Goal: Task Accomplishment & Management: Use online tool/utility

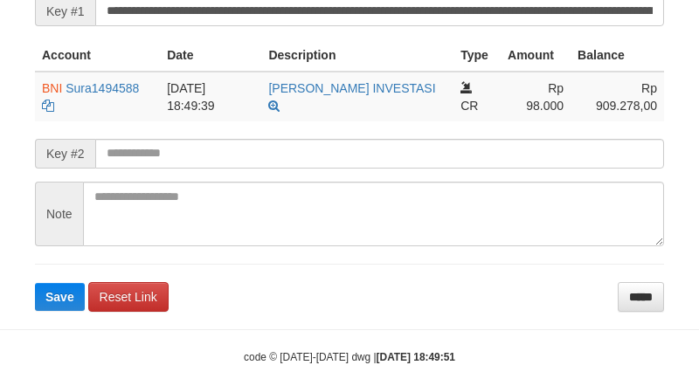
scroll to position [454, 0]
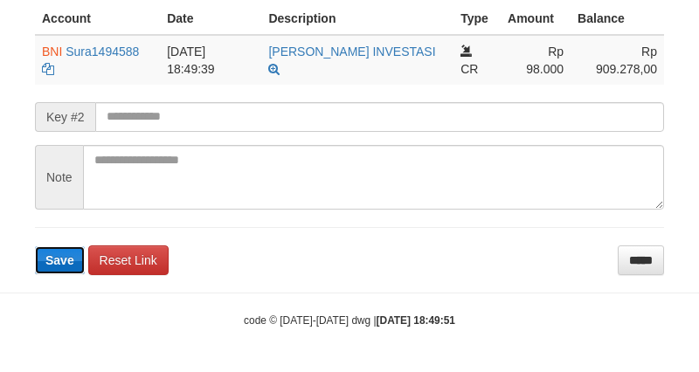
click at [66, 262] on span "Save" at bounding box center [59, 260] width 29 height 14
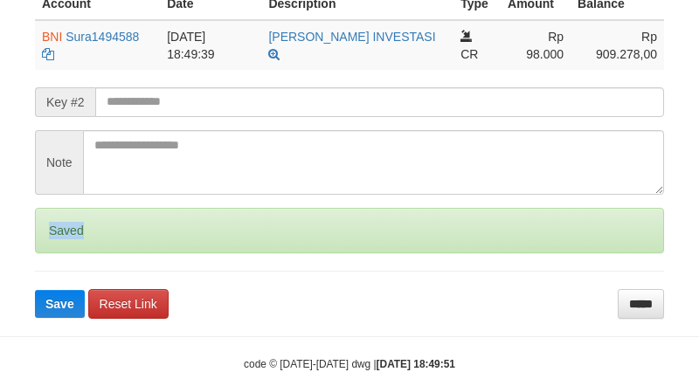
click at [66, 253] on div "Saved" at bounding box center [349, 230] width 629 height 45
click at [66, 271] on form "**********" at bounding box center [349, 109] width 629 height 417
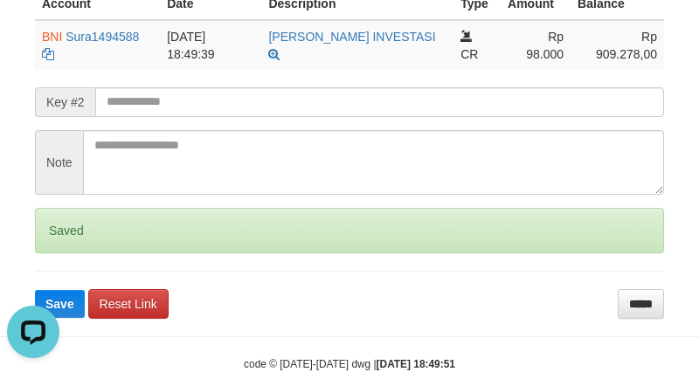
scroll to position [0, 0]
click at [66, 272] on form "**********" at bounding box center [349, 109] width 629 height 417
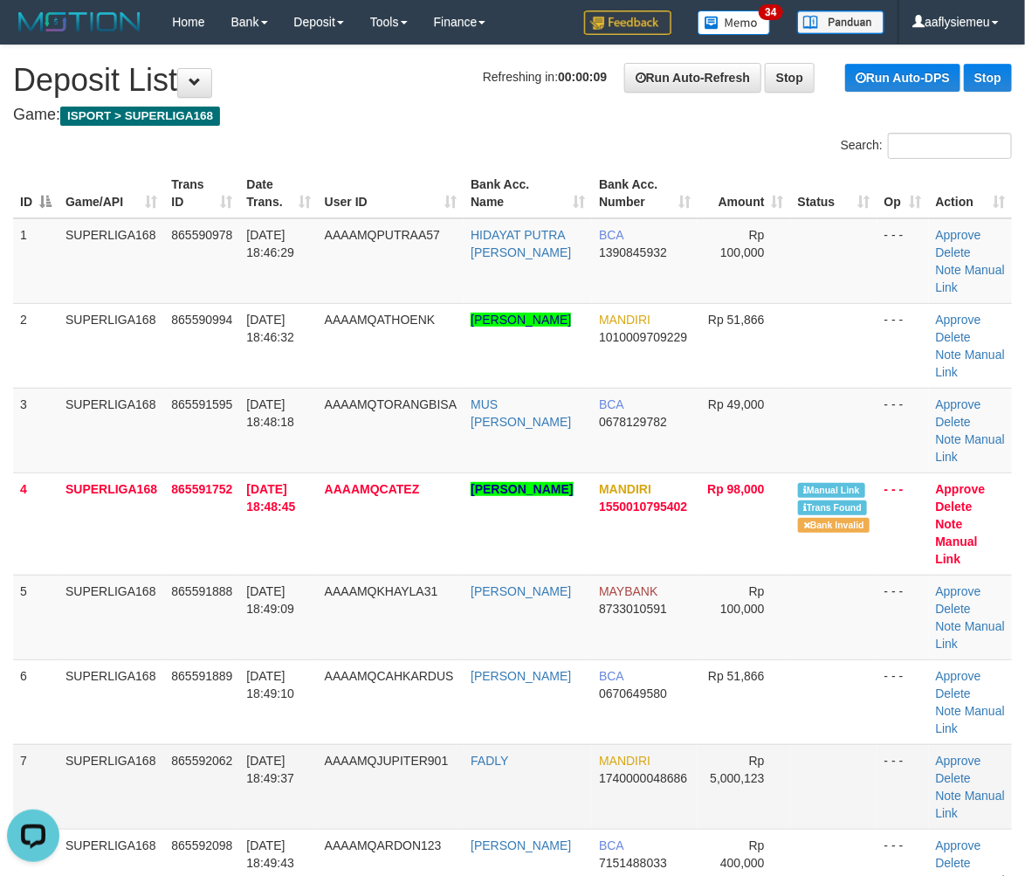
click at [126, 770] on td "SUPERLIGA168" at bounding box center [112, 786] width 106 height 85
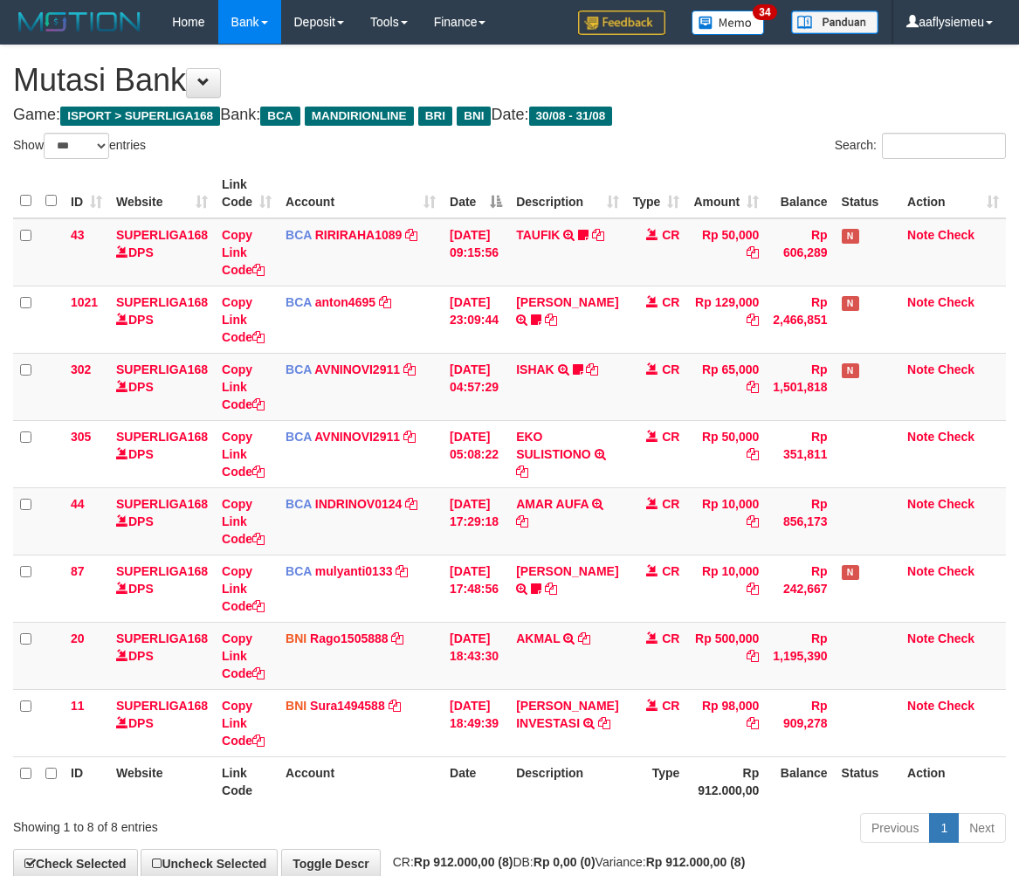
select select "***"
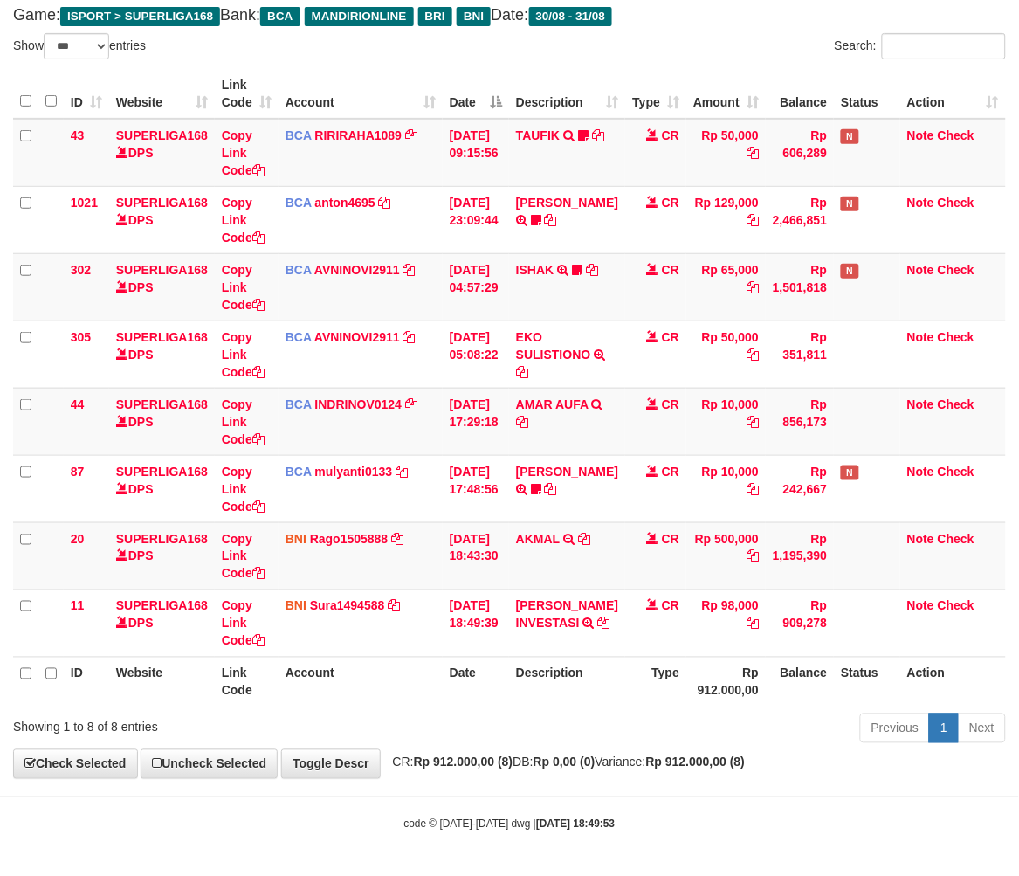
click at [705, 775] on div "**********" at bounding box center [509, 362] width 1019 height 832
click at [761, 810] on body "Toggle navigation Home Bank Account List Load By Website Group [ISPORT] SUPERLI…" at bounding box center [509, 388] width 1019 height 976
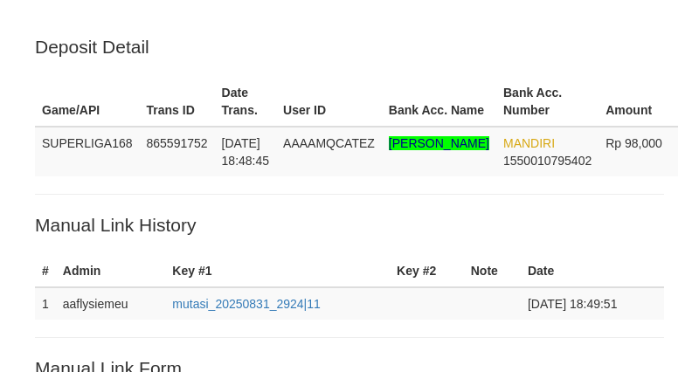
scroll to position [454, 0]
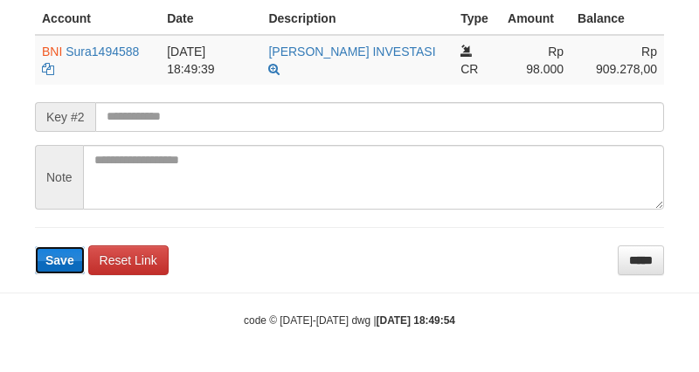
click at [67, 256] on span "Save" at bounding box center [59, 260] width 29 height 14
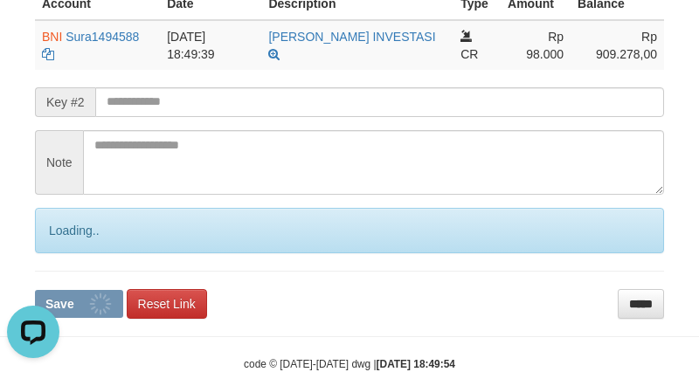
scroll to position [0, 0]
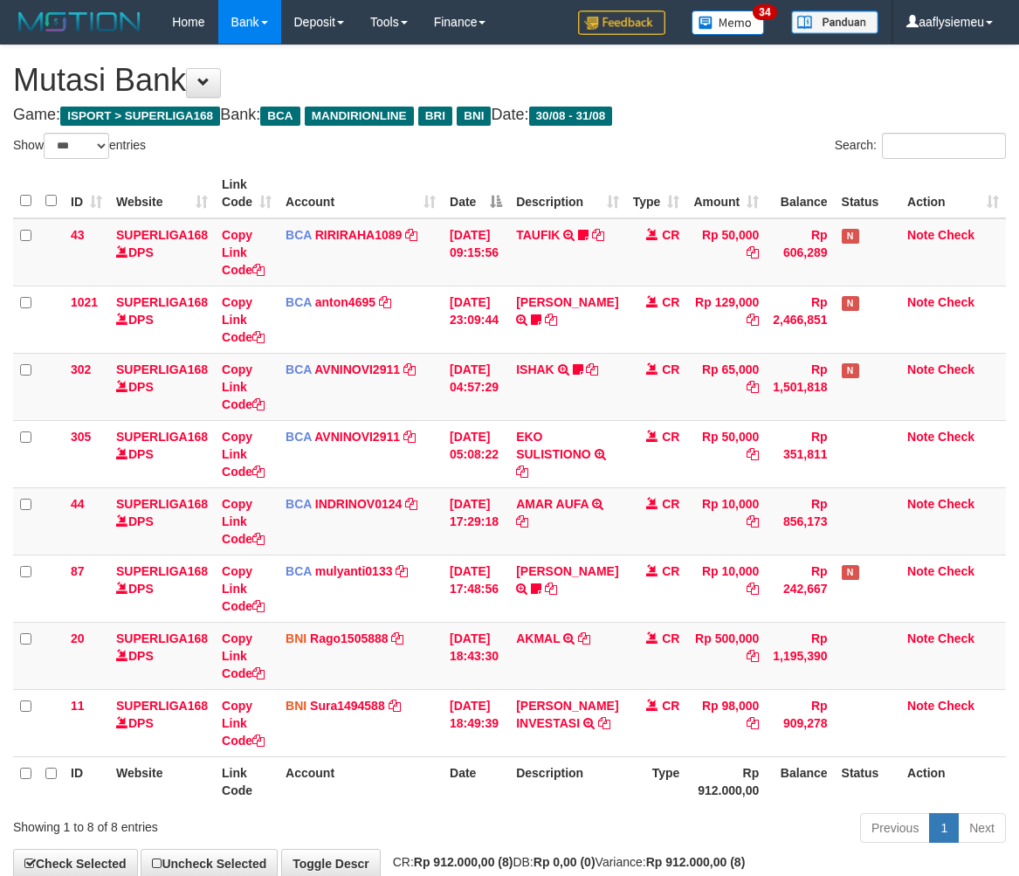
select select "***"
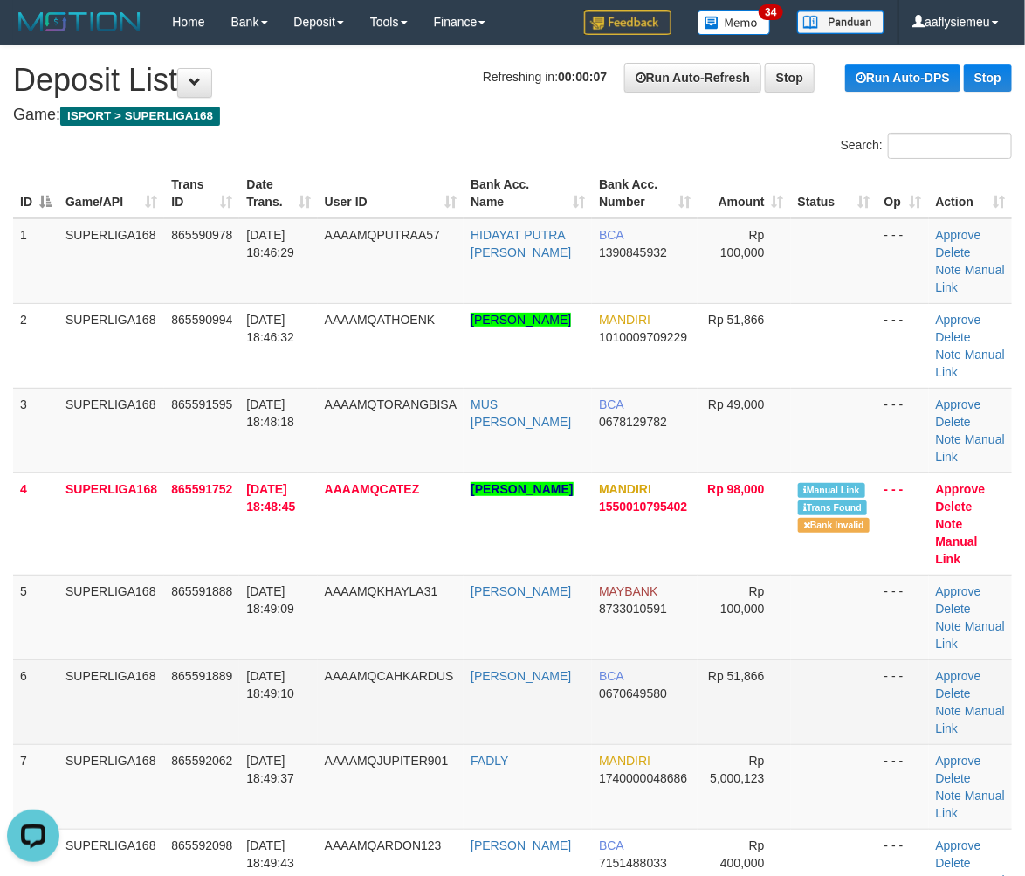
drag, startPoint x: 299, startPoint y: 642, endPoint x: 250, endPoint y: 662, distance: 52.9
click at [298, 644] on td "31/08/2025 18:49:09" at bounding box center [278, 617] width 78 height 85
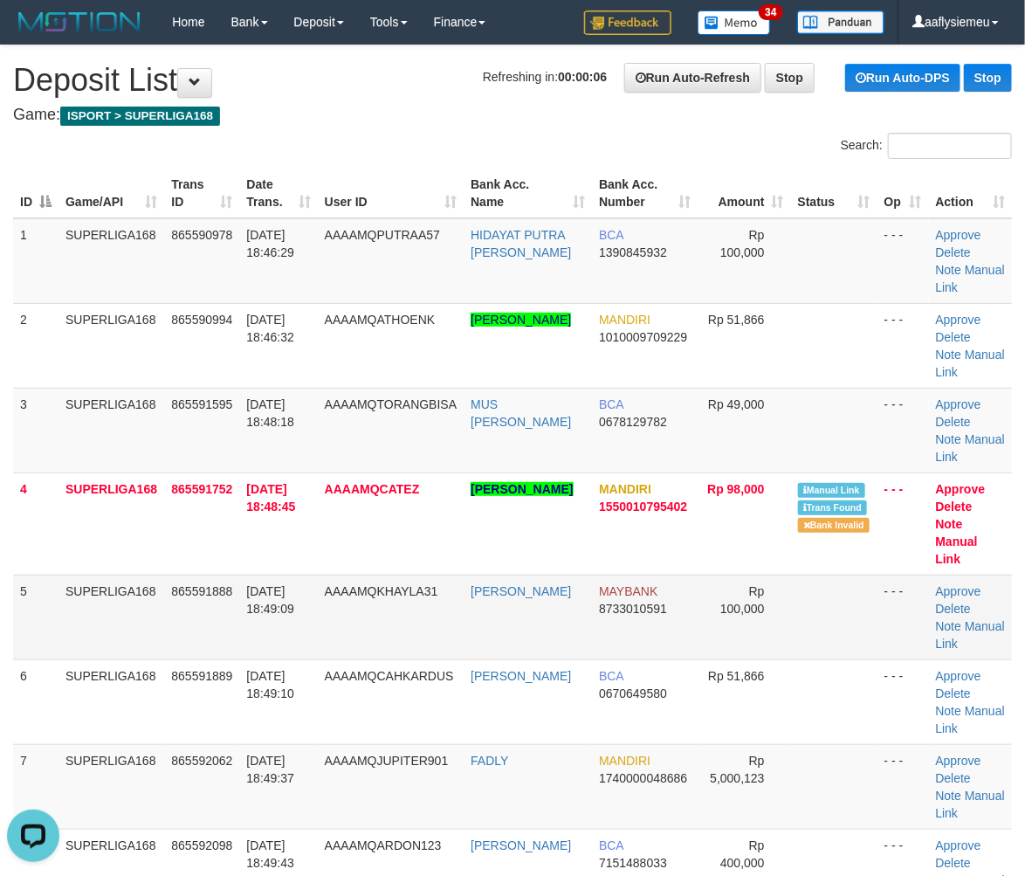
click at [151, 638] on td "SUPERLIGA168" at bounding box center [112, 617] width 106 height 85
click at [79, 636] on td "SUPERLIGA168" at bounding box center [112, 617] width 106 height 85
click at [148, 607] on td "SUPERLIGA168" at bounding box center [112, 617] width 106 height 85
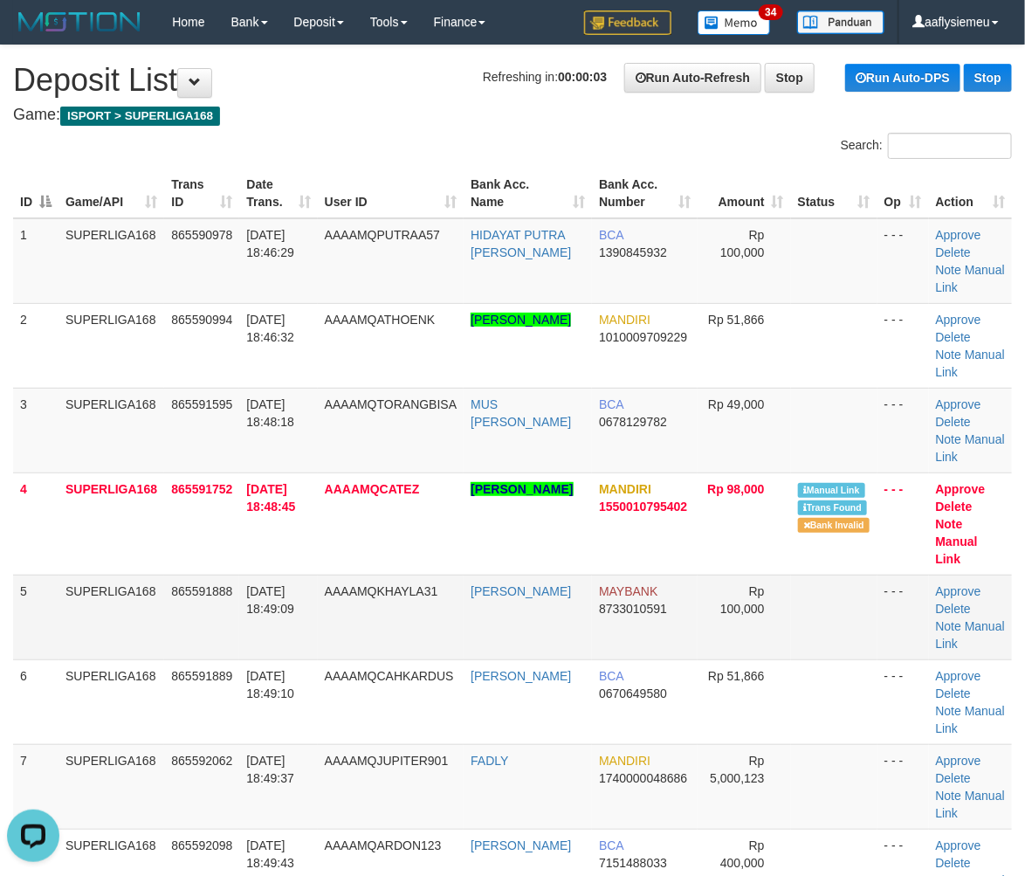
click at [132, 624] on td "SUPERLIGA168" at bounding box center [112, 617] width 106 height 85
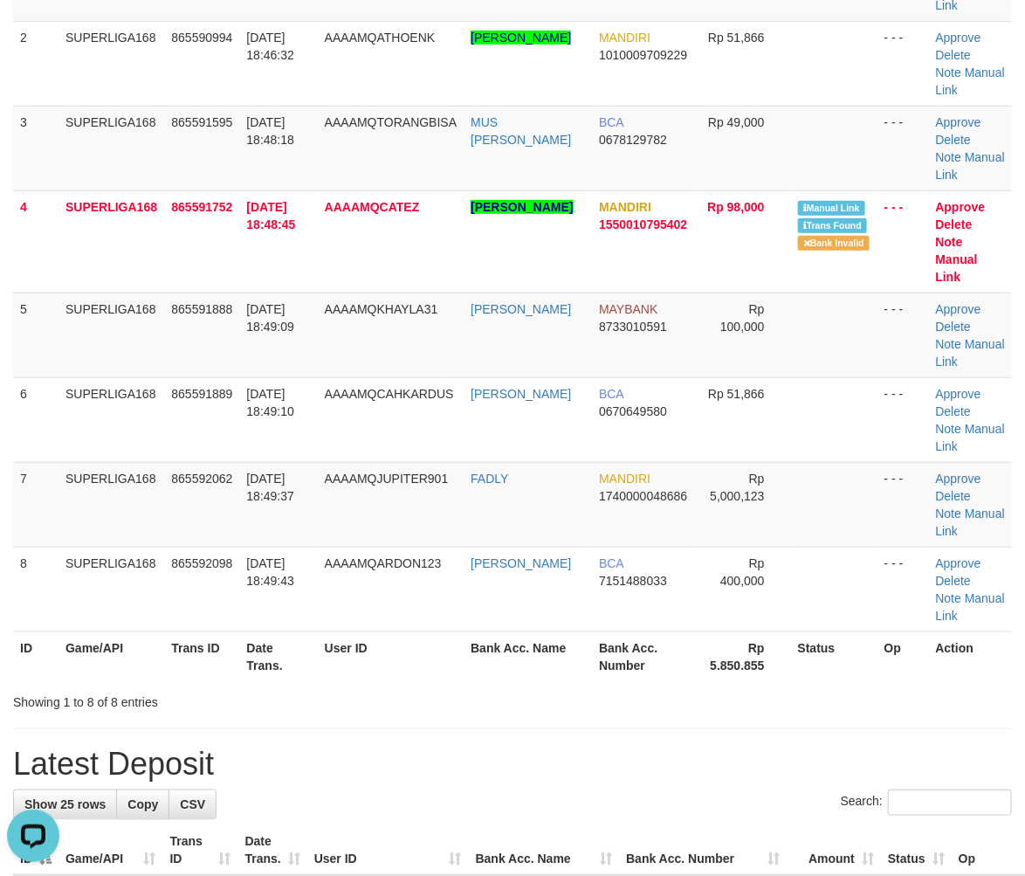
scroll to position [291, 0]
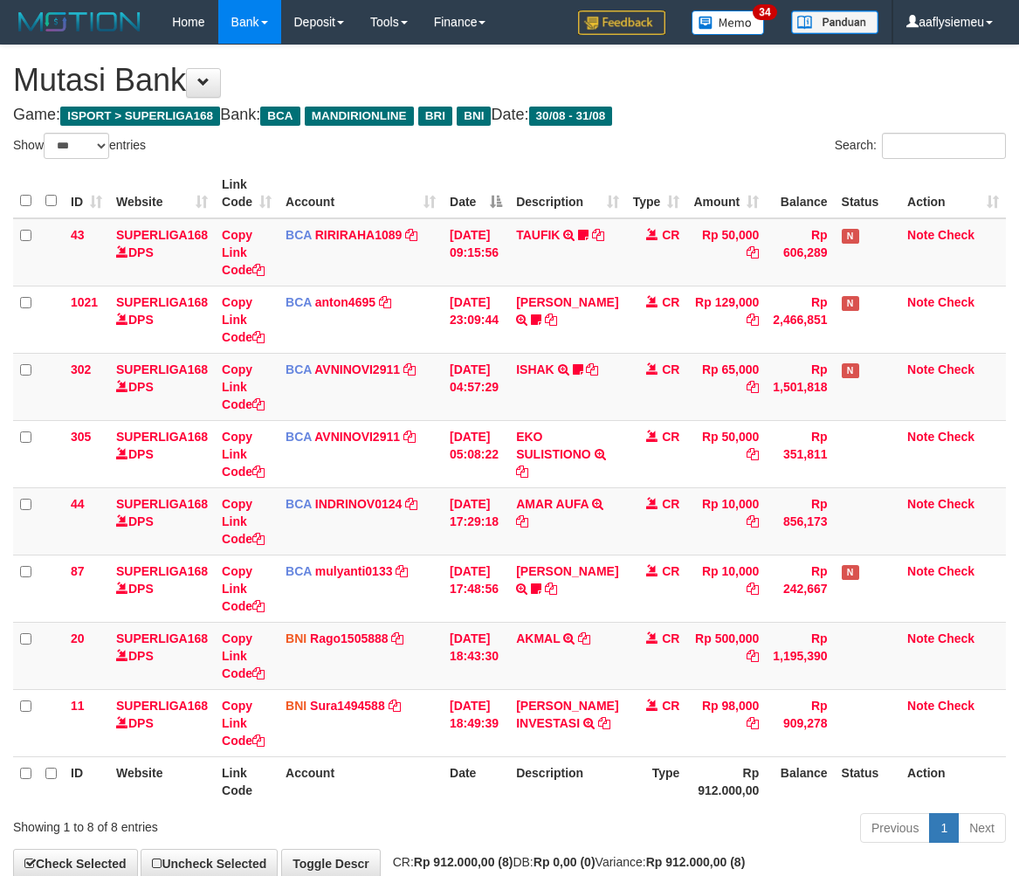
select select "***"
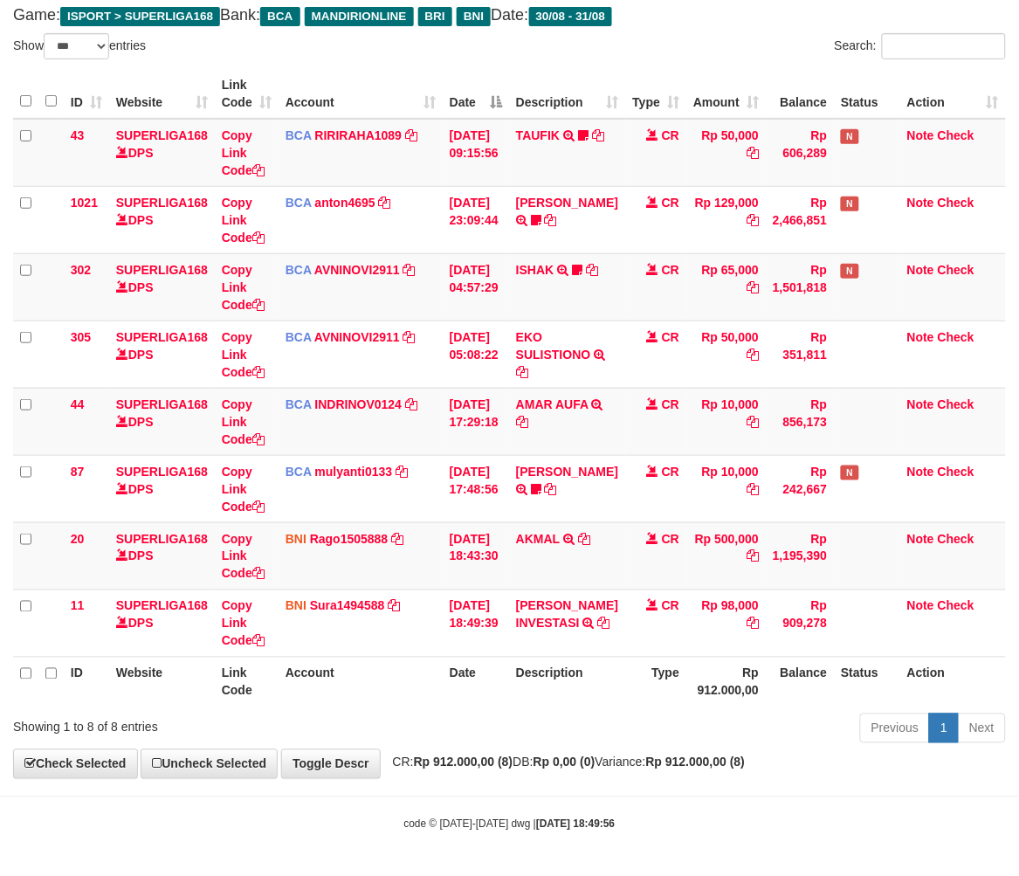
drag, startPoint x: 841, startPoint y: 701, endPoint x: 1032, endPoint y: 666, distance: 194.6
click at [847, 701] on th "Status" at bounding box center [867, 682] width 66 height 50
click at [539, 701] on th "Description" at bounding box center [567, 682] width 116 height 50
click at [537, 701] on th "Description" at bounding box center [567, 682] width 116 height 50
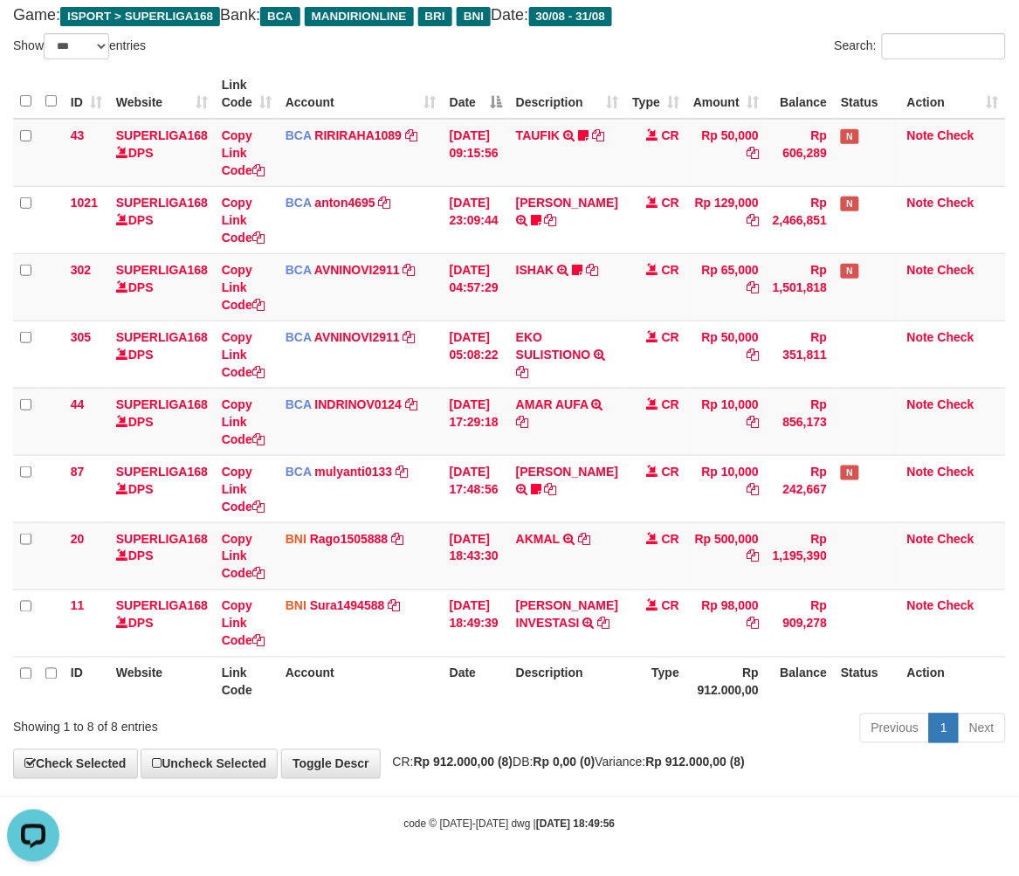
click at [766, 701] on th "Balance" at bounding box center [800, 682] width 68 height 50
click at [851, 719] on div "Previous 1 Next" at bounding box center [722, 731] width 569 height 38
click at [833, 714] on div "Previous 1 Next" at bounding box center [722, 731] width 569 height 38
click at [809, 695] on th "Balance" at bounding box center [800, 682] width 68 height 50
click at [781, 701] on th "Balance" at bounding box center [800, 682] width 68 height 50
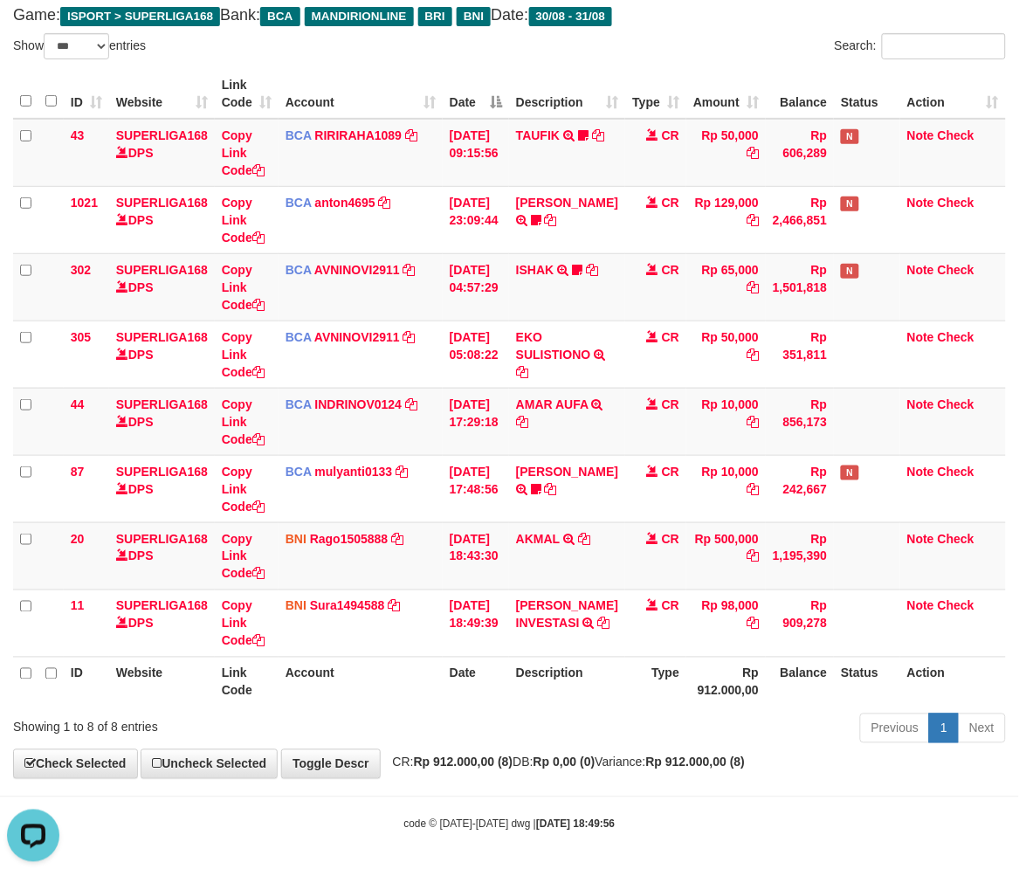
click at [700, 722] on div "Previous 1 Next" at bounding box center [722, 731] width 569 height 38
click at [659, 739] on div "Previous 1 Next" at bounding box center [722, 731] width 569 height 38
click at [557, 781] on body "Toggle navigation Home Bank Account List Load By Website Group [ISPORT] SUPERLI…" at bounding box center [509, 388] width 1019 height 976
click at [556, 781] on body "Toggle navigation Home Bank Account List Load By Website Group [ISPORT] SUPERLI…" at bounding box center [509, 388] width 1019 height 976
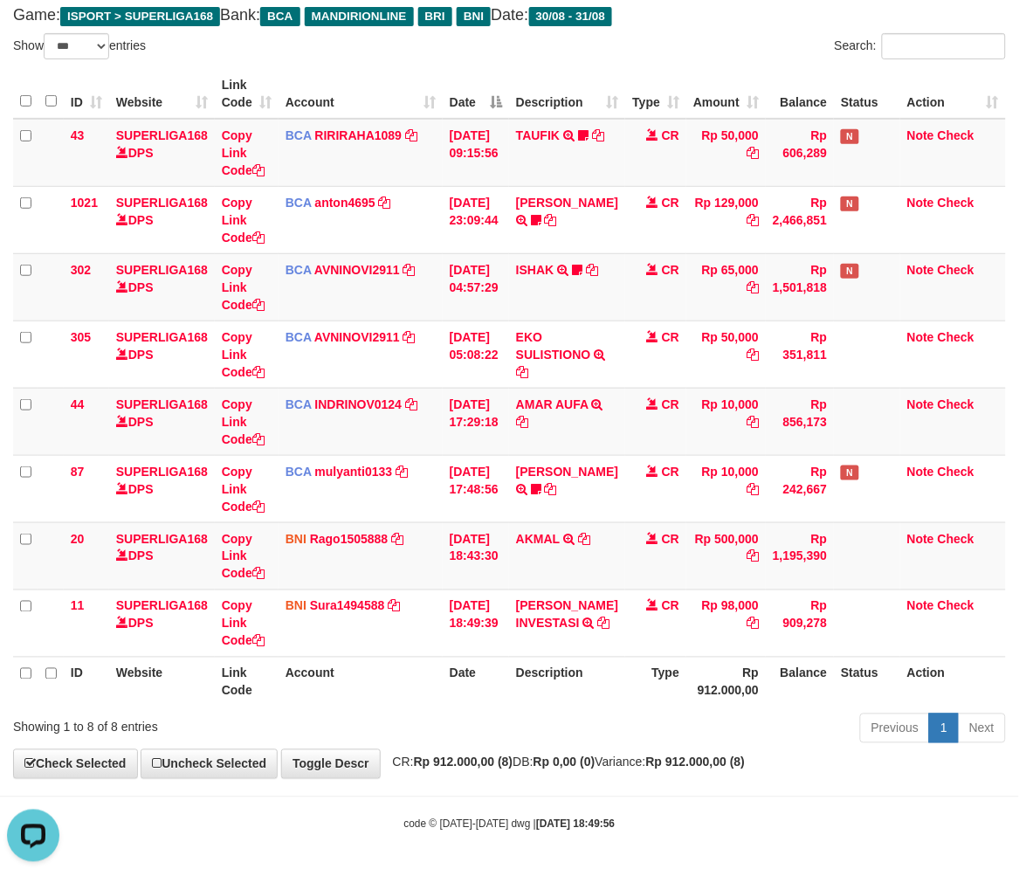
click at [556, 780] on body "Toggle navigation Home Bank Account List Load By Website Group [ISPORT] SUPERLI…" at bounding box center [509, 388] width 1019 height 976
click at [555, 780] on body "Toggle navigation Home Bank Account List Load By Website Group [ISPORT] SUPERLI…" at bounding box center [509, 388] width 1019 height 976
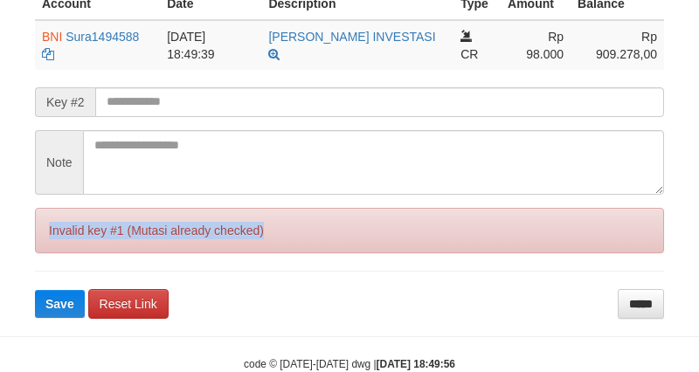
click at [67, 253] on div "Invalid key #1 (Mutasi already checked)" at bounding box center [349, 230] width 629 height 45
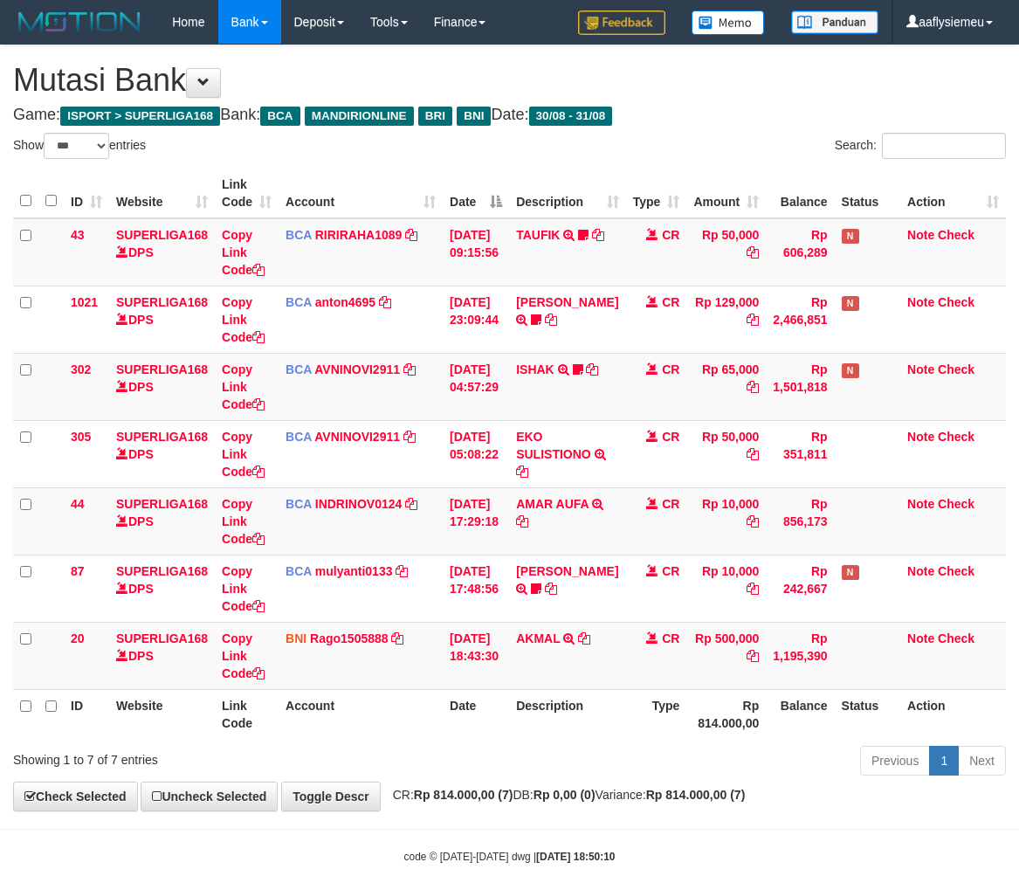
select select "***"
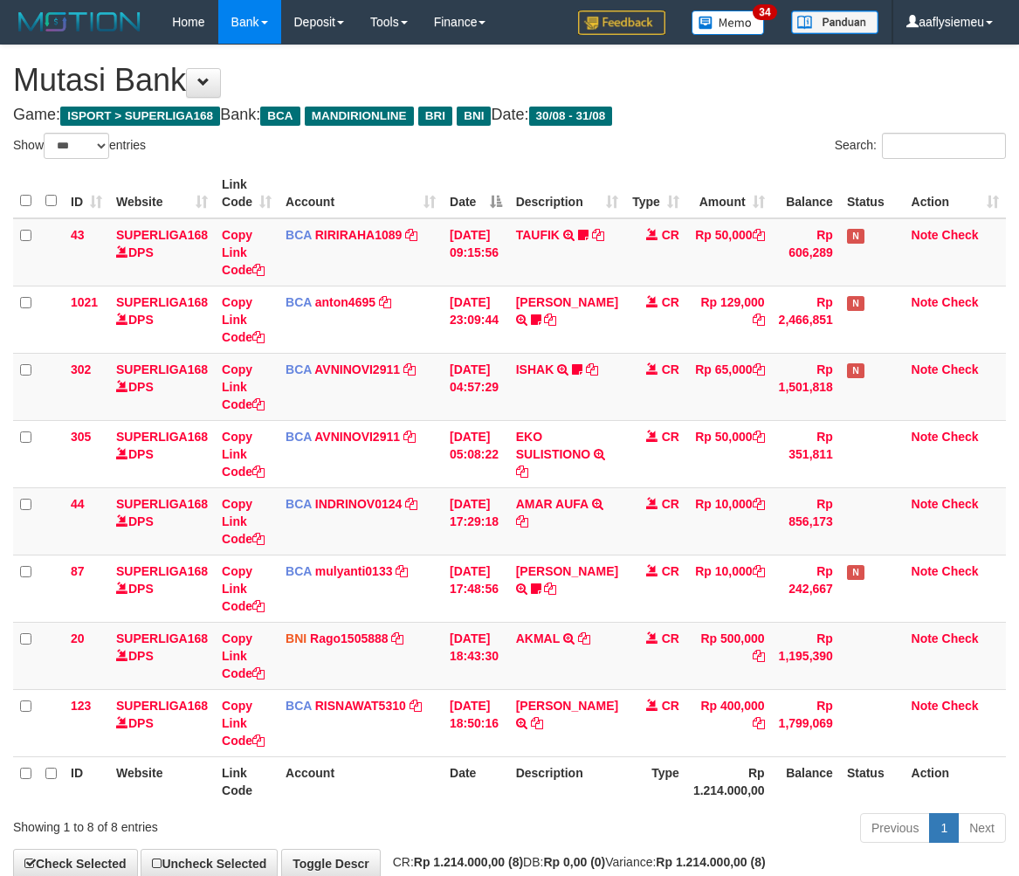
select select "***"
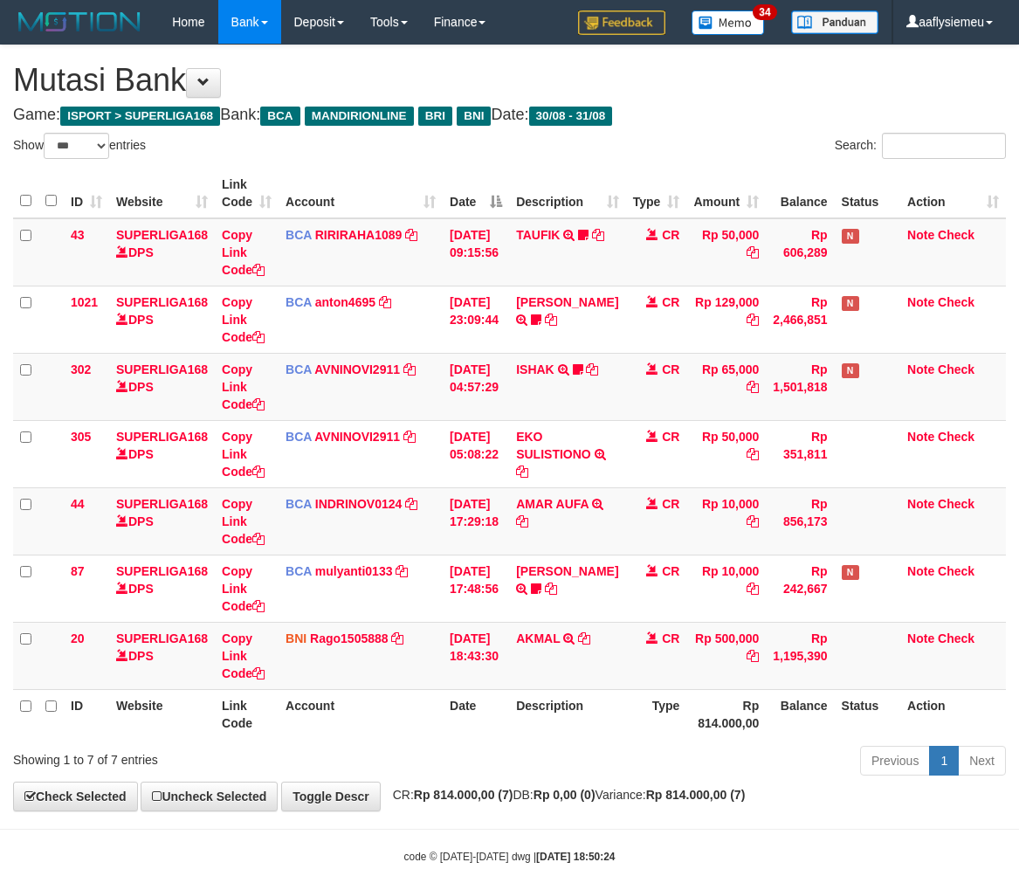
select select "***"
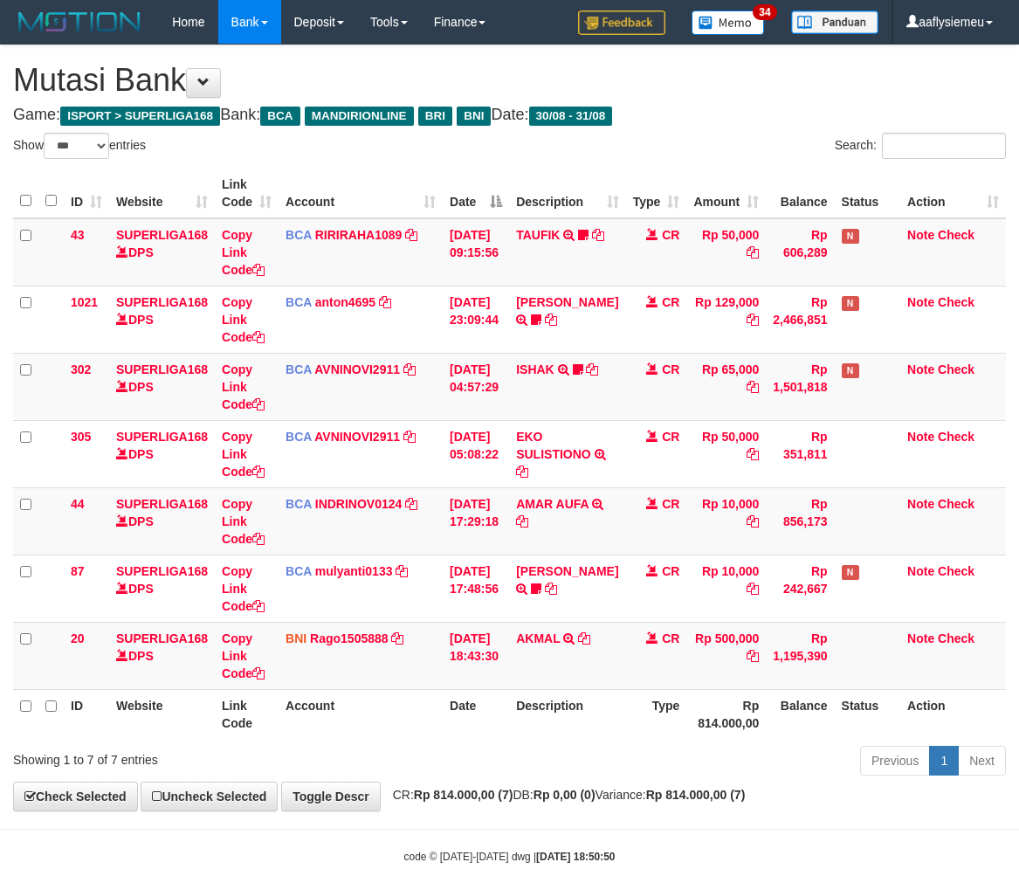
select select "***"
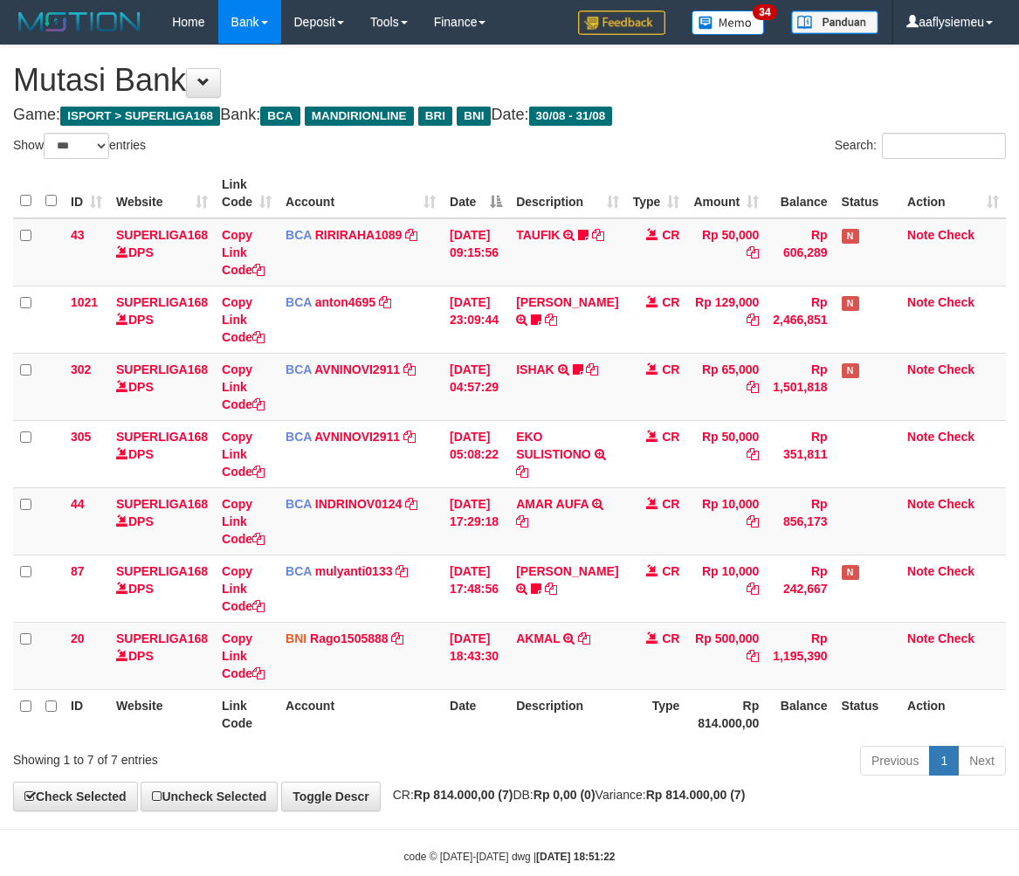
select select "***"
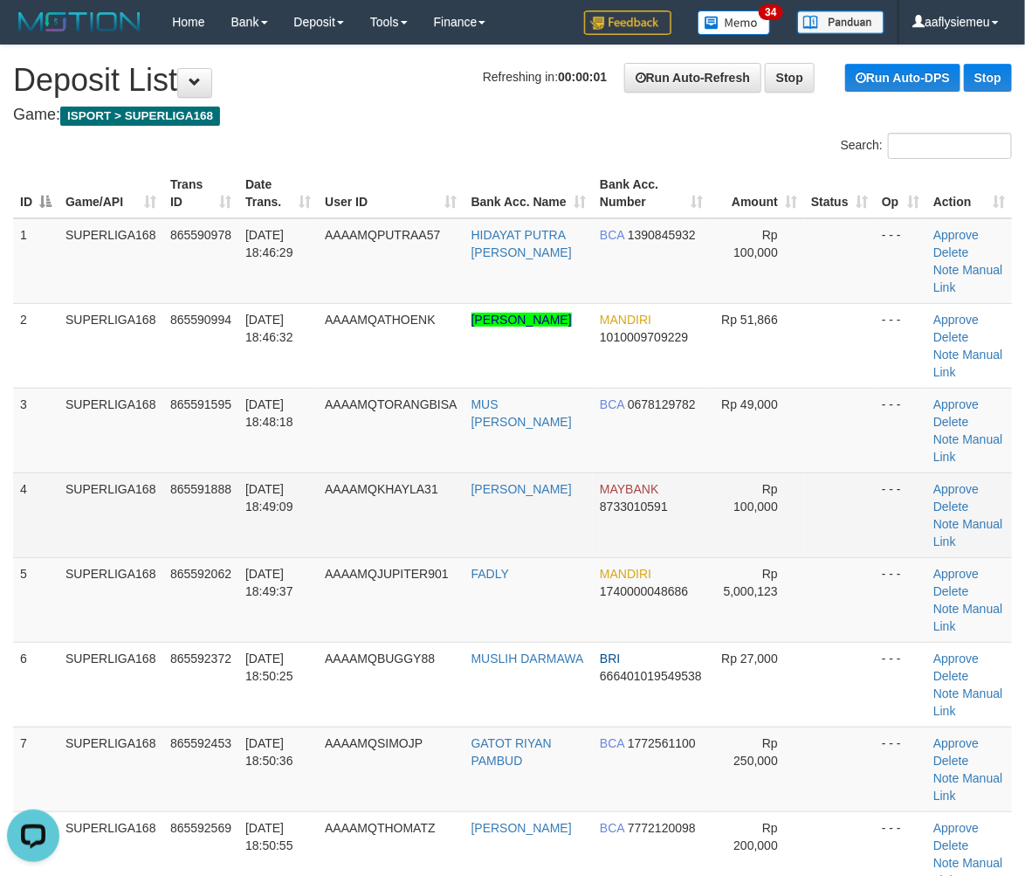
click at [63, 505] on td "SUPERLIGA168" at bounding box center [111, 515] width 105 height 85
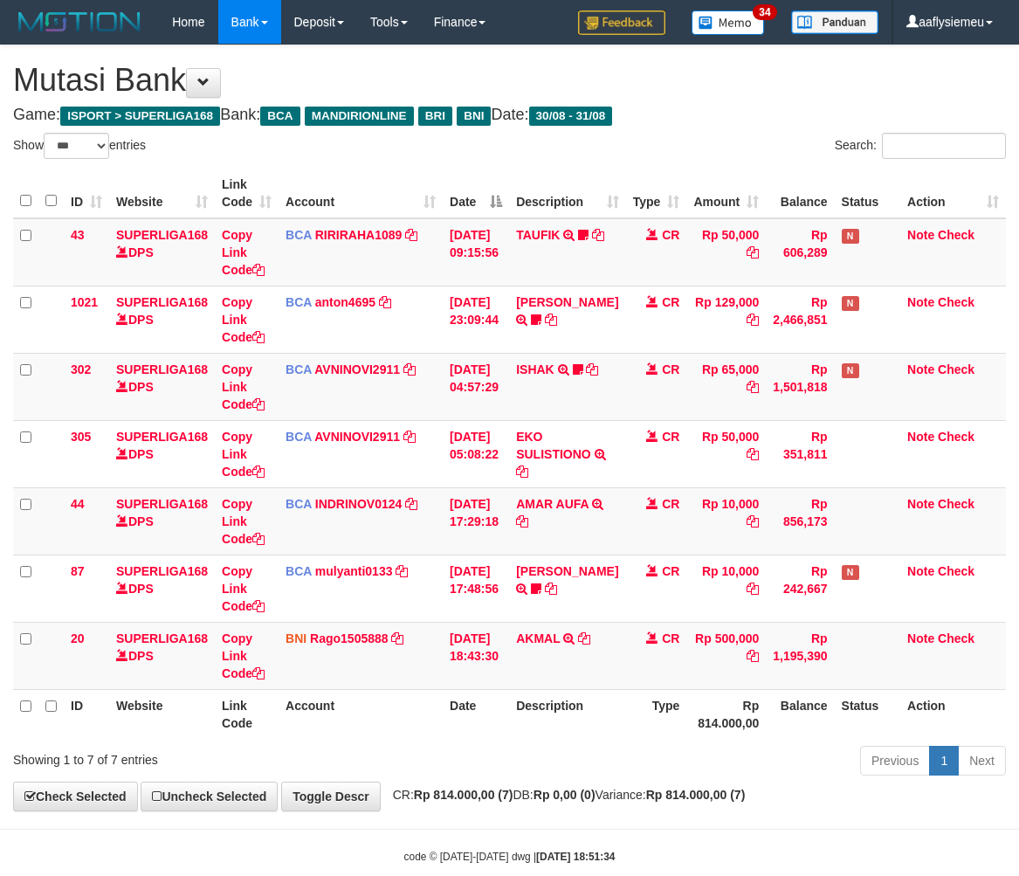
select select "***"
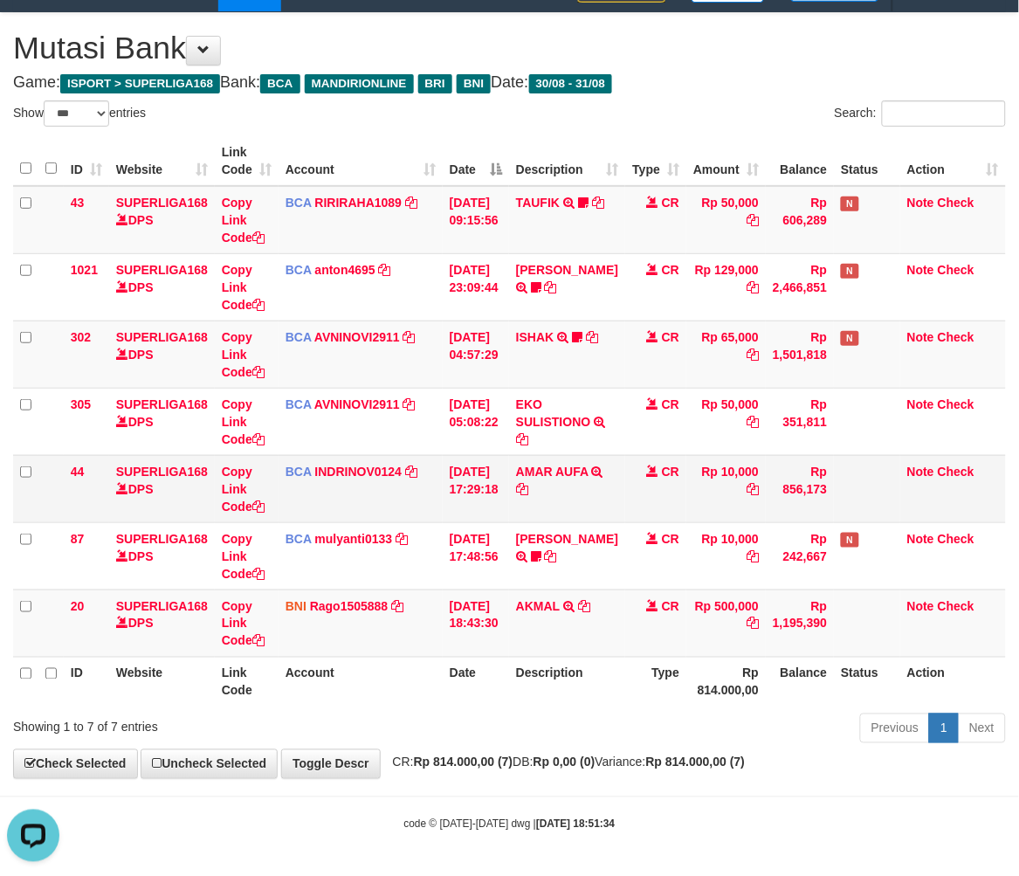
click at [509, 483] on td "[DATE] 17:29:18" at bounding box center [476, 488] width 66 height 67
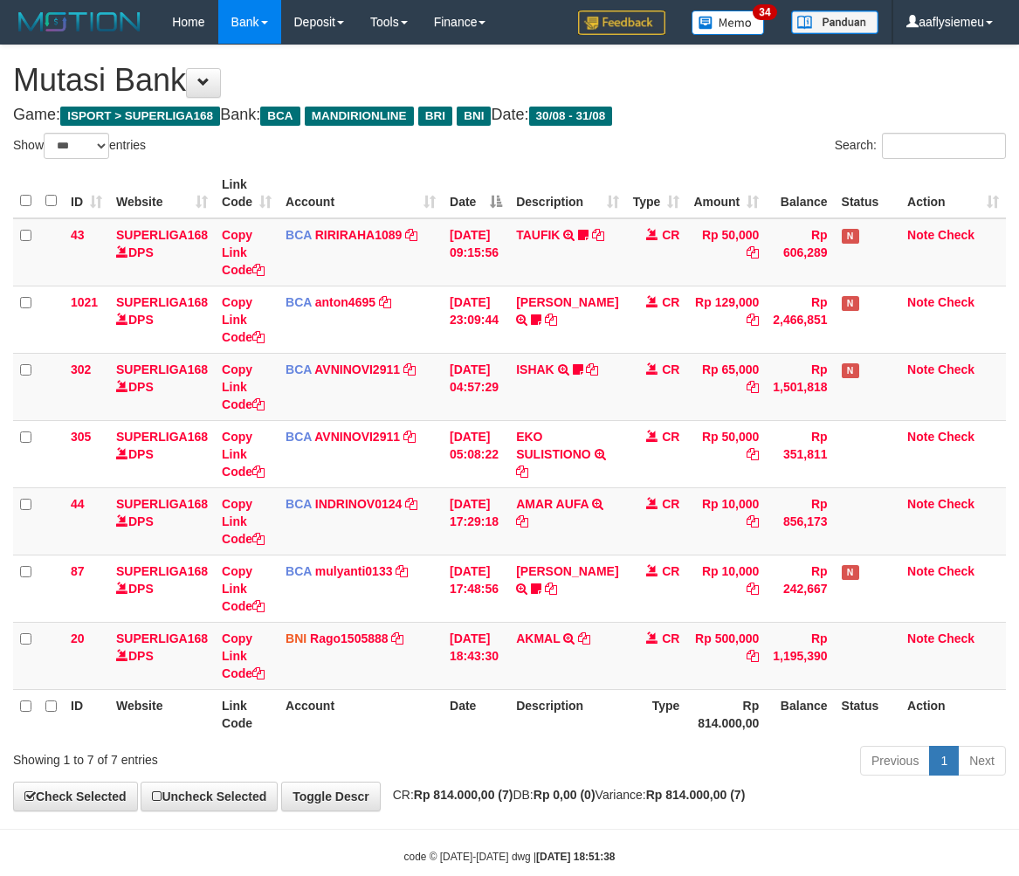
select select "***"
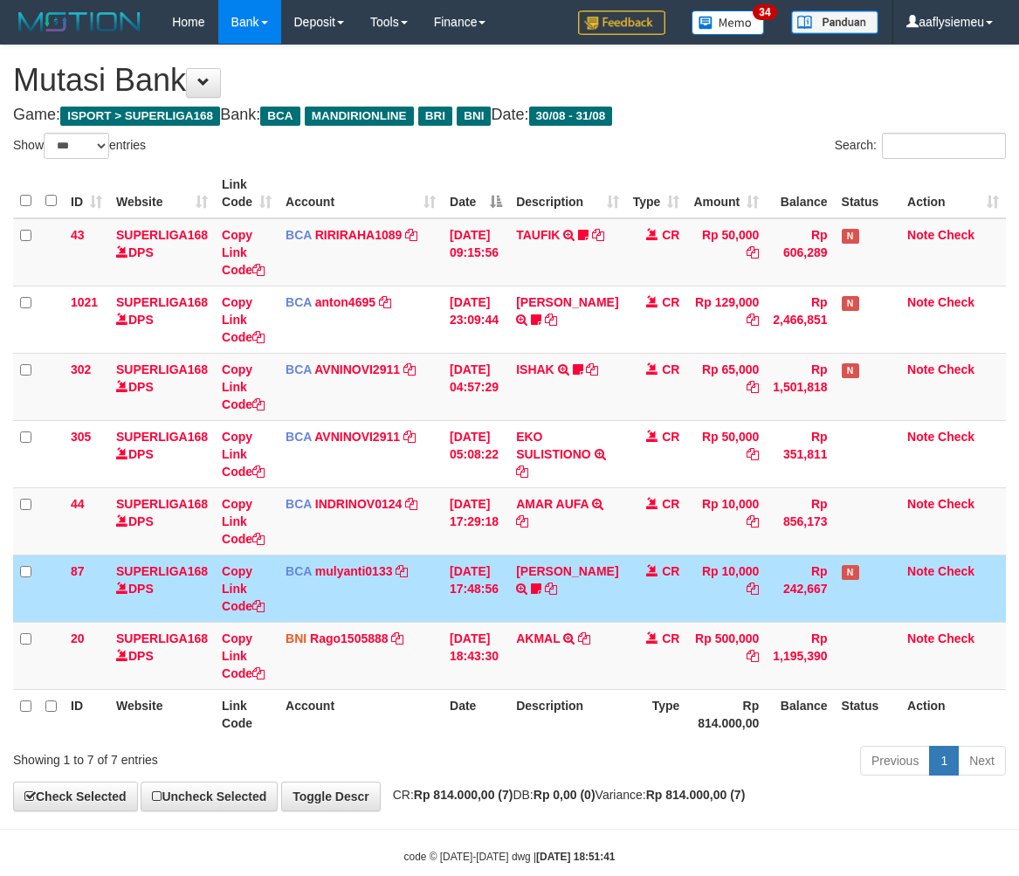
select select "***"
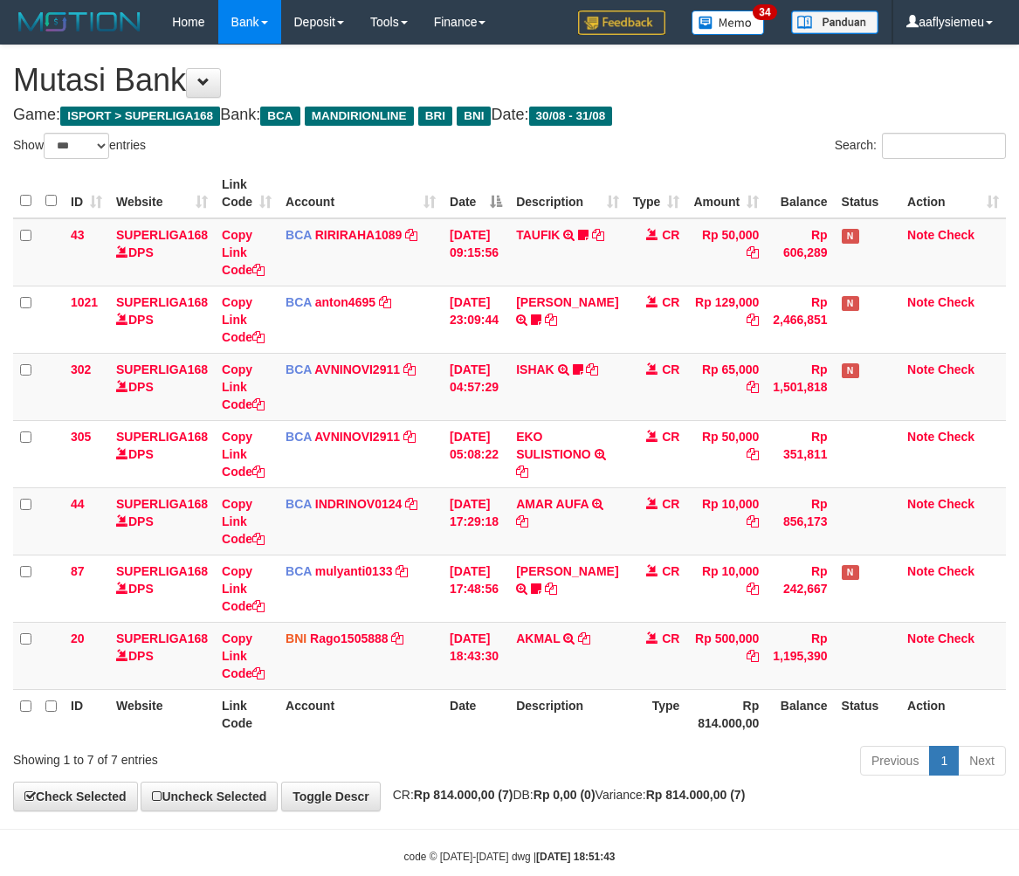
select select "***"
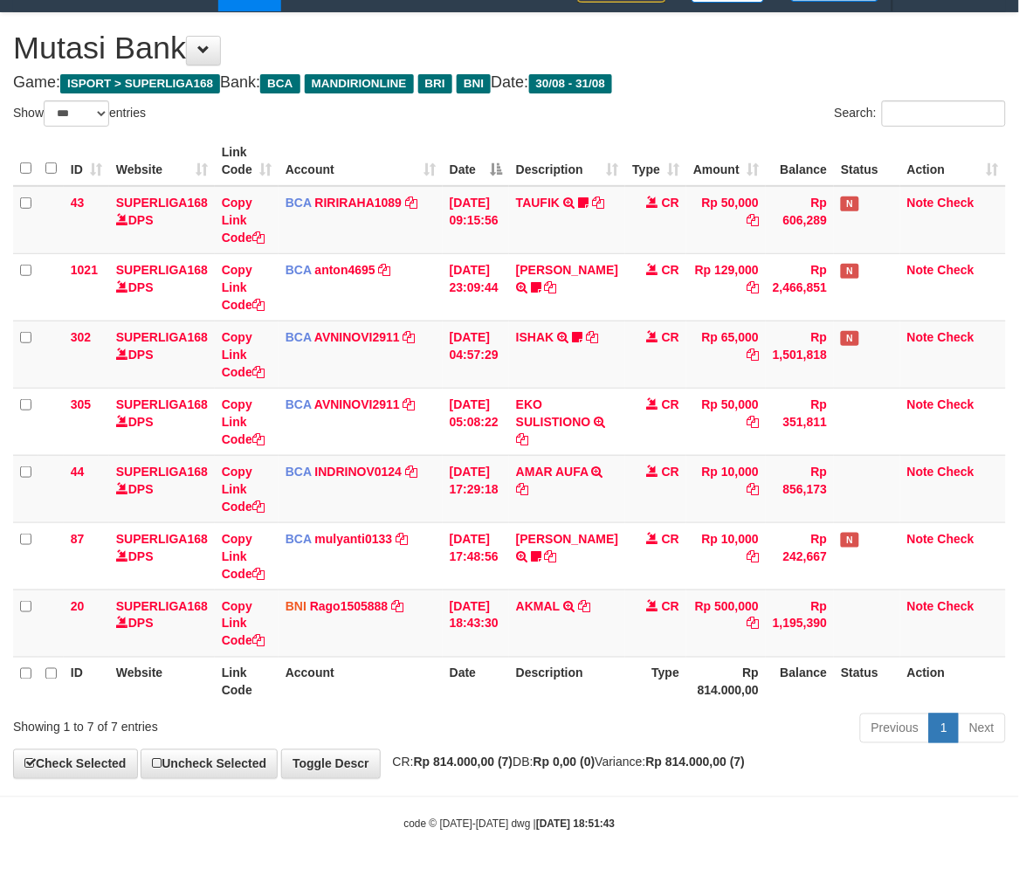
click at [664, 685] on th "Type" at bounding box center [655, 682] width 61 height 50
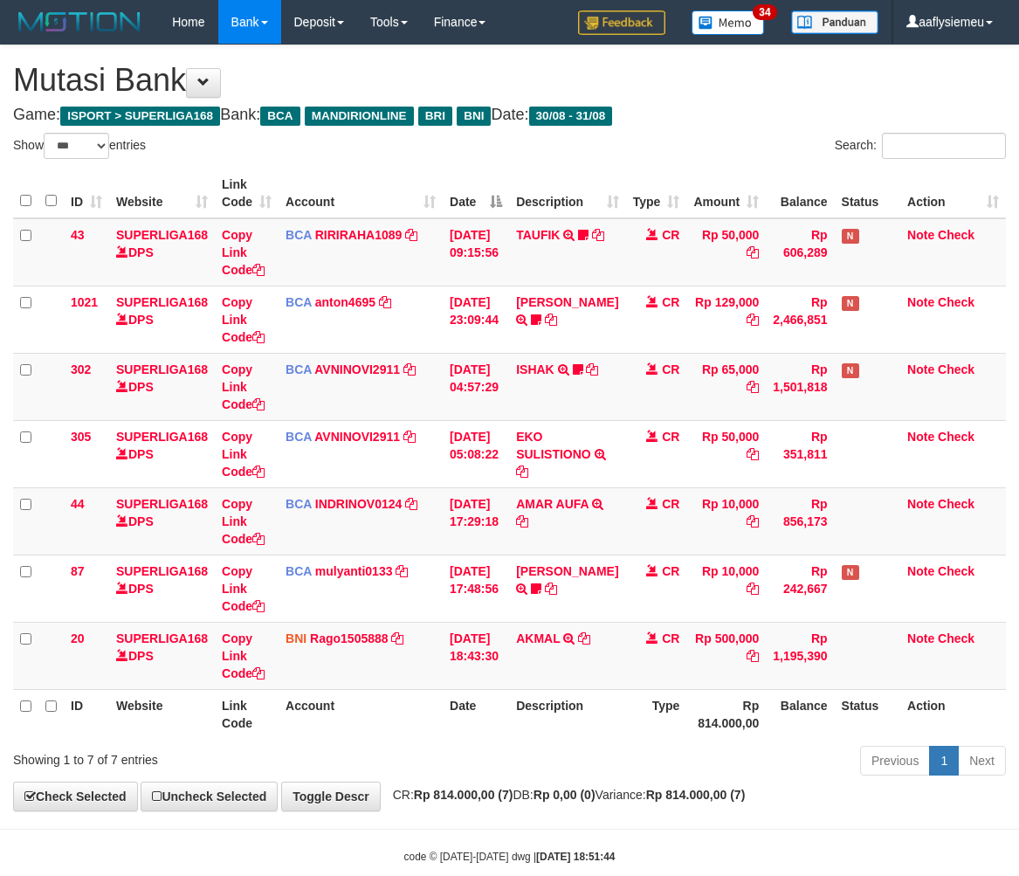
select select "***"
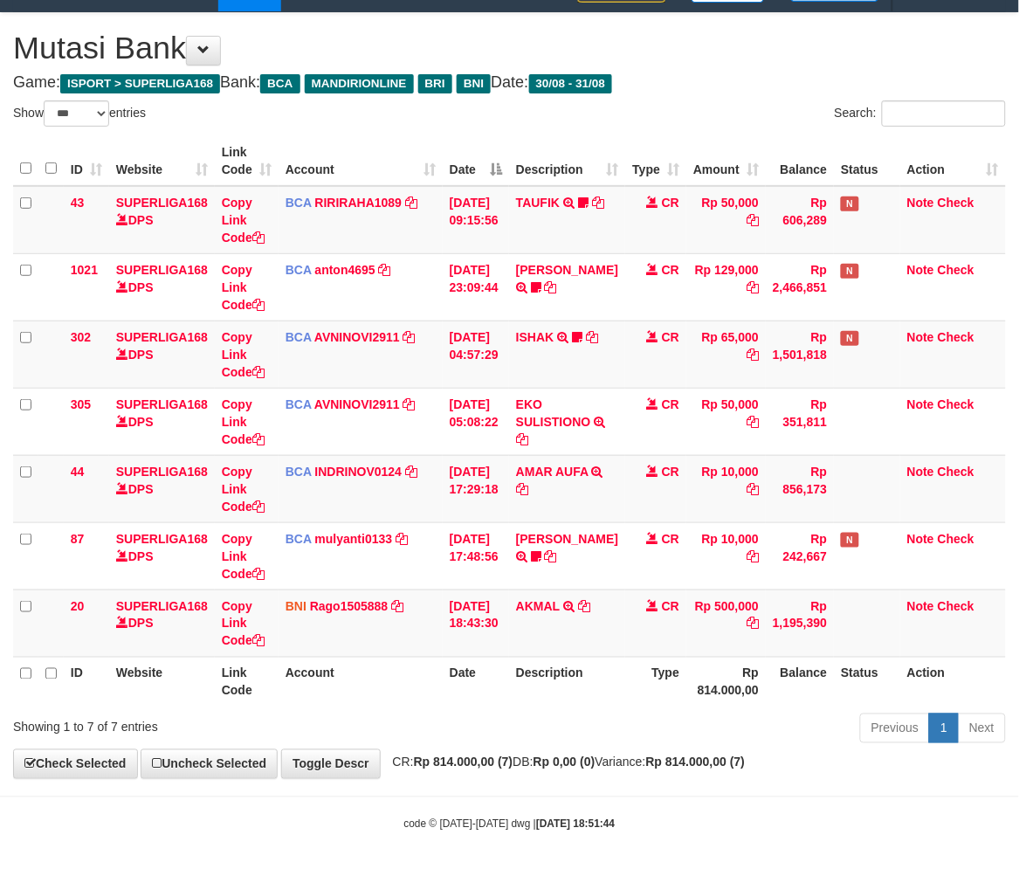
click at [659, 697] on th "Type" at bounding box center [655, 682] width 61 height 50
click at [879, 693] on th "Status" at bounding box center [867, 682] width 66 height 50
click at [603, 693] on th "Description" at bounding box center [567, 682] width 116 height 50
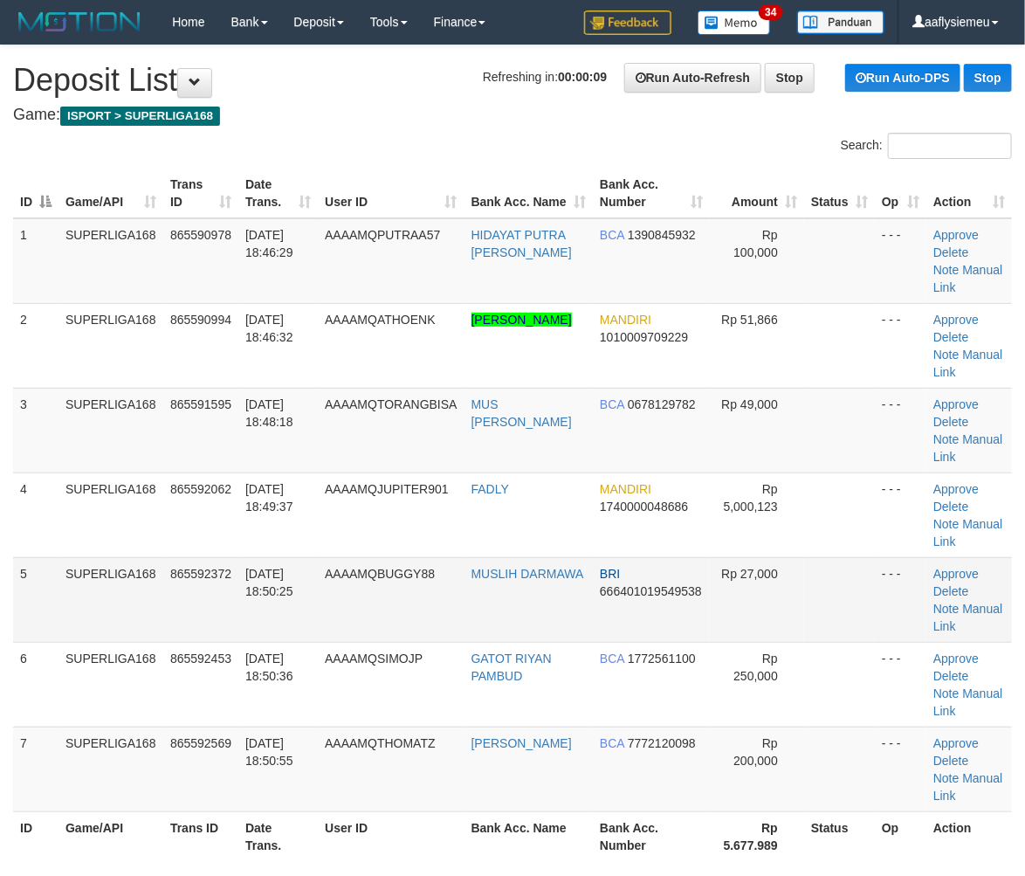
click at [57, 592] on tr "5 SUPERLIGA168 865592372 [DATE] 18:50:25 AAAAMQBUGGY88 MUSLIH DARMAWA BRI 66640…" at bounding box center [512, 599] width 999 height 85
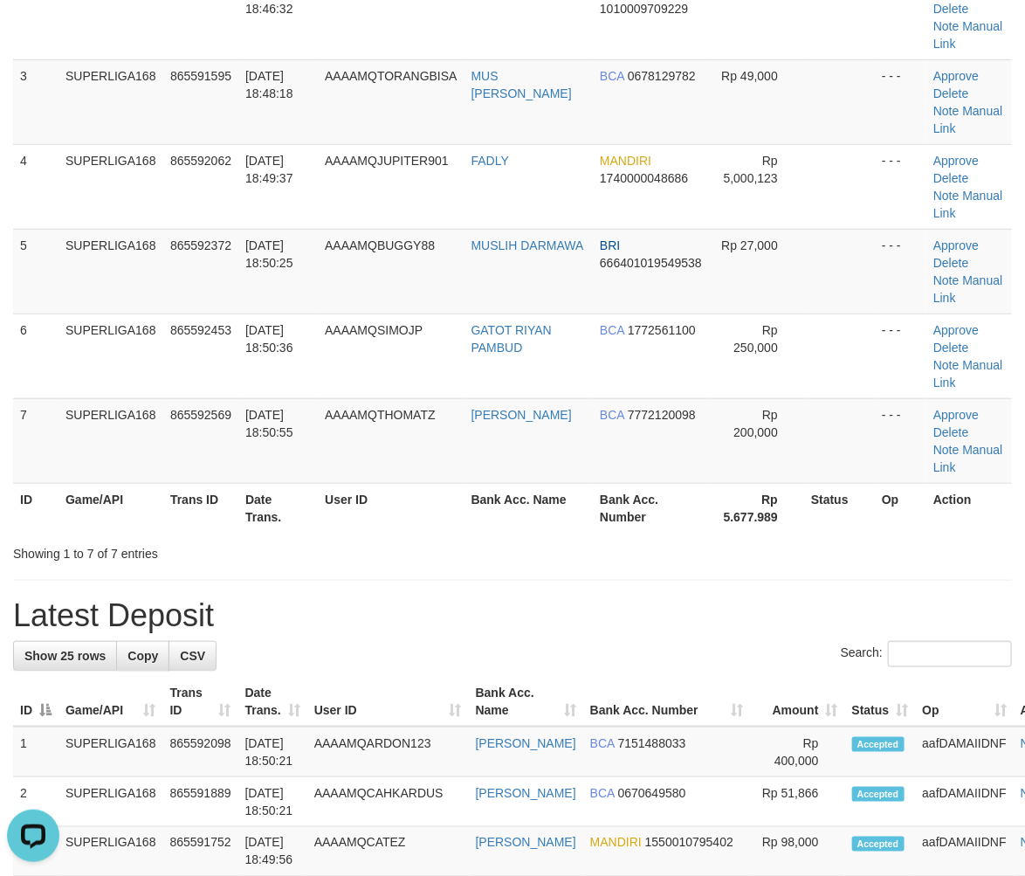
scroll to position [485, 0]
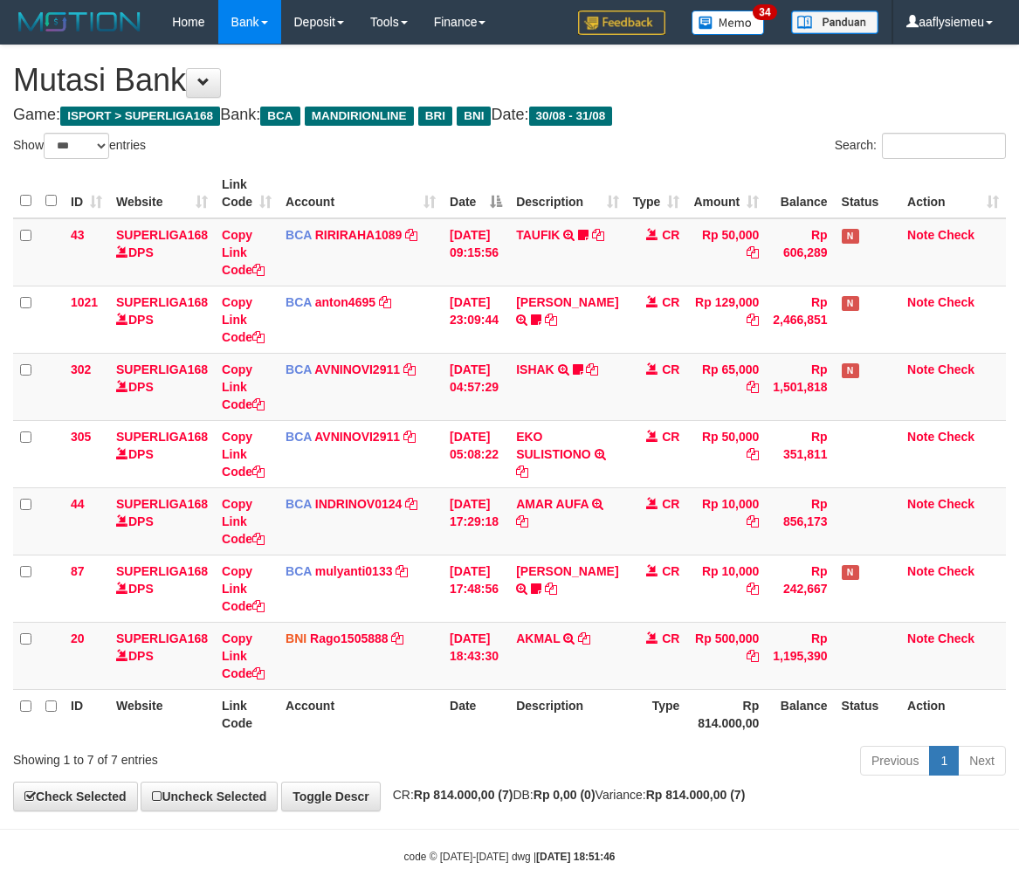
select select "***"
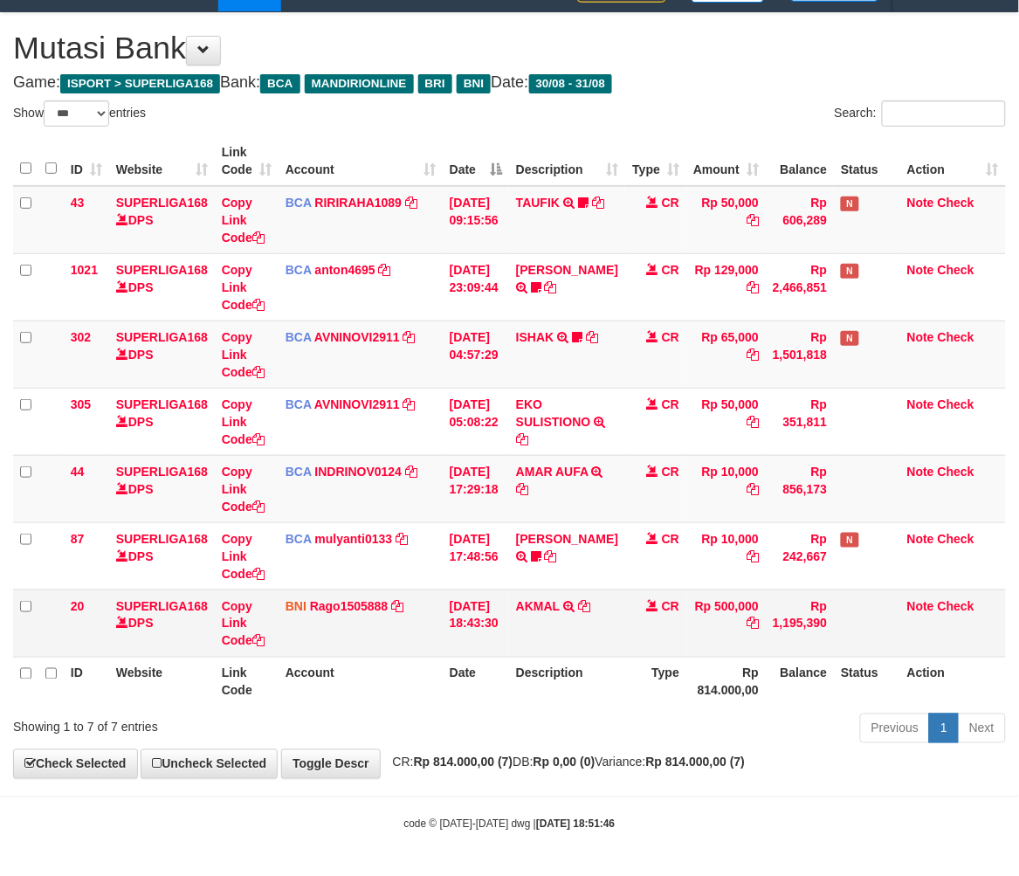
click at [754, 633] on td "Rp 500,000" at bounding box center [725, 623] width 79 height 67
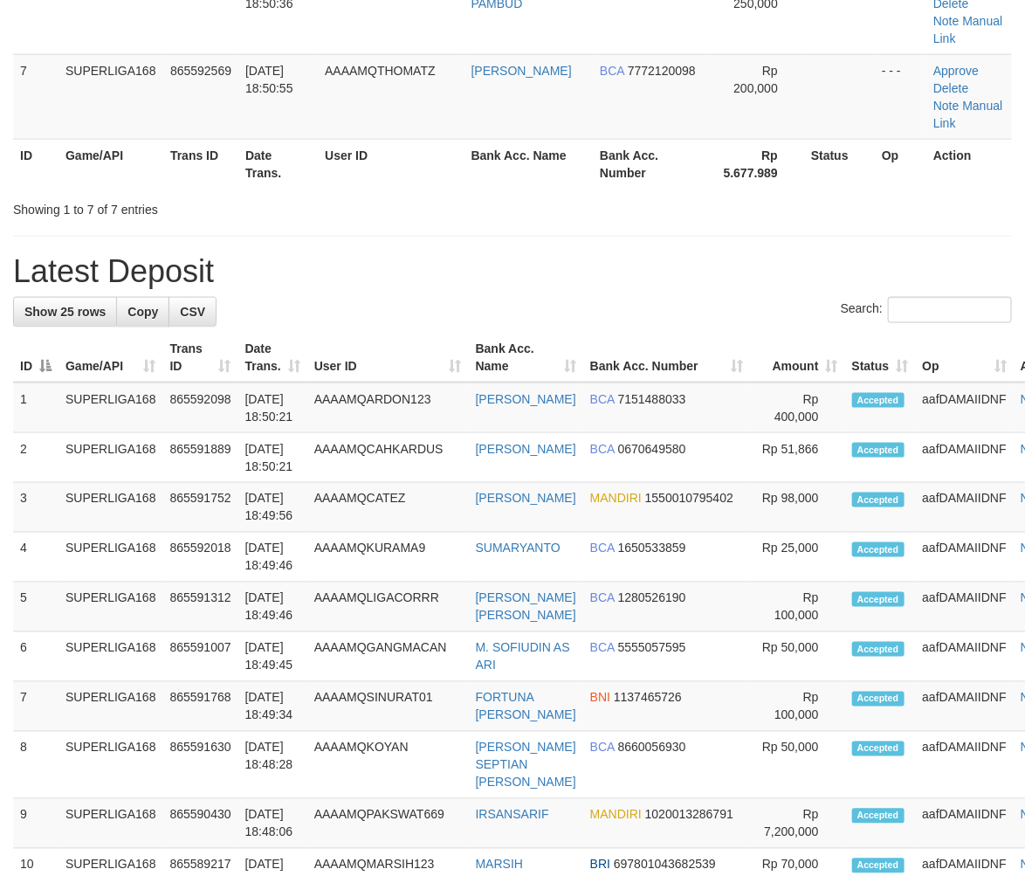
scroll to position [485, 0]
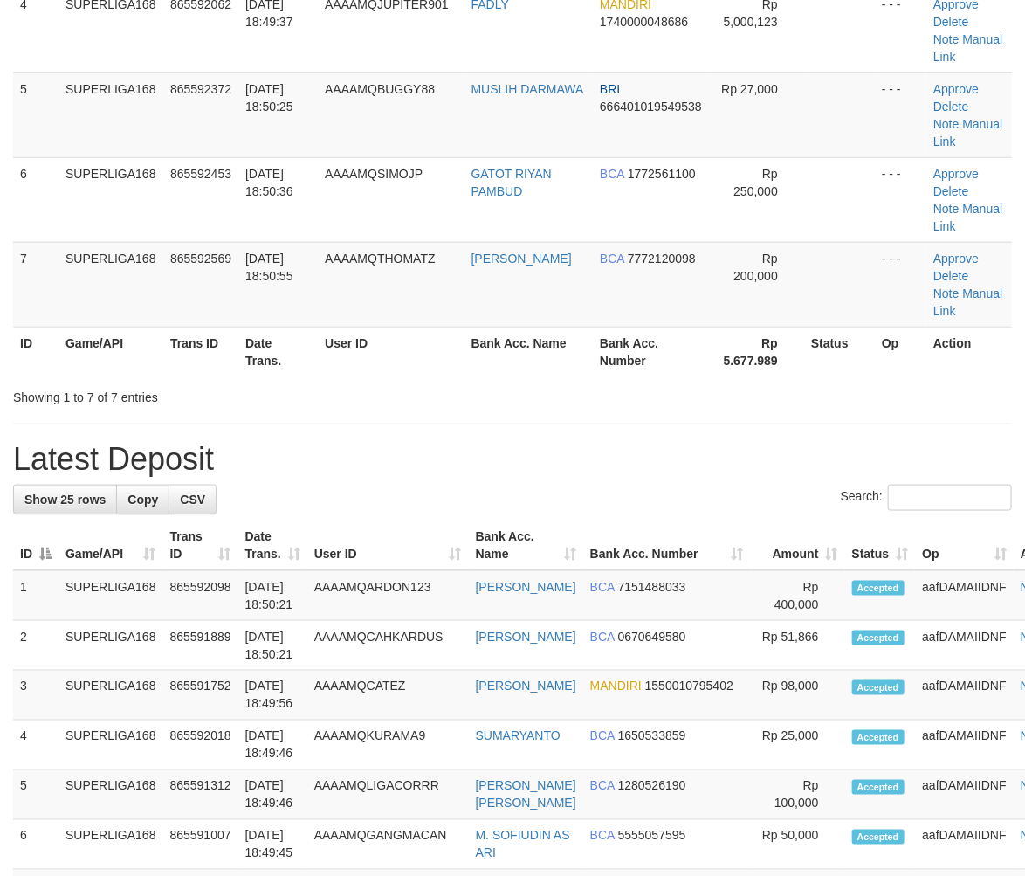
click at [122, 423] on div "**********" at bounding box center [512, 755] width 1025 height 2389
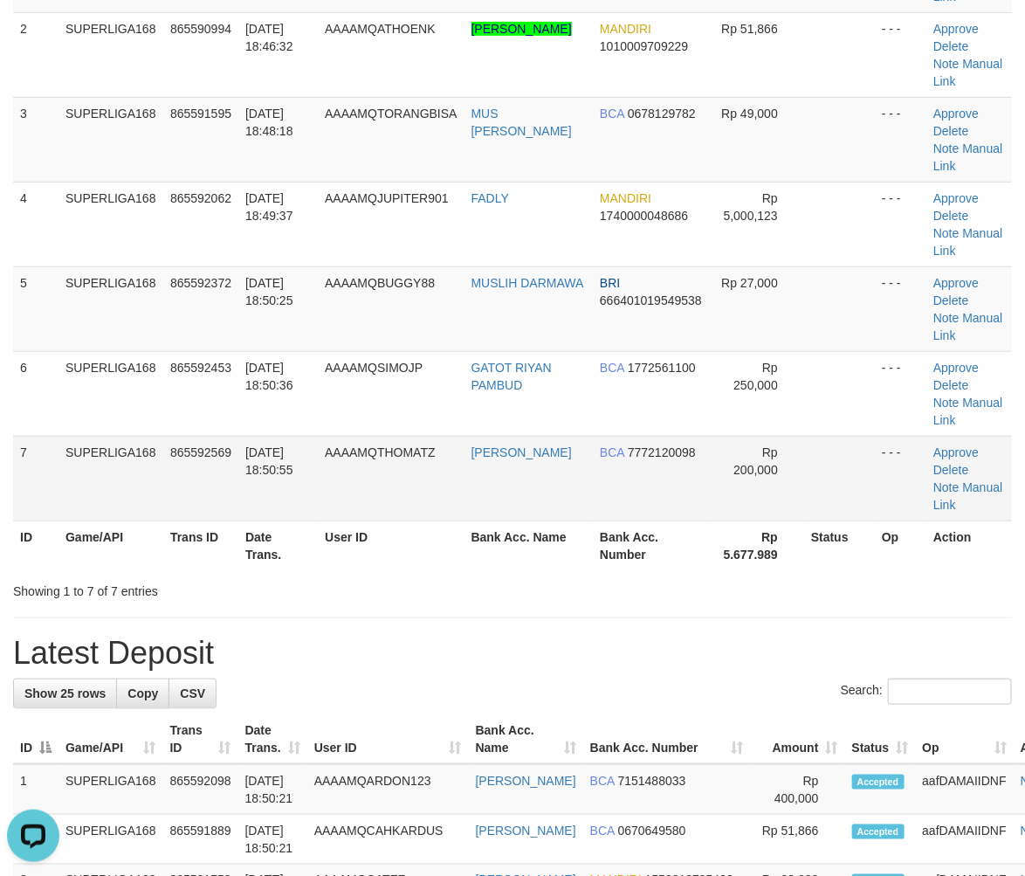
click at [265, 437] on td "31/08/2025 18:50:55" at bounding box center [277, 478] width 79 height 85
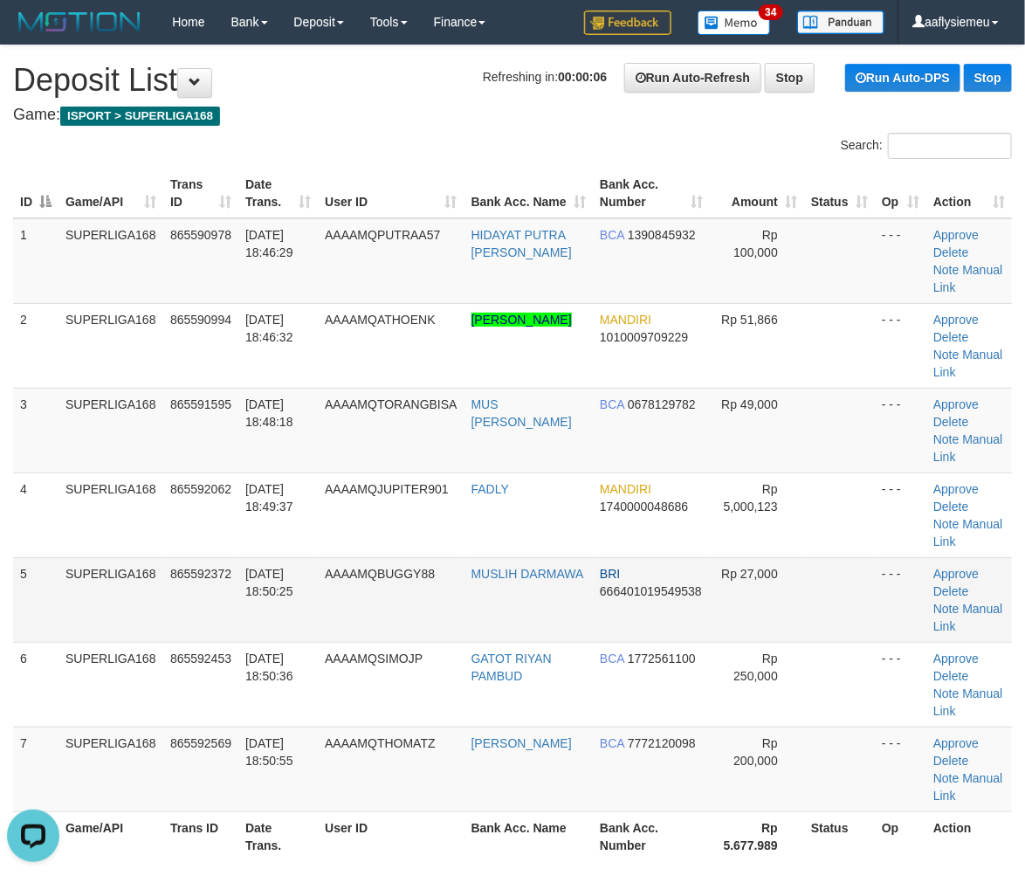
click at [50, 561] on td "5" at bounding box center [35, 599] width 45 height 85
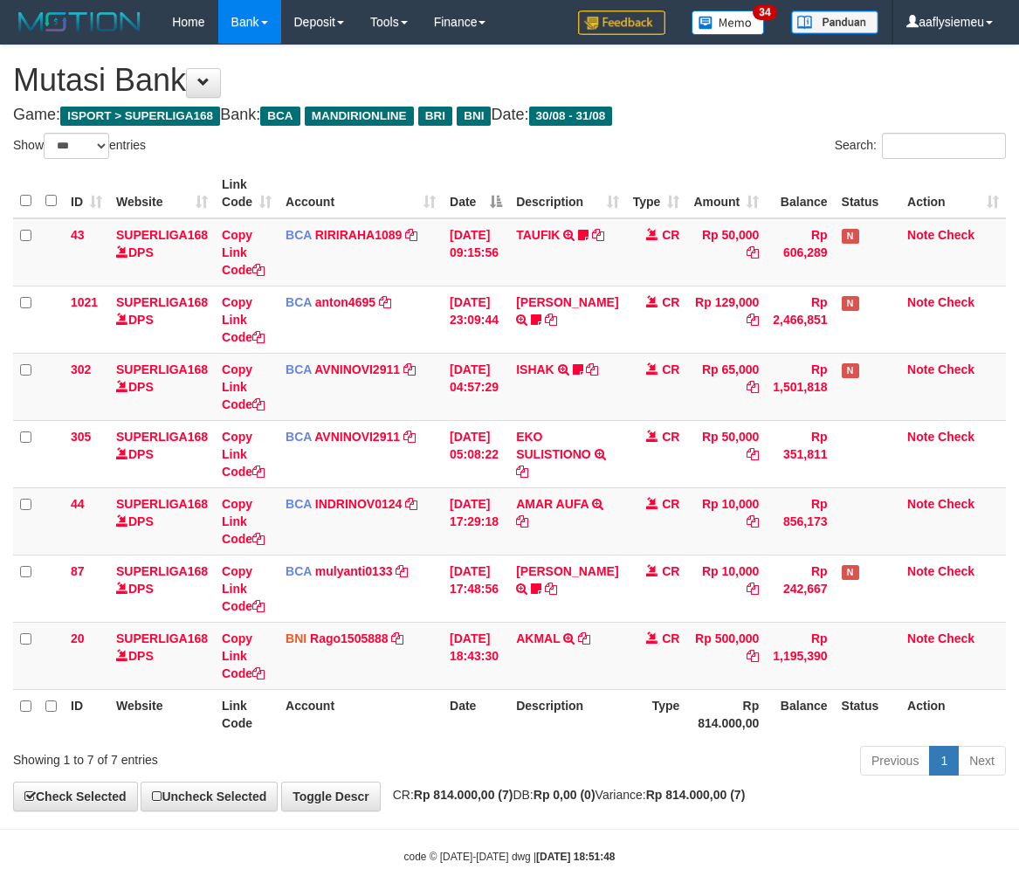
select select "***"
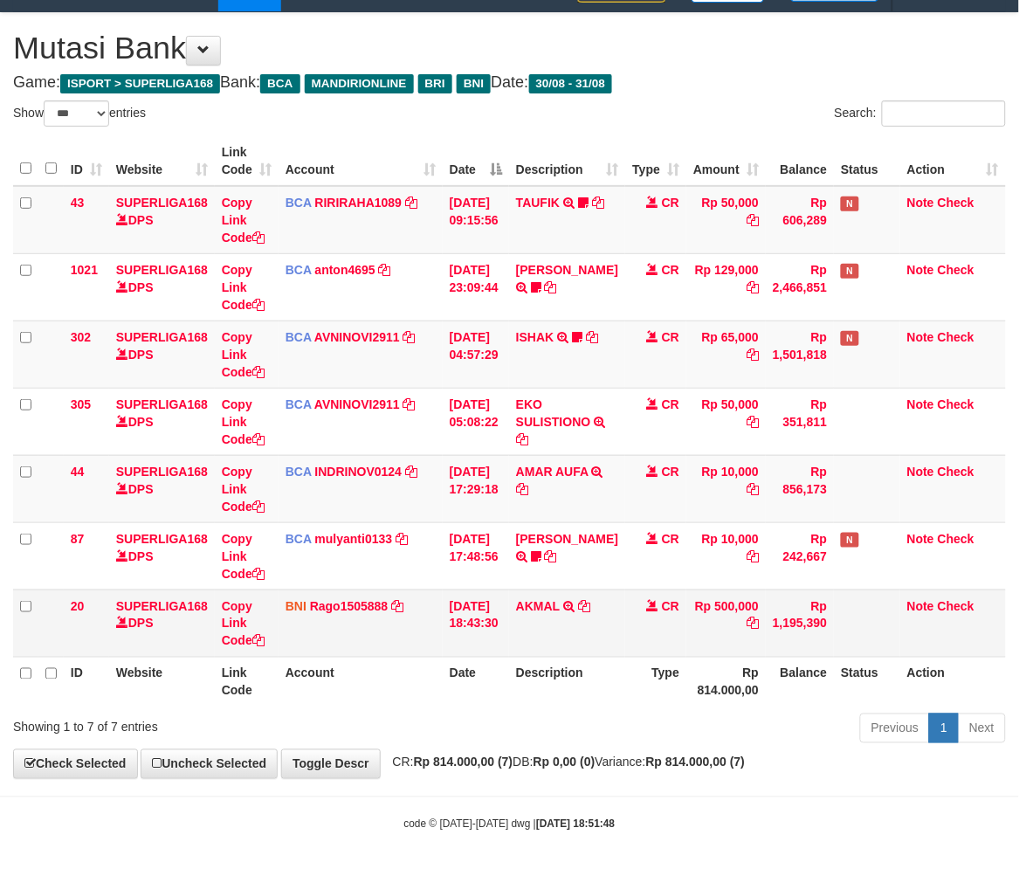
click at [780, 610] on td "Rp 1,195,390" at bounding box center [800, 623] width 68 height 67
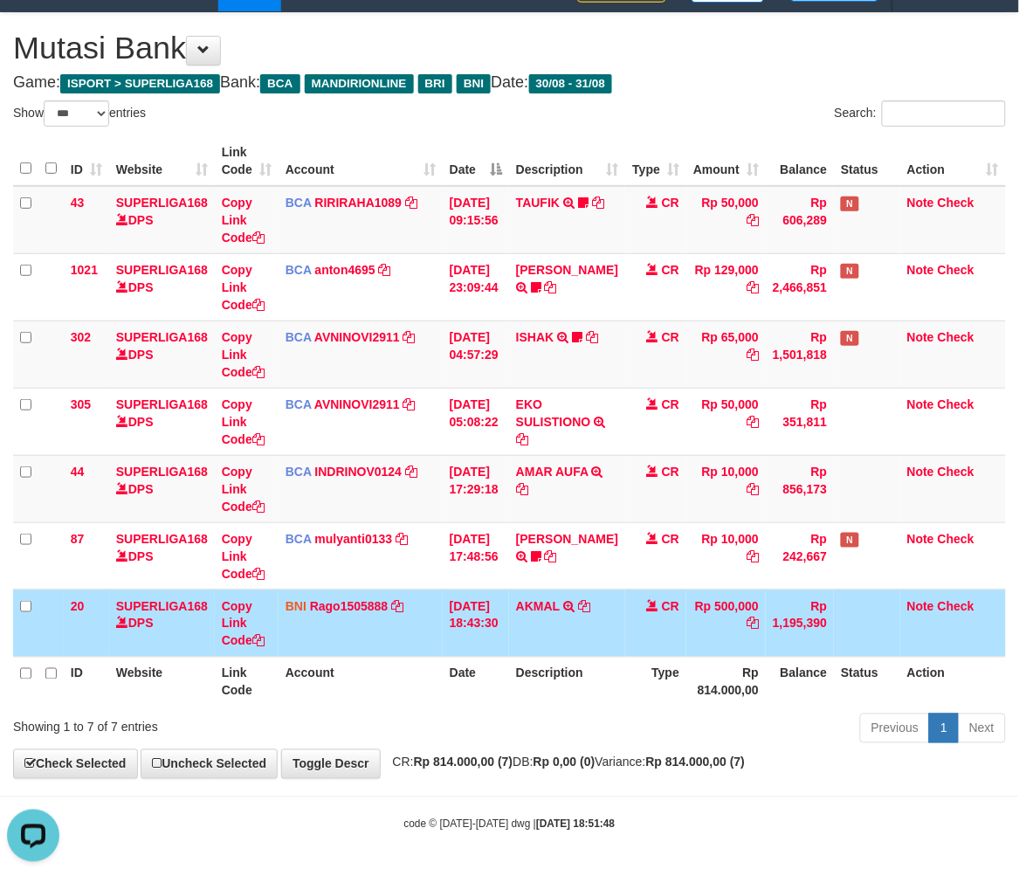
scroll to position [0, 0]
click at [665, 655] on table "ID Website Link Code Account Date Description Type Amount Balance Status Action…" at bounding box center [509, 421] width 993 height 570
click at [625, 639] on td "CR" at bounding box center [655, 623] width 61 height 67
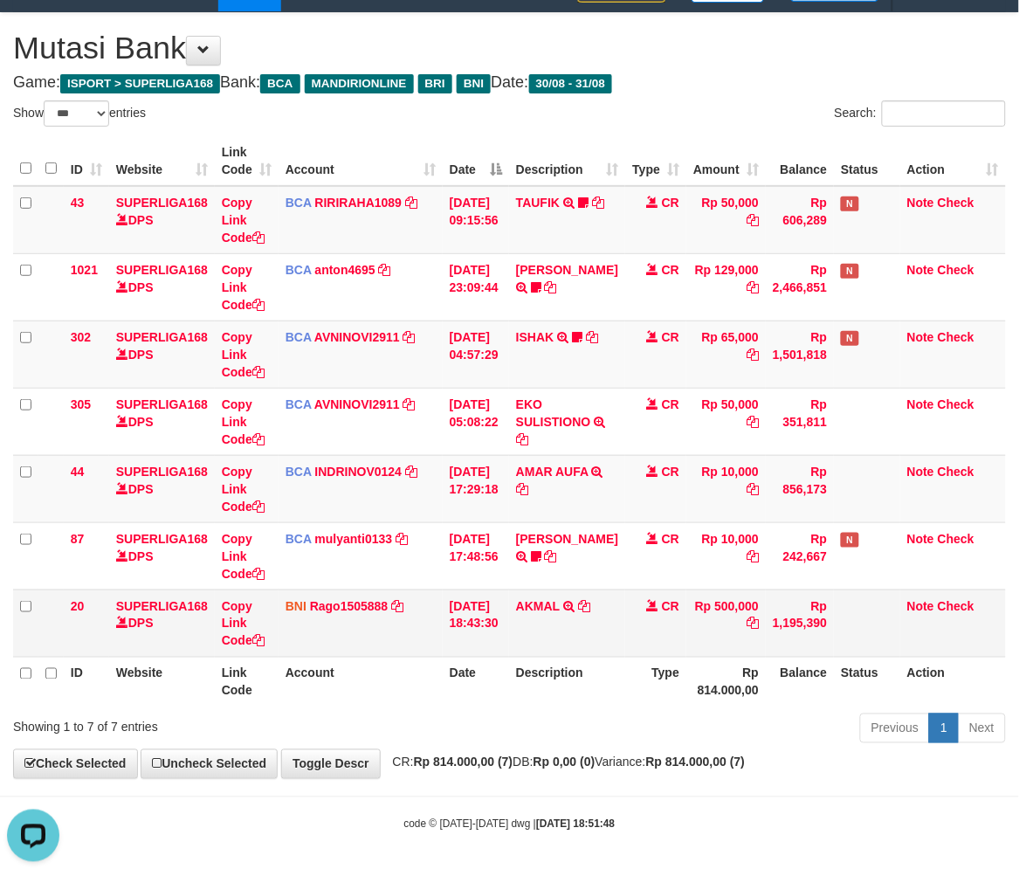
click at [675, 636] on td "CR" at bounding box center [655, 623] width 61 height 67
click at [721, 643] on td "Rp 500,000" at bounding box center [725, 623] width 79 height 67
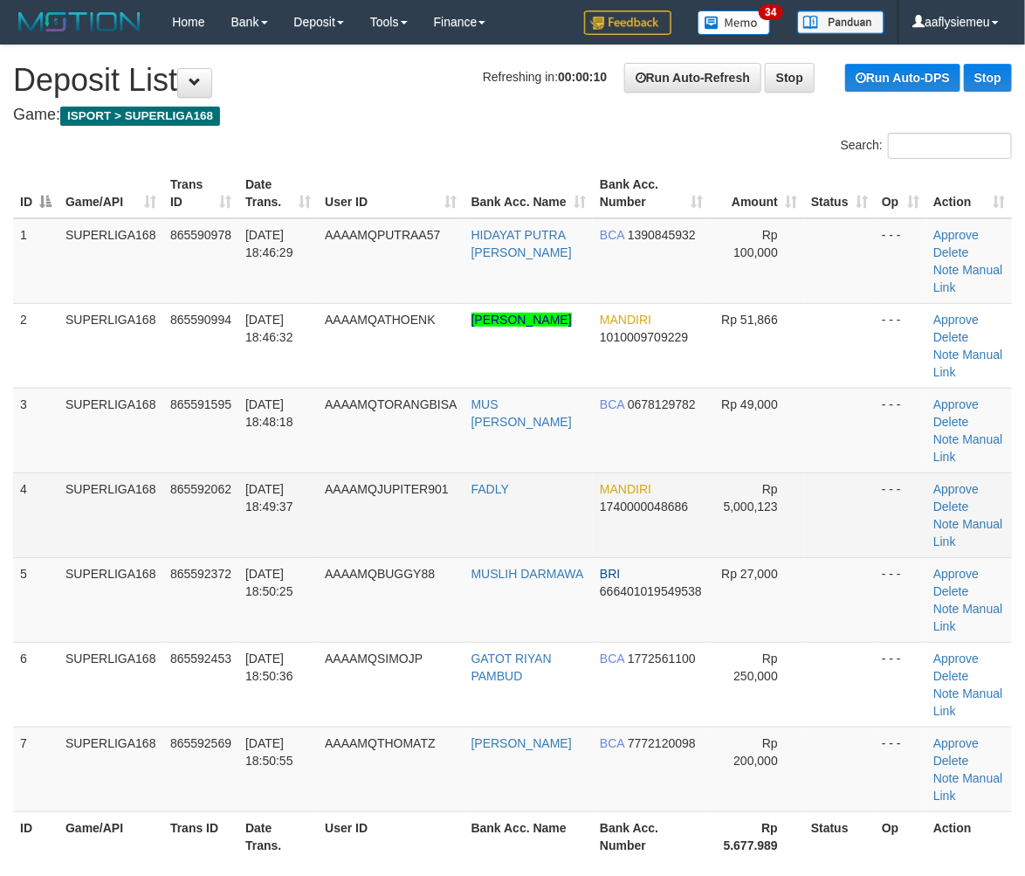
click at [186, 508] on td "865592062" at bounding box center [200, 515] width 75 height 85
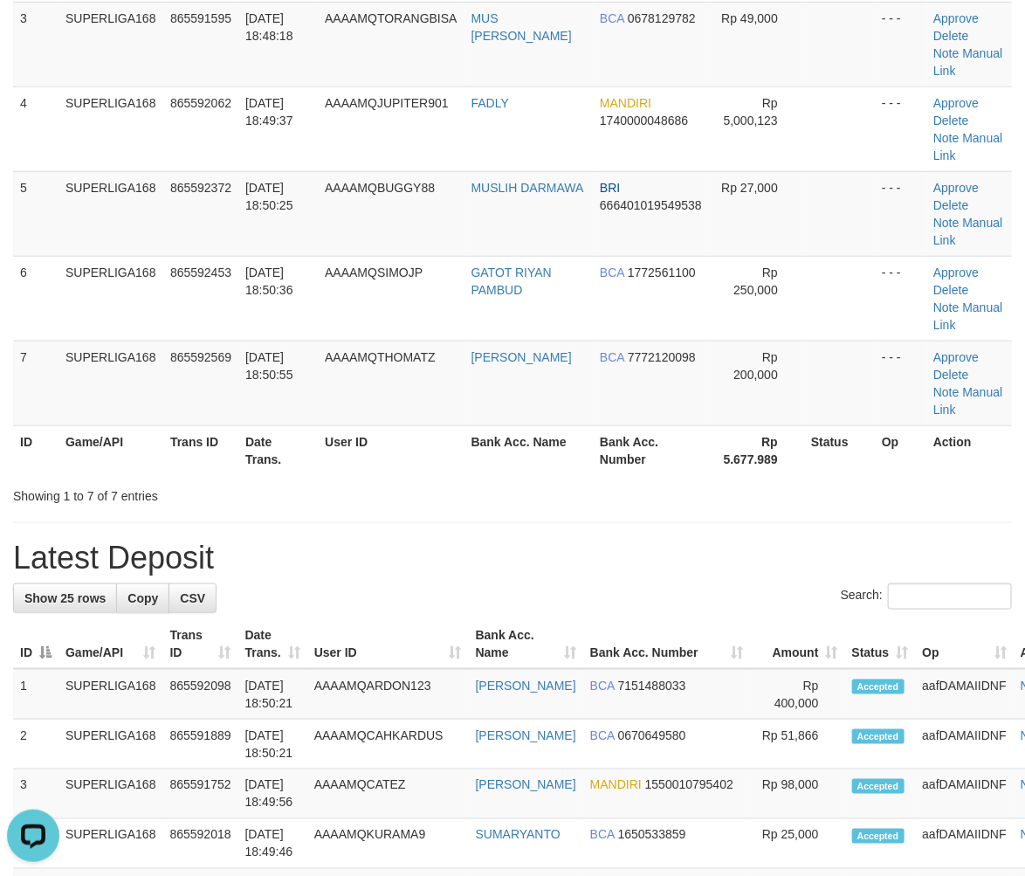
scroll to position [388, 0]
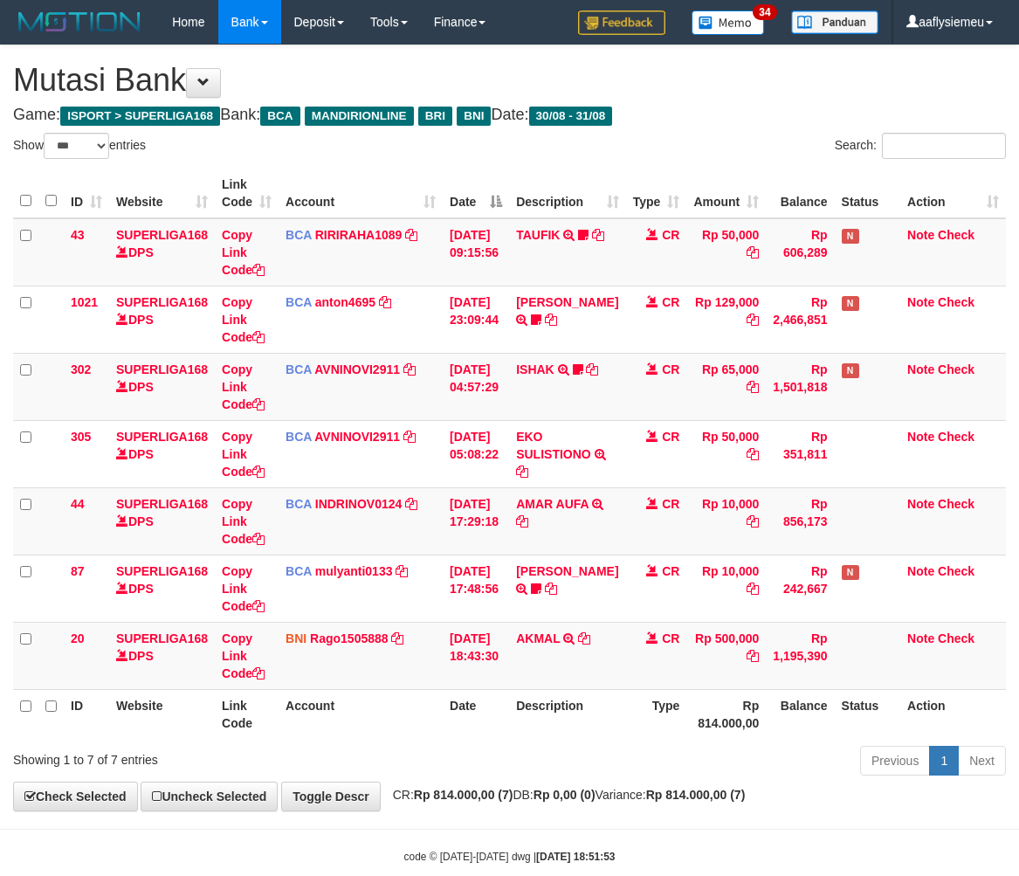
select select "***"
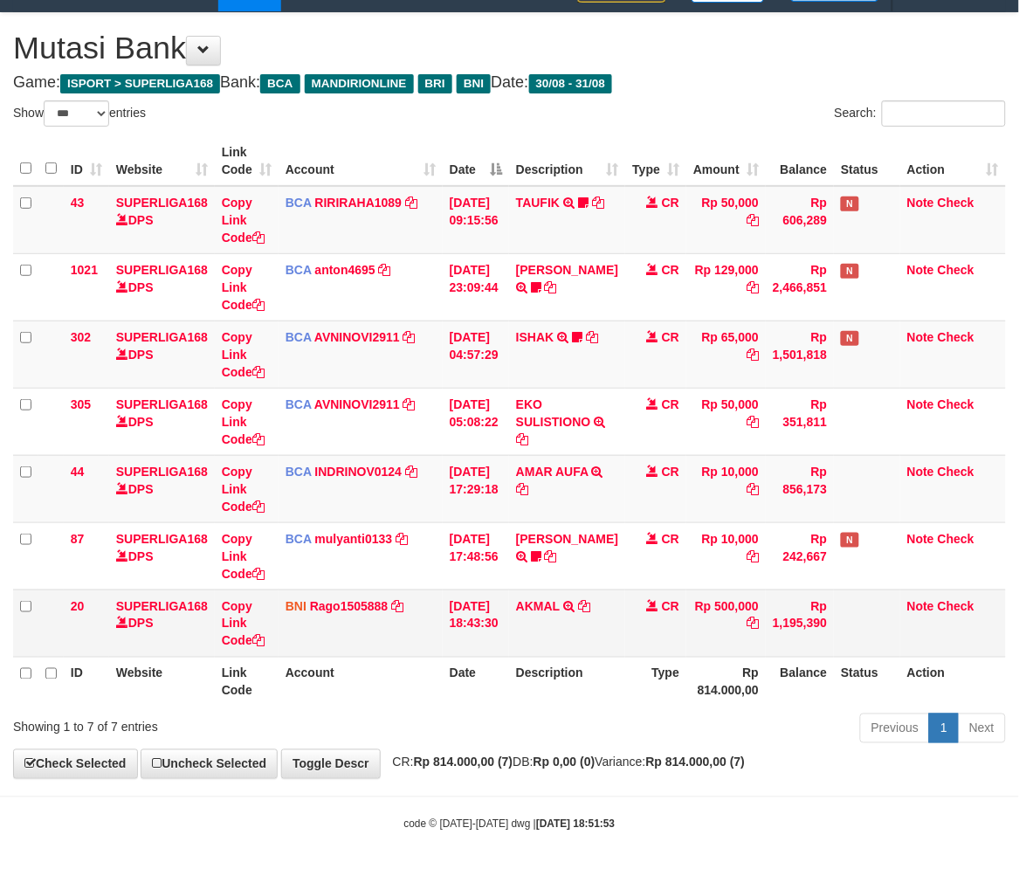
click at [748, 646] on td "Rp 500,000" at bounding box center [725, 623] width 79 height 67
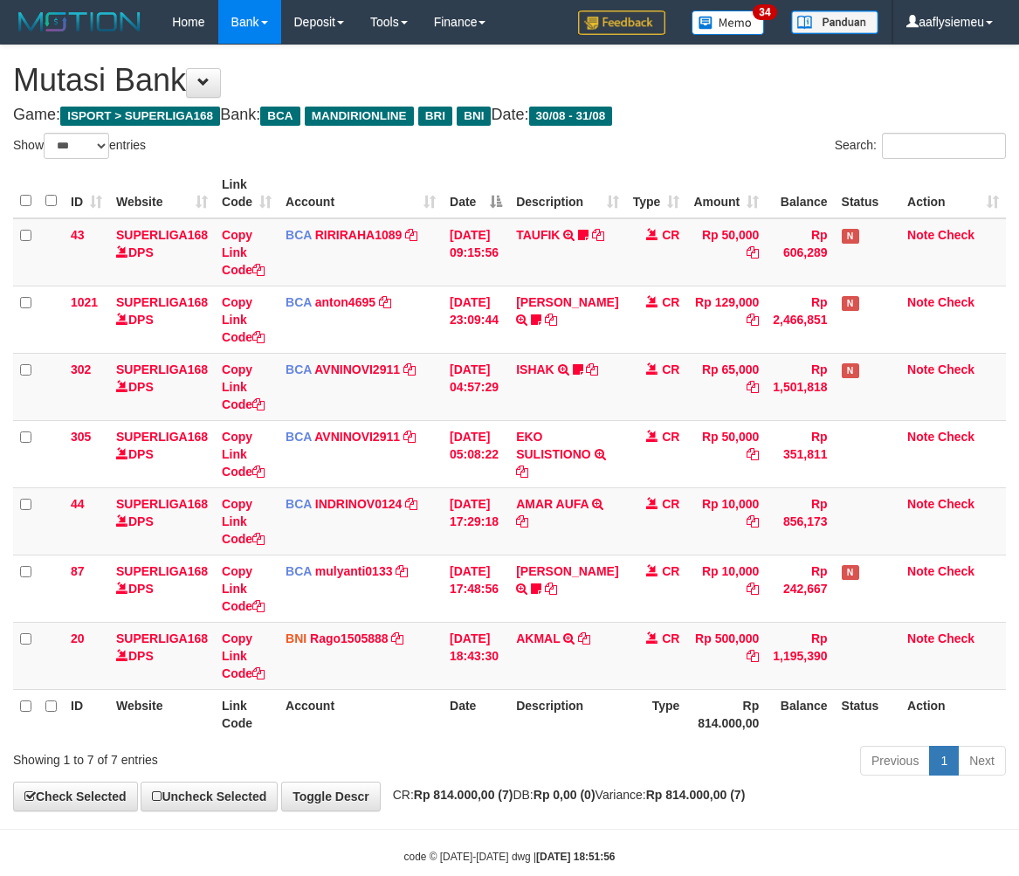
select select "***"
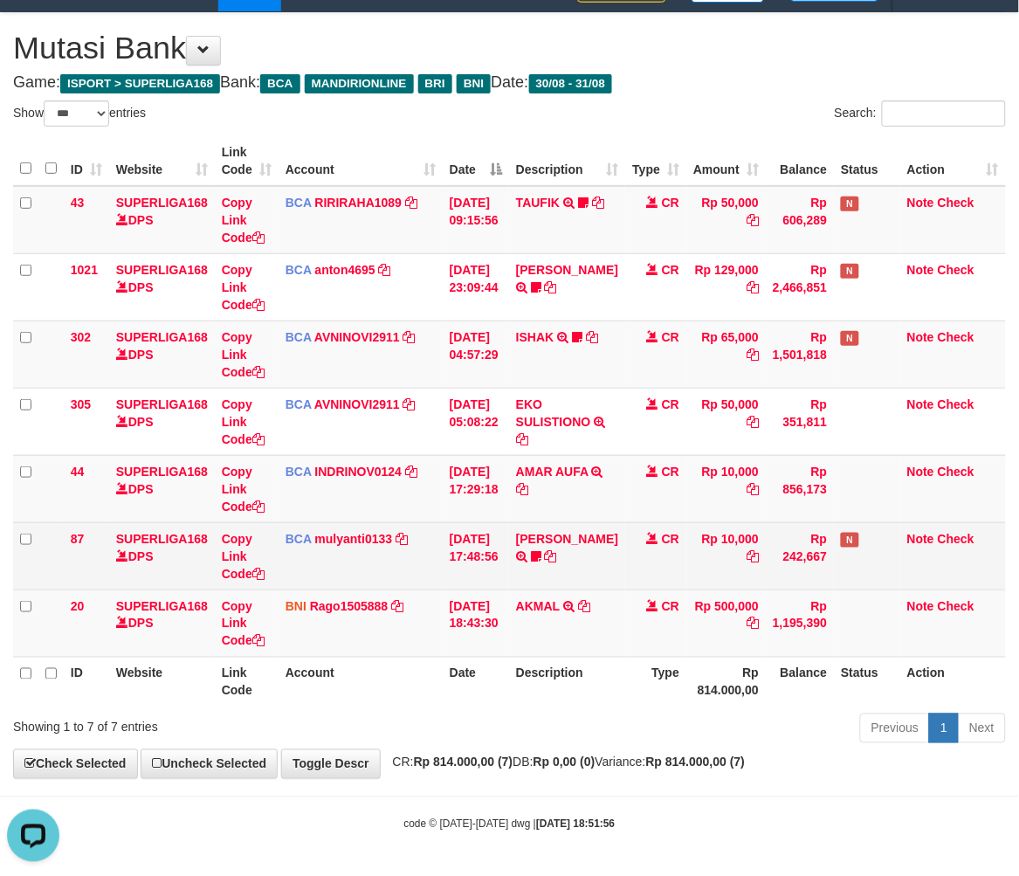
click at [574, 587] on td "SILVA SARI S TRSF E-BANKING CR 3108/FTSCY/WS95051 10000.002025083175314031 TRFD…" at bounding box center [567, 555] width 116 height 67
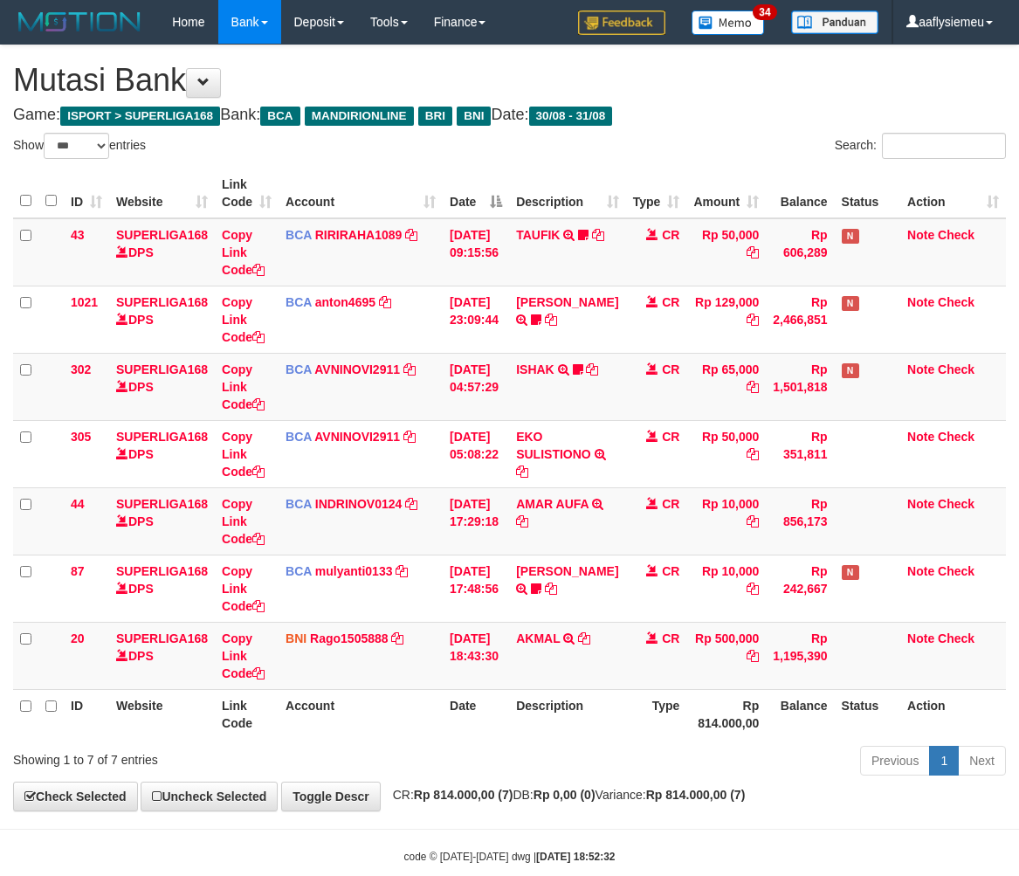
select select "***"
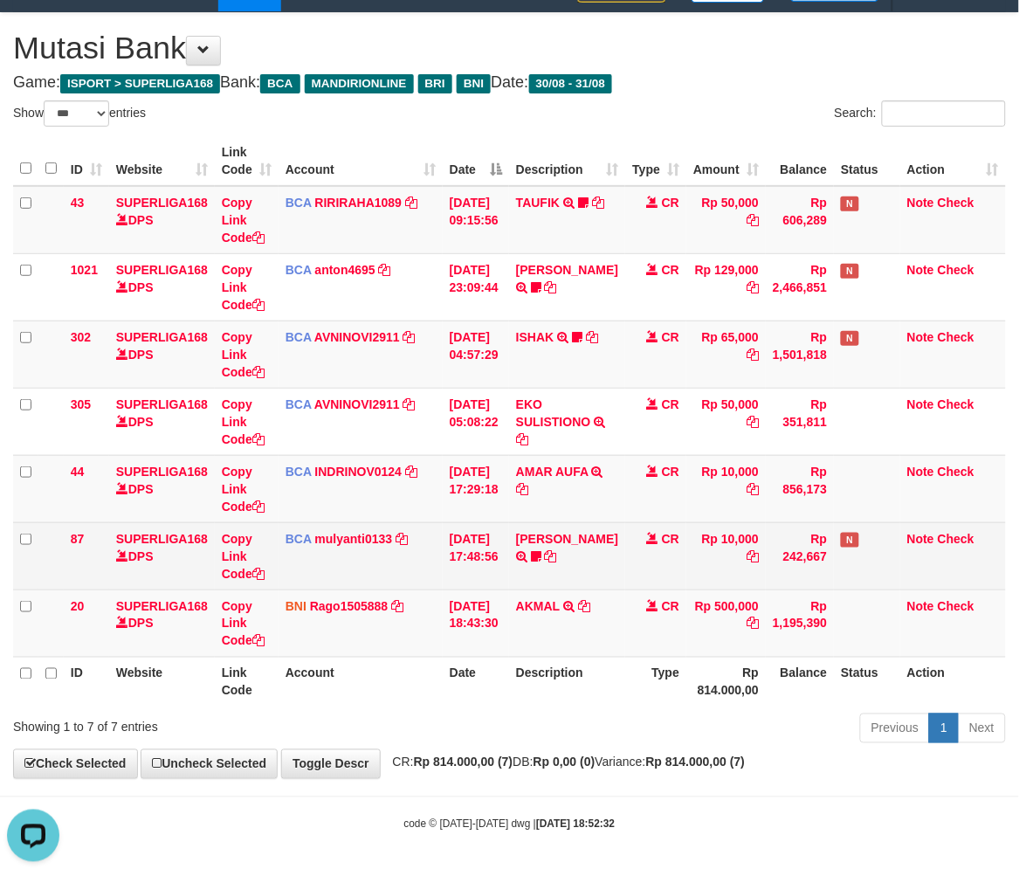
drag, startPoint x: 587, startPoint y: 548, endPoint x: 630, endPoint y: 546, distance: 42.9
click at [587, 548] on td "SILVA SARI S TRSF E-BANKING CR 3108/FTSCY/WS95051 10000.002025083175314031 TRFD…" at bounding box center [567, 555] width 116 height 67
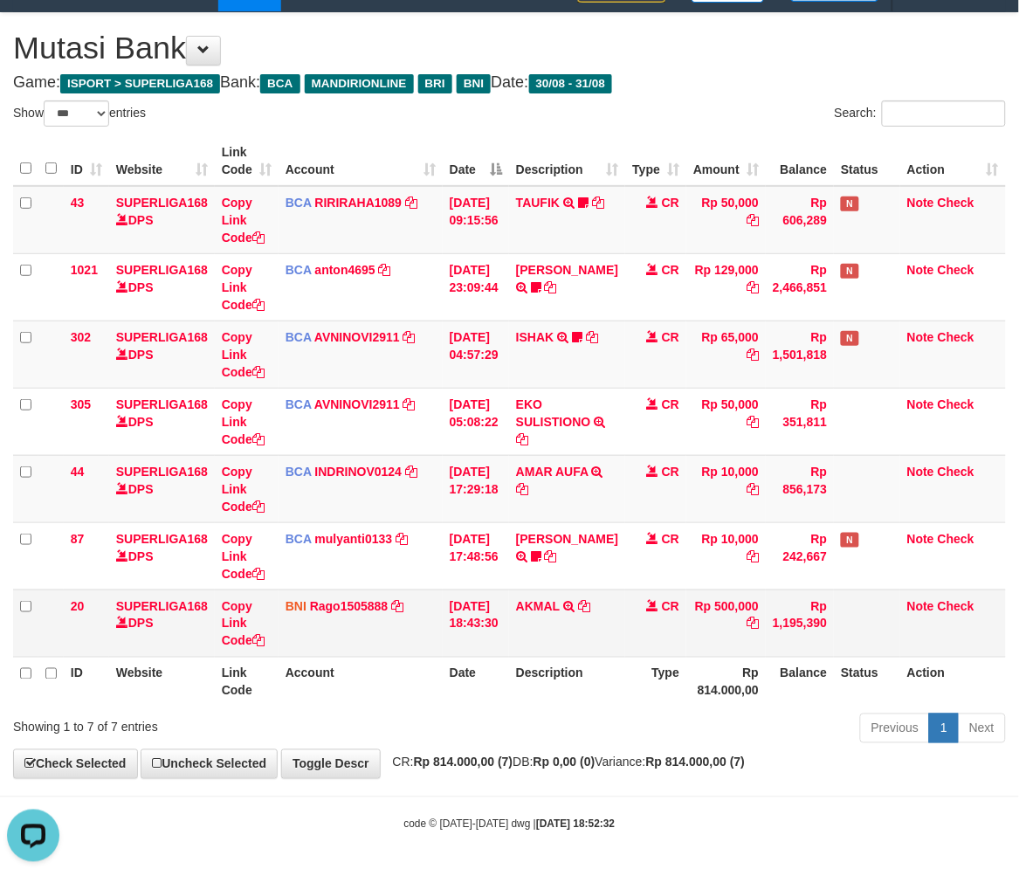
click at [651, 653] on td "CR" at bounding box center [655, 623] width 61 height 67
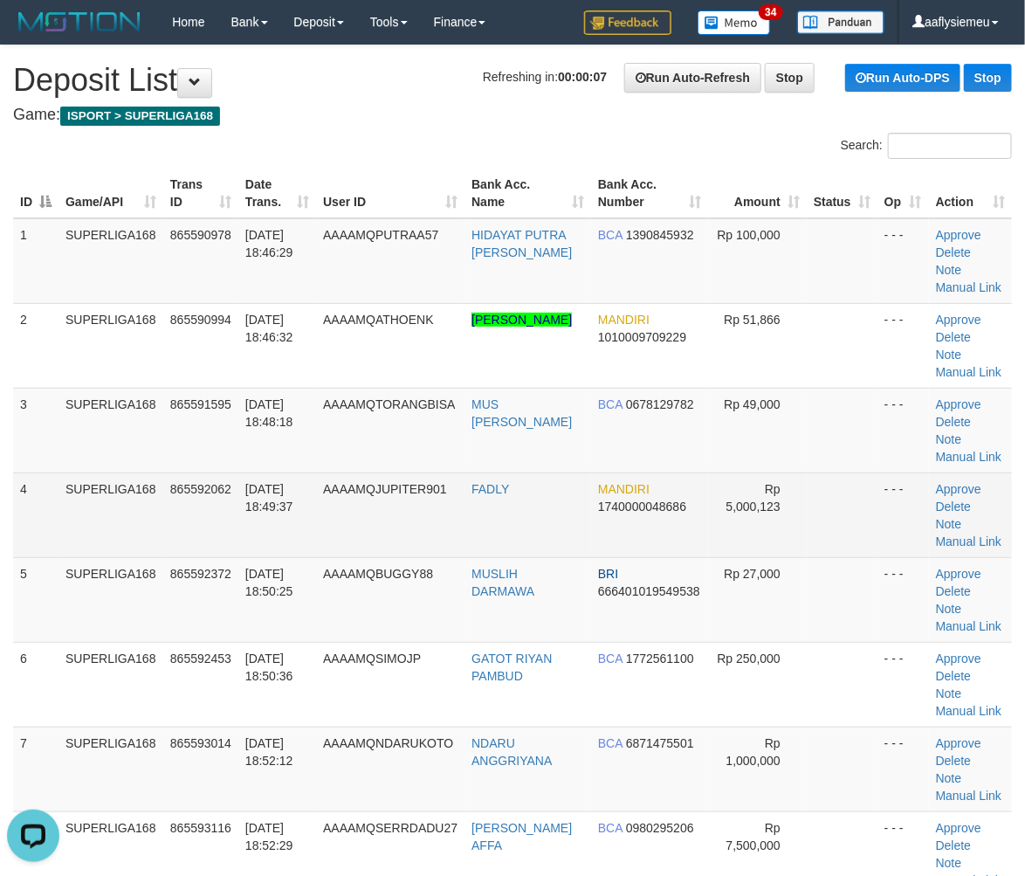
click at [73, 540] on td "SUPERLIGA168" at bounding box center [111, 515] width 105 height 85
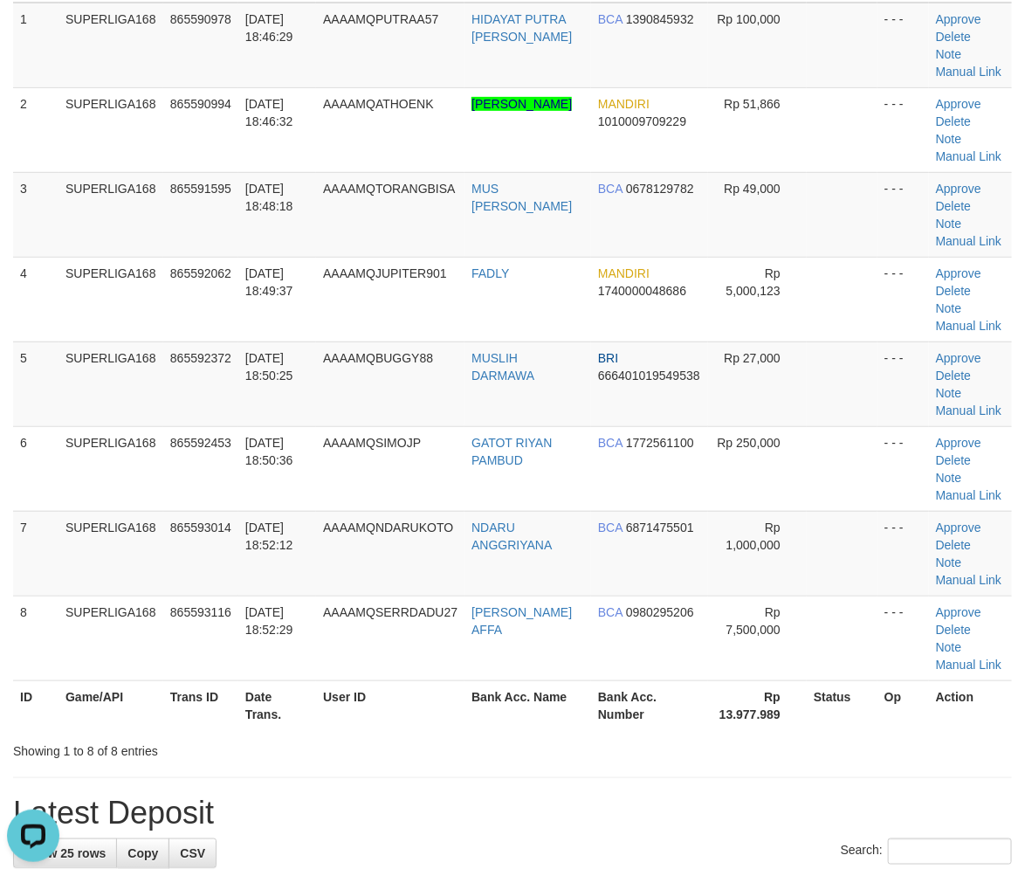
scroll to position [485, 0]
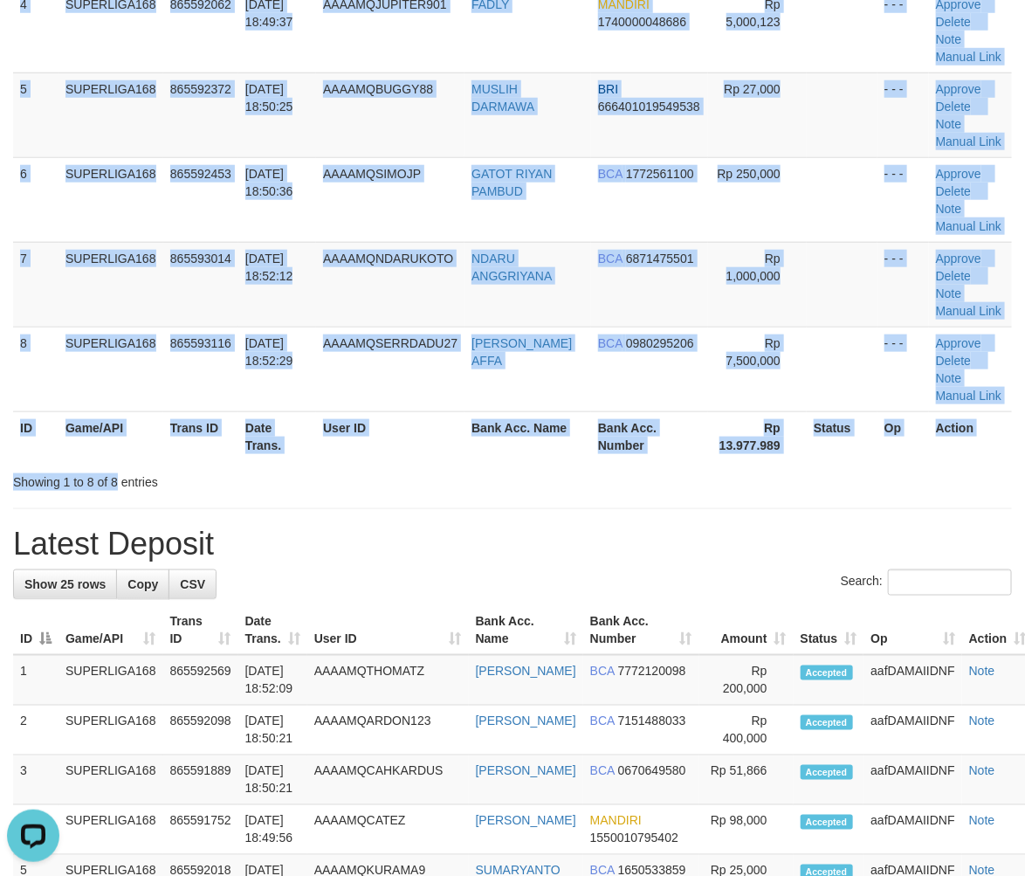
drag, startPoint x: 120, startPoint y: 464, endPoint x: 82, endPoint y: 477, distance: 39.8
click at [119, 466] on div "Showing 1 to 8 of 8 entries" at bounding box center [213, 478] width 401 height 24
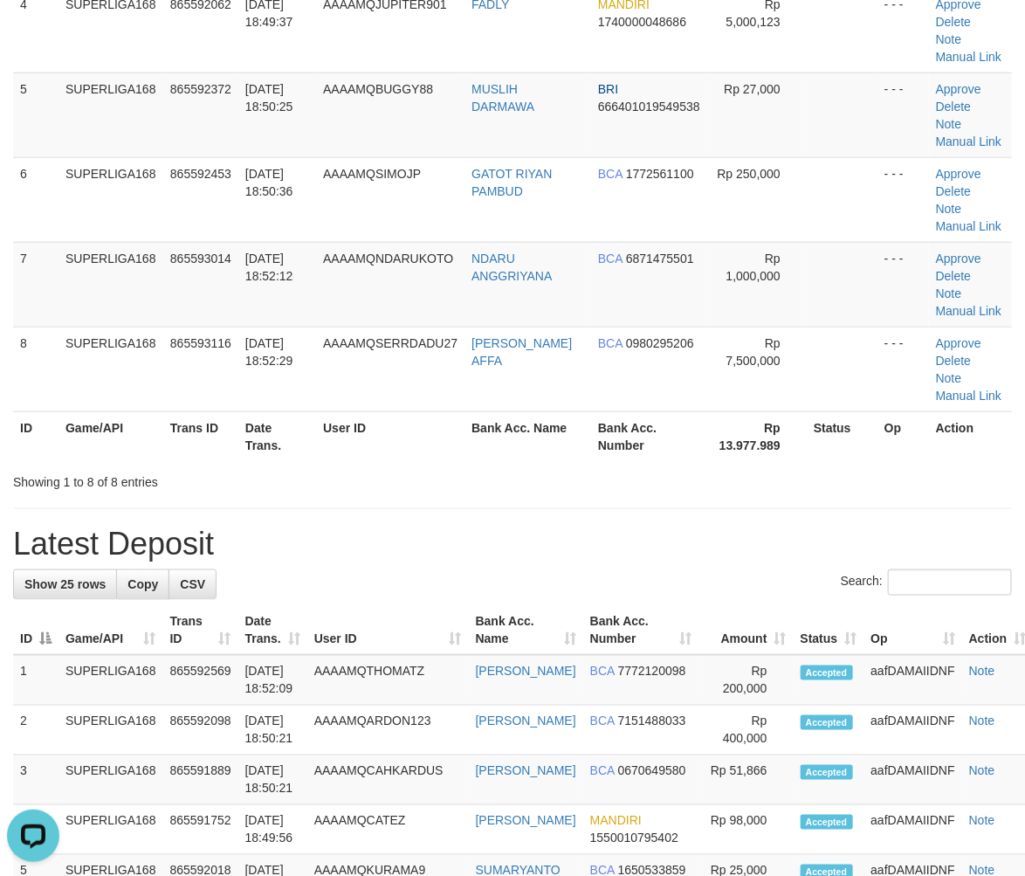
click at [279, 411] on th "Date Trans." at bounding box center [277, 436] width 78 height 50
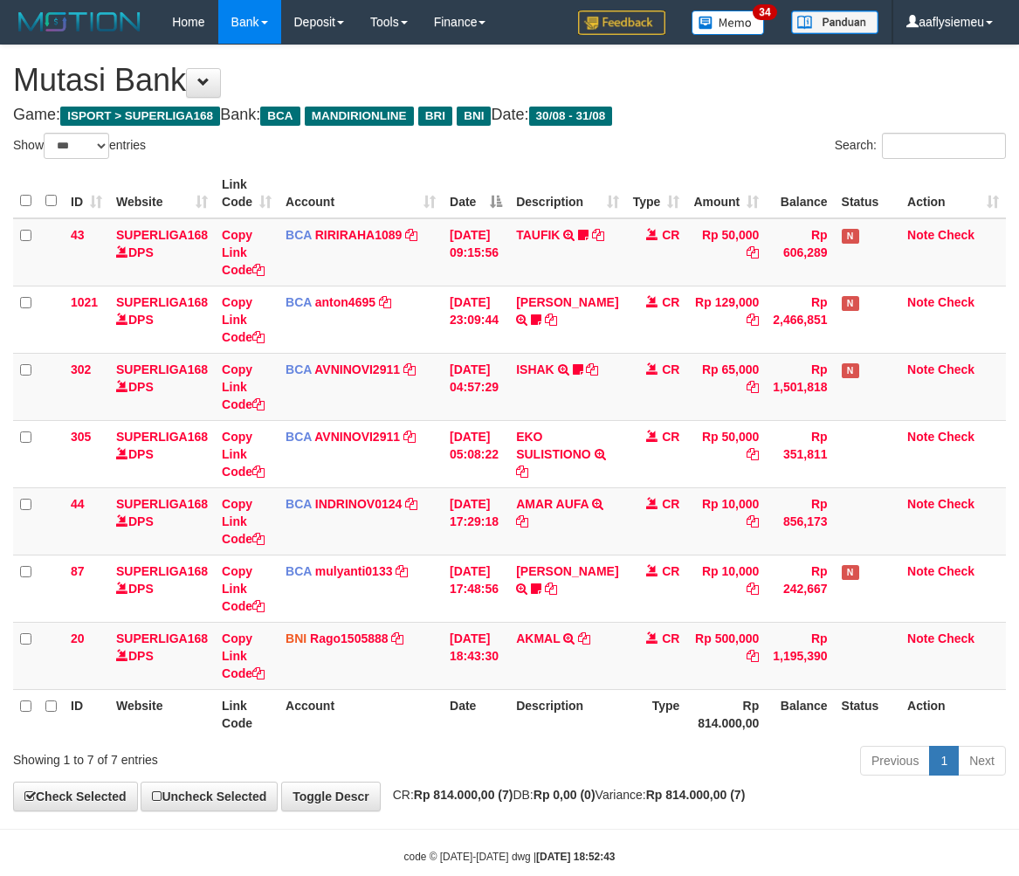
select select "***"
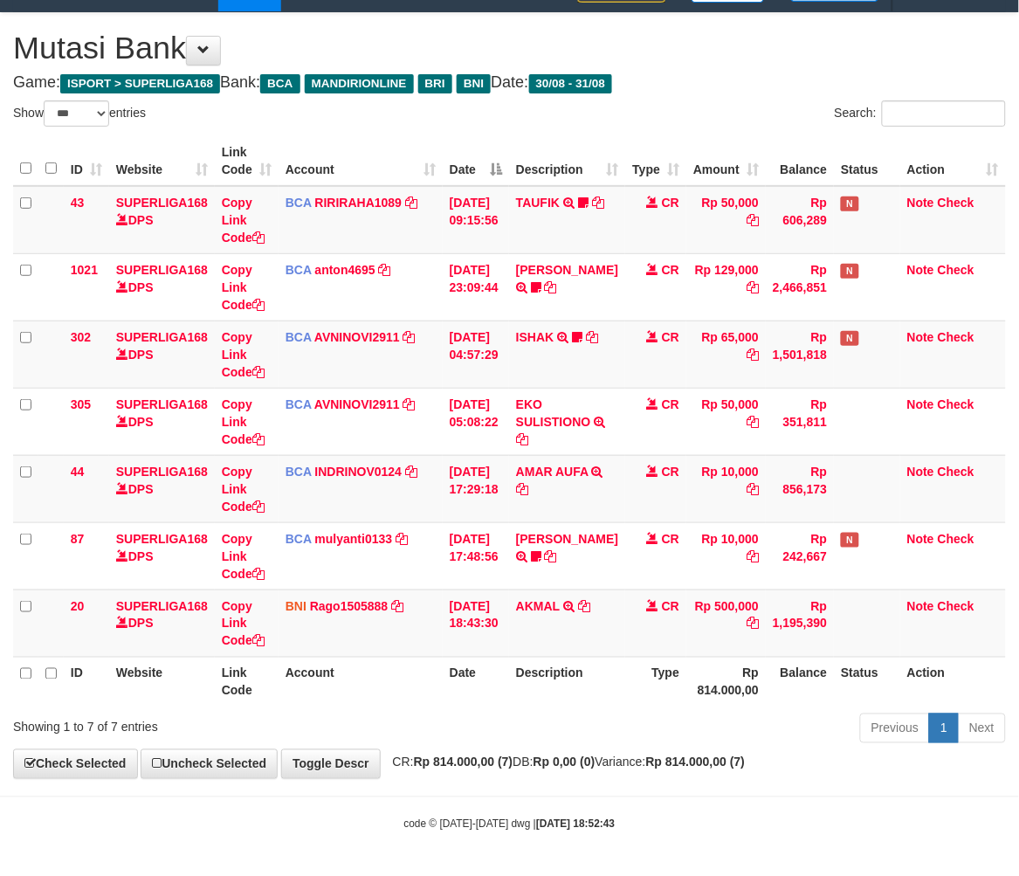
scroll to position [32, 0]
click at [501, 687] on th "Date" at bounding box center [476, 682] width 66 height 50
click at [632, 717] on div "Previous 1 Next" at bounding box center [722, 731] width 569 height 38
click at [501, 811] on body "Toggle navigation Home Bank Account List Load By Website Group [ISPORT] SUPERLI…" at bounding box center [509, 422] width 1019 height 908
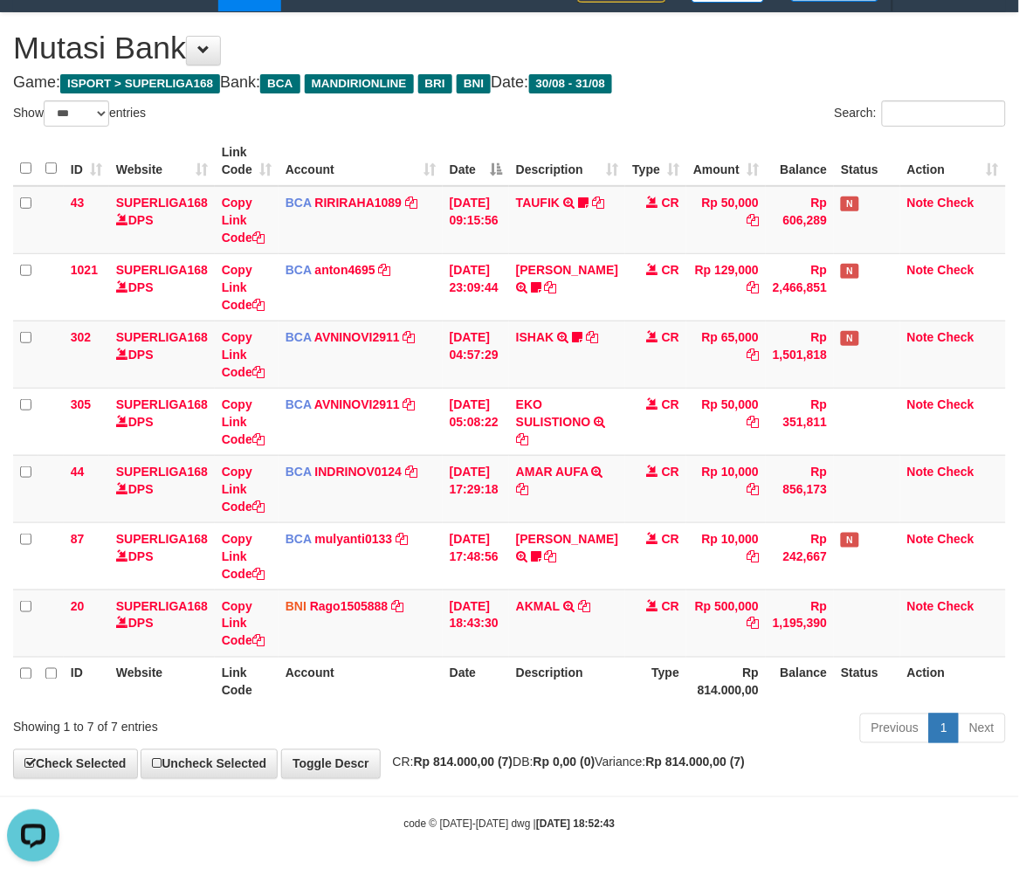
click at [699, 671] on th "Rp 814.000,00" at bounding box center [725, 682] width 79 height 50
click at [818, 636] on td "Rp 1,195,390" at bounding box center [800, 623] width 68 height 67
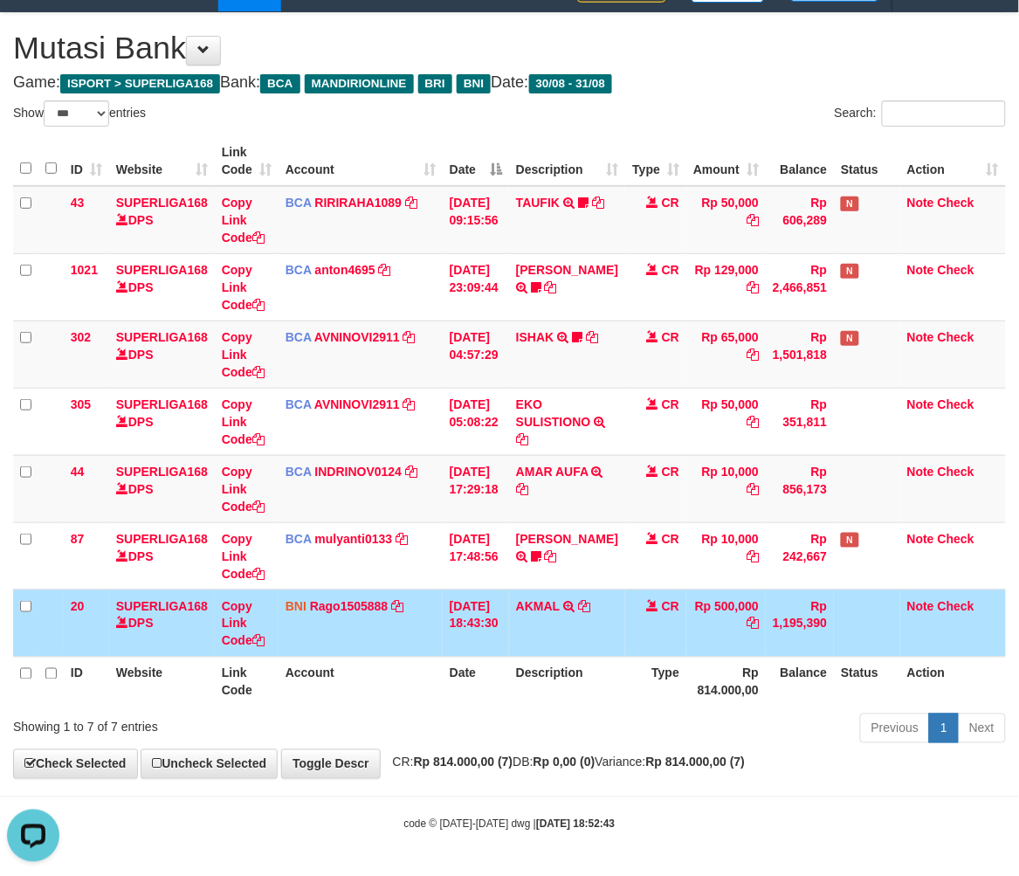
click at [800, 646] on td "Rp 1,195,390" at bounding box center [800, 623] width 68 height 67
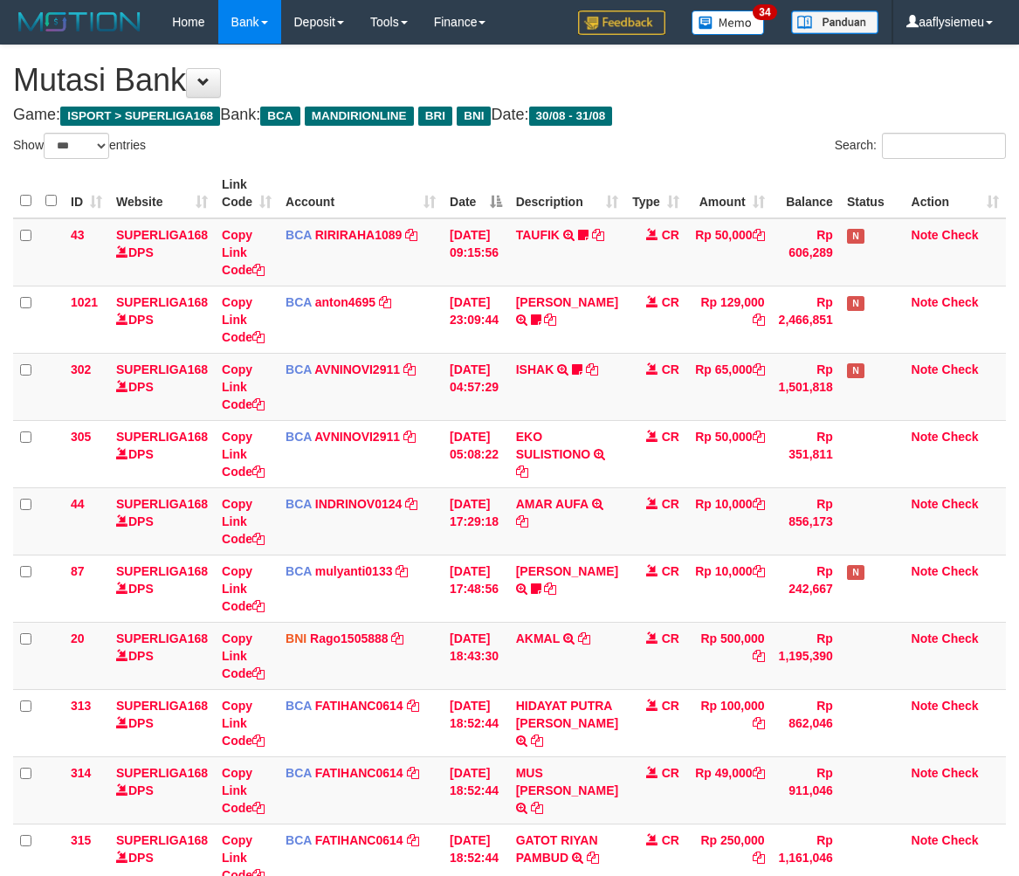
select select "***"
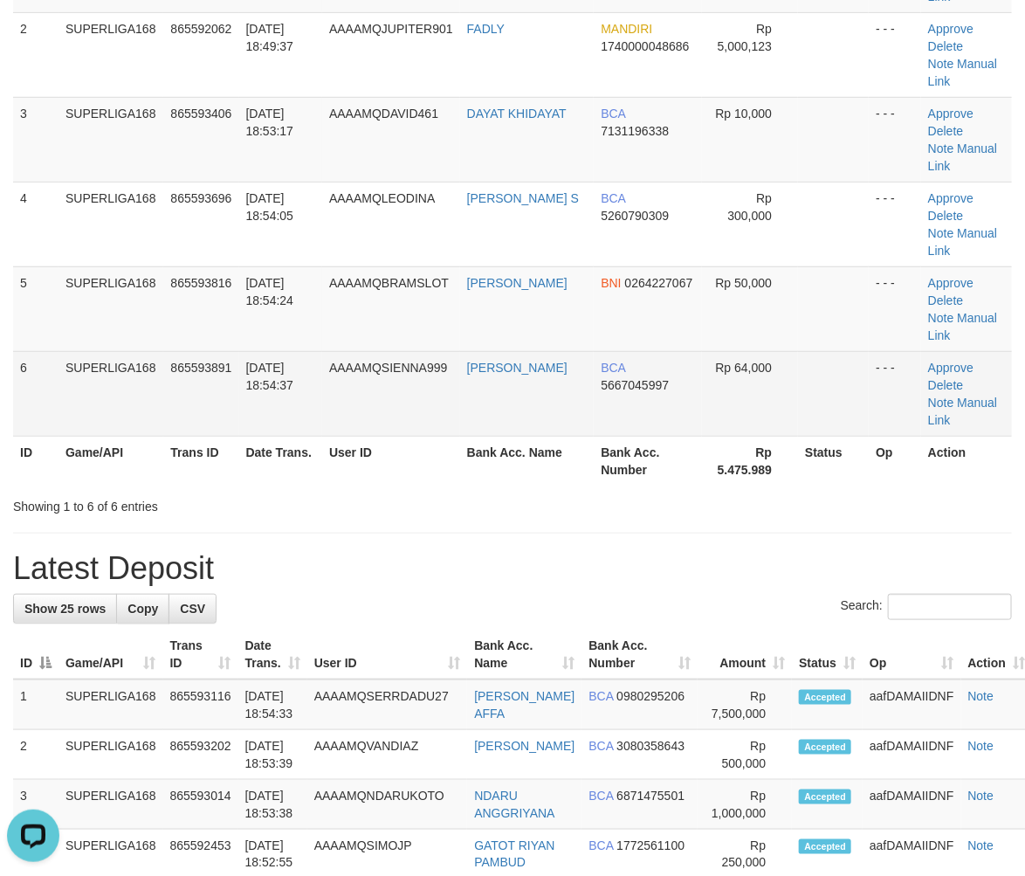
click at [241, 351] on td "31/08/2025 18:54:37" at bounding box center [281, 393] width 84 height 85
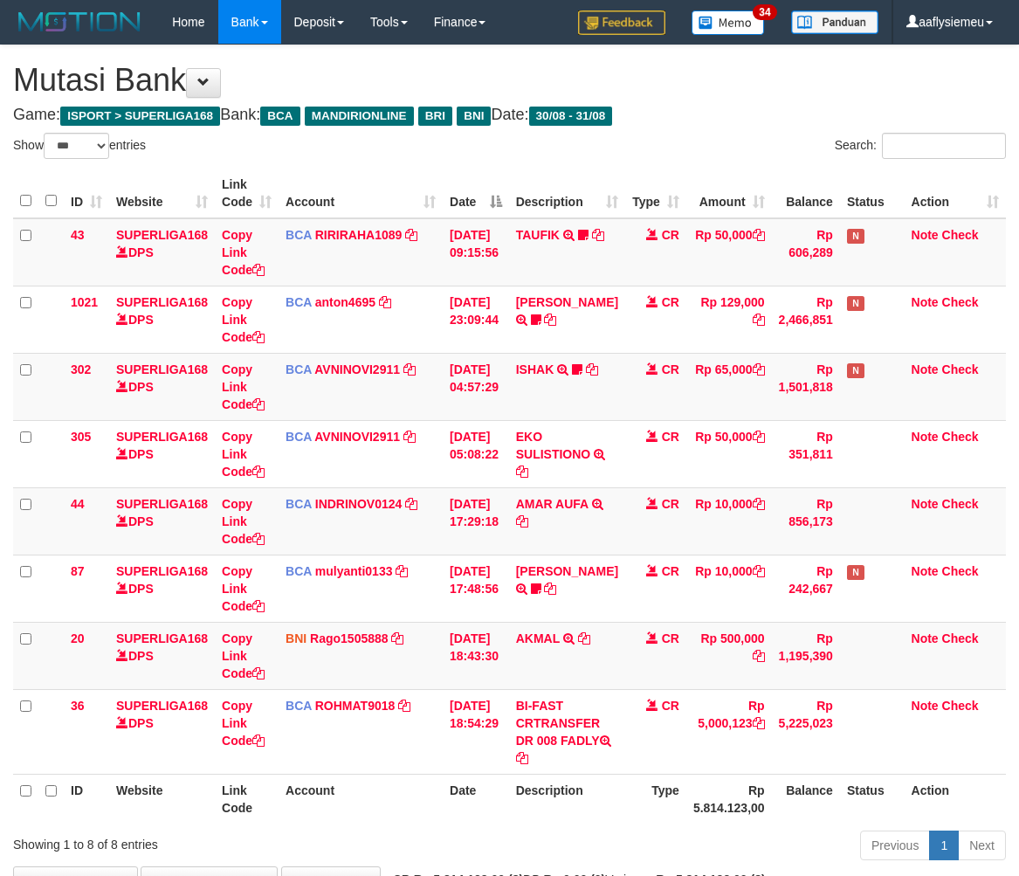
select select "***"
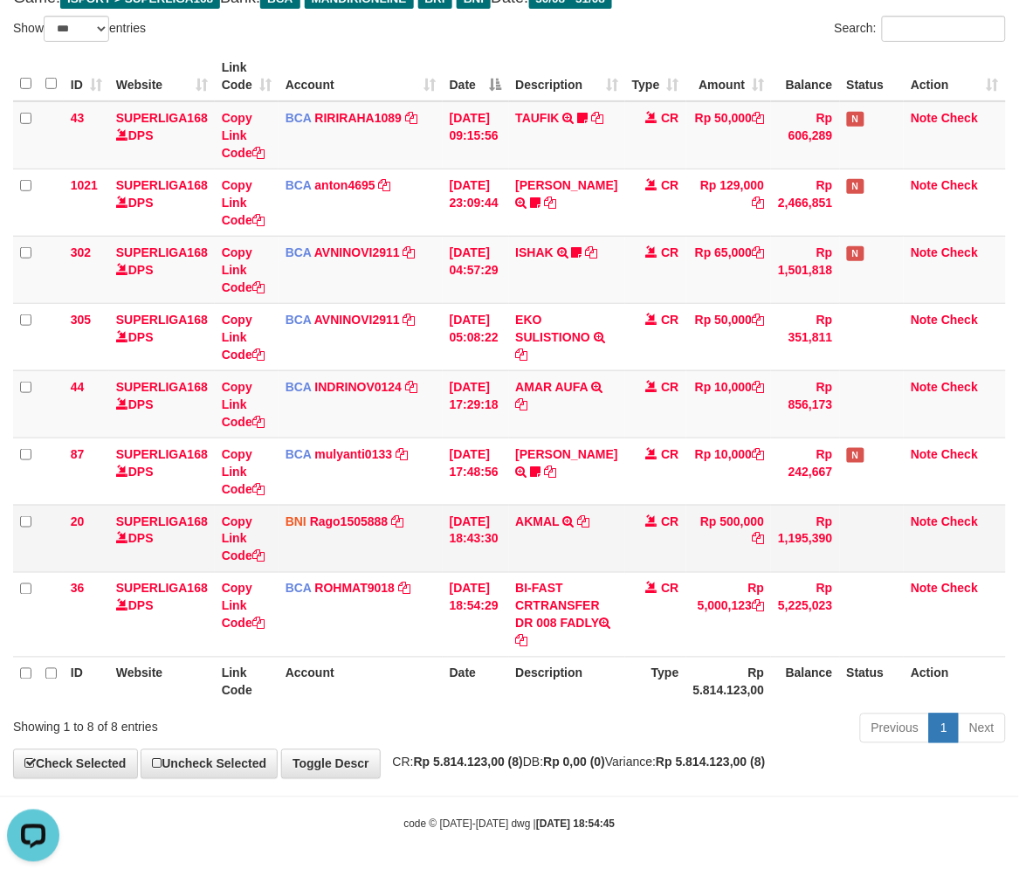
click at [938, 541] on td "Note Check" at bounding box center [955, 538] width 102 height 67
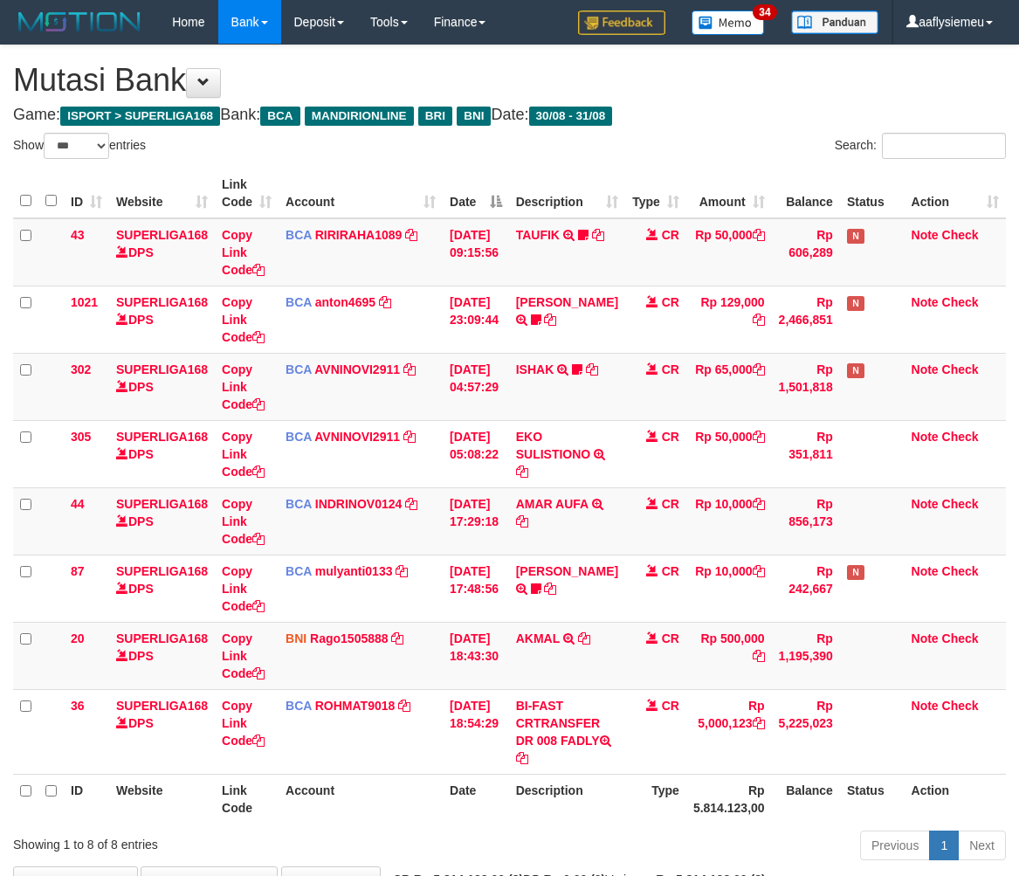
select select "***"
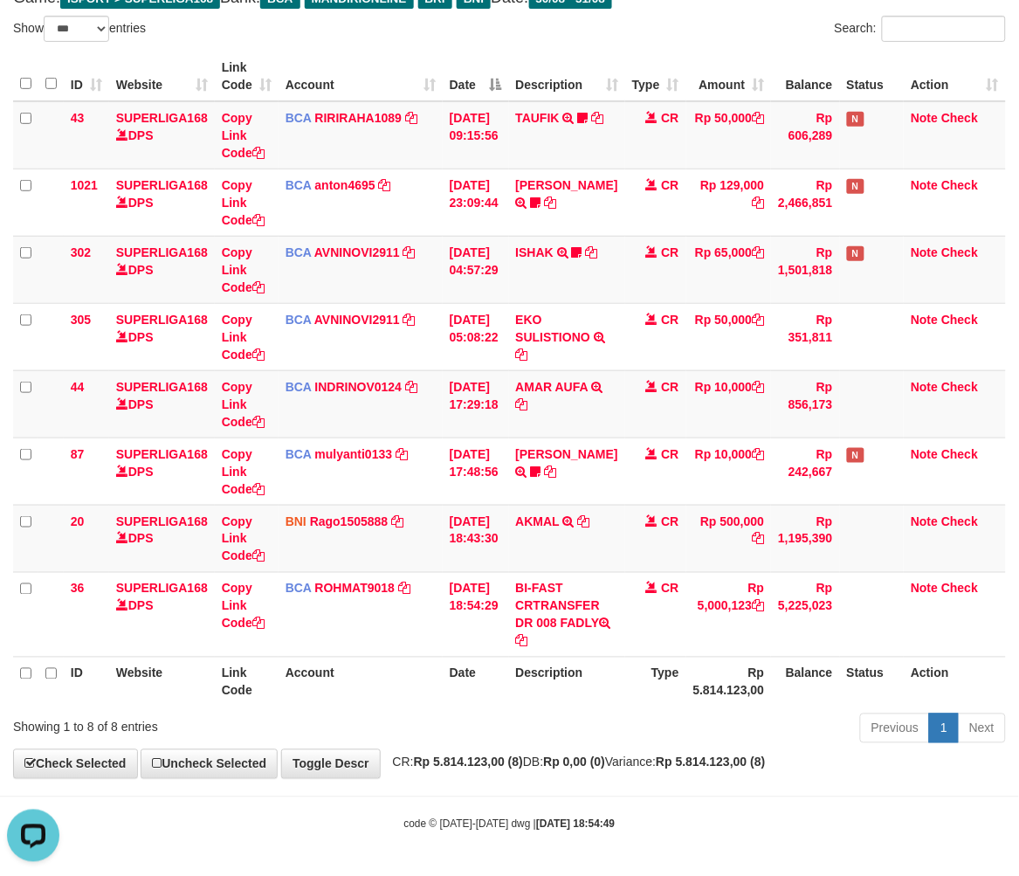
click at [609, 692] on th "Description" at bounding box center [567, 682] width 116 height 50
click at [692, 695] on th "Rp 5.814.123,00" at bounding box center [729, 682] width 86 height 50
click at [690, 696] on th "Rp 5.814.123,00" at bounding box center [729, 682] width 86 height 50
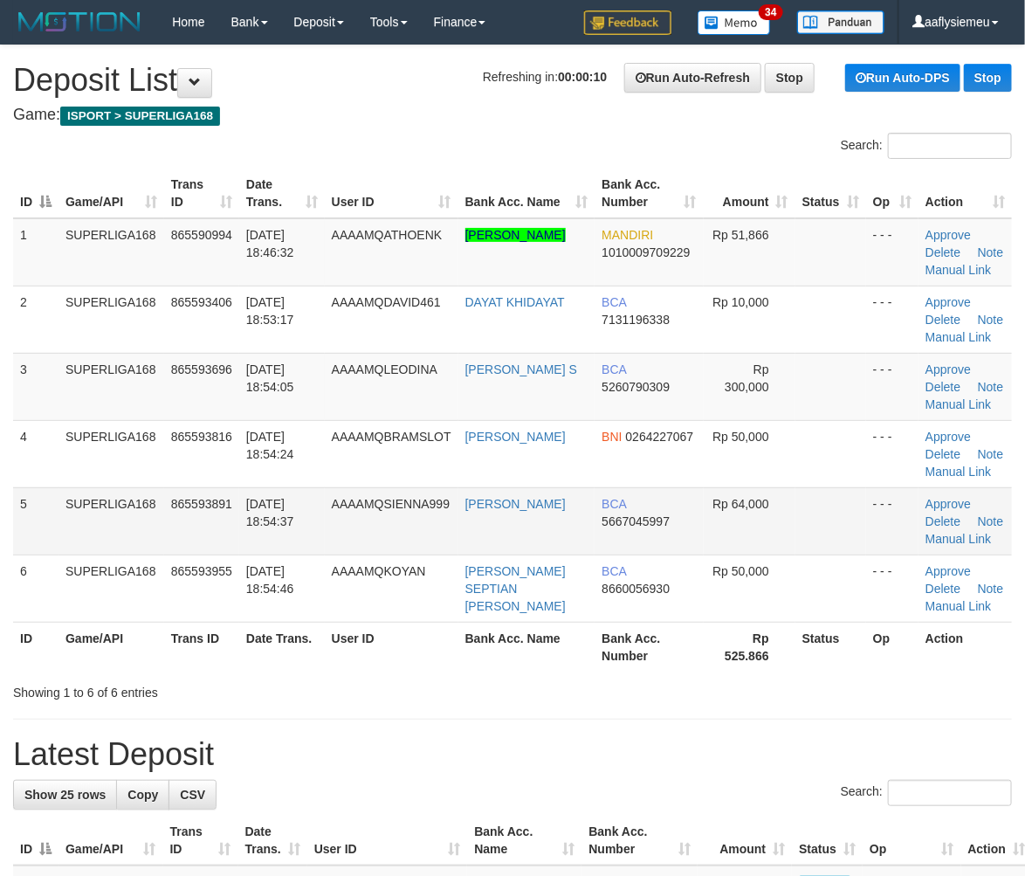
click at [31, 530] on td "5" at bounding box center [35, 520] width 45 height 67
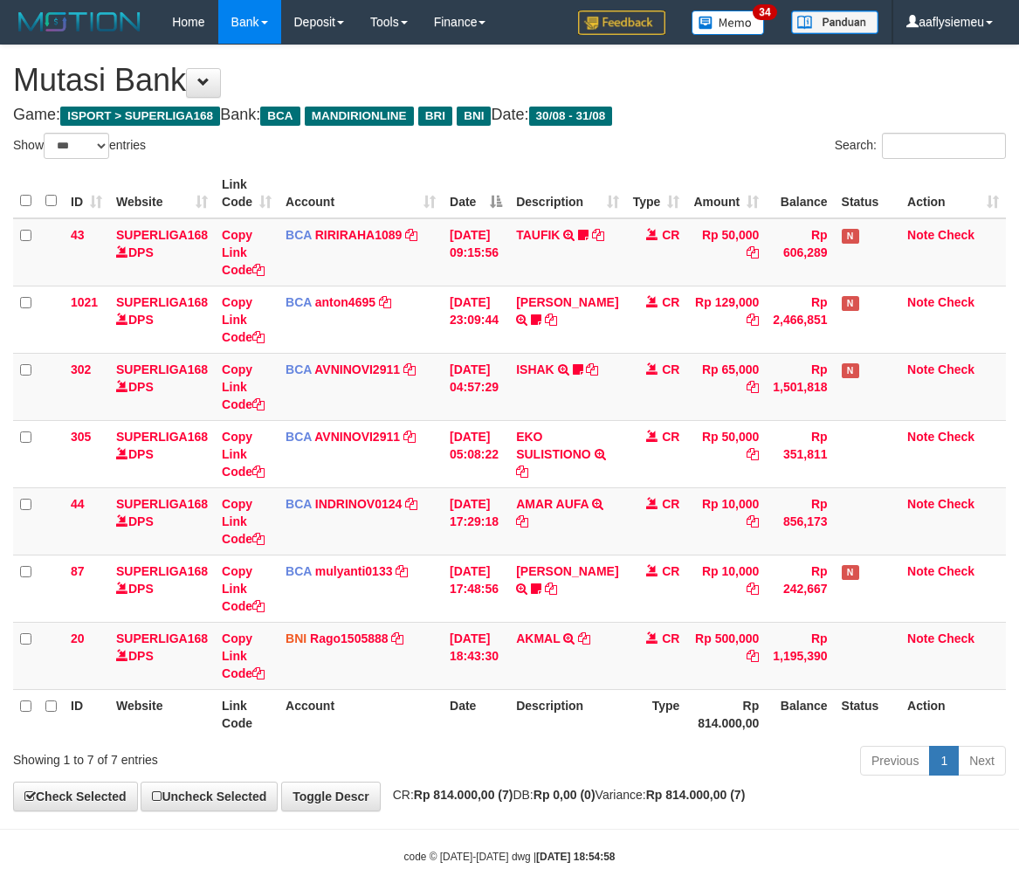
select select "***"
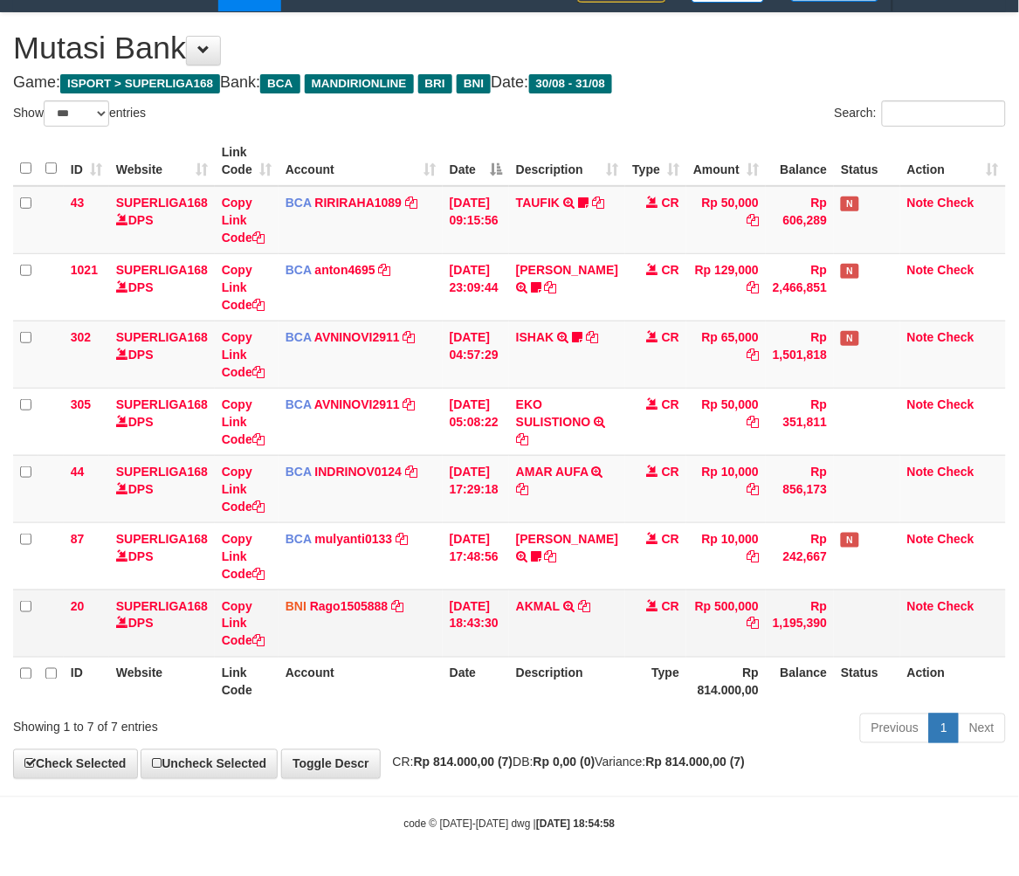
click at [635, 642] on td "CR" at bounding box center [655, 623] width 61 height 67
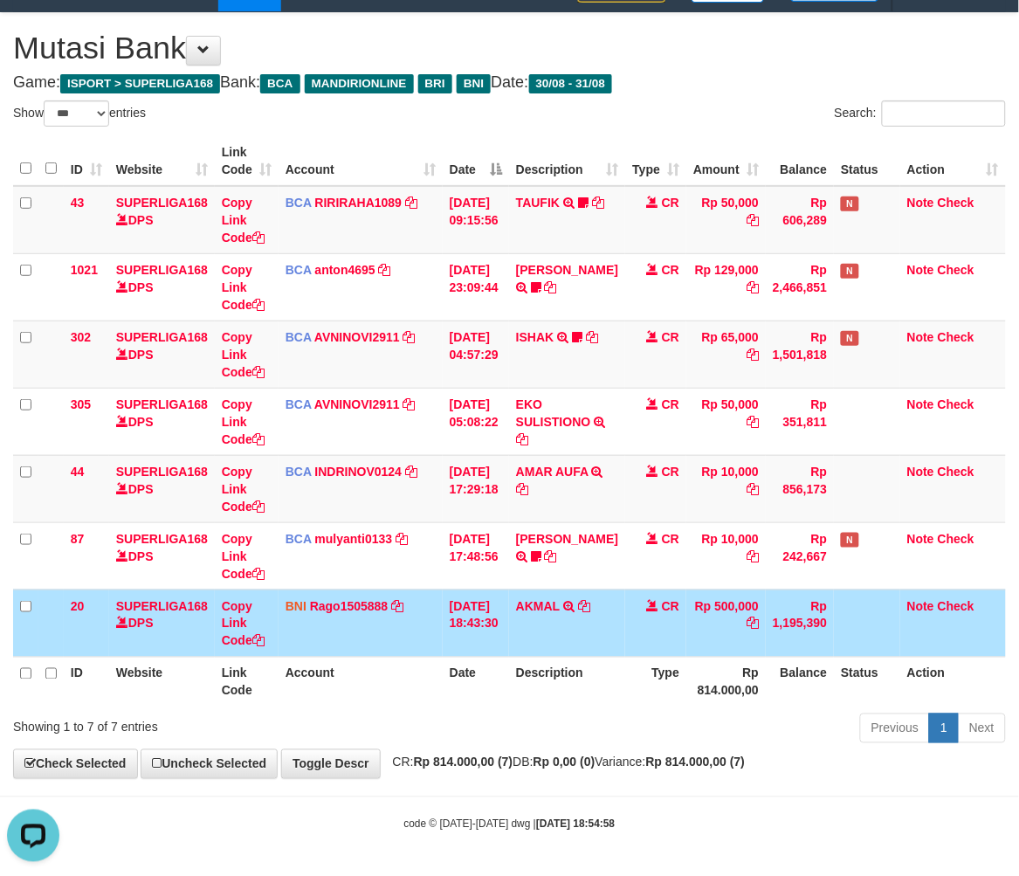
scroll to position [0, 0]
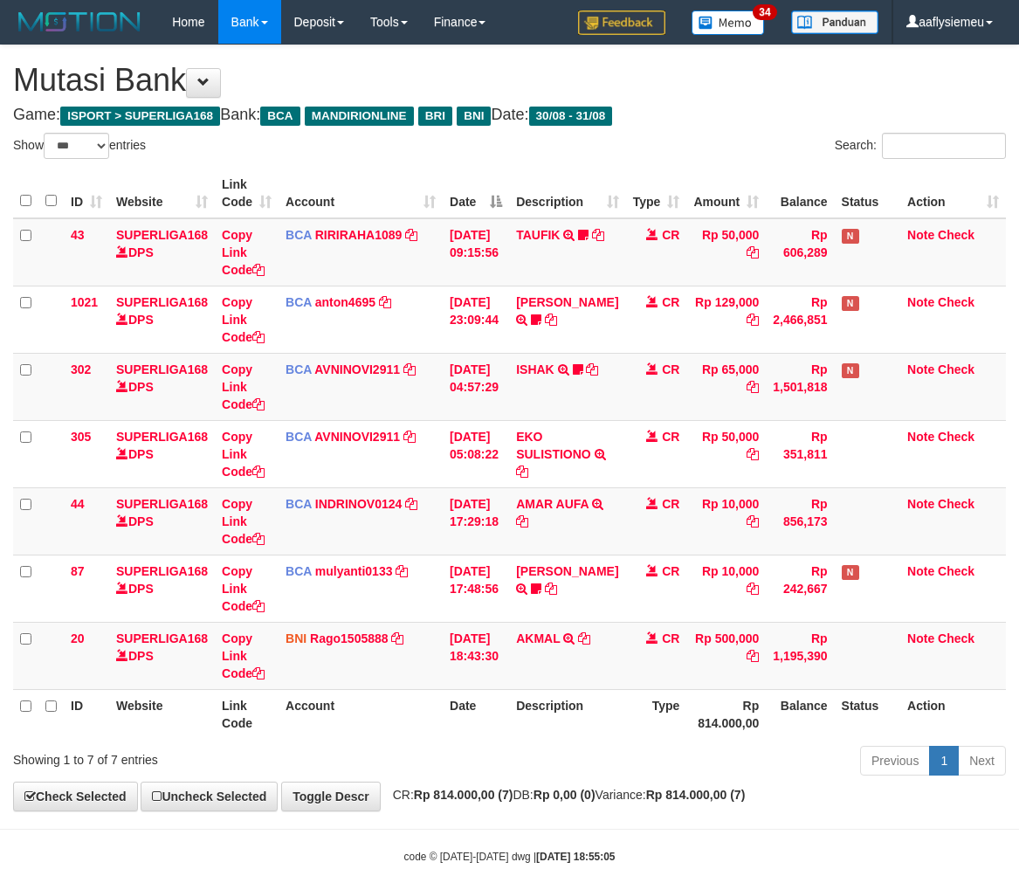
select select "***"
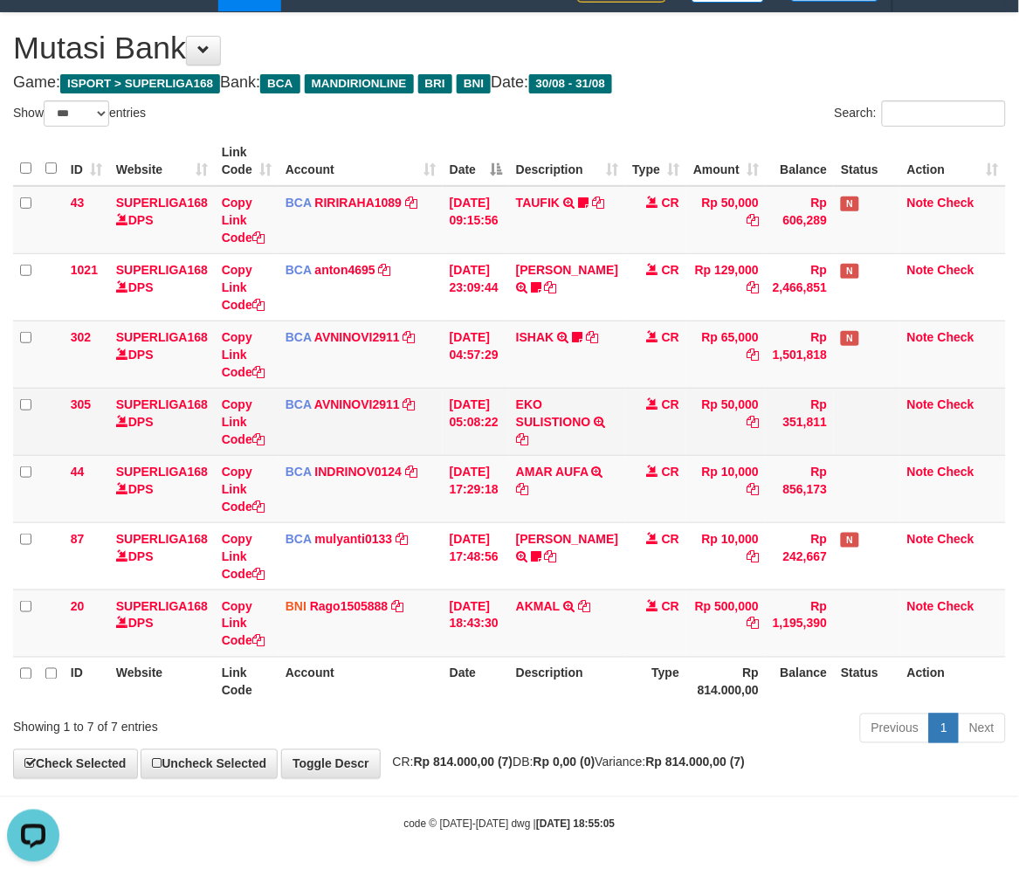
click at [604, 443] on td "EKO SULISTIONO TRSF E-BANKING CR 3108/FTSCY/WS95031 50000.00EKO SULISTIONO" at bounding box center [567, 421] width 116 height 67
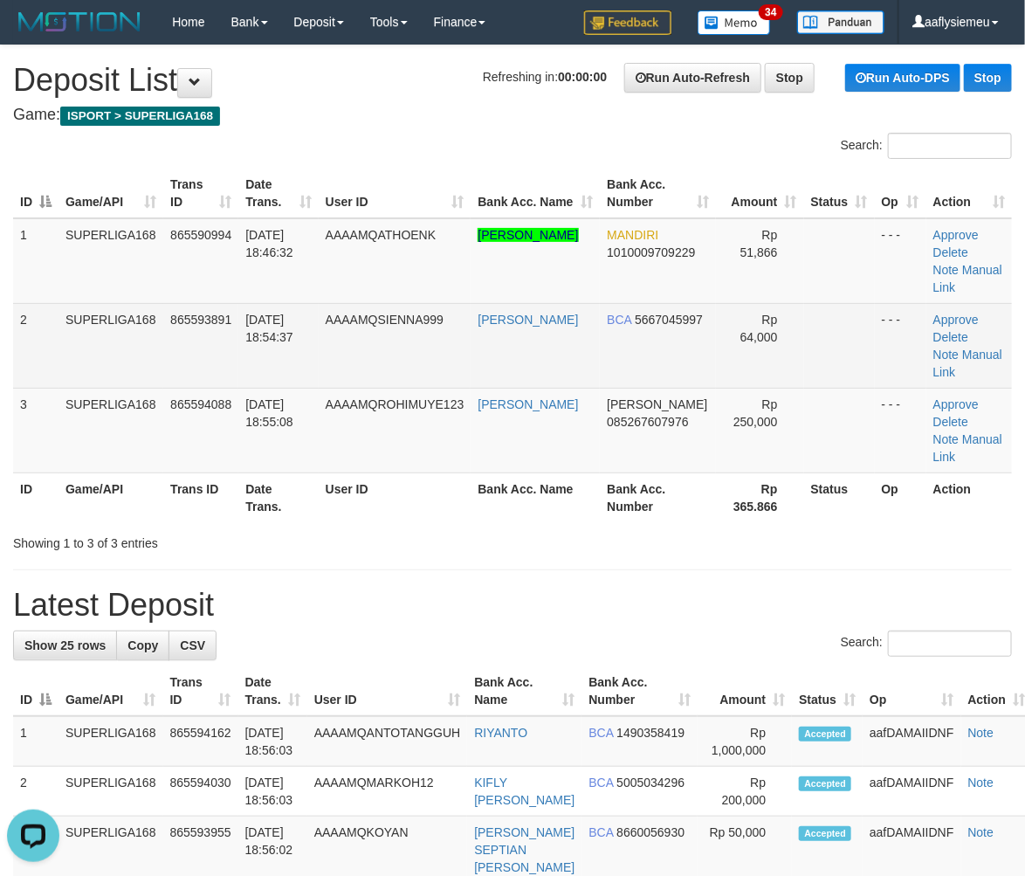
drag, startPoint x: 85, startPoint y: 385, endPoint x: 2, endPoint y: 439, distance: 99.1
click at [83, 385] on td "SUPERLIGA168" at bounding box center [111, 345] width 105 height 85
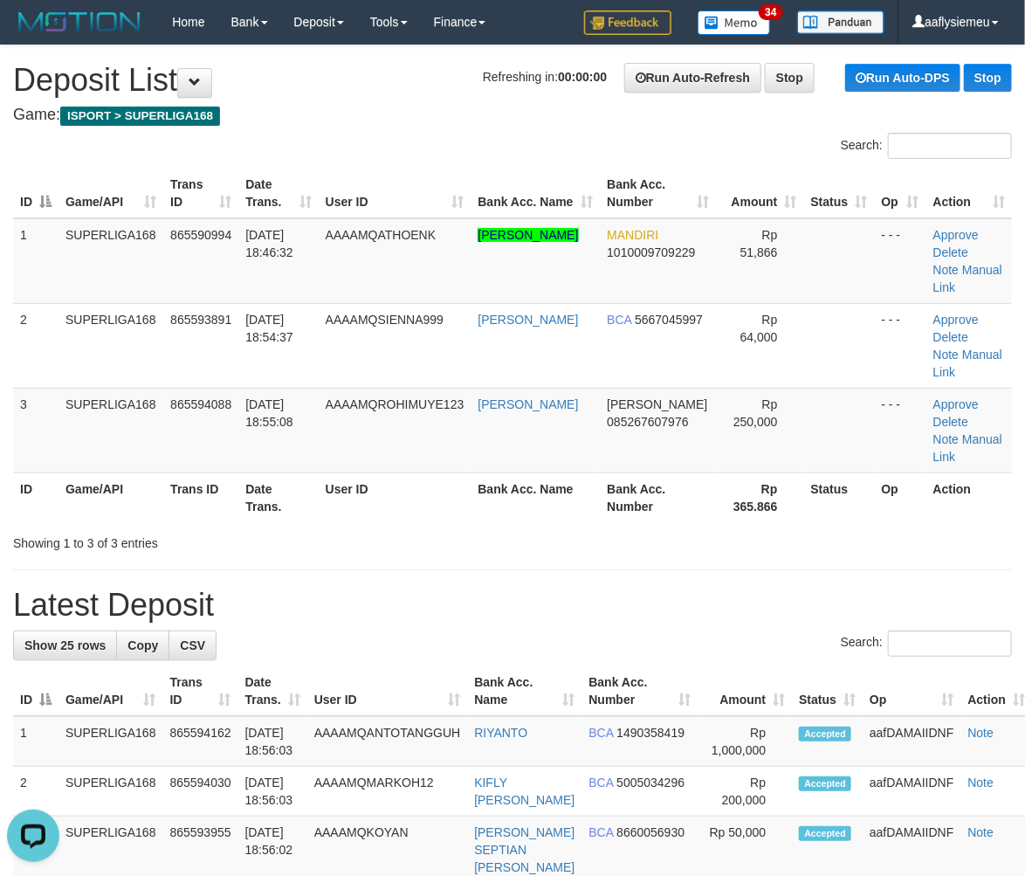
drag, startPoint x: 98, startPoint y: 486, endPoint x: 1, endPoint y: 547, distance: 114.1
click at [97, 492] on th "Game/API" at bounding box center [111, 498] width 105 height 50
drag, startPoint x: 134, startPoint y: 473, endPoint x: 2, endPoint y: 529, distance: 143.2
click at [119, 490] on th "Game/API" at bounding box center [111, 498] width 105 height 50
click at [45, 459] on td "3" at bounding box center [35, 430] width 45 height 85
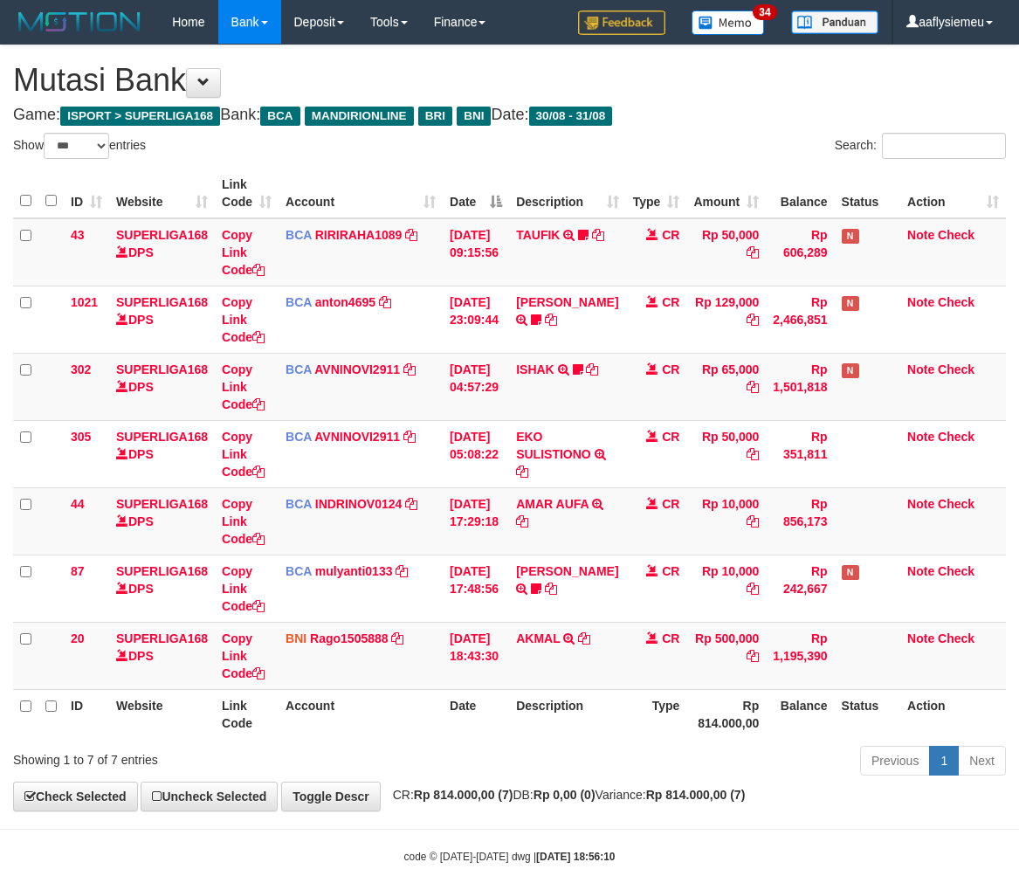
select select "***"
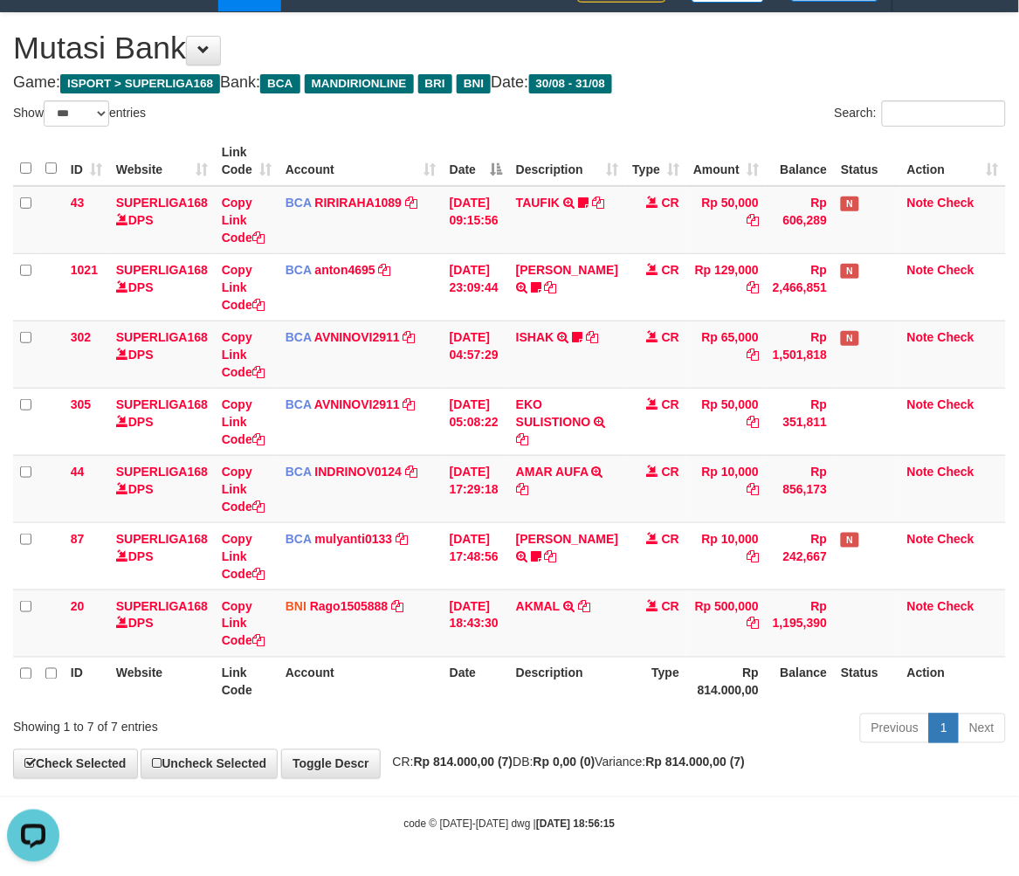
drag, startPoint x: 432, startPoint y: 510, endPoint x: 1028, endPoint y: 432, distance: 600.7
click at [438, 510] on td "BCA INDRINOV0124 DPS INDRI NOVIANTI mutasi_20250831_4661 | 44 mutasi_20250831_4…" at bounding box center [361, 488] width 164 height 67
drag, startPoint x: 867, startPoint y: 607, endPoint x: 1031, endPoint y: 573, distance: 166.8
click at [867, 608] on td at bounding box center [867, 623] width 66 height 67
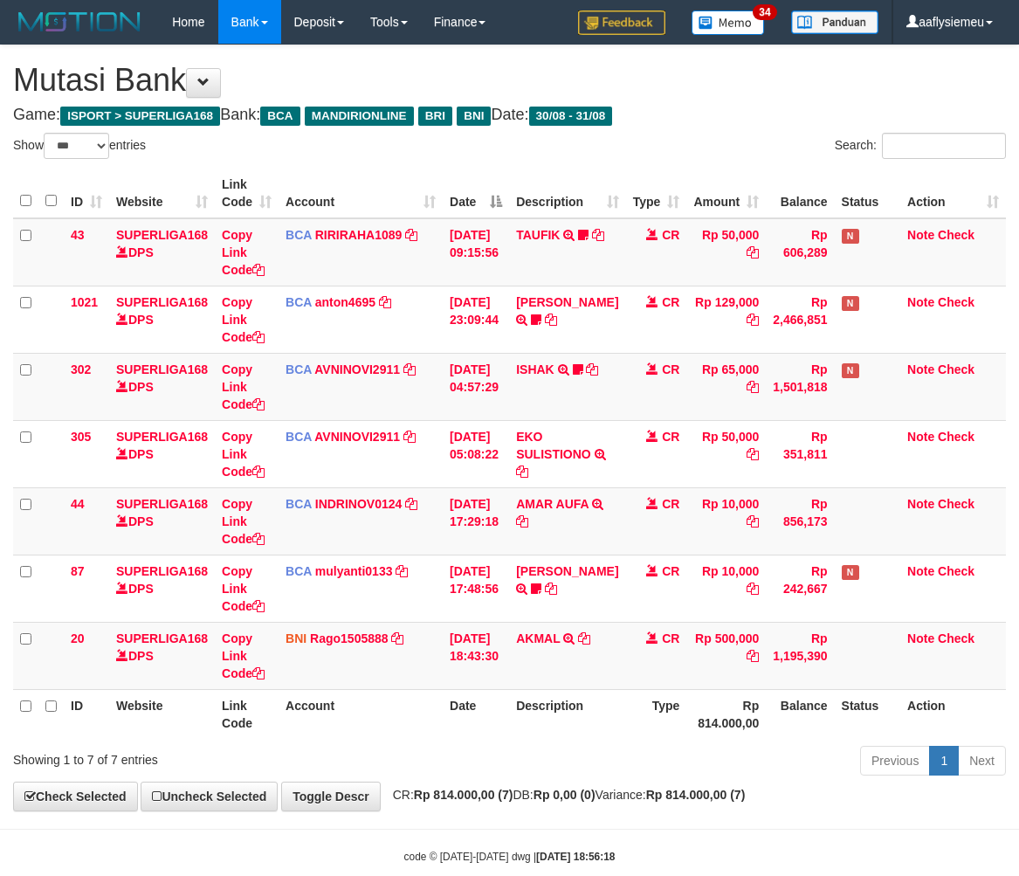
select select "***"
click at [623, 744] on div "Previous 1 Next" at bounding box center [722, 763] width 569 height 38
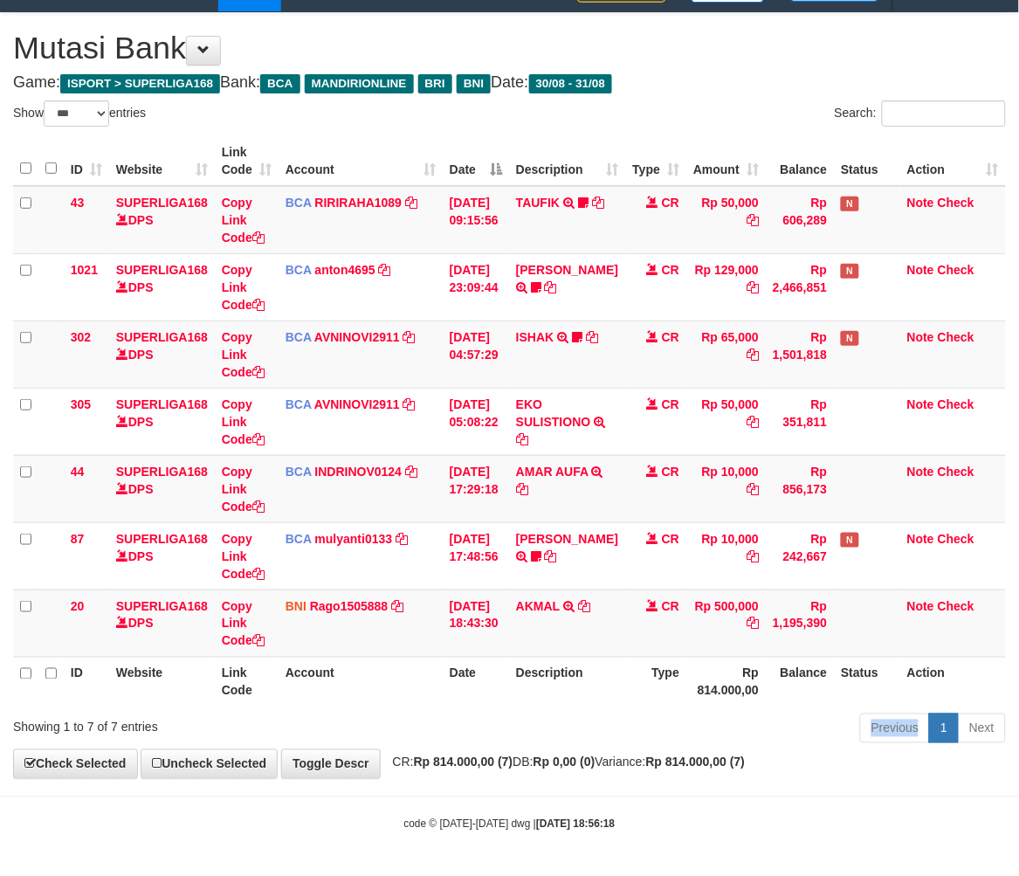
click at [623, 734] on div "Previous 1 Next" at bounding box center [722, 731] width 569 height 38
click at [657, 635] on td "CR" at bounding box center [655, 623] width 61 height 67
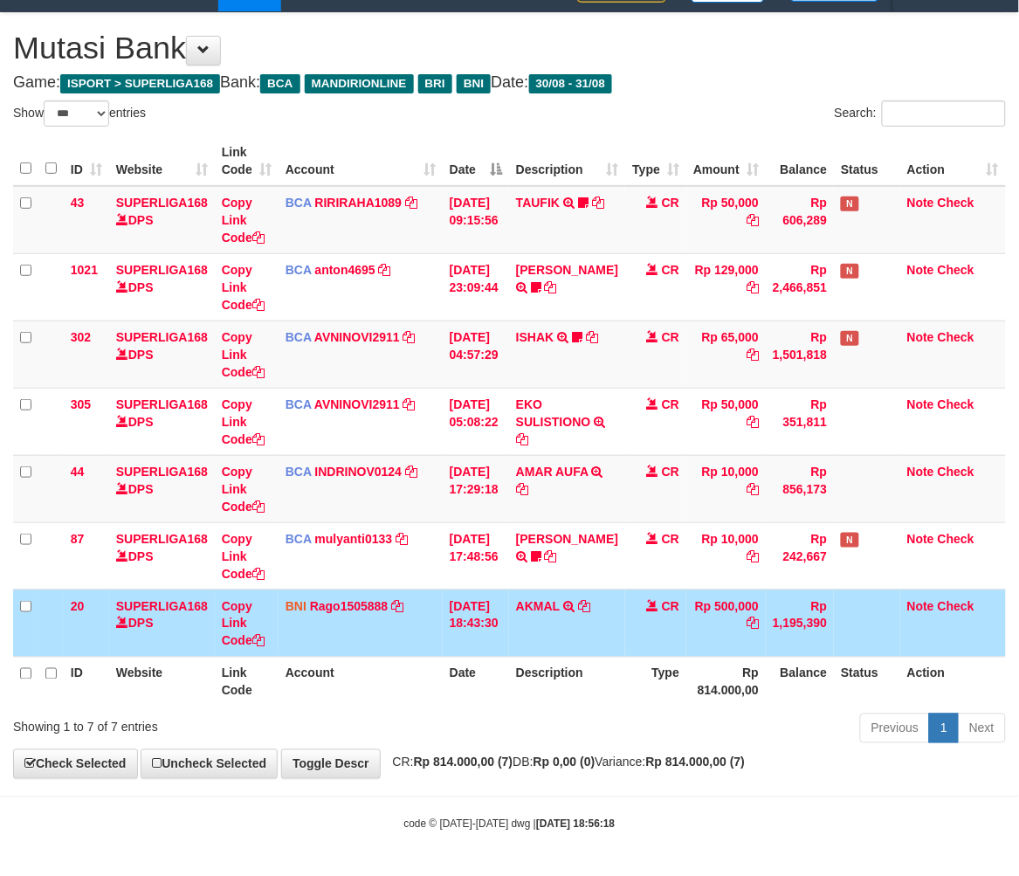
click at [502, 653] on td "31/08/2025 18:43:30" at bounding box center [476, 623] width 66 height 67
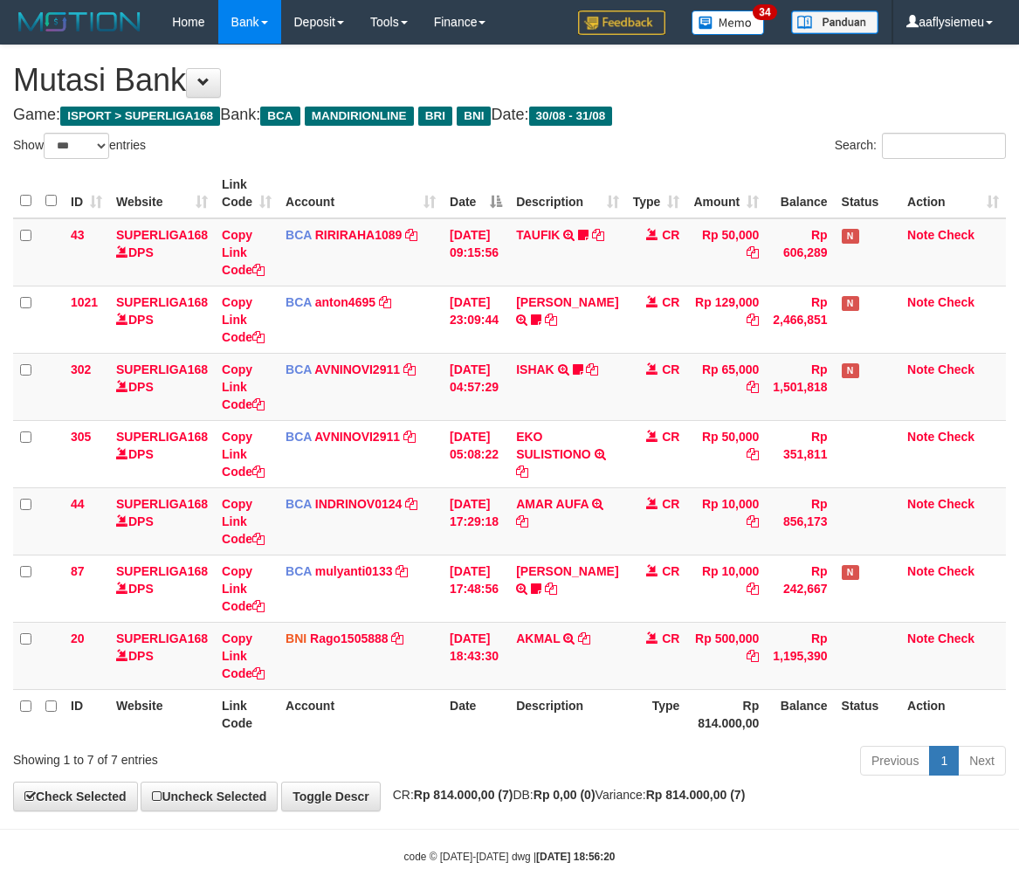
select select "***"
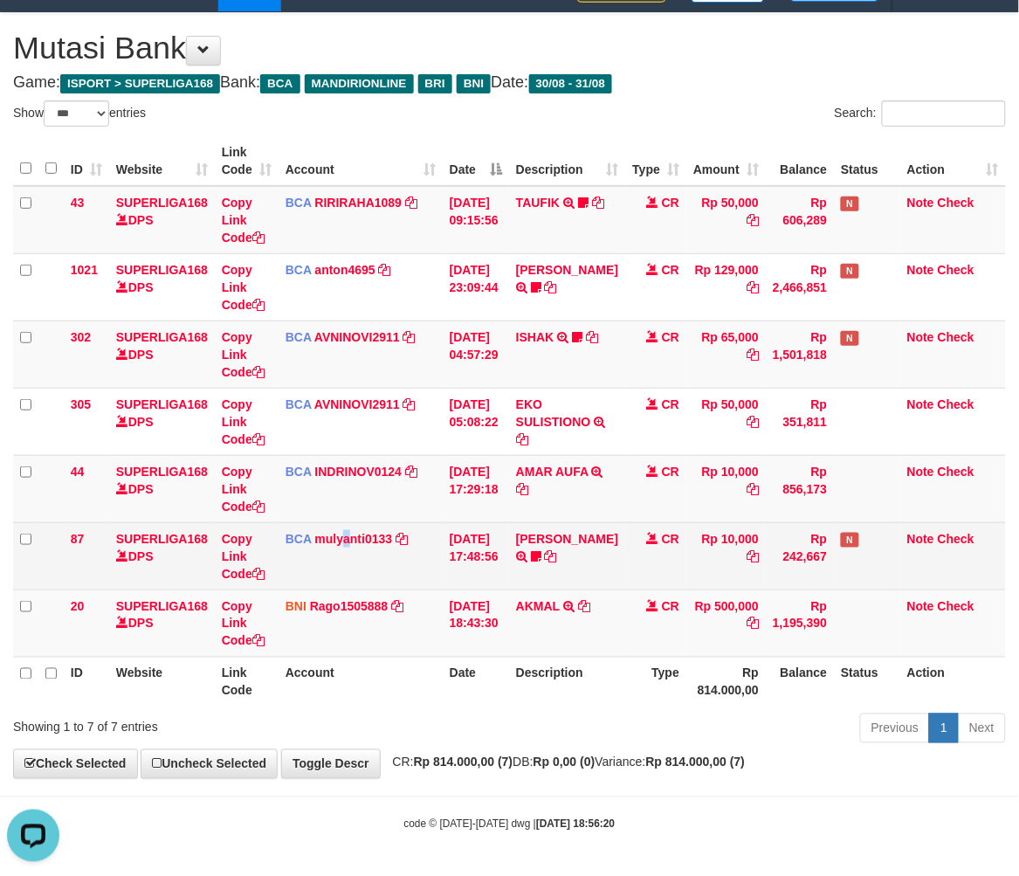
click at [347, 560] on td "BCA mulyanti0133 DPS MULYANTI mutasi_20250831_4495 | 87 mutasi_20250831_4495 | …" at bounding box center [361, 555] width 164 height 67
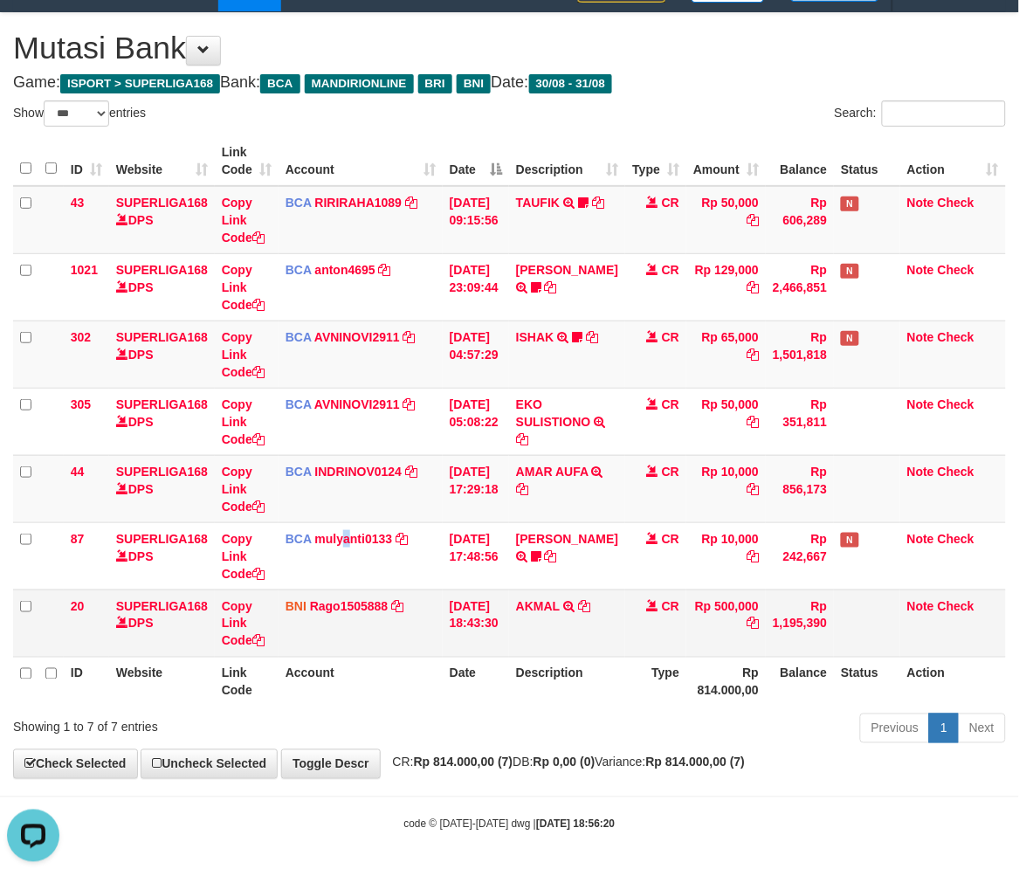
click at [516, 624] on tr "20 SUPERLIGA168 DPS Copy Link Code BNI Rago1505888 DPS RANGGA GOTAMA mutasi_202…" at bounding box center [509, 623] width 993 height 67
click at [509, 622] on td "31/08/2025 18:43:30" at bounding box center [476, 623] width 66 height 67
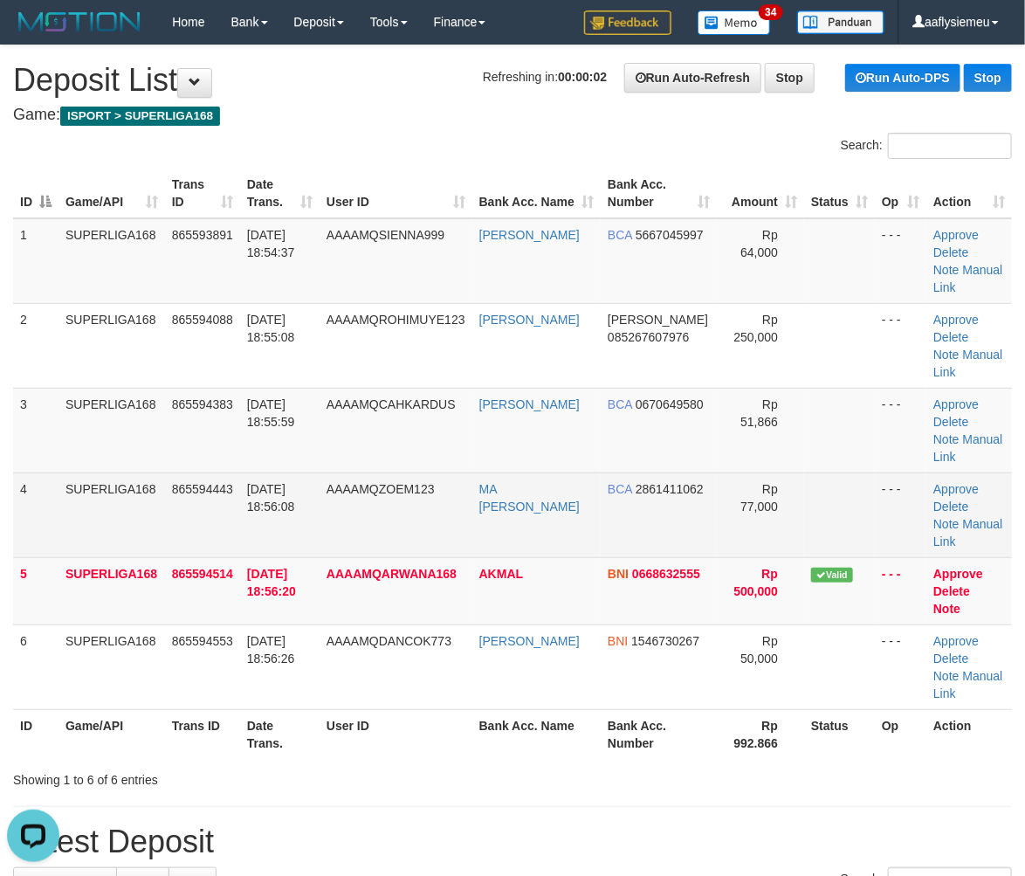
drag, startPoint x: 220, startPoint y: 474, endPoint x: 3, endPoint y: 551, distance: 230.7
click at [217, 477] on td "865594443" at bounding box center [202, 515] width 75 height 85
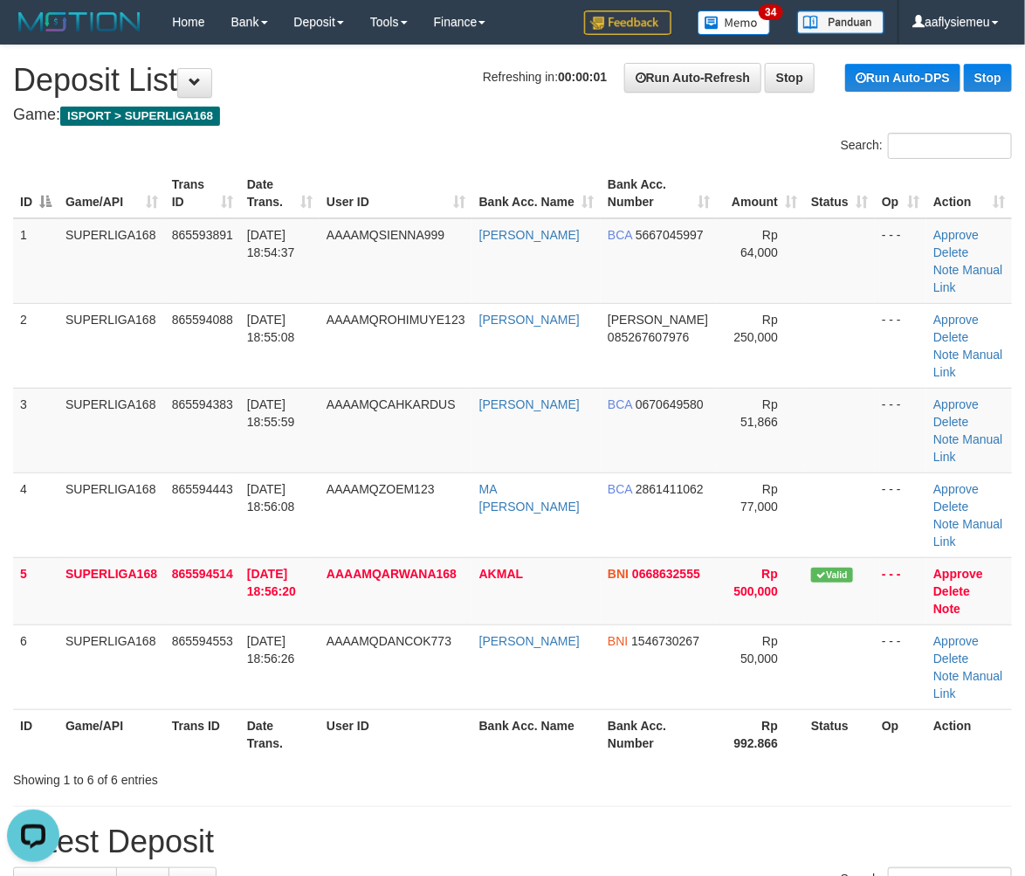
drag, startPoint x: 88, startPoint y: 448, endPoint x: 1, endPoint y: 489, distance: 96.5
click at [82, 473] on td "SUPERLIGA168" at bounding box center [112, 515] width 107 height 85
drag, startPoint x: 133, startPoint y: 473, endPoint x: 1, endPoint y: 517, distance: 138.9
click at [126, 480] on td "SUPERLIGA168" at bounding box center [112, 515] width 107 height 85
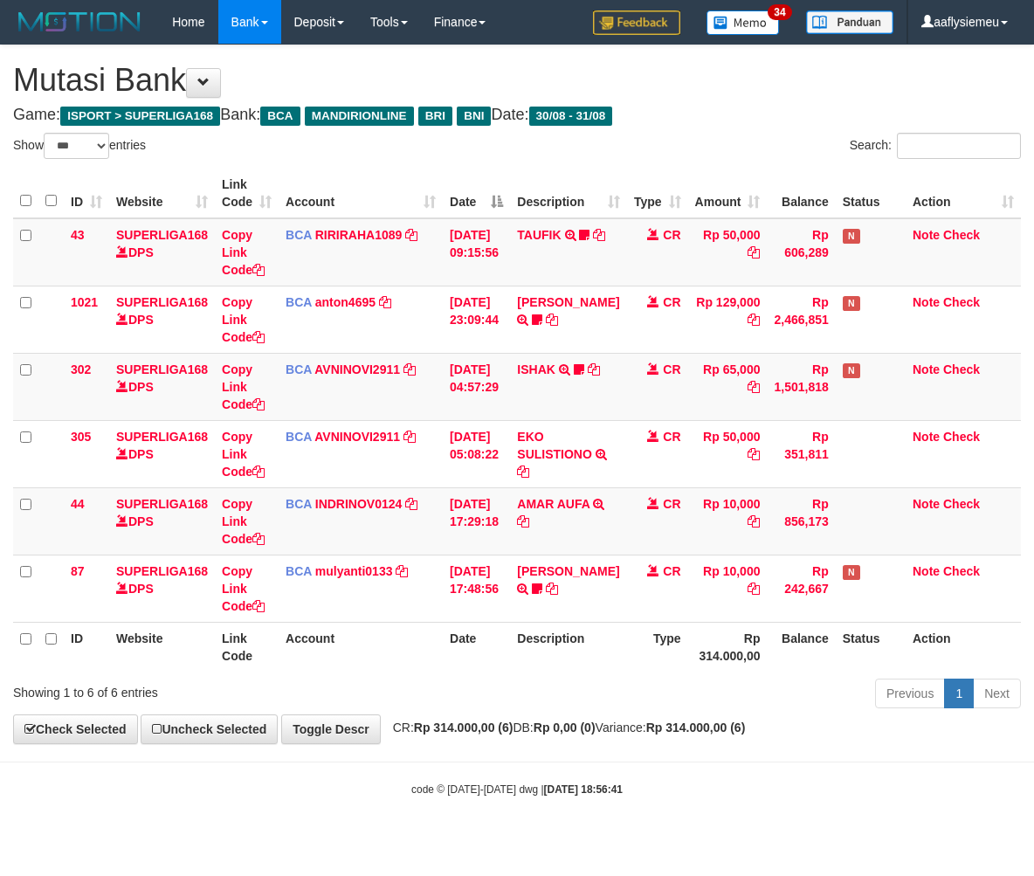
select select "***"
drag, startPoint x: 735, startPoint y: 651, endPoint x: 1033, endPoint y: 530, distance: 321.3
click at [736, 649] on th "Rp 314.000,00" at bounding box center [726, 647] width 79 height 50
drag, startPoint x: 582, startPoint y: 688, endPoint x: 849, endPoint y: 627, distance: 274.2
click at [589, 686] on div "Previous 1 Next" at bounding box center [732, 696] width 577 height 38
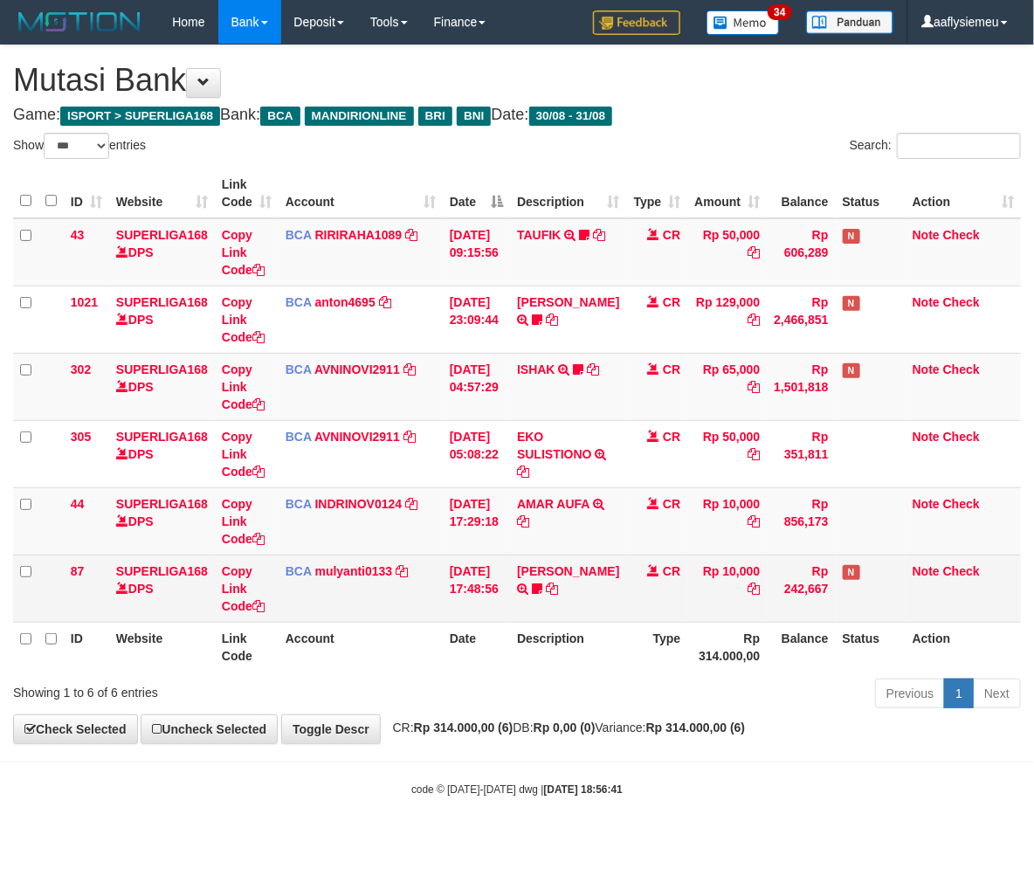
drag, startPoint x: 605, startPoint y: 620, endPoint x: 578, endPoint y: 620, distance: 27.1
click at [603, 620] on td "SILVA SARI S TRSF E-BANKING CR 3108/FTSCY/WS95051 10000.002025083175314031 TRFD…" at bounding box center [568, 588] width 116 height 67
click at [409, 563] on td "BCA mulyanti0133 DPS MULYANTI mutasi_20250831_4495 | 87 mutasi_20250831_4495 | …" at bounding box center [361, 588] width 164 height 67
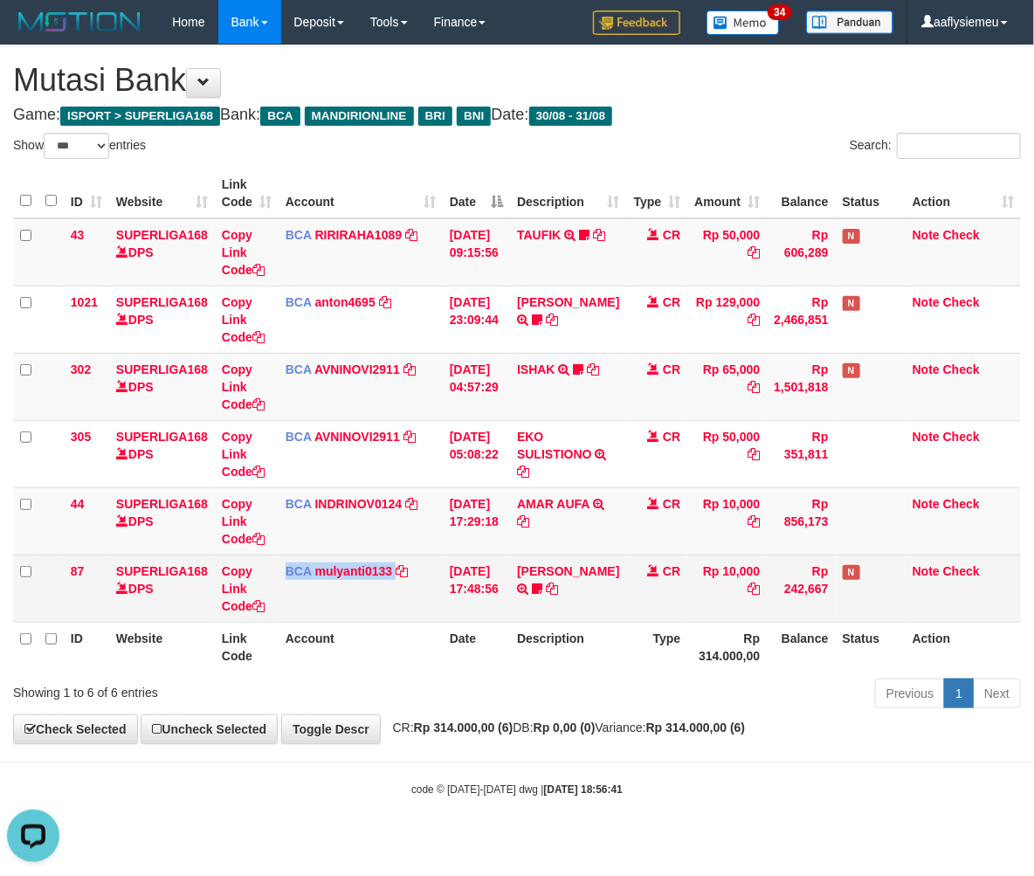
click at [410, 563] on td "BCA mulyanti0133 DPS MULYANTI mutasi_20250831_4495 | 87 mutasi_20250831_4495 | …" at bounding box center [361, 588] width 164 height 67
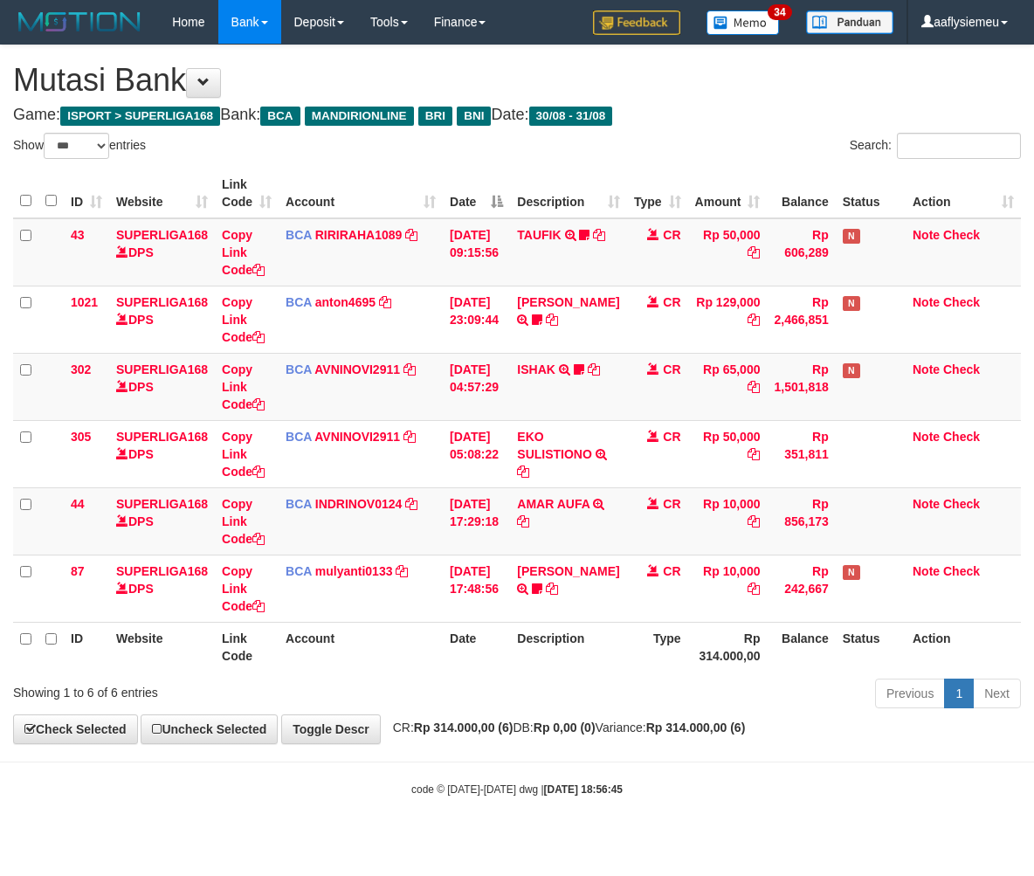
select select "***"
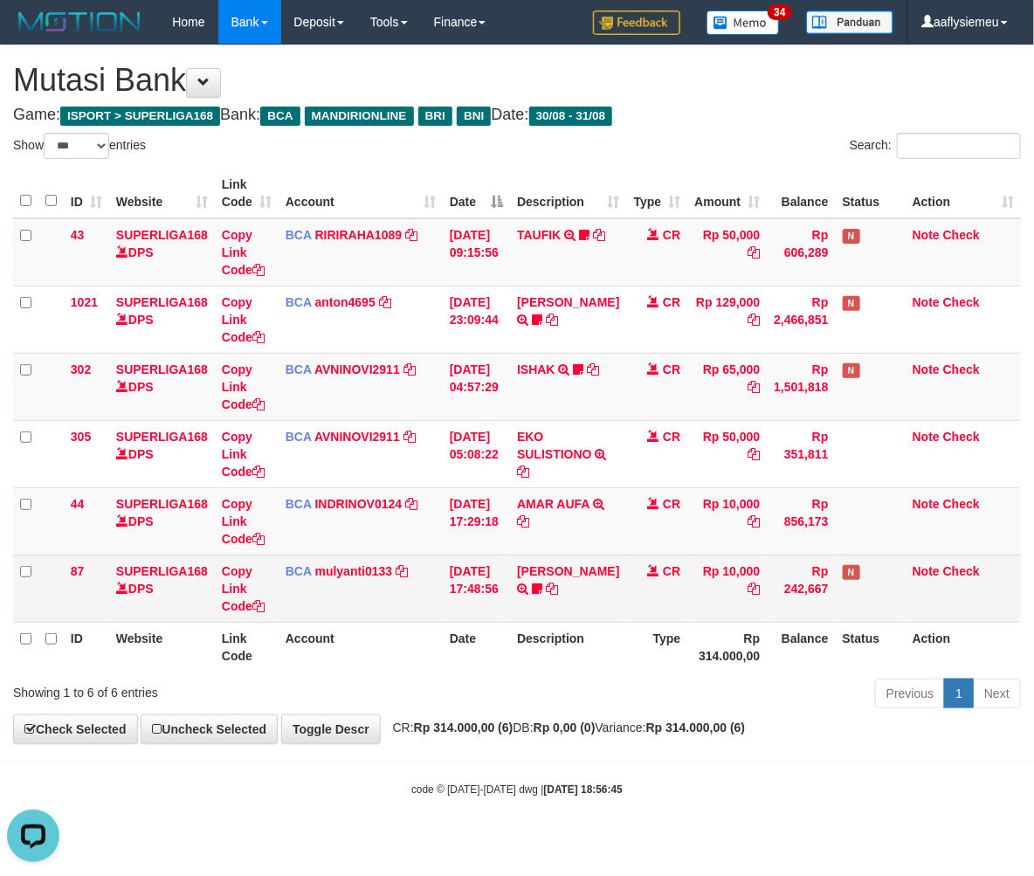
drag, startPoint x: 457, startPoint y: 575, endPoint x: 1031, endPoint y: 508, distance: 578.5
click at [458, 575] on td "31/08/2025 17:48:56" at bounding box center [476, 588] width 67 height 67
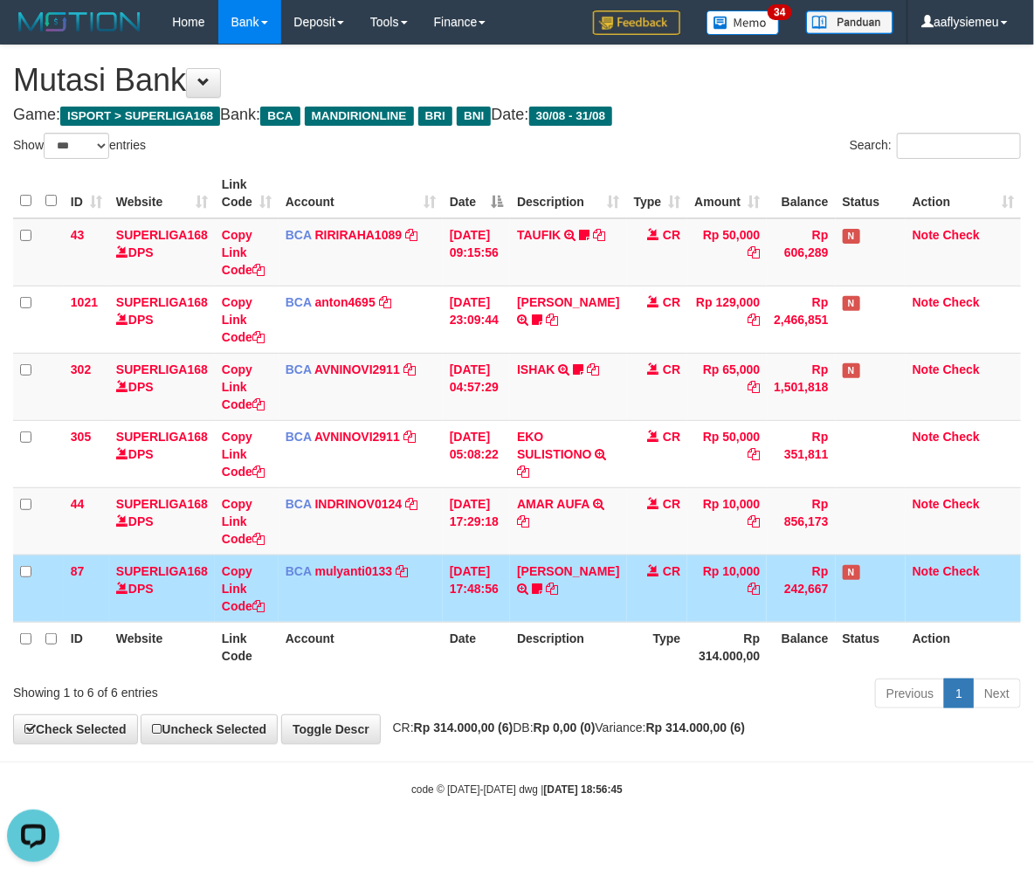
click at [783, 643] on th "Balance" at bounding box center [801, 647] width 68 height 50
click at [781, 643] on th "Balance" at bounding box center [801, 647] width 68 height 50
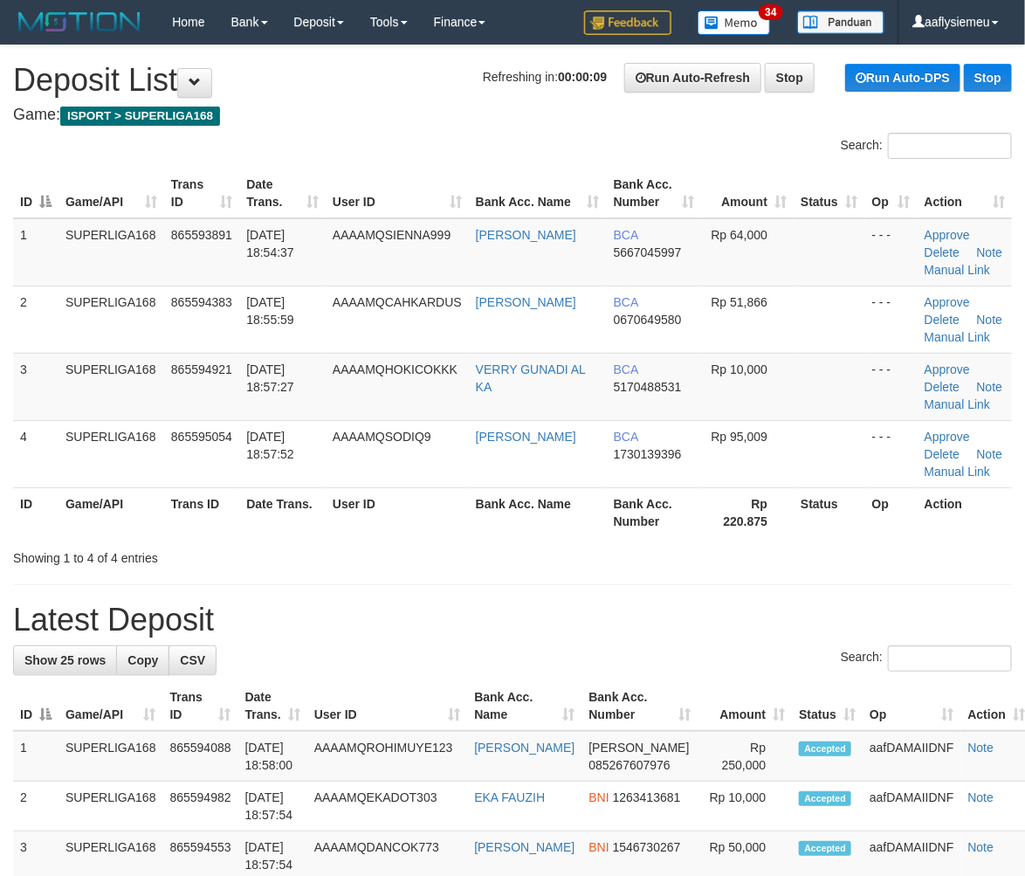
drag, startPoint x: 107, startPoint y: 438, endPoint x: 3, endPoint y: 495, distance: 119.6
click at [106, 443] on td "SUPERLIGA168" at bounding box center [112, 453] width 106 height 67
drag, startPoint x: 137, startPoint y: 467, endPoint x: 3, endPoint y: 522, distance: 145.3
click at [135, 473] on td "SUPERLIGA168" at bounding box center [112, 453] width 106 height 67
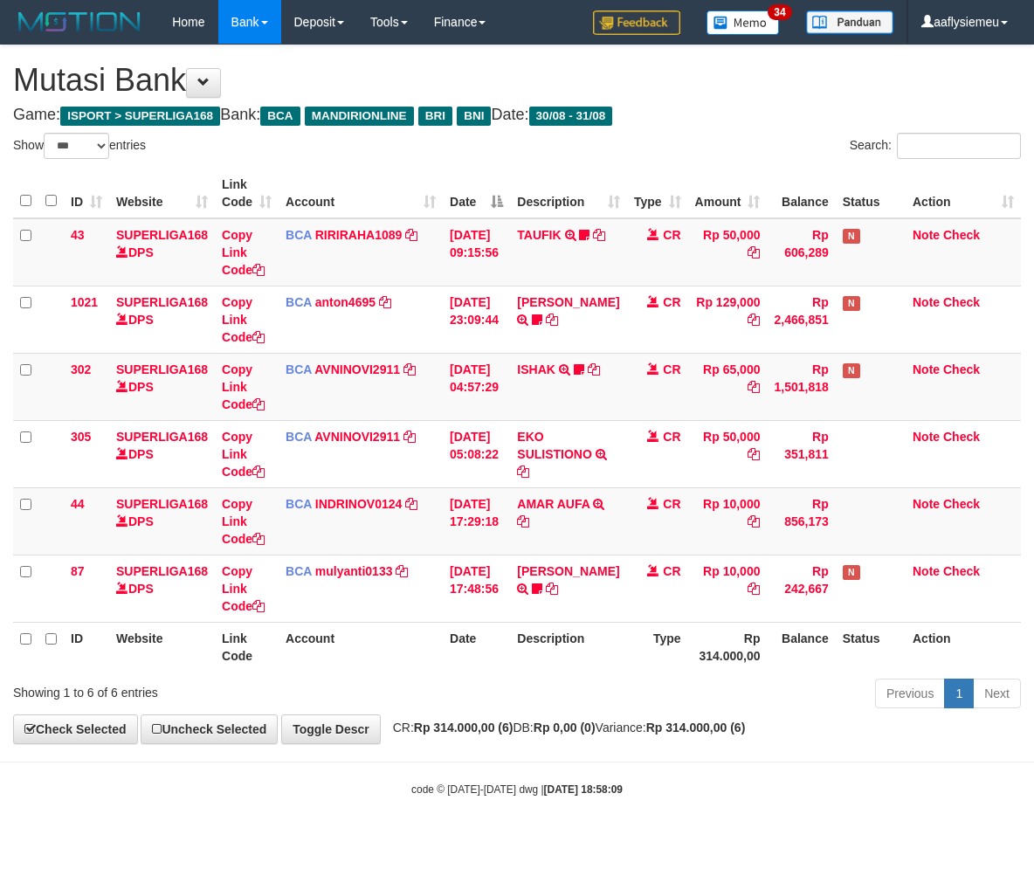
select select "***"
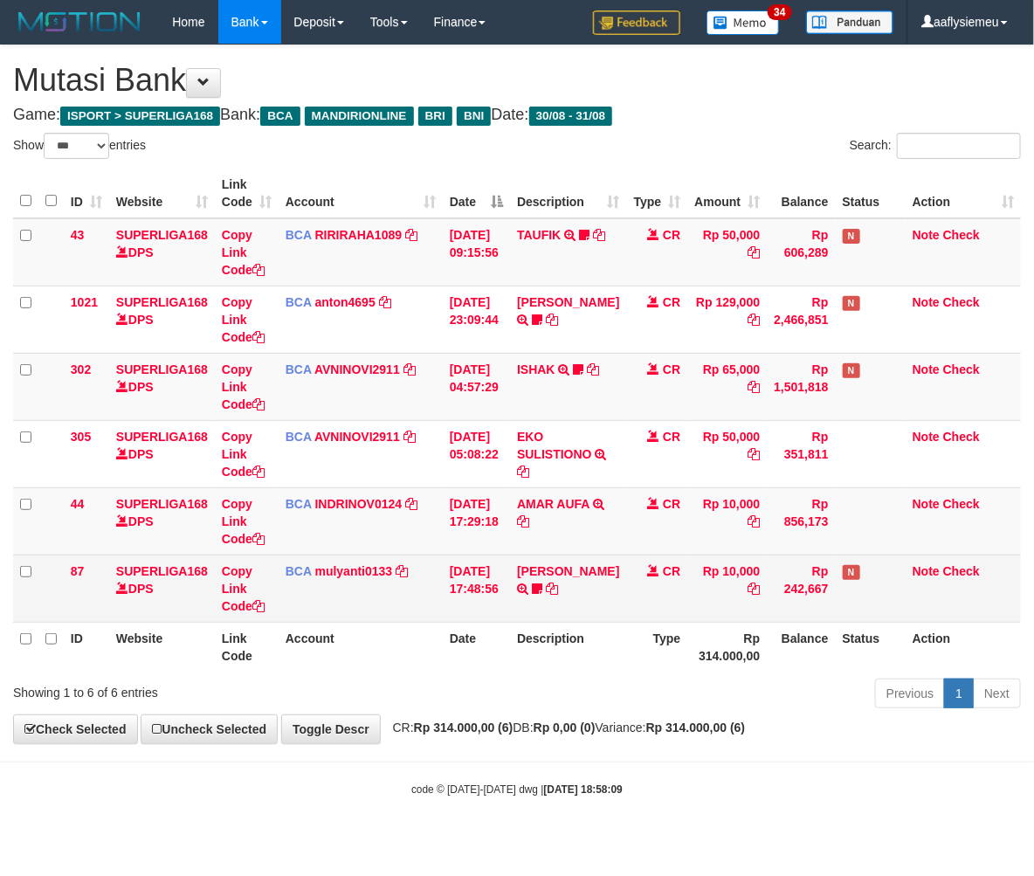
click at [932, 606] on td "Note Check" at bounding box center [963, 588] width 115 height 67
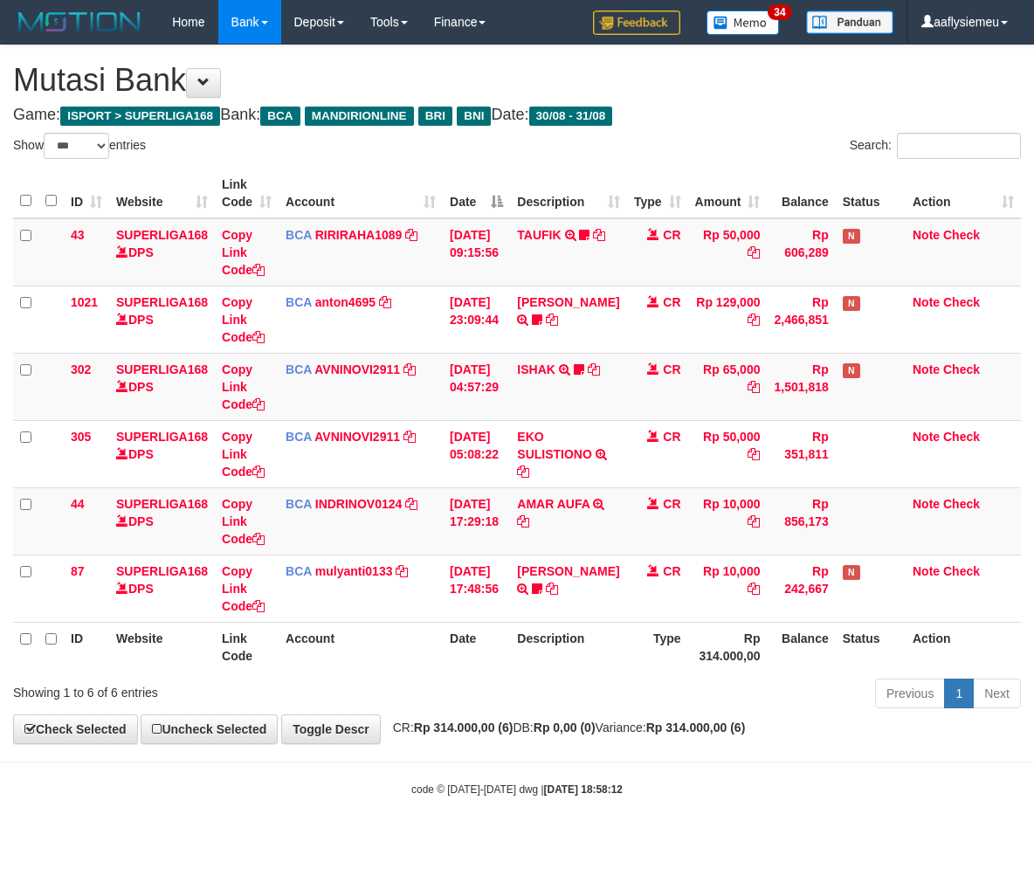
select select "***"
click at [314, 660] on th "Account" at bounding box center [361, 647] width 164 height 50
select select "***"
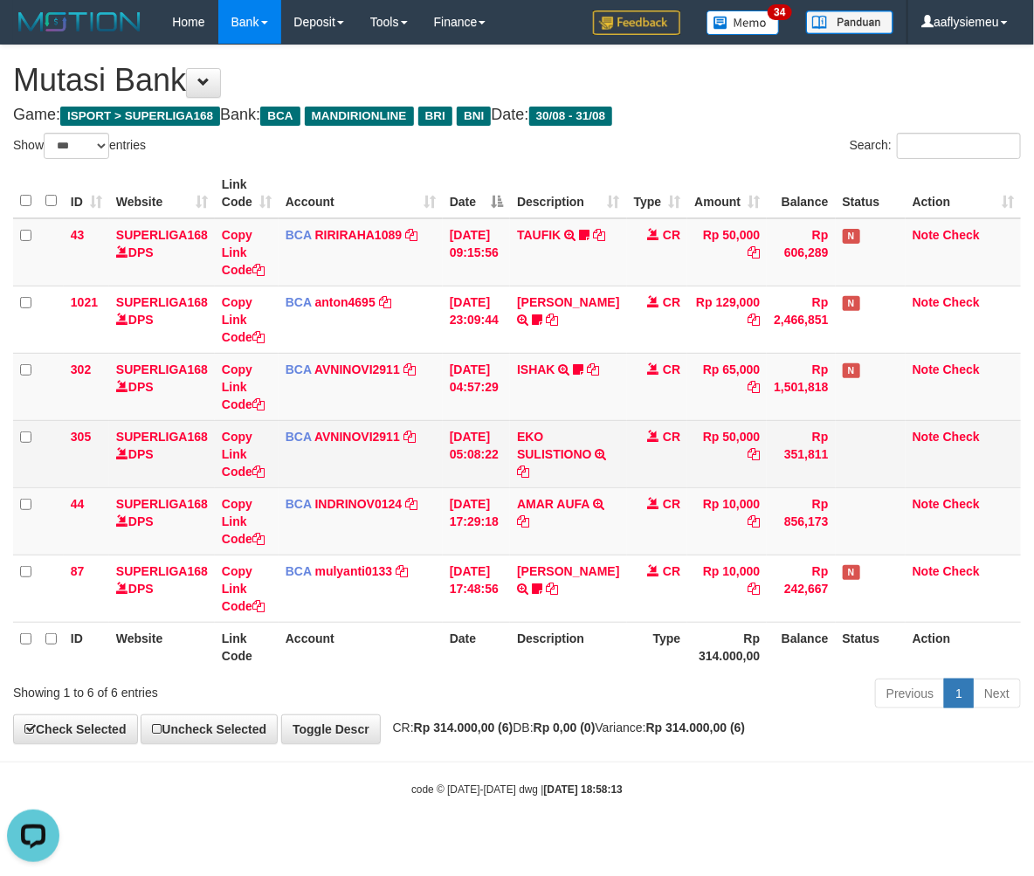
drag, startPoint x: 411, startPoint y: 455, endPoint x: 495, endPoint y: 435, distance: 86.2
click at [413, 454] on td "BCA AVNINOVI2911 DPS AVNI NOVITA SADLY mutasi_20250831_4886 | 305 mutasi_202508…" at bounding box center [361, 453] width 164 height 67
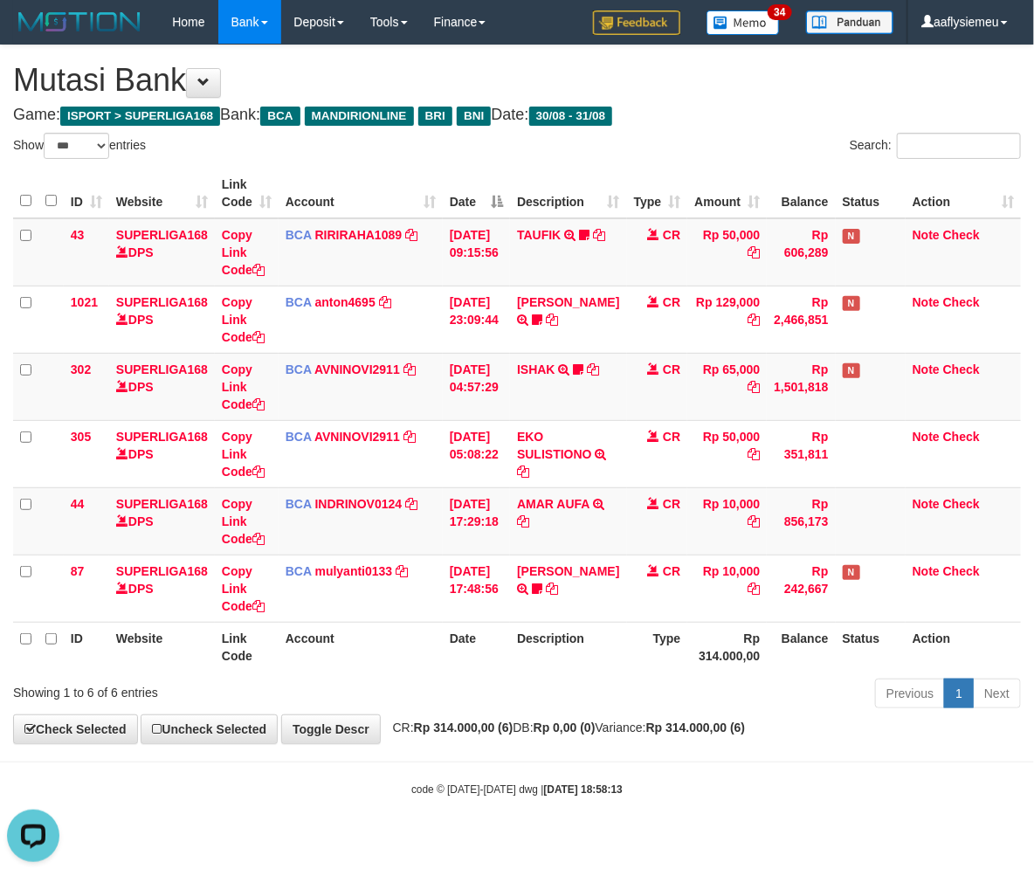
click at [824, 649] on th "Balance" at bounding box center [801, 647] width 68 height 50
click at [638, 716] on div "**********" at bounding box center [517, 394] width 1034 height 698
click at [834, 678] on div "Previous 1 Next" at bounding box center [732, 696] width 577 height 38
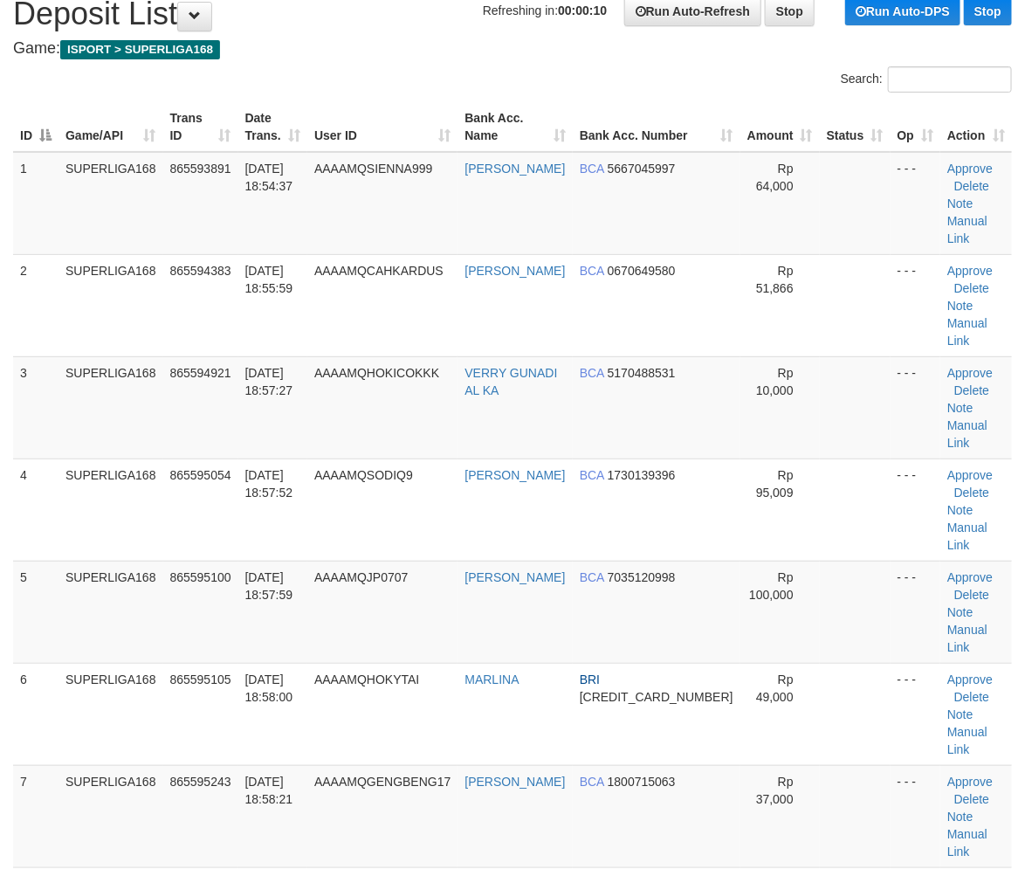
scroll to position [194, 0]
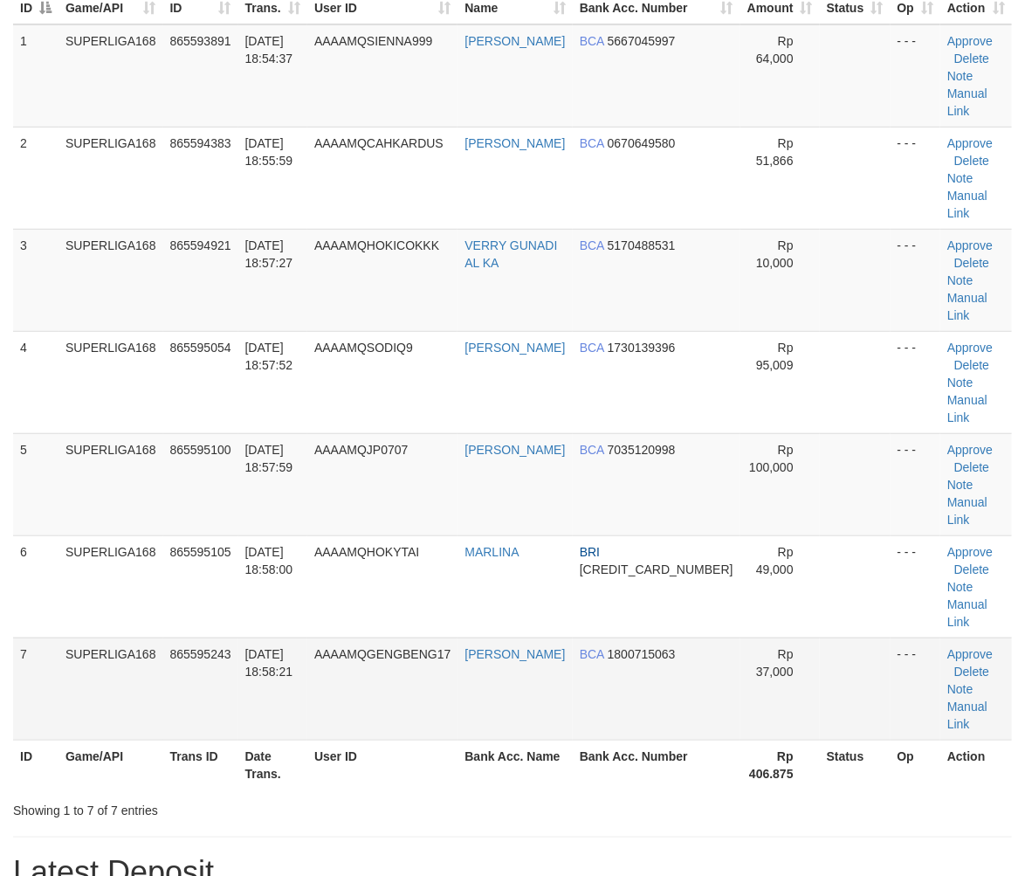
click at [93, 638] on td "SUPERLIGA168" at bounding box center [111, 689] width 105 height 102
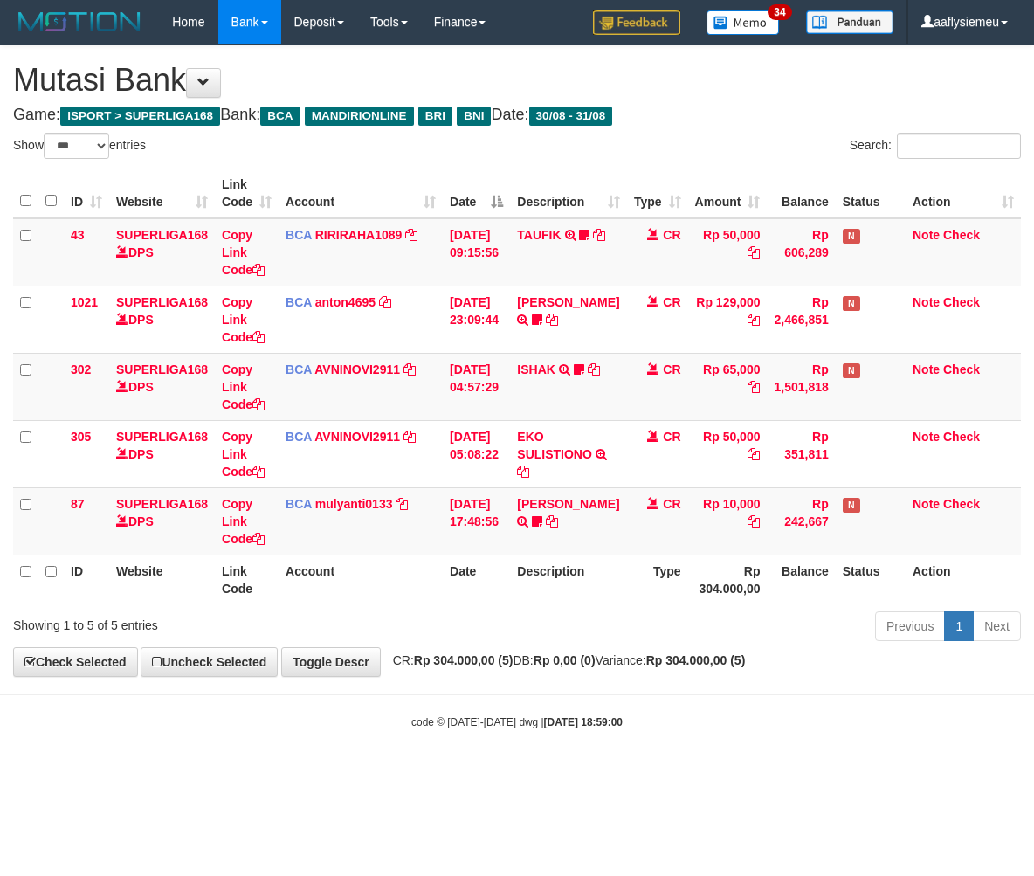
select select "***"
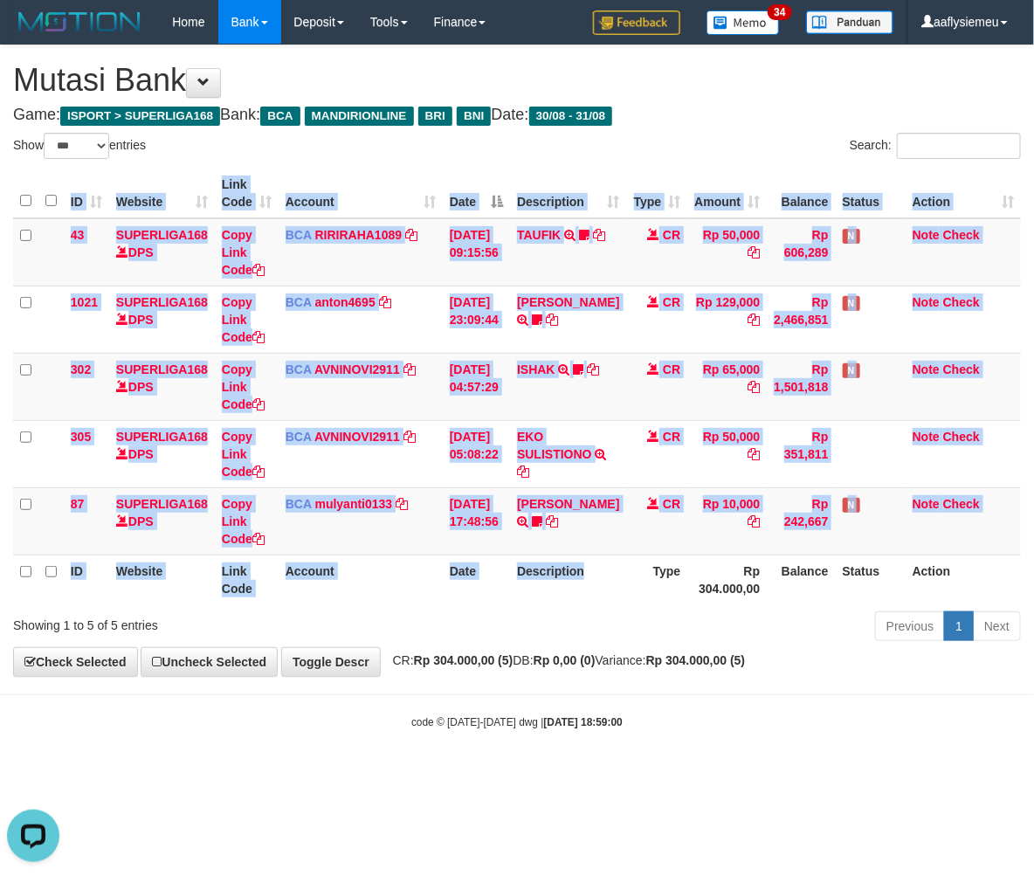
click at [604, 605] on div "ID Website Link Code Account Date Description Type Amount Balance Status Action…" at bounding box center [517, 386] width 1034 height 446
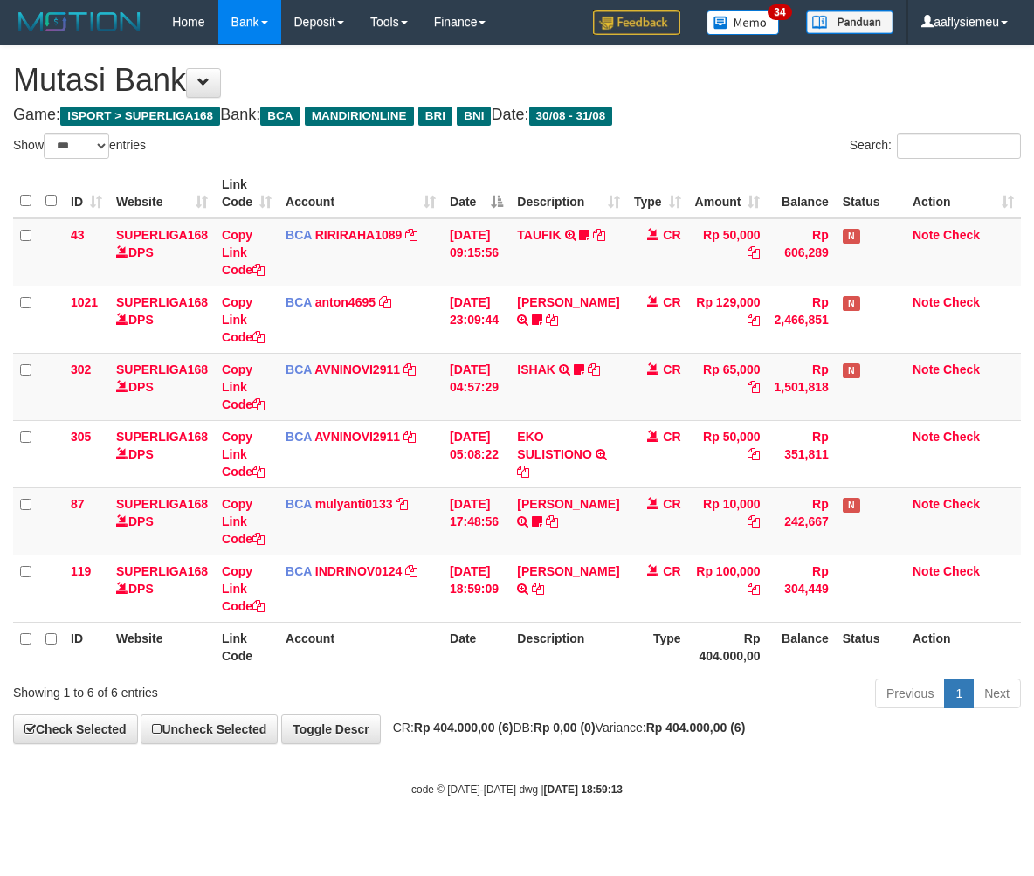
select select "***"
click at [642, 649] on th "Type" at bounding box center [657, 647] width 61 height 50
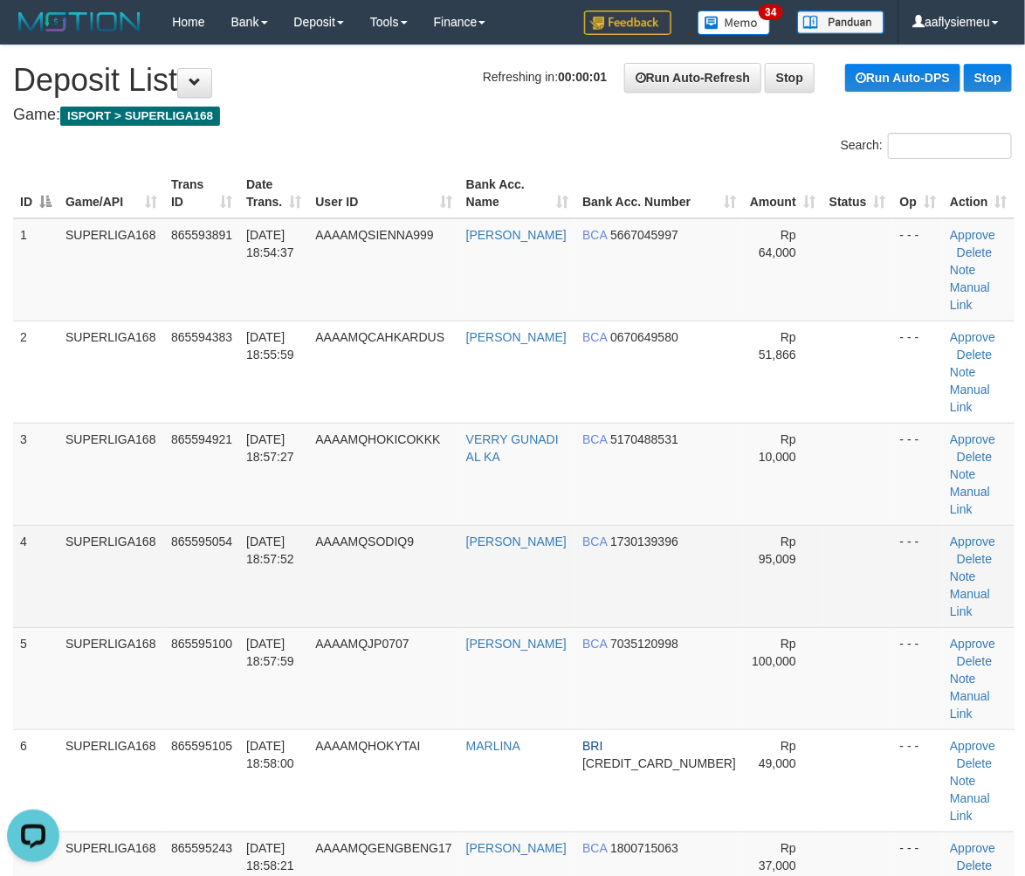
click at [197, 536] on td "865595054" at bounding box center [201, 576] width 75 height 102
click at [228, 554] on td "865595054" at bounding box center [201, 576] width 75 height 102
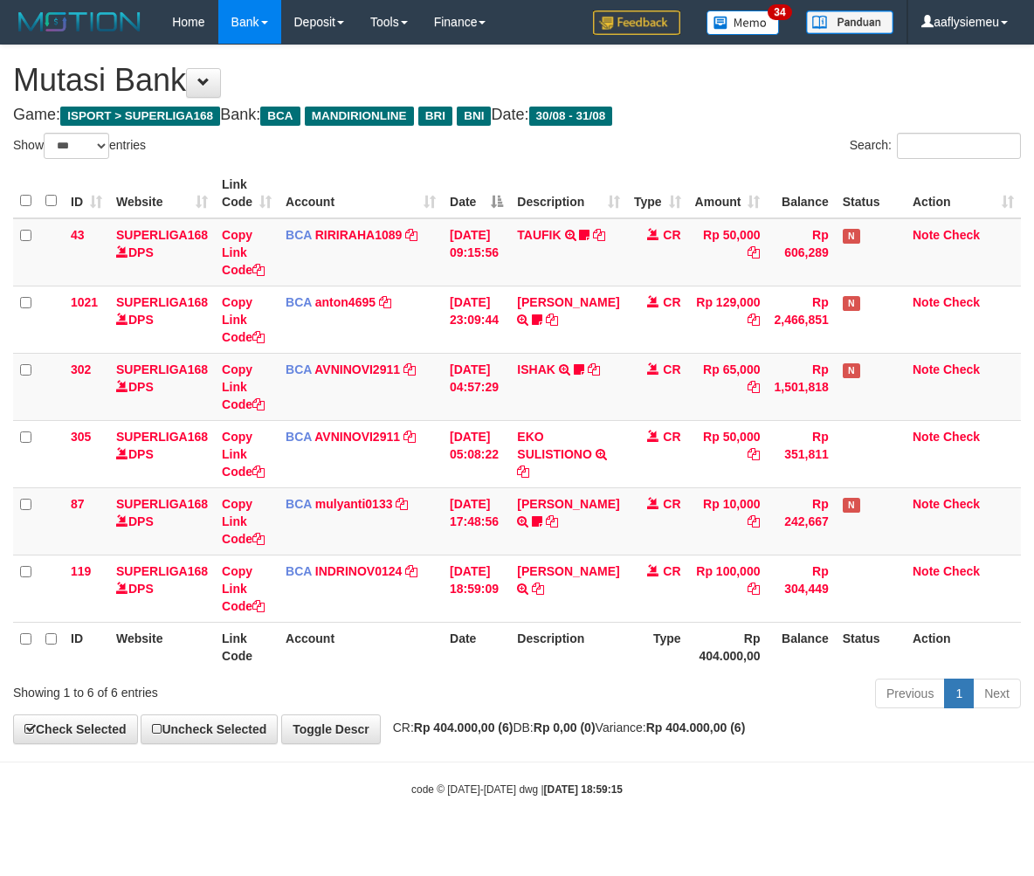
select select "***"
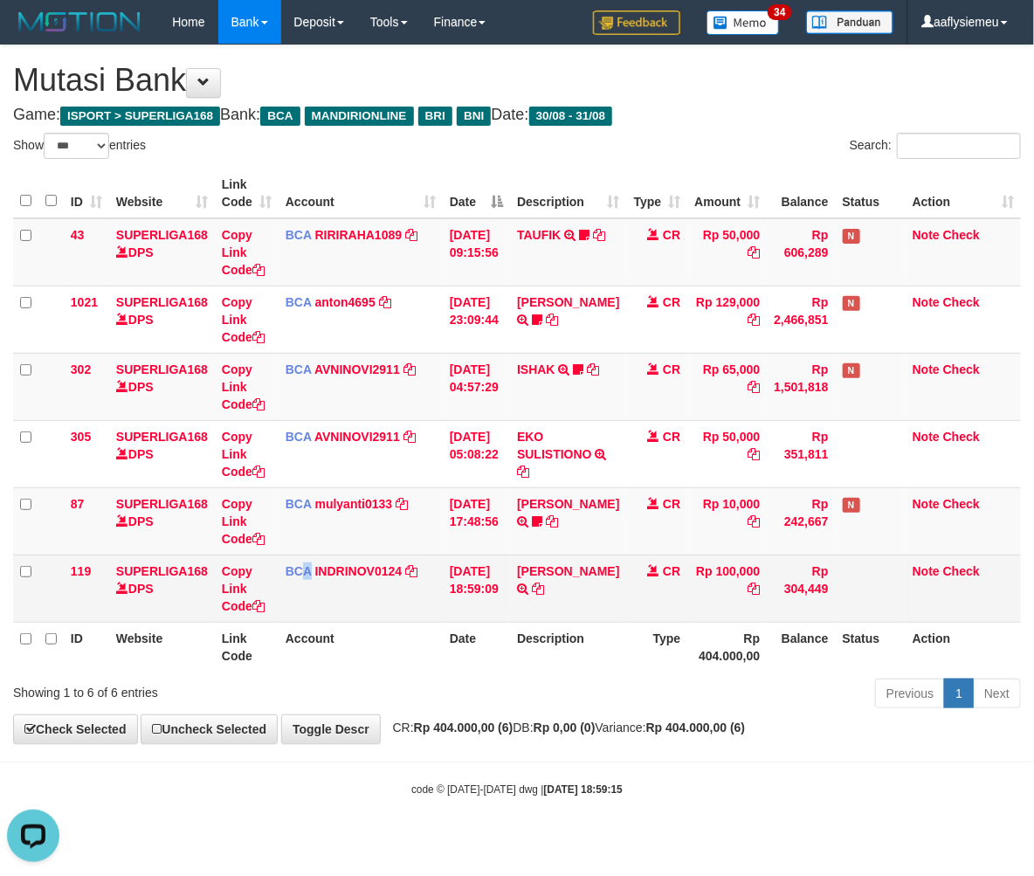
click at [307, 591] on td "BCA INDRINOV0124 DPS INDRI NOVIANTI mutasi_20250831_4661 | 119 mutasi_20250831_…" at bounding box center [361, 588] width 164 height 67
click at [315, 613] on td "BCA INDRINOV0124 DPS INDRI NOVIANTI mutasi_20250831_4661 | 119 mutasi_20250831_…" at bounding box center [361, 588] width 164 height 67
click at [317, 616] on td "BCA INDRINOV0124 DPS INDRI NOVIANTI mutasi_20250831_4661 | 119 mutasi_20250831_…" at bounding box center [361, 588] width 164 height 67
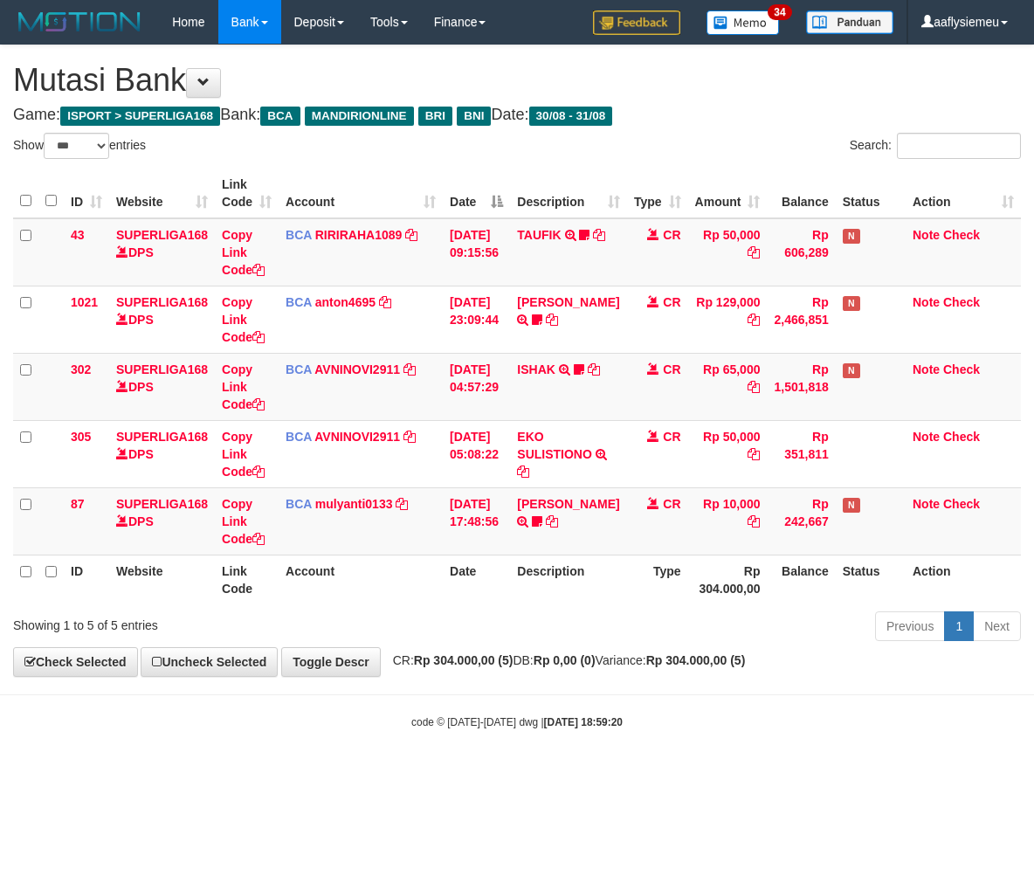
select select "***"
click at [444, 585] on th "Date" at bounding box center [476, 580] width 67 height 50
click at [997, 604] on div "ID Website Link Code Account Date Description Type Amount Balance Status Action…" at bounding box center [517, 386] width 1034 height 446
select select "***"
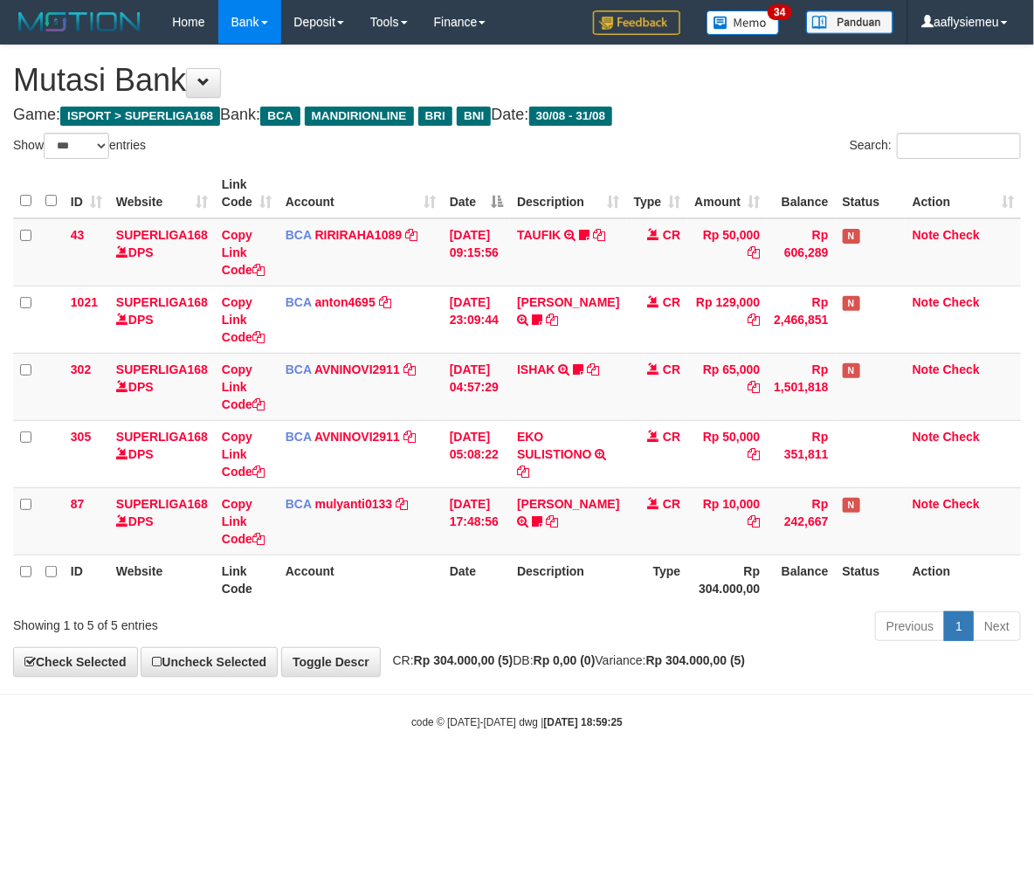
click at [776, 648] on div "**********" at bounding box center [517, 360] width 1034 height 631
click at [775, 646] on div "Previous 1 Next" at bounding box center [732, 629] width 577 height 38
select select "***"
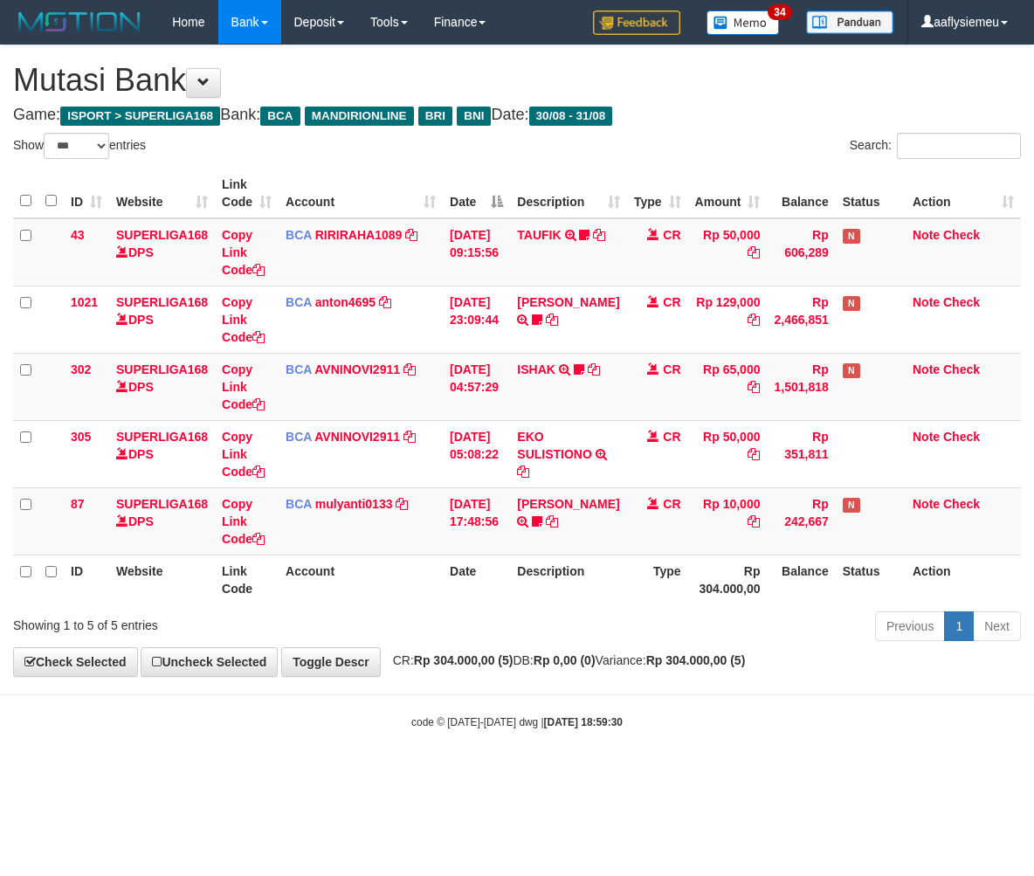
select select "***"
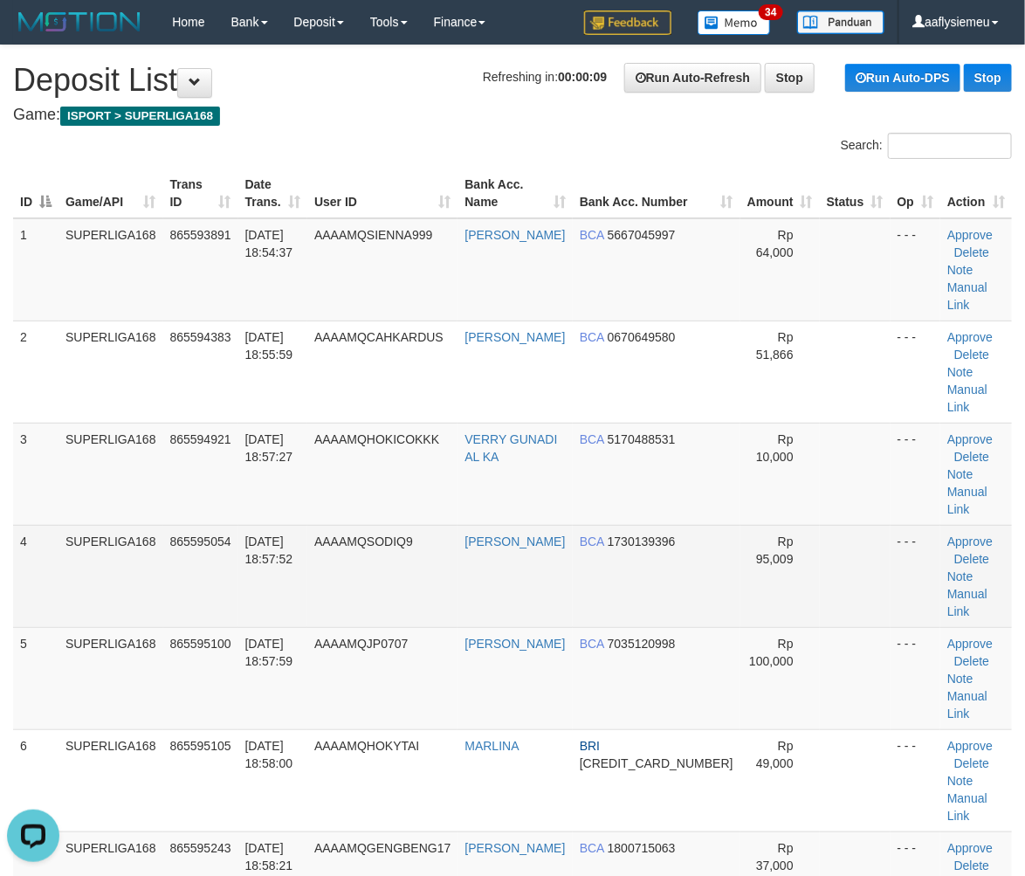
click at [40, 525] on td "4" at bounding box center [35, 576] width 45 height 102
drag, startPoint x: 40, startPoint y: 491, endPoint x: 1, endPoint y: 499, distance: 40.1
click at [29, 525] on td "4" at bounding box center [35, 576] width 45 height 102
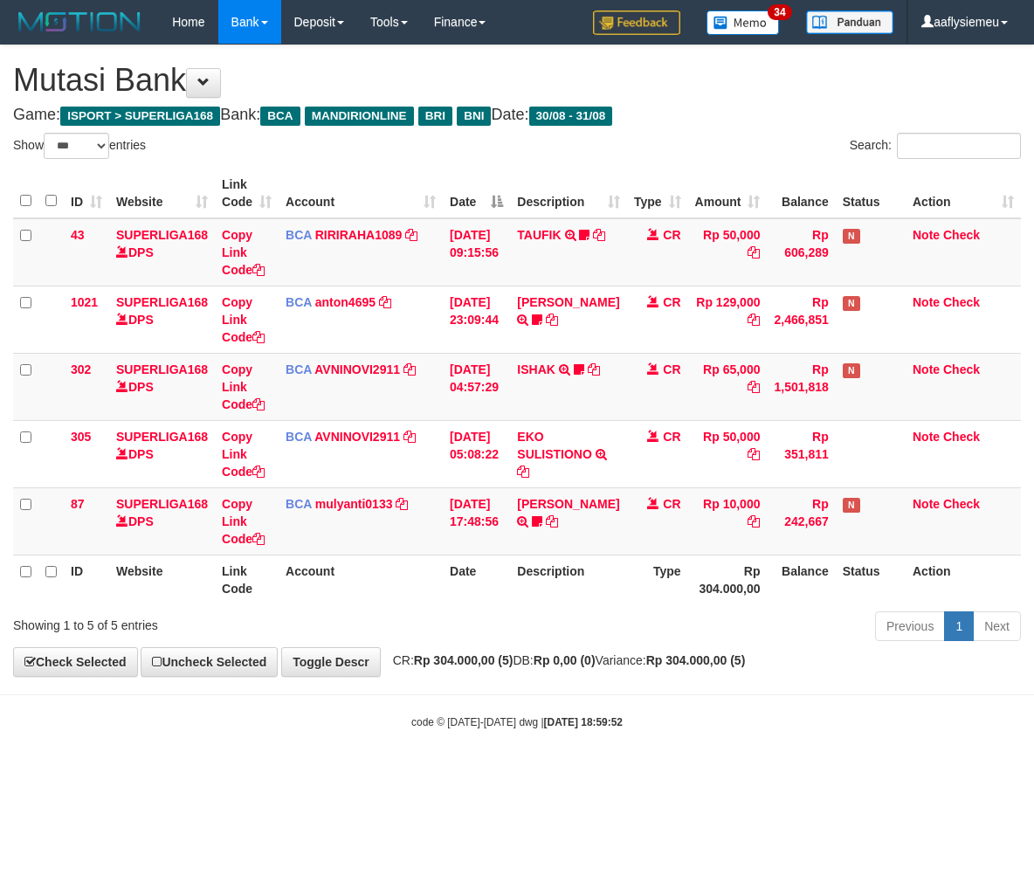
select select "***"
click at [631, 683] on body "Toggle navigation Home Bank Account List Load By Website Group [ISPORT] SUPERLI…" at bounding box center [517, 387] width 1034 height 774
click at [543, 599] on th "Description" at bounding box center [568, 580] width 116 height 50
select select "***"
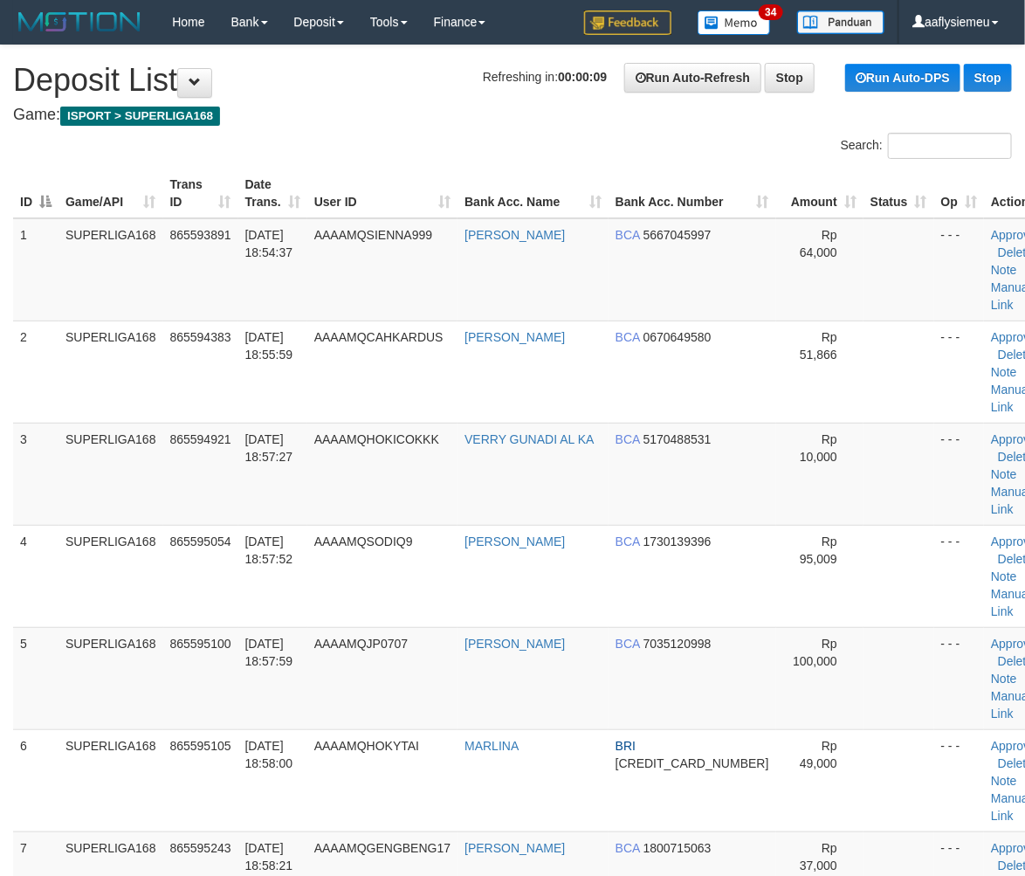
click at [4, 520] on div "ID Game/API Trans ID Date Trans. User ID Bank Acc. Name Bank Acc. Number Amount…" at bounding box center [512, 678] width 1025 height 1030
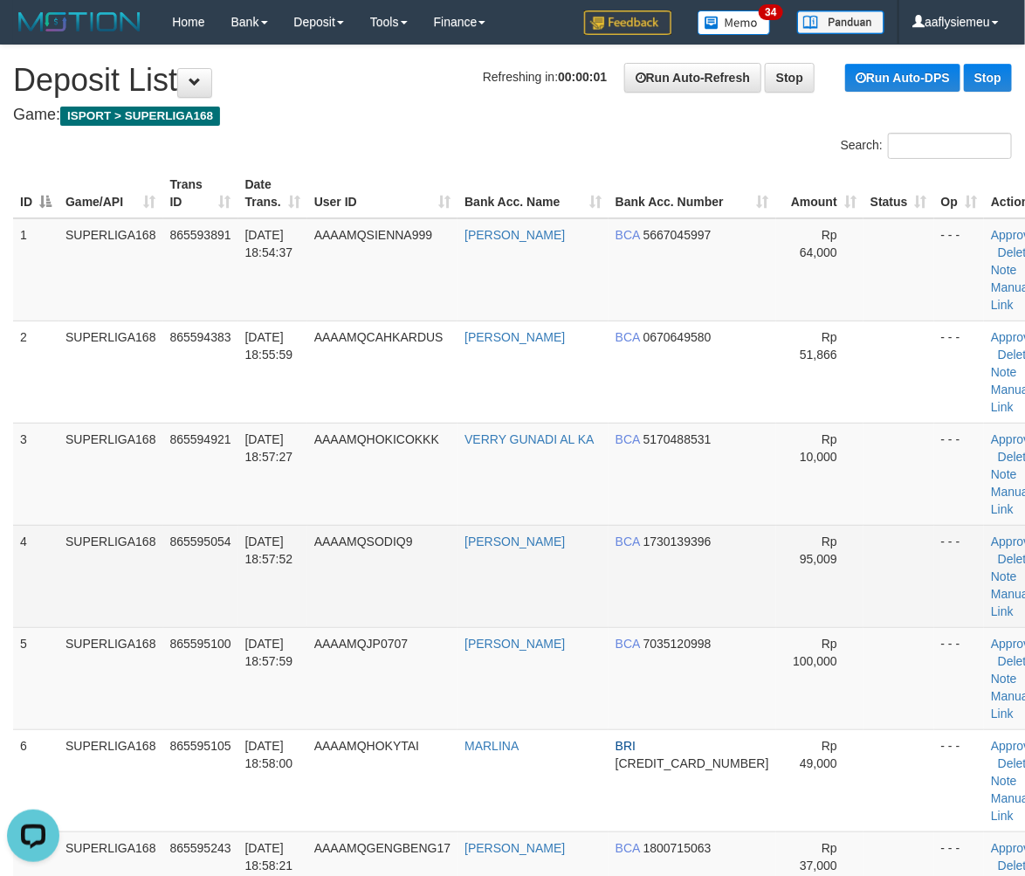
click at [144, 525] on td "SUPERLIGA168" at bounding box center [111, 576] width 105 height 102
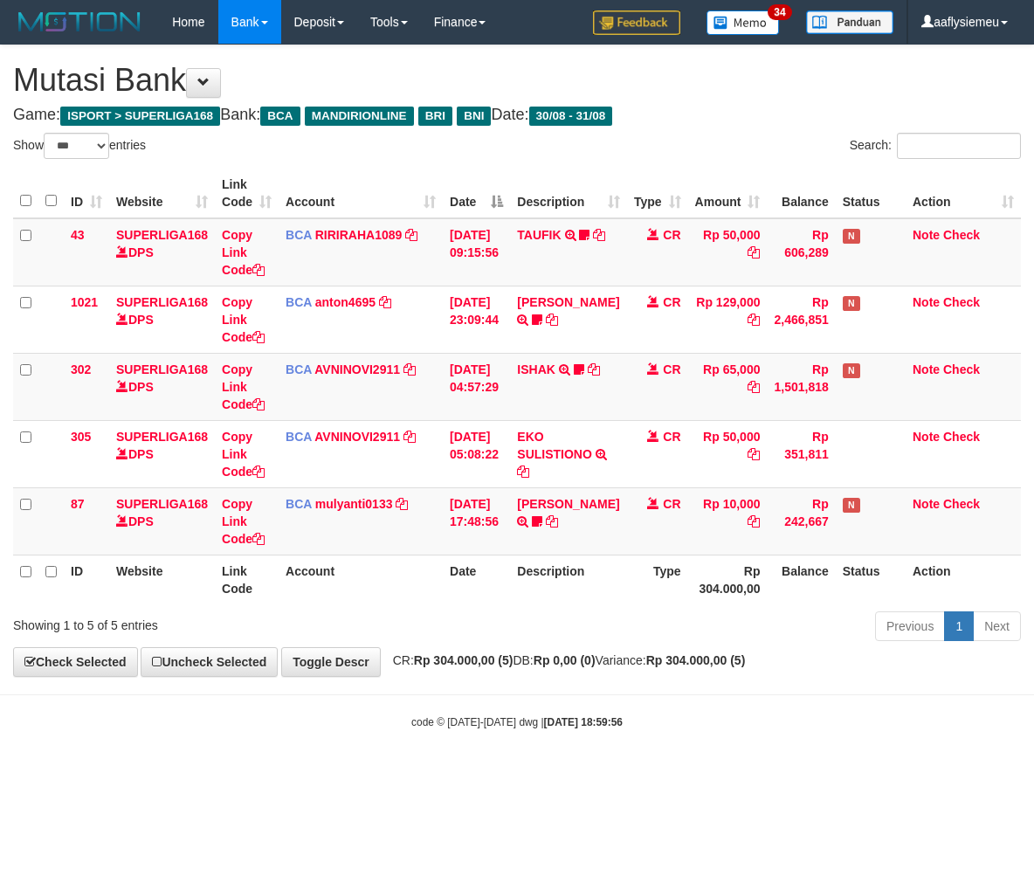
select select "***"
click at [580, 623] on div "Previous 1 Next" at bounding box center [732, 629] width 577 height 38
select select "***"
click at [598, 697] on body "Toggle navigation Home Bank Account List Load By Website Group [ISPORT] SUPERLI…" at bounding box center [517, 387] width 1034 height 774
select select "***"
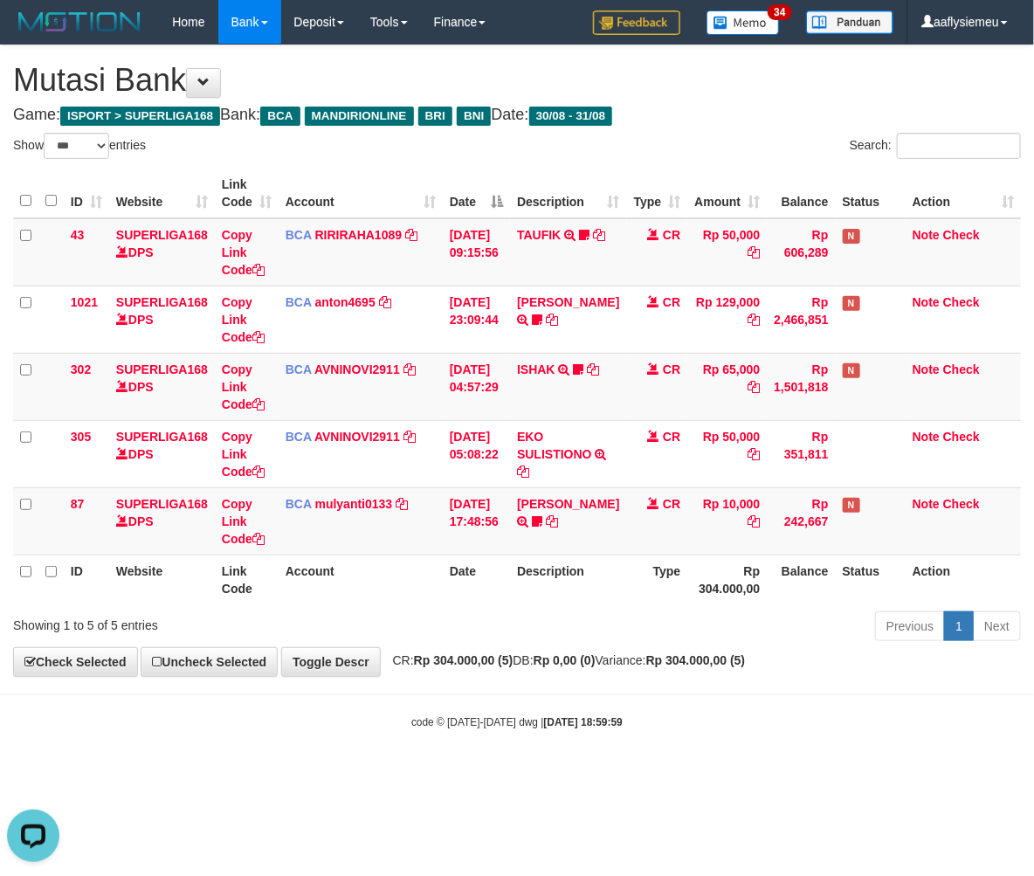
click at [596, 661] on strong "Rp 0,00 (0)" at bounding box center [565, 660] width 62 height 14
click at [605, 653] on div "**********" at bounding box center [517, 360] width 1034 height 631
click at [699, 667] on strong "Rp 304.000,00 (5)" at bounding box center [696, 660] width 100 height 14
select select "***"
click at [411, 684] on body "Toggle navigation Home Bank Account List Load By Website Group [ISPORT] SUPERLI…" at bounding box center [517, 387] width 1034 height 774
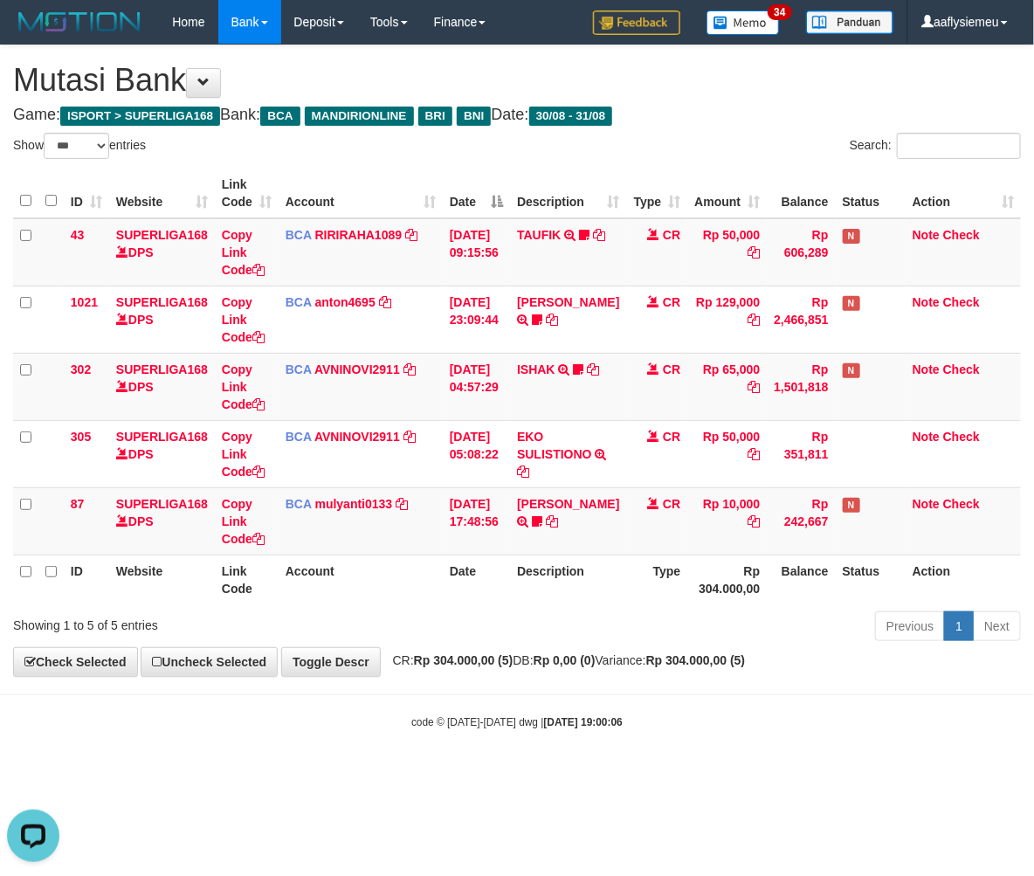
drag, startPoint x: 447, startPoint y: 729, endPoint x: 388, endPoint y: 618, distance: 125.8
click at [445, 729] on div "code © 2012-2018 dwg | 2025/08/31 19:00:06" at bounding box center [517, 721] width 1034 height 17
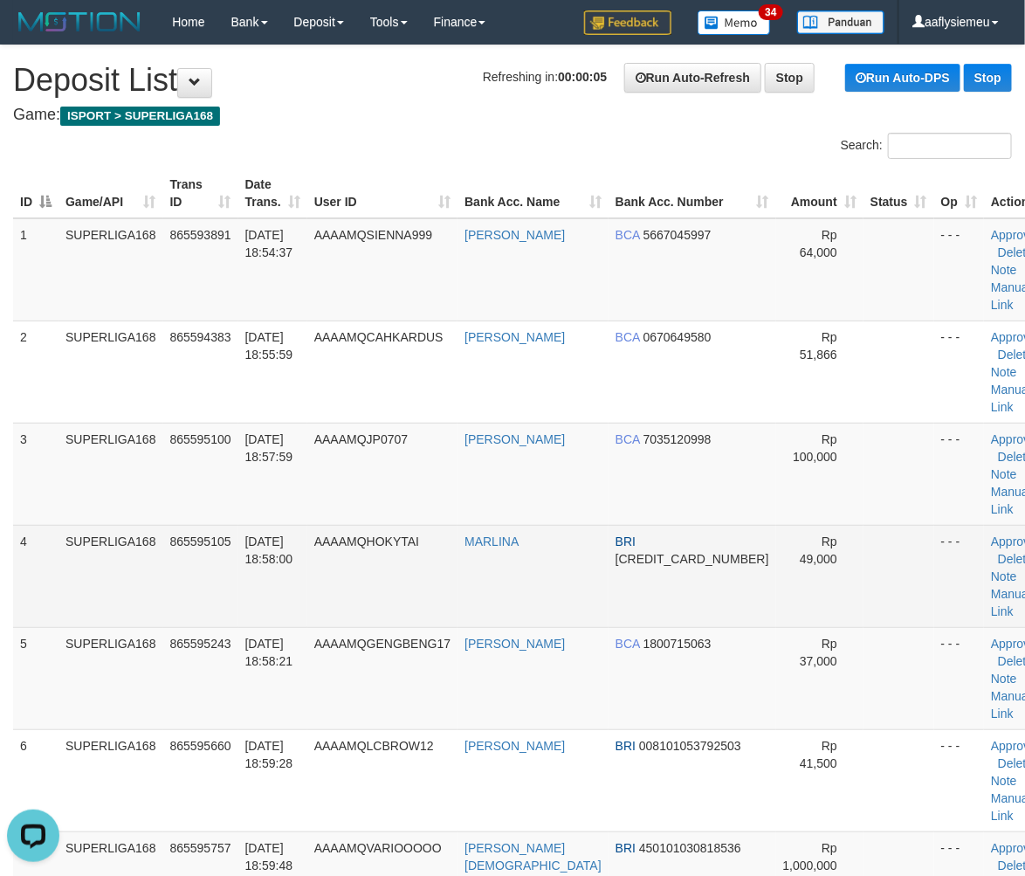
click at [135, 525] on td "SUPERLIGA168" at bounding box center [111, 576] width 105 height 102
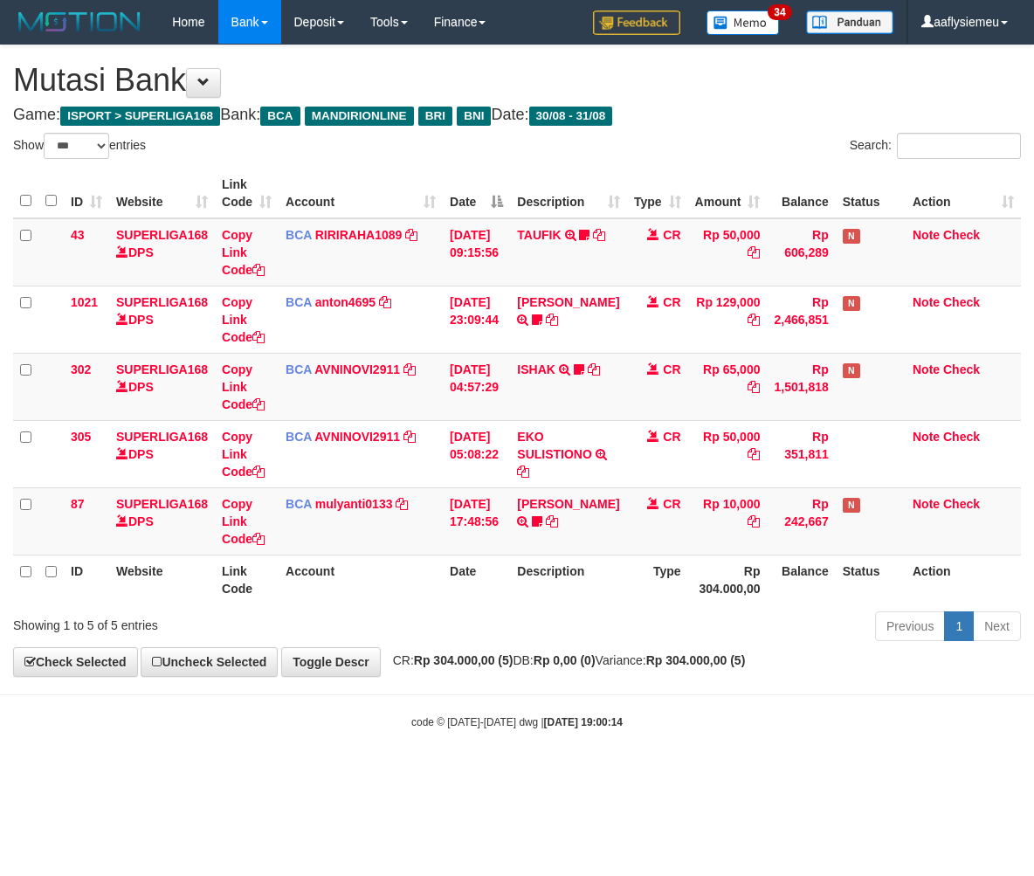
select select "***"
drag, startPoint x: 458, startPoint y: 614, endPoint x: 469, endPoint y: 613, distance: 11.4
click at [459, 614] on div "Previous 1 Next" at bounding box center [732, 629] width 577 height 38
click at [466, 674] on div "**********" at bounding box center [517, 360] width 1034 height 631
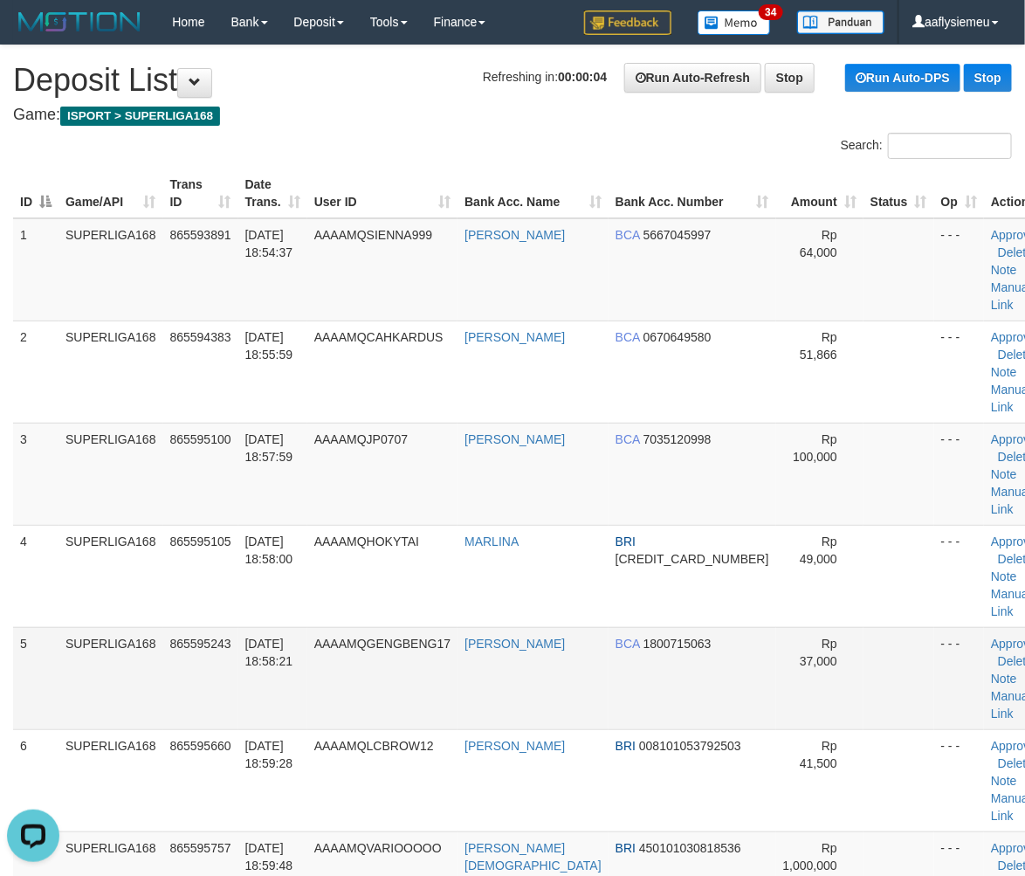
click at [66, 633] on td "SUPERLIGA168" at bounding box center [111, 678] width 105 height 102
click at [35, 627] on td "5" at bounding box center [35, 678] width 45 height 102
click at [125, 627] on td "SUPERLIGA168" at bounding box center [111, 678] width 105 height 102
click at [155, 627] on td "SUPERLIGA168" at bounding box center [111, 678] width 105 height 102
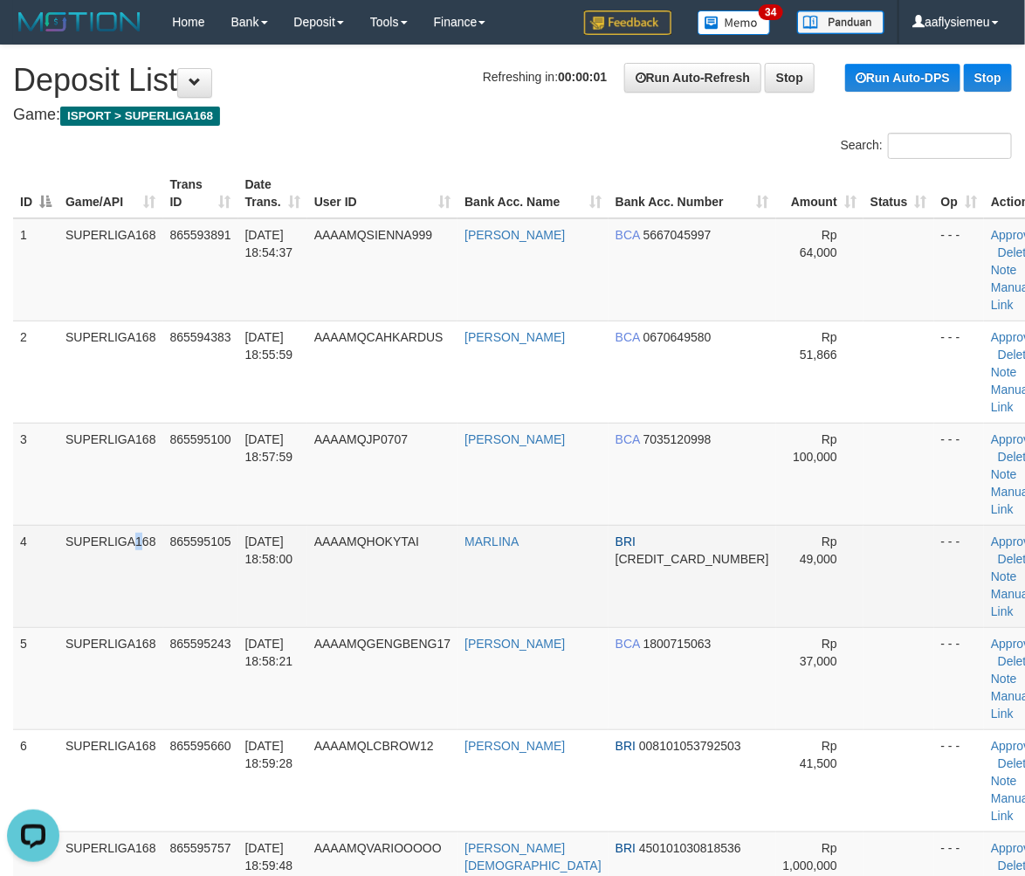
click at [102, 545] on td "SUPERLIGA168" at bounding box center [111, 576] width 105 height 102
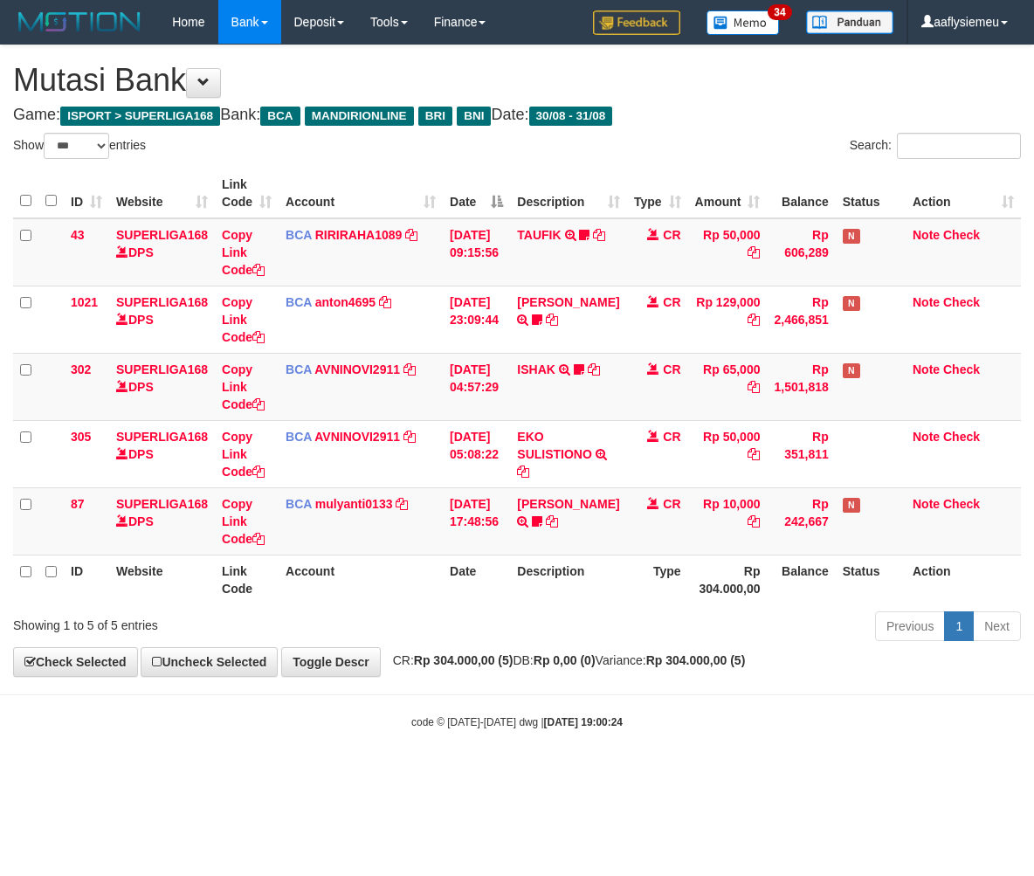
select select "***"
click at [561, 772] on html "Toggle navigation Home Bank Account List Load By Website Group [ISPORT] SUPERLI…" at bounding box center [517, 387] width 1034 height 774
click at [625, 745] on body "Toggle navigation Home Bank Account List Load By Website Group [ISPORT] SUPERLI…" at bounding box center [517, 387] width 1034 height 774
click at [596, 719] on strong "2025/08/31 19:00:25" at bounding box center [583, 722] width 79 height 12
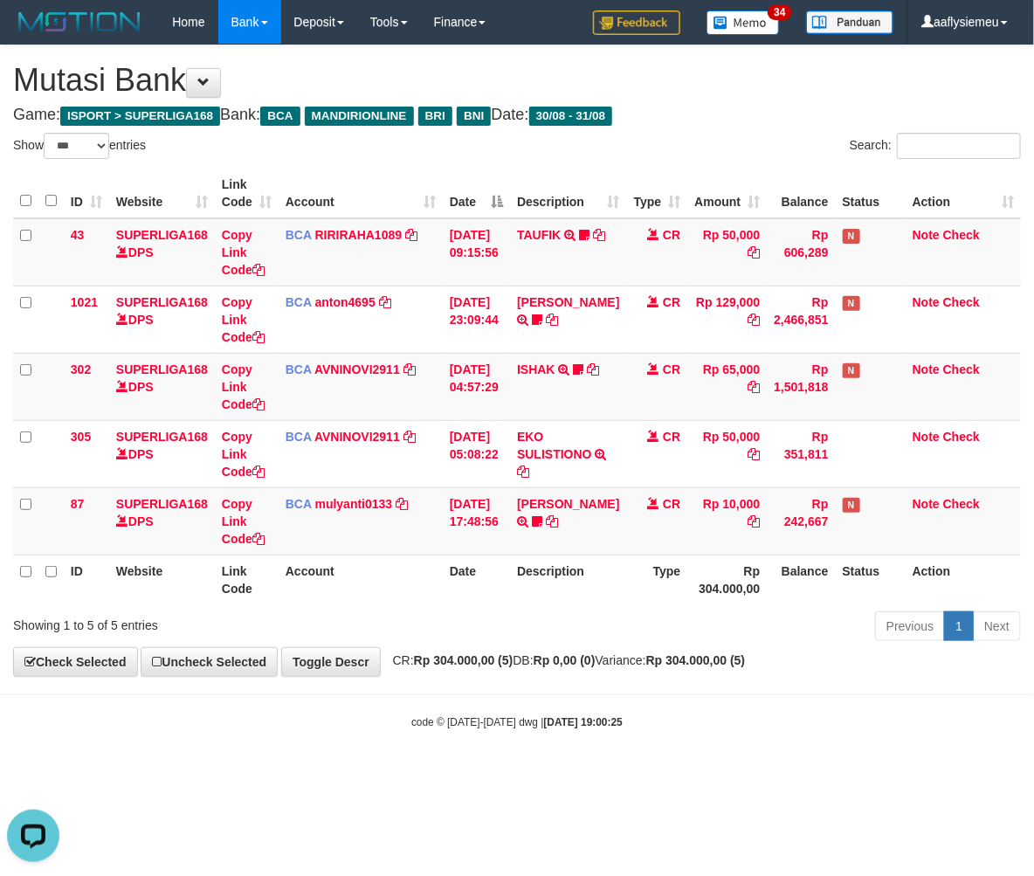
click at [708, 679] on body "Toggle navigation Home Bank Account List Load By Website Group [ISPORT] SUPERLI…" at bounding box center [517, 387] width 1034 height 774
click at [652, 670] on div "**********" at bounding box center [517, 360] width 1034 height 631
select select "***"
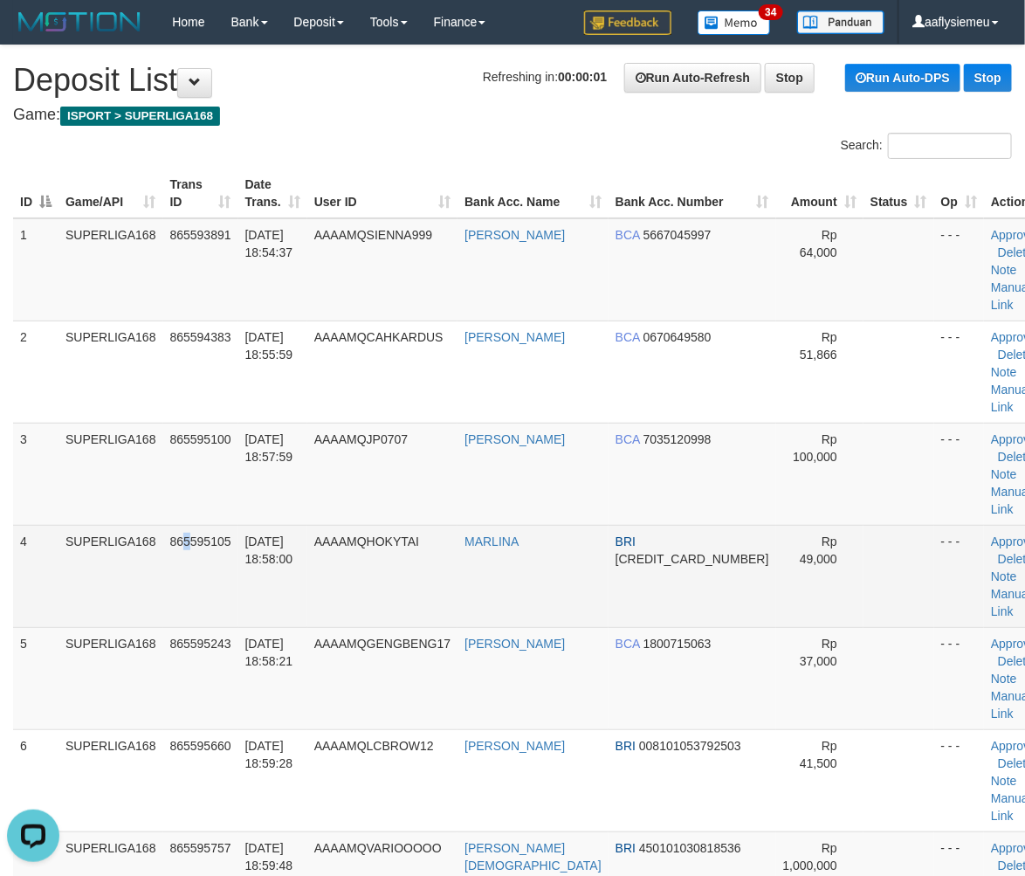
click at [188, 525] on td "865595105" at bounding box center [200, 576] width 75 height 102
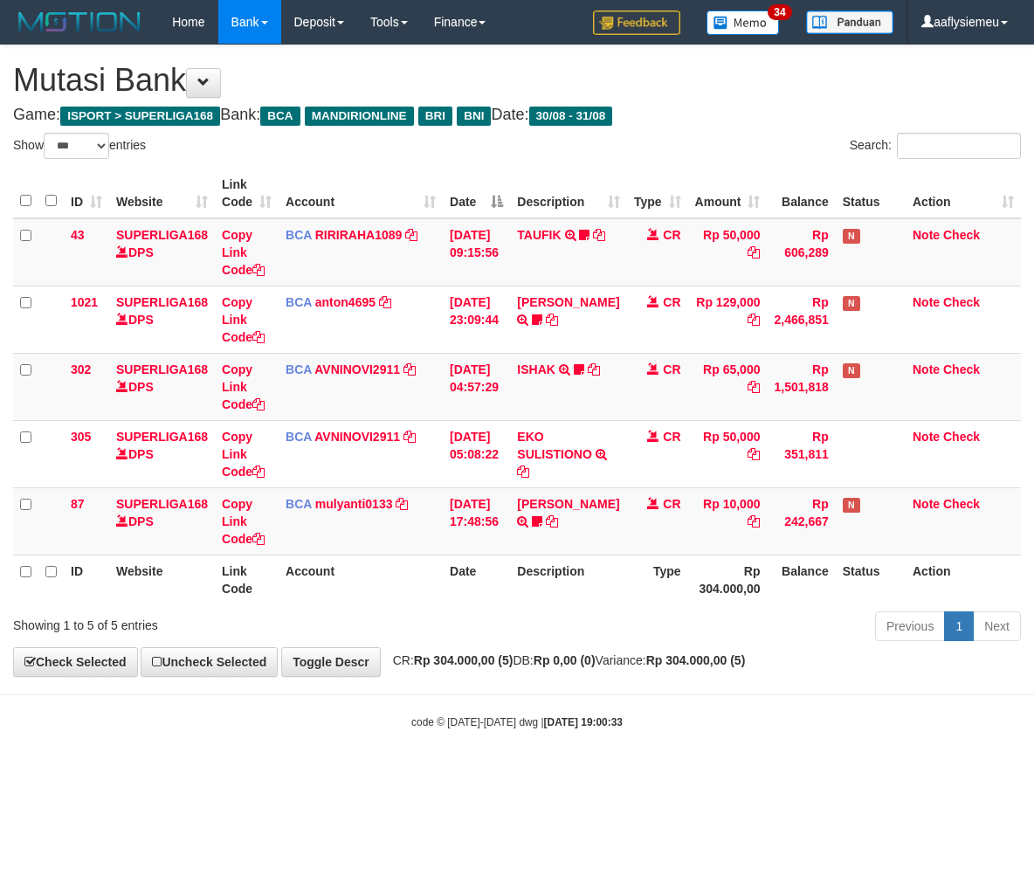
select select "***"
click at [560, 595] on th "Description" at bounding box center [568, 580] width 116 height 50
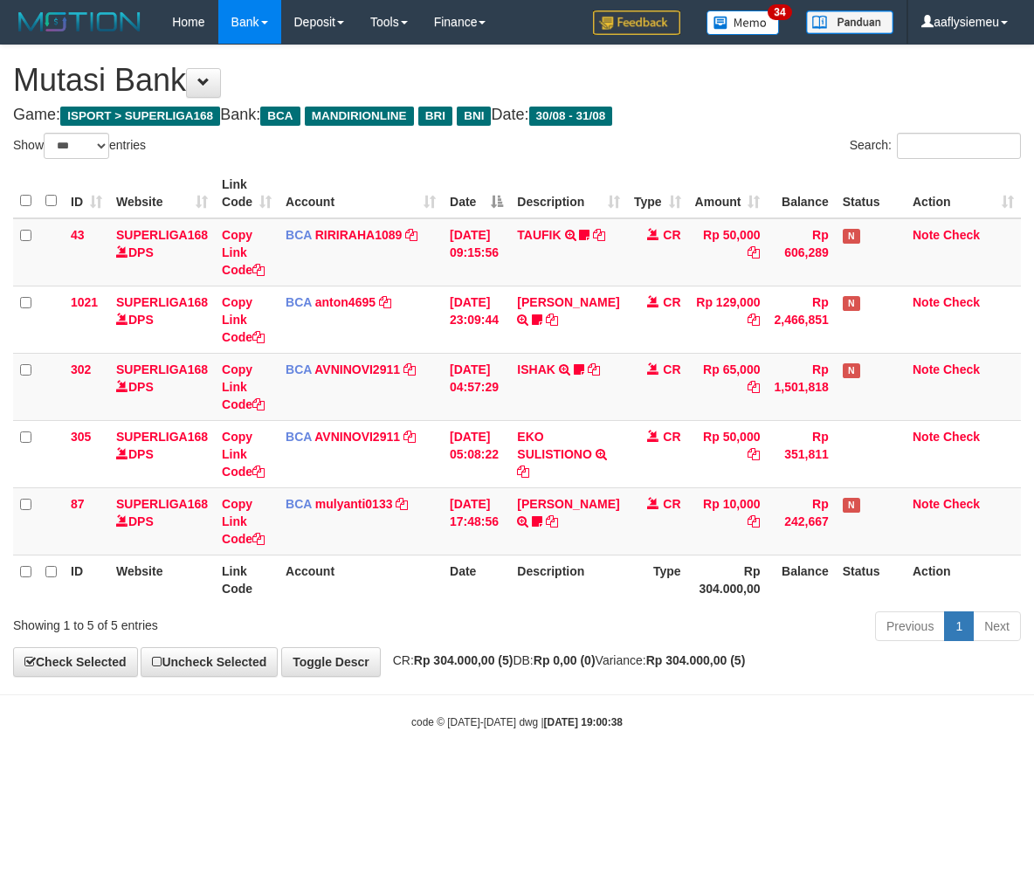
select select "***"
click at [563, 557] on th "Description" at bounding box center [568, 580] width 116 height 50
click at [707, 592] on th "Rp 304.000,00" at bounding box center [726, 580] width 79 height 50
click at [702, 586] on th "Rp 304.000,00" at bounding box center [726, 580] width 79 height 50
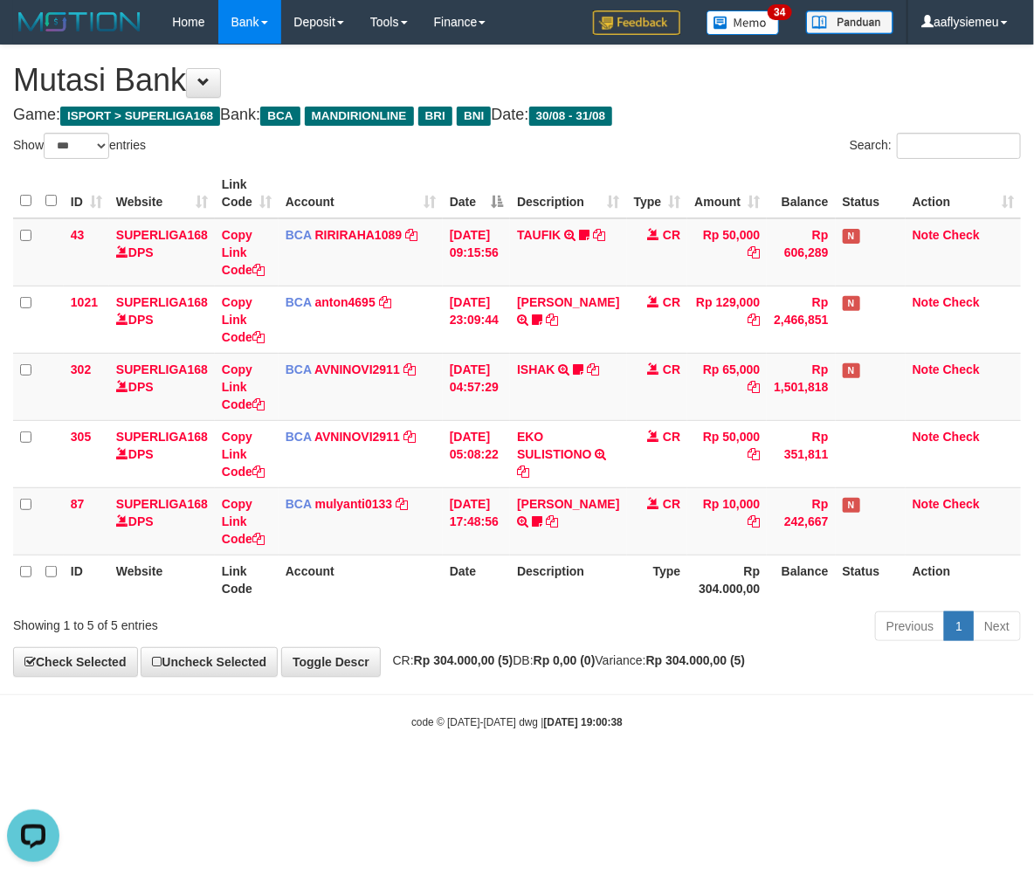
click at [467, 613] on div "Previous 1 Next" at bounding box center [732, 629] width 577 height 38
click at [465, 613] on div "Previous 1 Next" at bounding box center [732, 629] width 577 height 38
click at [463, 614] on div "Previous 1 Next" at bounding box center [732, 629] width 577 height 38
click at [464, 613] on div "Previous 1 Next" at bounding box center [732, 629] width 577 height 38
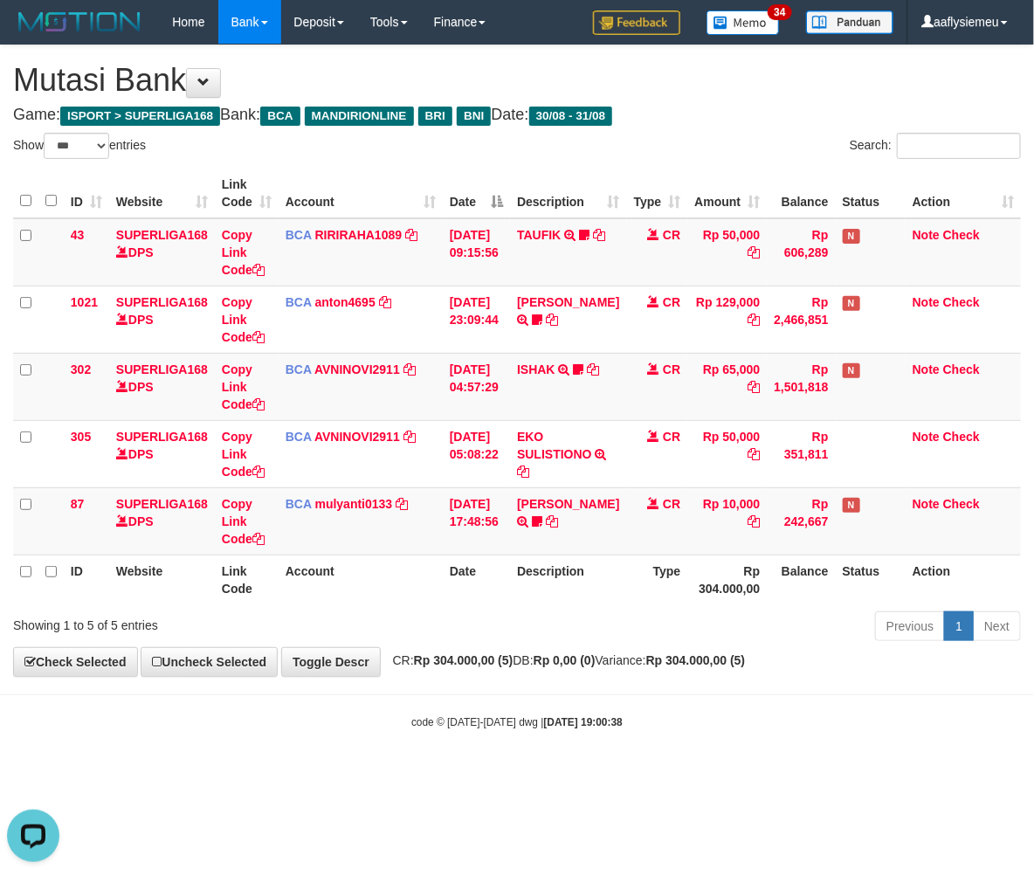
drag, startPoint x: 365, startPoint y: 617, endPoint x: 360, endPoint y: 627, distance: 10.9
click at [360, 627] on div "Showing 1 to 5 of 5 entries" at bounding box center [215, 622] width 404 height 24
click at [354, 633] on div "Showing 1 to 5 of 5 entries Previous 1 Next" at bounding box center [517, 629] width 1034 height 38
click at [351, 634] on div "Showing 1 to 5 of 5 entries Previous 1 Next" at bounding box center [517, 629] width 1034 height 38
click at [351, 633] on div "Showing 1 to 5 of 5 entries Previous 1 Next" at bounding box center [517, 629] width 1034 height 38
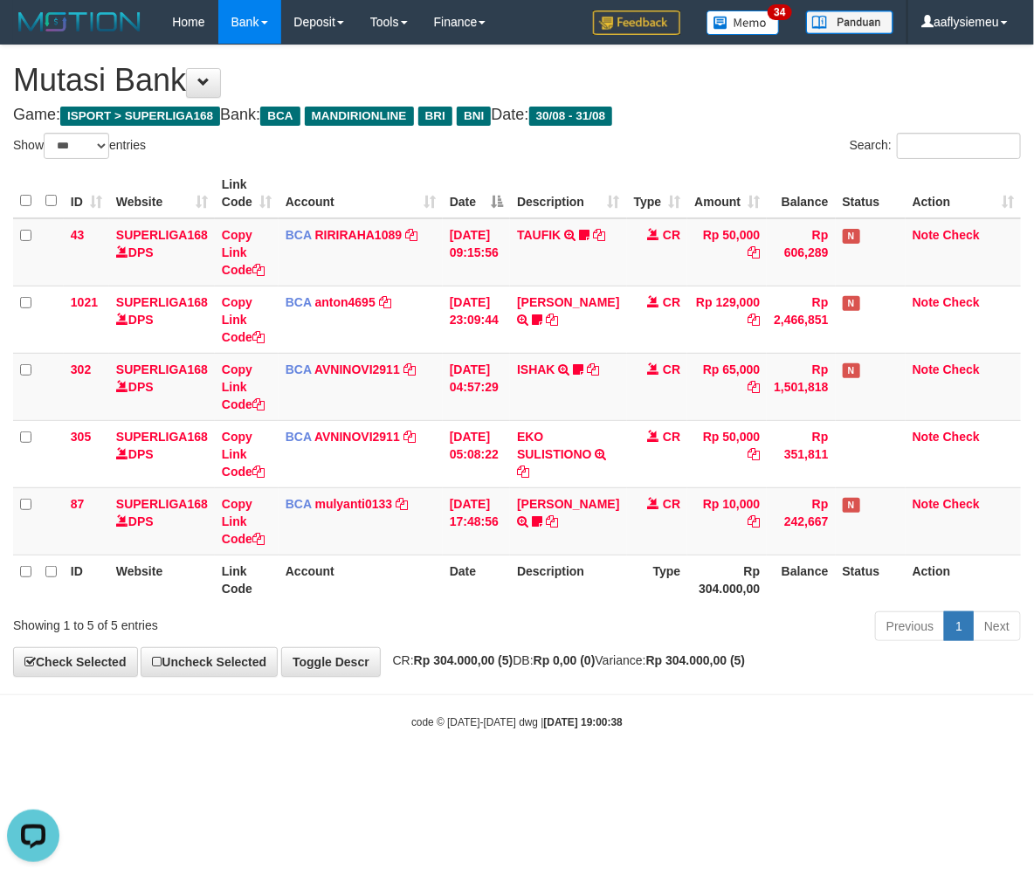
click at [351, 635] on div "Showing 1 to 5 of 5 entries Previous 1 Next" at bounding box center [517, 629] width 1034 height 38
drag, startPoint x: 351, startPoint y: 633, endPoint x: 386, endPoint y: 625, distance: 35.8
click at [351, 634] on div "Showing 1 to 5 of 5 entries Previous 1 Next" at bounding box center [517, 629] width 1034 height 38
click at [467, 721] on small "code © 2012-2018 dwg | 2025/08/31 19:00:38" at bounding box center [516, 722] width 211 height 12
click at [490, 610] on div "Previous 1 Next" at bounding box center [732, 629] width 577 height 38
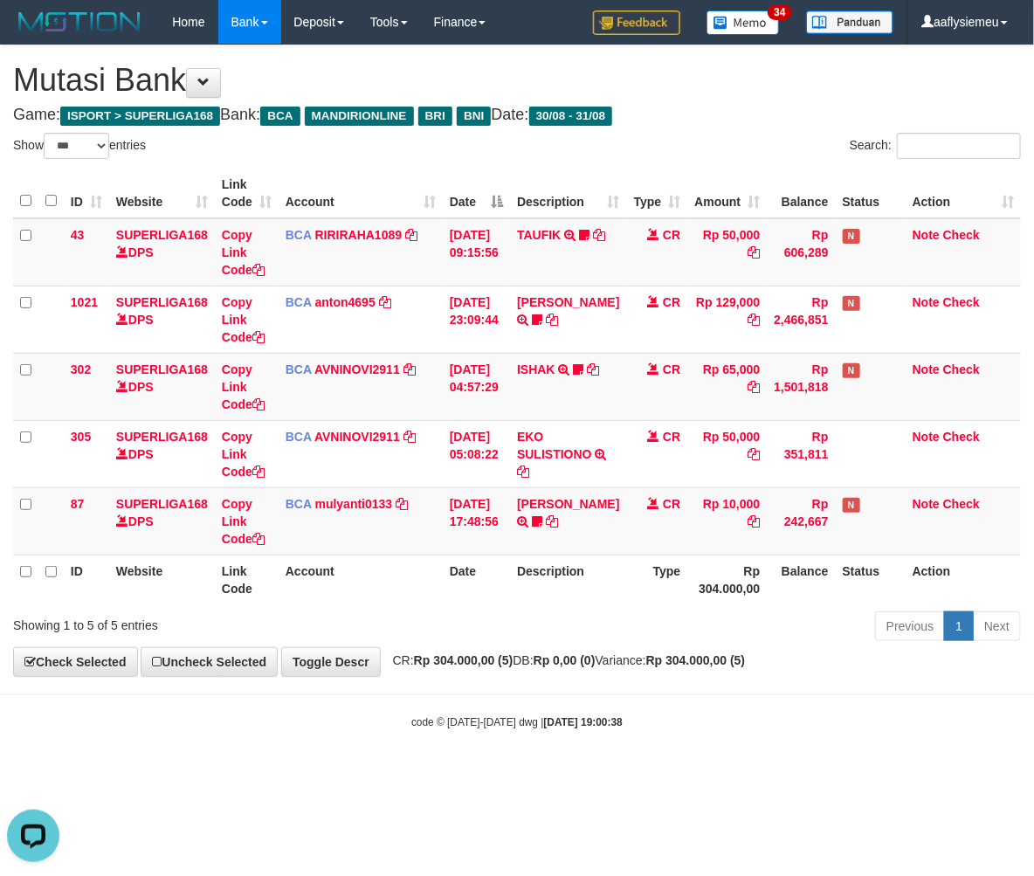
click at [489, 615] on div "Previous 1 Next" at bounding box center [732, 629] width 577 height 38
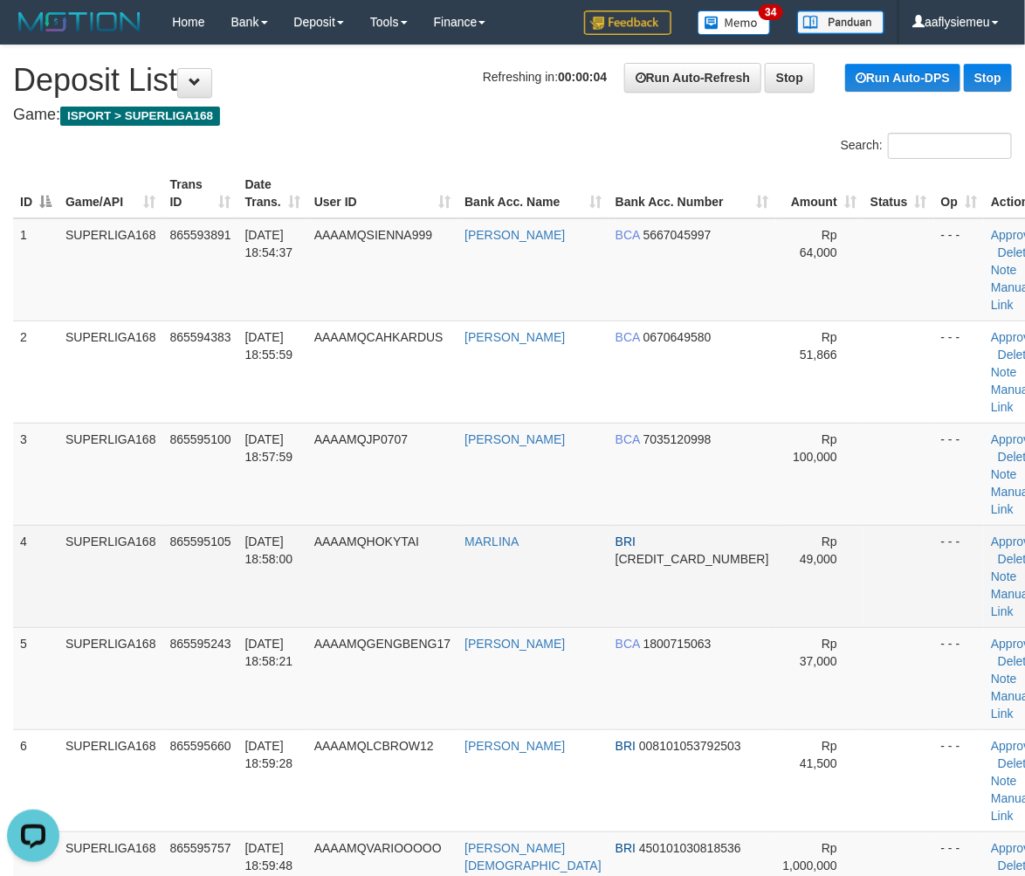
click at [280, 535] on span "31/08/2025 18:58:00" at bounding box center [269, 550] width 48 height 31
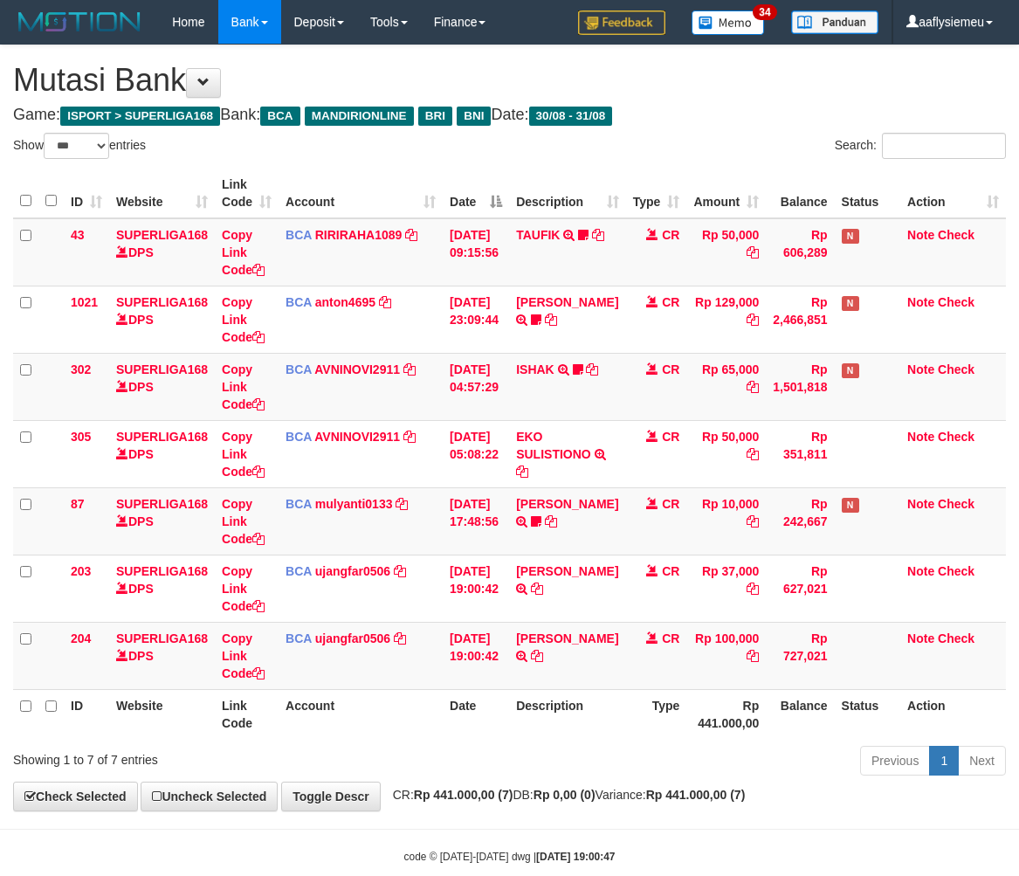
select select "***"
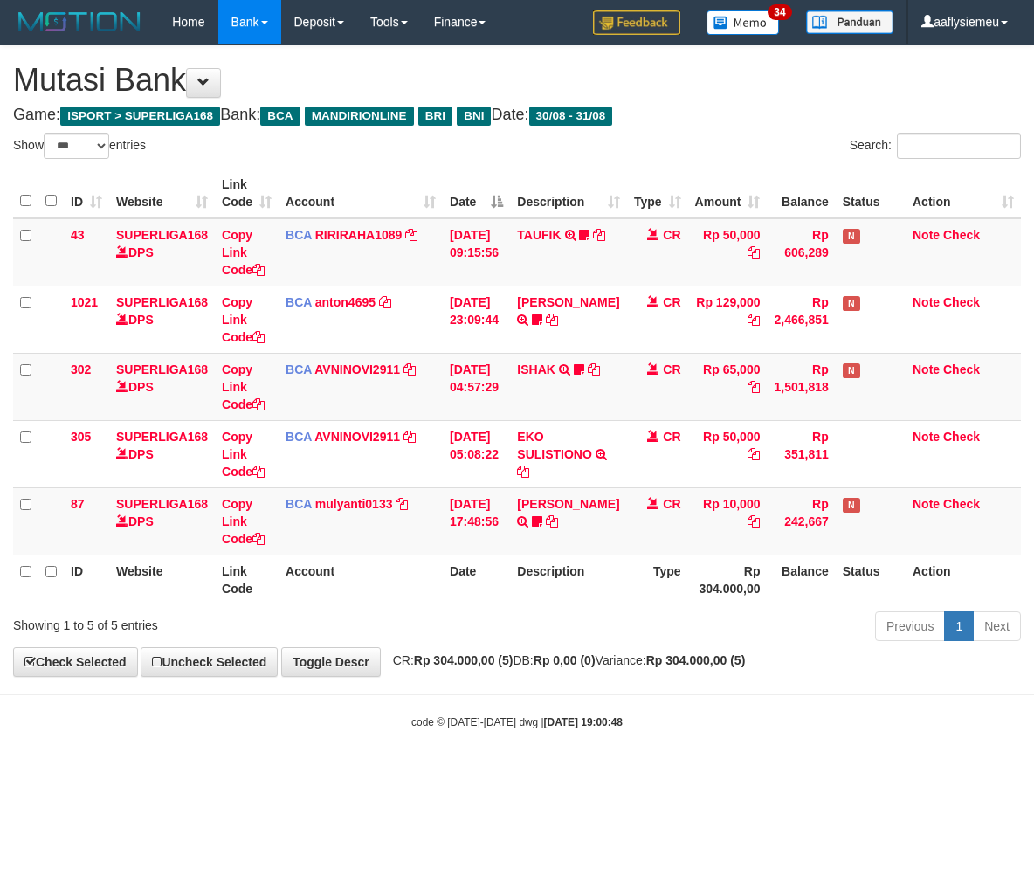
select select "***"
drag, startPoint x: 0, startPoint y: 0, endPoint x: 591, endPoint y: 655, distance: 882.4
click at [591, 655] on strong "Rp 0,00 (0)" at bounding box center [565, 660] width 62 height 14
click at [537, 614] on div "Previous 1 Next" at bounding box center [732, 629] width 577 height 38
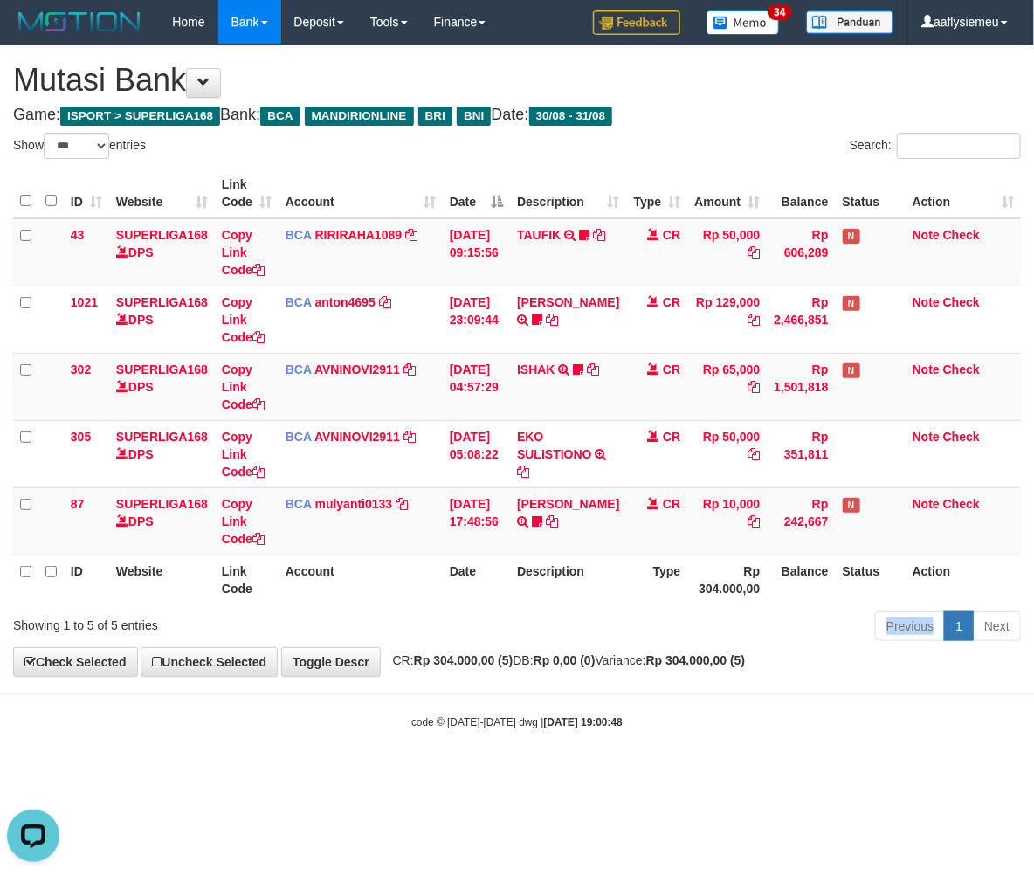
click at [536, 614] on div "Previous 1 Next" at bounding box center [732, 629] width 577 height 38
click at [531, 638] on div "Previous 1 Next" at bounding box center [732, 629] width 577 height 38
click at [535, 636] on div "Previous 1 Next" at bounding box center [732, 629] width 577 height 38
select select "***"
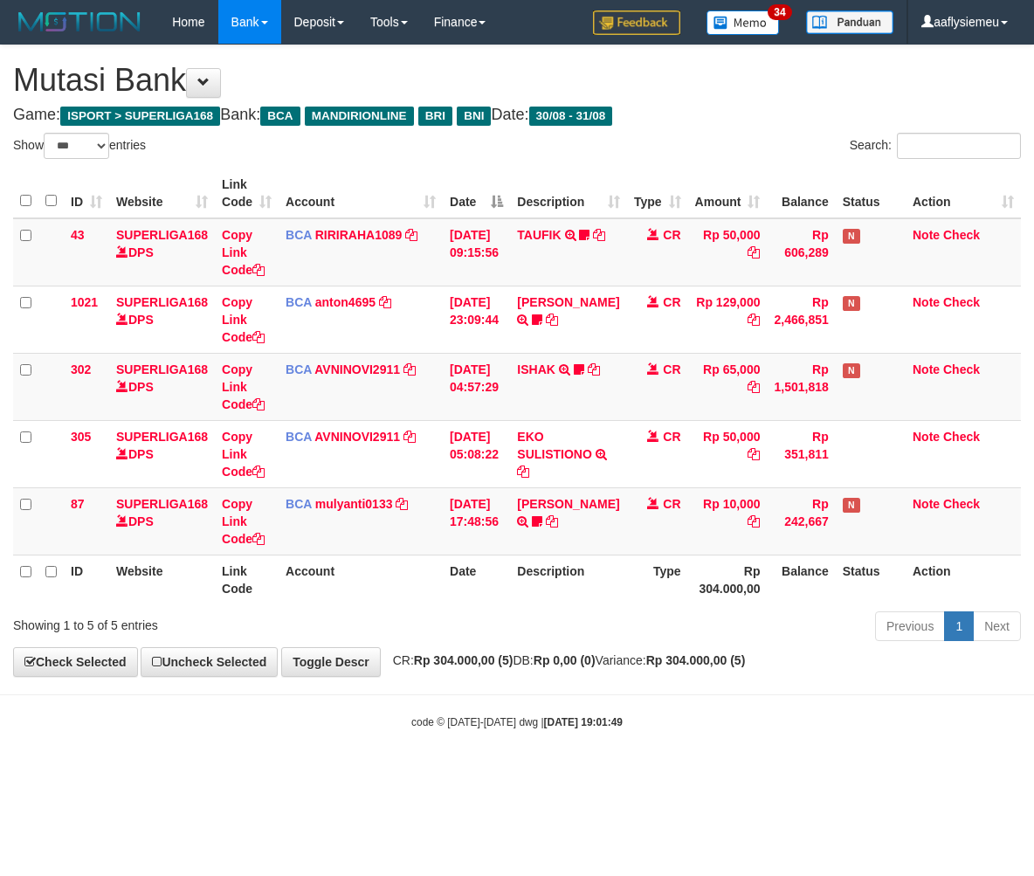
select select "***"
click at [446, 653] on div "**********" at bounding box center [517, 360] width 1034 height 631
drag, startPoint x: 1031, startPoint y: 503, endPoint x: 459, endPoint y: 617, distance: 583.4
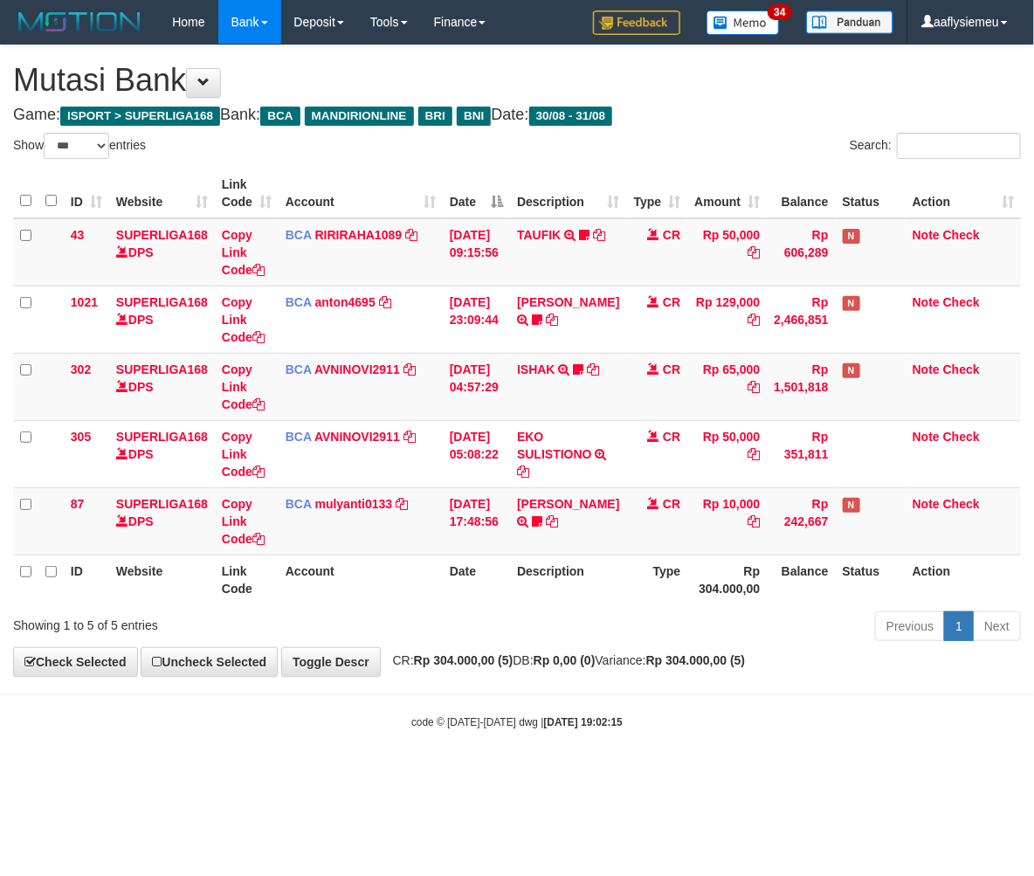
click at [1031, 504] on div "ID Website Link Code Account Date Description Type Amount Balance Status Action…" at bounding box center [517, 386] width 1034 height 446
click at [438, 612] on div "Previous 1 Next" at bounding box center [733, 629] width 604 height 38
select select "***"
click at [599, 685] on body "Toggle navigation Home Bank Account List Load By Website Group [ISPORT] SUPERLI…" at bounding box center [517, 387] width 1034 height 774
click at [595, 640] on div "Previous 1 Next" at bounding box center [732, 629] width 577 height 38
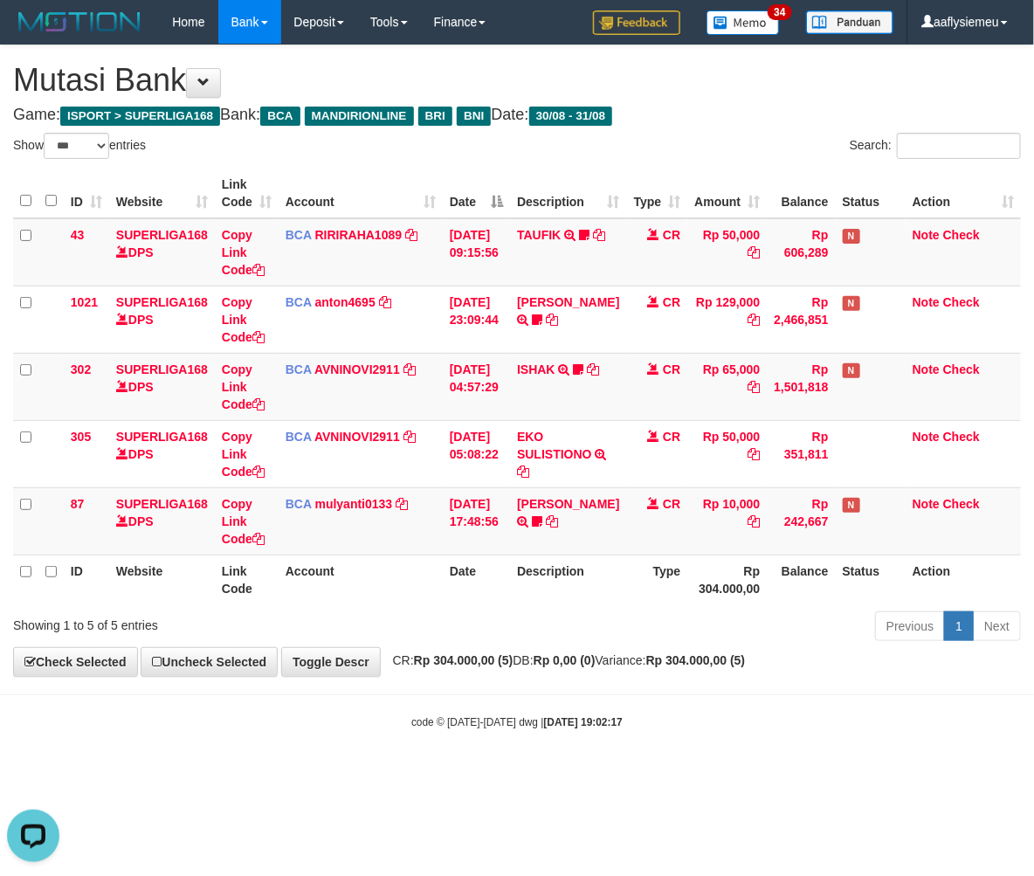
click at [594, 638] on div "Previous 1 Next" at bounding box center [732, 629] width 577 height 38
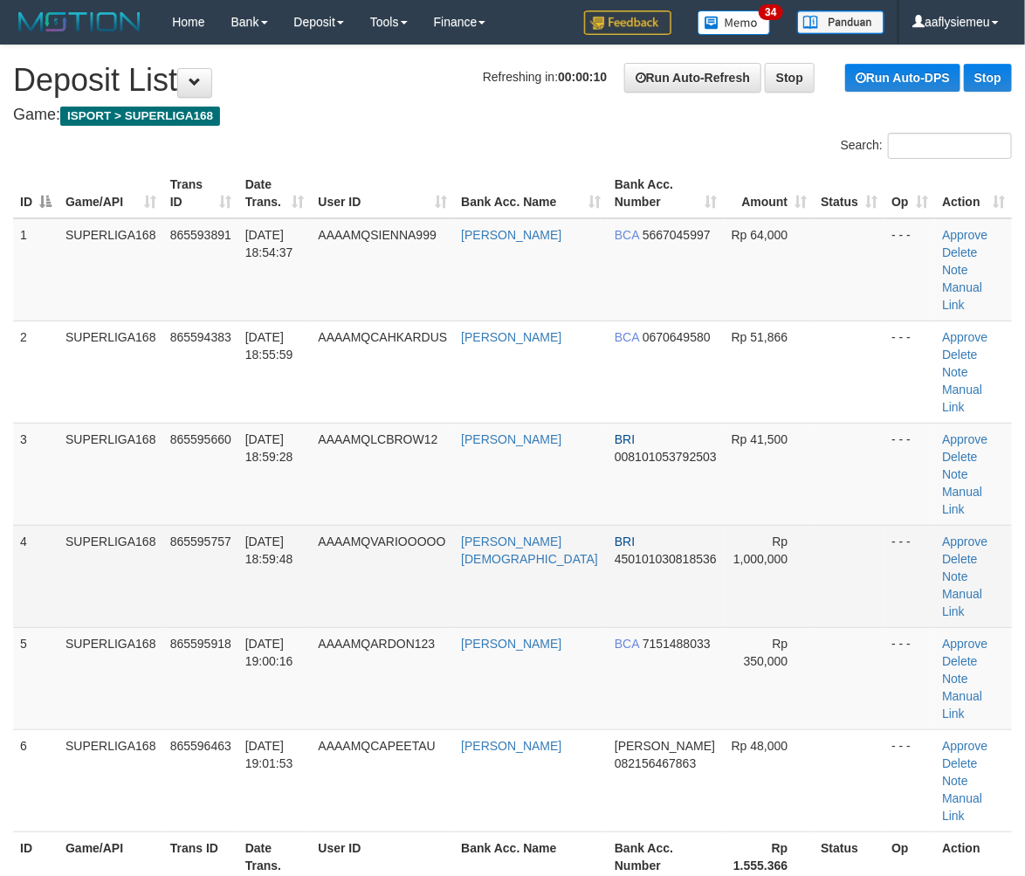
click at [173, 535] on span "865595757" at bounding box center [200, 542] width 61 height 14
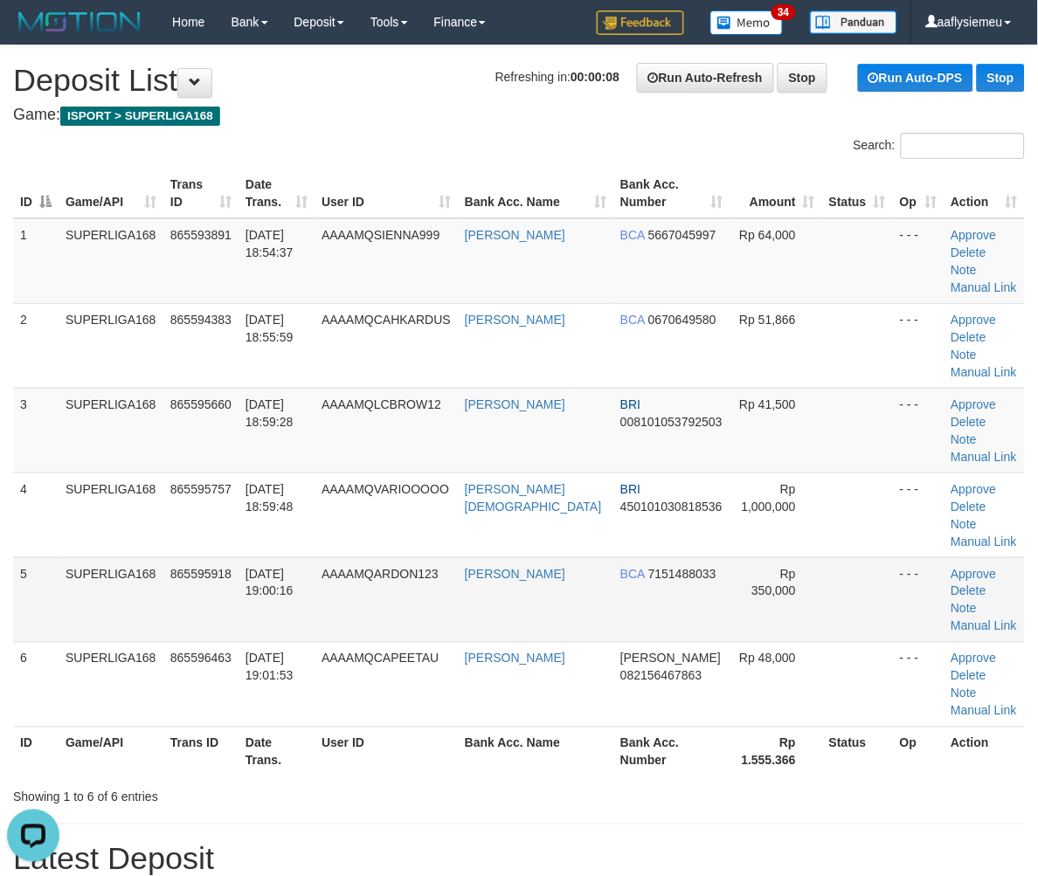
click at [93, 557] on td "SUPERLIGA168" at bounding box center [111, 599] width 105 height 85
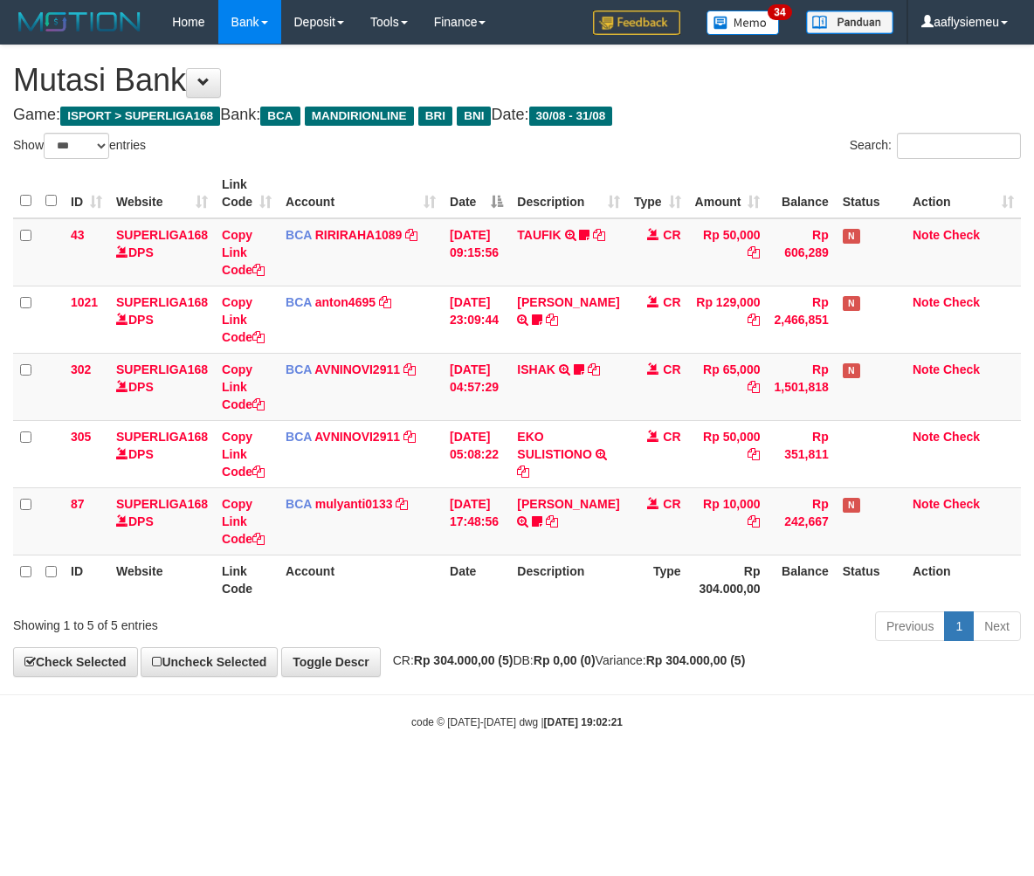
select select "***"
click at [217, 520] on td "Copy Link Code" at bounding box center [247, 520] width 64 height 67
click at [767, 590] on th "Balance" at bounding box center [801, 580] width 68 height 50
click at [767, 597] on th "Balance" at bounding box center [801, 580] width 68 height 50
select select "***"
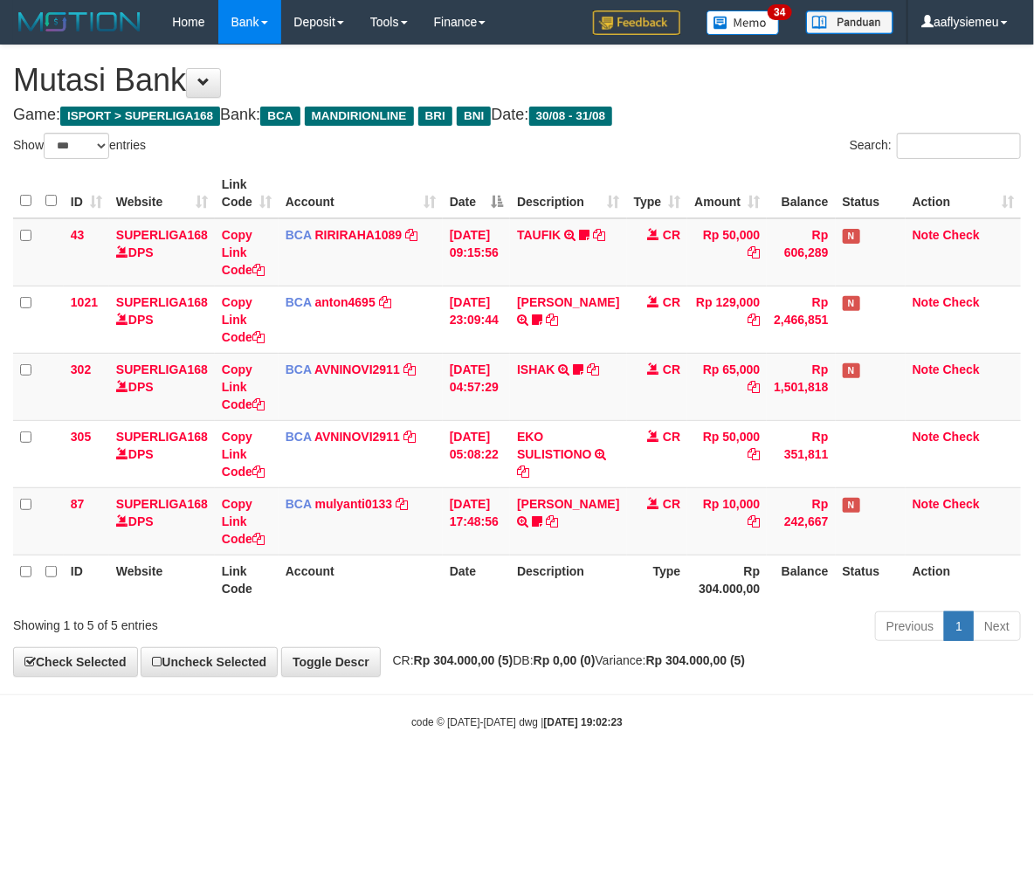
click at [755, 590] on th "Rp 304.000,00" at bounding box center [726, 580] width 79 height 50
click at [753, 589] on th "Rp 304.000,00" at bounding box center [726, 580] width 79 height 50
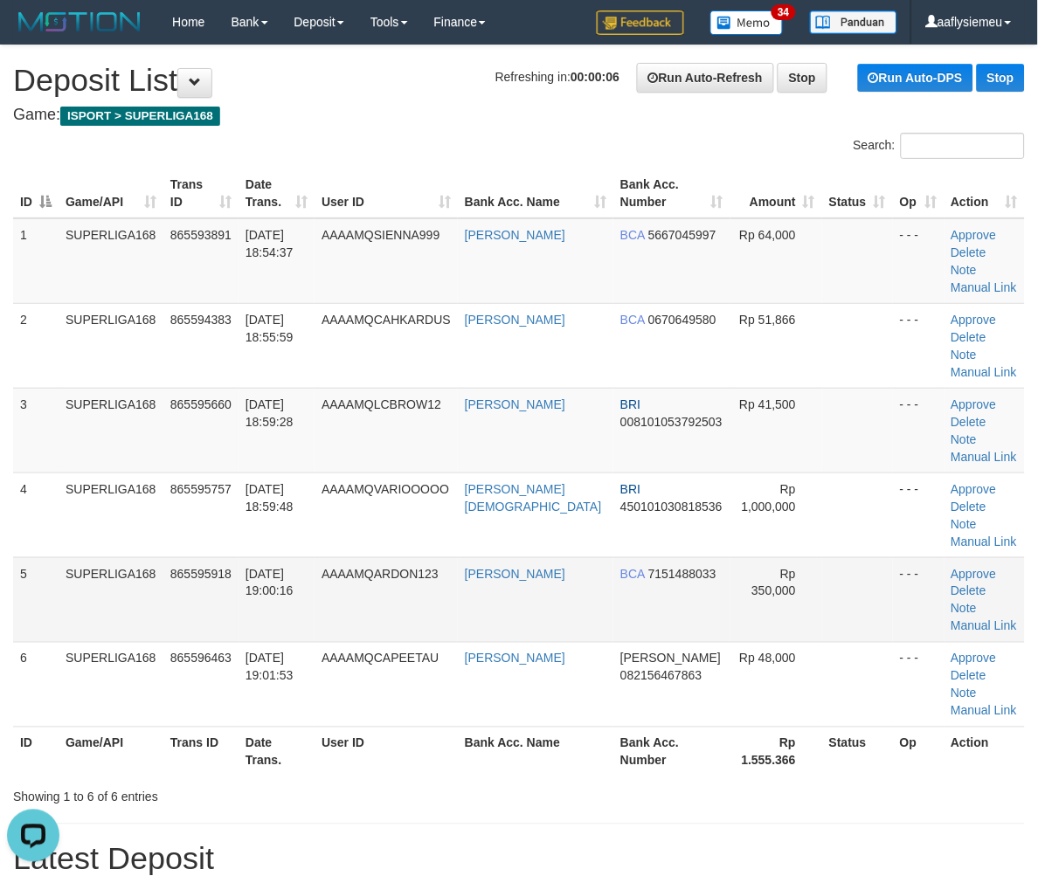
click at [74, 557] on td "SUPERLIGA168" at bounding box center [111, 599] width 105 height 85
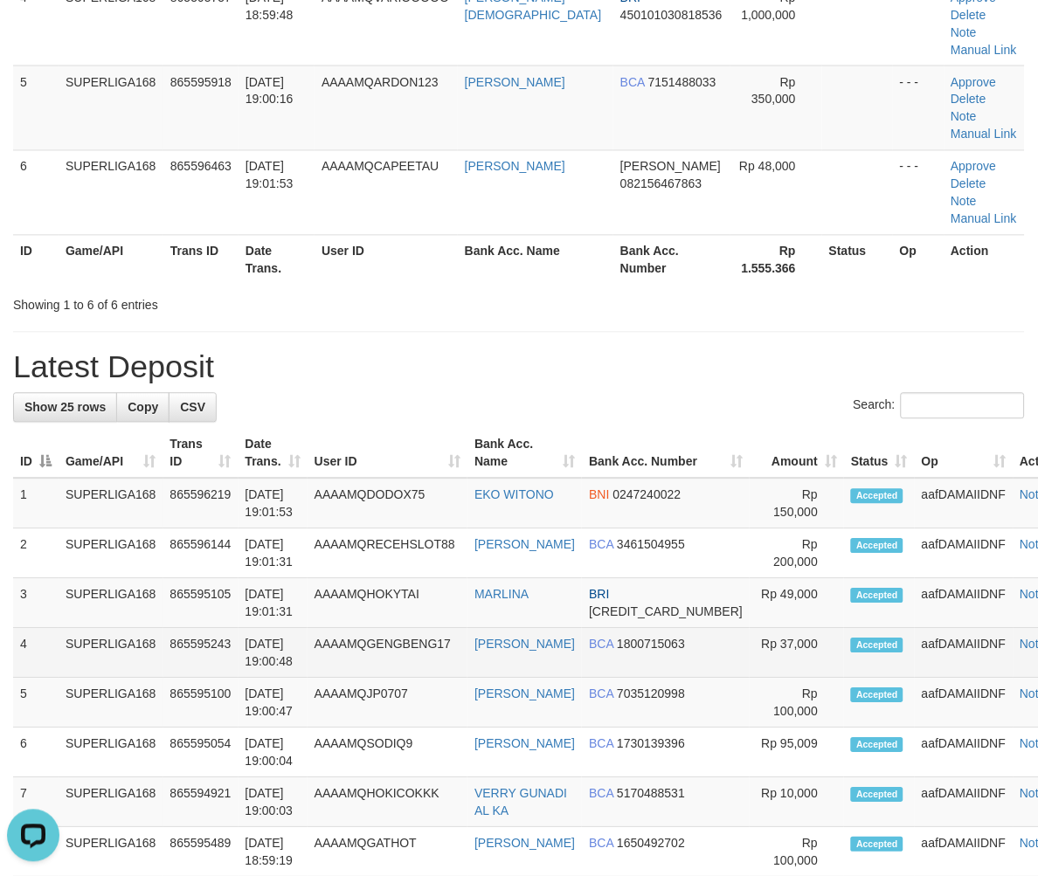
click at [245, 629] on td "31/08/2025 19:00:48" at bounding box center [272, 654] width 69 height 50
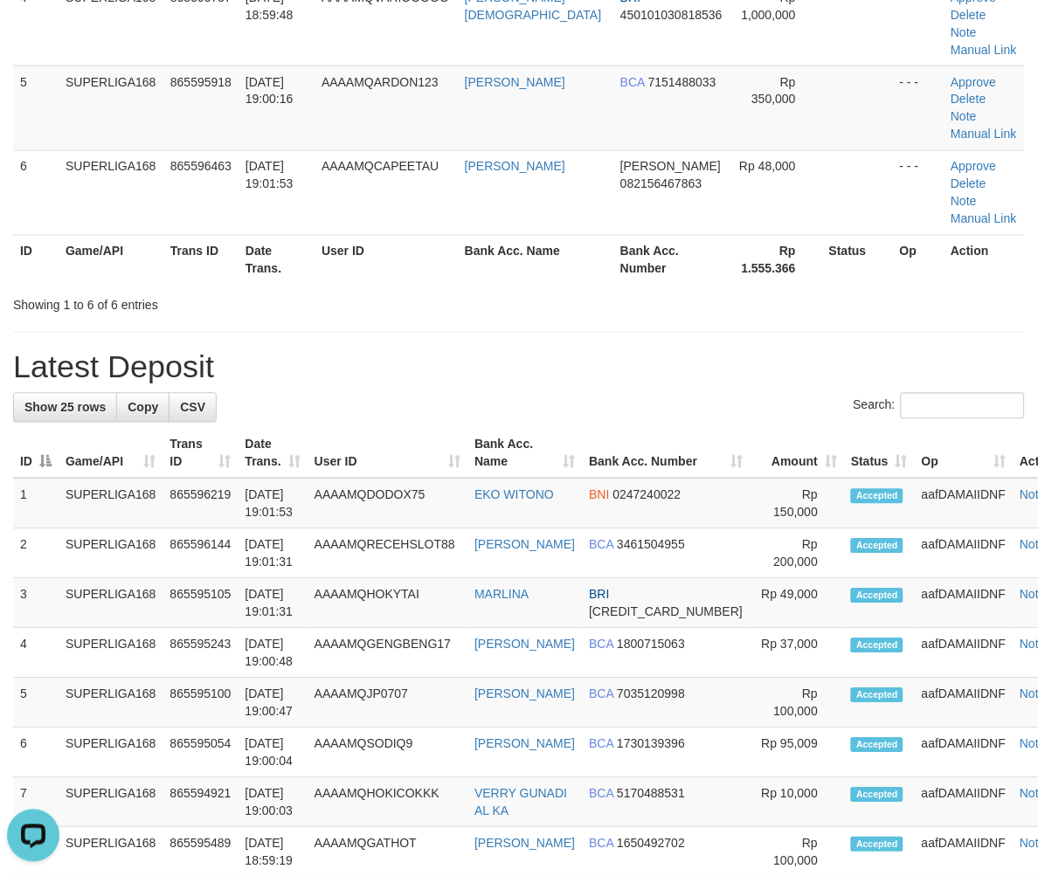
drag, startPoint x: 153, startPoint y: 598, endPoint x: 7, endPoint y: 635, distance: 150.4
click at [140, 679] on td "SUPERLIGA168" at bounding box center [111, 704] width 105 height 50
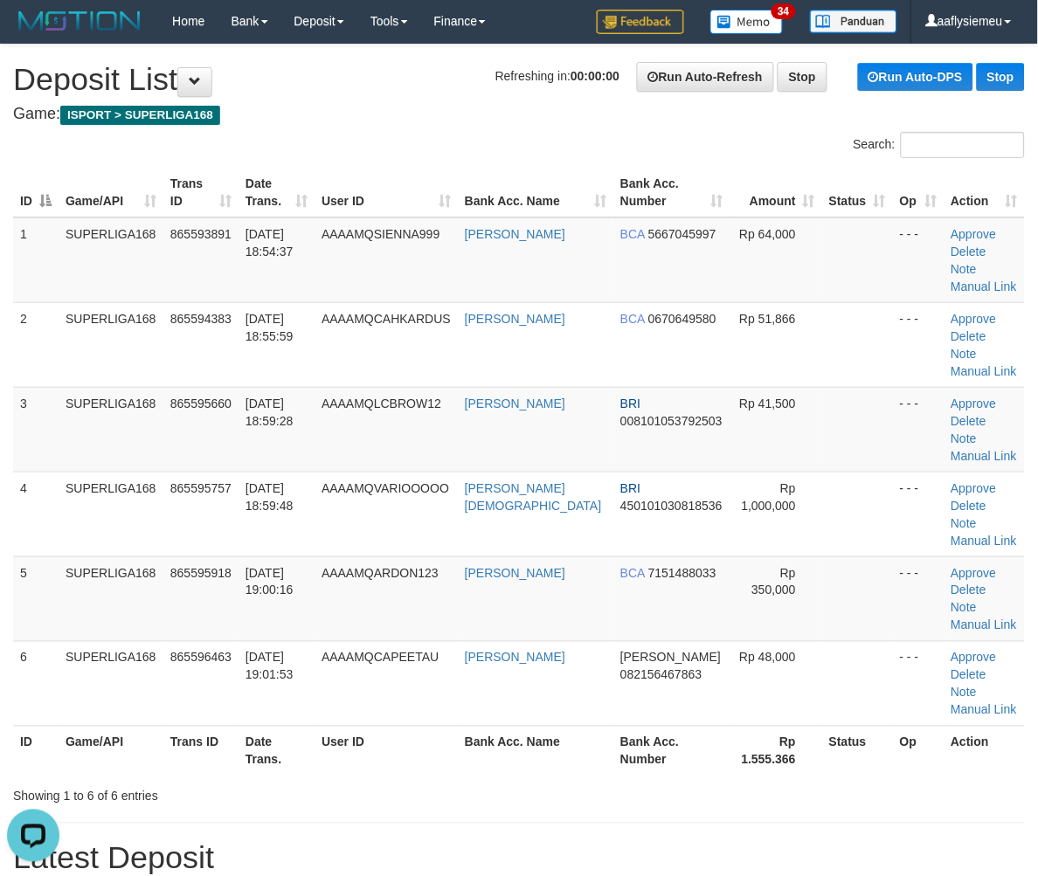
scroll to position [0, 0]
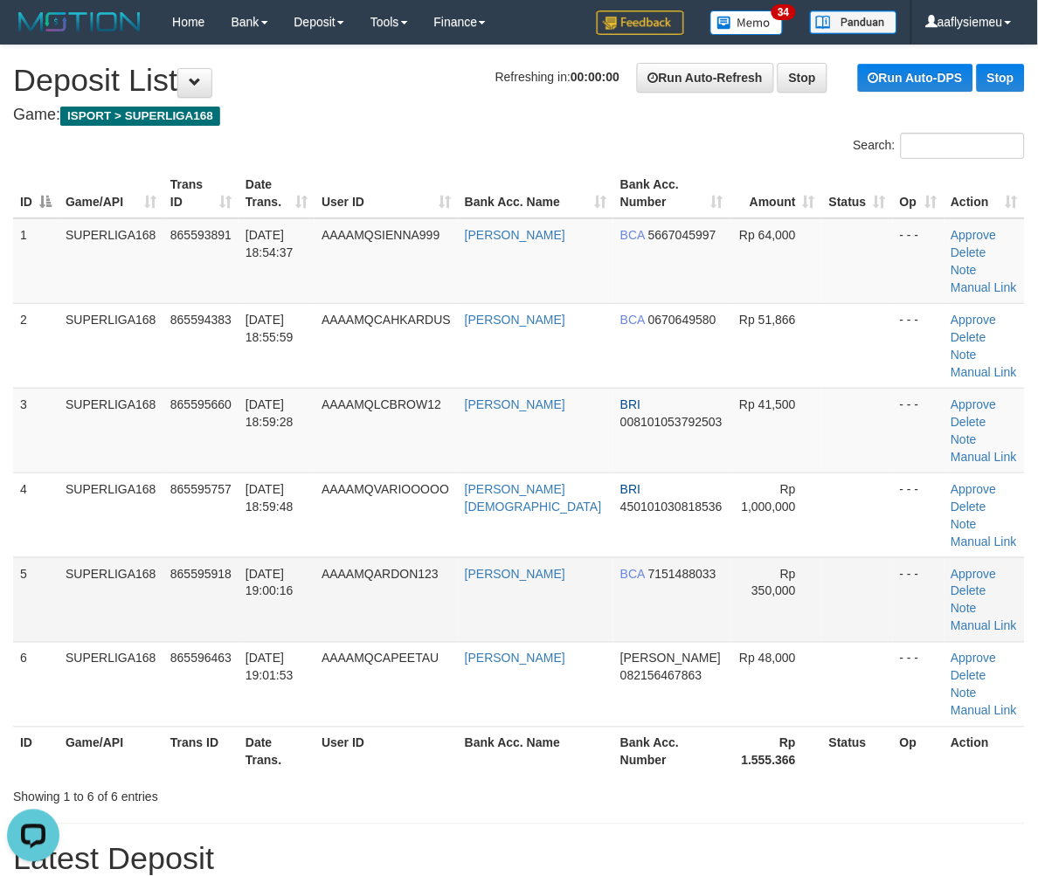
click at [314, 557] on td "31/08/2025 19:00:16" at bounding box center [276, 599] width 76 height 85
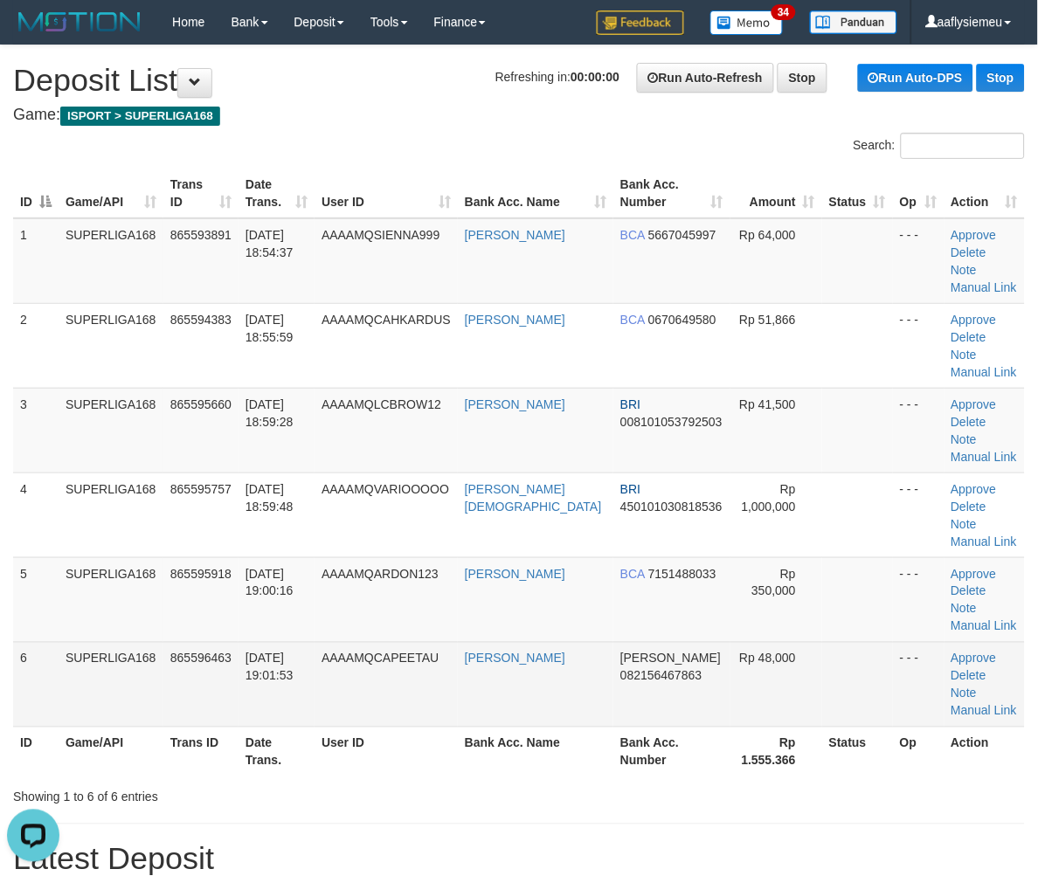
drag, startPoint x: 90, startPoint y: 569, endPoint x: 18, endPoint y: 586, distance: 73.5
click at [90, 642] on td "SUPERLIGA168" at bounding box center [111, 684] width 105 height 85
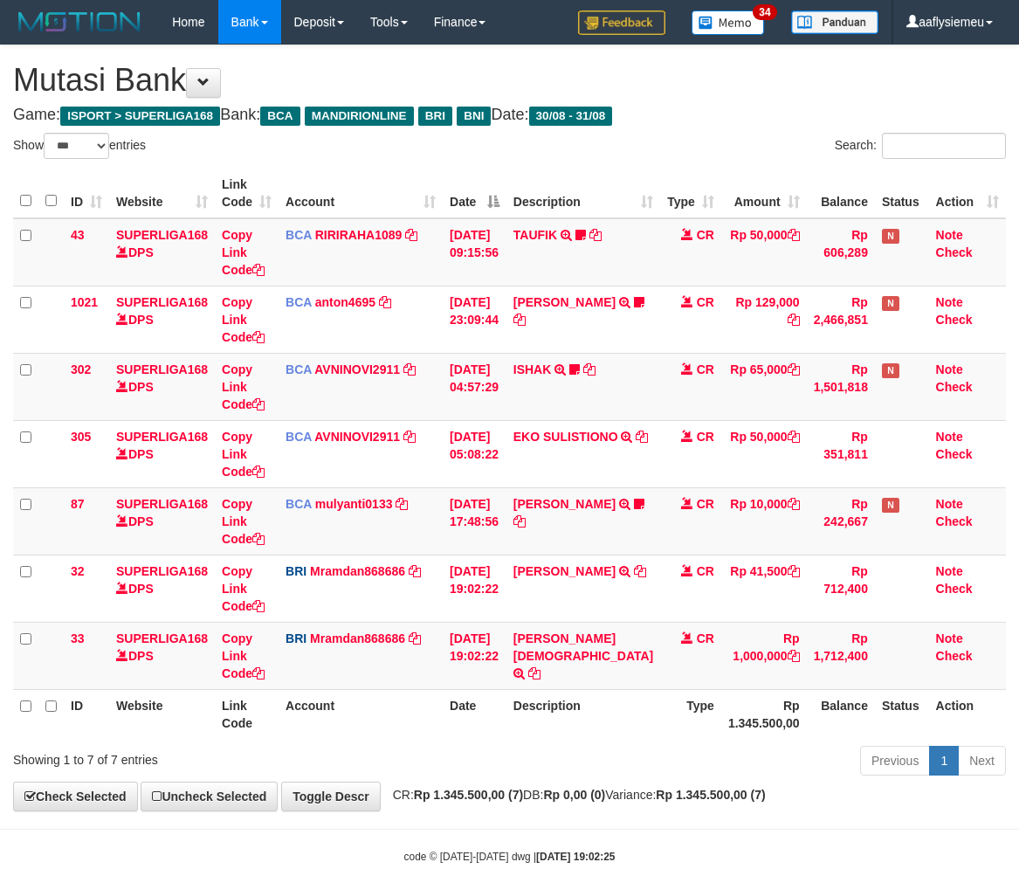
select select "***"
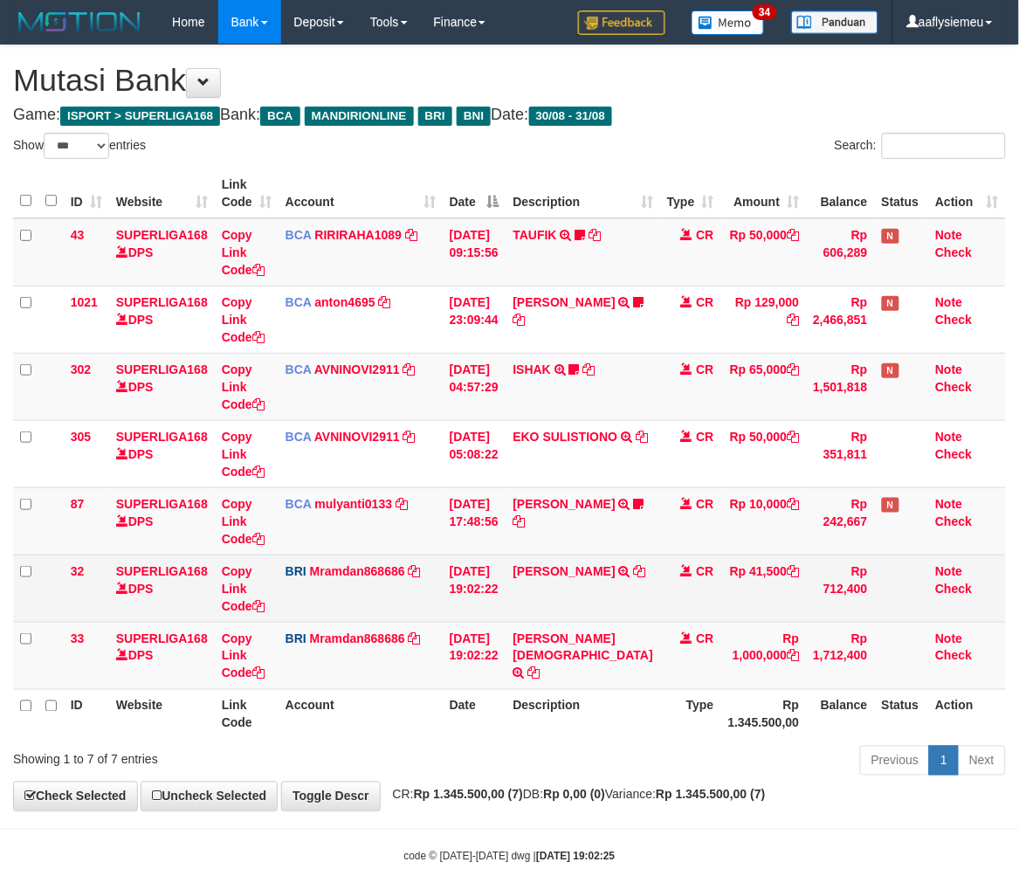
click at [739, 564] on td "Rp 41,500" at bounding box center [764, 588] width 86 height 67
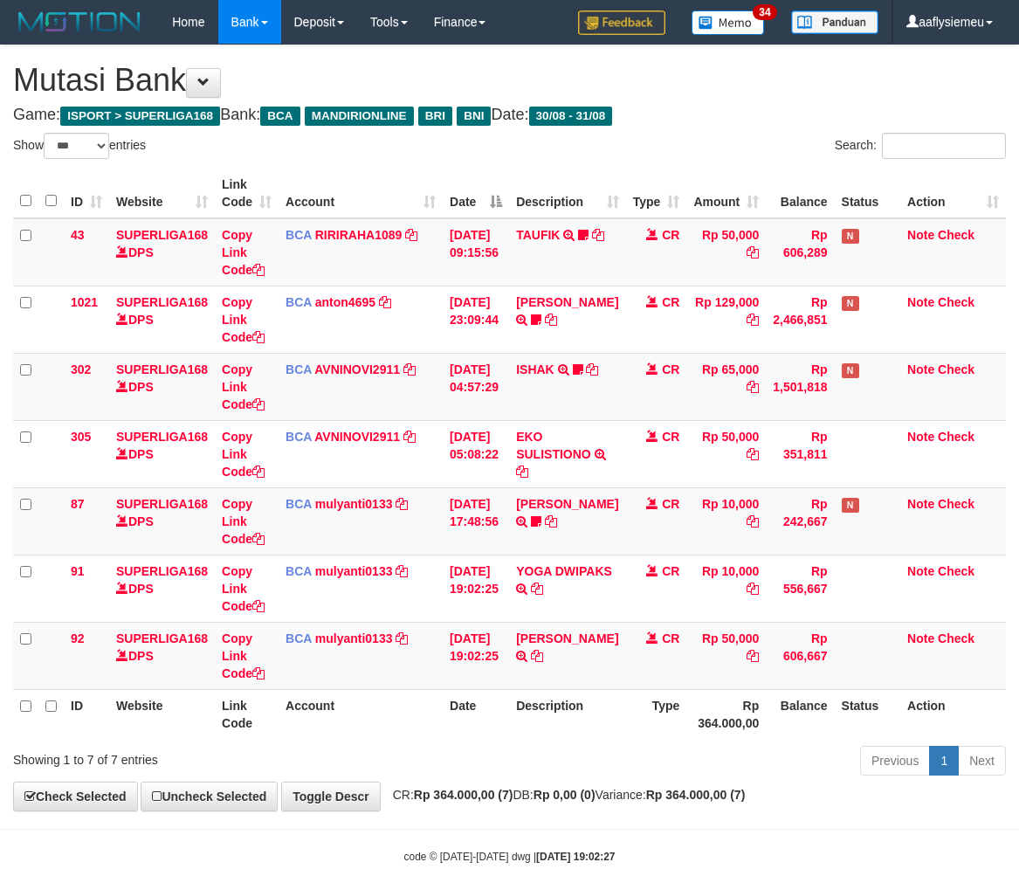
select select "***"
click at [543, 652] on icon at bounding box center [537, 656] width 12 height 12
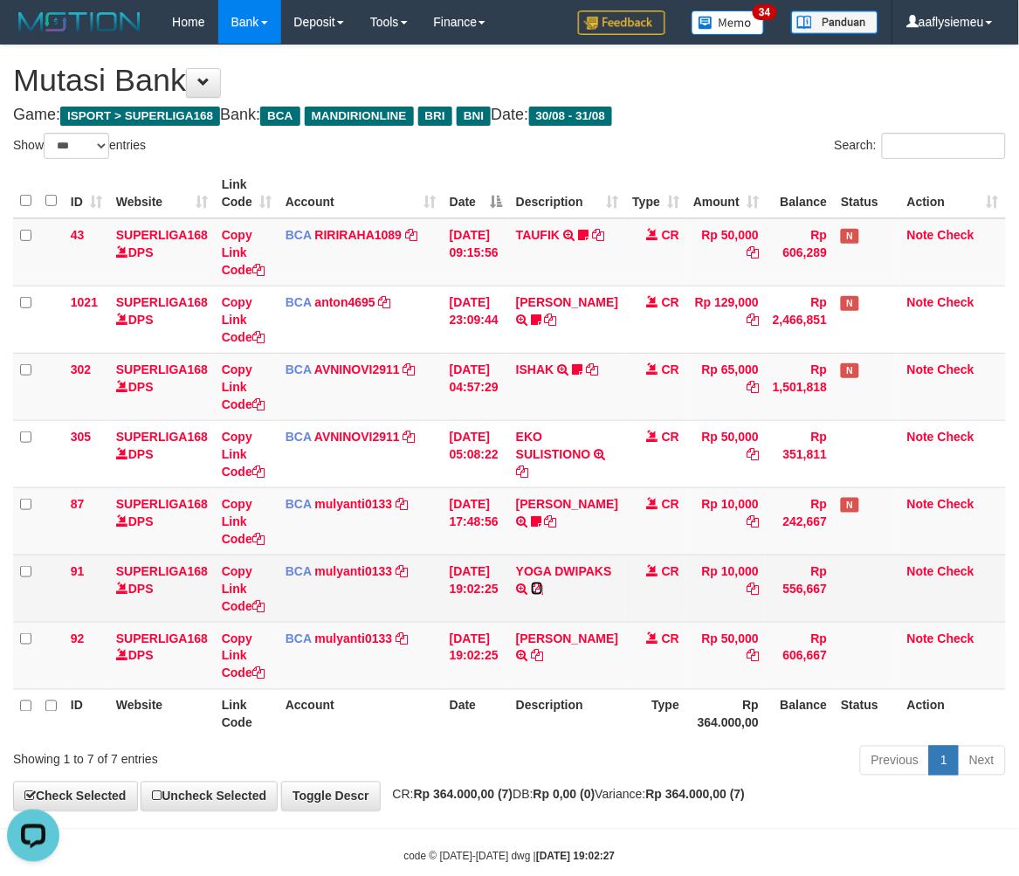
click at [531, 595] on icon at bounding box center [537, 589] width 12 height 12
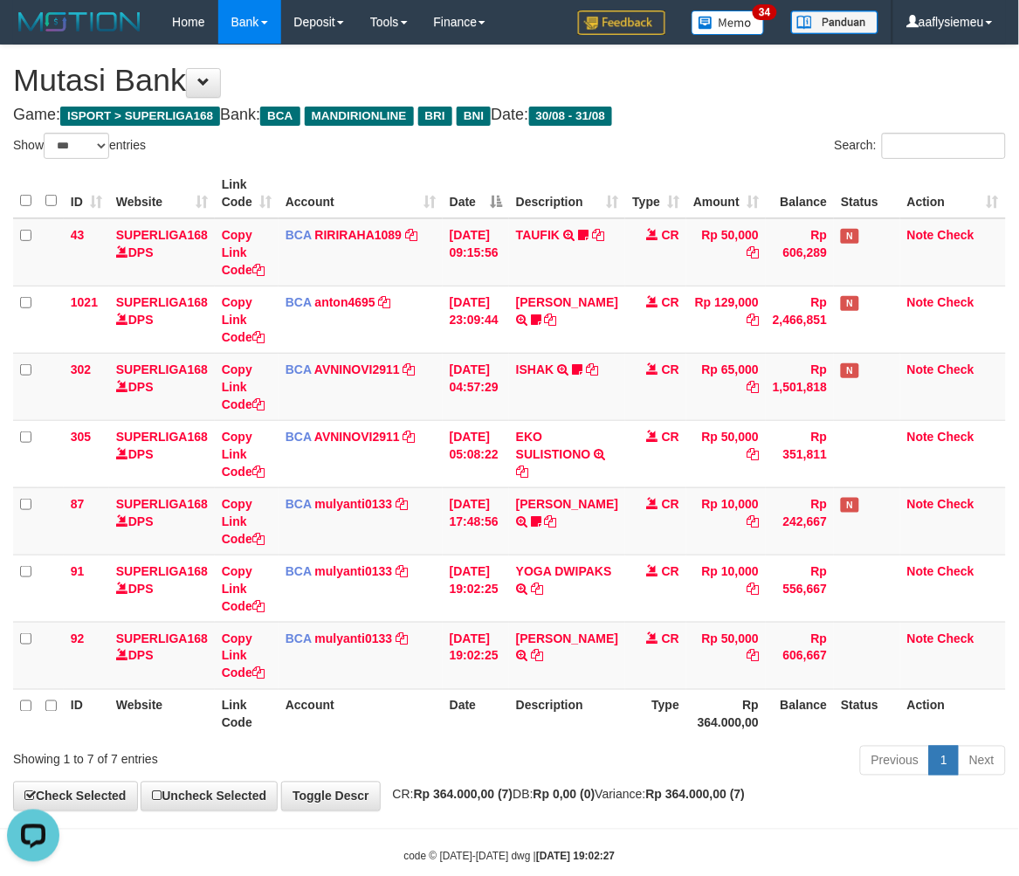
drag, startPoint x: 851, startPoint y: 665, endPoint x: 1031, endPoint y: 657, distance: 180.1
click at [851, 666] on td at bounding box center [867, 655] width 66 height 67
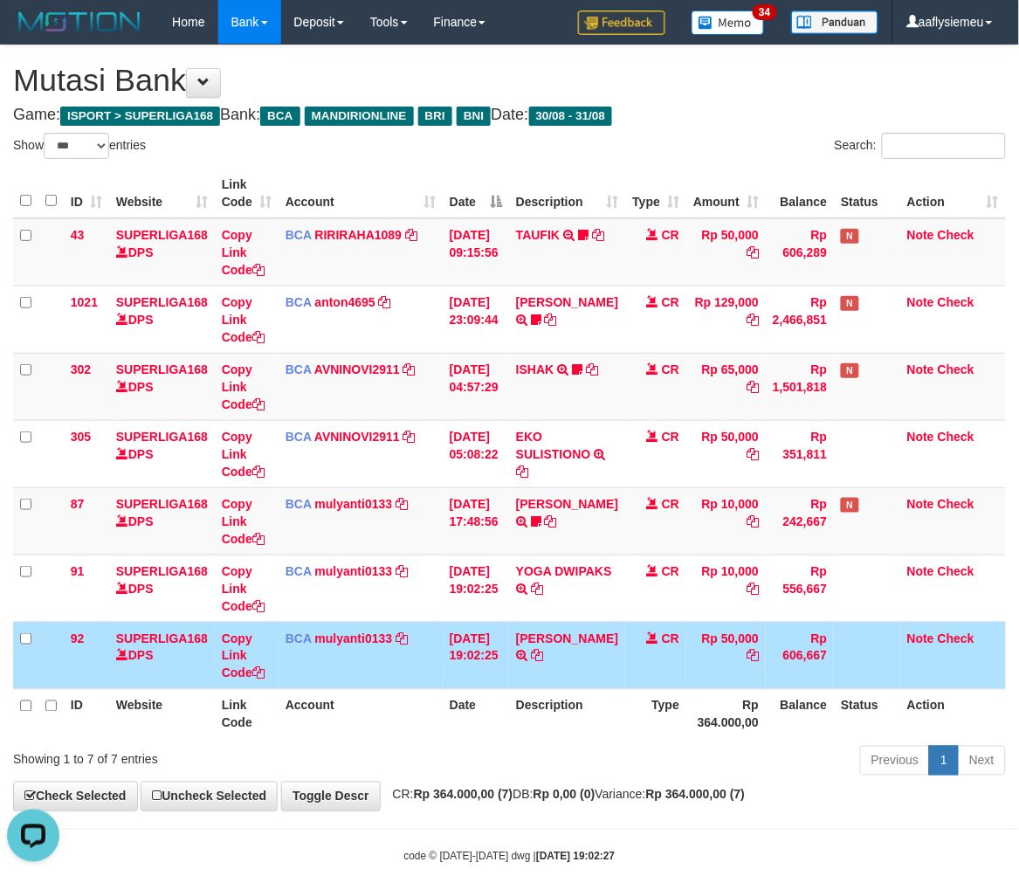
click at [646, 635] on span at bounding box center [652, 637] width 12 height 12
select select "***"
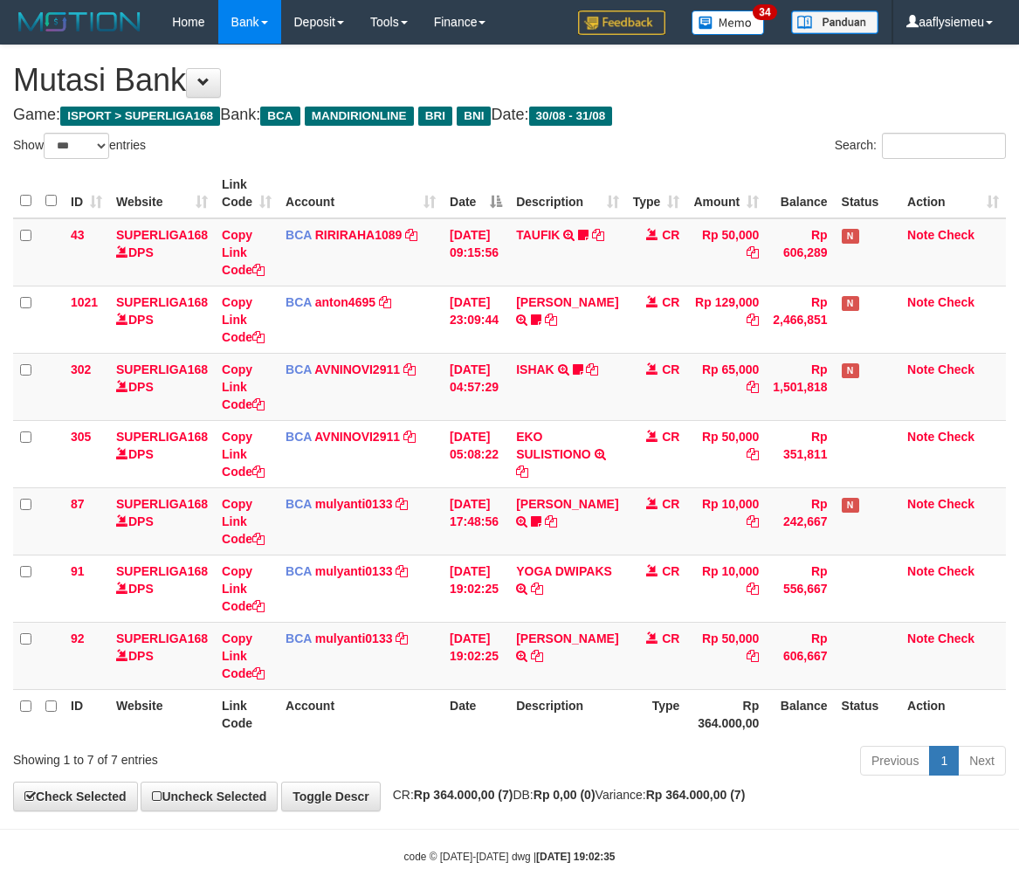
select select "***"
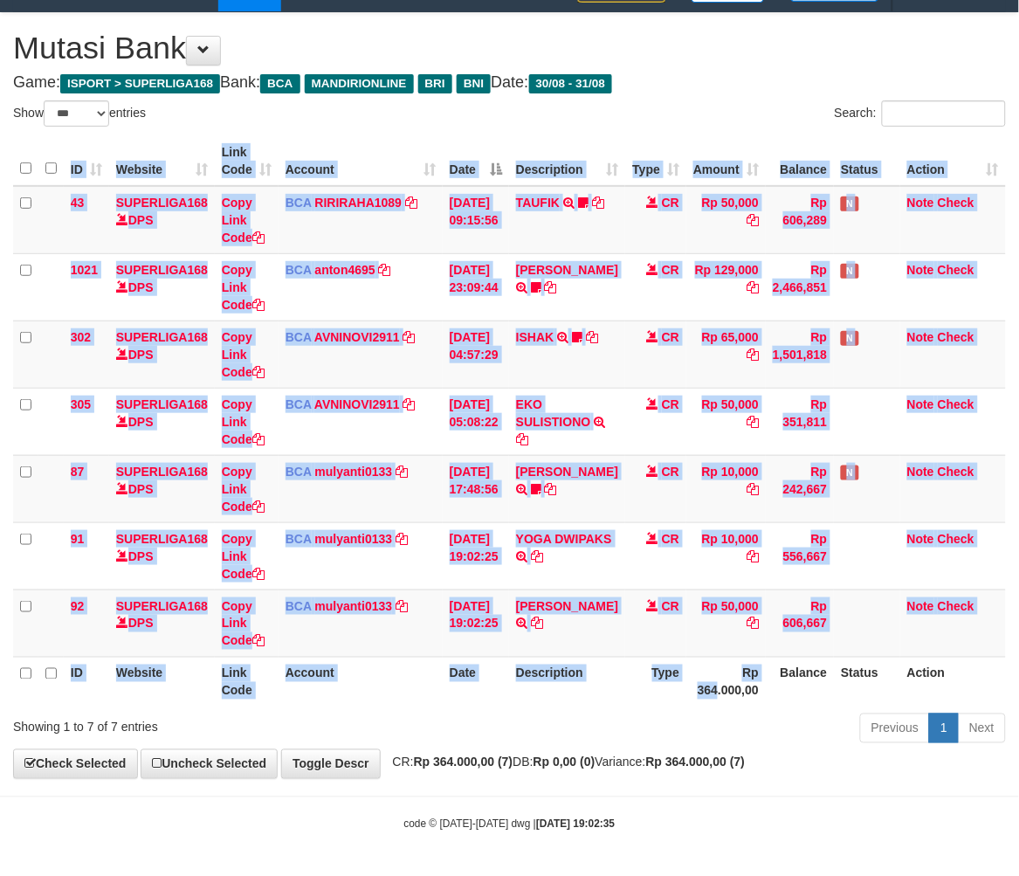
drag, startPoint x: 707, startPoint y: 697, endPoint x: 696, endPoint y: 701, distance: 12.2
click at [701, 704] on th "Rp 364.000,00" at bounding box center [725, 682] width 79 height 50
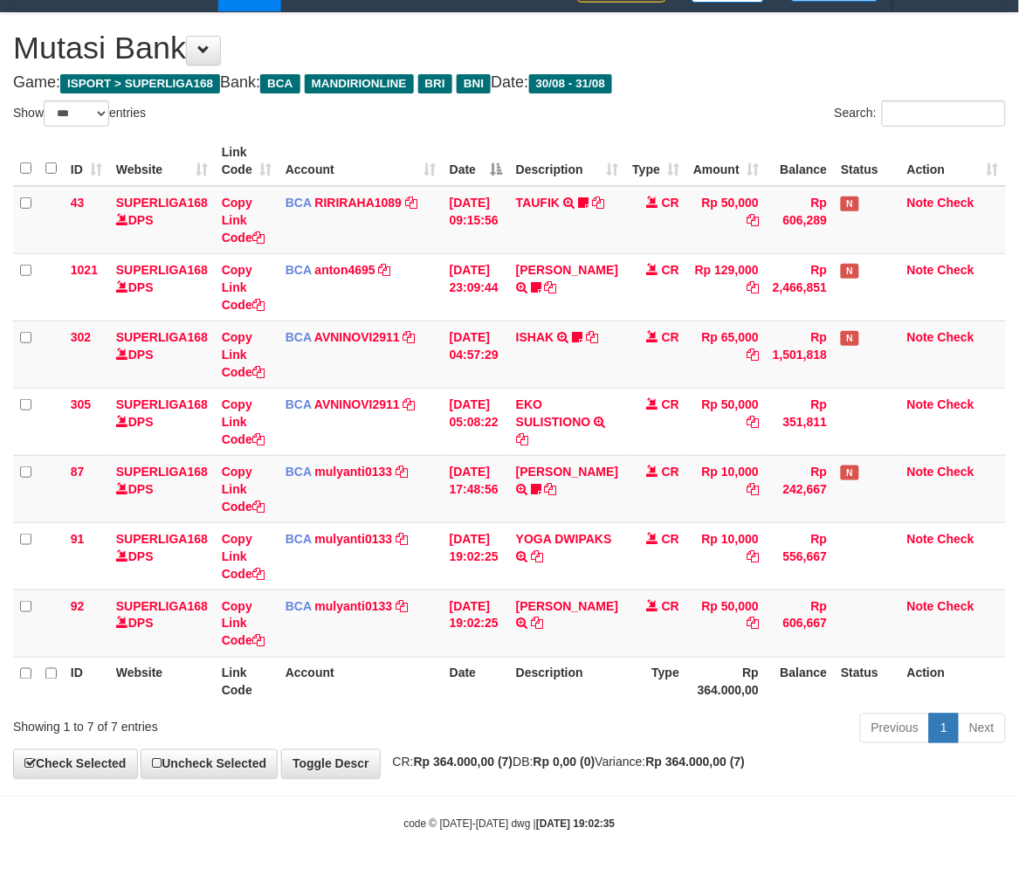
click at [696, 701] on th "Rp 364.000,00" at bounding box center [725, 682] width 79 height 50
click at [795, 668] on th "Balance" at bounding box center [800, 682] width 68 height 50
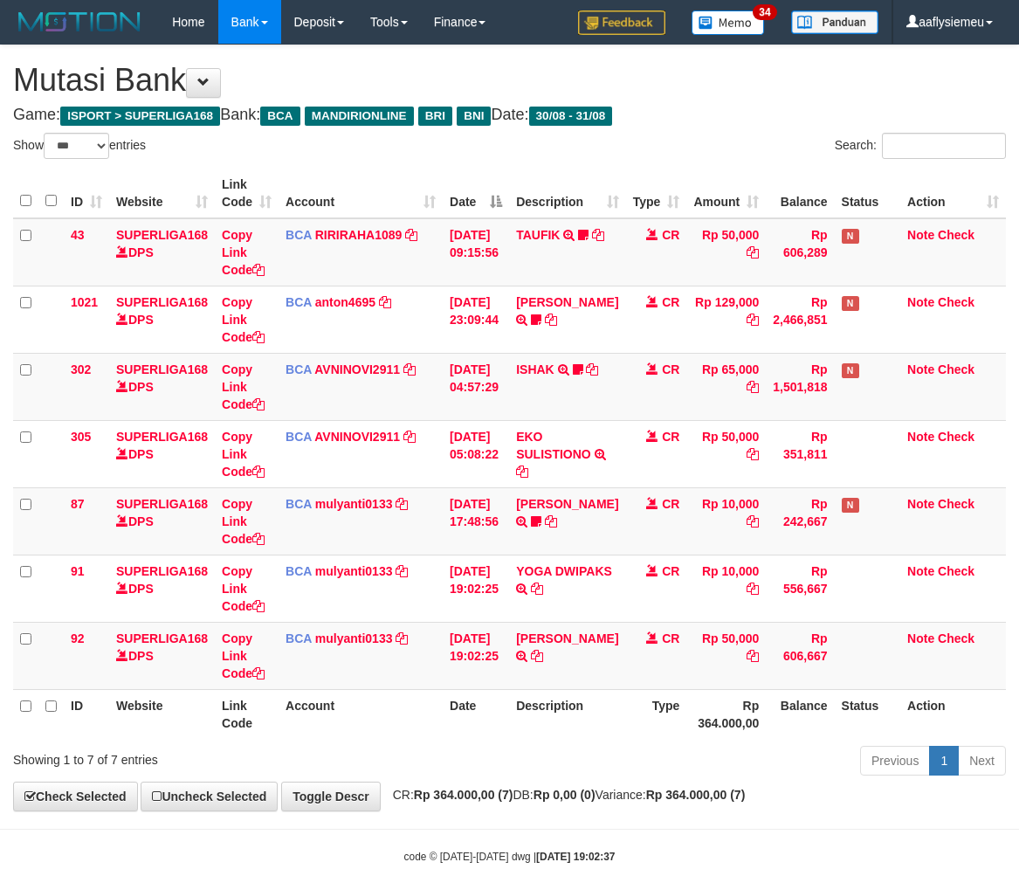
select select "***"
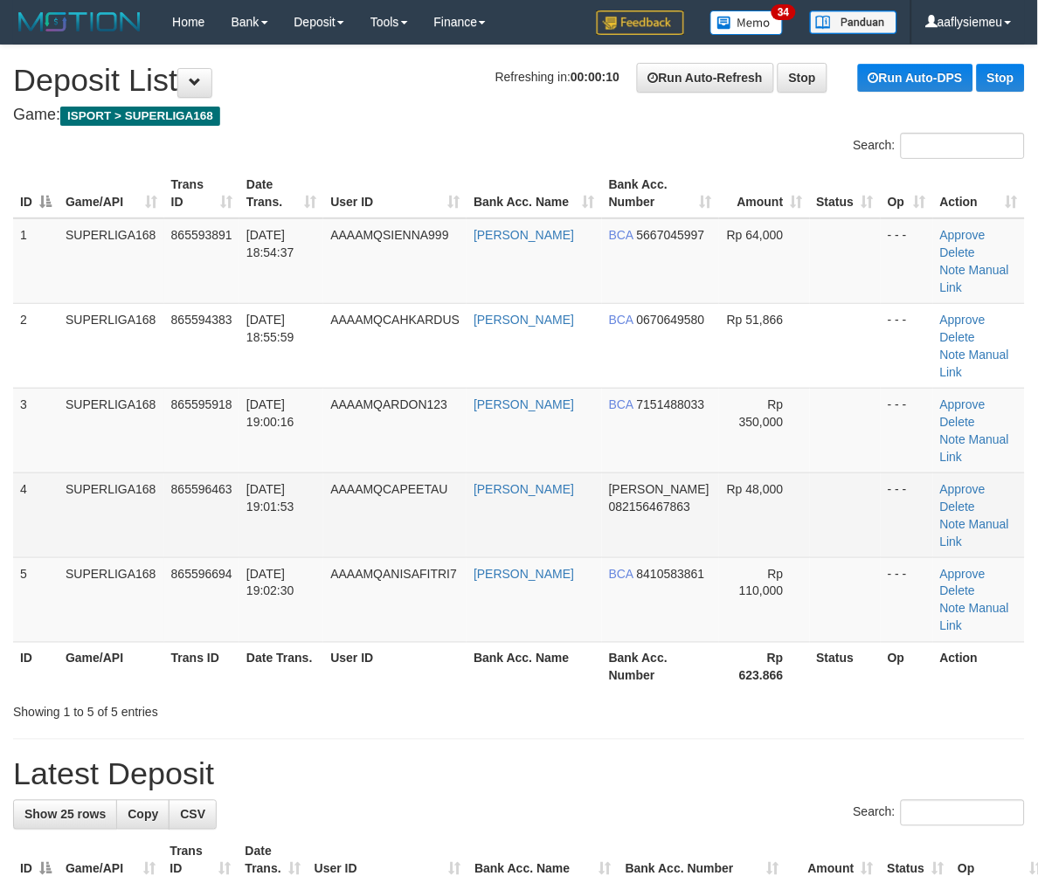
click at [283, 473] on td "31/08/2025 19:01:53" at bounding box center [281, 515] width 84 height 85
click at [120, 473] on td "SUPERLIGA168" at bounding box center [112, 515] width 106 height 85
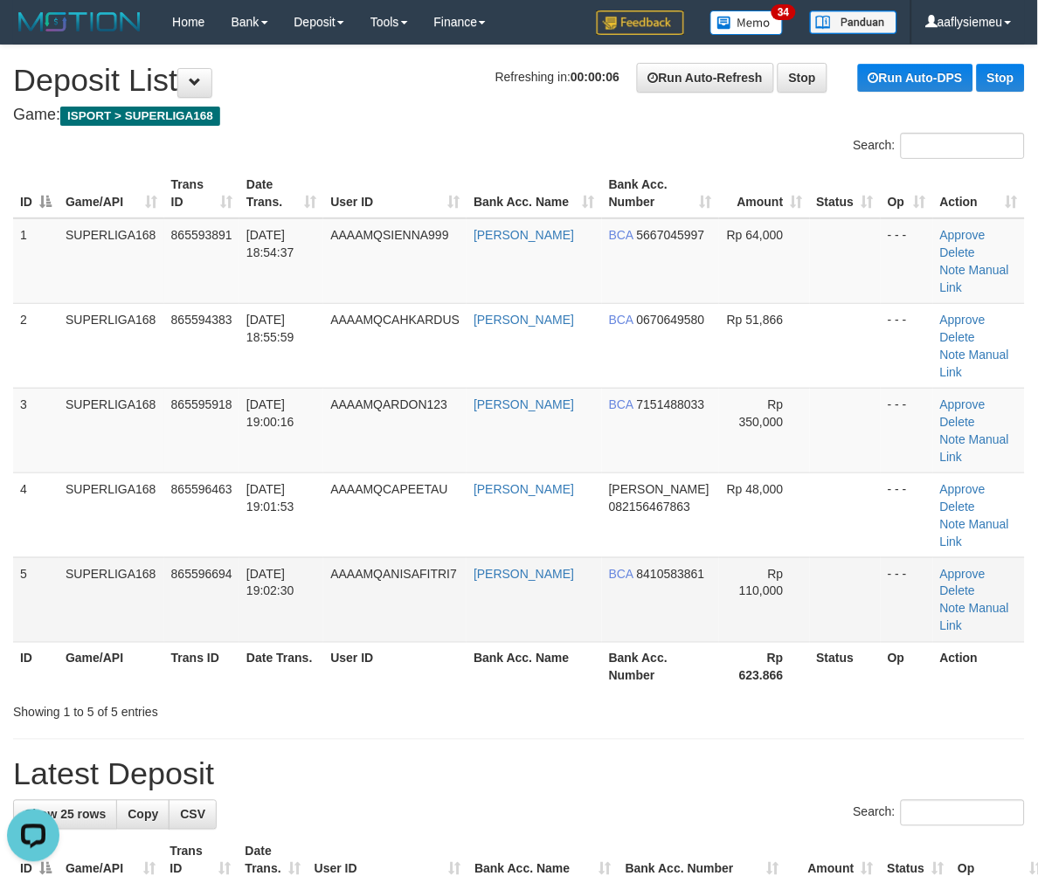
click at [275, 557] on td "[DATE] 19:02:30" at bounding box center [281, 599] width 84 height 85
drag, startPoint x: 293, startPoint y: 430, endPoint x: 4, endPoint y: 502, distance: 297.2
click at [278, 482] on span "[DATE] 19:01:53" at bounding box center [270, 497] width 48 height 31
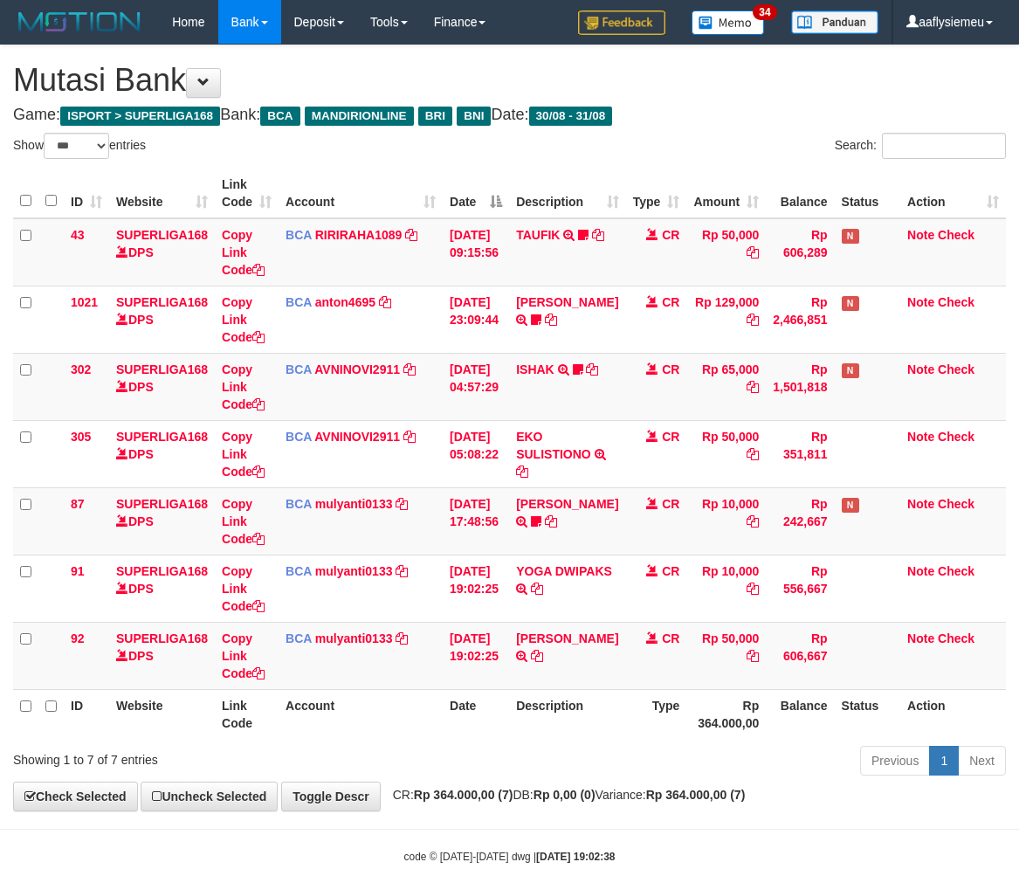
select select "***"
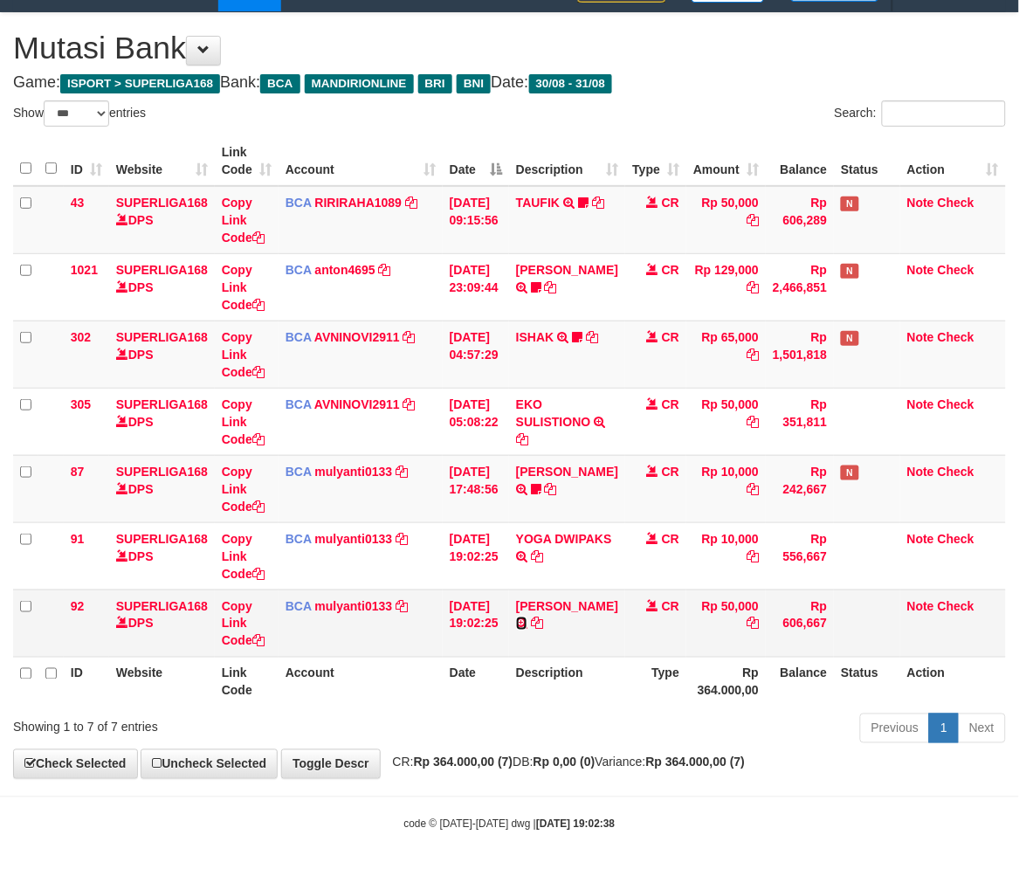
click at [528, 617] on icon at bounding box center [521, 623] width 11 height 12
click at [543, 622] on icon at bounding box center [537, 623] width 12 height 12
click at [949, 638] on td "Note Check" at bounding box center [953, 623] width 106 height 67
click at [755, 604] on td "Rp 50,000" at bounding box center [725, 623] width 79 height 67
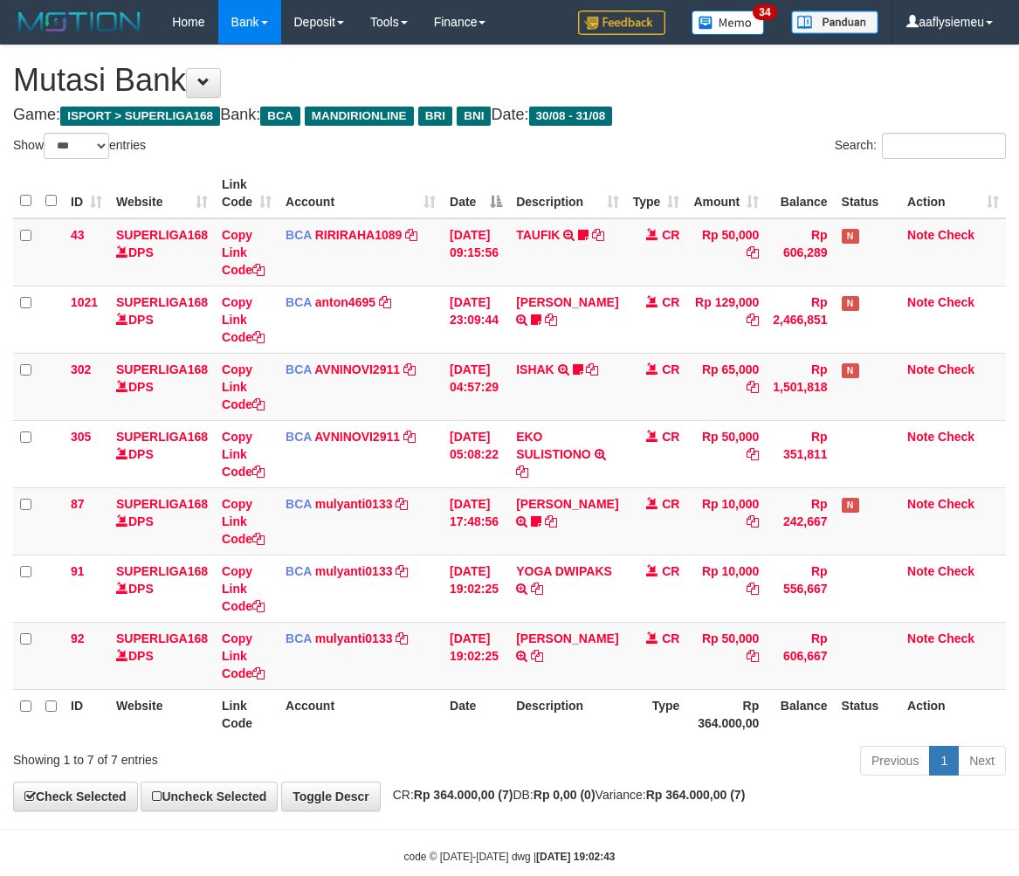
select select "***"
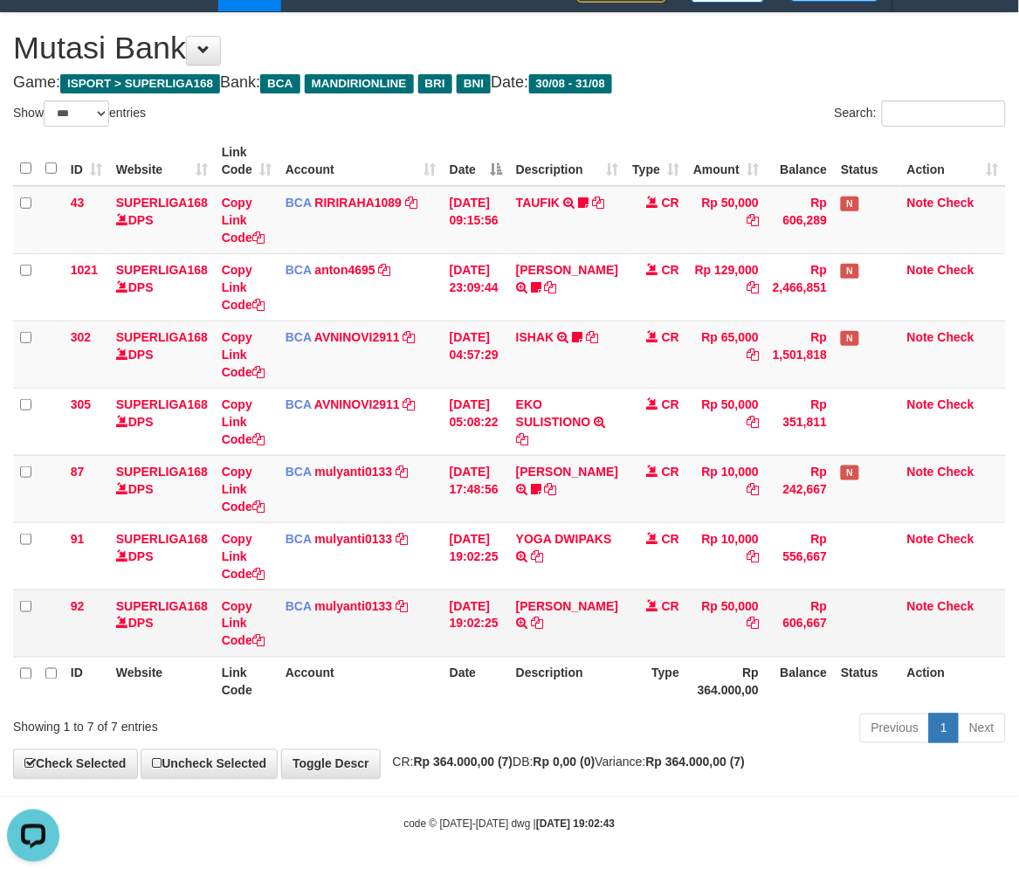
click at [463, 648] on td "31/08/2025 19:02:25" at bounding box center [476, 623] width 66 height 67
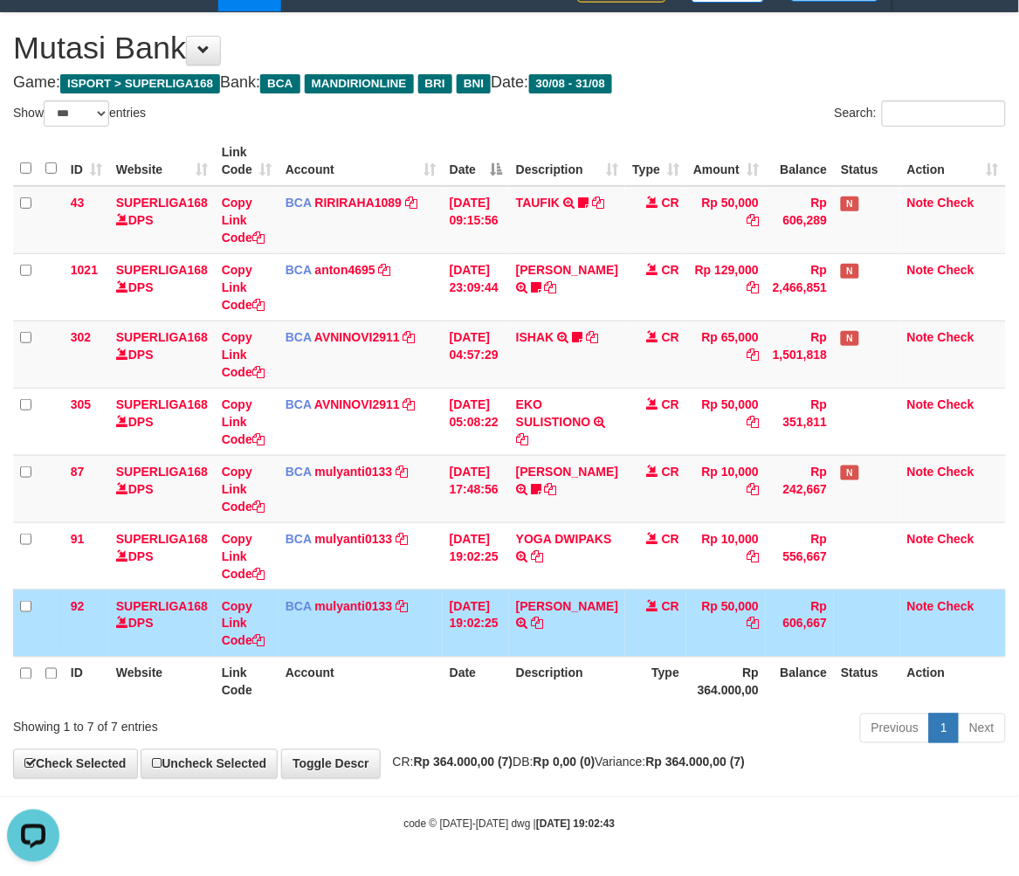
click at [463, 648] on td "31/08/2025 19:02:25" at bounding box center [476, 623] width 66 height 67
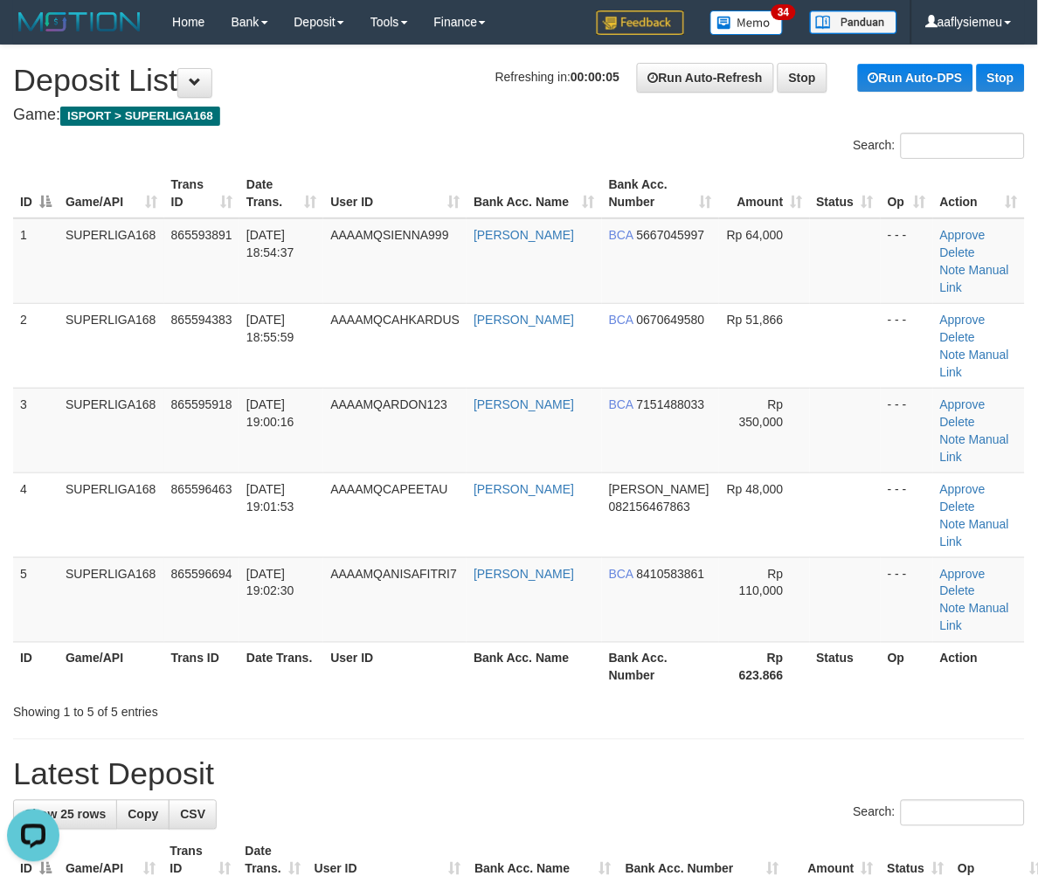
click at [272, 642] on th "Date Trans." at bounding box center [281, 667] width 84 height 50
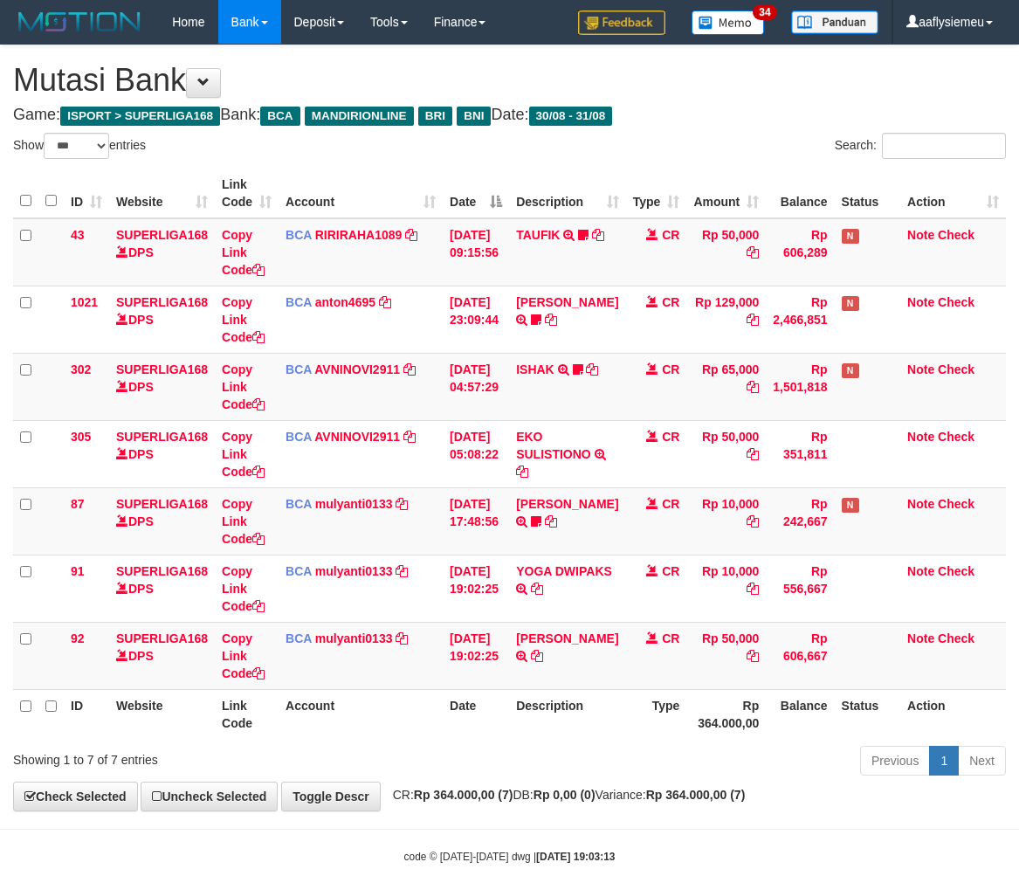
select select "***"
click at [754, 689] on th "Rp 364.000,00" at bounding box center [725, 714] width 79 height 50
select select "***"
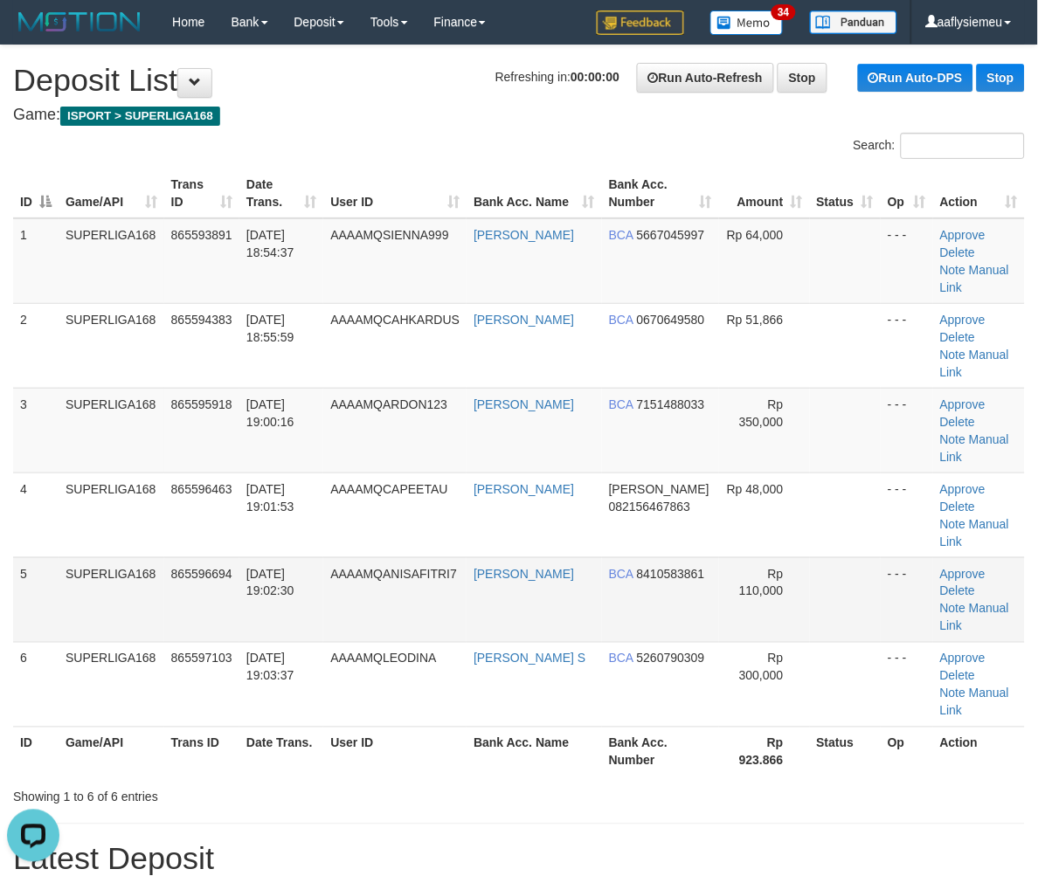
click at [323, 557] on td "[DATE] 19:02:30" at bounding box center [281, 599] width 84 height 85
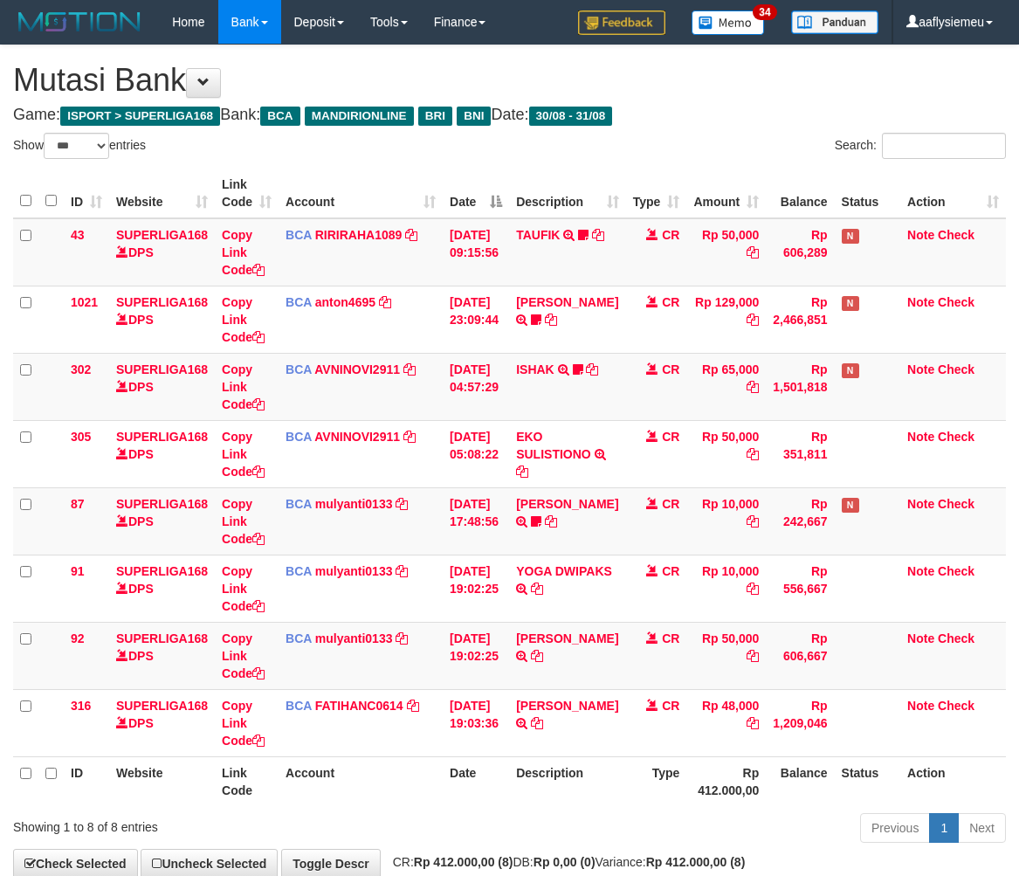
select select "***"
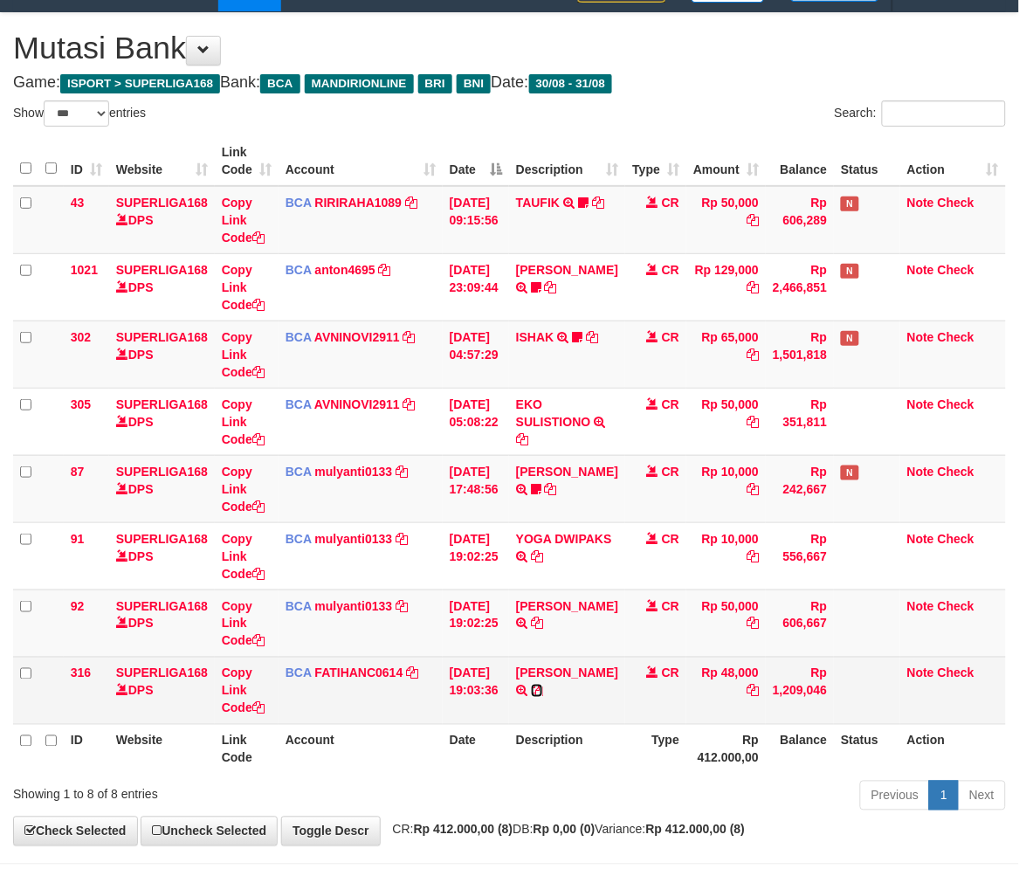
click at [543, 687] on icon at bounding box center [537, 691] width 12 height 12
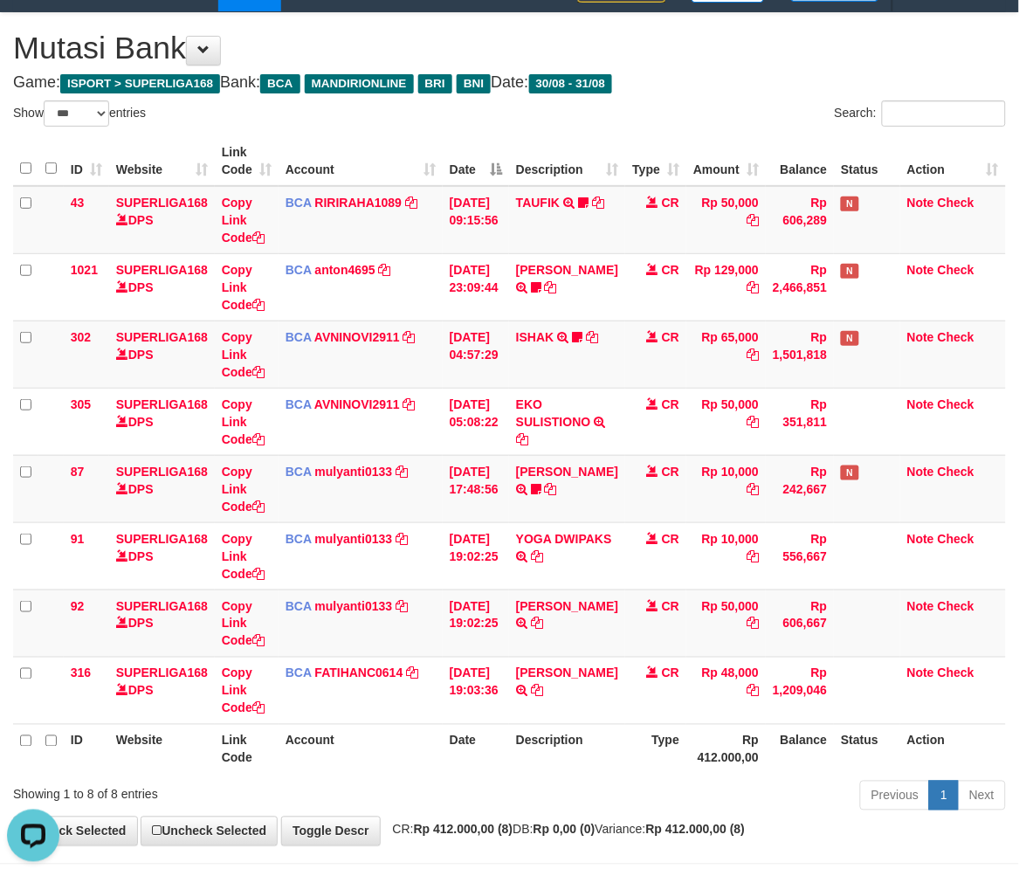
scroll to position [0, 0]
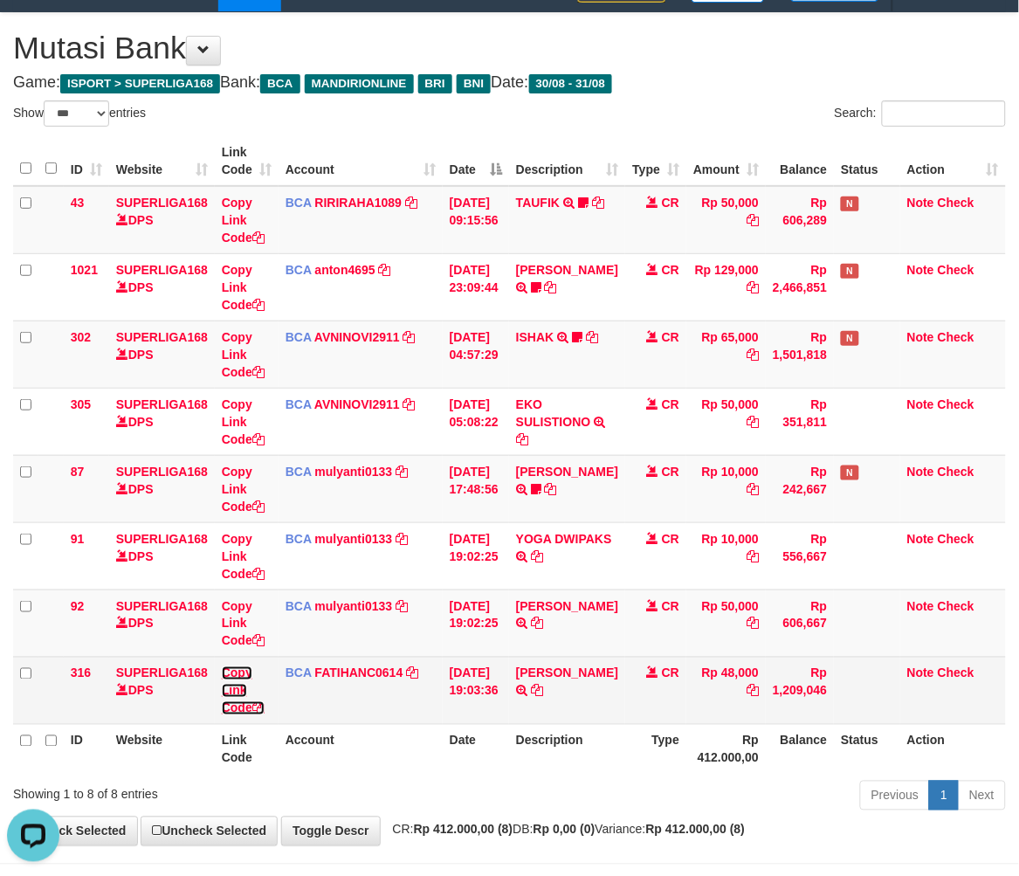
click at [256, 705] on icon at bounding box center [258, 708] width 12 height 12
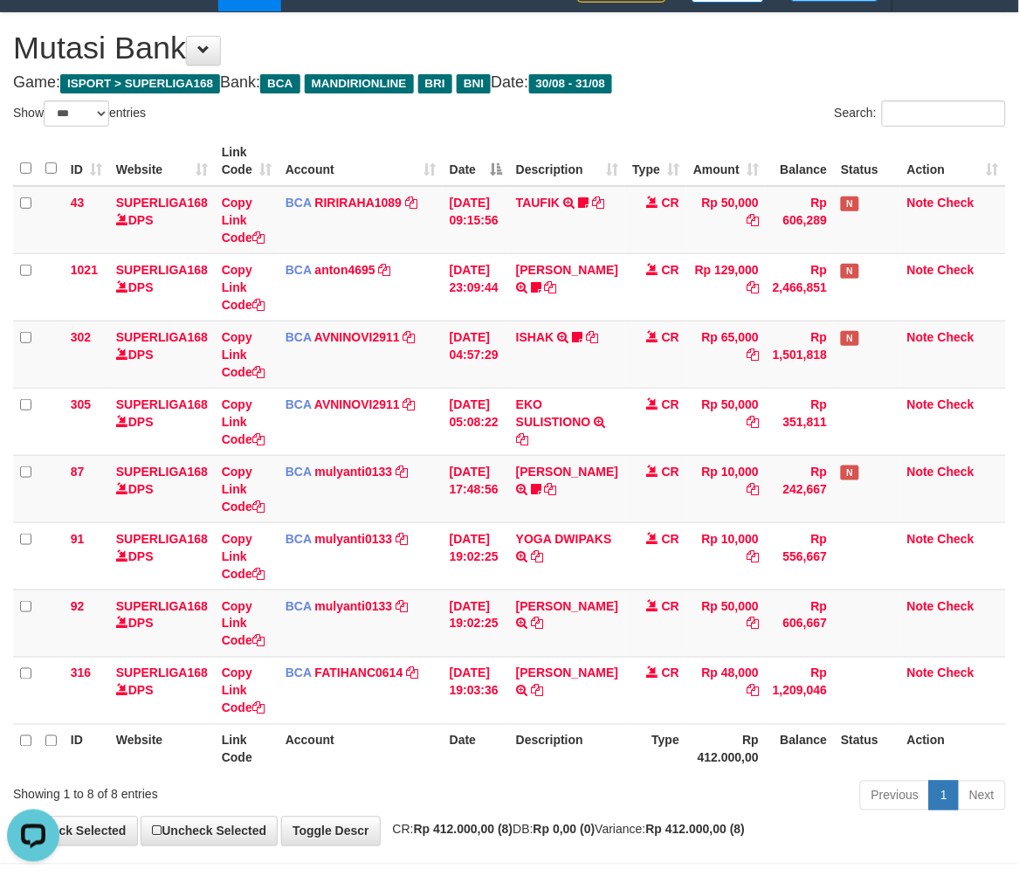
scroll to position [259, 0]
drag, startPoint x: 888, startPoint y: 755, endPoint x: 1032, endPoint y: 616, distance: 200.7
click at [888, 754] on th "Status" at bounding box center [867, 749] width 66 height 50
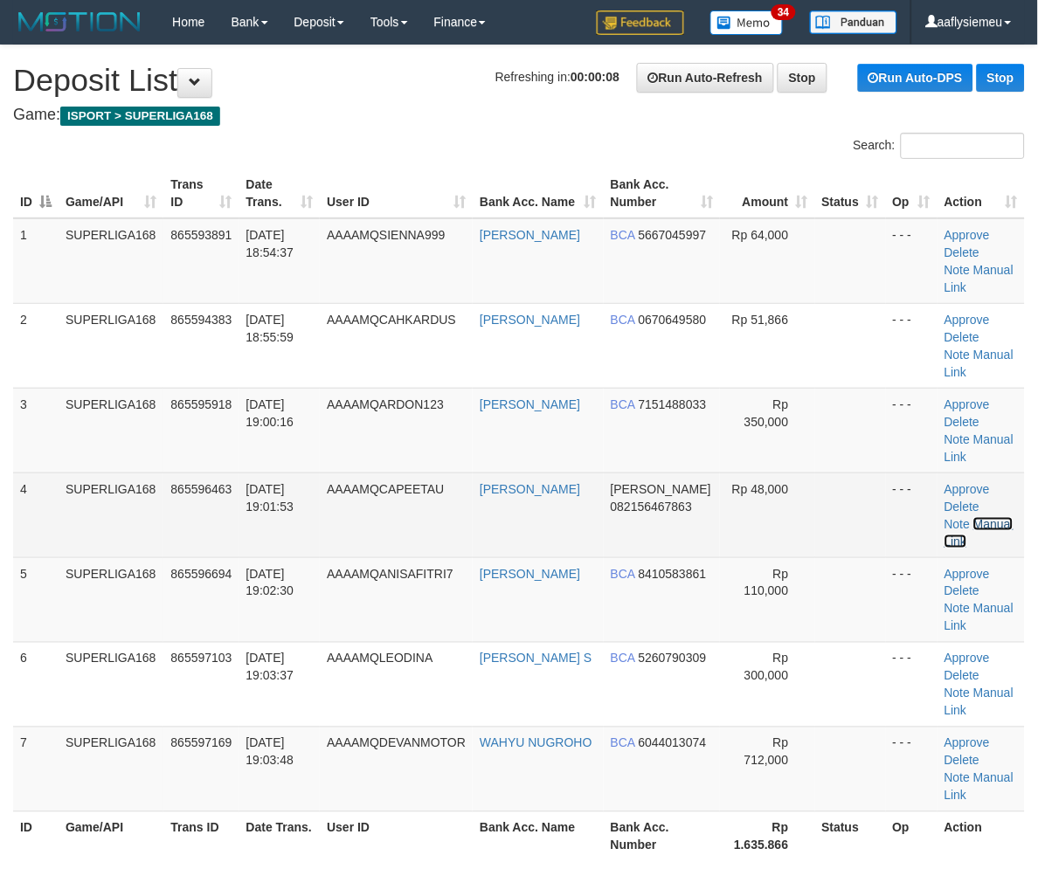
click at [944, 517] on link "Manual Link" at bounding box center [978, 532] width 69 height 31
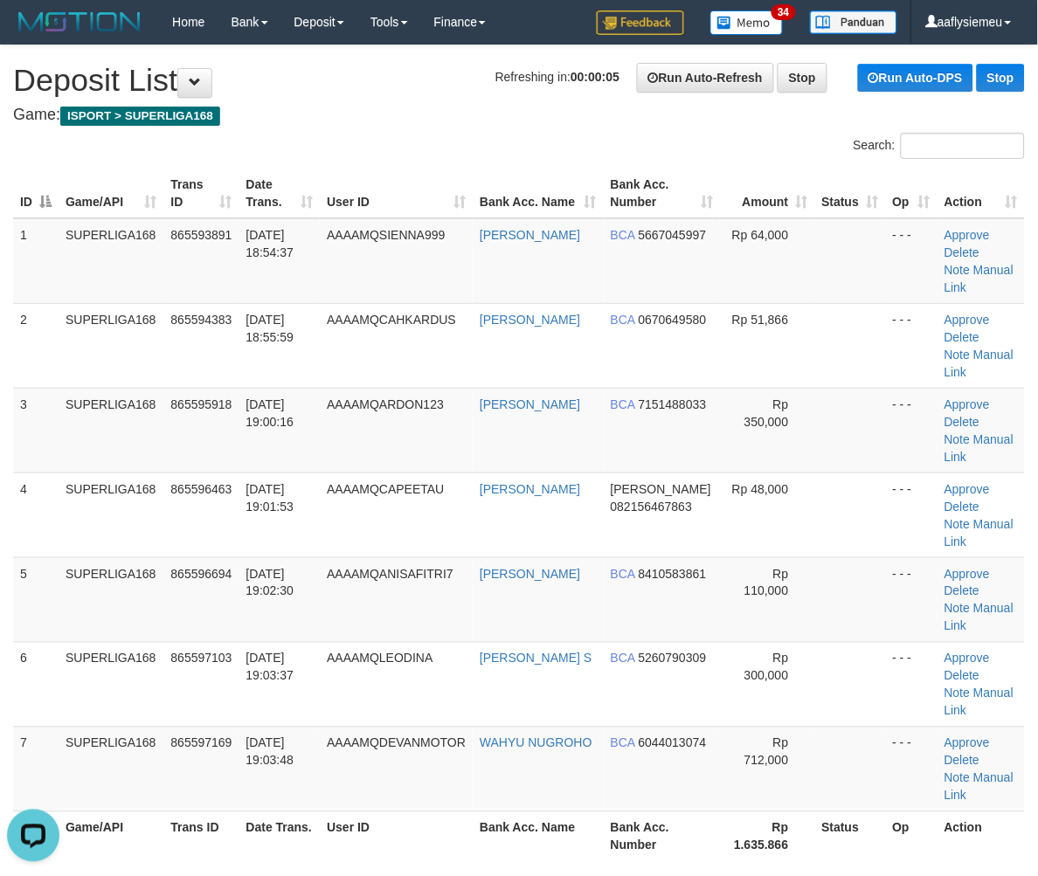
click at [278, 866] on div "Showing 1 to 7 of 7 entries" at bounding box center [216, 878] width 406 height 24
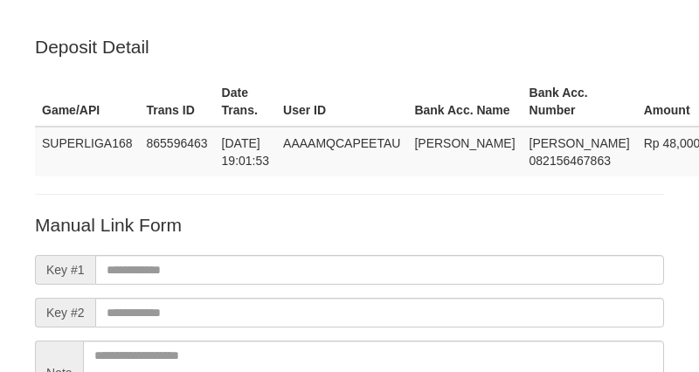
scroll to position [230, 0]
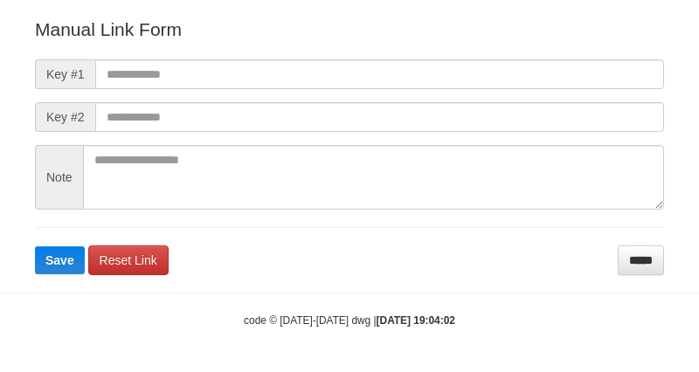
scroll to position [229, 0]
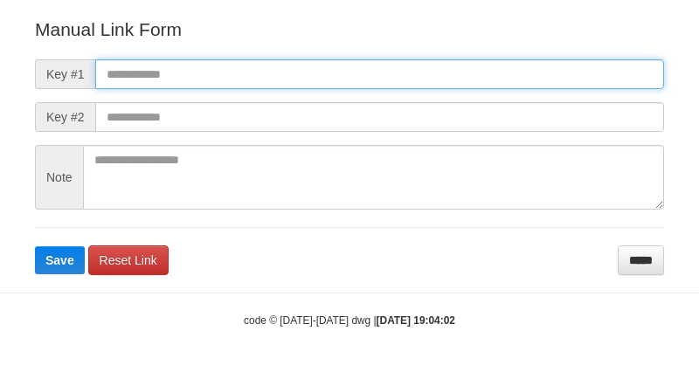
click at [186, 79] on input "text" at bounding box center [379, 74] width 569 height 30
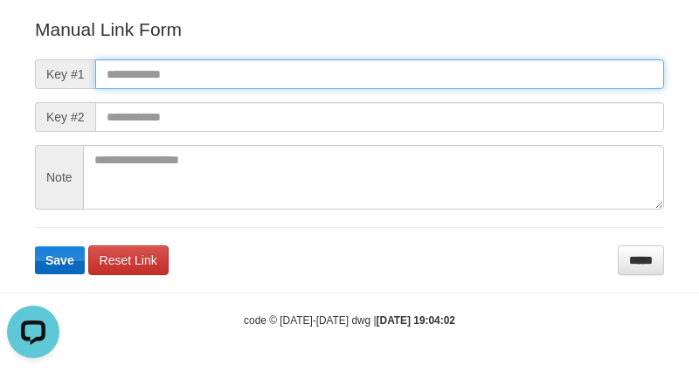
paste input "**********"
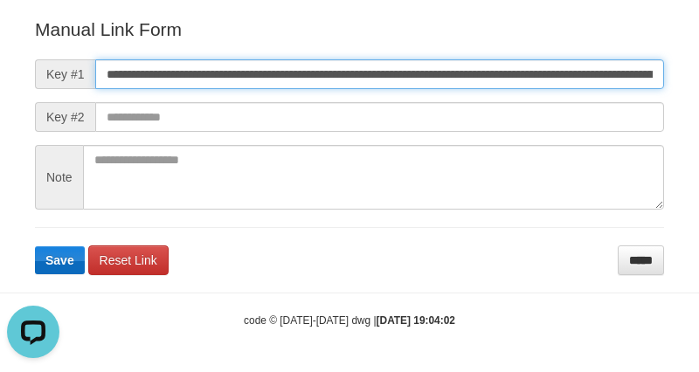
scroll to position [0, 1171]
type input "**********"
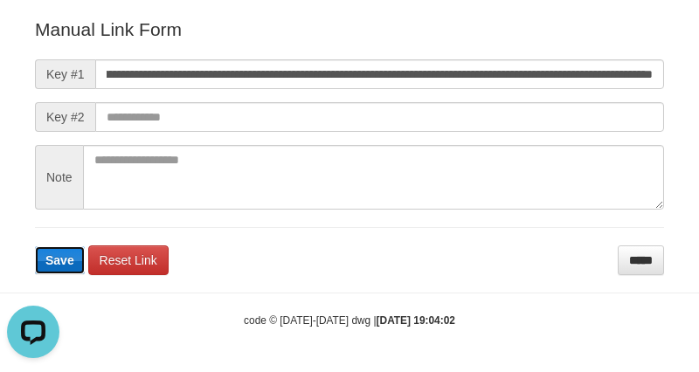
scroll to position [0, 0]
click at [47, 265] on span "Save" at bounding box center [59, 260] width 29 height 14
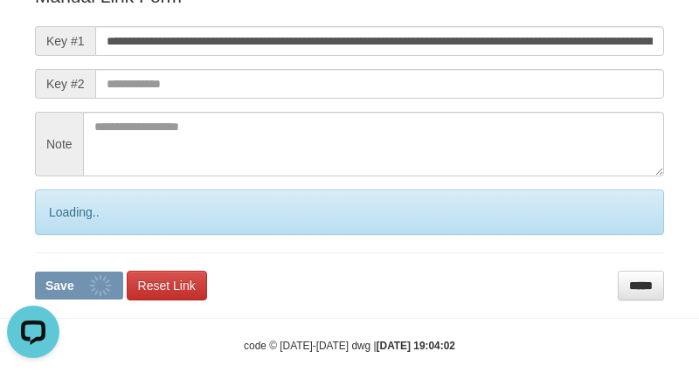
click at [47, 235] on div "Loading.." at bounding box center [349, 212] width 629 height 45
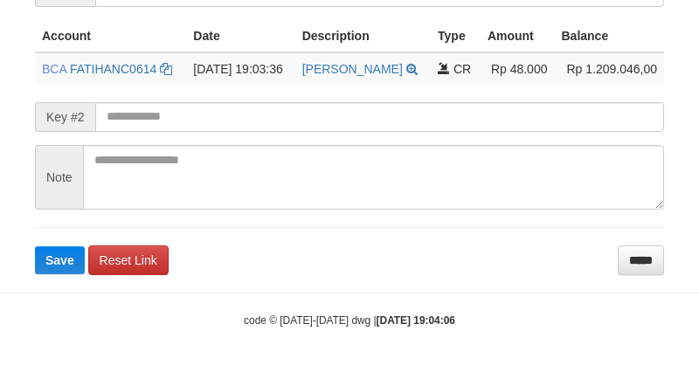
scroll to position [454, 0]
click at [55, 268] on button "Save" at bounding box center [60, 260] width 50 height 28
click at [55, 268] on form "**********" at bounding box center [349, 104] width 629 height 341
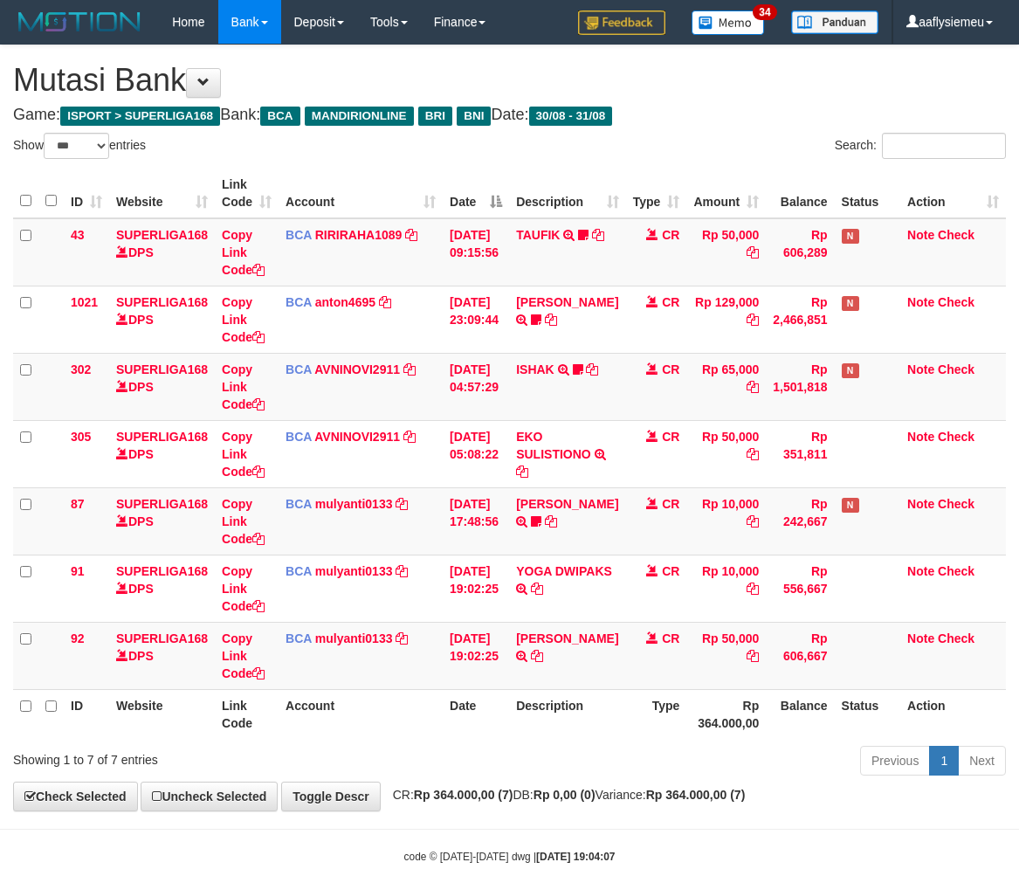
select select "***"
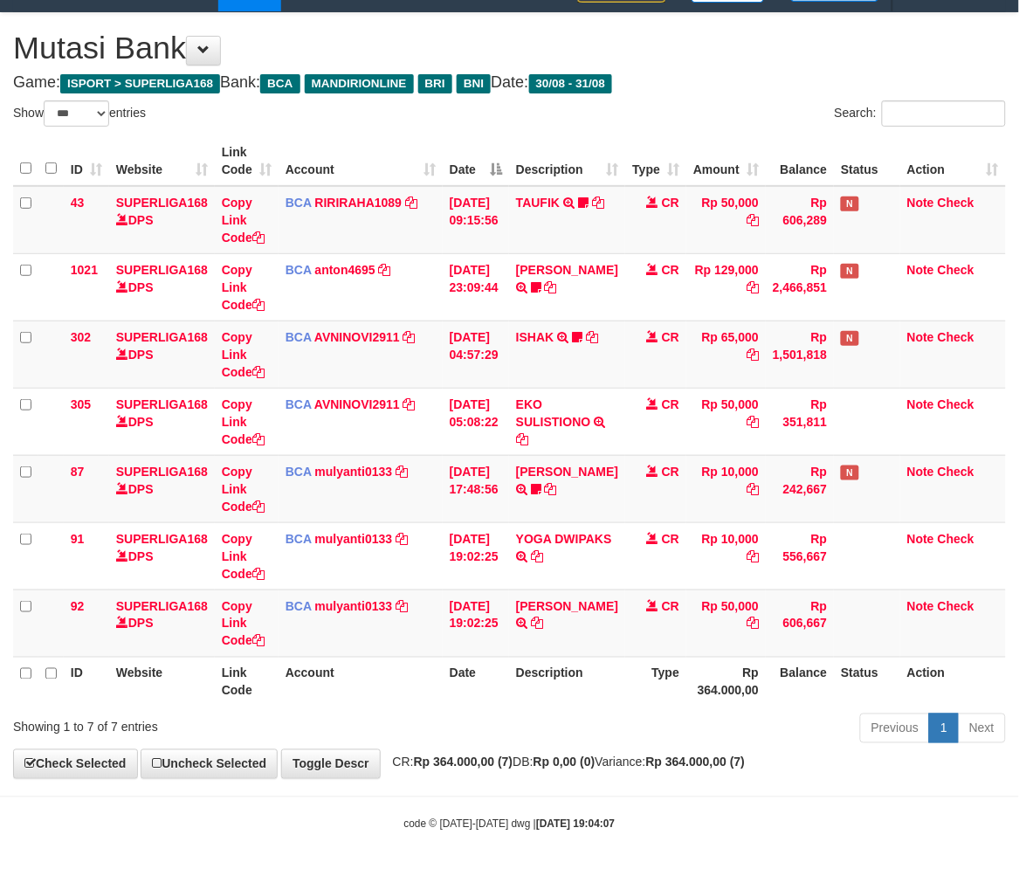
drag, startPoint x: 772, startPoint y: 653, endPoint x: 1031, endPoint y: 622, distance: 261.3
click at [784, 655] on table "ID Website Link Code Account Date Description Type Amount Balance Status Action…" at bounding box center [509, 421] width 993 height 570
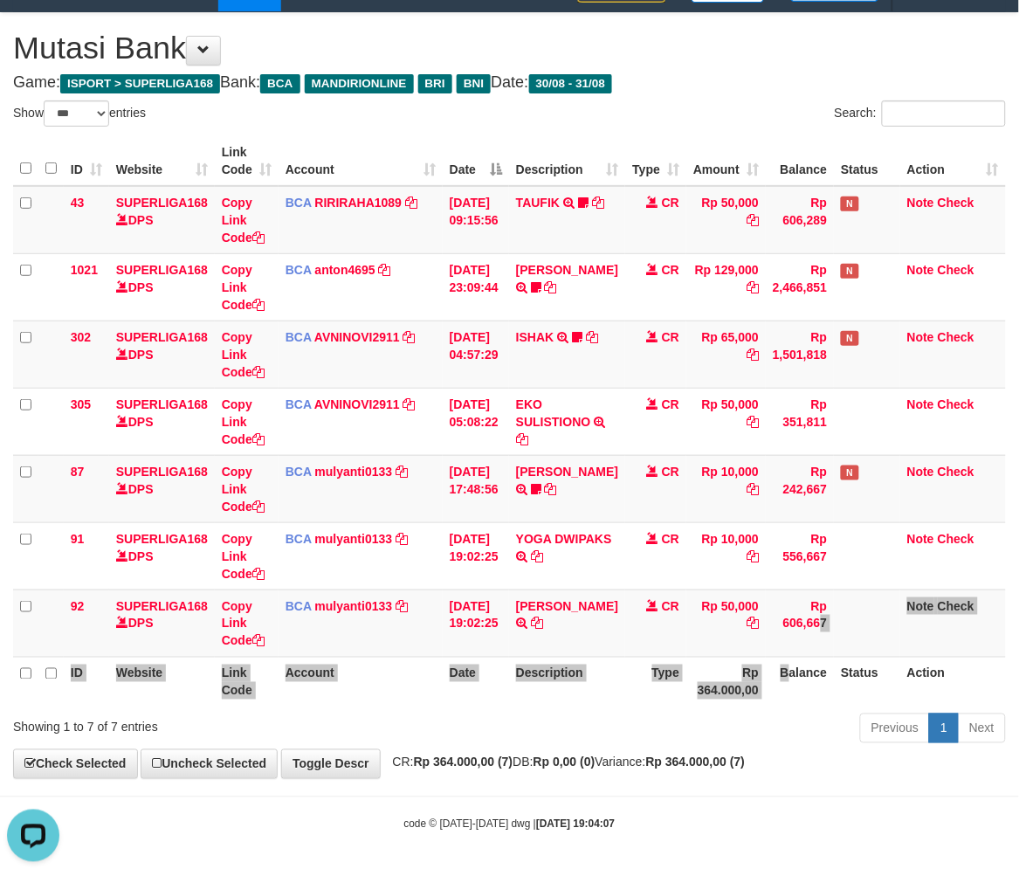
scroll to position [0, 0]
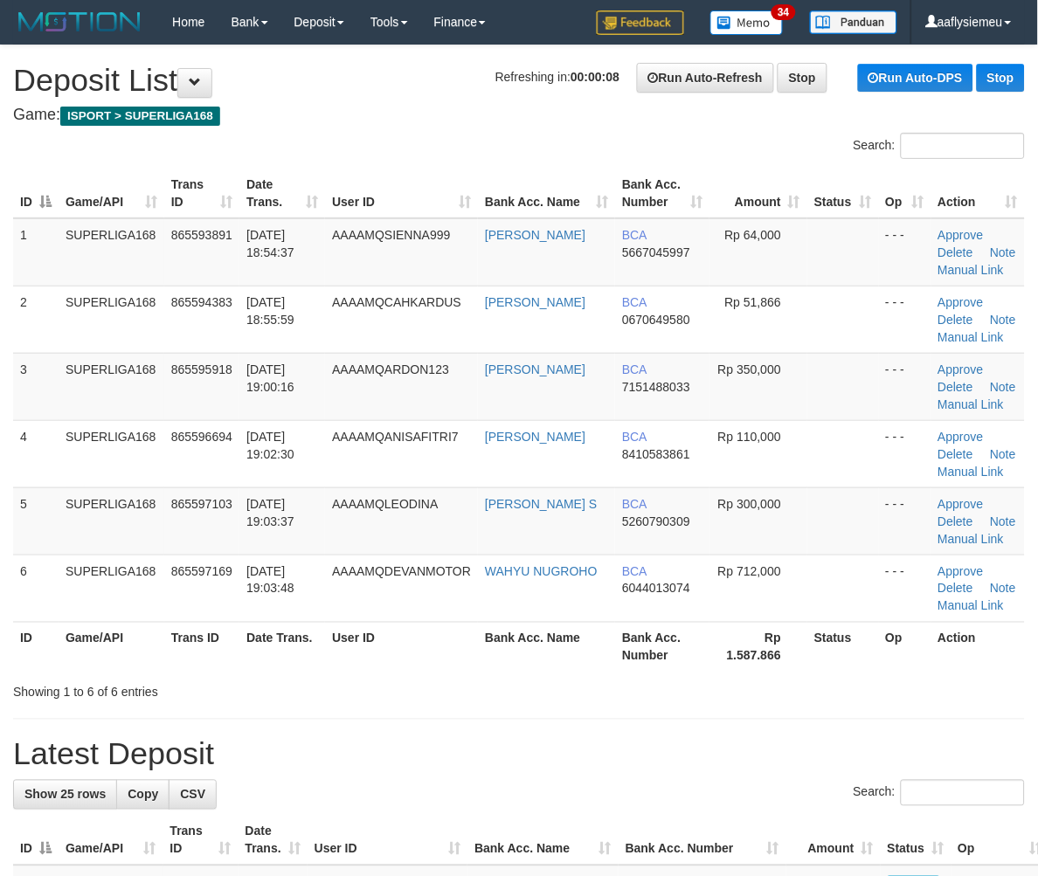
drag, startPoint x: 315, startPoint y: 460, endPoint x: 9, endPoint y: 540, distance: 316.7
click at [259, 492] on tbody "1 SUPERLIGA168 865593891 31/08/2025 18:54:37 AAAAMQSIENNA999 NANA SUDIARNA BCA …" at bounding box center [518, 420] width 1011 height 404
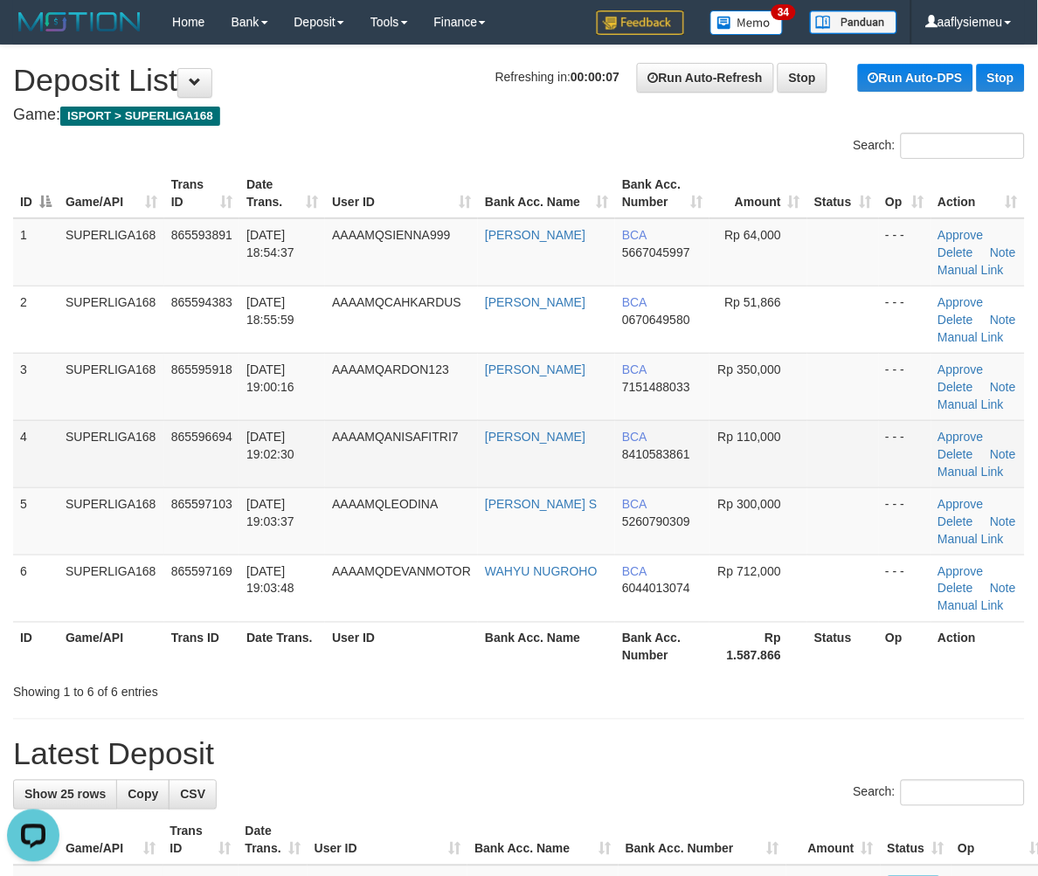
click at [196, 441] on td "865596694" at bounding box center [201, 453] width 75 height 67
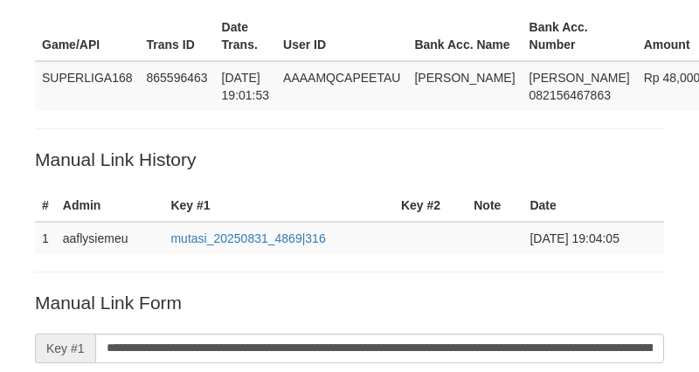
scroll to position [66, 0]
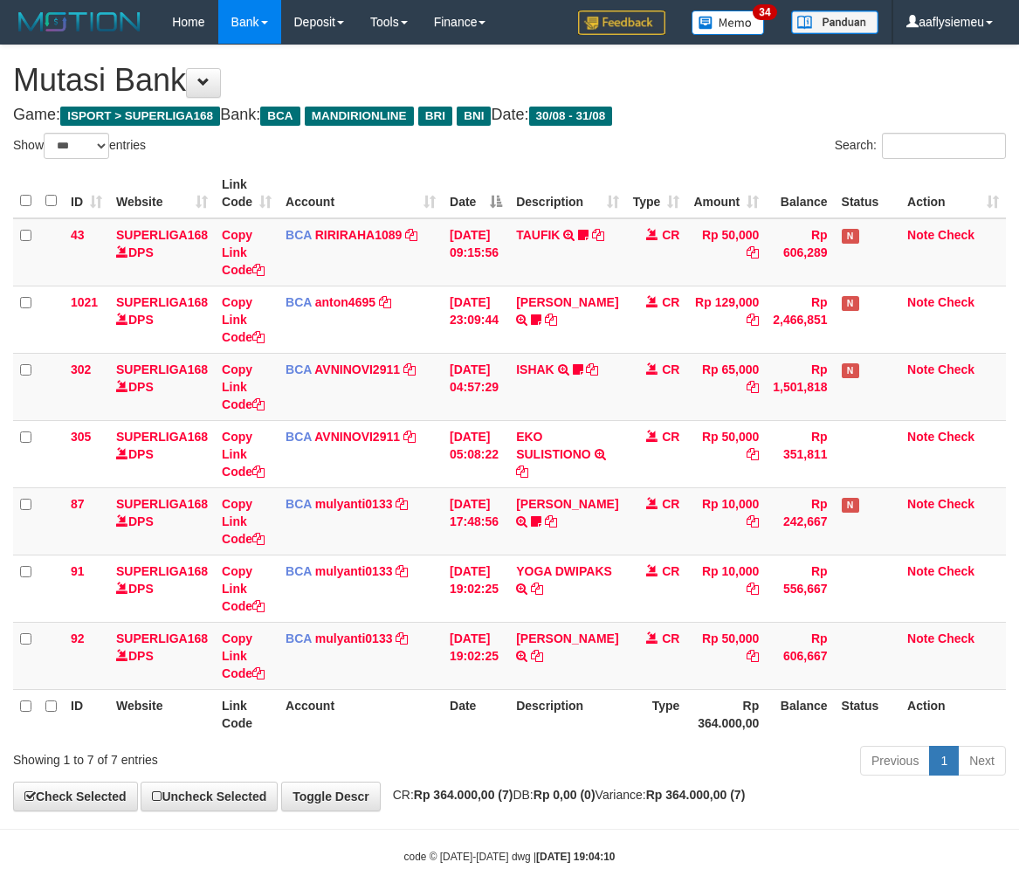
select select "***"
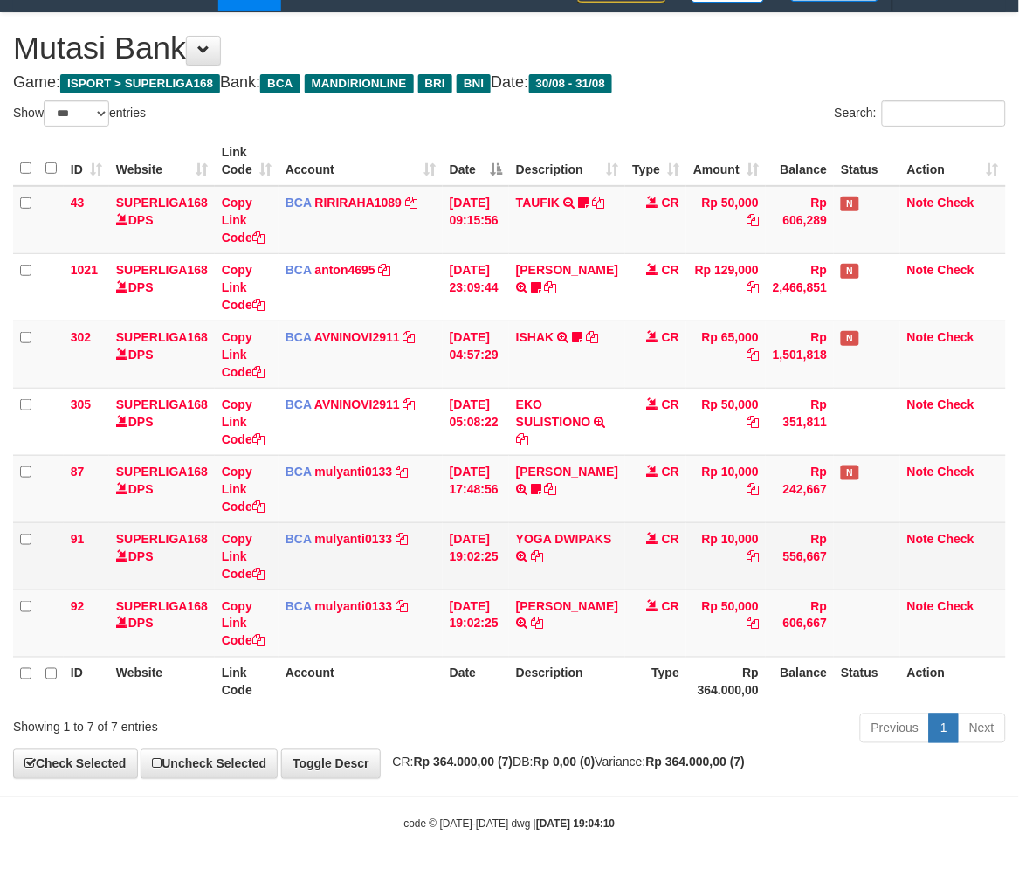
click at [631, 581] on td "CR" at bounding box center [655, 555] width 61 height 67
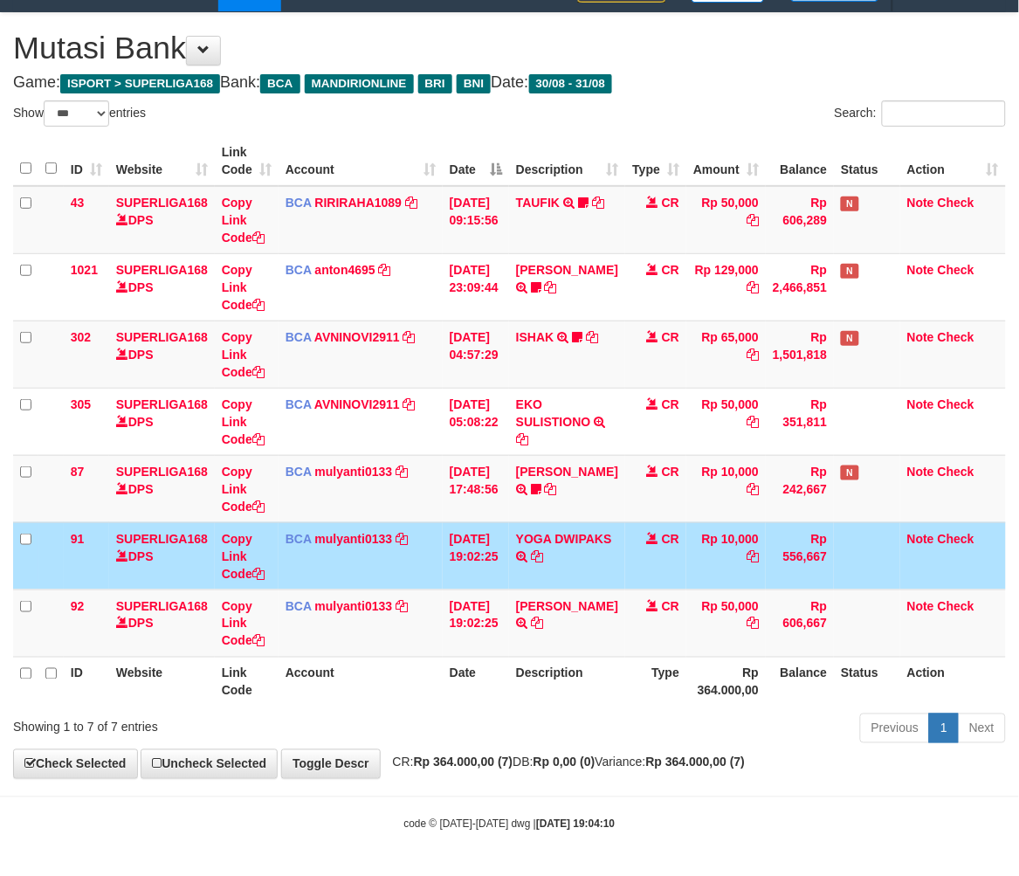
click at [630, 581] on td "CR" at bounding box center [655, 555] width 61 height 67
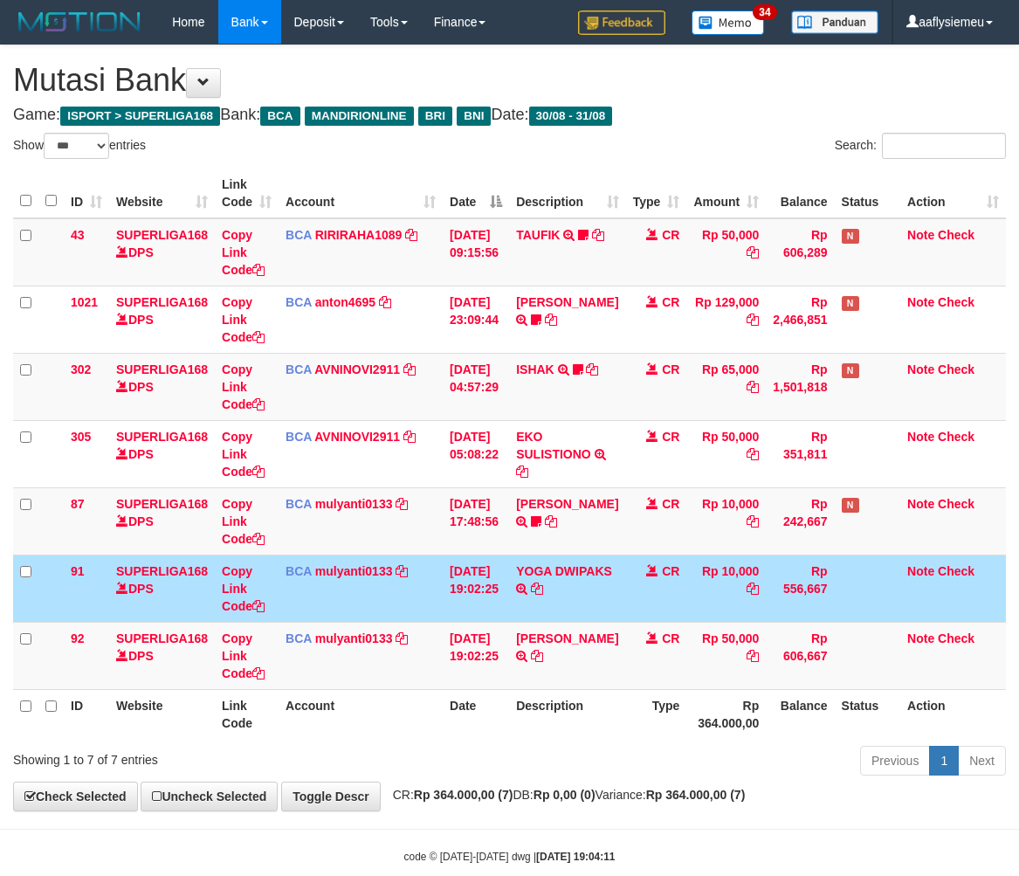
select select "***"
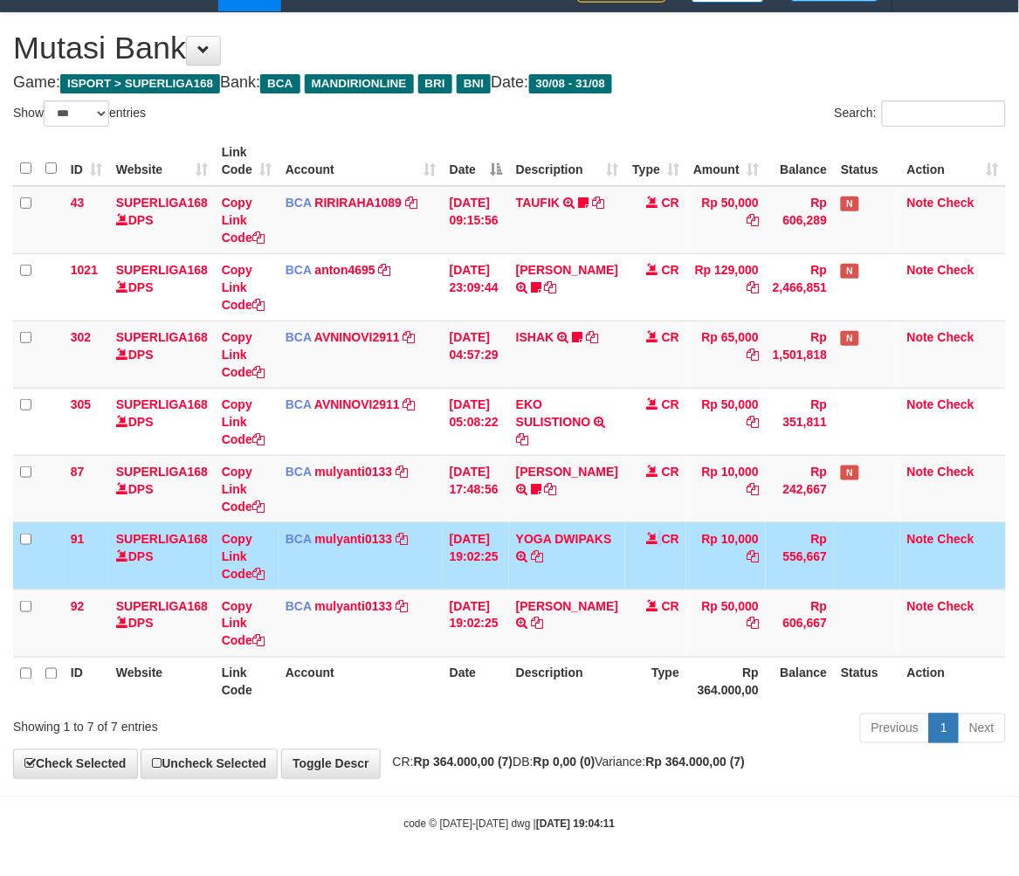
click at [625, 674] on th "Type" at bounding box center [655, 682] width 61 height 50
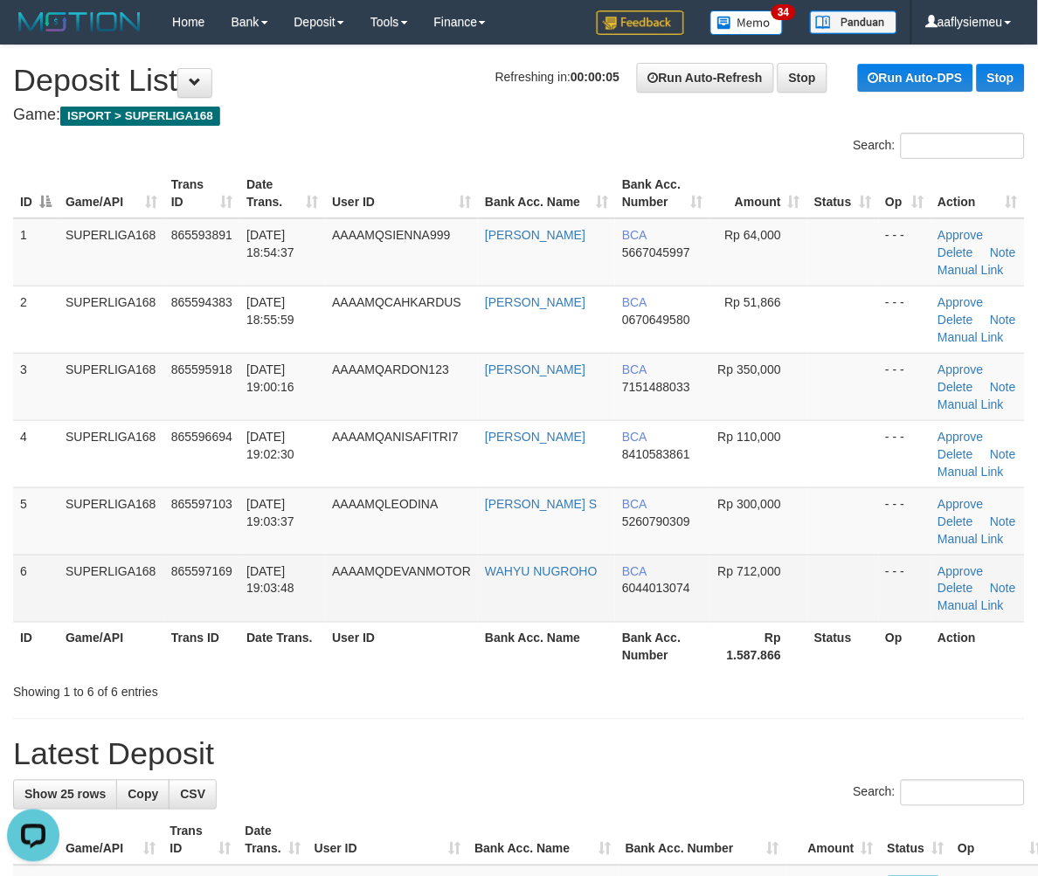
drag, startPoint x: 151, startPoint y: 552, endPoint x: 94, endPoint y: 568, distance: 58.9
click at [148, 552] on tbody "1 SUPERLIGA168 865593891 31/08/2025 18:54:37 AAAAMQSIENNA999 NANA SUDIARNA BCA …" at bounding box center [518, 420] width 1011 height 404
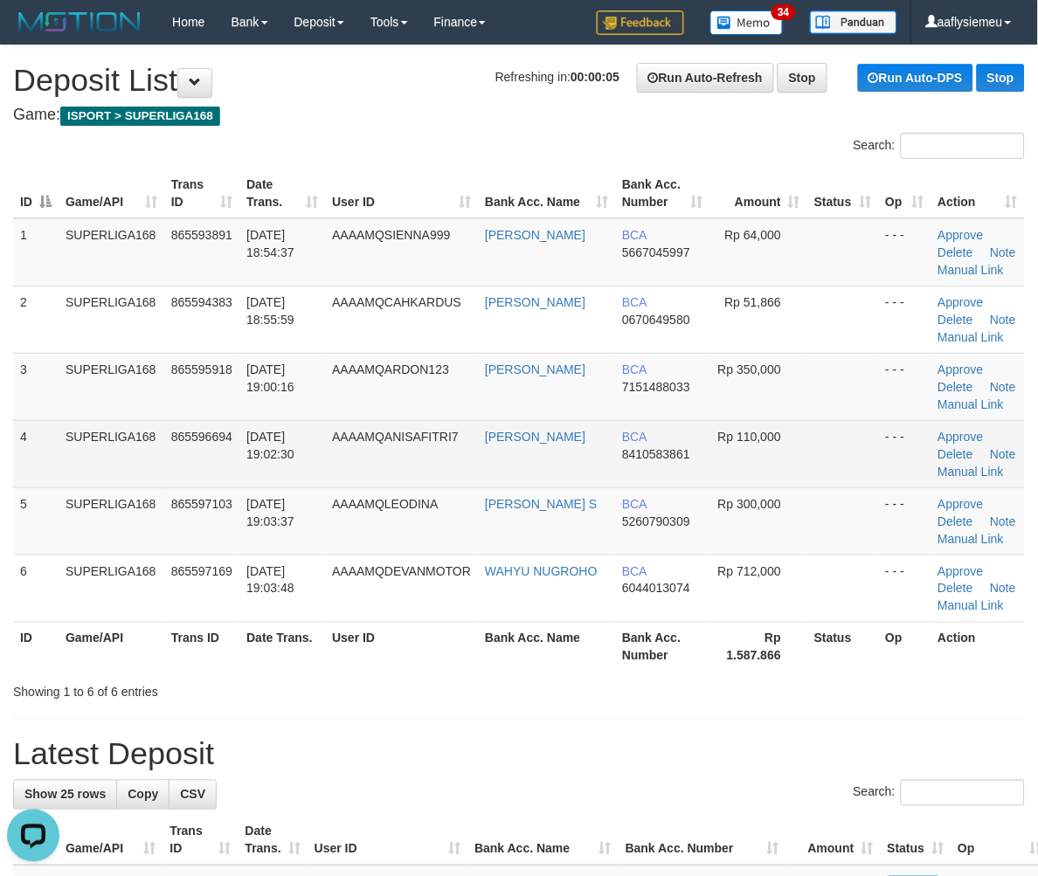
click at [337, 448] on td "AAAAMQANISAFITRI7" at bounding box center [401, 453] width 153 height 67
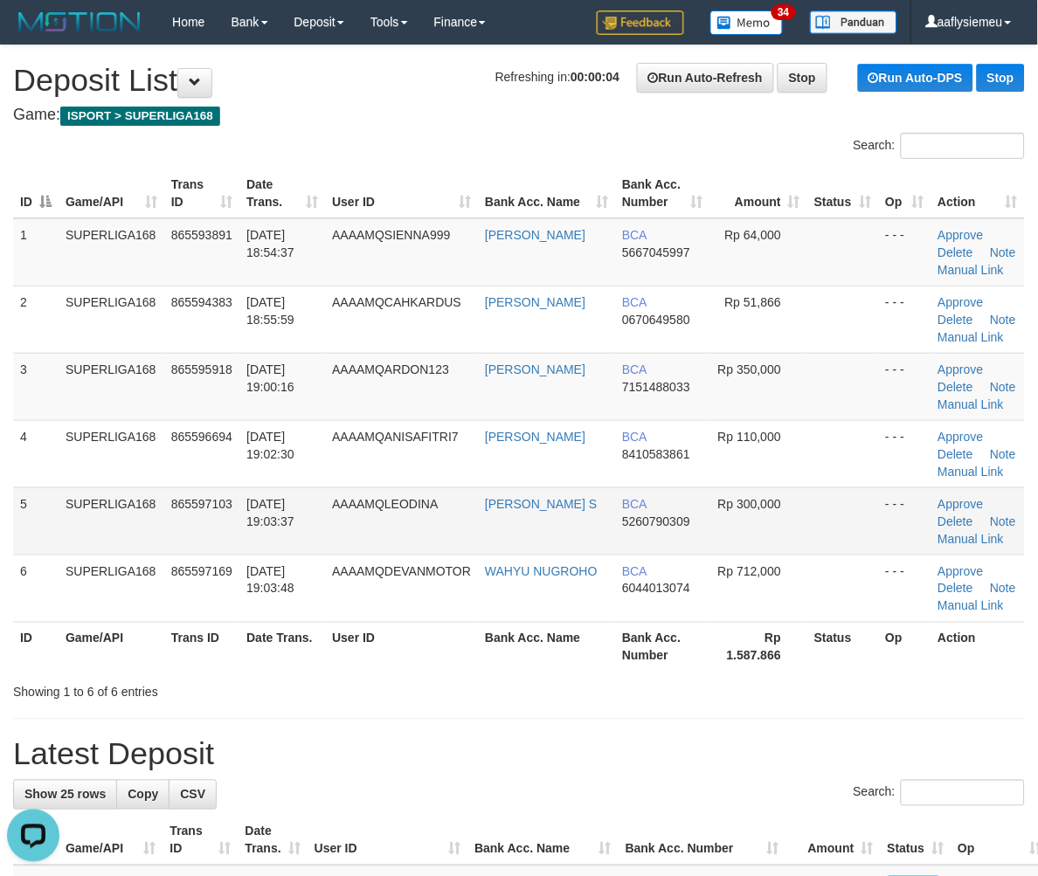
click at [157, 492] on td "SUPERLIGA168" at bounding box center [112, 520] width 106 height 67
drag, startPoint x: 148, startPoint y: 498, endPoint x: 3, endPoint y: 536, distance: 150.8
click at [80, 520] on td "SUPERLIGA168" at bounding box center [112, 520] width 106 height 67
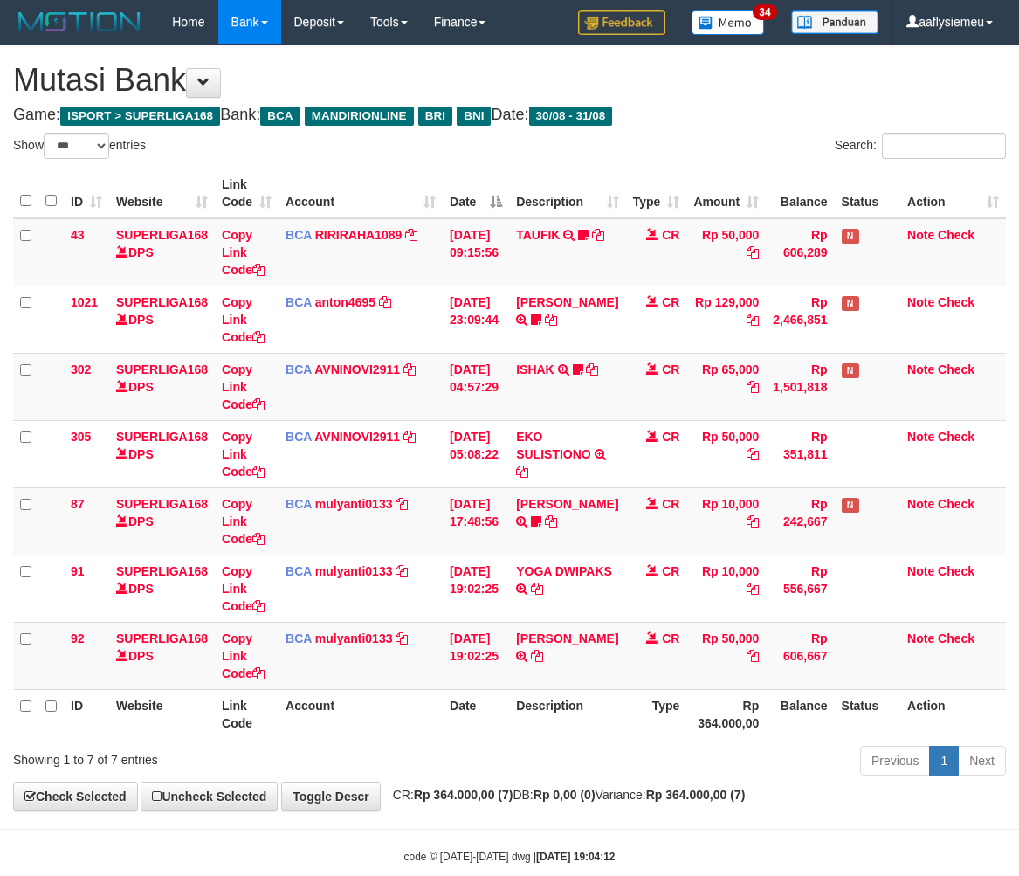
select select "***"
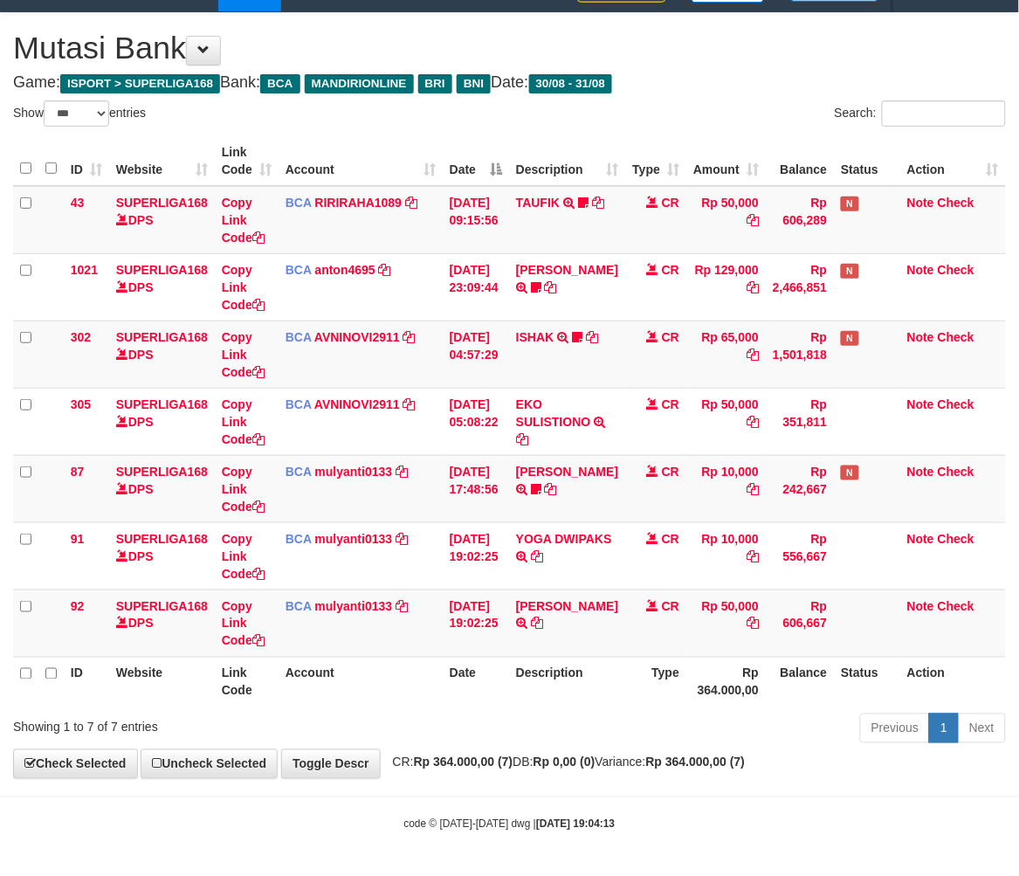
click at [633, 697] on th "Type" at bounding box center [655, 682] width 61 height 50
click at [599, 695] on th "Description" at bounding box center [567, 682] width 116 height 50
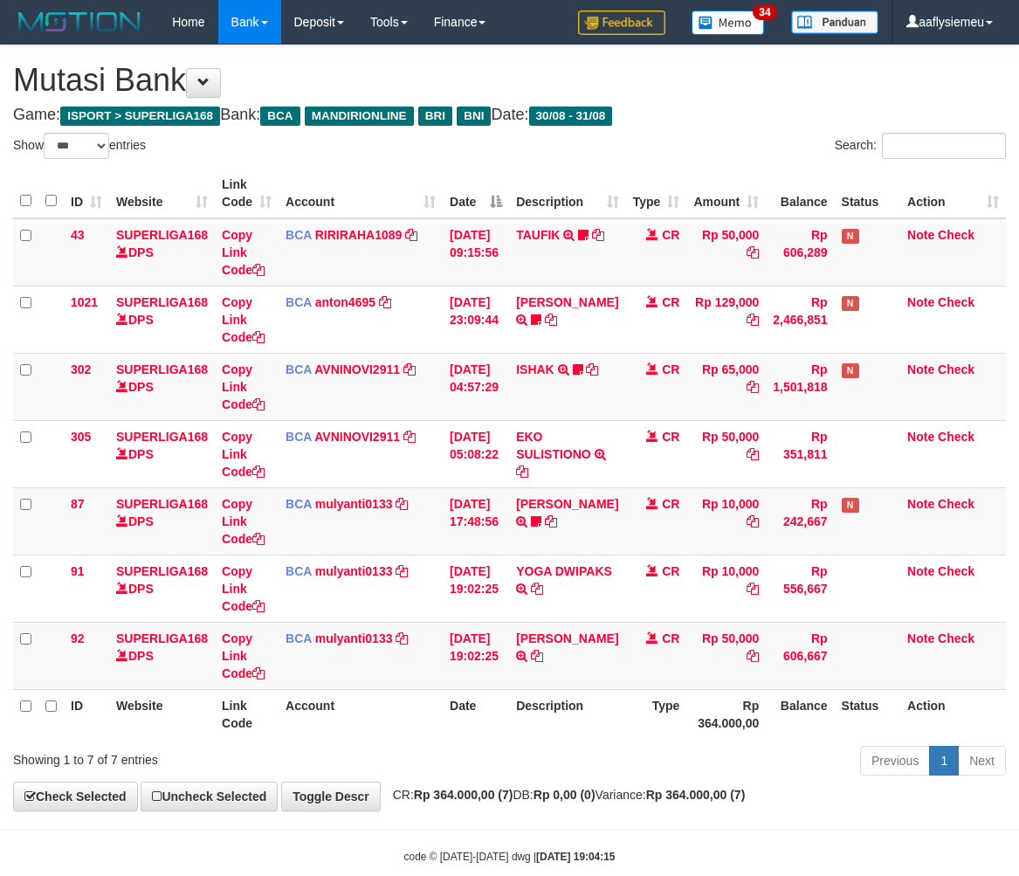
select select "***"
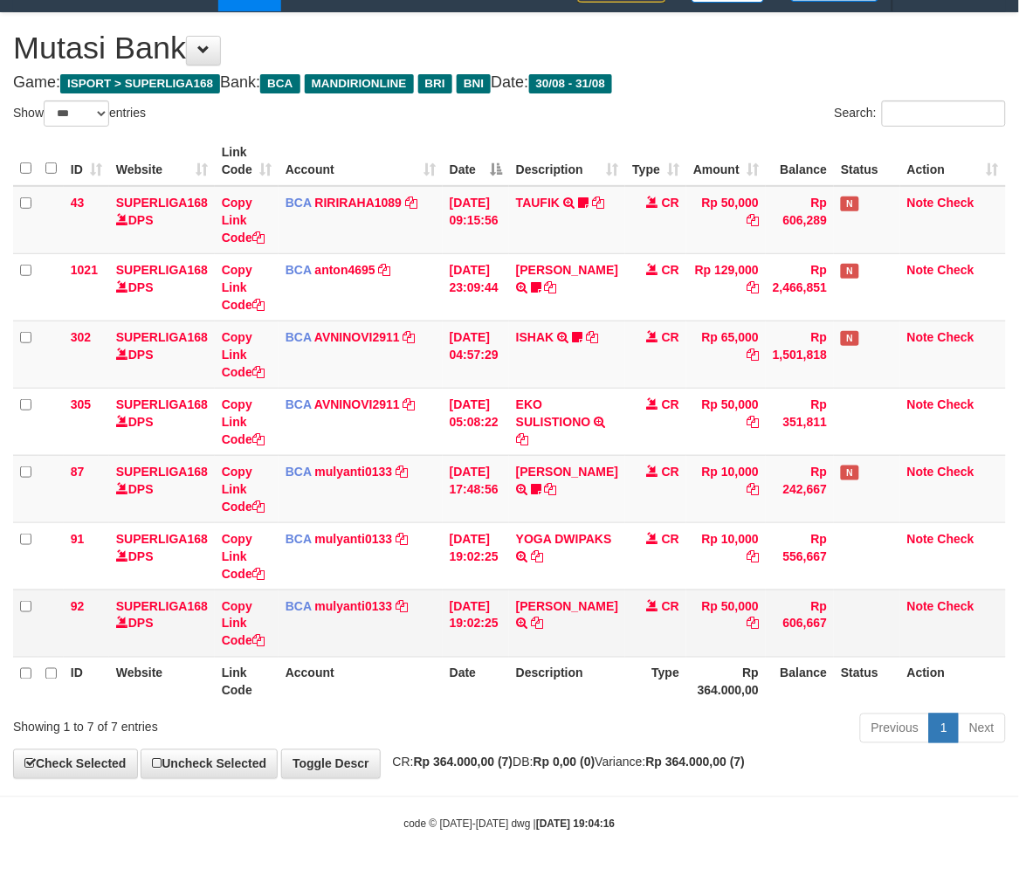
click at [487, 645] on td "[DATE] 19:02:25" at bounding box center [476, 623] width 66 height 67
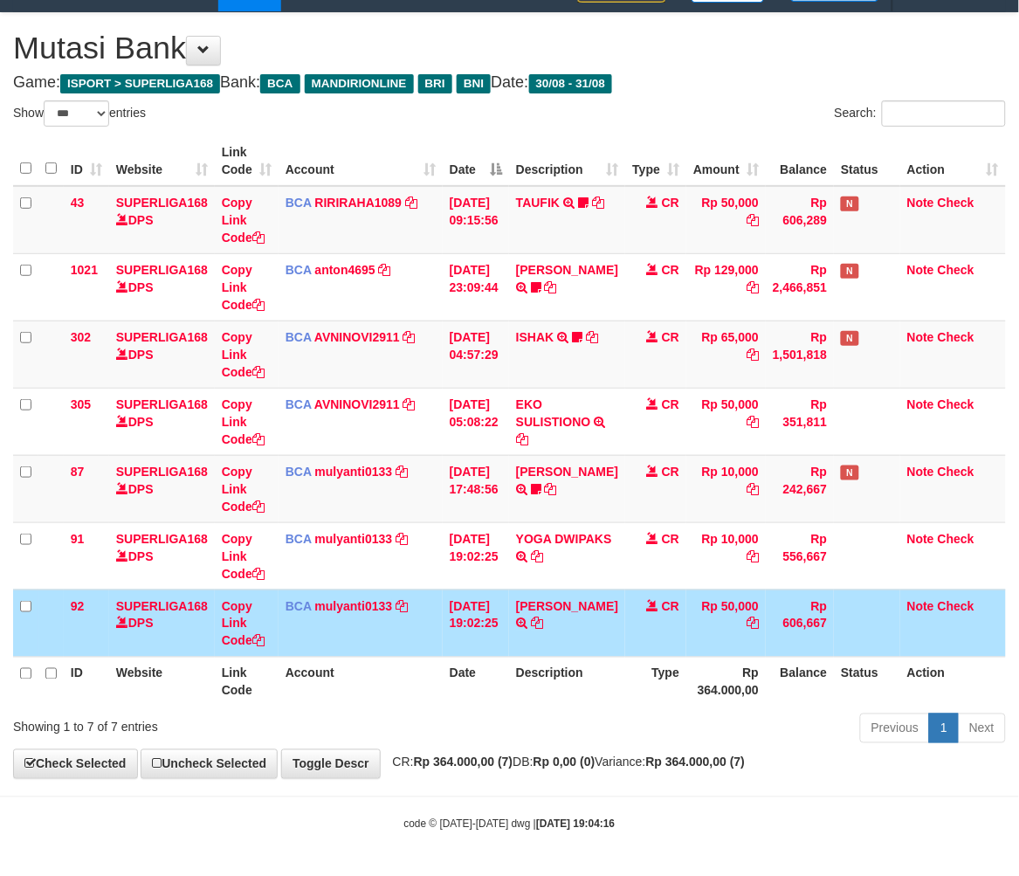
click at [791, 642] on td "Rp 606,667" at bounding box center [800, 623] width 68 height 67
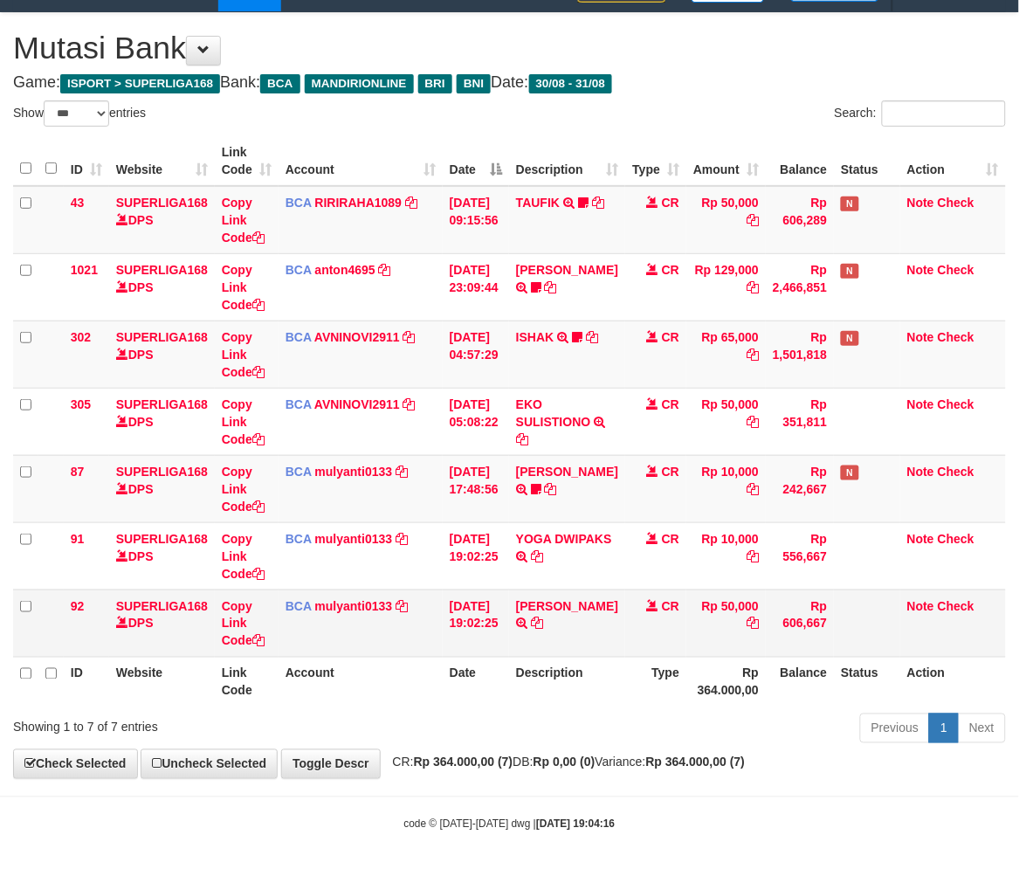
click at [825, 598] on tr "92 SUPERLIGA168 DPS Copy Link Code BCA mulyanti0133 DPS MULYANTI mutasi_2025083…" at bounding box center [509, 623] width 993 height 67
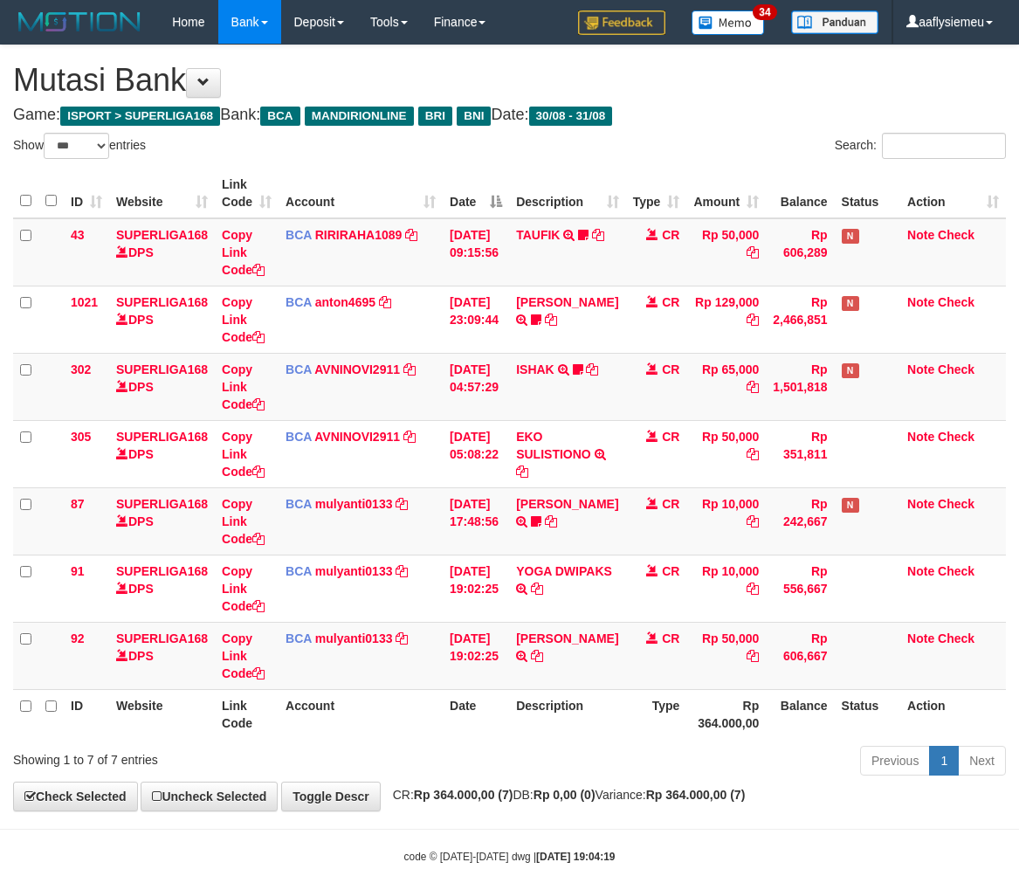
select select "***"
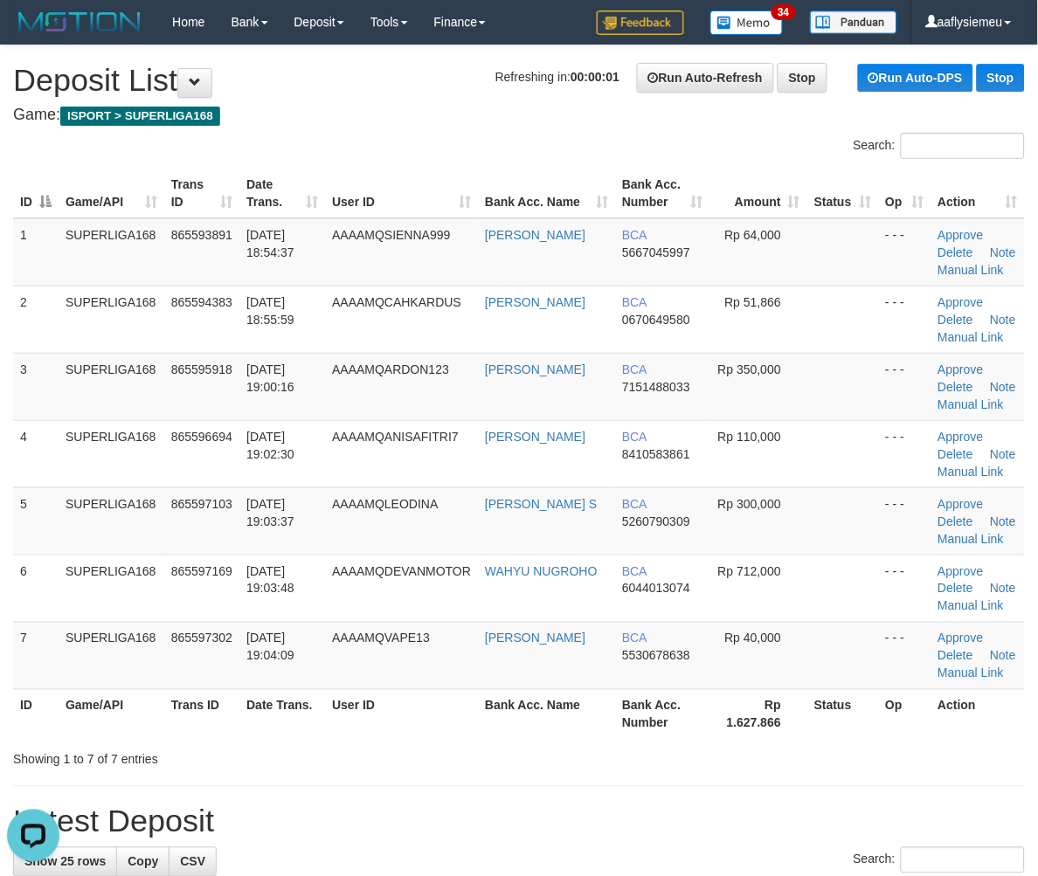
drag, startPoint x: 164, startPoint y: 529, endPoint x: 2, endPoint y: 590, distance: 173.6
click at [168, 534] on td "865597103" at bounding box center [201, 520] width 75 height 67
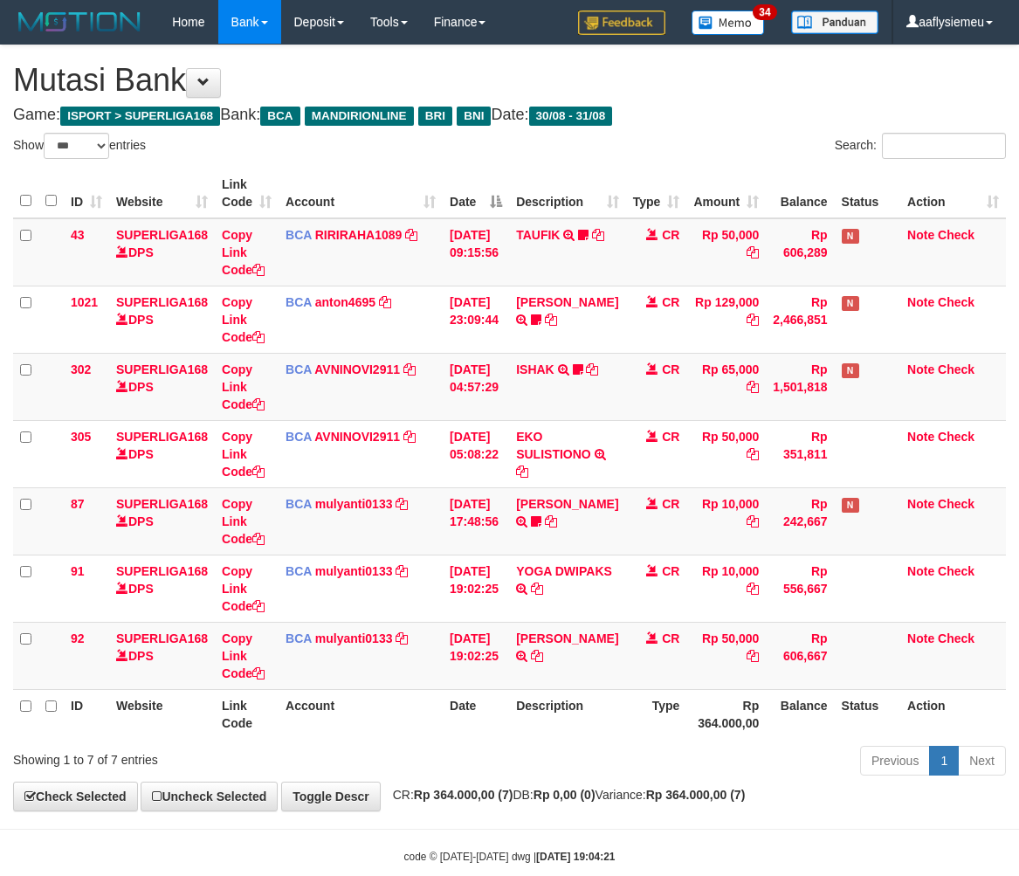
select select "***"
click at [590, 727] on th "Description" at bounding box center [567, 714] width 116 height 50
click at [543, 661] on td "RIDWAN NASTU TRSF E-BANKING CR 3108/FTSCY/WS95051 50000.002025083156744347 TRFD…" at bounding box center [567, 655] width 116 height 67
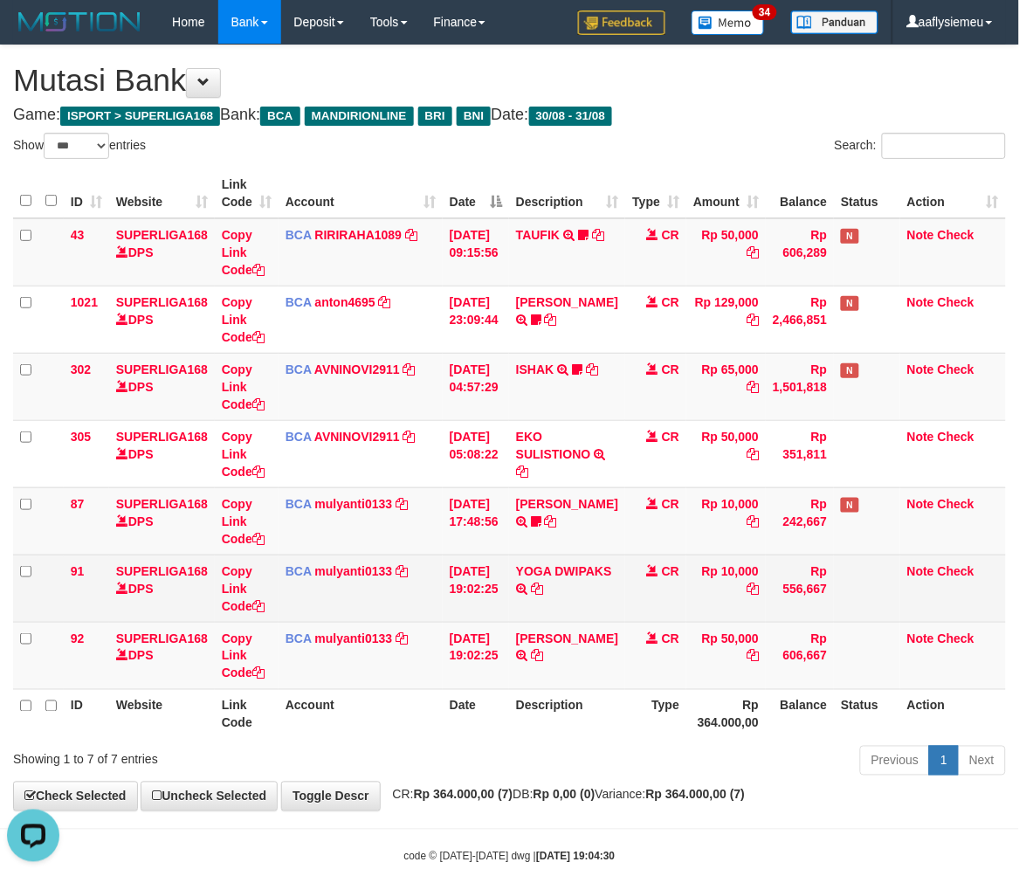
click at [416, 561] on td "BCA mulyanti0133 DPS MULYANTI mutasi_20250831_4495 | 91 mutasi_20250831_4495 | …" at bounding box center [361, 588] width 164 height 67
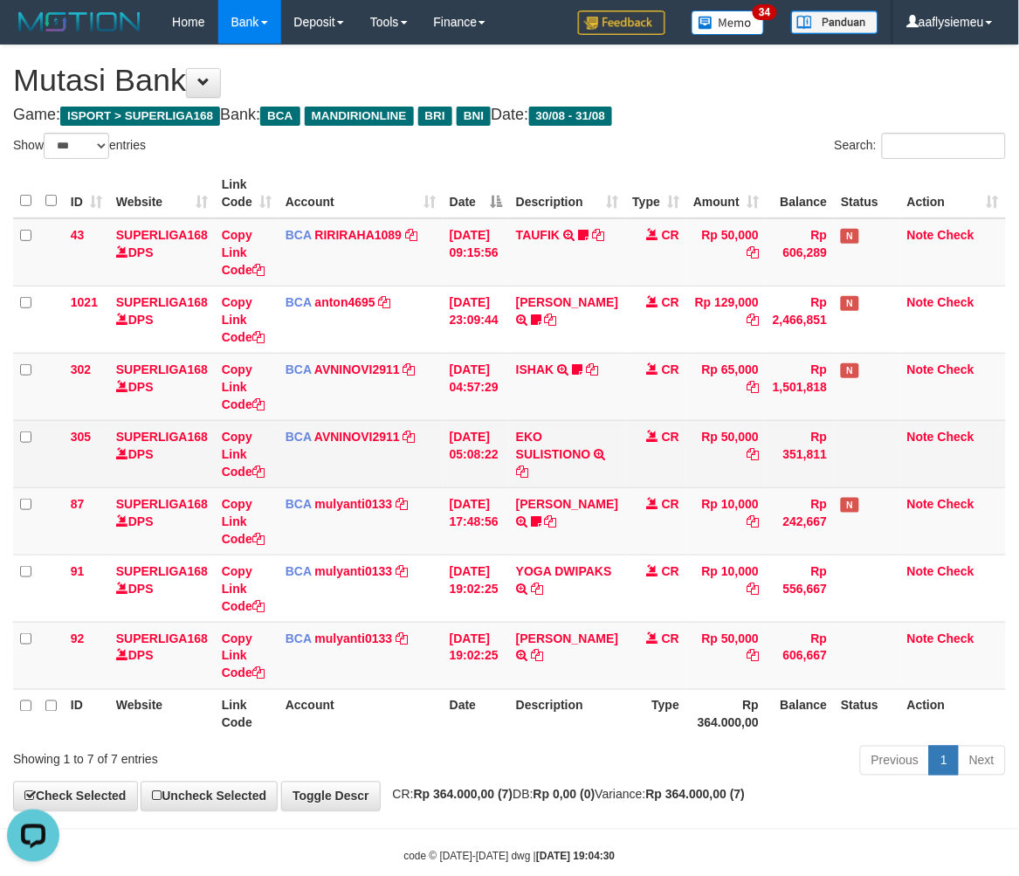
click at [276, 472] on td "Copy Link Code" at bounding box center [247, 453] width 64 height 67
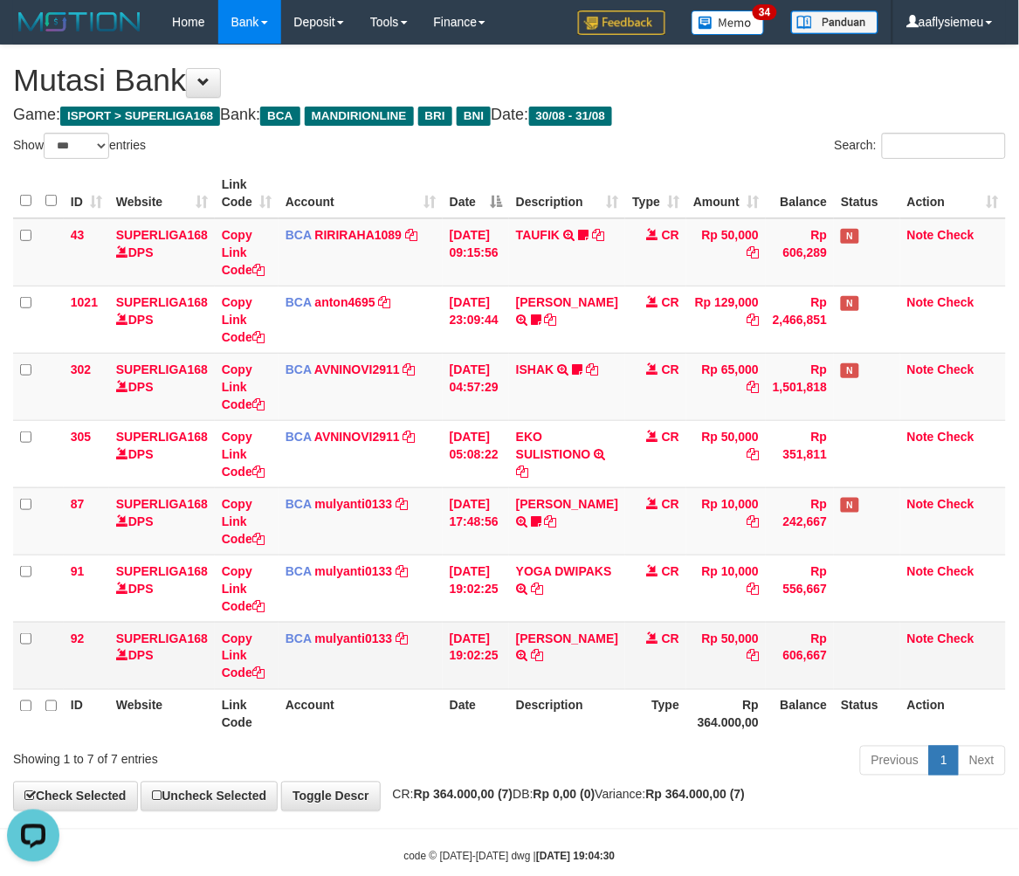
click at [449, 645] on td "[DATE] 19:02:25" at bounding box center [476, 655] width 66 height 67
select select "***"
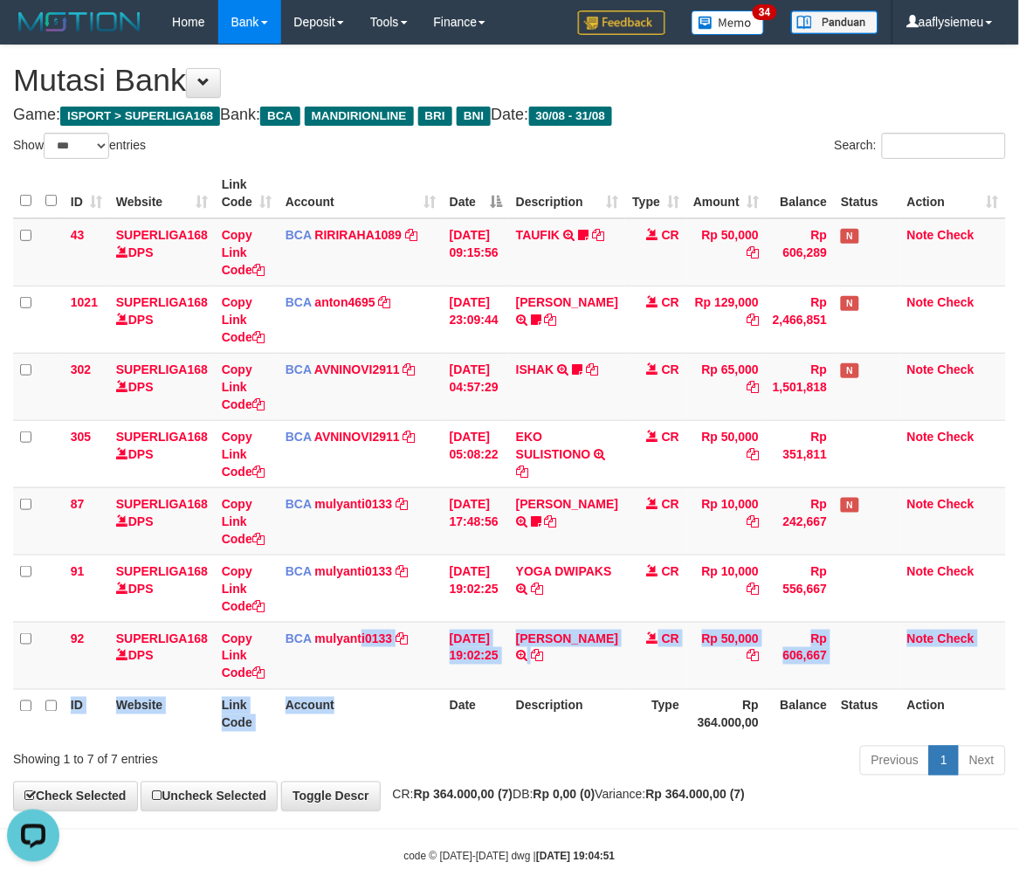
drag, startPoint x: 361, startPoint y: 677, endPoint x: 364, endPoint y: 691, distance: 14.4
click at [364, 691] on table "ID Website Link Code Account Date Description Type Amount Balance Status Action…" at bounding box center [509, 454] width 993 height 570
drag, startPoint x: 367, startPoint y: 690, endPoint x: 780, endPoint y: 598, distance: 423.2
click at [368, 690] on th "Account" at bounding box center [361, 714] width 164 height 50
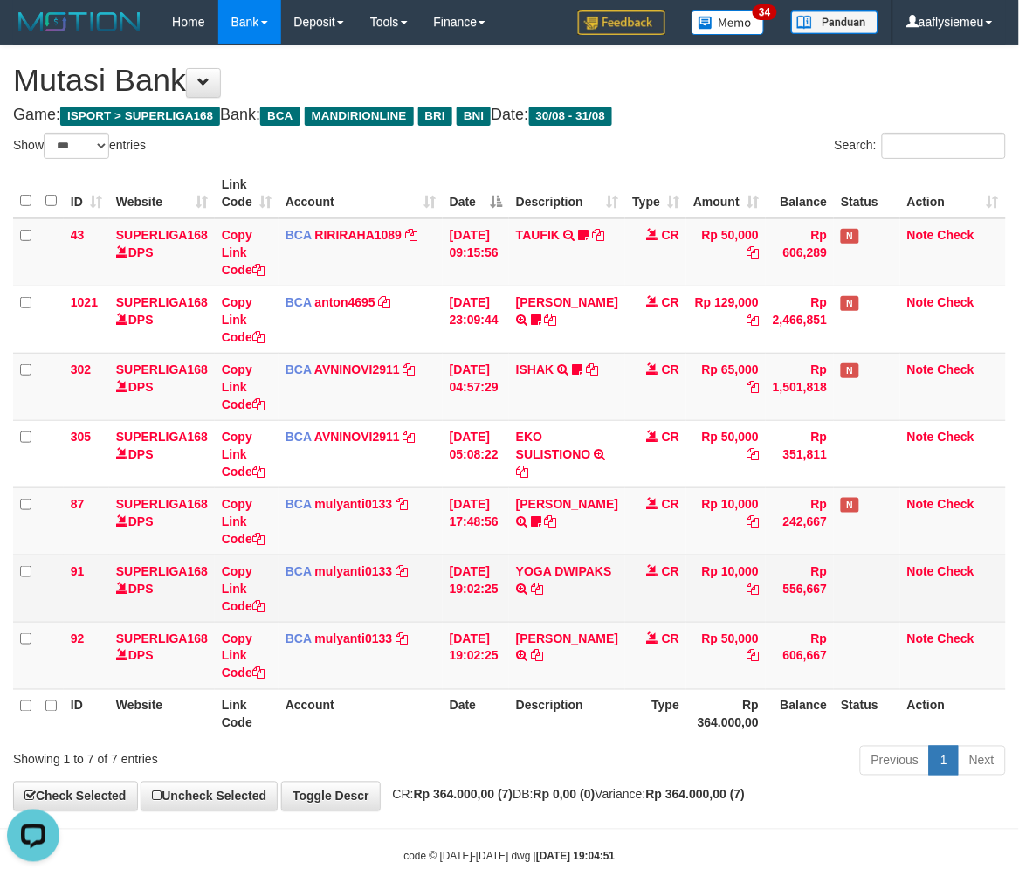
click at [772, 590] on td "Rp 556,667" at bounding box center [800, 588] width 68 height 67
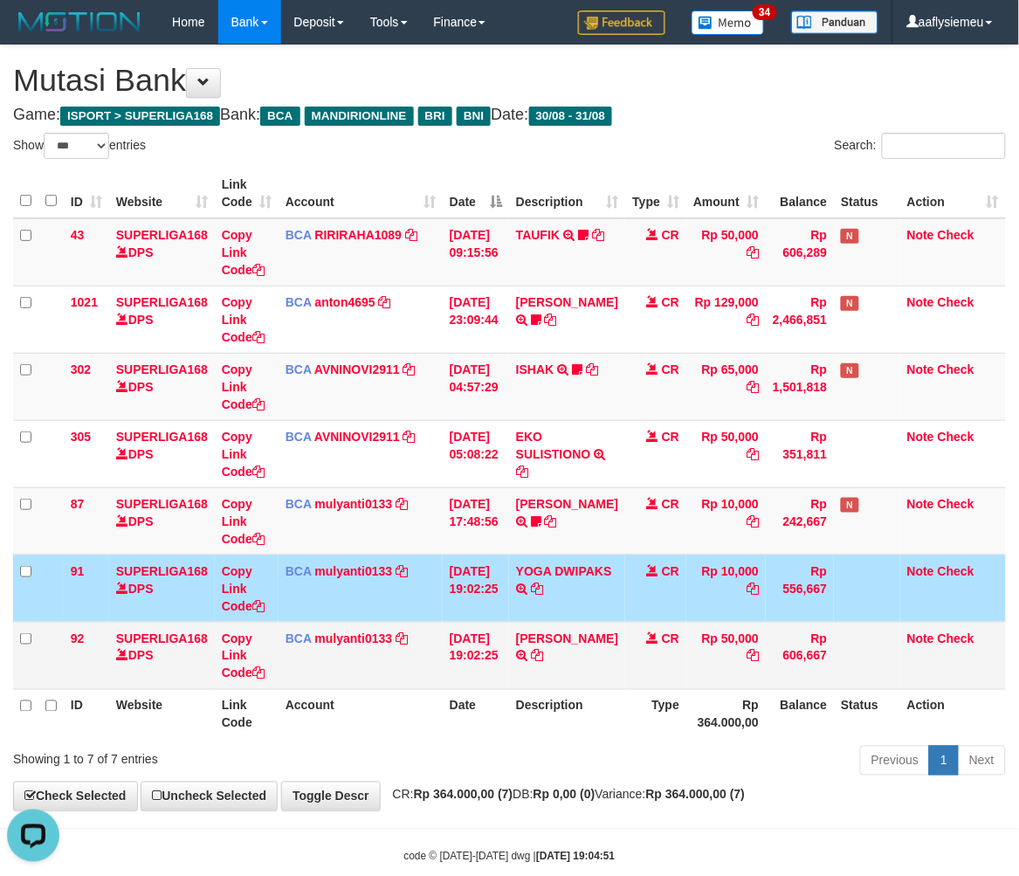
click at [473, 665] on td "[DATE] 19:02:25" at bounding box center [476, 655] width 66 height 67
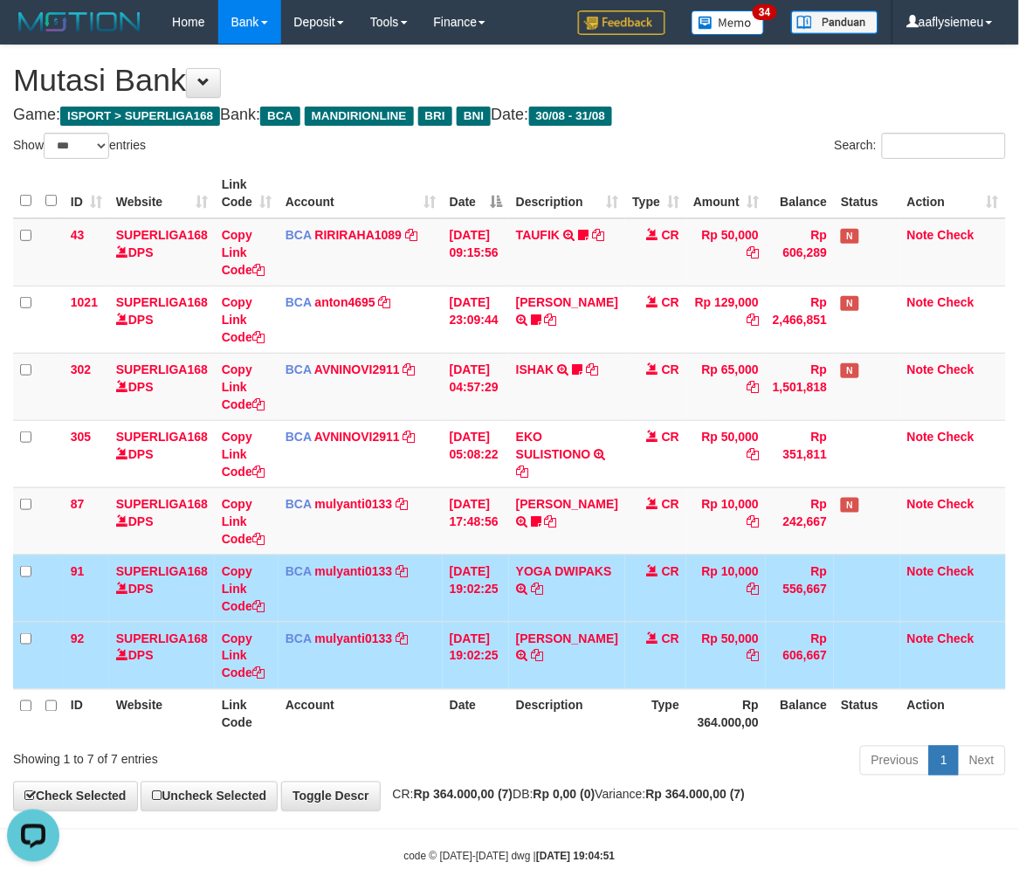
click at [687, 615] on td "Rp 10,000" at bounding box center [725, 588] width 79 height 67
drag, startPoint x: 626, startPoint y: 677, endPoint x: 1029, endPoint y: 548, distance: 422.6
click at [635, 670] on td "CR" at bounding box center [655, 655] width 61 height 67
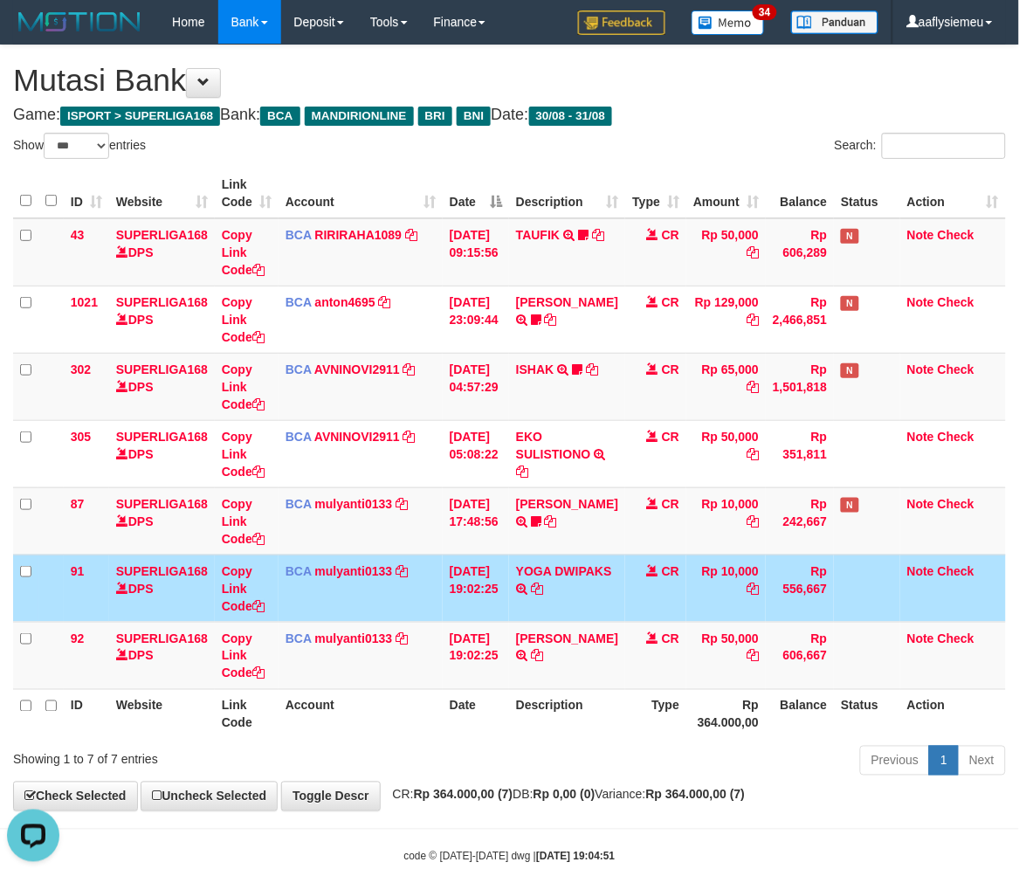
click at [438, 694] on th "Account" at bounding box center [361, 714] width 164 height 50
click at [753, 601] on td "Rp 10,000" at bounding box center [725, 588] width 79 height 67
click at [741, 611] on td "Rp 10,000" at bounding box center [725, 588] width 79 height 67
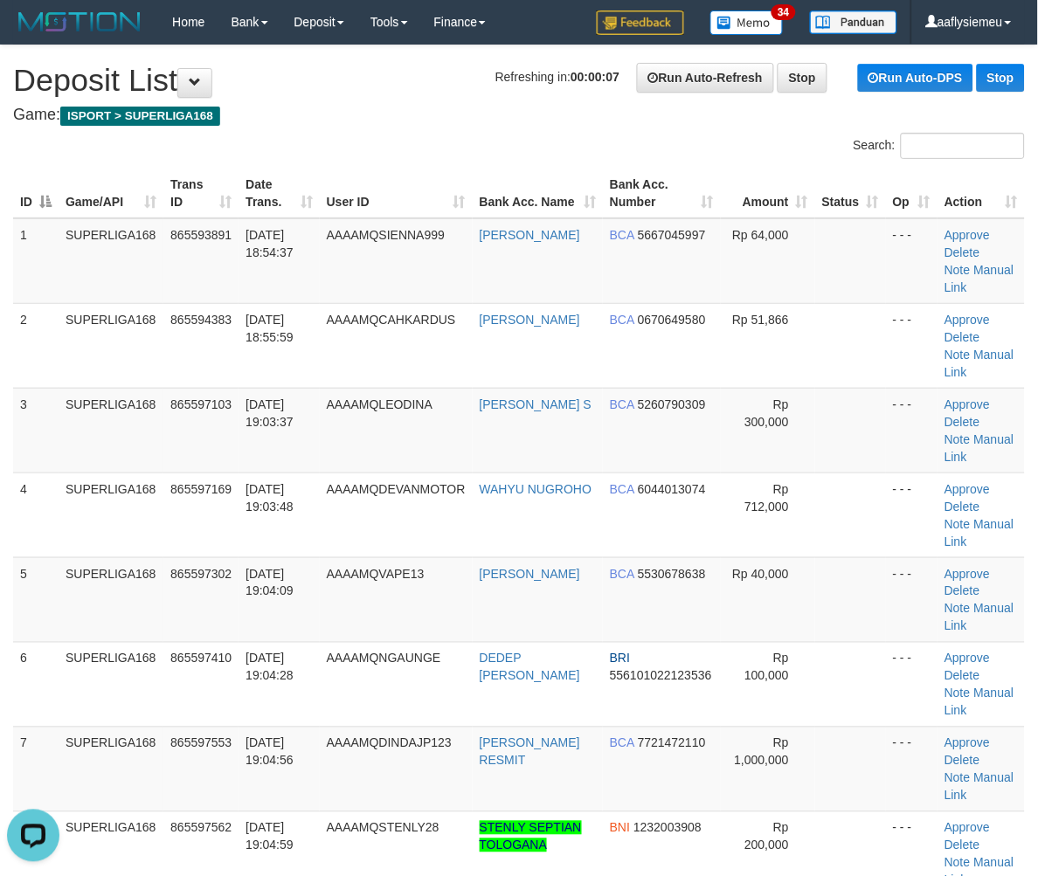
drag, startPoint x: 131, startPoint y: 510, endPoint x: 0, endPoint y: 583, distance: 150.2
click at [112, 535] on td "SUPERLIGA168" at bounding box center [111, 515] width 105 height 85
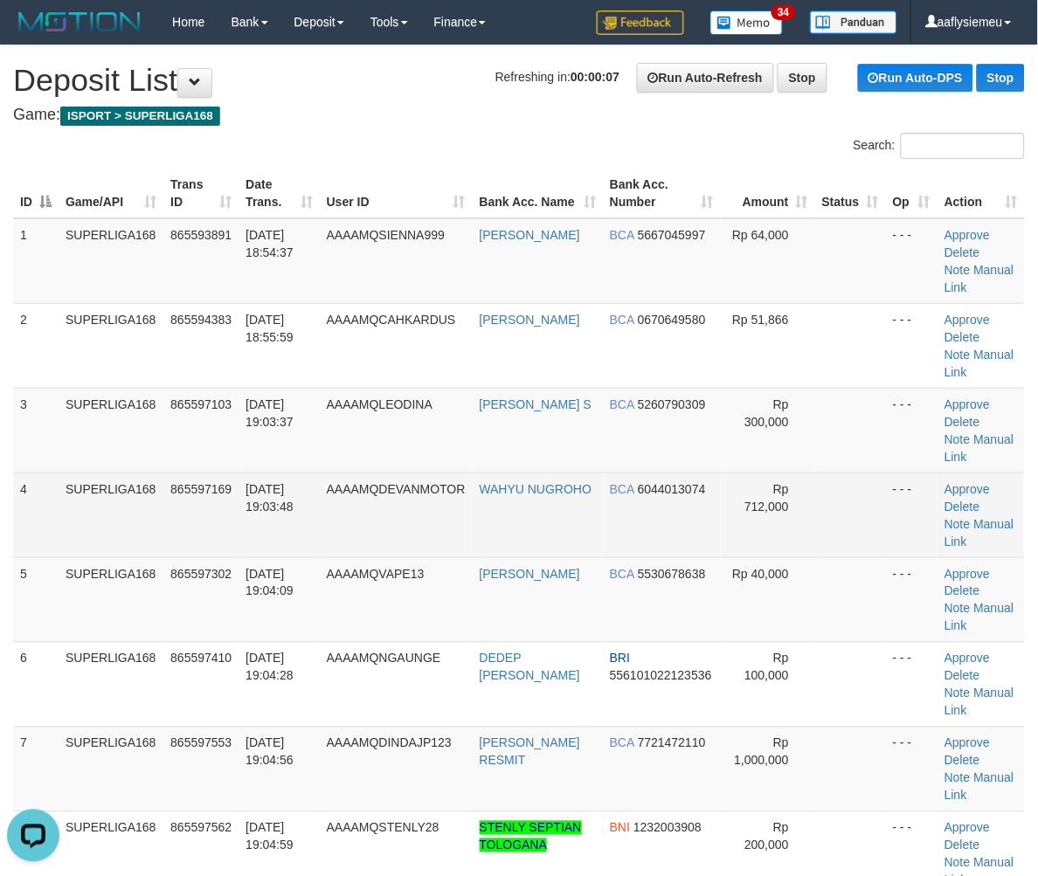
click at [49, 513] on td "4" at bounding box center [35, 515] width 45 height 85
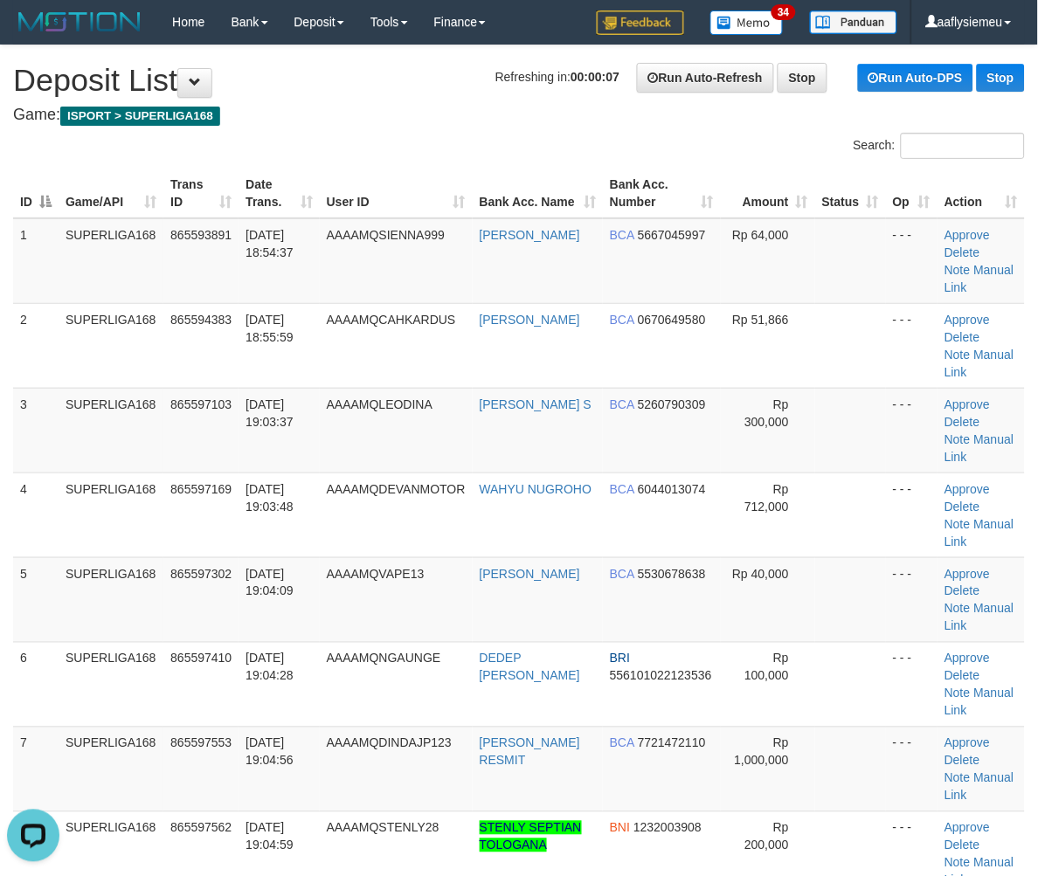
drag, startPoint x: 49, startPoint y: 513, endPoint x: 2, endPoint y: 545, distance: 57.2
click at [40, 524] on td "4" at bounding box center [35, 515] width 45 height 85
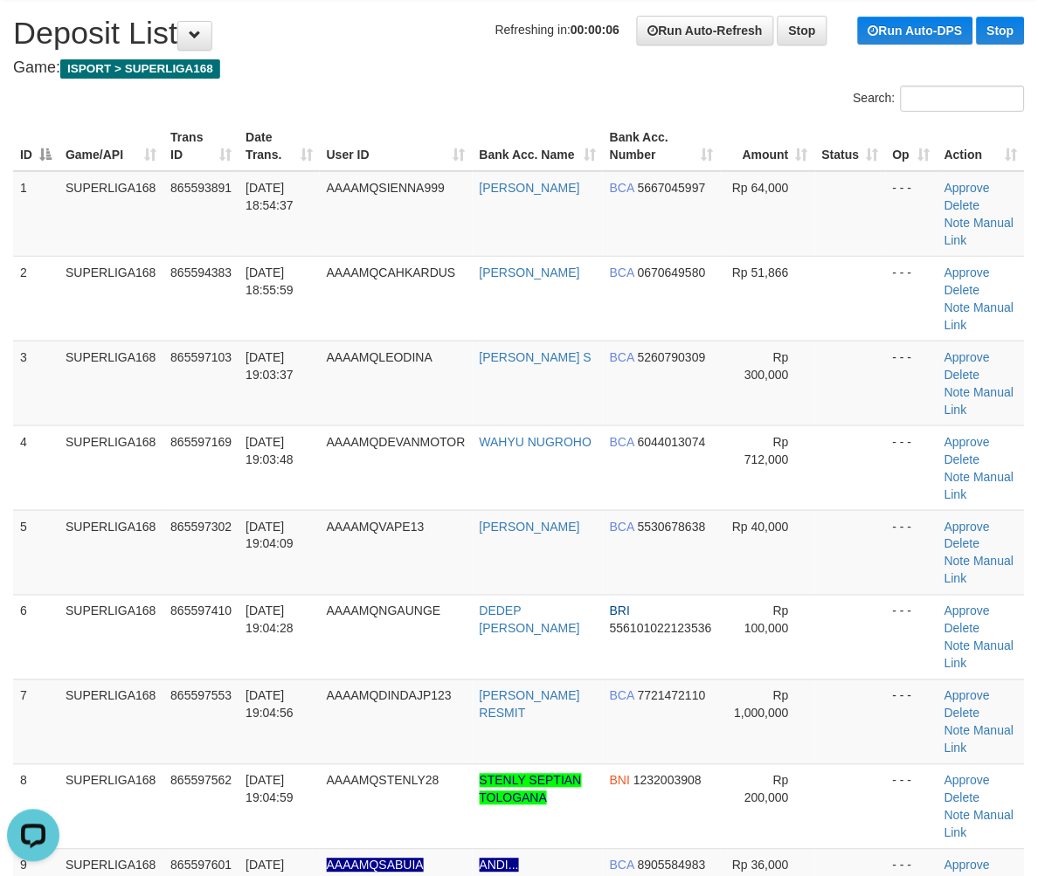
scroll to position [194, 0]
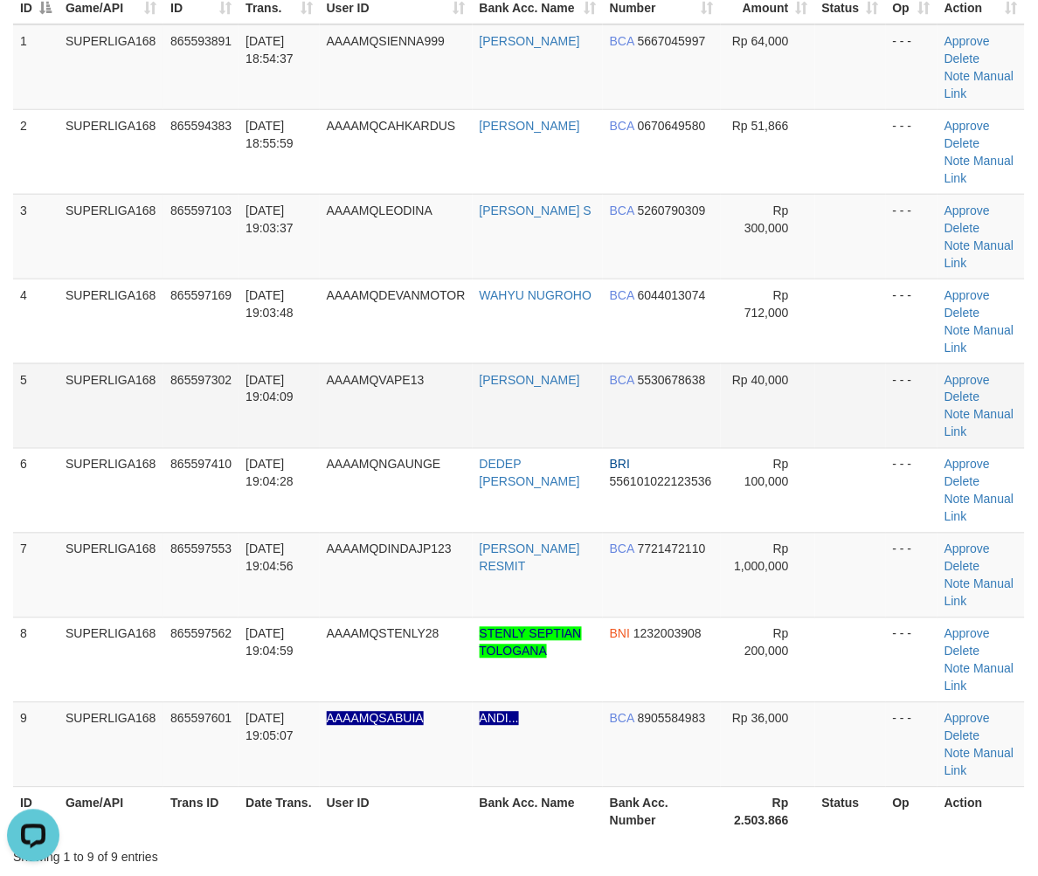
click at [183, 397] on td "865597302" at bounding box center [200, 405] width 75 height 85
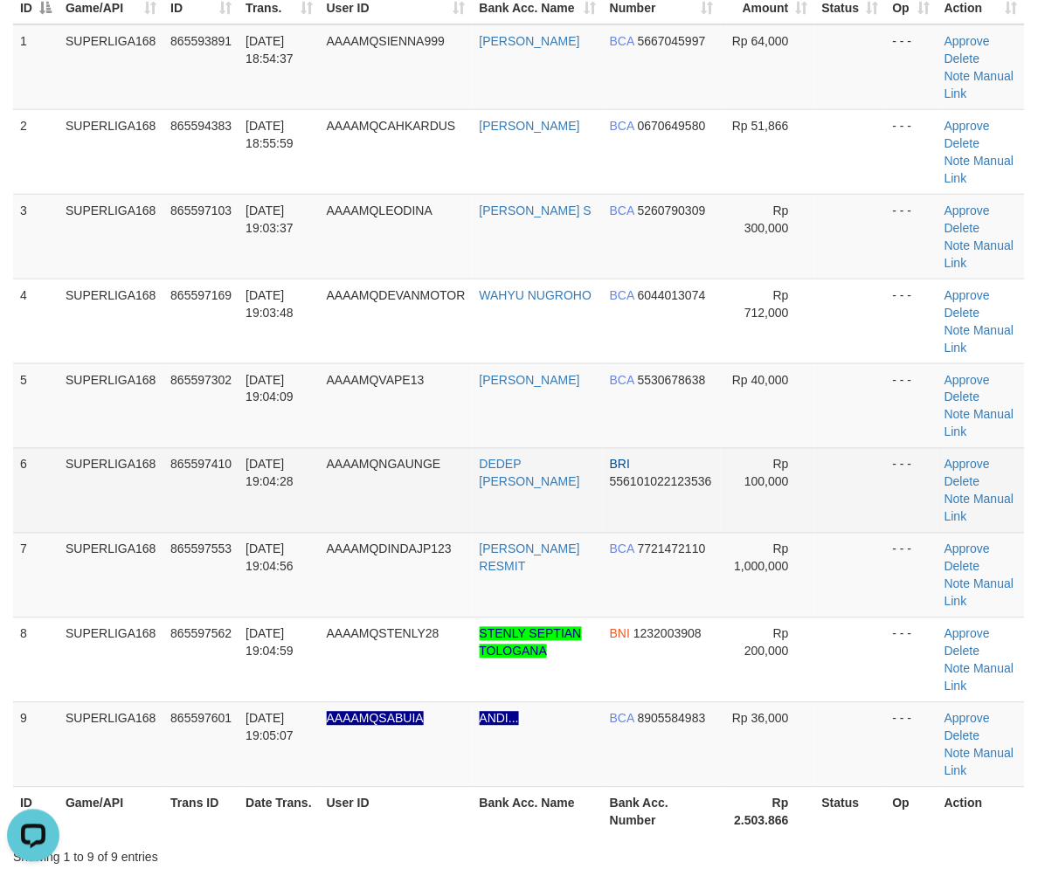
drag, startPoint x: 253, startPoint y: 481, endPoint x: 238, endPoint y: 489, distance: 16.8
click at [242, 486] on td "[DATE] 19:04:28" at bounding box center [278, 490] width 80 height 85
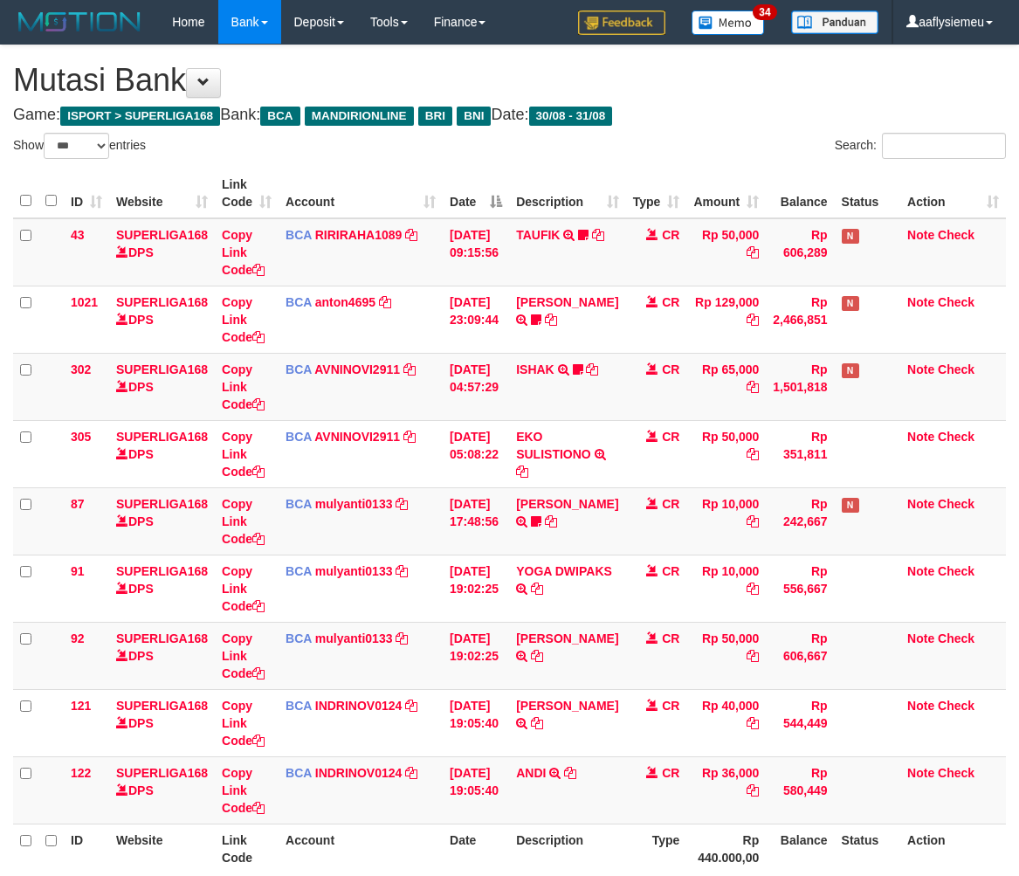
select select "***"
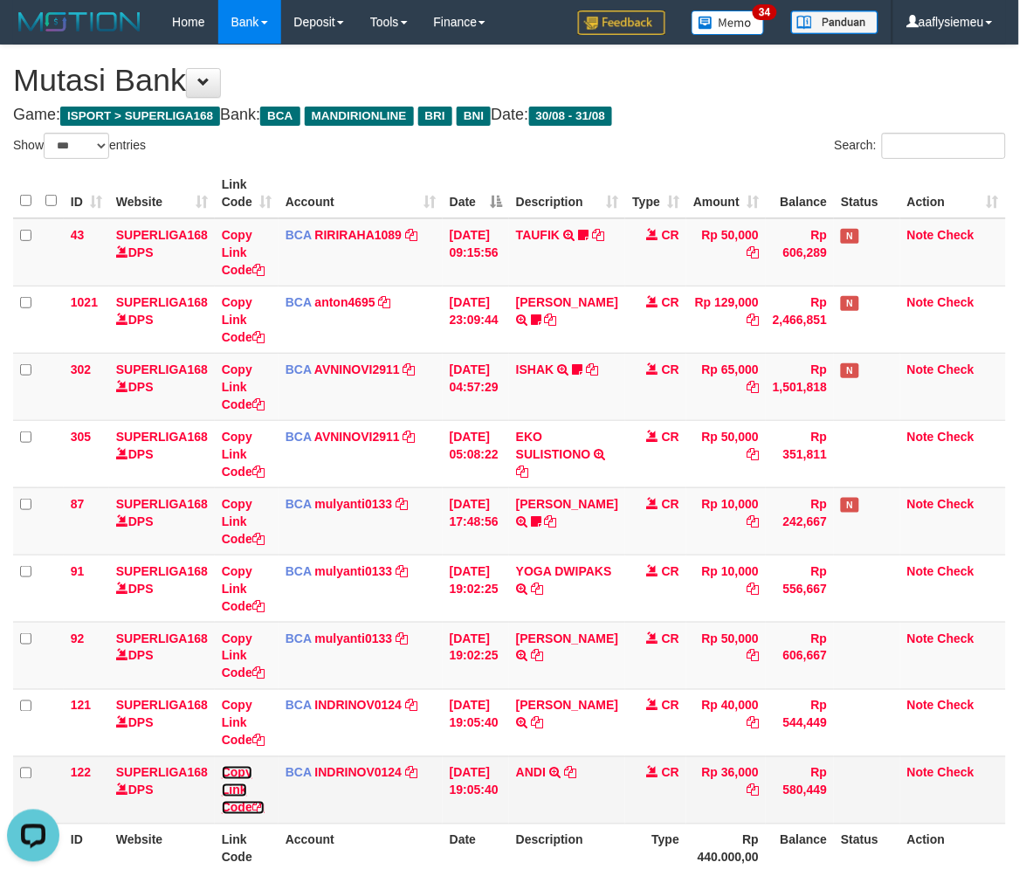
click at [247, 808] on link "Copy Link Code" at bounding box center [243, 790] width 43 height 49
drag, startPoint x: 447, startPoint y: 755, endPoint x: 1025, endPoint y: 761, distance: 578.2
click at [447, 754] on td "31/08/2025 19:05:40" at bounding box center [476, 722] width 66 height 67
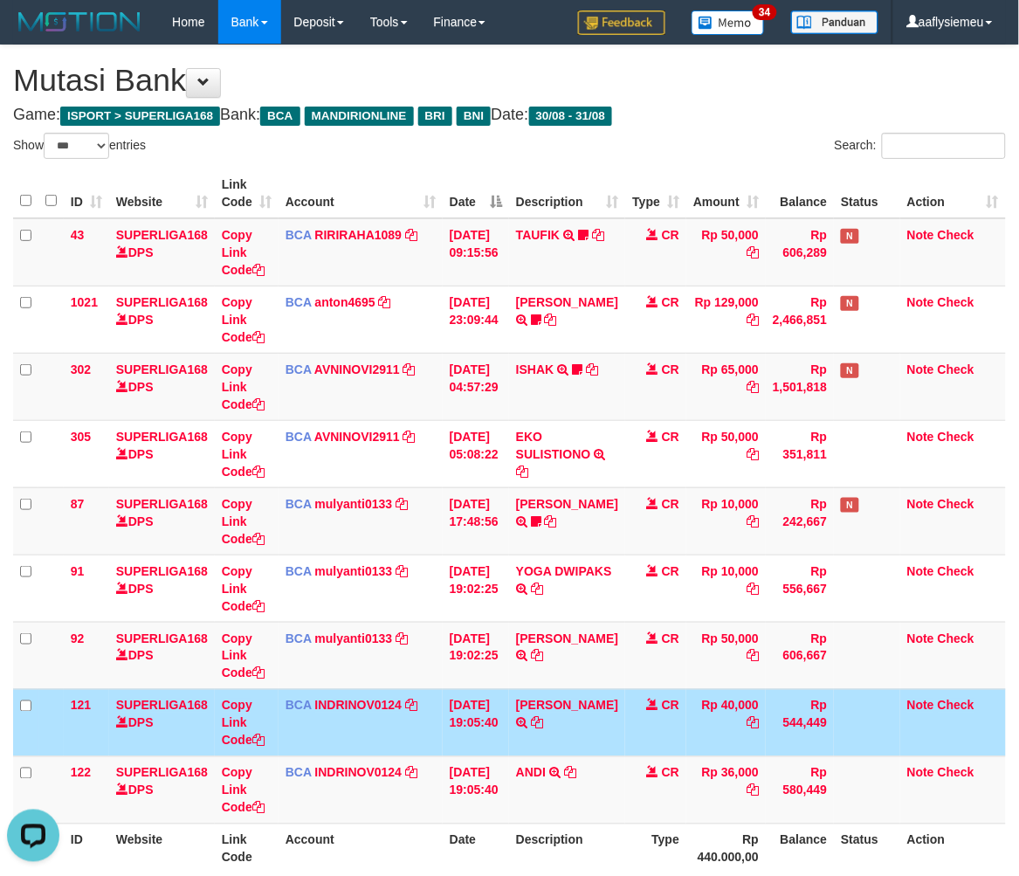
click at [743, 735] on td "Rp 40,000" at bounding box center [725, 722] width 79 height 67
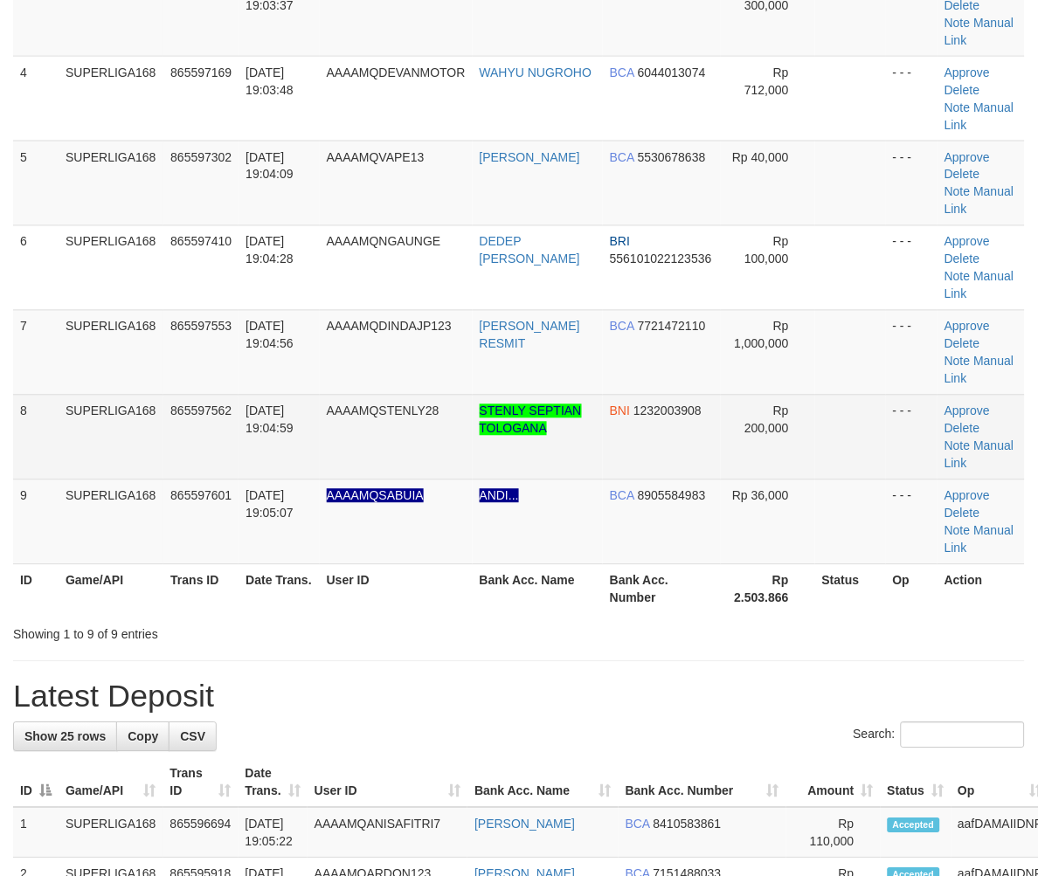
scroll to position [194, 0]
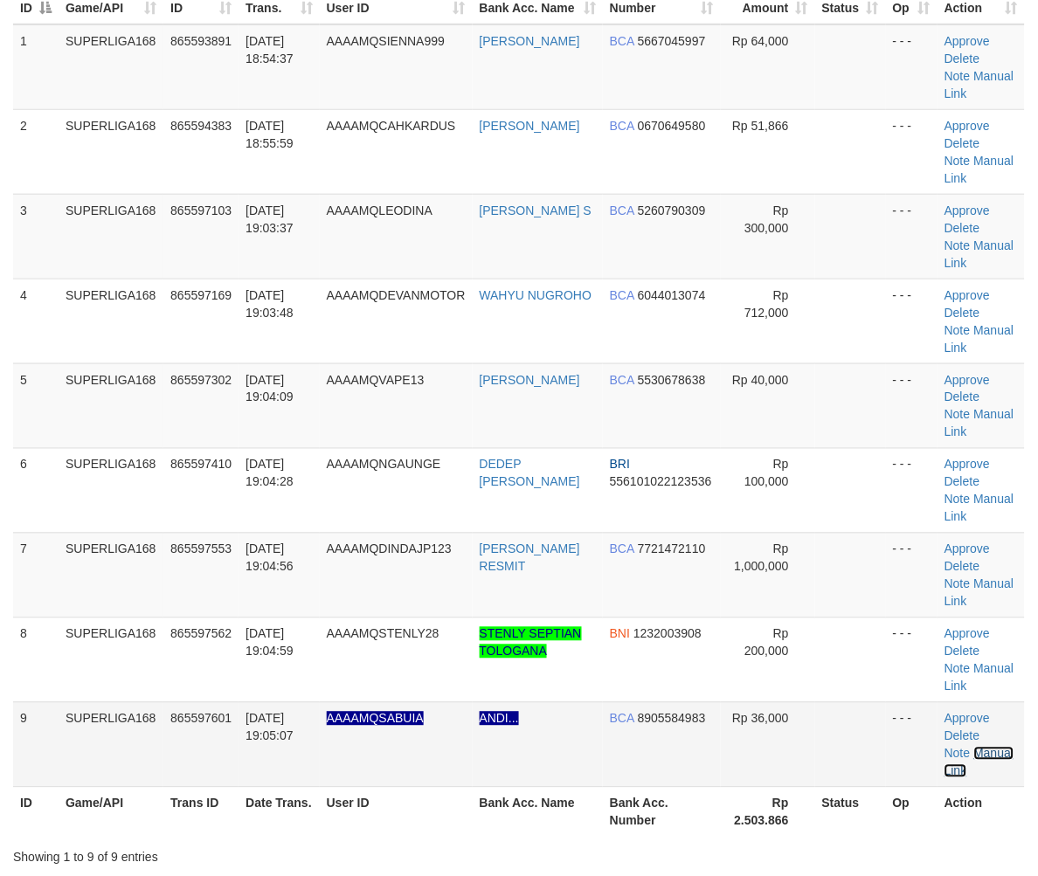
click at [994, 752] on link "Manual Link" at bounding box center [978, 762] width 69 height 31
click at [230, 728] on td "865597601" at bounding box center [200, 744] width 75 height 85
drag, startPoint x: 196, startPoint y: 709, endPoint x: 3, endPoint y: 723, distance: 192.7
click at [194, 712] on span "865597601" at bounding box center [200, 719] width 61 height 14
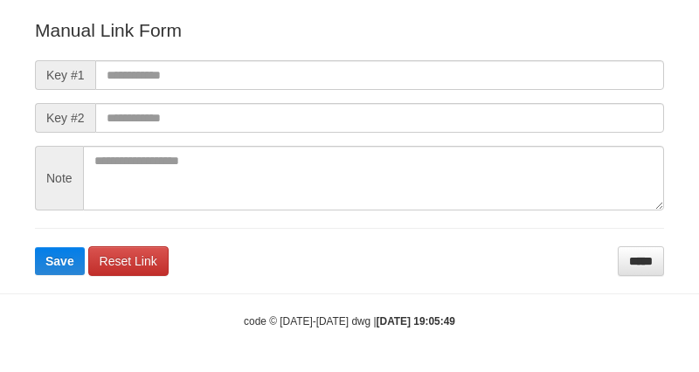
scroll to position [194, 0]
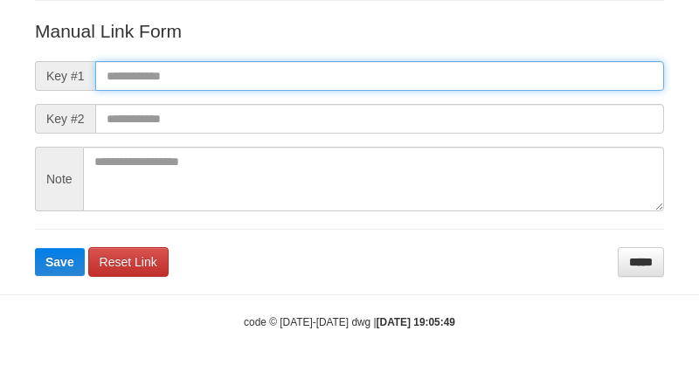
click at [308, 71] on input "text" at bounding box center [379, 76] width 569 height 30
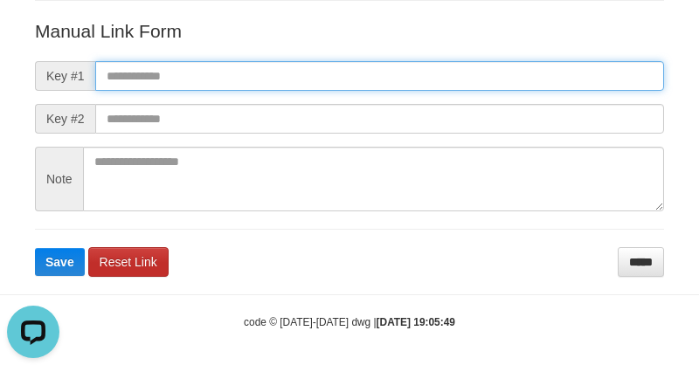
scroll to position [0, 0]
paste input "**********"
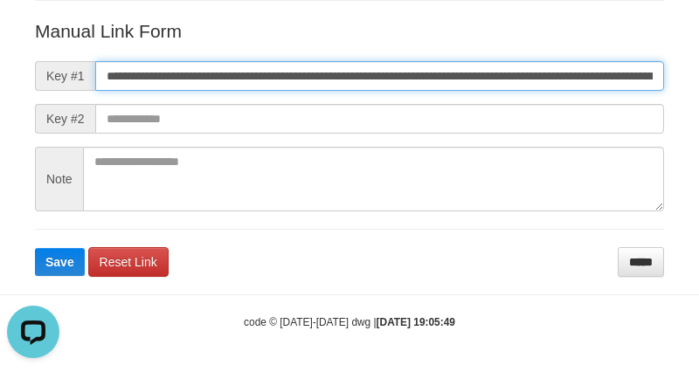
scroll to position [0, 1214]
type input "**********"
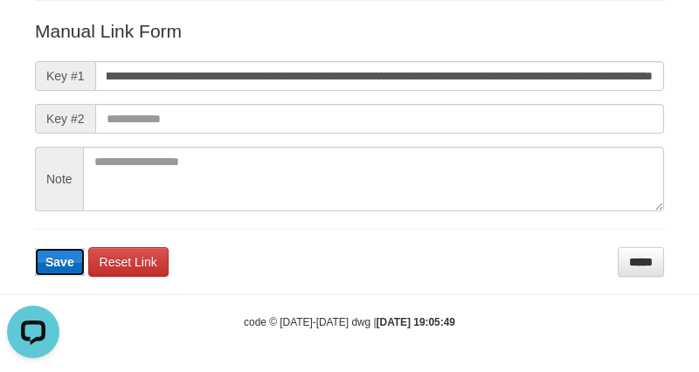
scroll to position [0, 0]
click at [54, 260] on span "Save" at bounding box center [59, 262] width 29 height 14
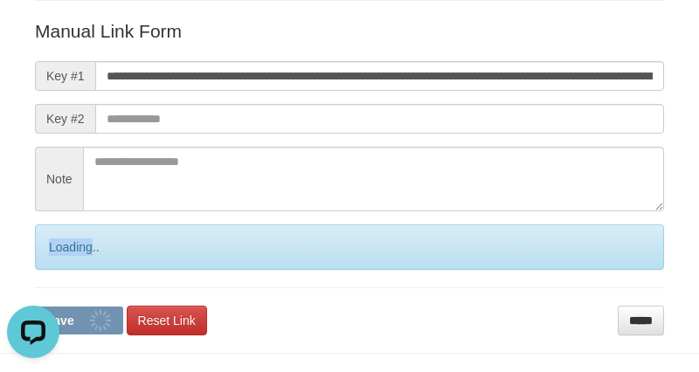
click at [54, 260] on div "Loading.." at bounding box center [349, 246] width 629 height 45
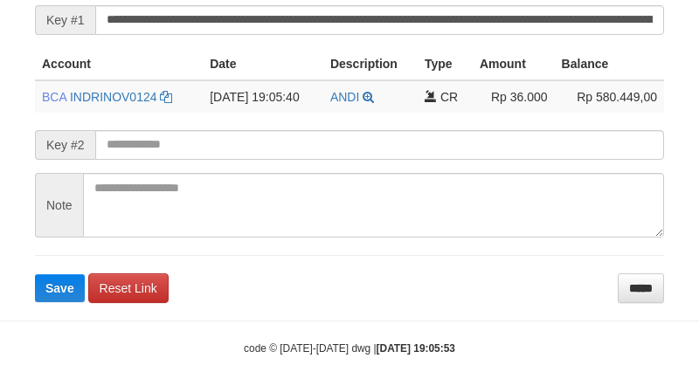
scroll to position [419, 0]
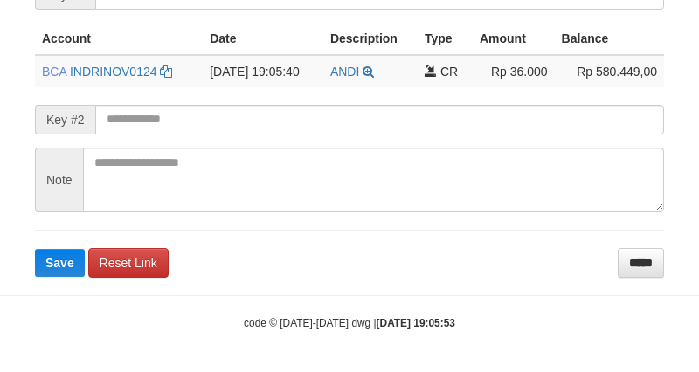
click at [46, 242] on form "**********" at bounding box center [349, 106] width 629 height 341
click at [47, 249] on button "Save" at bounding box center [60, 263] width 50 height 28
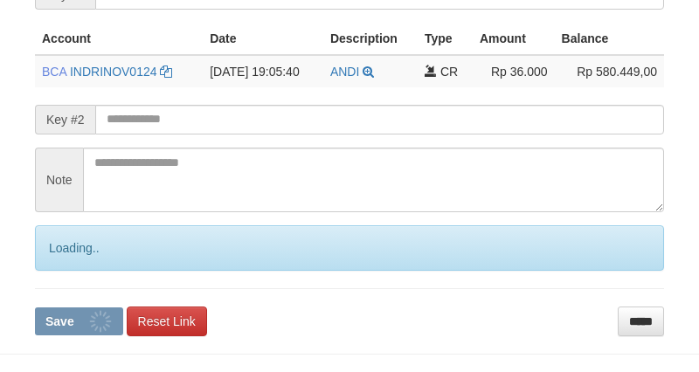
click at [56, 263] on div "Loading.." at bounding box center [349, 247] width 629 height 45
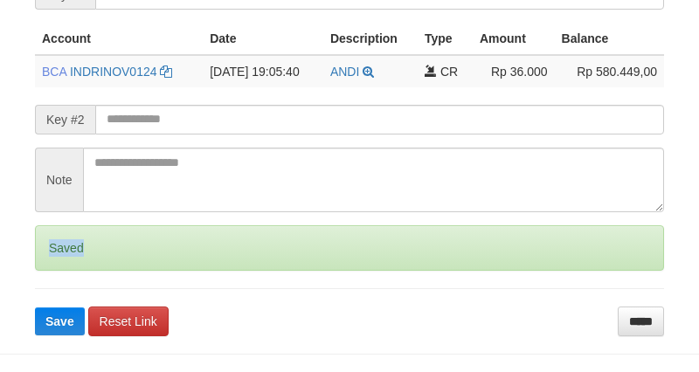
click at [59, 262] on div "Saved" at bounding box center [349, 247] width 629 height 45
click at [62, 262] on div "Saved" at bounding box center [349, 247] width 629 height 45
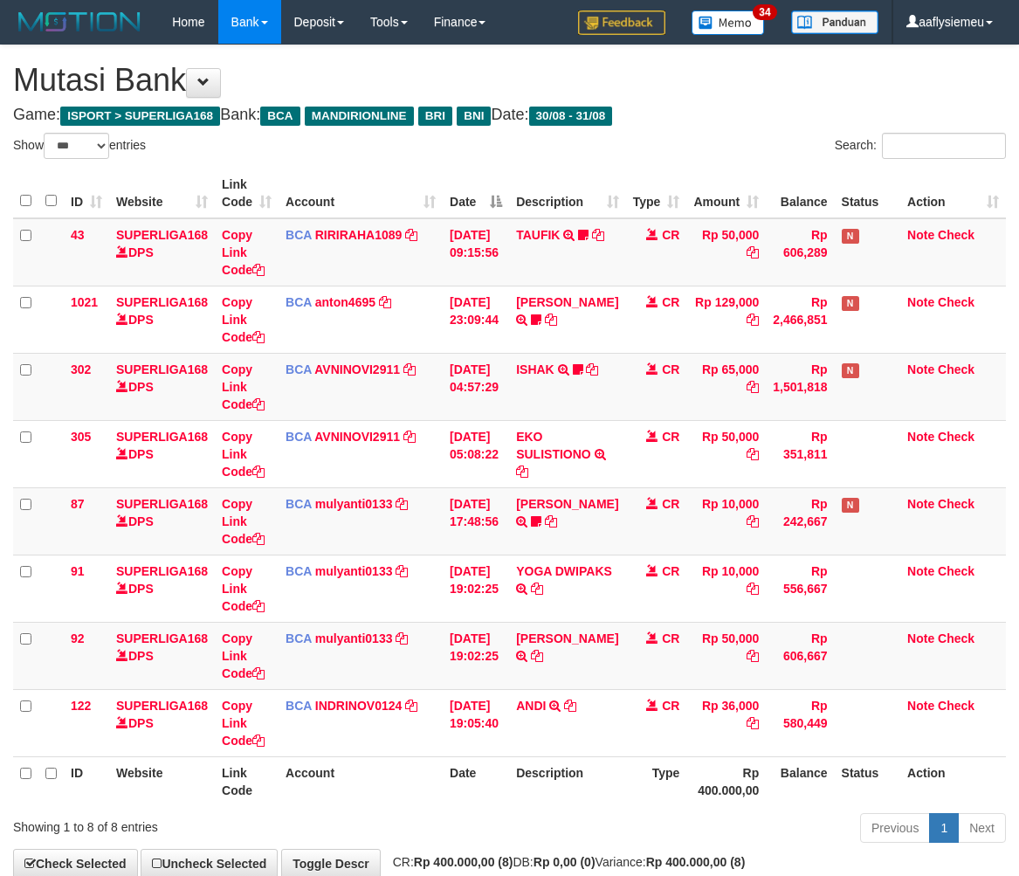
select select "***"
click at [704, 793] on th "Rp 400.000,00" at bounding box center [725, 781] width 79 height 50
drag, startPoint x: 626, startPoint y: 779, endPoint x: 870, endPoint y: 657, distance: 272.6
click at [626, 776] on th "Type" at bounding box center [655, 781] width 61 height 50
drag, startPoint x: 847, startPoint y: 631, endPoint x: 1029, endPoint y: 583, distance: 187.9
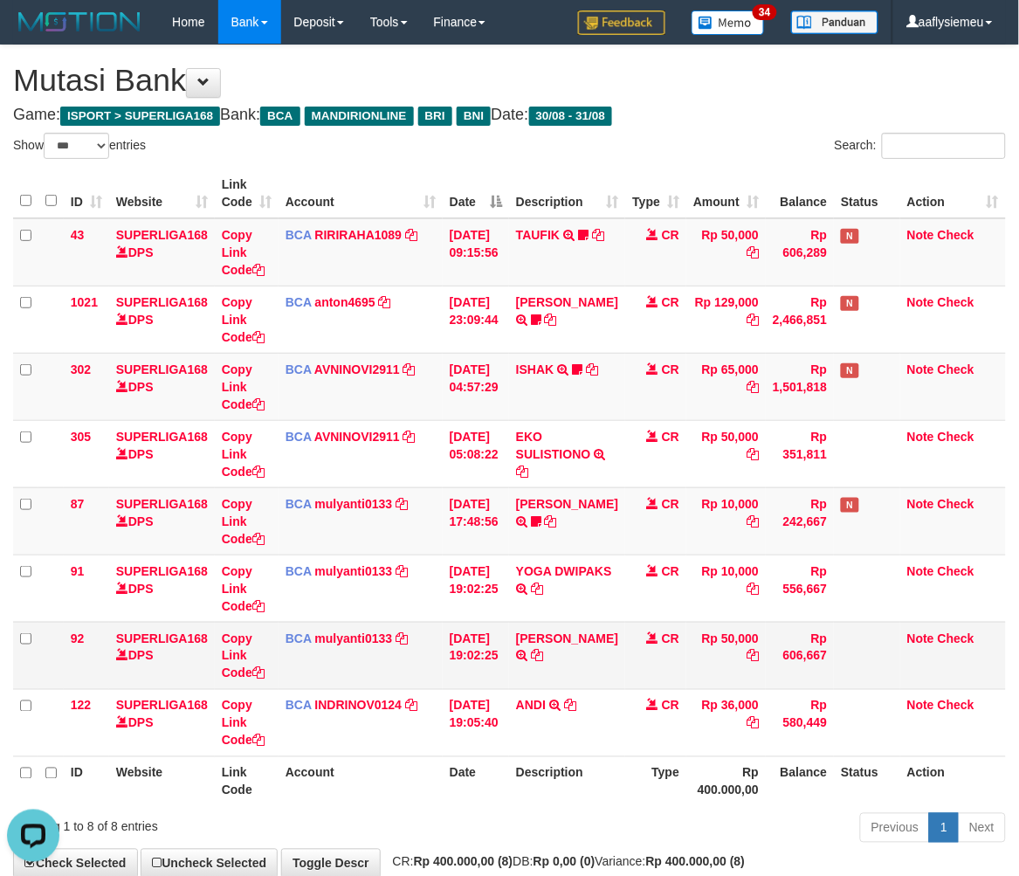
click at [842, 642] on td at bounding box center [867, 655] width 66 height 67
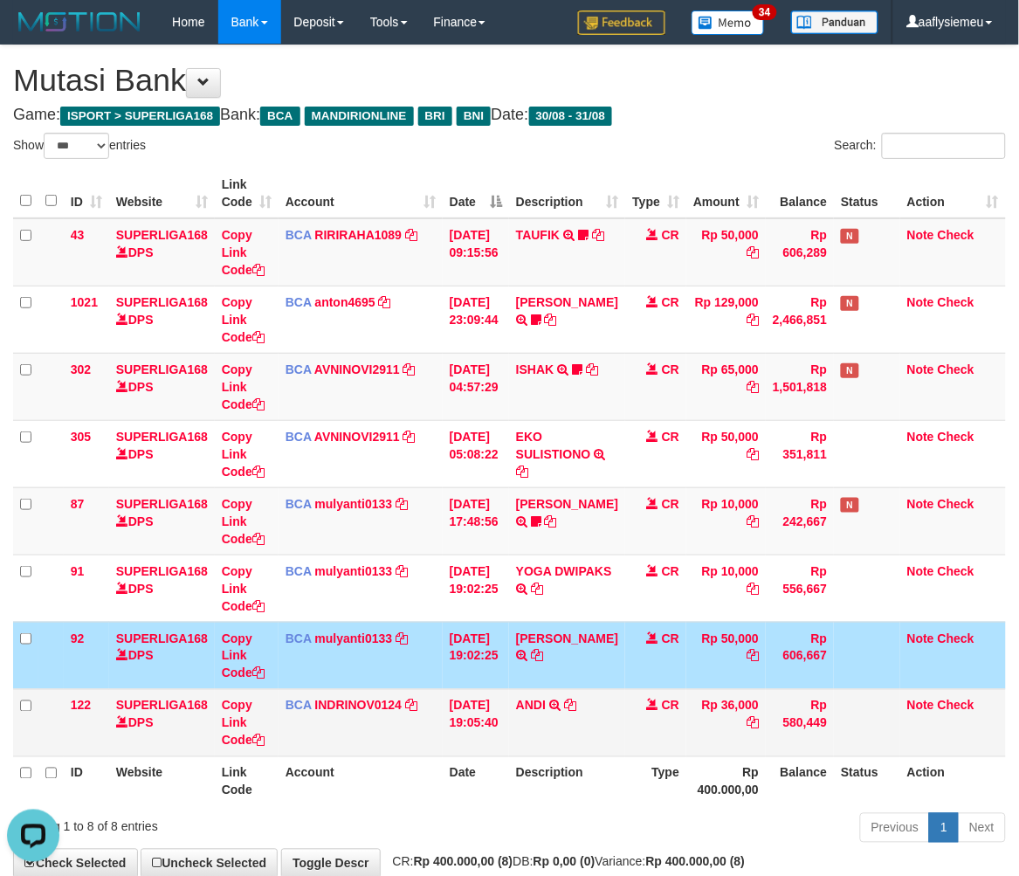
click at [625, 695] on td "CR" at bounding box center [655, 722] width 61 height 67
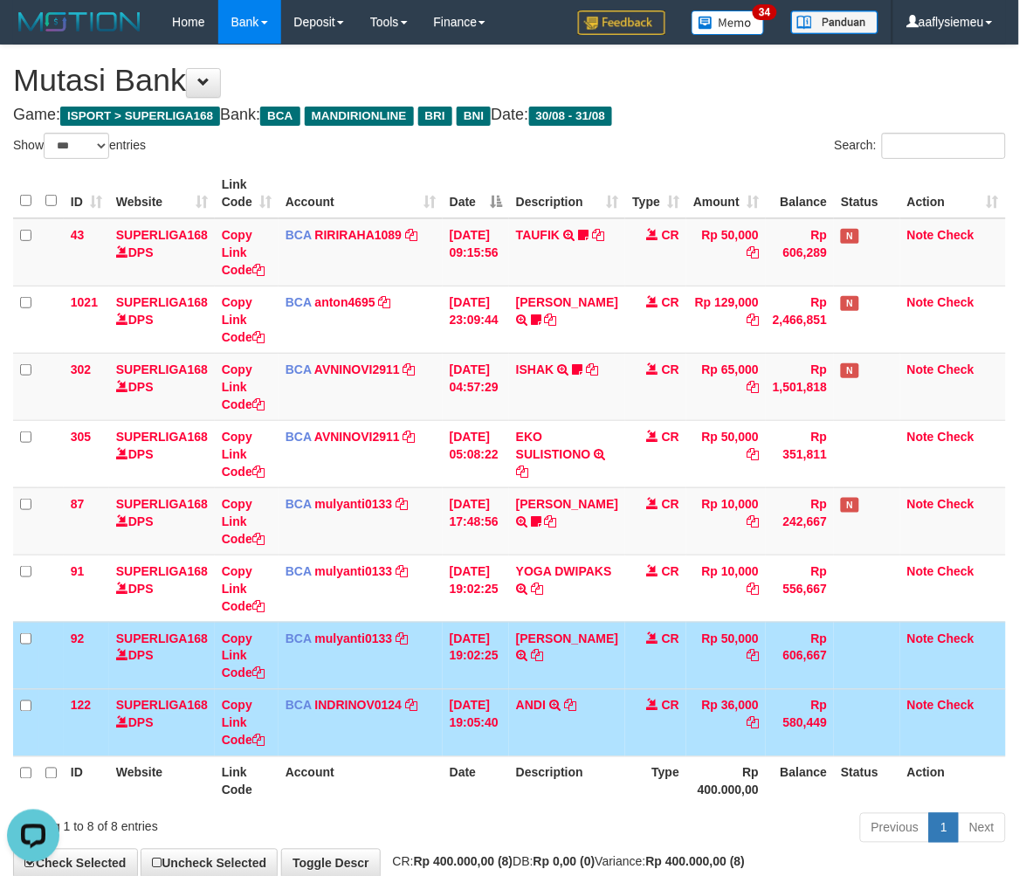
drag, startPoint x: 501, startPoint y: 718, endPoint x: 582, endPoint y: 706, distance: 81.3
click at [501, 718] on td "[DATE] 19:05:40" at bounding box center [476, 722] width 66 height 67
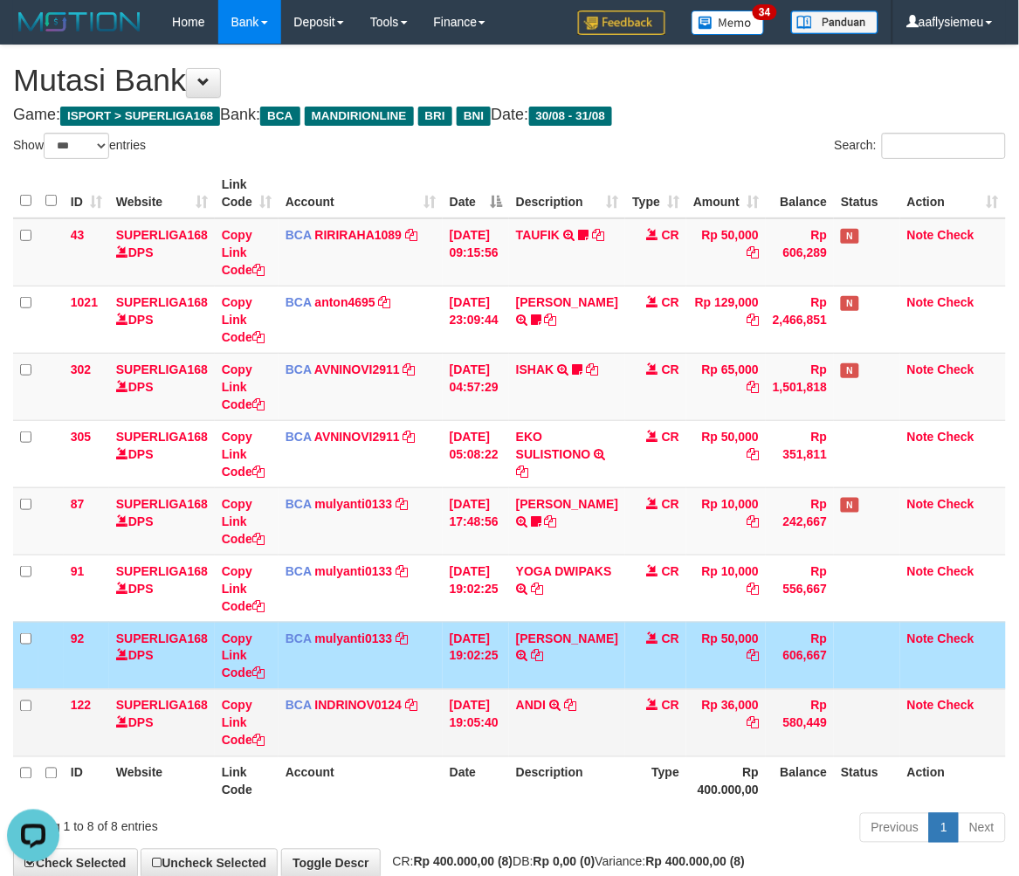
click at [604, 734] on td "ANDI TRSF E-BANKING CR 3108/FTSCY/WS95031 36000.00ANDI" at bounding box center [567, 722] width 116 height 67
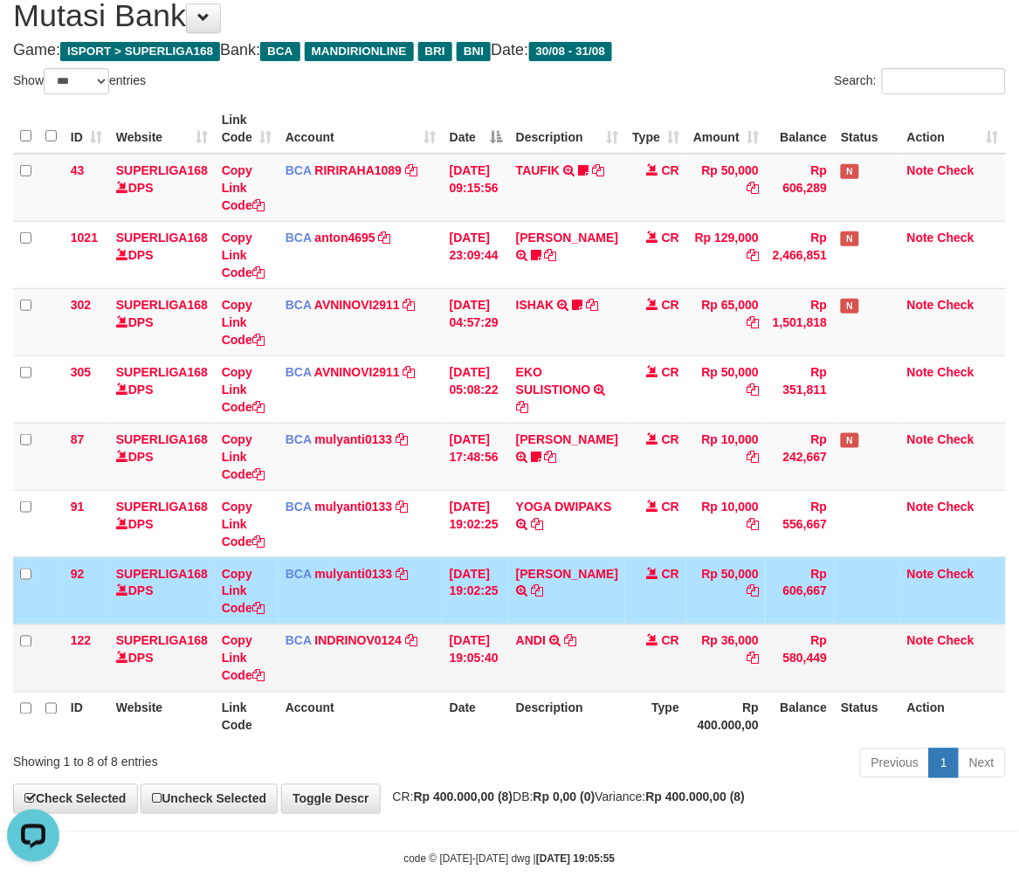
scroll to position [100, 0]
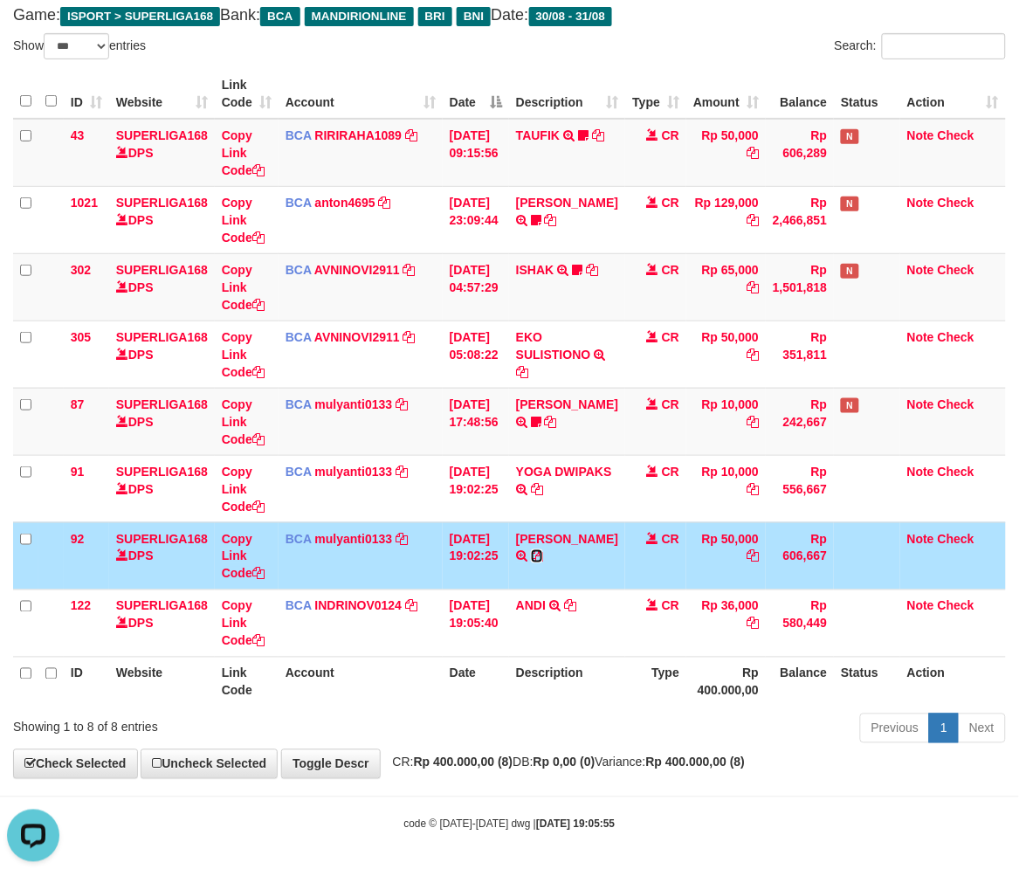
click at [543, 556] on icon at bounding box center [537, 556] width 12 height 12
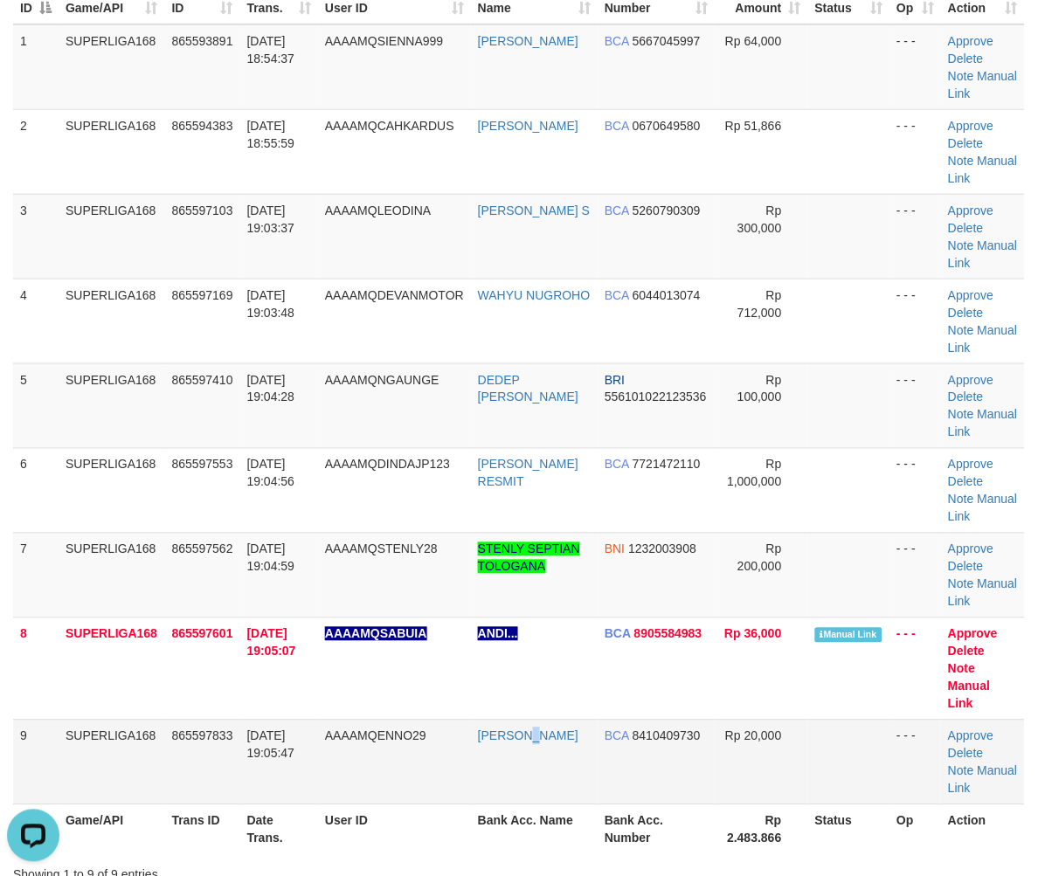
click at [520, 764] on td "[PERSON_NAME]" at bounding box center [534, 762] width 127 height 85
drag, startPoint x: 178, startPoint y: 758, endPoint x: 20, endPoint y: 758, distance: 158.1
click at [132, 758] on tr "9 SUPERLIGA168 865597833 31/08/2025 19:05:47 AAAAMQENNO29 ADE HERMAWAN BCA 8410…" at bounding box center [518, 762] width 1011 height 85
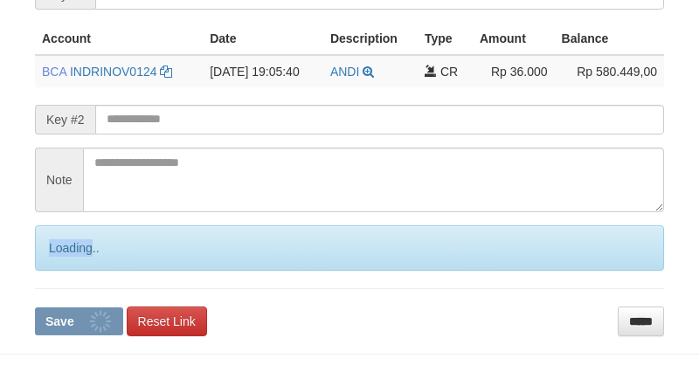
click at [67, 259] on div "Loading.." at bounding box center [349, 247] width 629 height 45
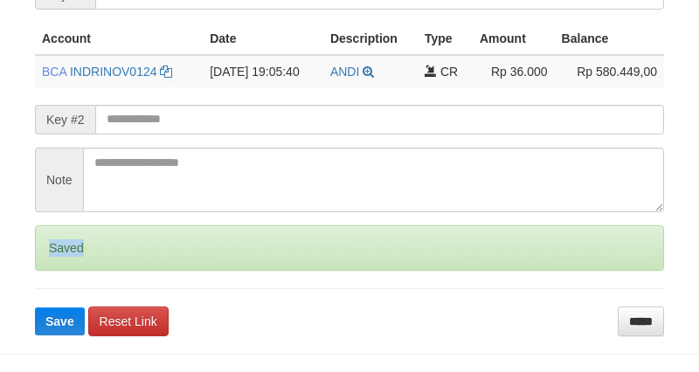
click at [67, 259] on div "Saved" at bounding box center [349, 247] width 629 height 45
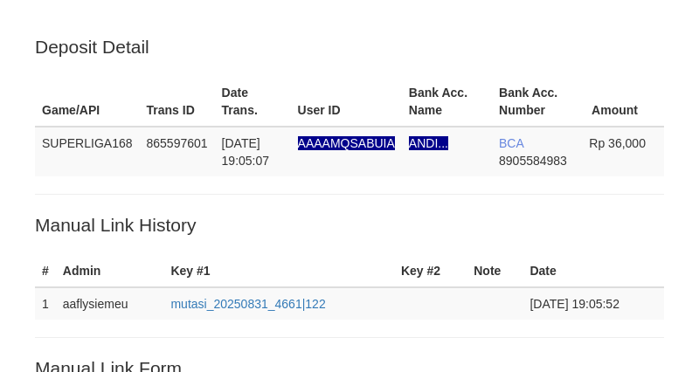
scroll to position [419, 0]
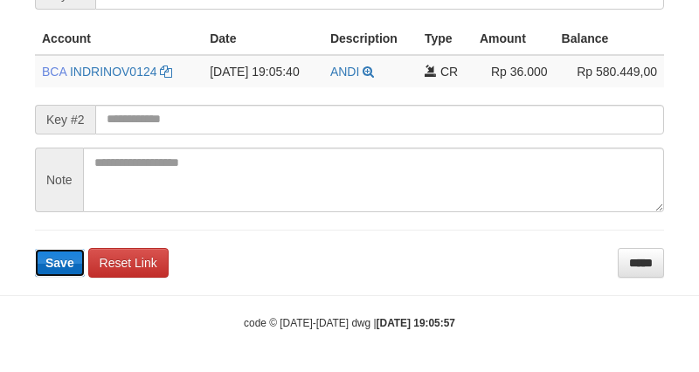
click at [72, 256] on span "Save" at bounding box center [59, 263] width 29 height 14
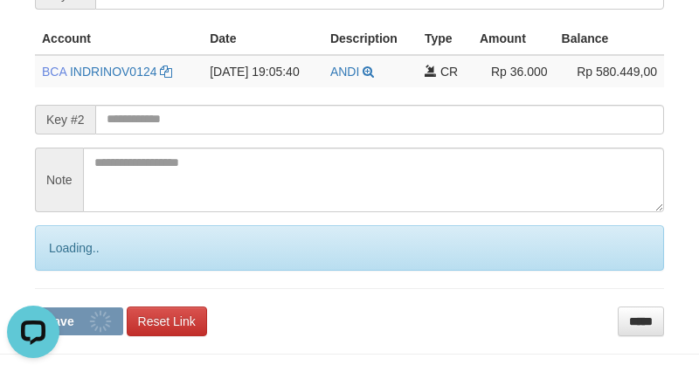
click at [71, 257] on div "Loading.." at bounding box center [349, 247] width 629 height 45
click at [67, 263] on div "Loading.." at bounding box center [349, 247] width 629 height 45
click at [65, 266] on div "Loading.." at bounding box center [349, 247] width 629 height 45
click at [65, 264] on div "Loading.." at bounding box center [349, 247] width 629 height 45
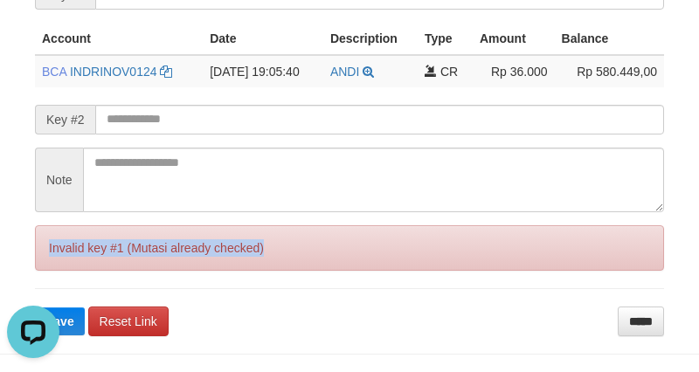
click at [65, 264] on div "Invalid key #1 (Mutasi already checked)" at bounding box center [349, 247] width 629 height 45
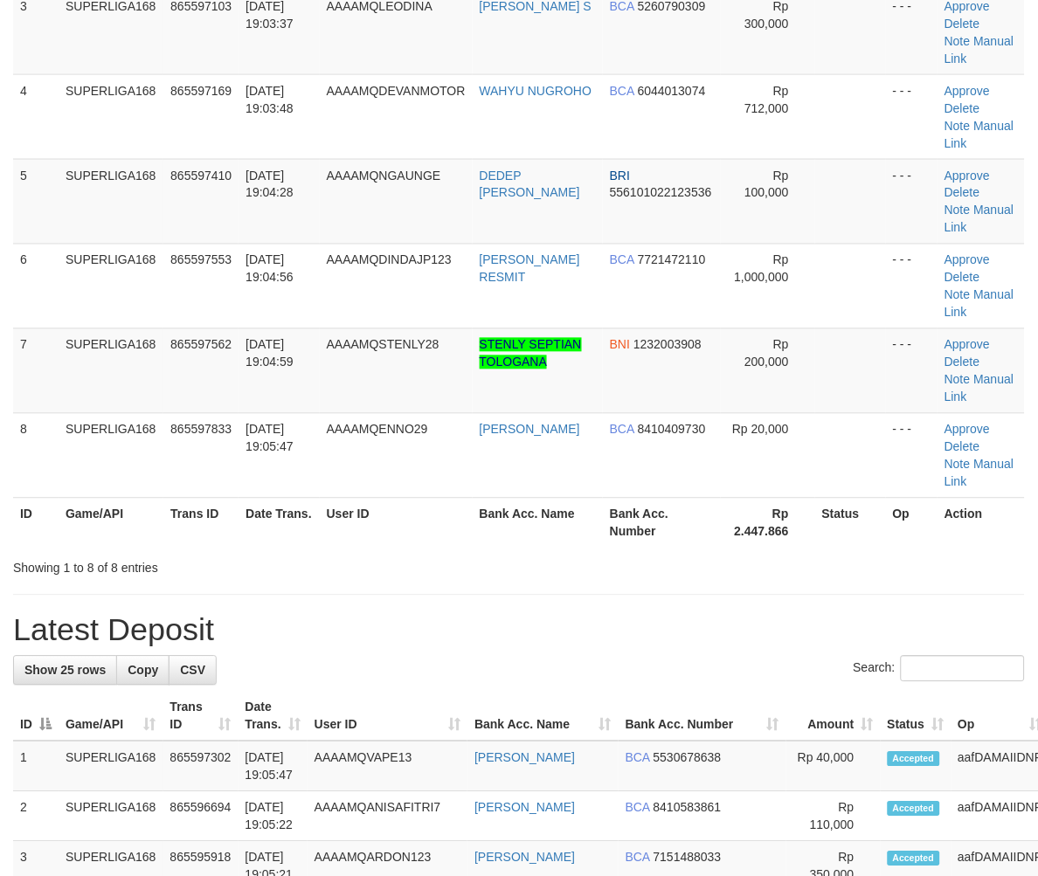
click at [42, 616] on h1 "Latest Deposit" at bounding box center [518, 630] width 1011 height 35
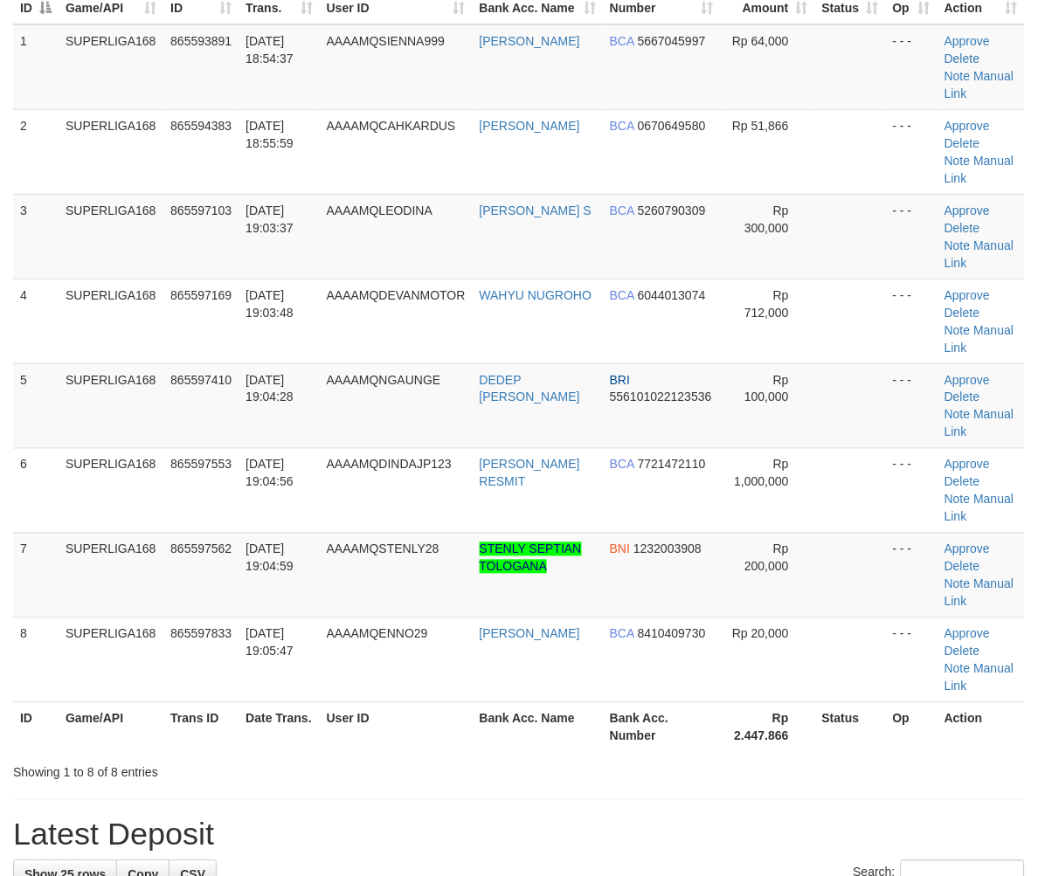
drag, startPoint x: 61, startPoint y: 464, endPoint x: 0, endPoint y: 515, distance: 80.0
click at [51, 477] on td "6" at bounding box center [35, 490] width 45 height 85
click at [393, 442] on tbody "1 SUPERLIGA168 865593891 31/08/2025 18:54:37 AAAAMQSIENNA999 NANA SUDIARNA BCA …" at bounding box center [518, 363] width 1011 height 679
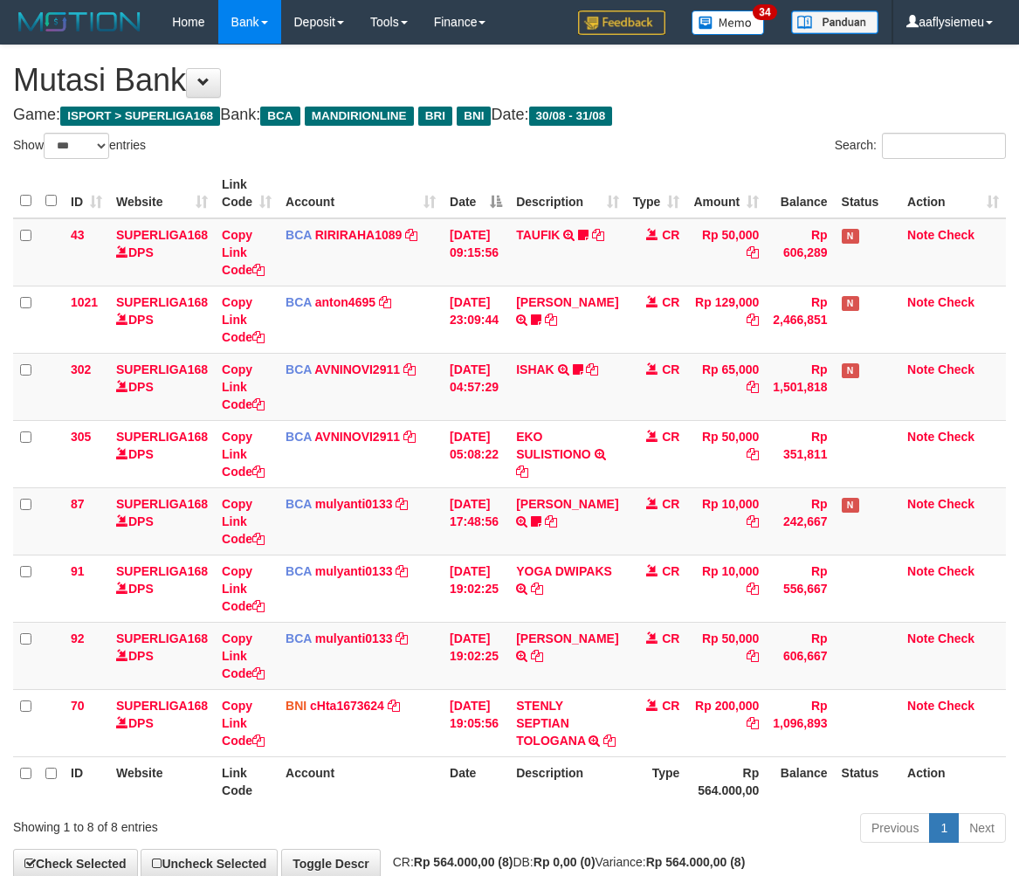
select select "***"
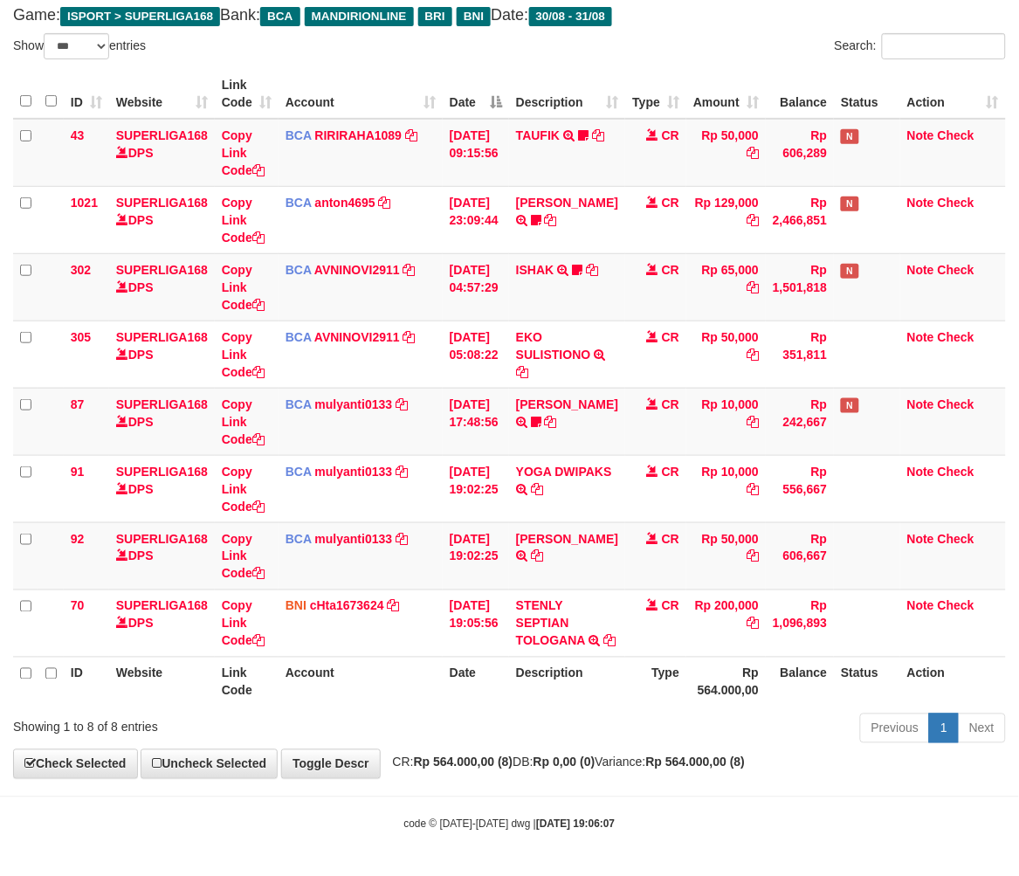
drag, startPoint x: 562, startPoint y: 737, endPoint x: 555, endPoint y: 729, distance: 10.5
click at [557, 736] on div "Previous 1 Next" at bounding box center [722, 731] width 569 height 38
drag, startPoint x: 519, startPoint y: 688, endPoint x: 1031, endPoint y: 583, distance: 522.4
click at [524, 688] on th "Description" at bounding box center [567, 682] width 116 height 50
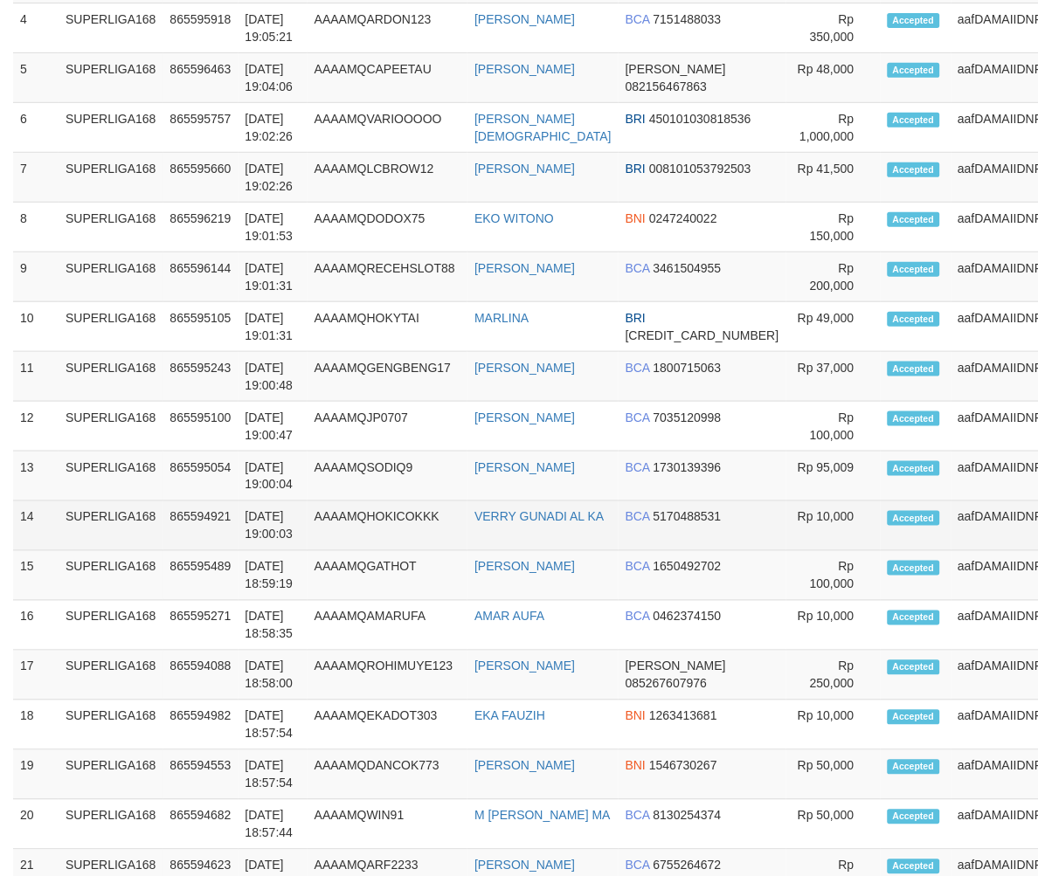
drag, startPoint x: 122, startPoint y: 511, endPoint x: 86, endPoint y: 537, distance: 45.1
click at [86, 537] on tbody "1 SUPERLIGA168 865597601 [DATE] 19:06:00 AAAAMQSABUIA ANDI... BCA 8905584983" at bounding box center [566, 475] width 1107 height 1245
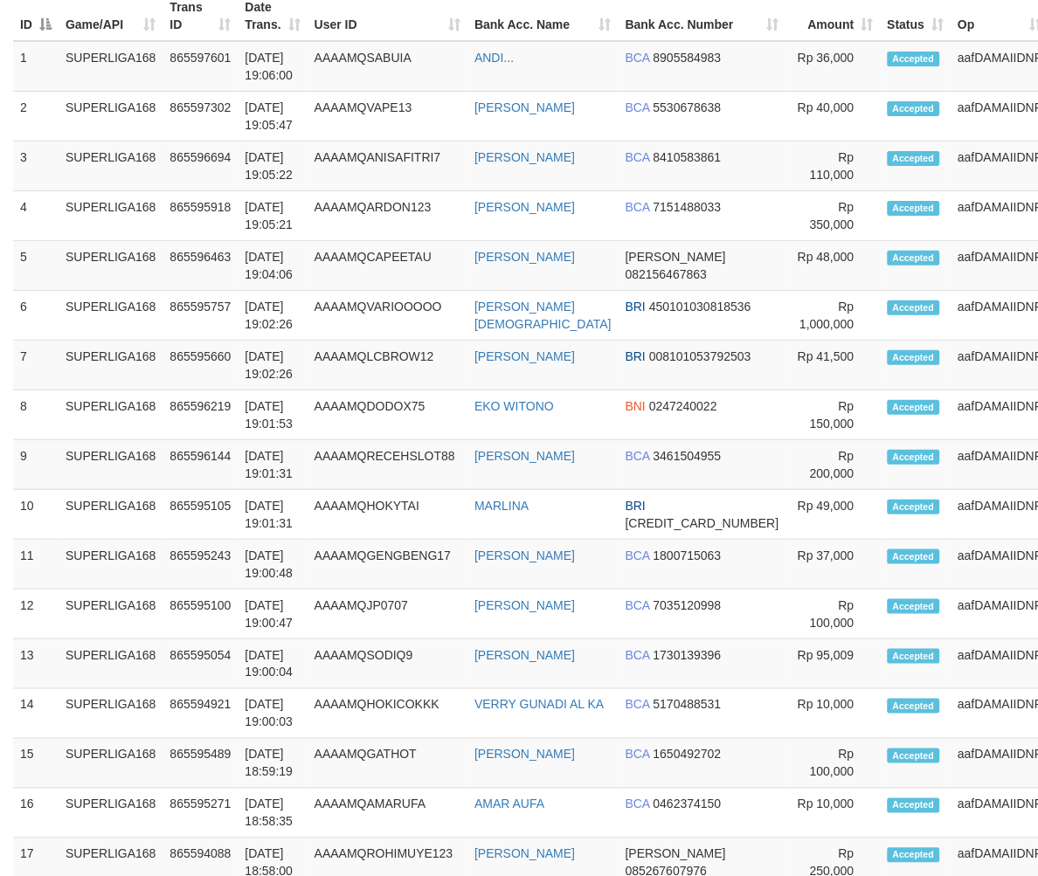
drag, startPoint x: 75, startPoint y: 486, endPoint x: 3, endPoint y: 525, distance: 82.5
click at [61, 490] on td "SUPERLIGA168" at bounding box center [111, 465] width 105 height 50
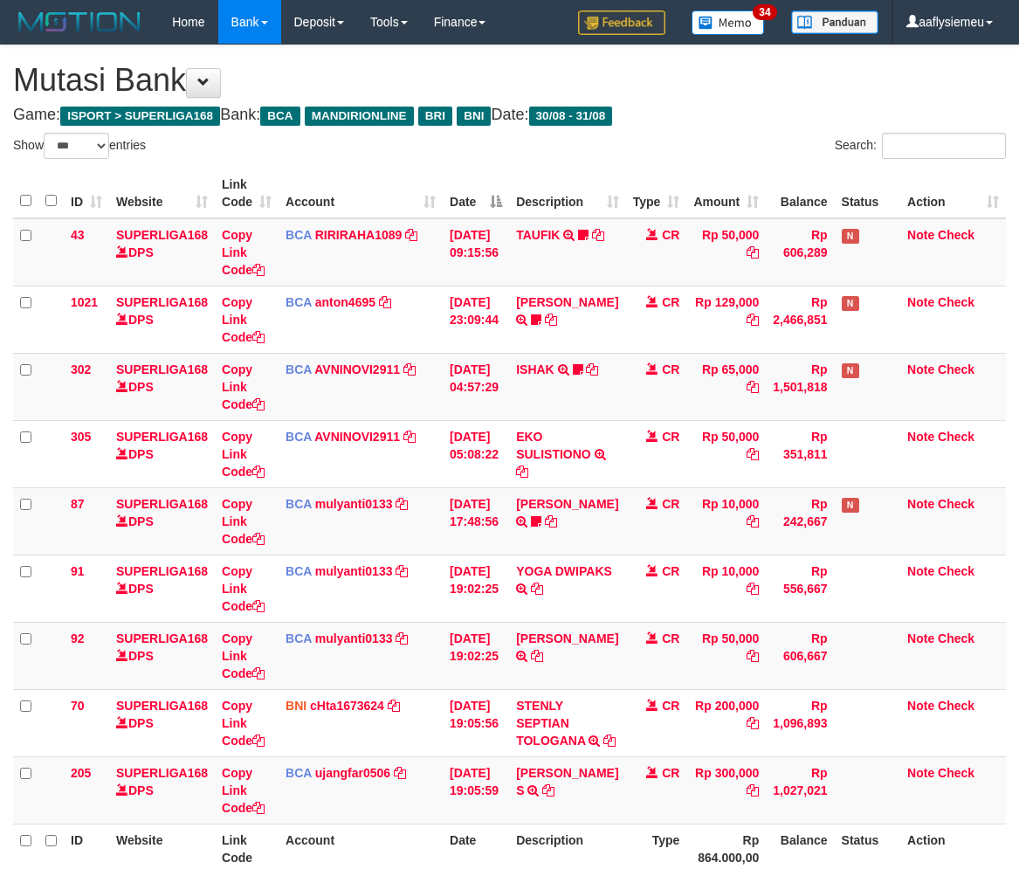
select select "***"
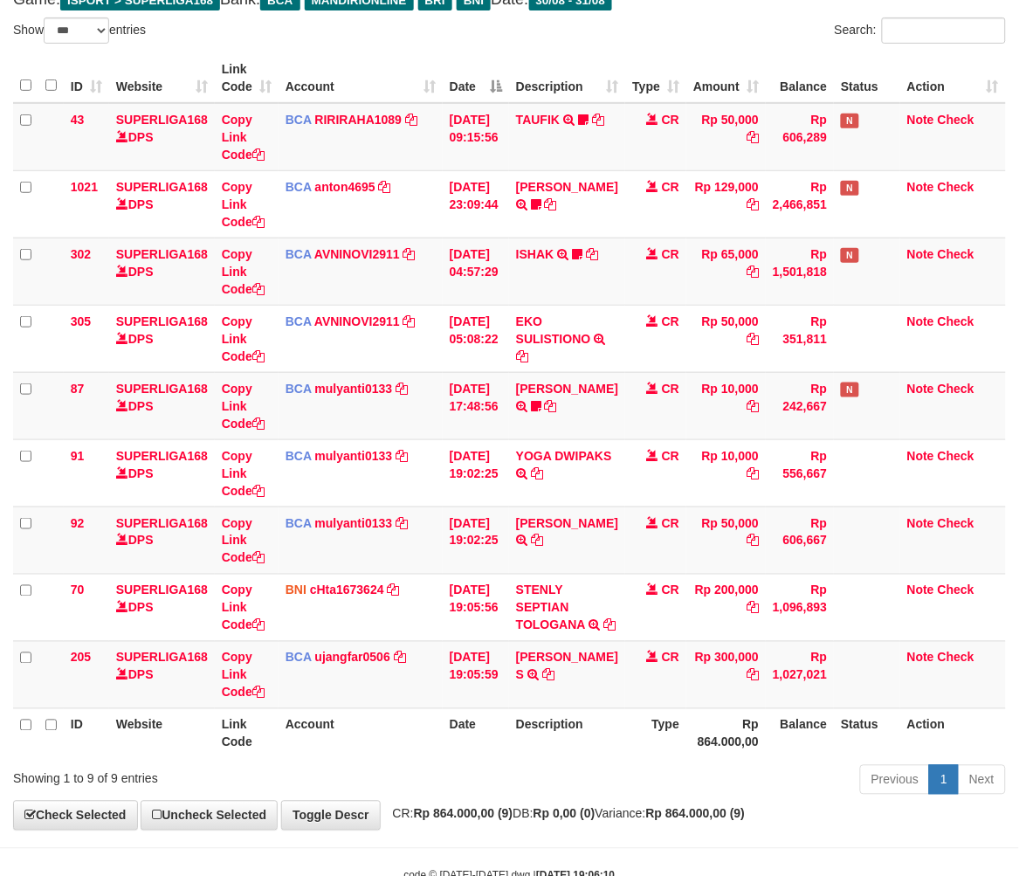
scroll to position [185, 0]
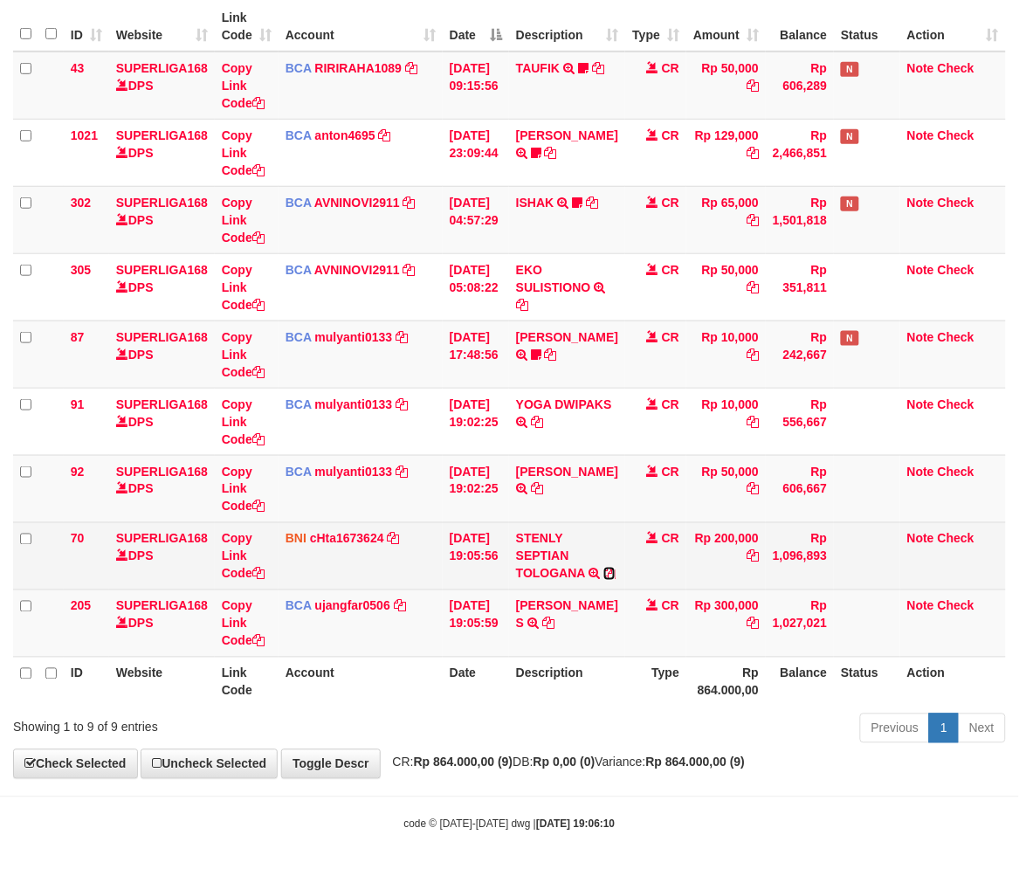
click at [604, 570] on icon at bounding box center [610, 574] width 12 height 12
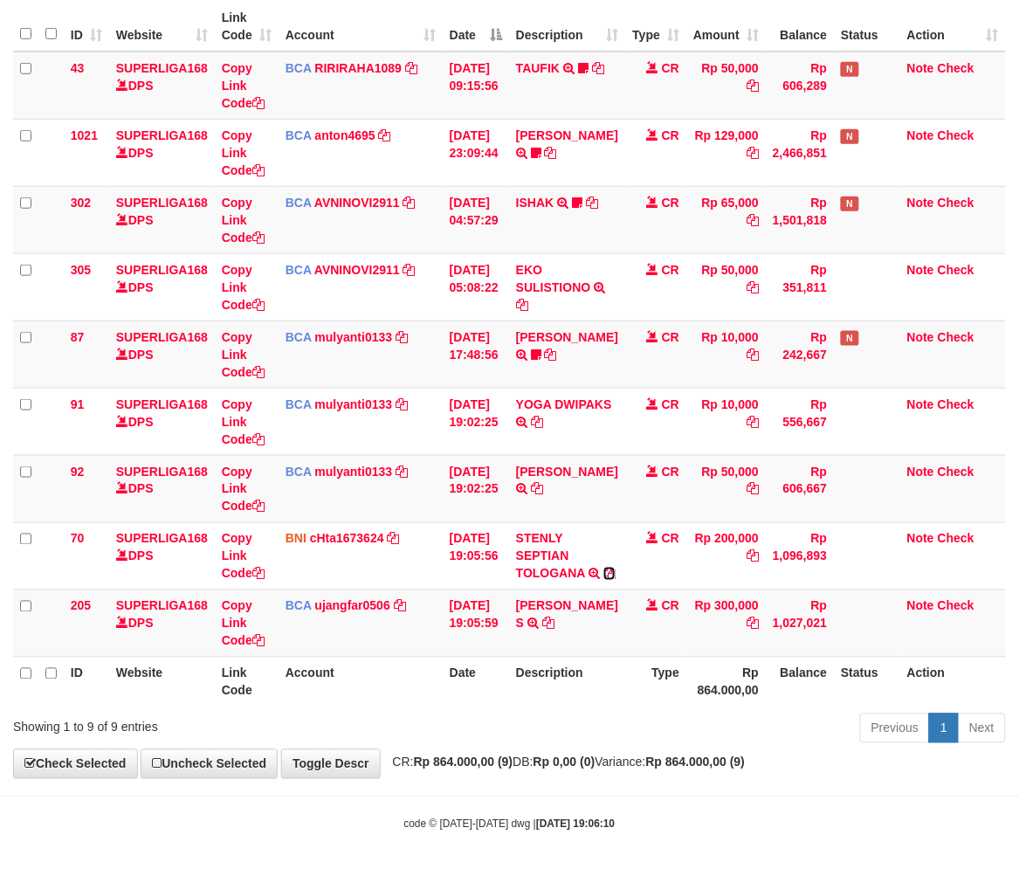
drag, startPoint x: 531, startPoint y: 570, endPoint x: 1027, endPoint y: 556, distance: 496.3
click at [604, 571] on icon at bounding box center [610, 574] width 12 height 12
click at [337, 731] on div "Showing 1 to 9 of 9 entries" at bounding box center [212, 724] width 398 height 24
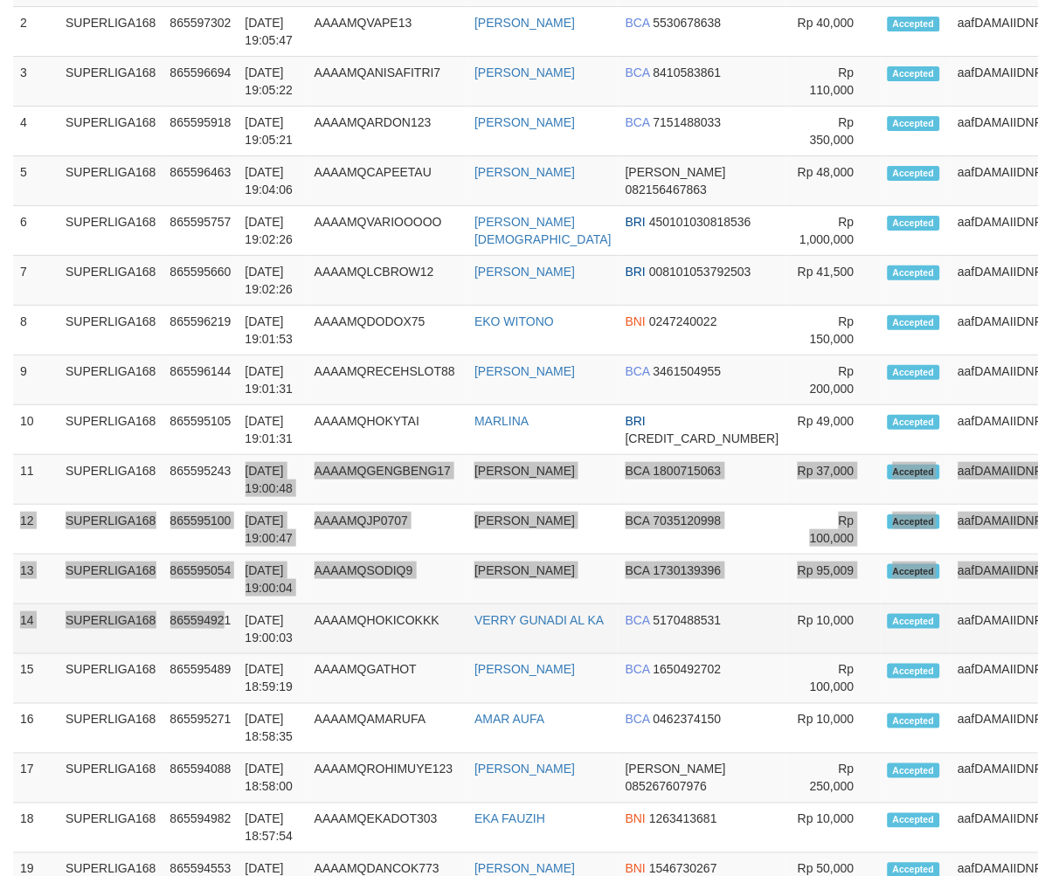
click at [236, 476] on tbody "1 SUPERLIGA168 865597601 [DATE] 19:06:00 AAAAMQSABUIA ANDI... BCA 8905584983" at bounding box center [566, 578] width 1107 height 1245
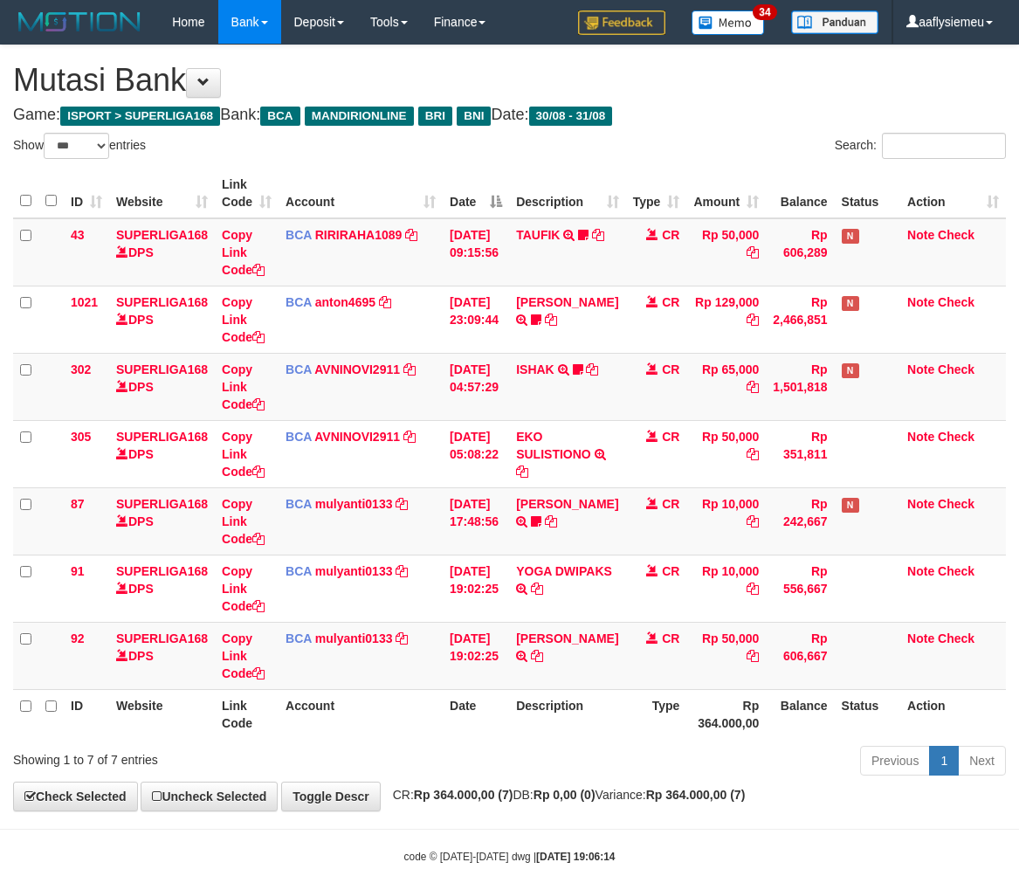
select select "***"
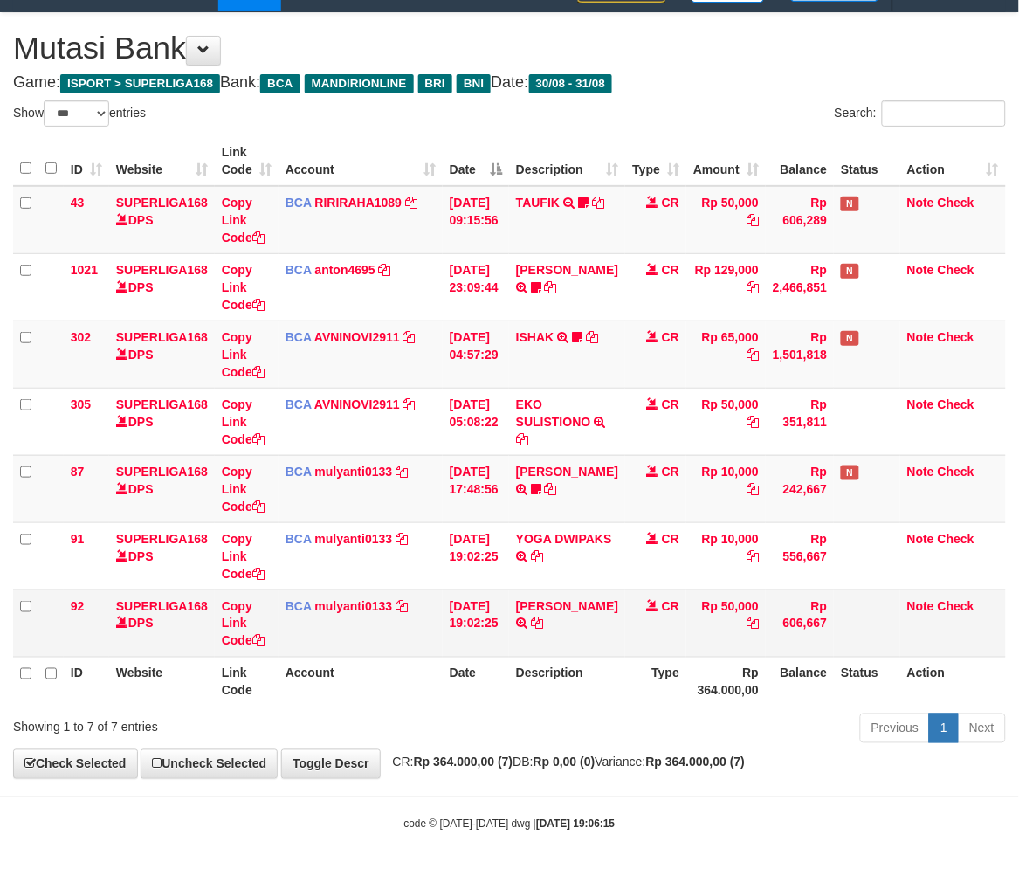
click at [405, 647] on td "BCA mulyanti0133 DPS MULYANTI mutasi_20250831_4495 | 92 mutasi_20250831_4495 | …" at bounding box center [361, 623] width 164 height 67
click at [424, 608] on td "BCA mulyanti0133 DPS MULYANTI mutasi_20250831_4495 | 92 mutasi_20250831_4495 | …" at bounding box center [361, 623] width 164 height 67
drag, startPoint x: 424, startPoint y: 608, endPoint x: 3, endPoint y: 636, distance: 421.0
click at [414, 611] on td "BCA mulyanti0133 DPS MULYANTI mutasi_20250831_4495 | 92 mutasi_20250831_4495 | …" at bounding box center [361, 623] width 164 height 67
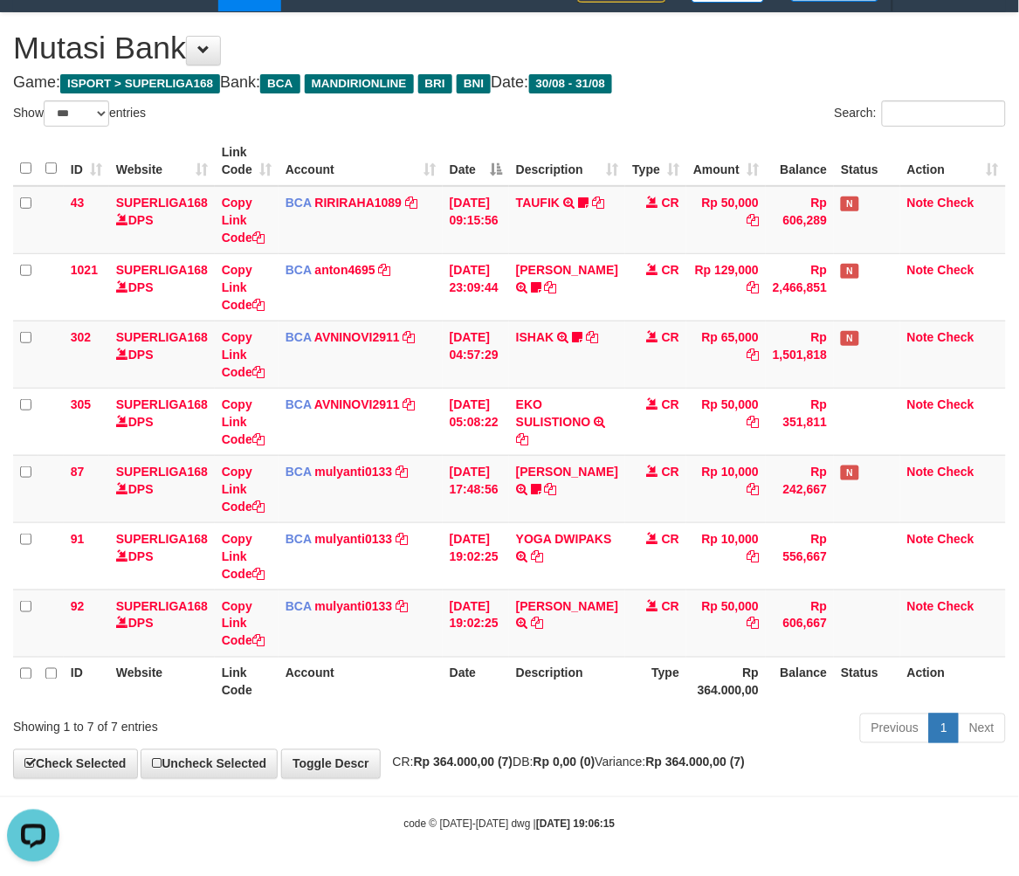
drag, startPoint x: 481, startPoint y: 706, endPoint x: 554, endPoint y: 697, distance: 73.0
click at [483, 706] on div "ID Website Link Code Account Date Description Type Amount Balance Status Action…" at bounding box center [509, 421] width 1019 height 581
click at [769, 735] on div "Previous 1 Next" at bounding box center [722, 731] width 569 height 38
click at [640, 686] on th "Type" at bounding box center [655, 682] width 61 height 50
click at [390, 657] on th "Account" at bounding box center [361, 682] width 164 height 50
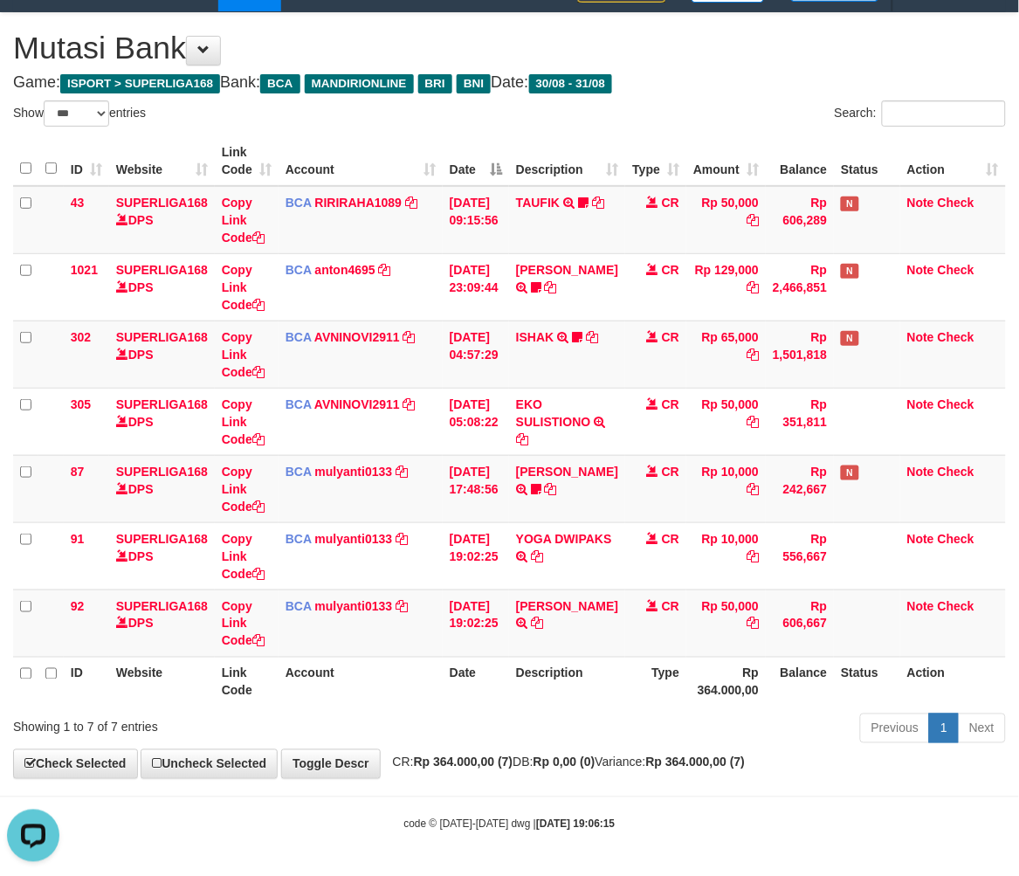
drag, startPoint x: 617, startPoint y: 657, endPoint x: 548, endPoint y: 659, distance: 68.2
click at [617, 658] on th "Description" at bounding box center [567, 682] width 116 height 50
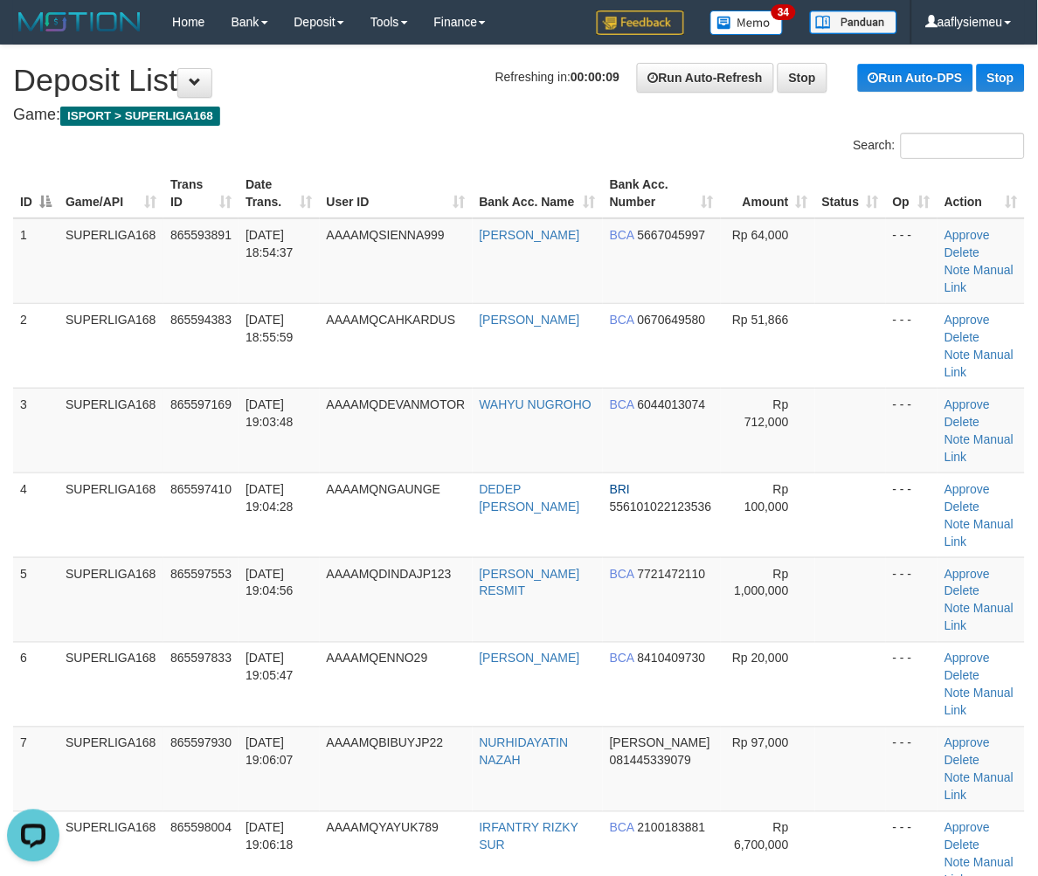
drag, startPoint x: 203, startPoint y: 505, endPoint x: 0, endPoint y: 605, distance: 226.9
click at [196, 516] on td "865597410" at bounding box center [200, 515] width 75 height 85
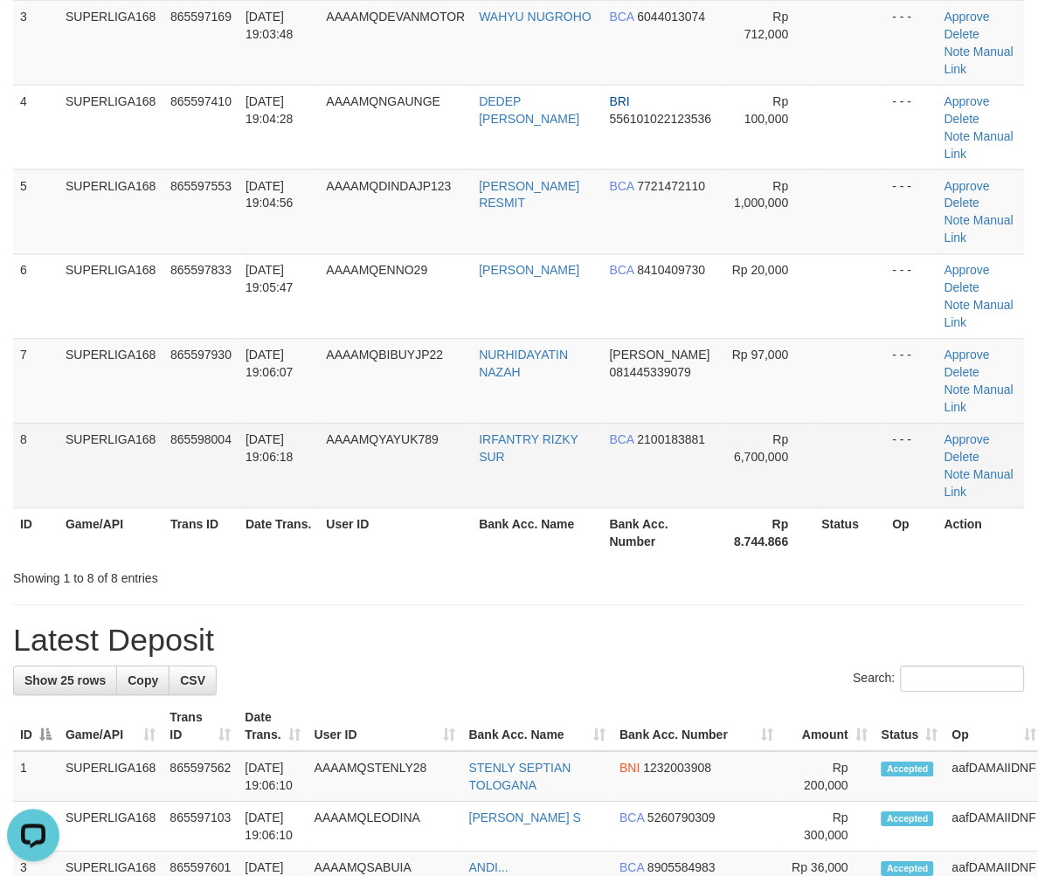
click at [313, 484] on td "31/08/2025 19:06:18" at bounding box center [278, 466] width 81 height 85
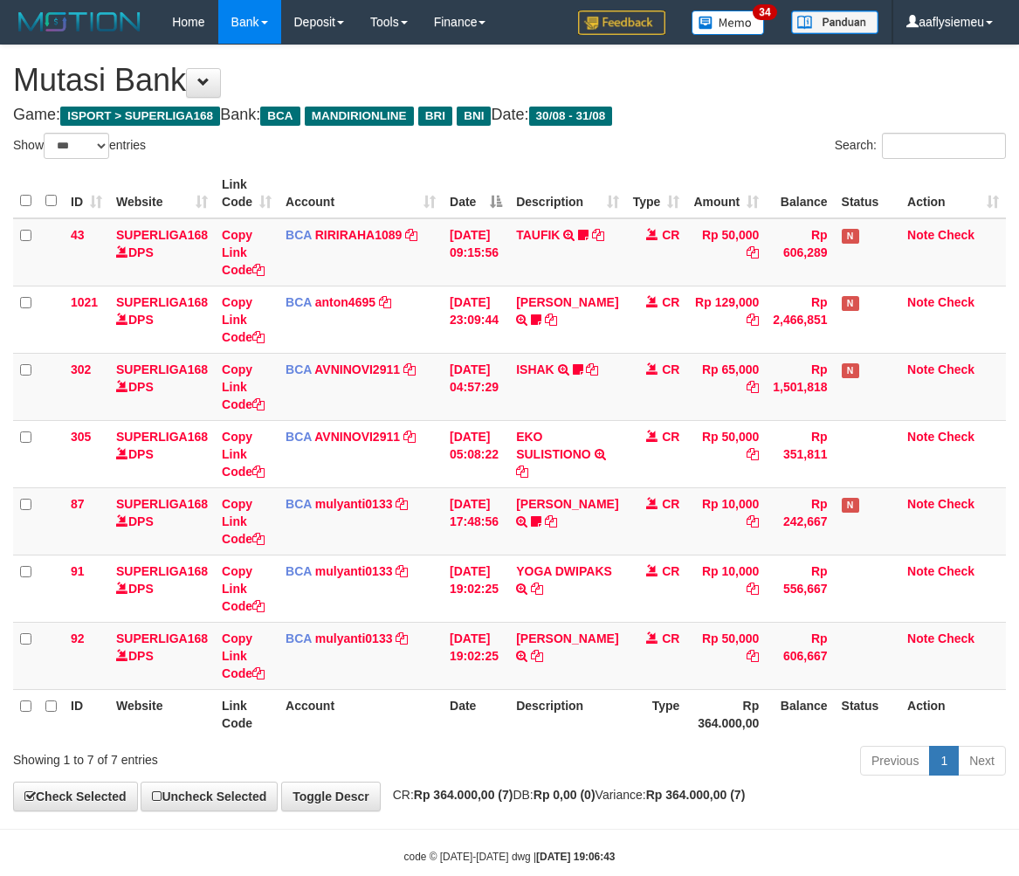
select select "***"
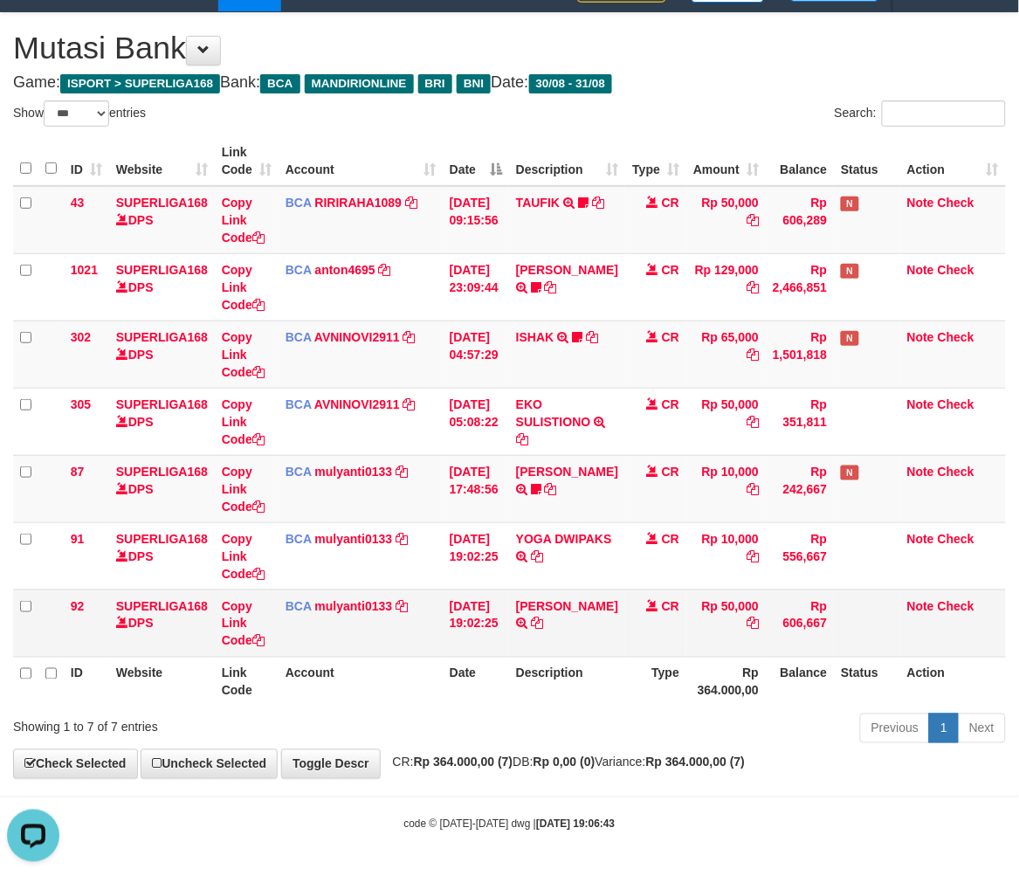
click at [592, 651] on td "RIDWAN NASTU TRSF E-BANKING CR 3108/FTSCY/WS95051 50000.002025083156744347 TRFD…" at bounding box center [567, 623] width 116 height 67
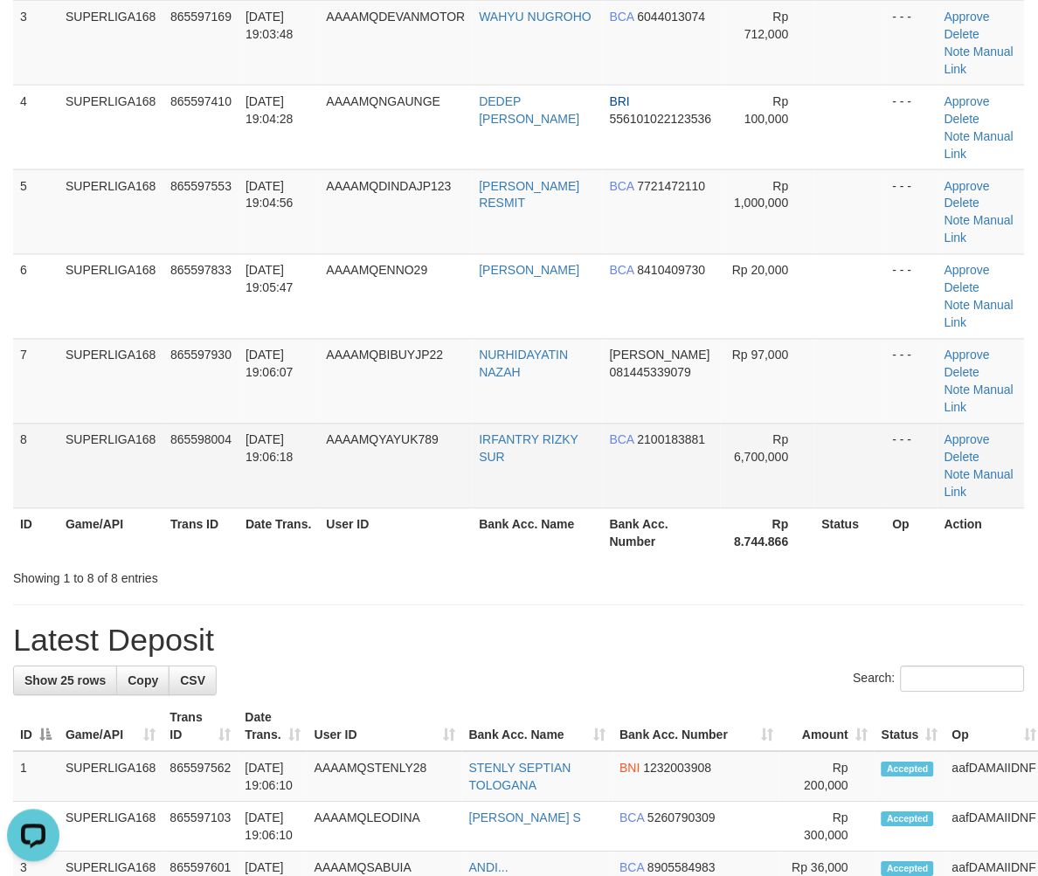
click at [259, 455] on span "[DATE] 19:06:18" at bounding box center [269, 448] width 48 height 31
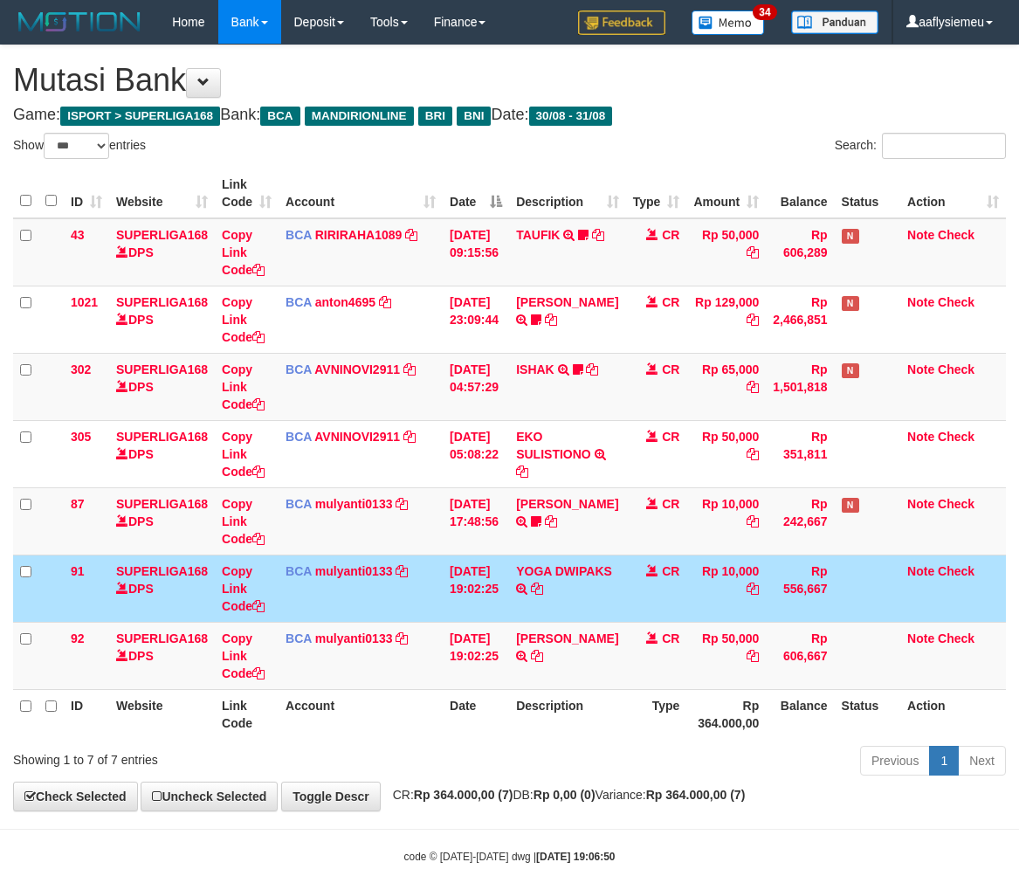
select select "***"
drag, startPoint x: 0, startPoint y: 0, endPoint x: 755, endPoint y: 554, distance: 936.0
click at [755, 555] on td "Rp 10,000" at bounding box center [725, 588] width 79 height 67
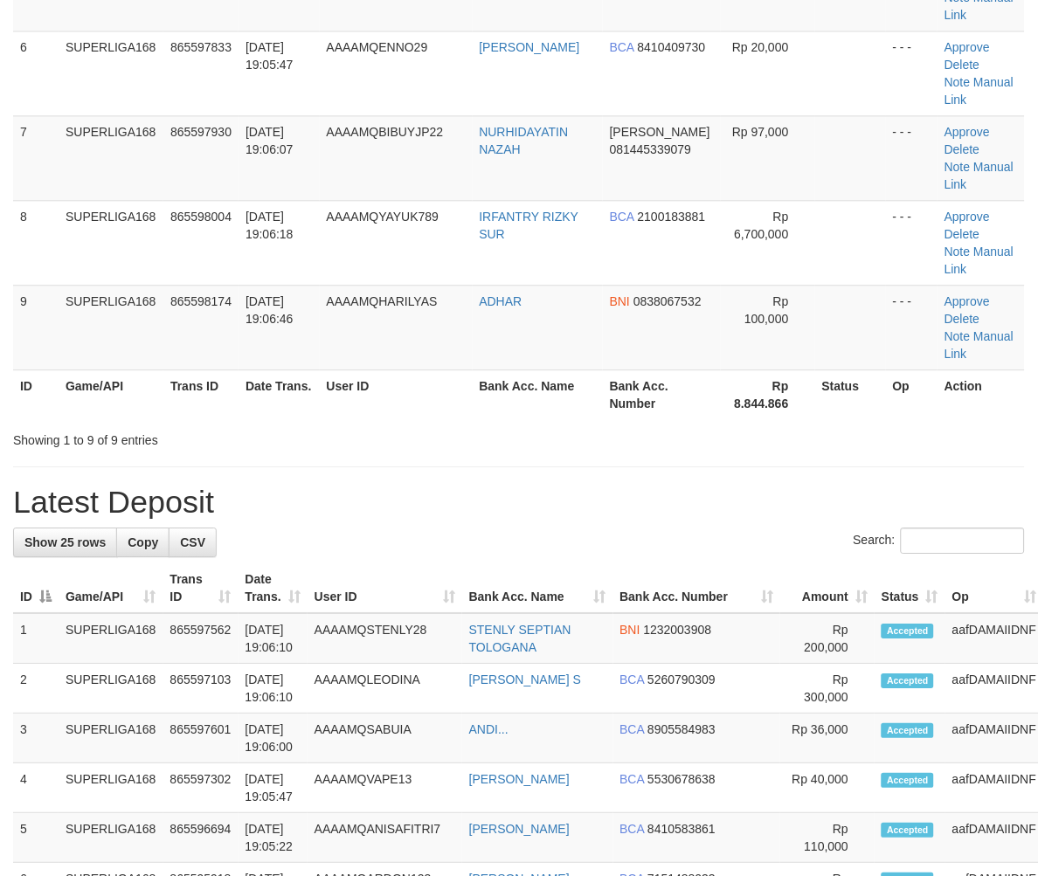
scroll to position [388, 0]
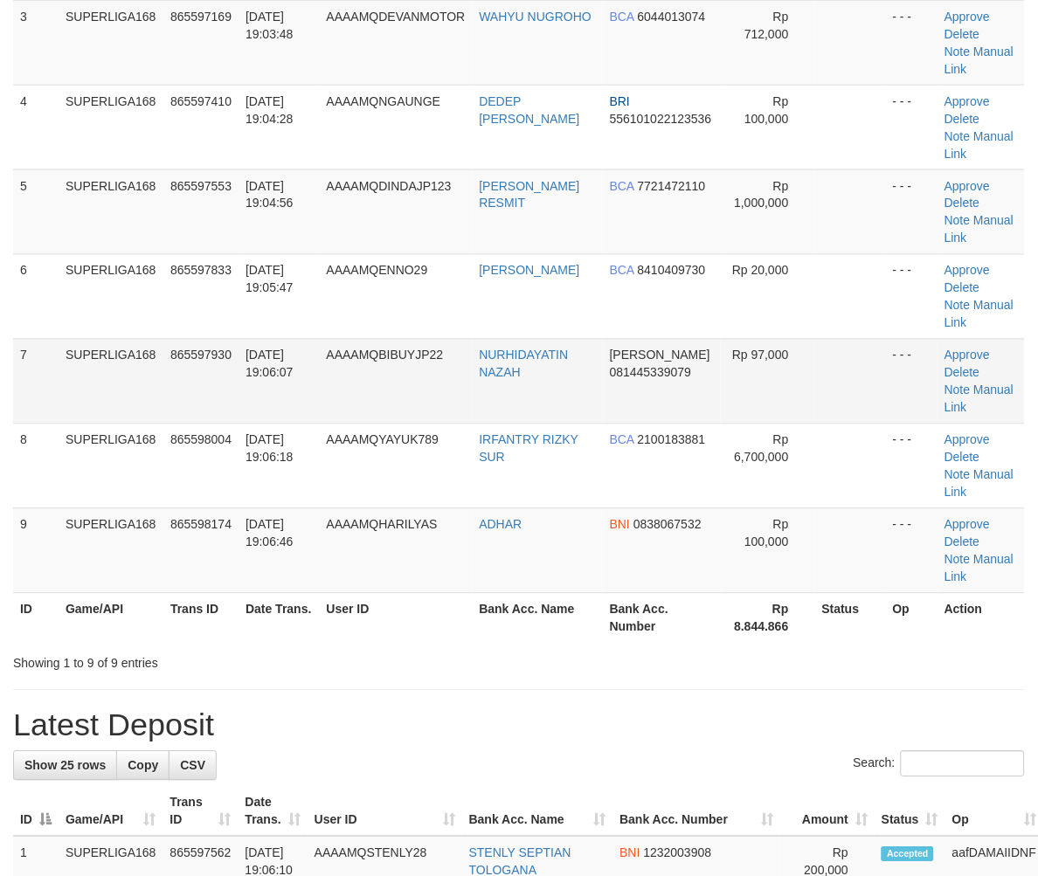
click at [251, 358] on span "[DATE] 19:06:07" at bounding box center [269, 363] width 48 height 31
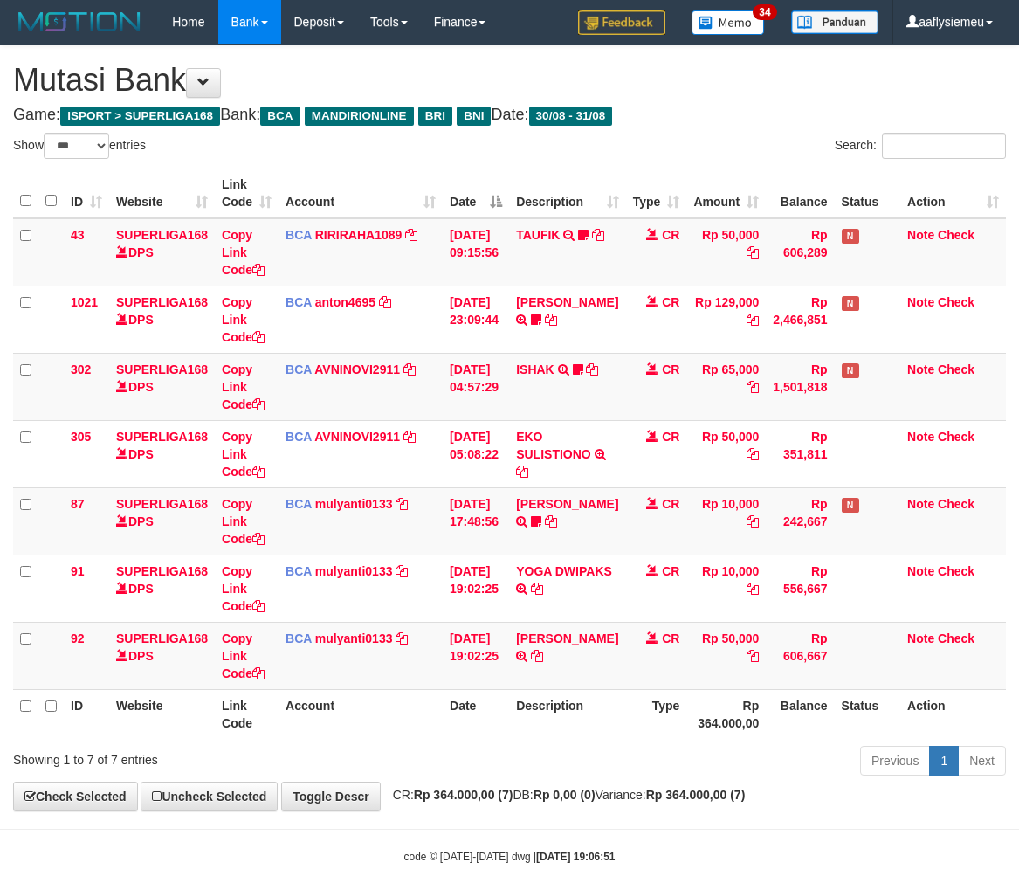
select select "***"
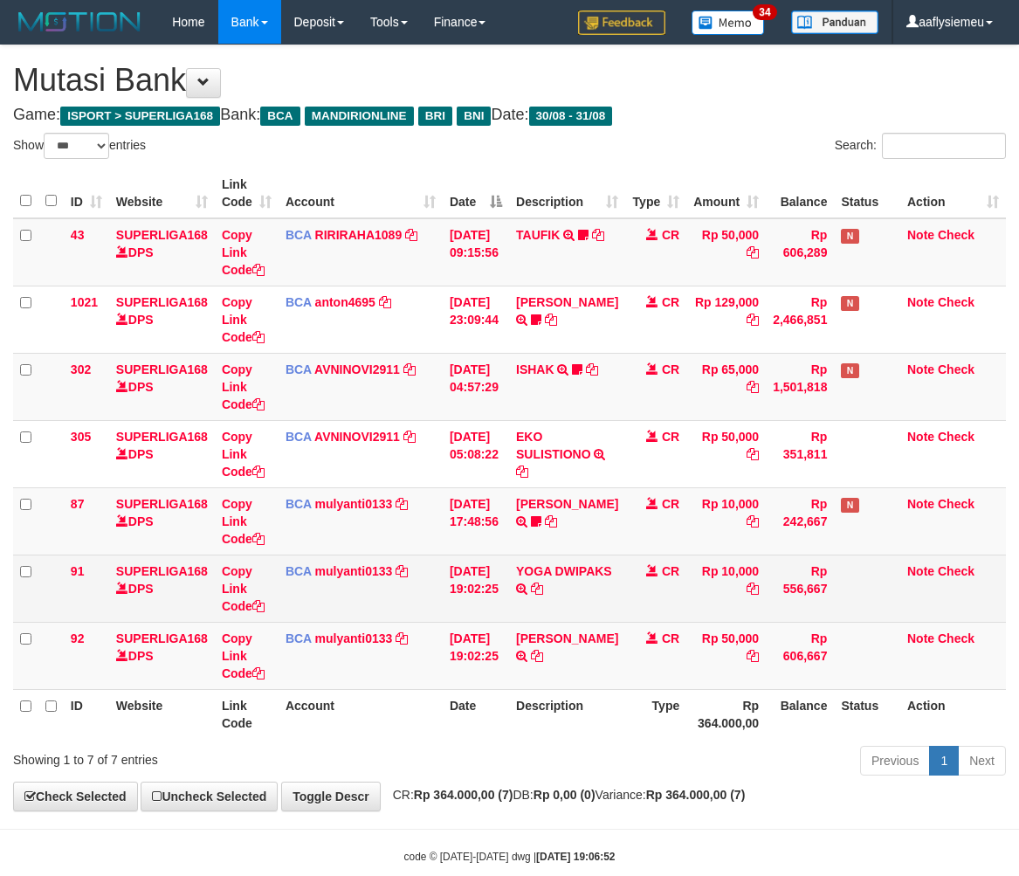
scroll to position [32, 0]
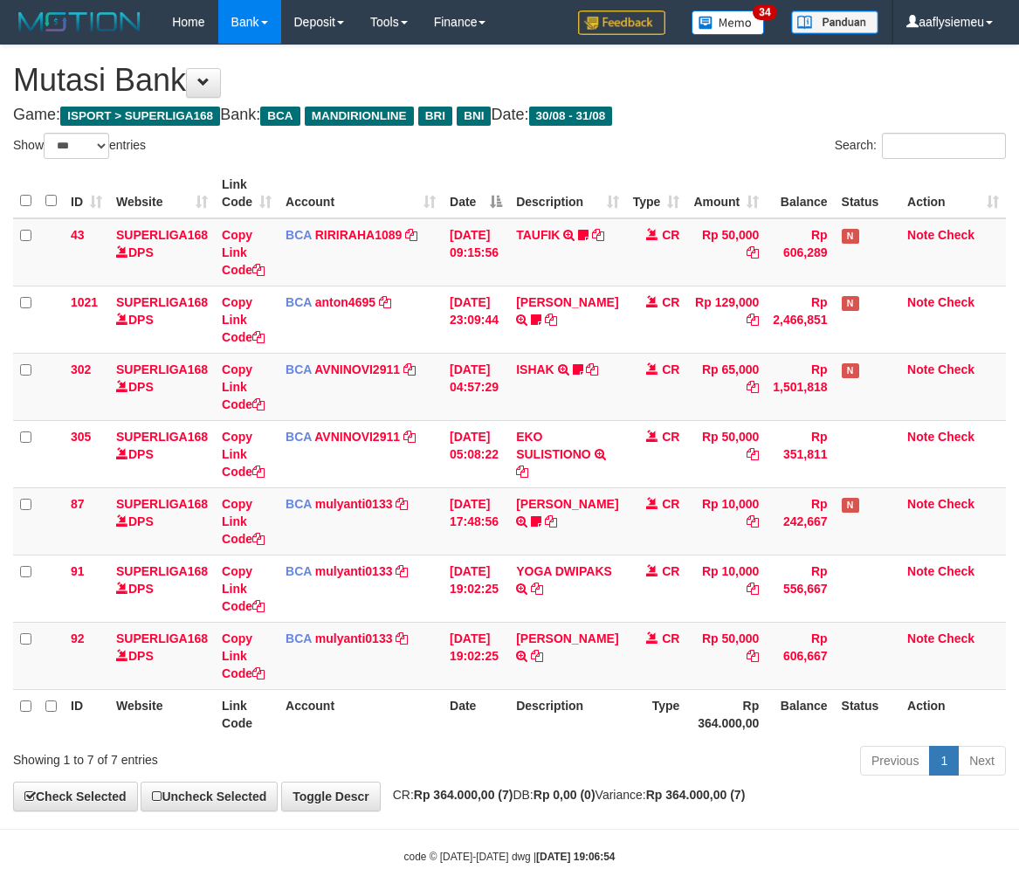
select select "***"
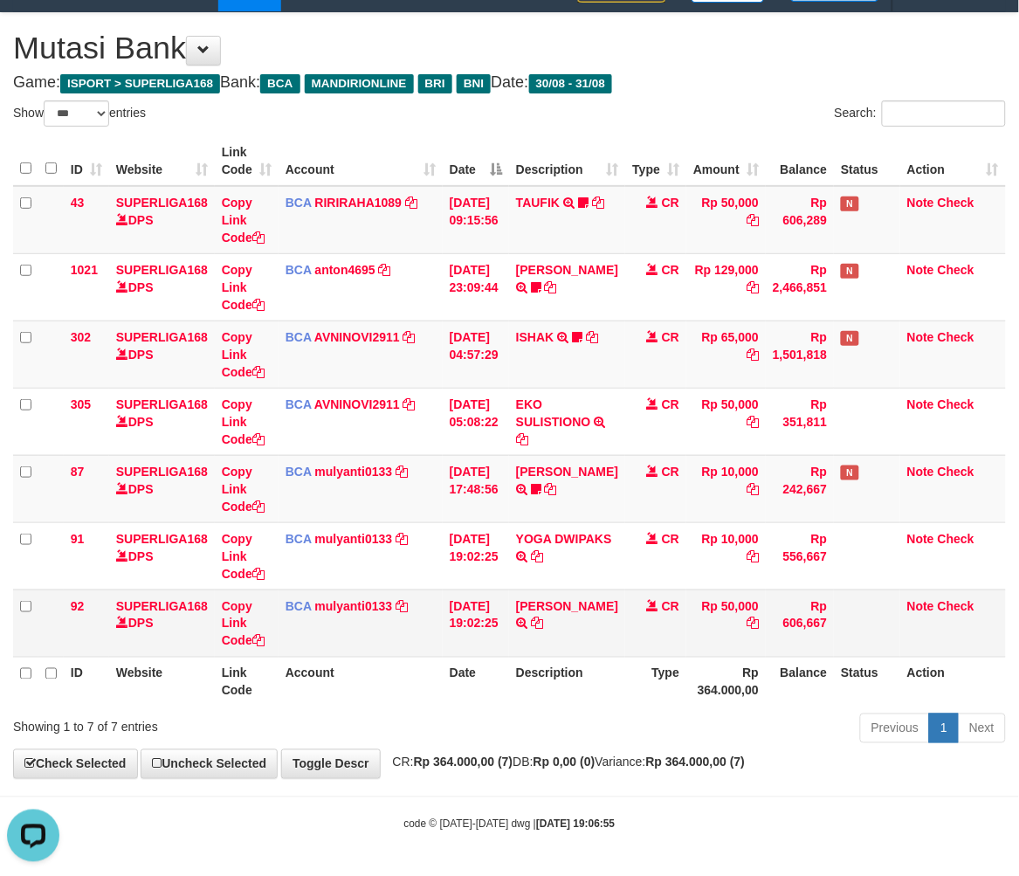
click at [373, 617] on td "BCA mulyanti0133 DPS MULYANTI mutasi_20250831_4495 | 92 mutasi_20250831_4495 | …" at bounding box center [361, 623] width 164 height 67
click at [777, 606] on td "Rp 606,667" at bounding box center [800, 623] width 68 height 67
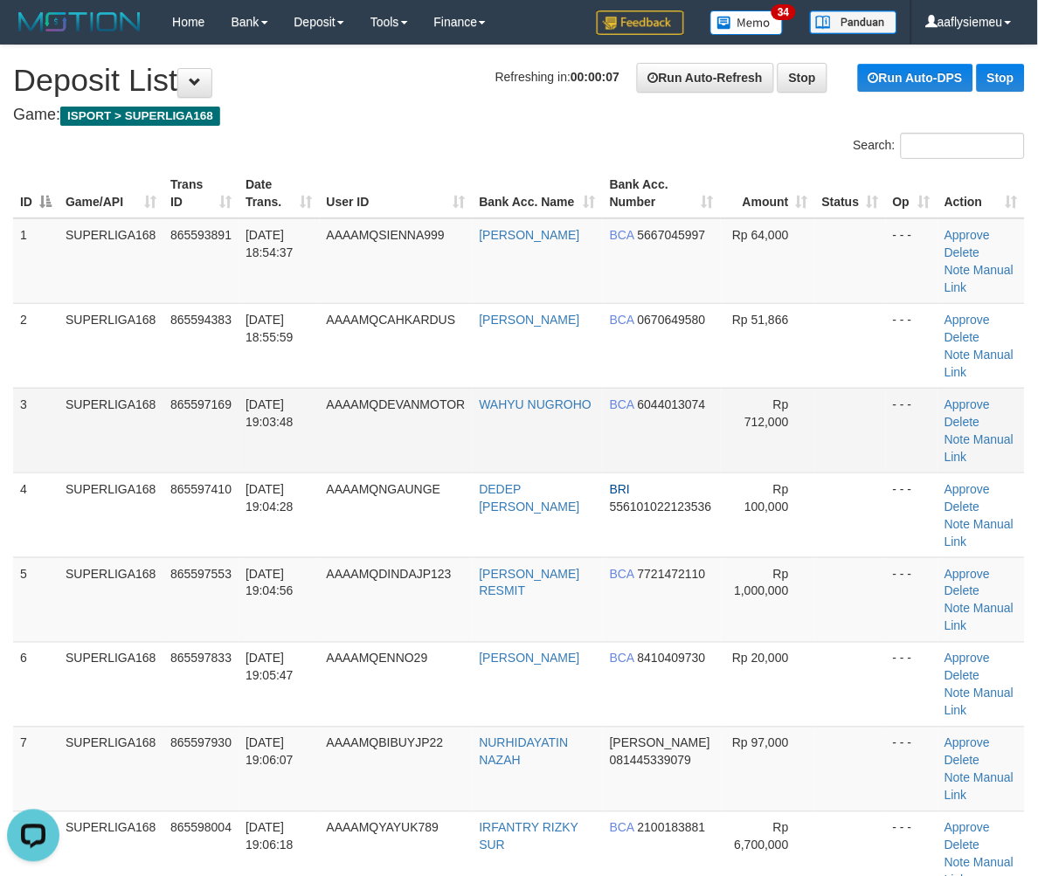
click at [253, 397] on span "[DATE] 19:03:48" at bounding box center [269, 412] width 48 height 31
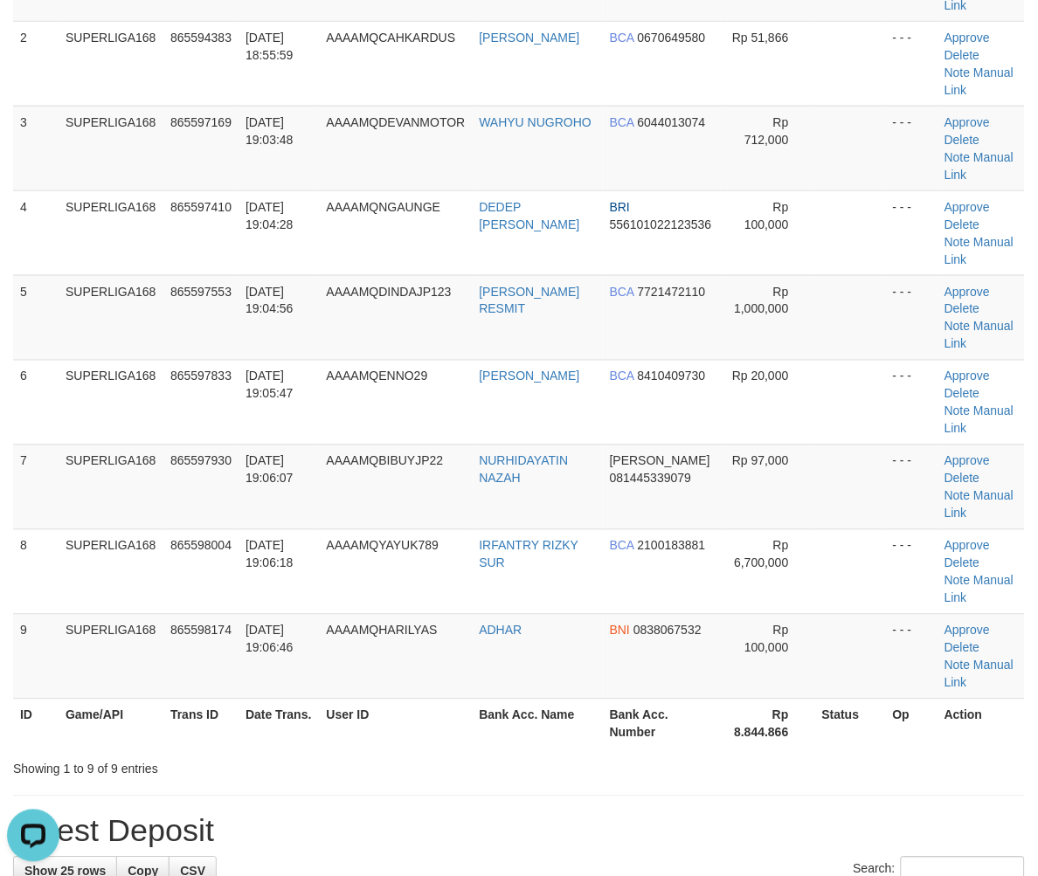
scroll to position [291, 0]
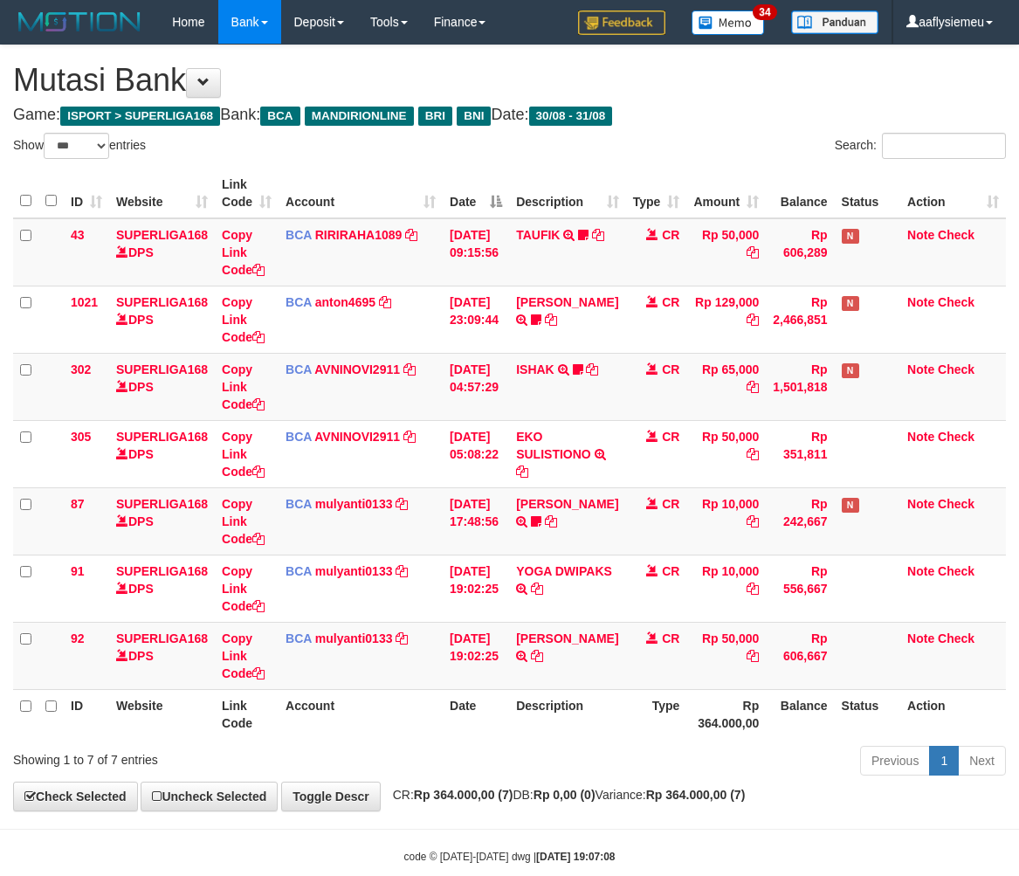
select select "***"
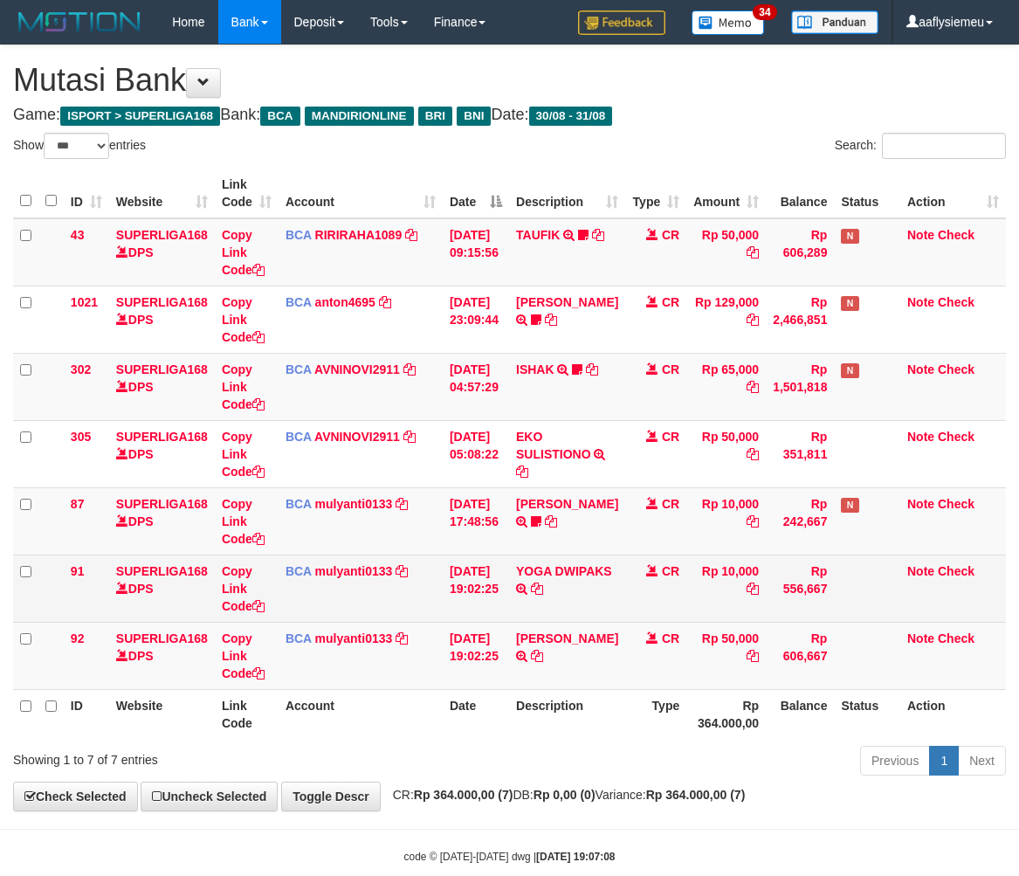
scroll to position [32, 0]
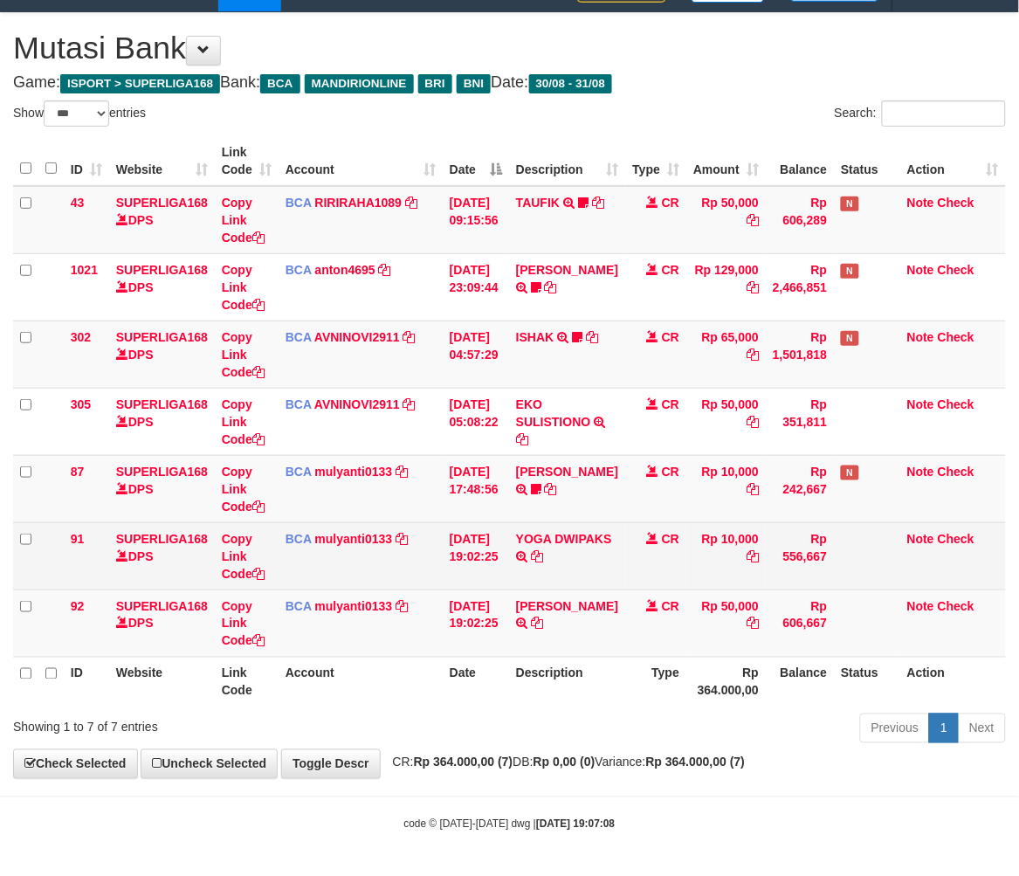
click at [509, 582] on td "31/08/2025 19:02:25" at bounding box center [476, 555] width 66 height 67
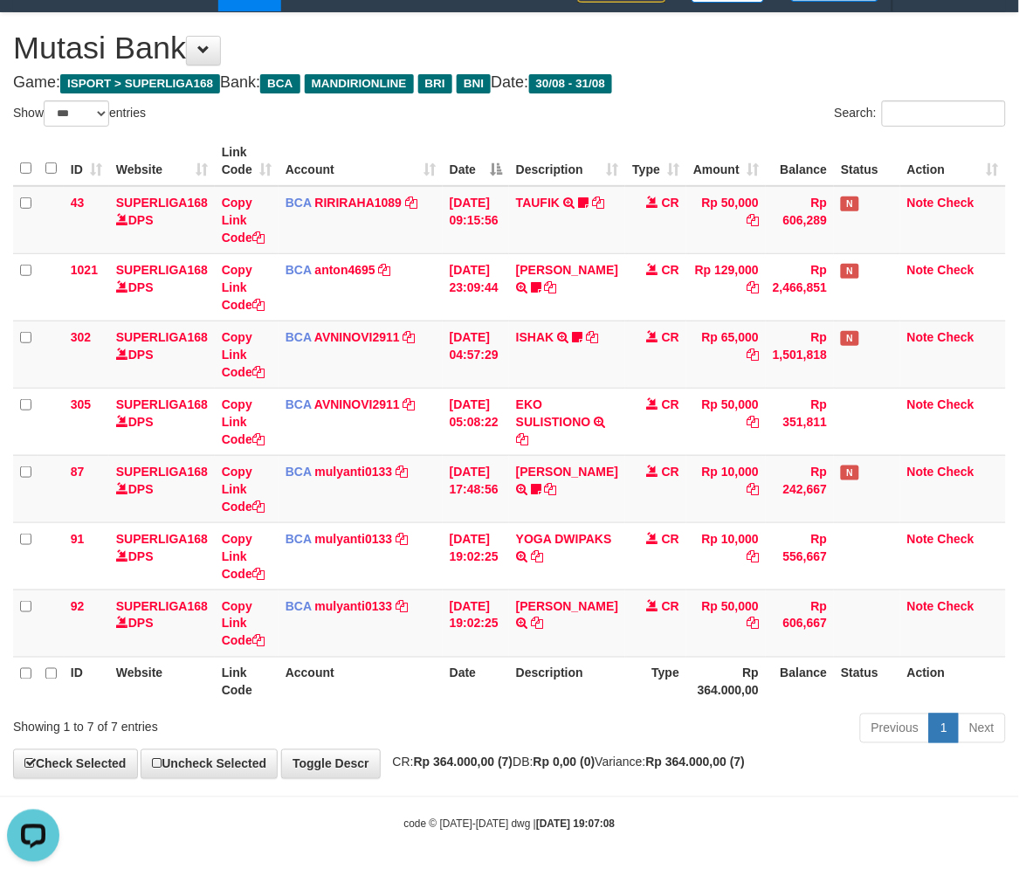
scroll to position [0, 0]
click at [519, 605] on td "RIDWAN NASTU TRSF E-BANKING CR 3108/FTSCY/WS95051 50000.002025083156744347 TRFD…" at bounding box center [567, 623] width 116 height 67
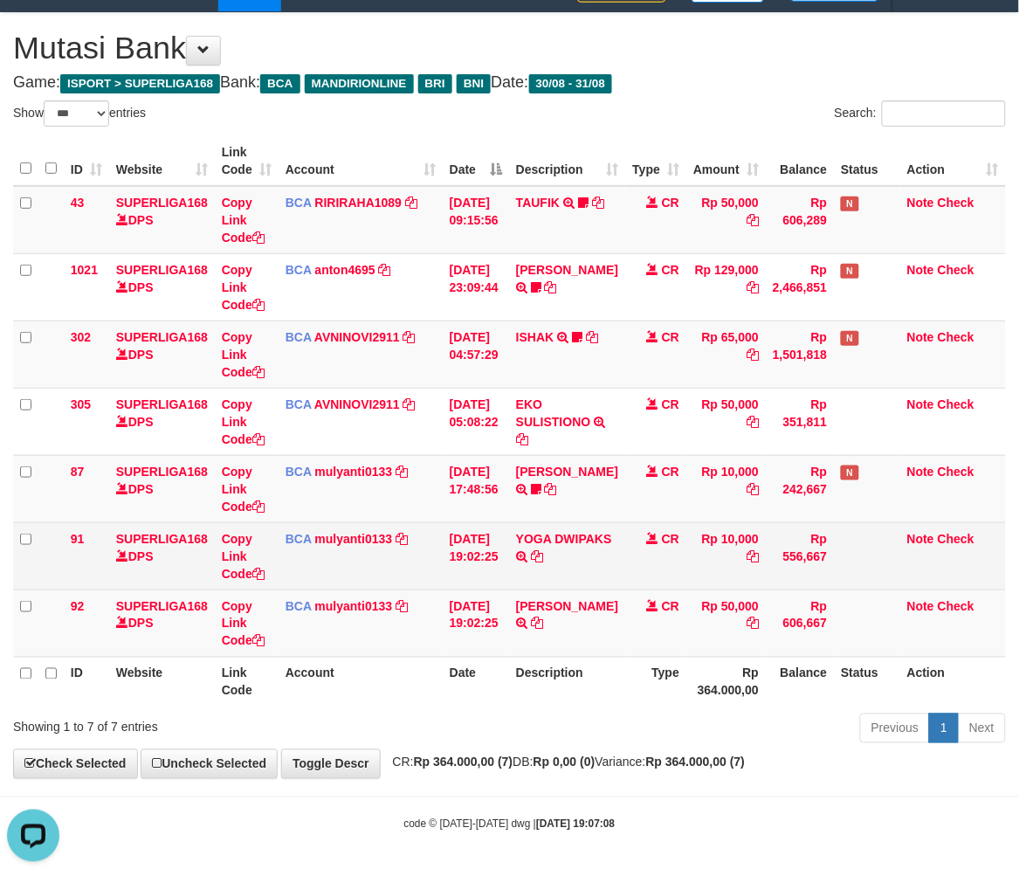
click at [585, 583] on td "YOGA DWIPAKS TRSF E-BANKING CR 3108/FTSCY/WS95051 10000.002025083186970172 TRFD…" at bounding box center [567, 555] width 116 height 67
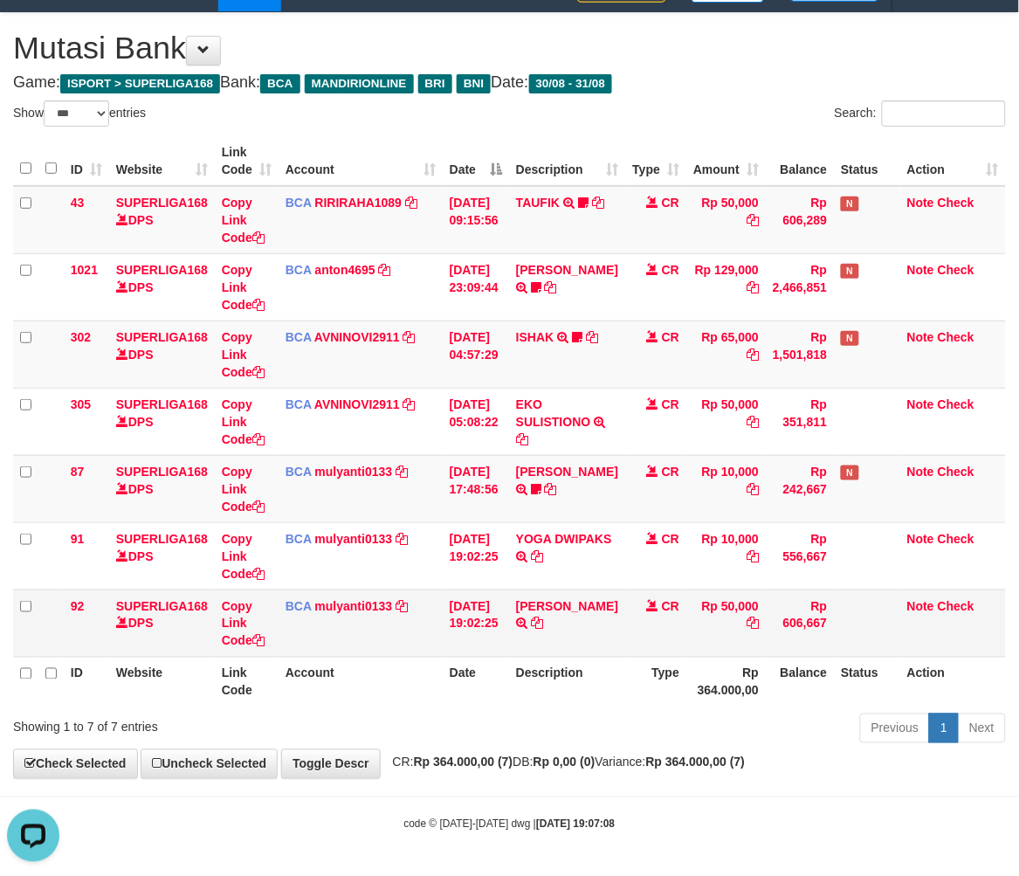
click at [495, 638] on td "31/08/2025 19:02:25" at bounding box center [476, 623] width 66 height 67
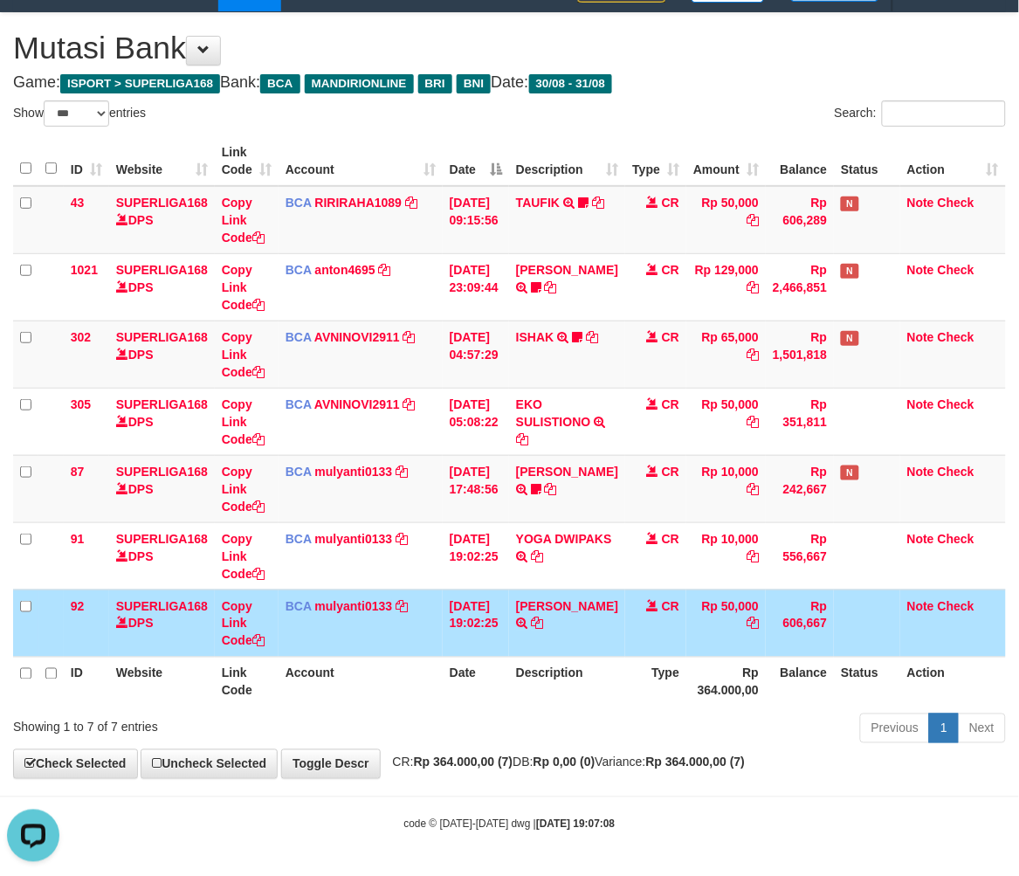
click at [457, 662] on th "Date" at bounding box center [476, 682] width 66 height 50
drag, startPoint x: 634, startPoint y: 679, endPoint x: 1023, endPoint y: 559, distance: 406.7
click at [639, 678] on th "Type" at bounding box center [655, 682] width 61 height 50
click at [495, 725] on div "Previous 1 Next" at bounding box center [722, 731] width 569 height 38
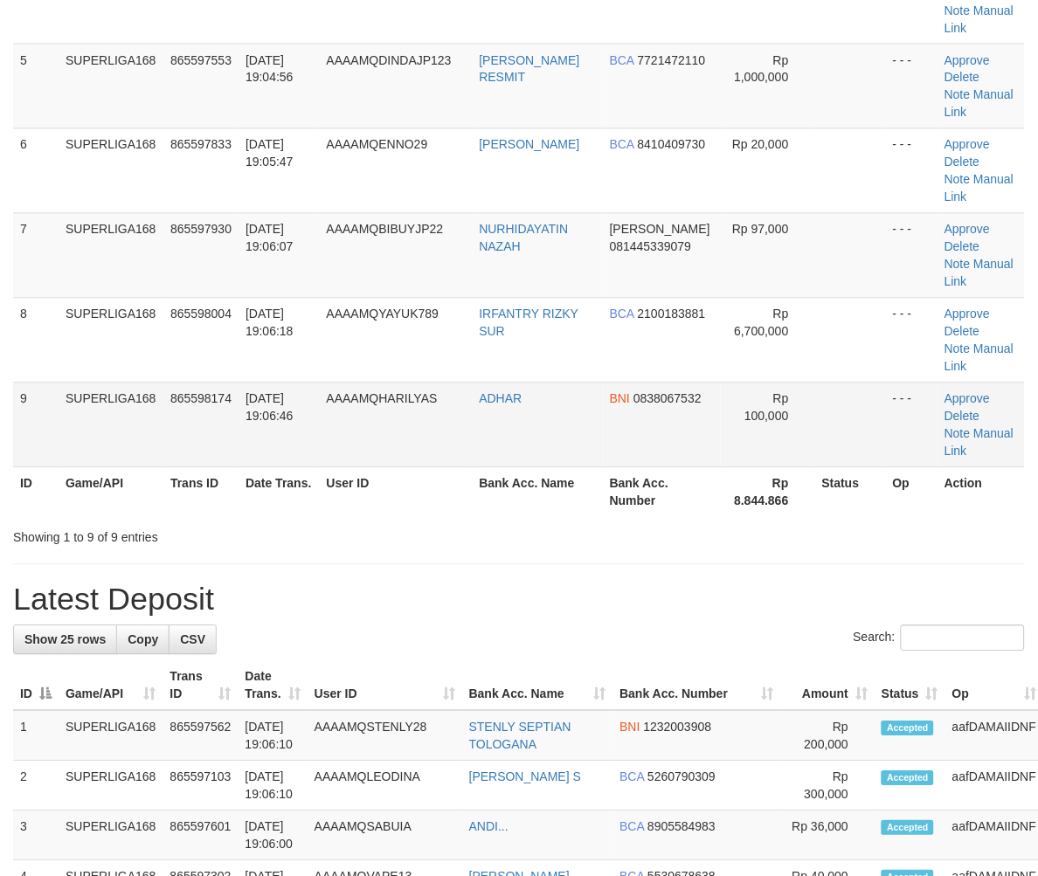
drag, startPoint x: 0, startPoint y: 0, endPoint x: 150, endPoint y: 390, distance: 418.3
click at [150, 390] on td "SUPERLIGA168" at bounding box center [111, 425] width 105 height 85
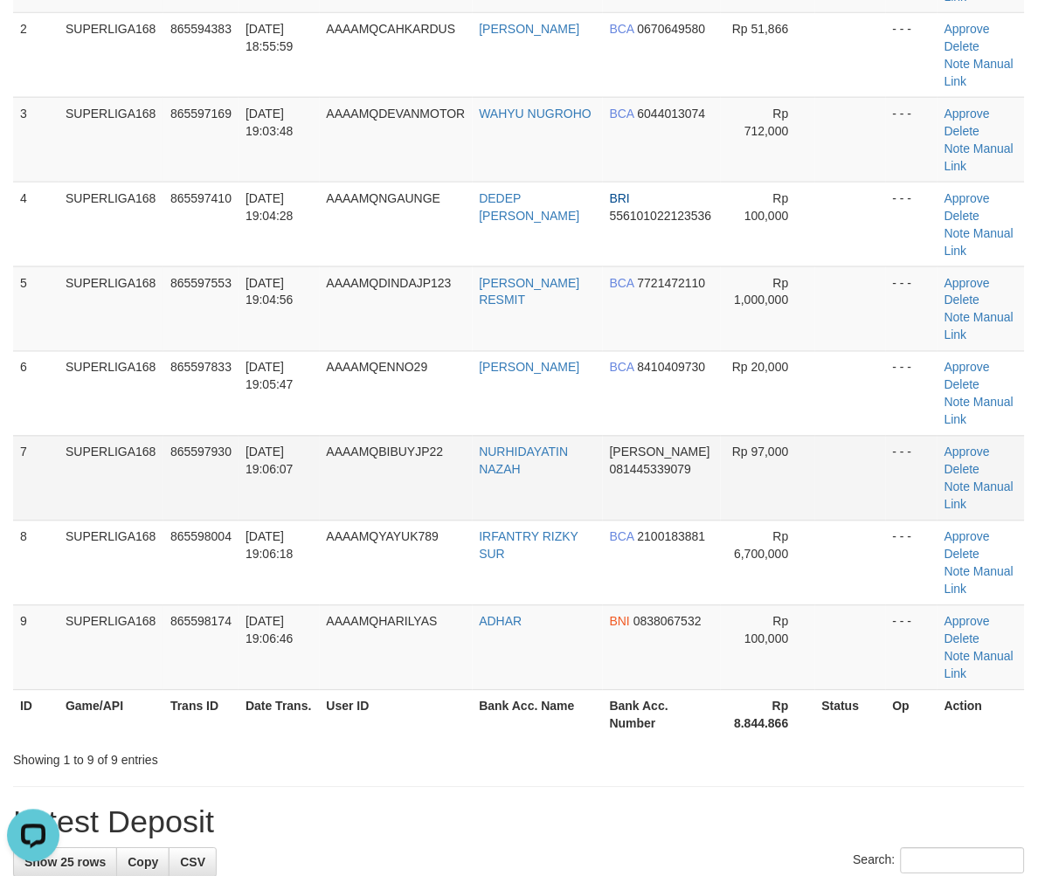
click at [163, 463] on td "865597930" at bounding box center [200, 478] width 75 height 85
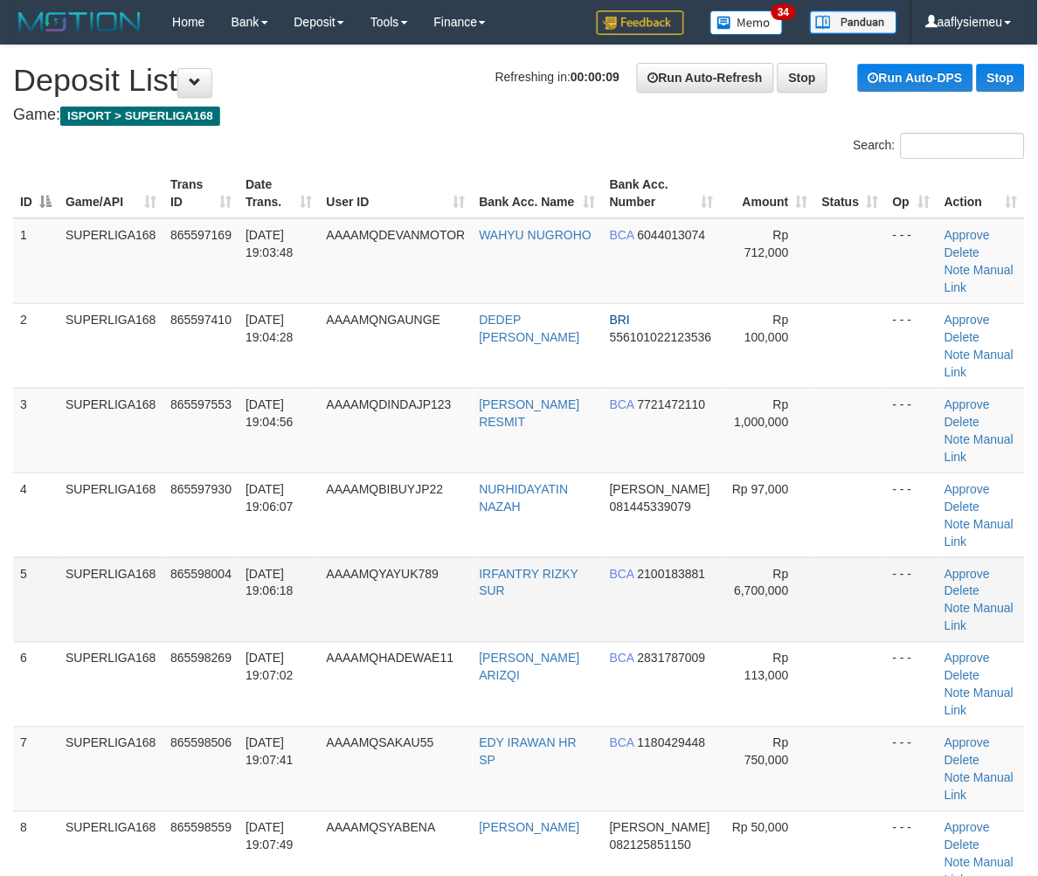
drag, startPoint x: 192, startPoint y: 569, endPoint x: 321, endPoint y: 620, distance: 139.2
click at [193, 569] on span "865598004" at bounding box center [200, 574] width 61 height 14
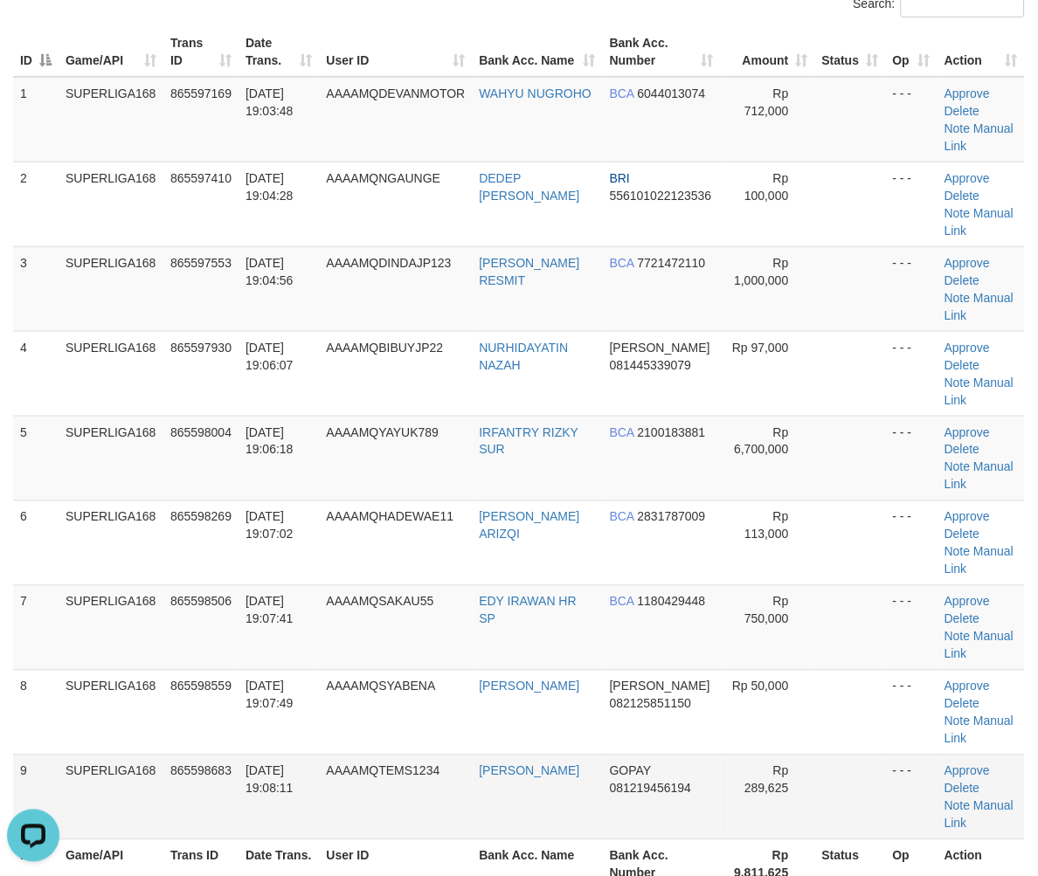
scroll to position [194, 0]
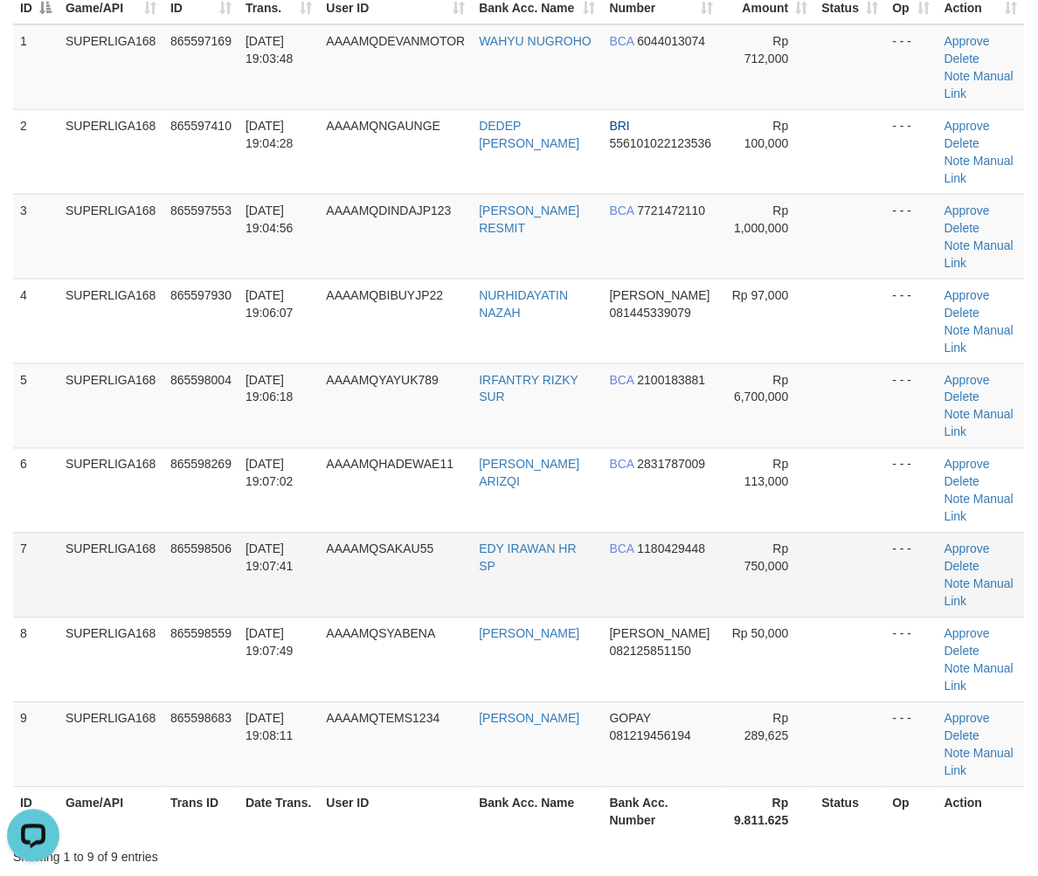
click at [368, 569] on td "AAAAMQSAKAU55" at bounding box center [396, 575] width 153 height 85
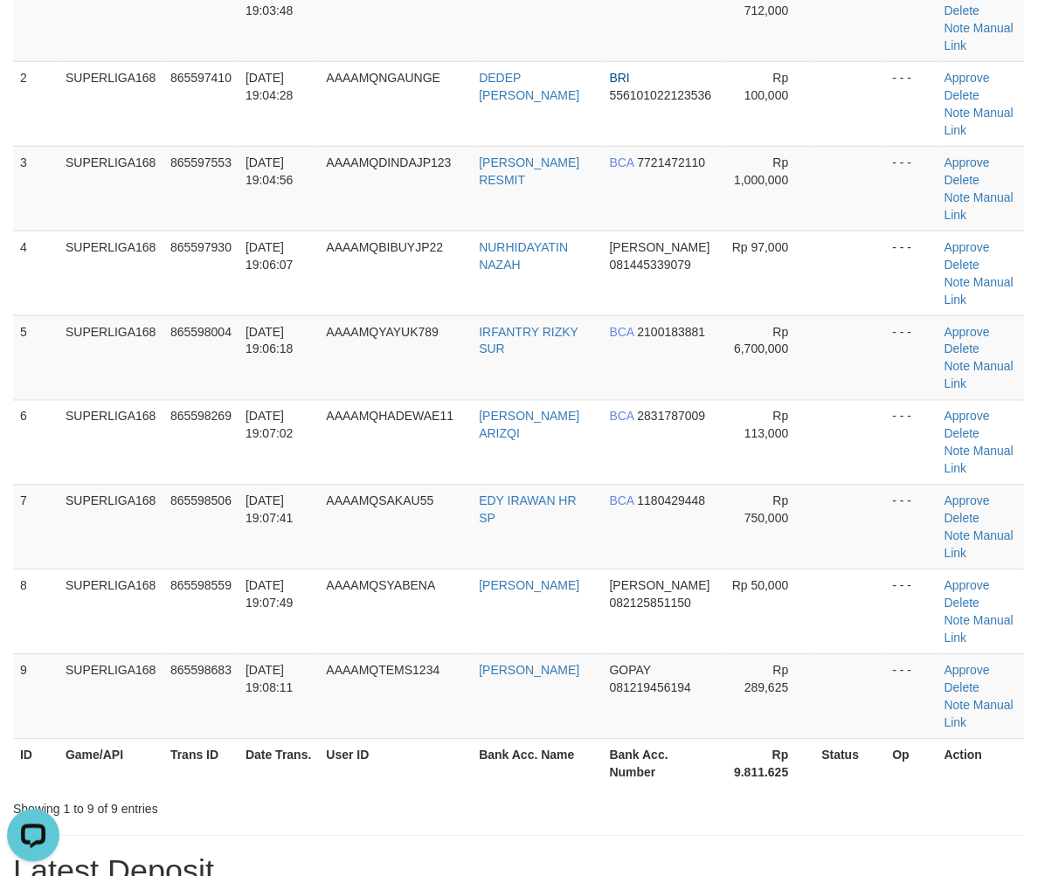
scroll to position [291, 0]
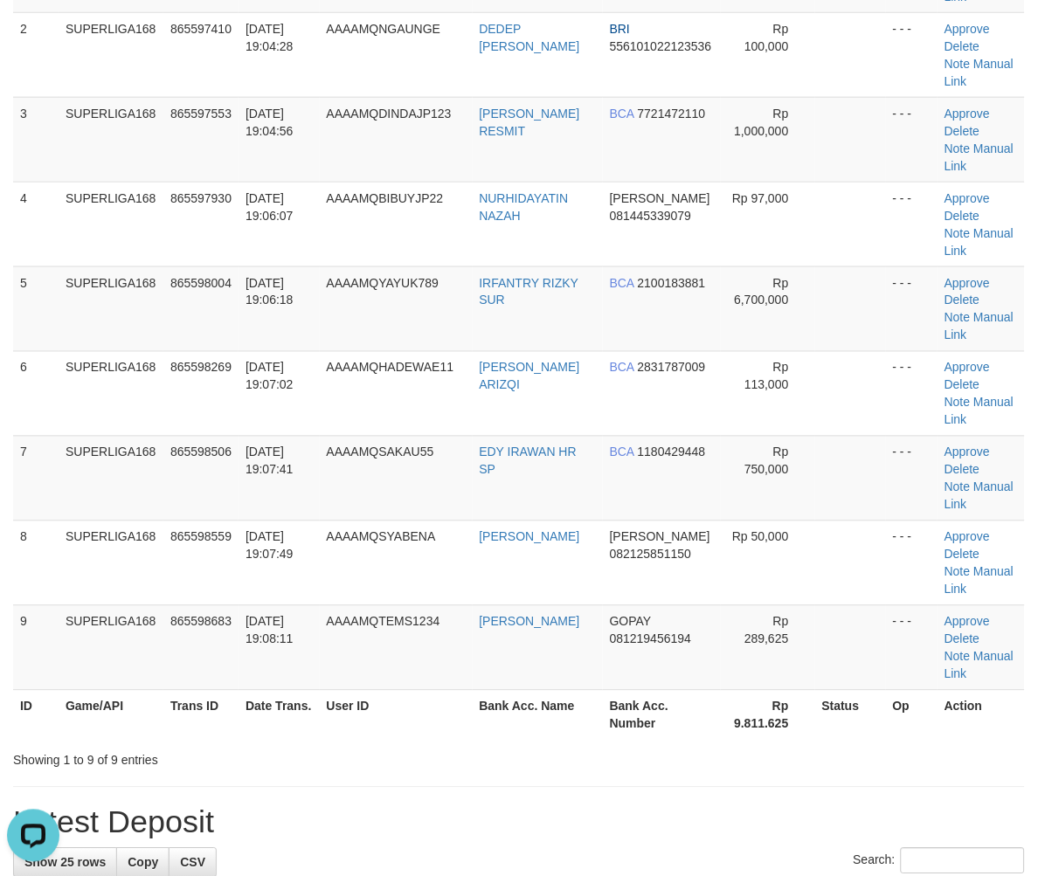
click at [280, 710] on th "Date Trans." at bounding box center [278, 715] width 81 height 50
drag, startPoint x: 141, startPoint y: 606, endPoint x: 3, endPoint y: 649, distance: 143.6
click at [135, 612] on td "SUPERLIGA168" at bounding box center [111, 647] width 105 height 85
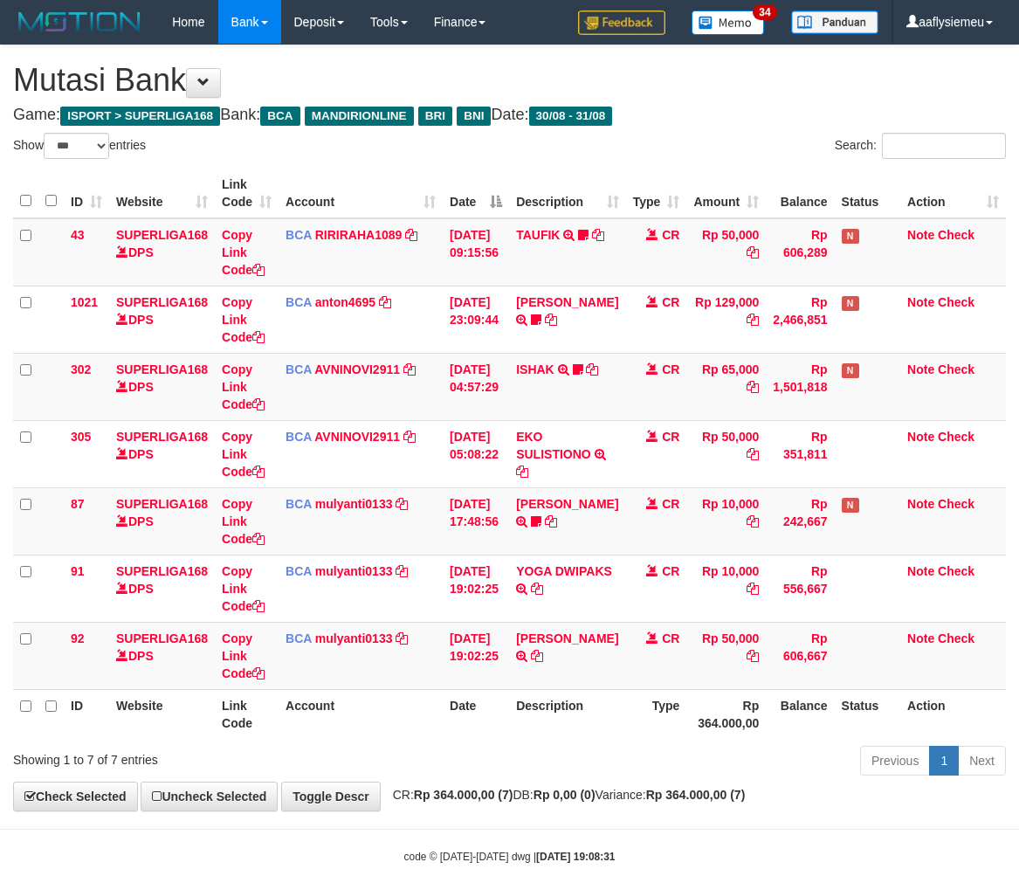
select select "***"
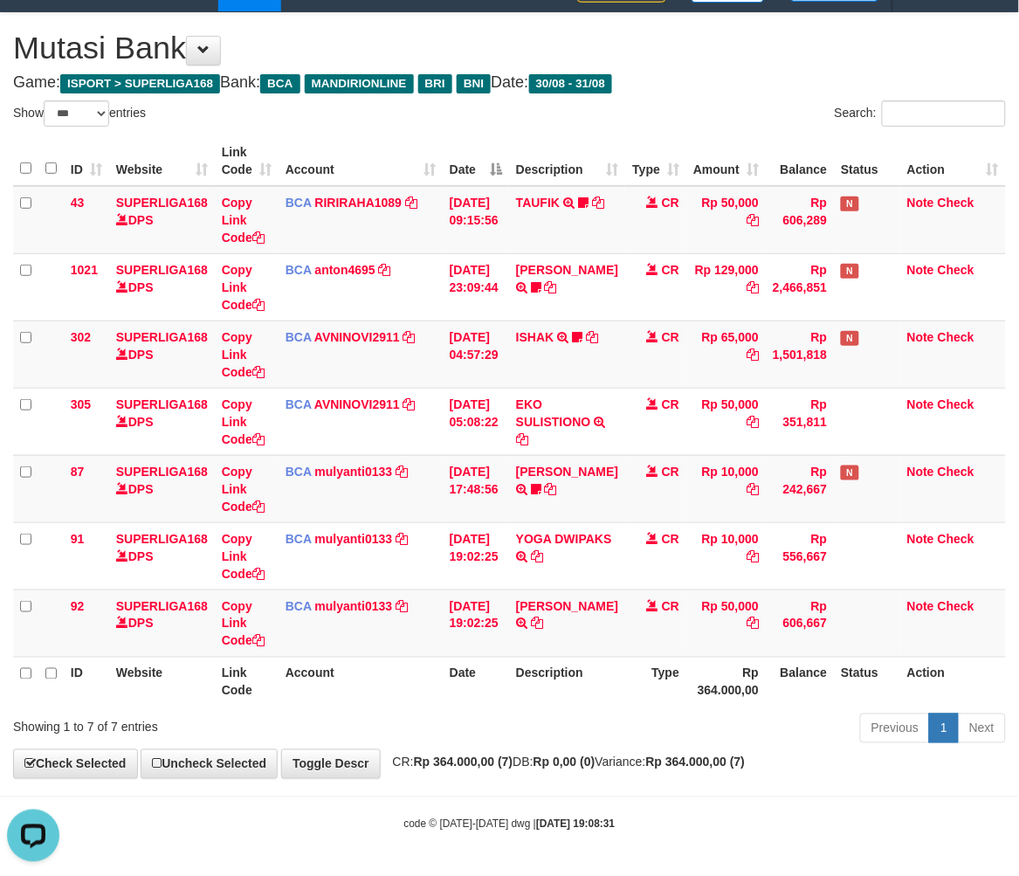
click at [706, 761] on strong "Rp 364.000,00 (7)" at bounding box center [696, 762] width 100 height 14
click at [655, 712] on div "Previous 1 Next" at bounding box center [722, 731] width 569 height 38
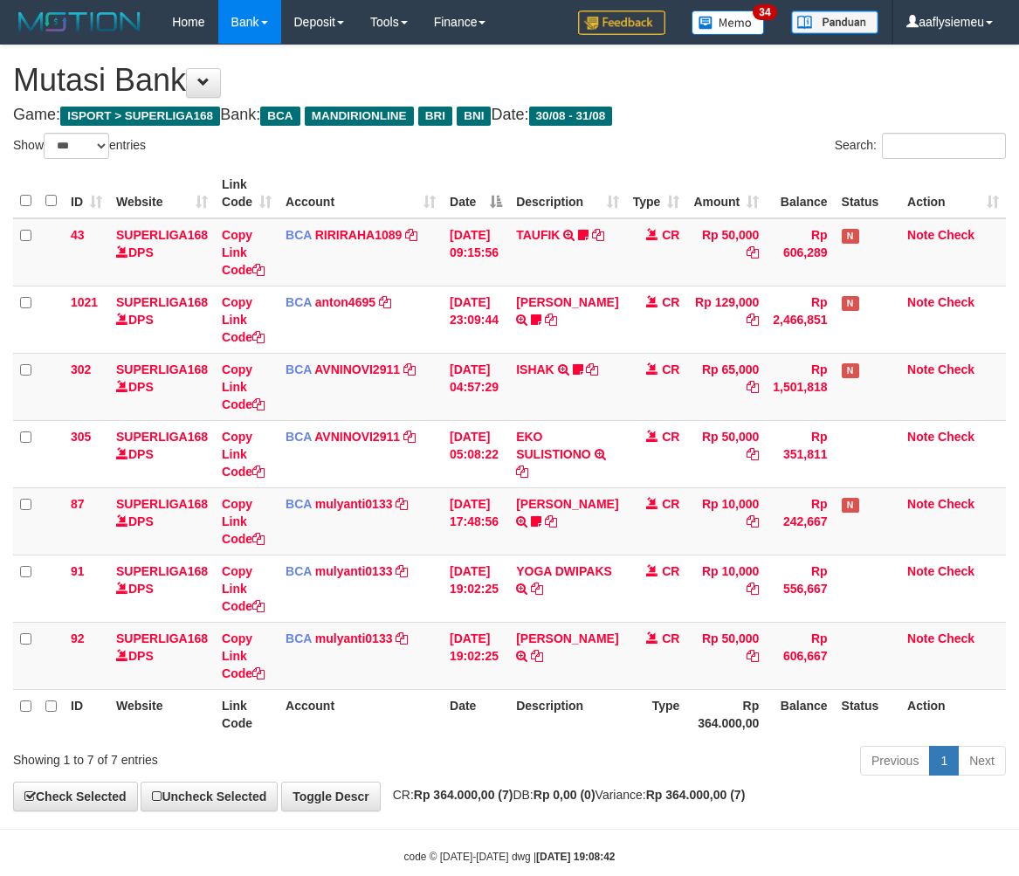
select select "***"
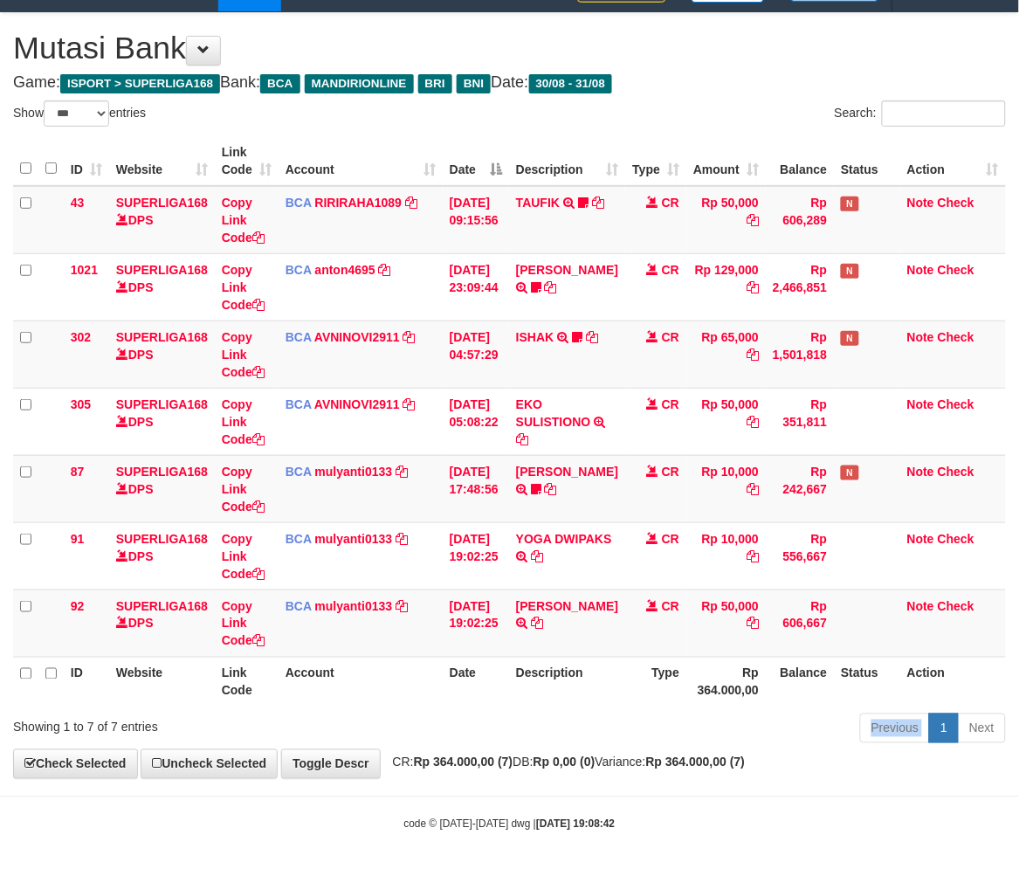
scroll to position [32, 0]
click at [543, 617] on icon at bounding box center [537, 623] width 12 height 12
click at [521, 718] on div "Previous 1 Next" at bounding box center [722, 731] width 569 height 38
drag, startPoint x: 536, startPoint y: 716, endPoint x: 625, endPoint y: 744, distance: 93.4
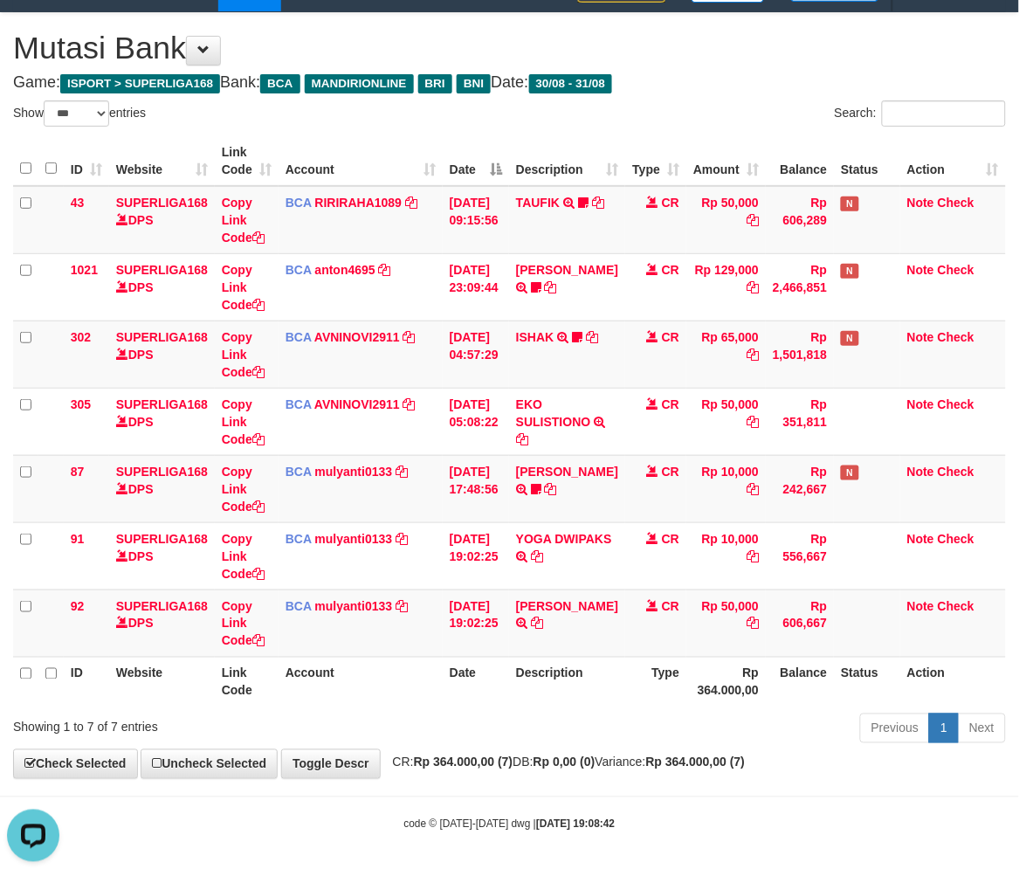
click at [555, 722] on div "Previous 1 Next" at bounding box center [722, 731] width 569 height 38
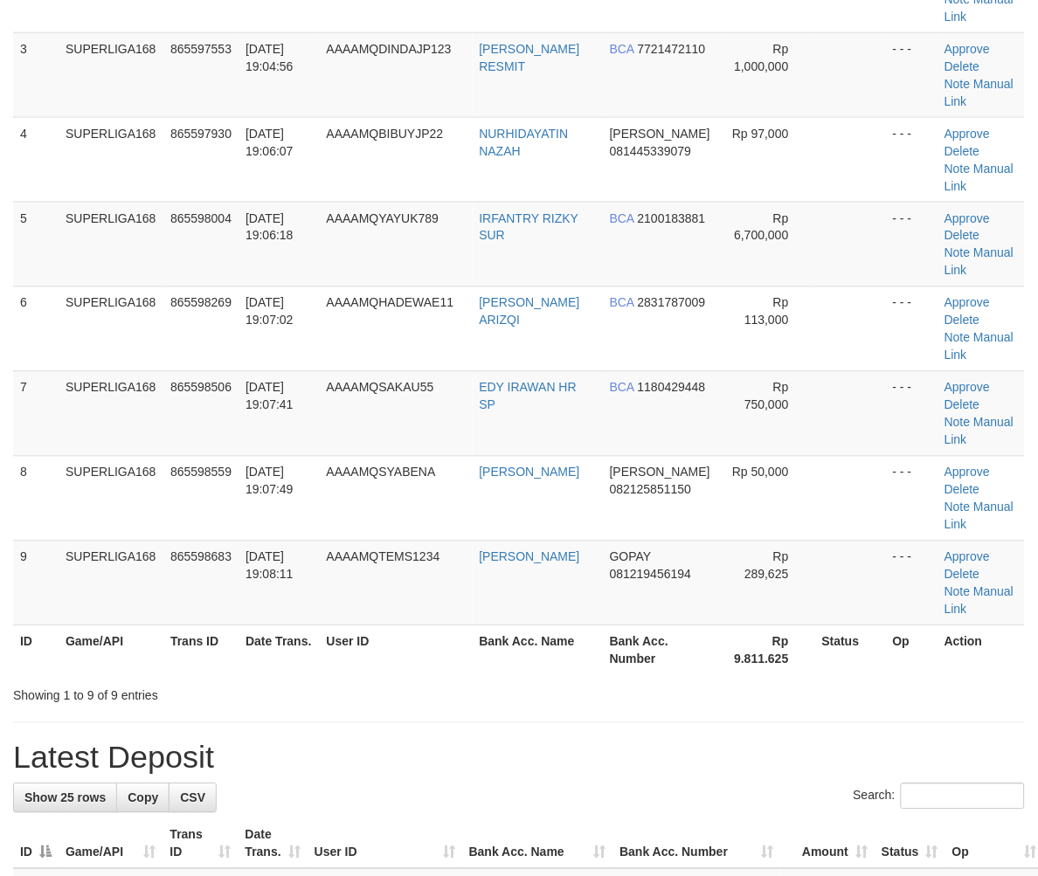
drag, startPoint x: 142, startPoint y: 607, endPoint x: 3, endPoint y: 652, distance: 146.9
click at [107, 631] on table "ID Game/API Trans ID Date Trans. User ID Bank Acc. Name Bank Acc. Number Amount…" at bounding box center [518, 244] width 1011 height 862
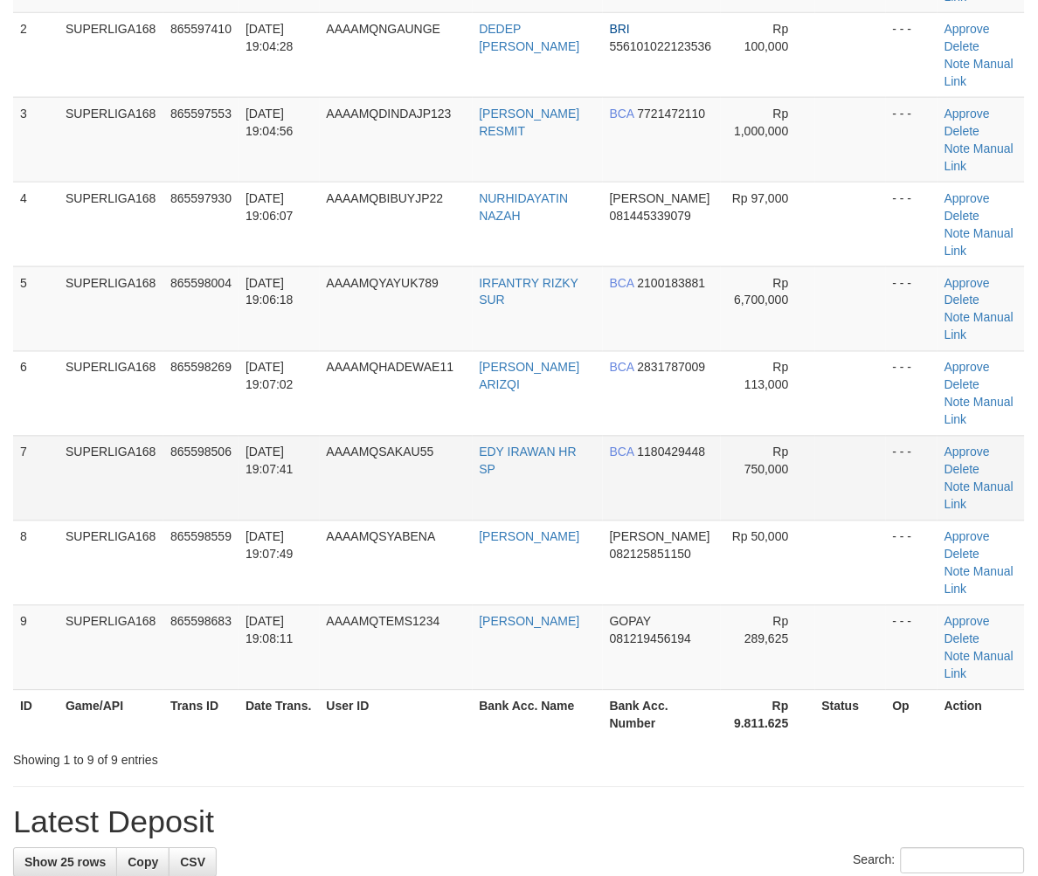
click at [177, 474] on td "865598506" at bounding box center [200, 478] width 75 height 85
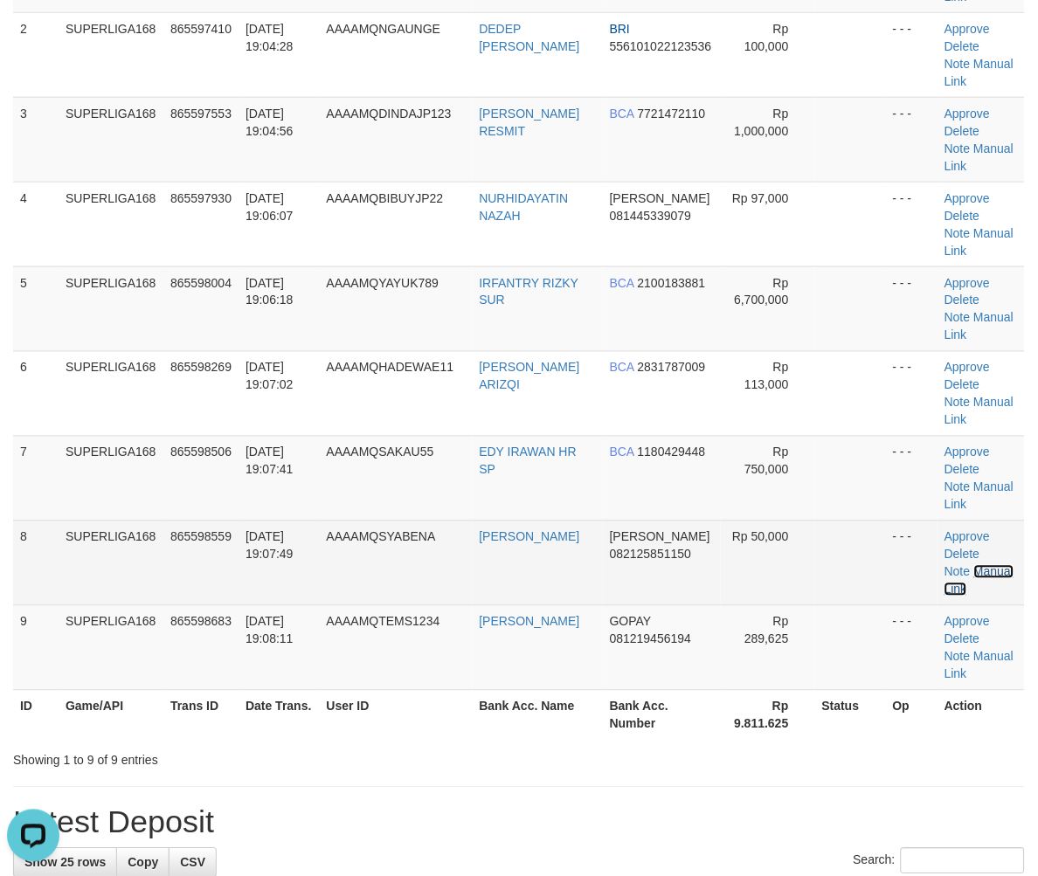
click at [983, 565] on link "Manual Link" at bounding box center [978, 580] width 69 height 31
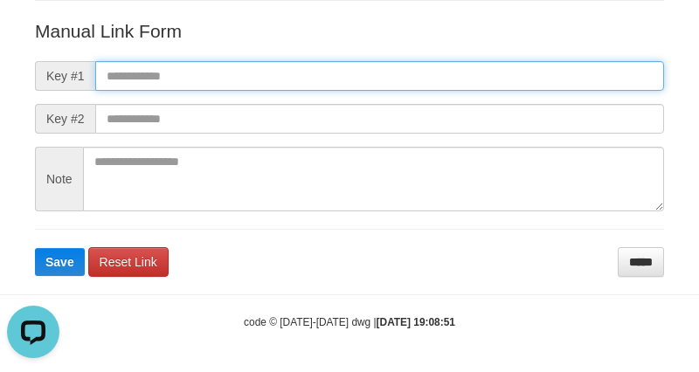
click at [102, 80] on input "text" at bounding box center [379, 76] width 569 height 30
paste input "**********"
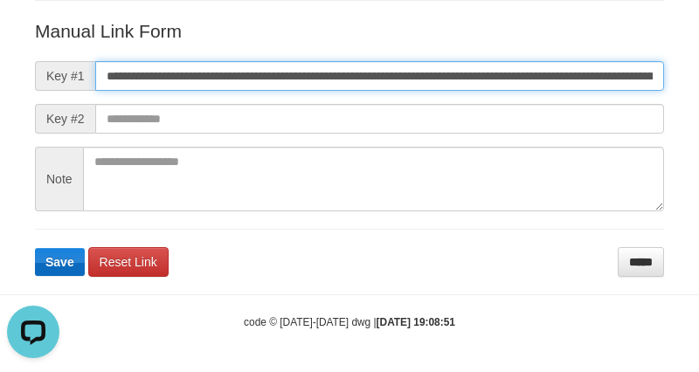
scroll to position [0, 1037]
type input "**********"
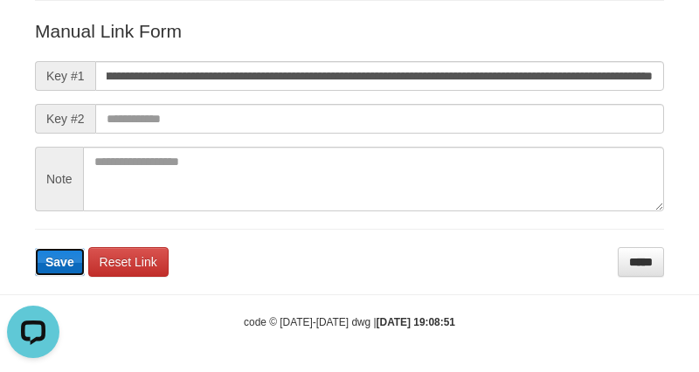
click at [48, 268] on button "Save" at bounding box center [60, 262] width 50 height 28
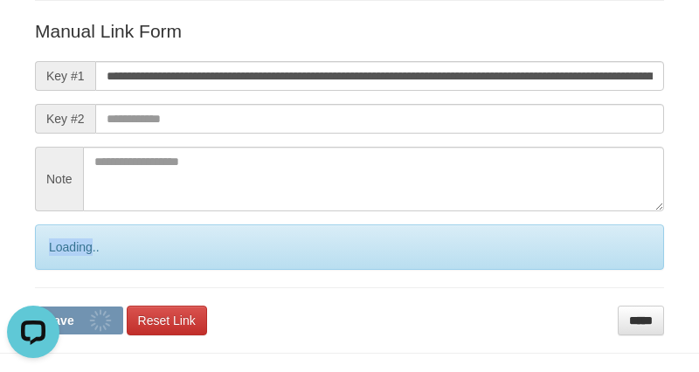
click at [48, 267] on div "Loading.." at bounding box center [349, 246] width 629 height 45
click at [48, 266] on div "Loading.." at bounding box center [349, 246] width 629 height 45
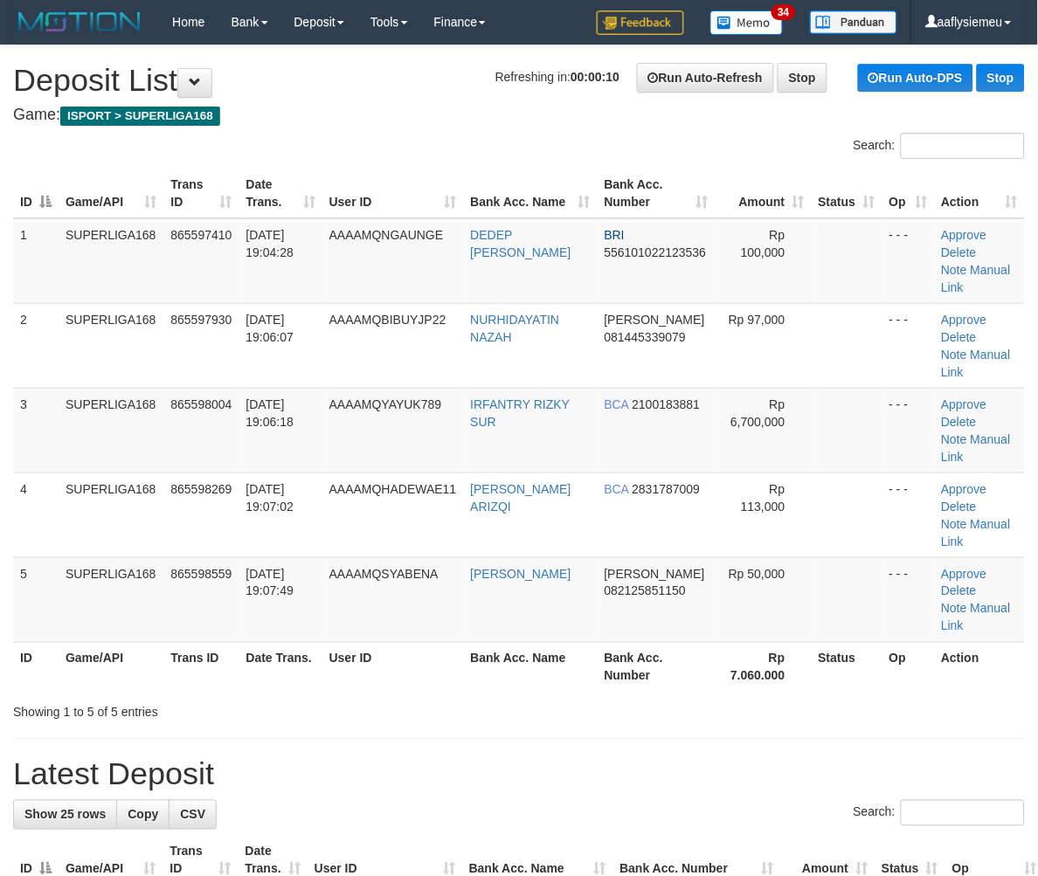
click at [449, 800] on div "Search:" at bounding box center [518, 815] width 1011 height 31
drag, startPoint x: 408, startPoint y: 595, endPoint x: 403, endPoint y: 604, distance: 10.2
click at [409, 642] on th "User ID" at bounding box center [392, 667] width 141 height 50
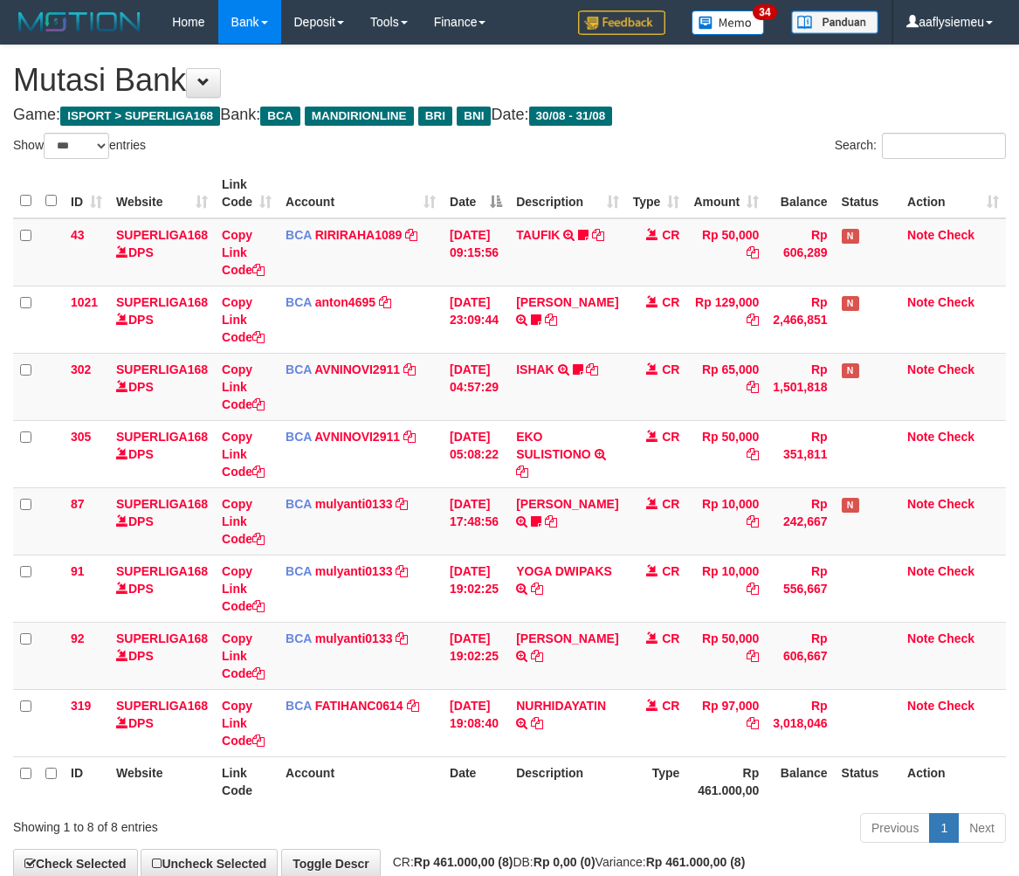
select select "***"
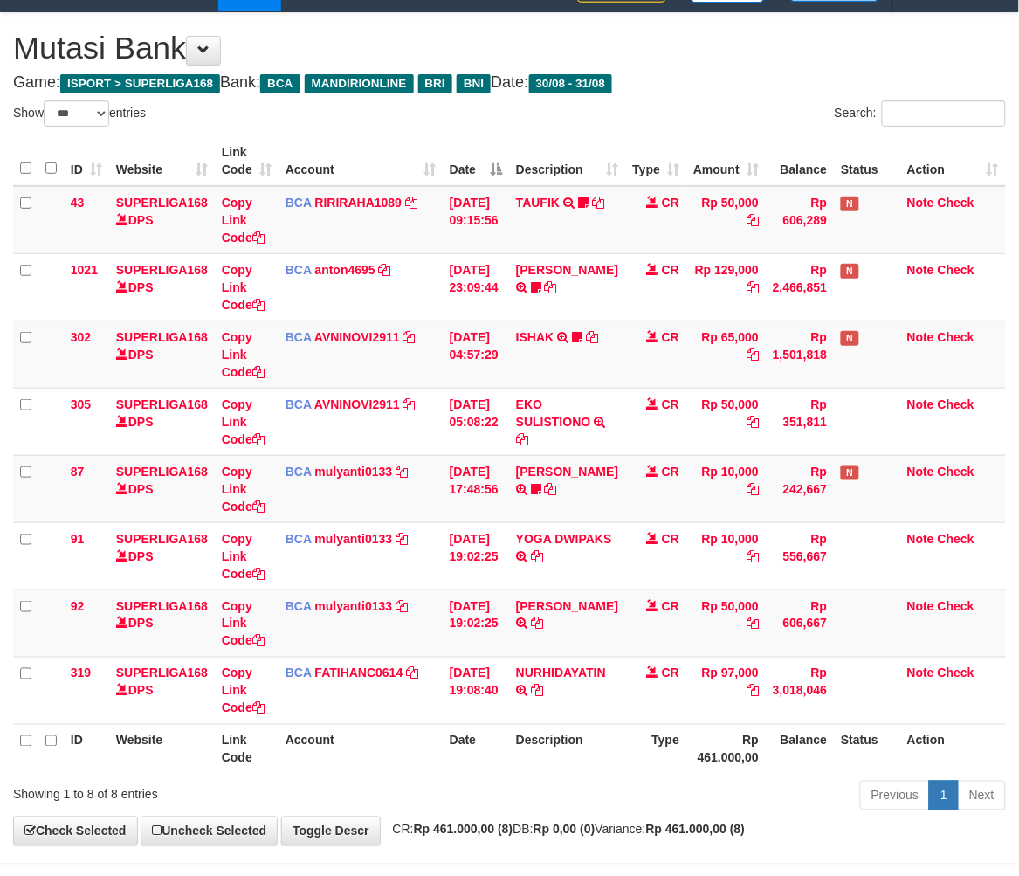
click at [561, 802] on div "Previous 1 Next" at bounding box center [722, 798] width 569 height 38
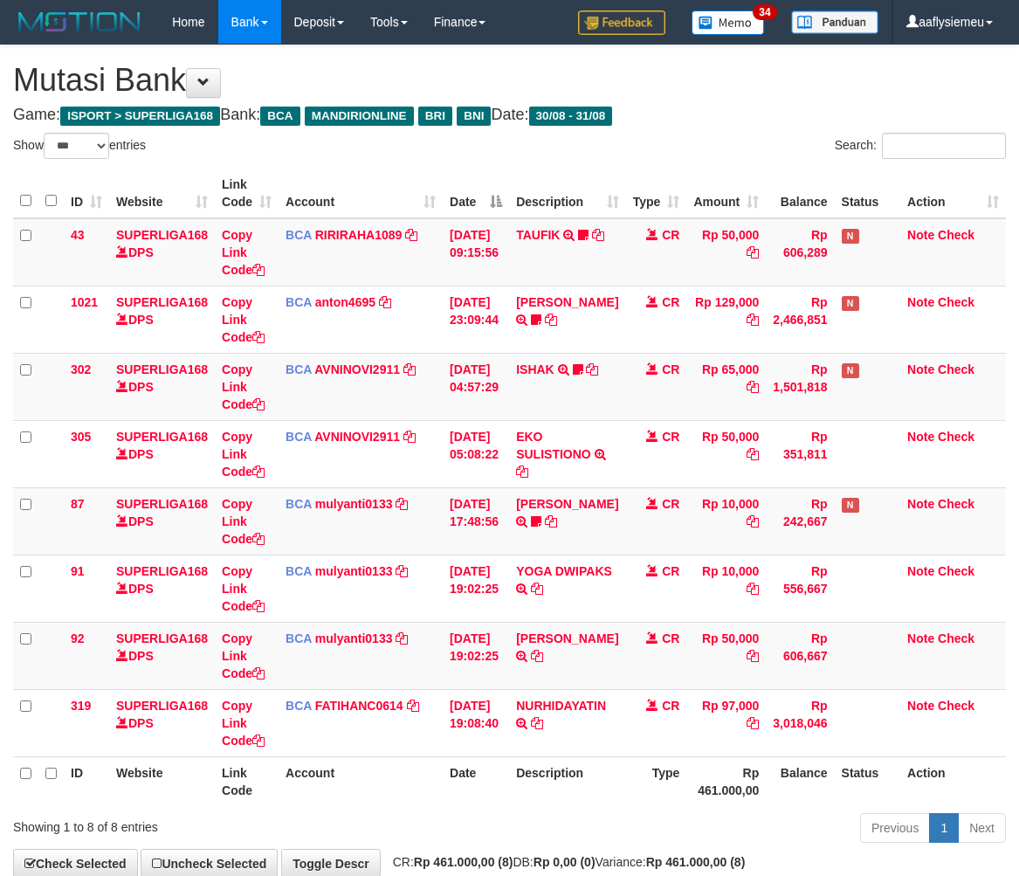
select select "***"
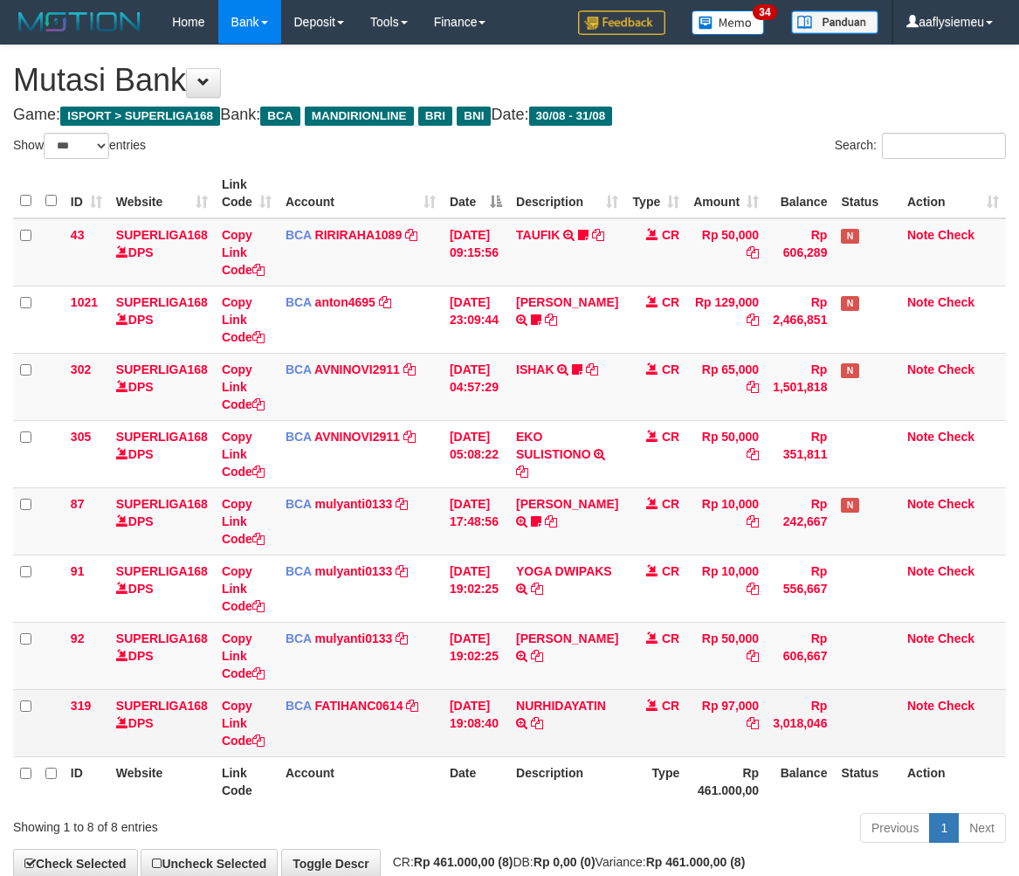
scroll to position [32, 0]
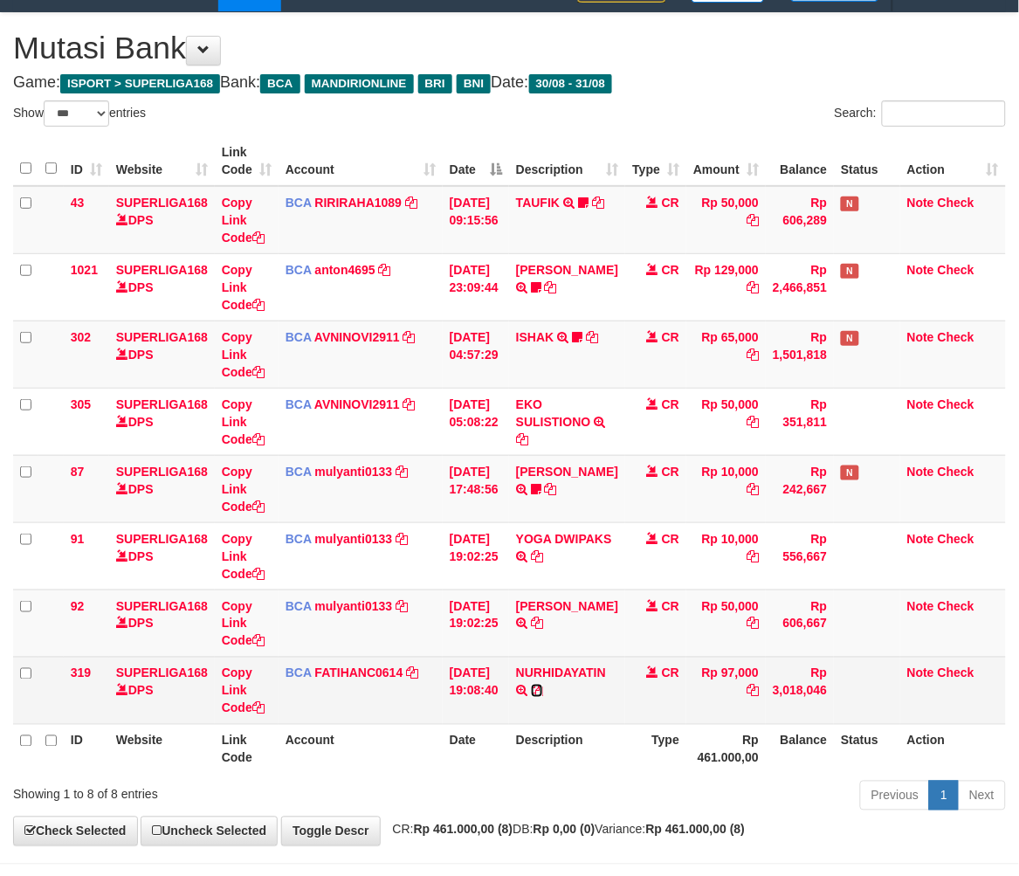
click at [543, 687] on icon at bounding box center [537, 691] width 12 height 12
drag, startPoint x: 253, startPoint y: 702, endPoint x: 455, endPoint y: 686, distance: 202.4
click at [253, 702] on link "Copy Link Code" at bounding box center [243, 690] width 43 height 49
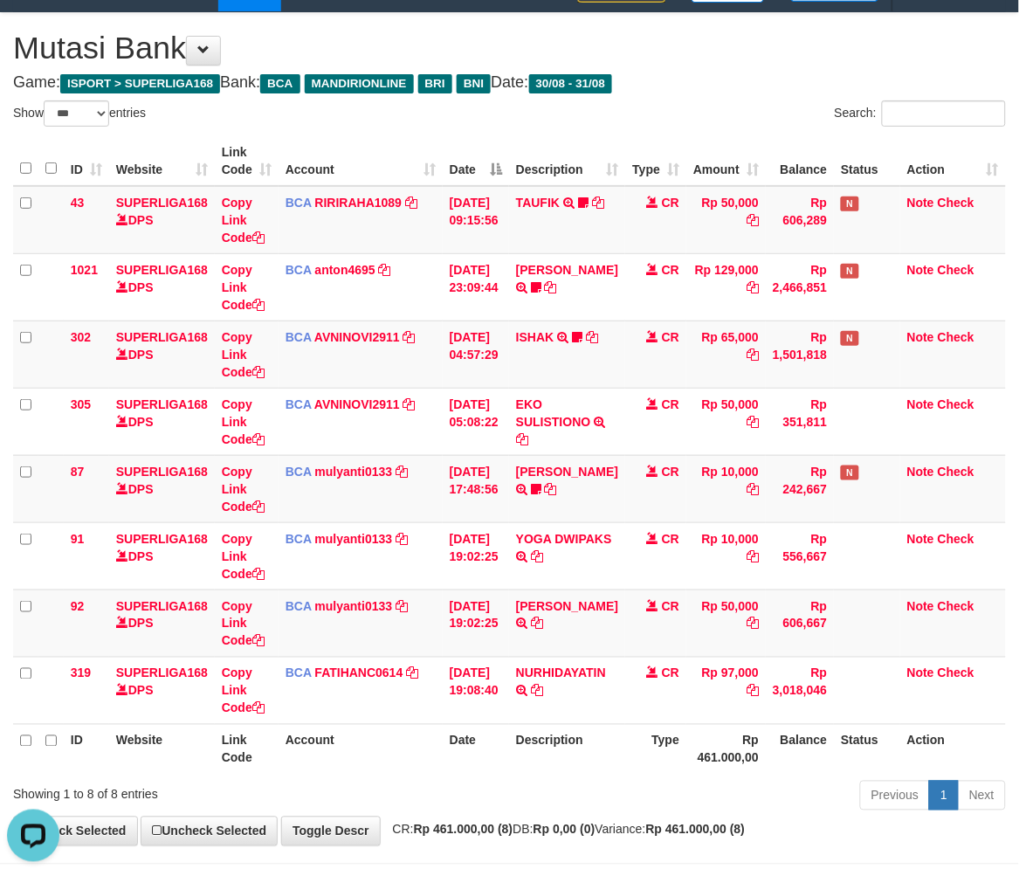
scroll to position [259, 0]
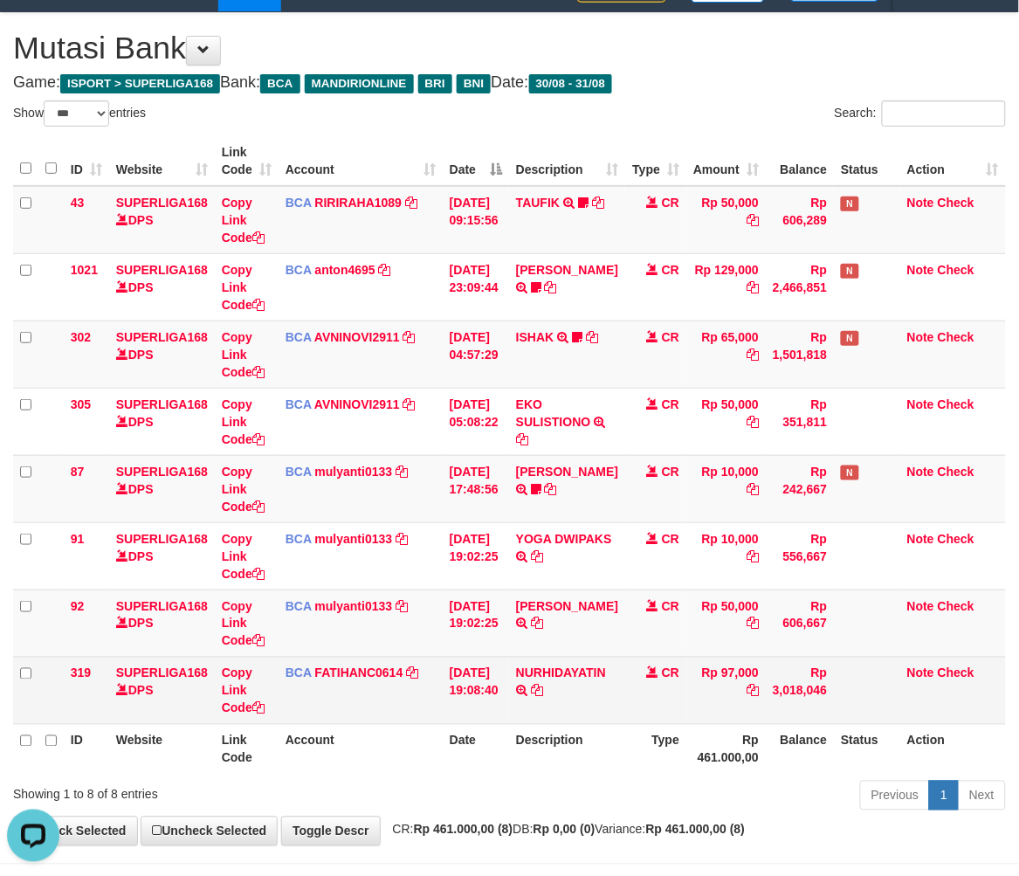
drag, startPoint x: 524, startPoint y: 825, endPoint x: 780, endPoint y: 667, distance: 300.8
click at [526, 824] on span "CR: Rp 461.000,00 (8) DB: Rp 0,00 (0) Variance: Rp 461.000,00 (8)" at bounding box center [565, 830] width 362 height 14
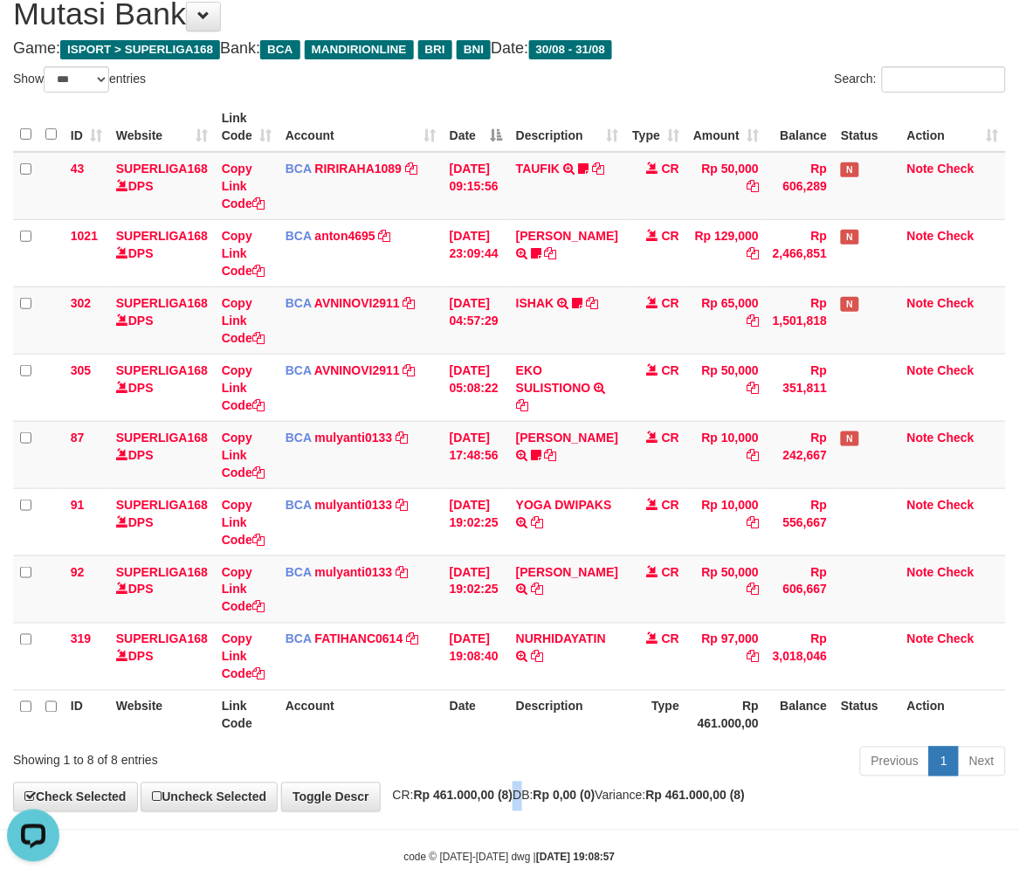
scroll to position [100, 0]
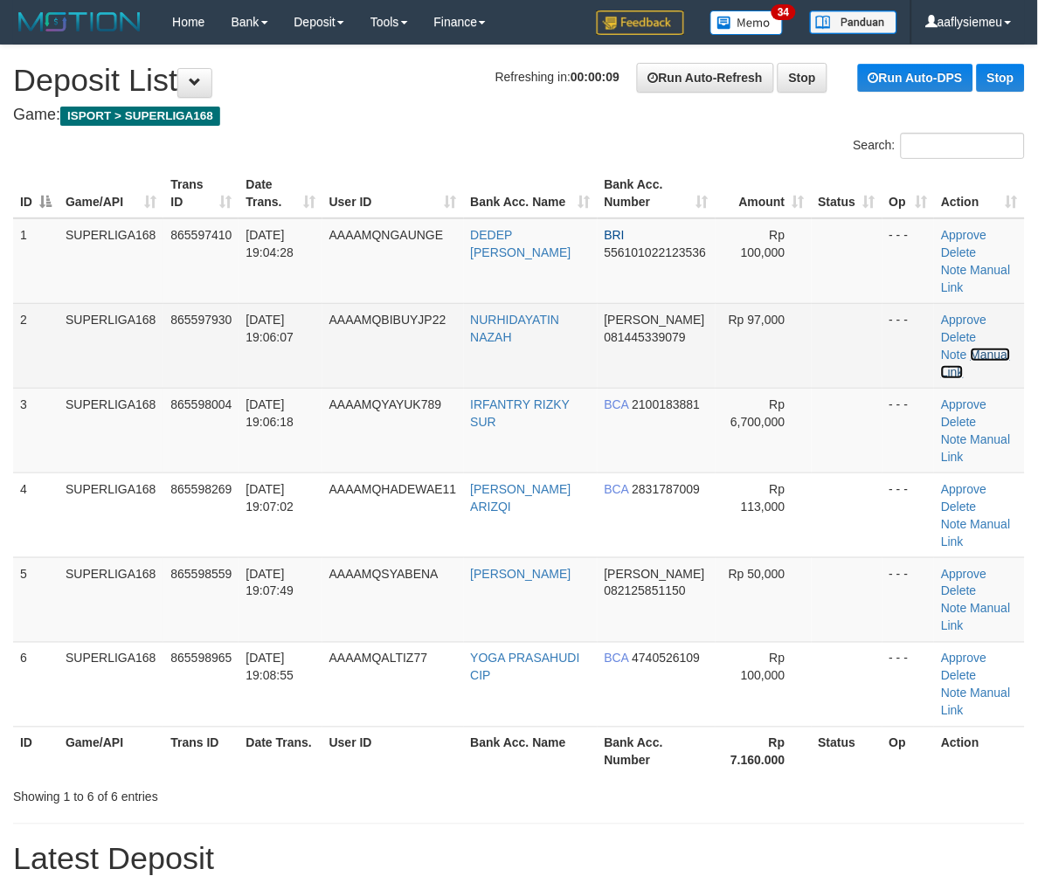
click at [990, 348] on link "Manual Link" at bounding box center [975, 363] width 69 height 31
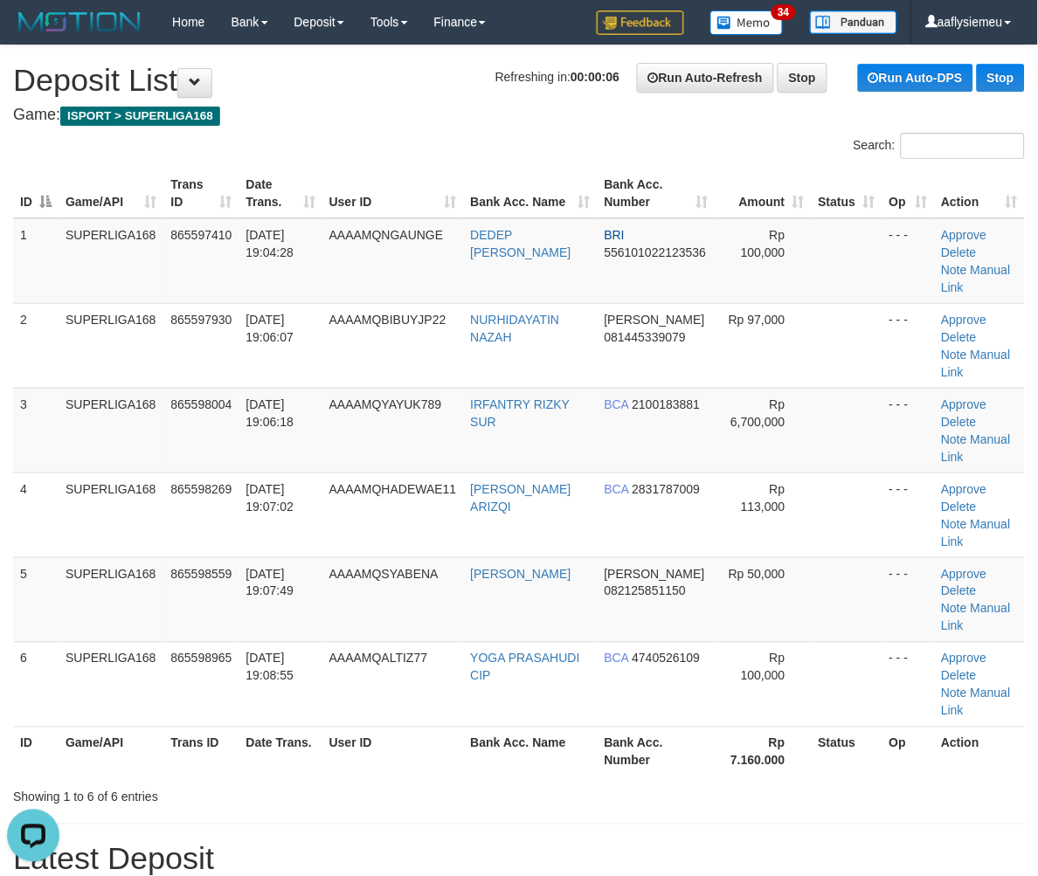
drag, startPoint x: 361, startPoint y: 755, endPoint x: 0, endPoint y: 790, distance: 362.4
click at [342, 842] on h1 "Latest Deposit" at bounding box center [518, 859] width 1011 height 35
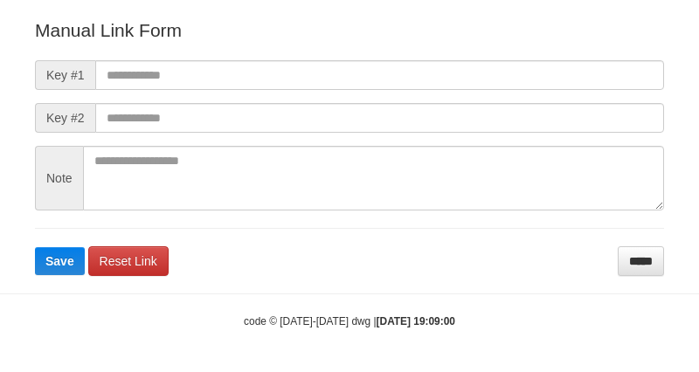
scroll to position [194, 0]
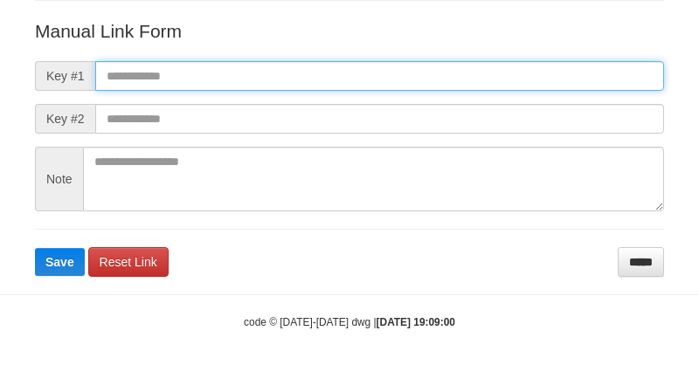
click at [232, 79] on input "text" at bounding box center [379, 76] width 569 height 30
paste input "**********"
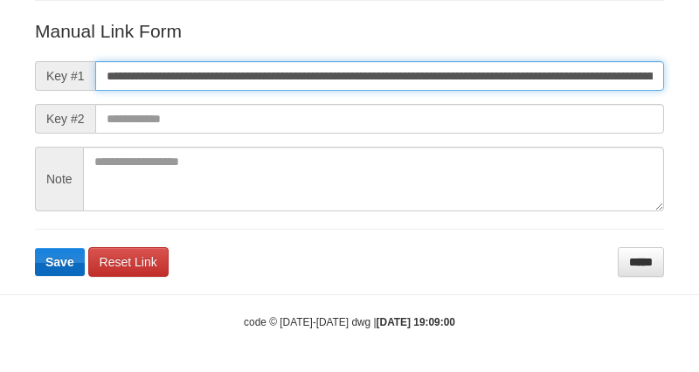
scroll to position [0, 1212]
type input "**********"
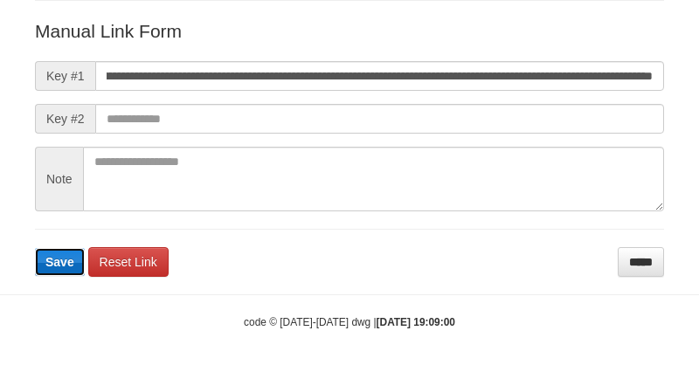
click at [65, 256] on span "Save" at bounding box center [59, 262] width 29 height 14
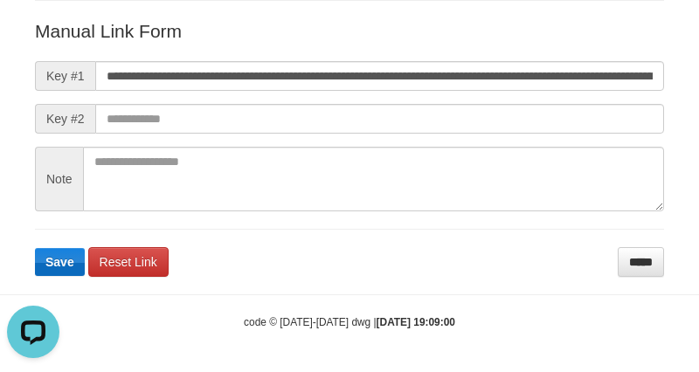
scroll to position [0, 0]
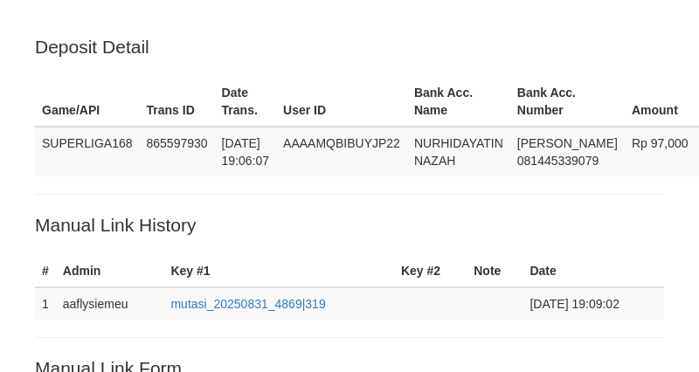
scroll to position [336, 0]
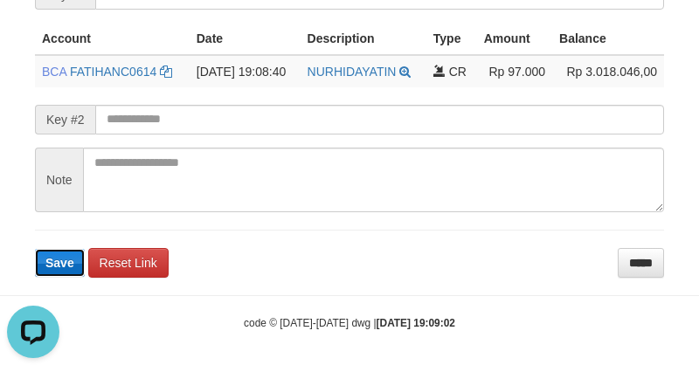
click at [58, 252] on button "Save" at bounding box center [60, 263] width 50 height 28
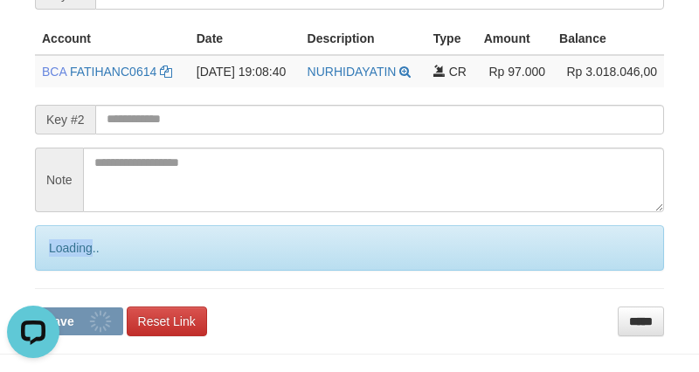
click at [58, 253] on div "Loading.." at bounding box center [349, 247] width 629 height 45
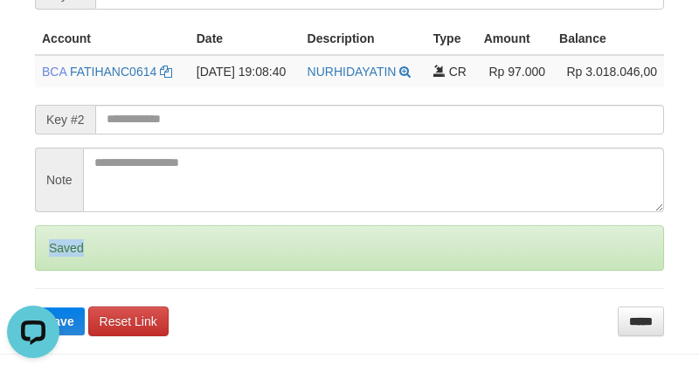
click at [59, 256] on div "Saved" at bounding box center [349, 247] width 629 height 45
click at [59, 257] on div "Saved" at bounding box center [349, 247] width 629 height 45
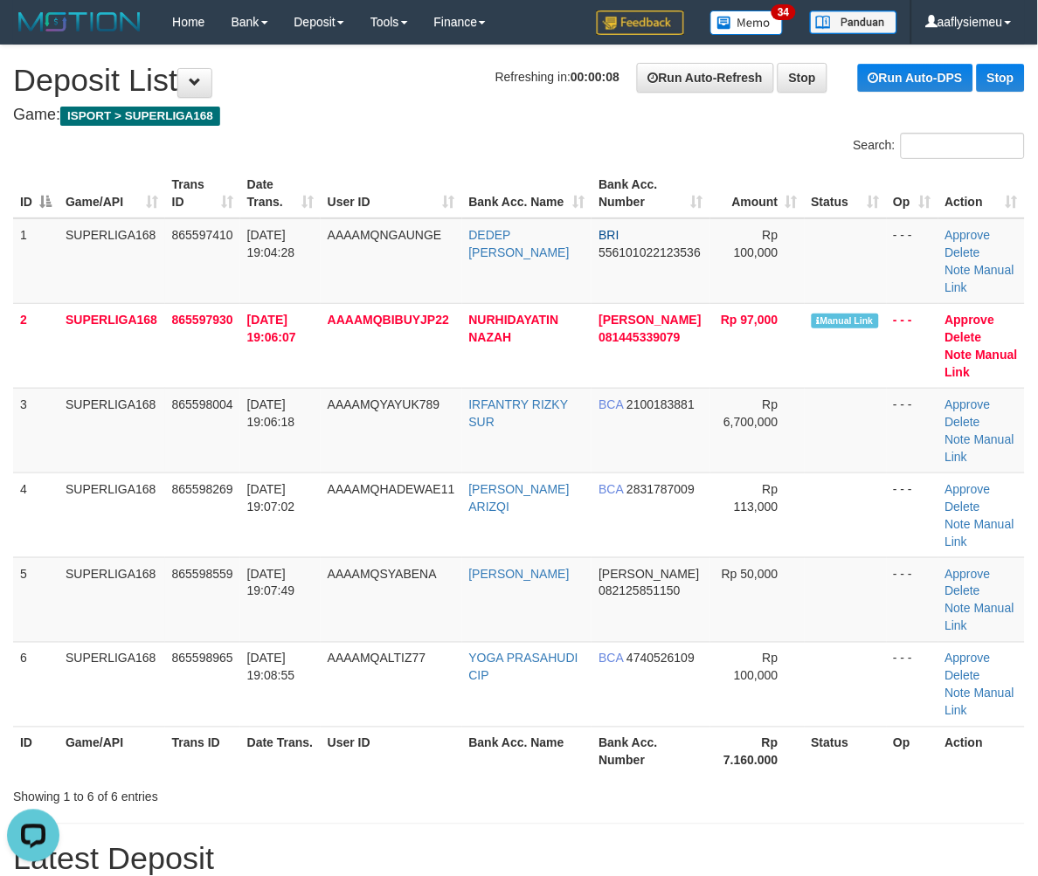
drag, startPoint x: 251, startPoint y: 719, endPoint x: 1, endPoint y: 758, distance: 252.9
click at [250, 722] on td "31/08/2025 19:08:55" at bounding box center [280, 684] width 80 height 85
drag, startPoint x: 255, startPoint y: 734, endPoint x: 12, endPoint y: 747, distance: 243.2
click at [252, 737] on th "Date Trans." at bounding box center [280, 752] width 80 height 50
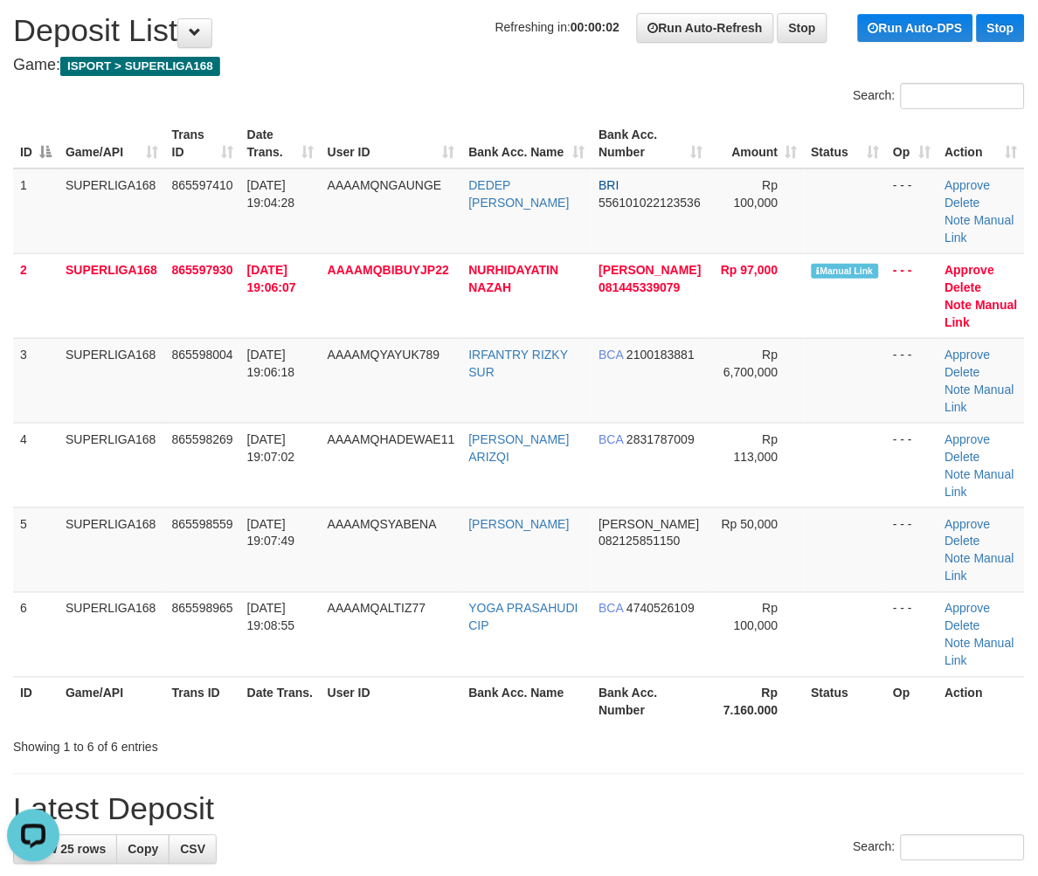
scroll to position [97, 0]
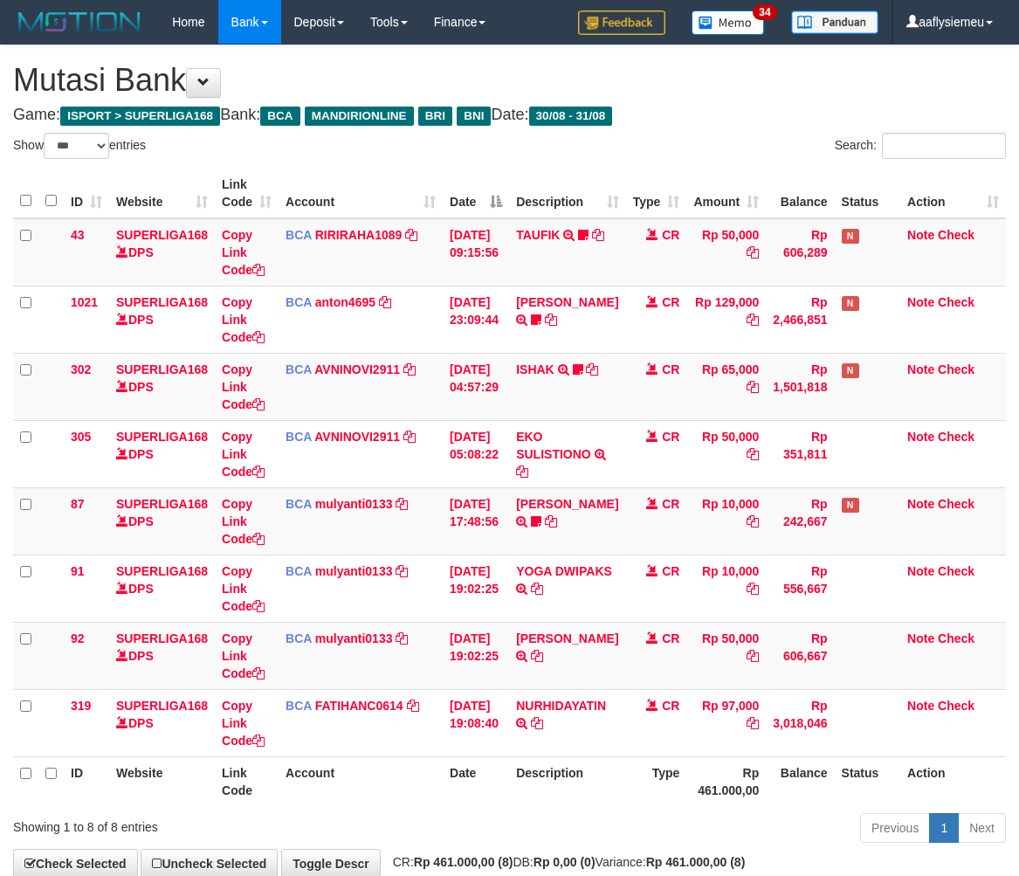
select select "***"
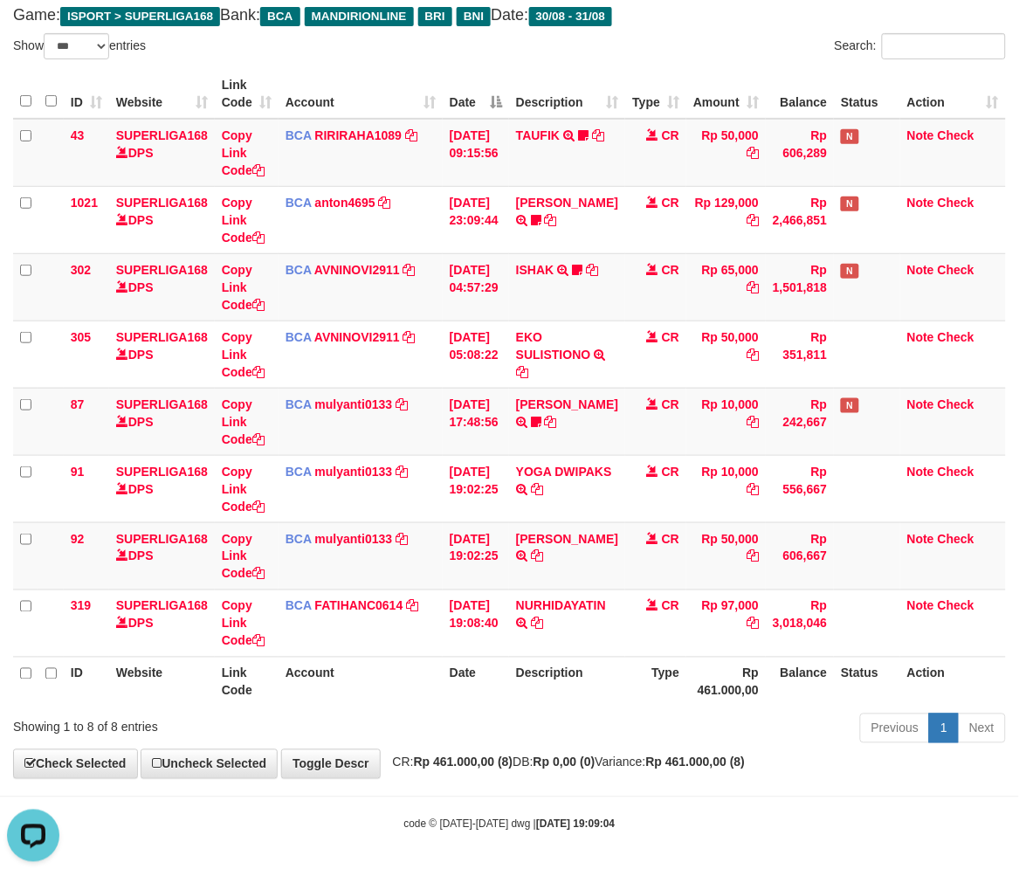
click at [746, 764] on strong "Rp 461.000,00 (8)" at bounding box center [696, 762] width 100 height 14
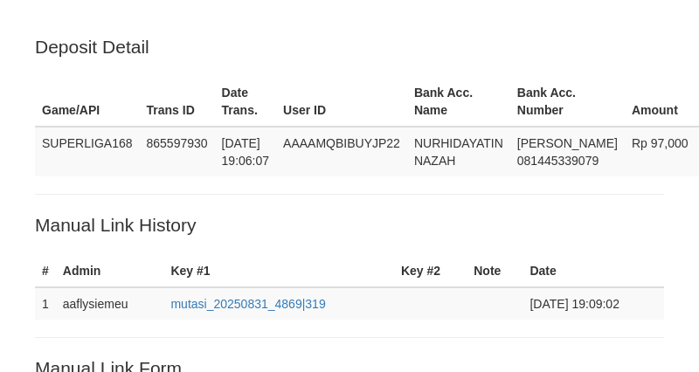
scroll to position [419, 0]
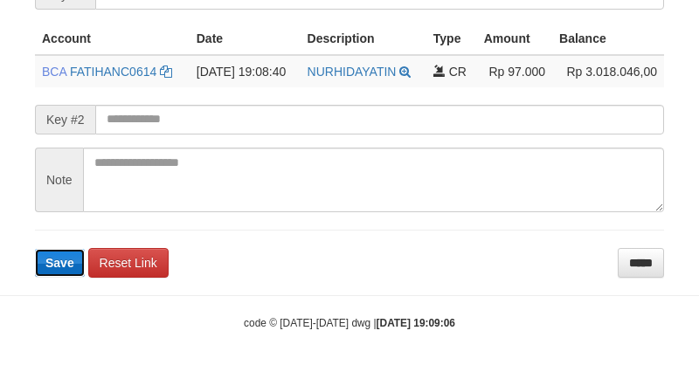
click at [64, 256] on span "Save" at bounding box center [59, 263] width 29 height 14
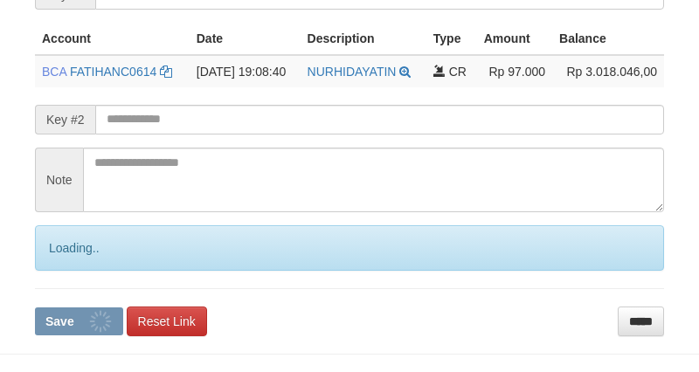
click at [61, 254] on div "Loading.." at bounding box center [349, 247] width 629 height 45
click at [61, 271] on form "**********" at bounding box center [349, 135] width 629 height 399
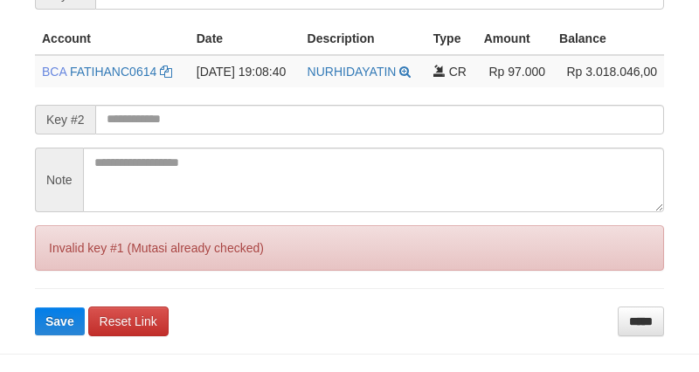
click at [61, 268] on form "**********" at bounding box center [349, 135] width 629 height 399
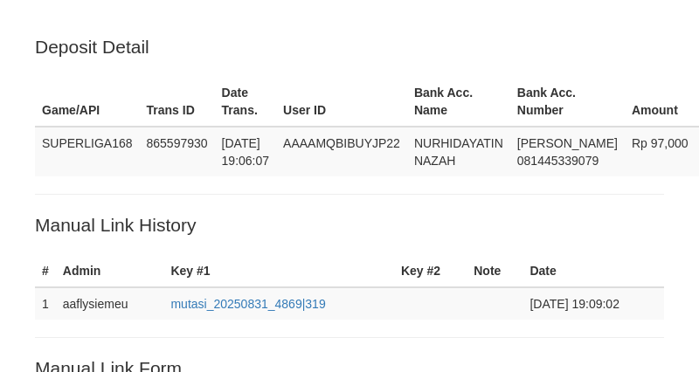
scroll to position [419, 0]
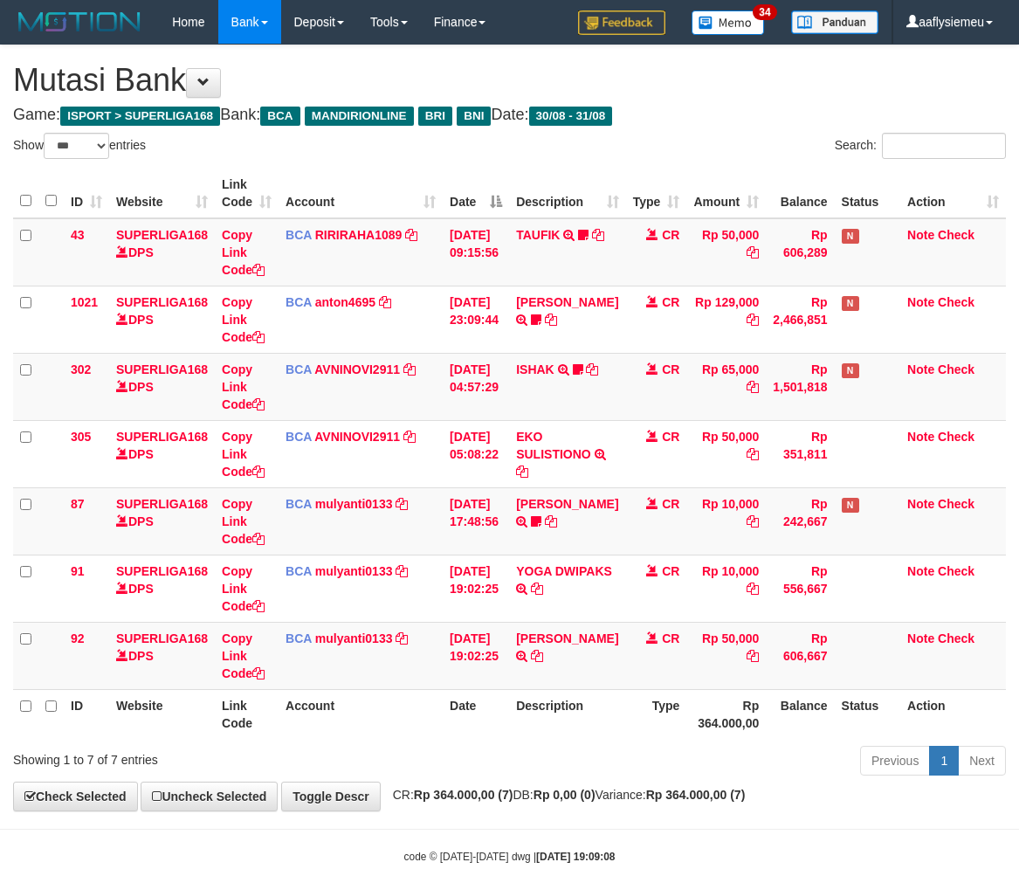
select select "***"
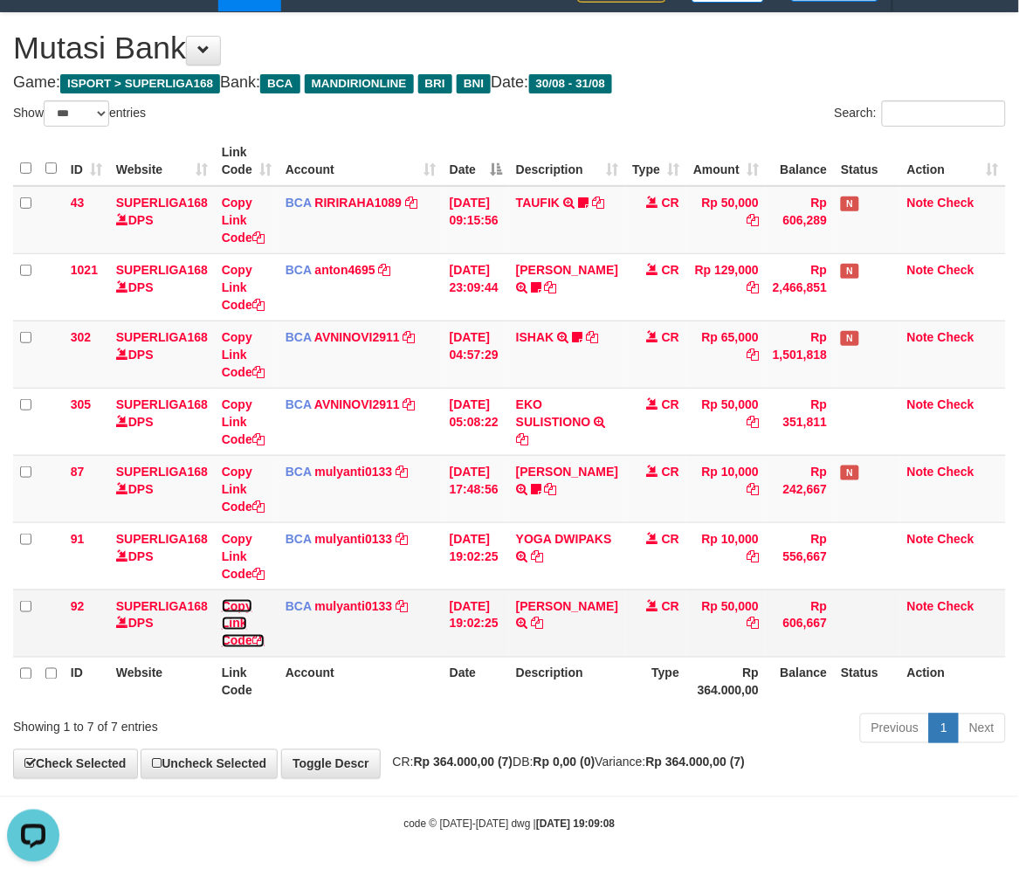
click at [252, 635] on link "Copy Link Code" at bounding box center [243, 623] width 43 height 49
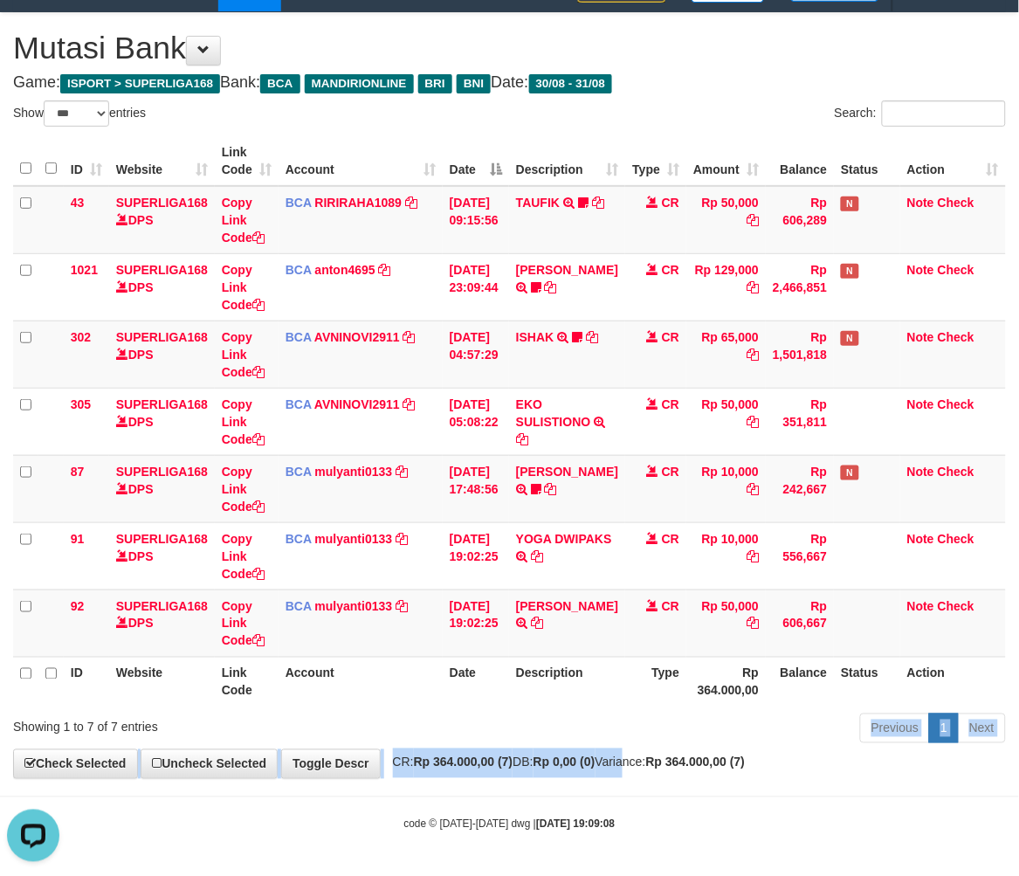
drag, startPoint x: 651, startPoint y: 747, endPoint x: 1031, endPoint y: 510, distance: 447.6
click at [652, 745] on div "**********" at bounding box center [509, 395] width 1019 height 765
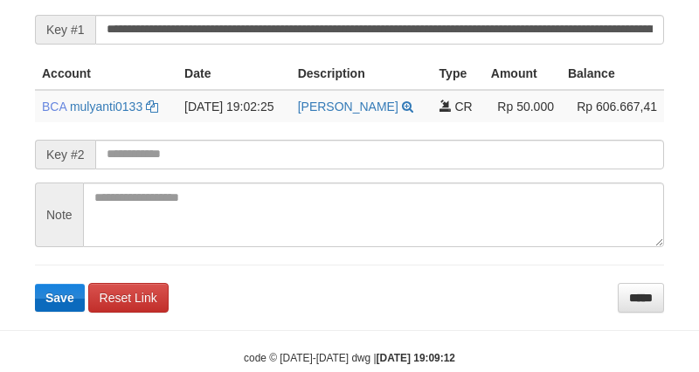
scroll to position [419, 0]
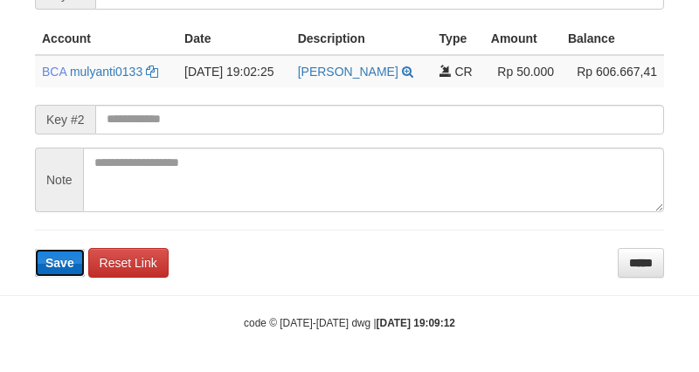
click at [70, 263] on span "Save" at bounding box center [59, 263] width 29 height 14
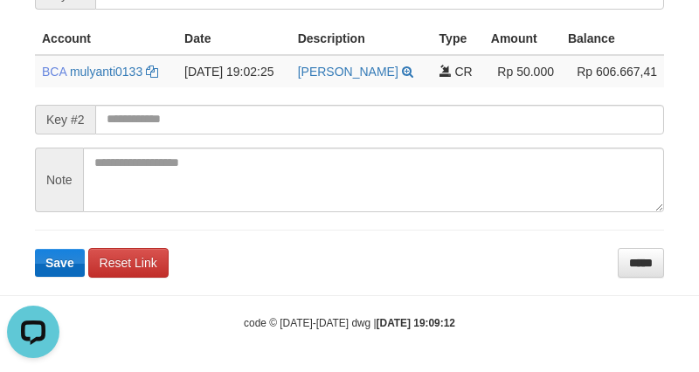
scroll to position [0, 0]
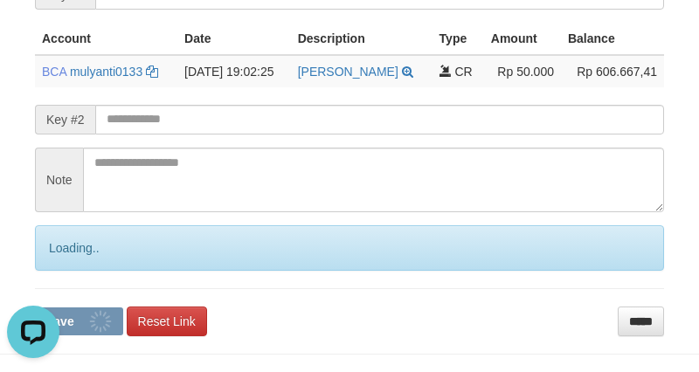
click at [71, 263] on div "Loading.." at bounding box center [349, 247] width 629 height 45
click at [71, 265] on div "Loading.." at bounding box center [349, 247] width 629 height 45
click at [70, 266] on div "Loading.." at bounding box center [349, 247] width 629 height 45
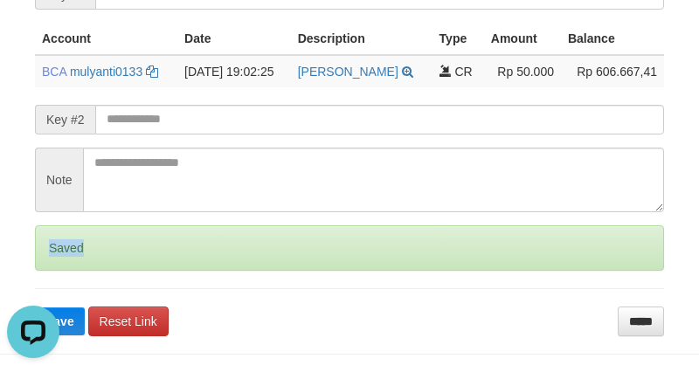
click at [70, 266] on div "Saved" at bounding box center [349, 247] width 629 height 45
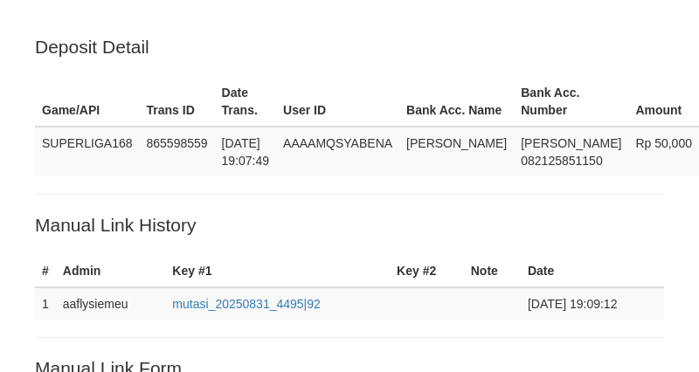
scroll to position [419, 0]
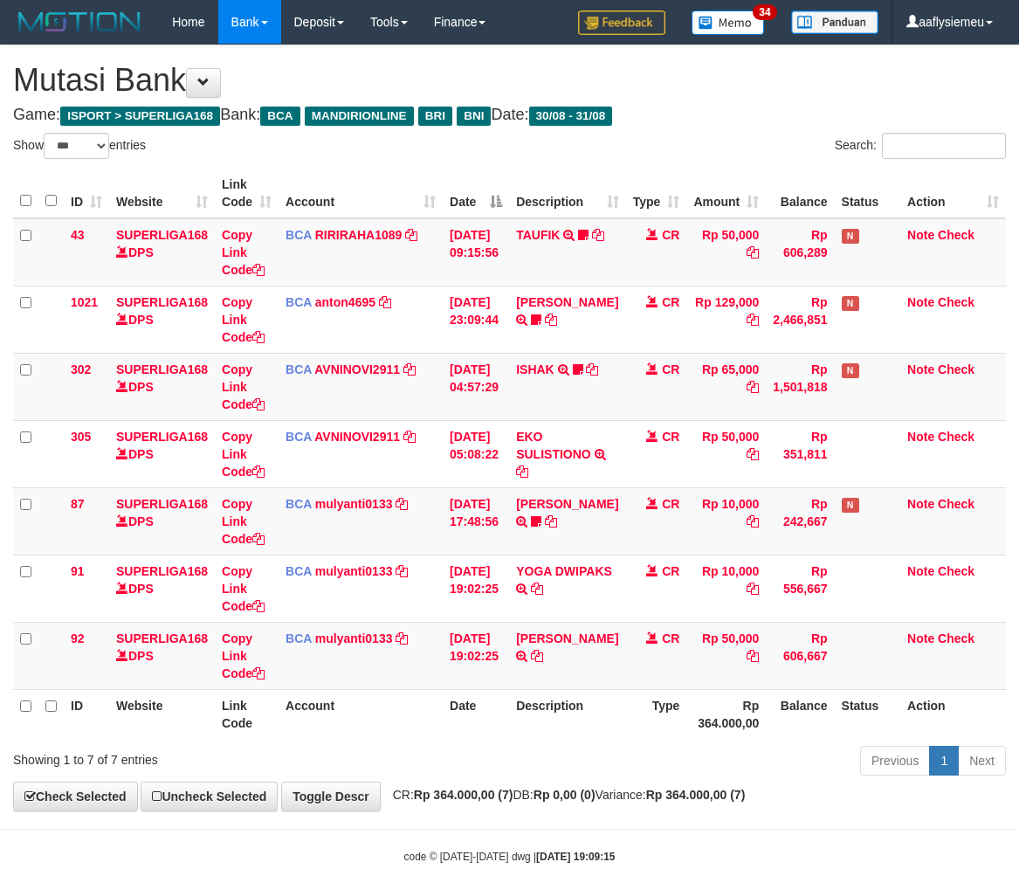
select select "***"
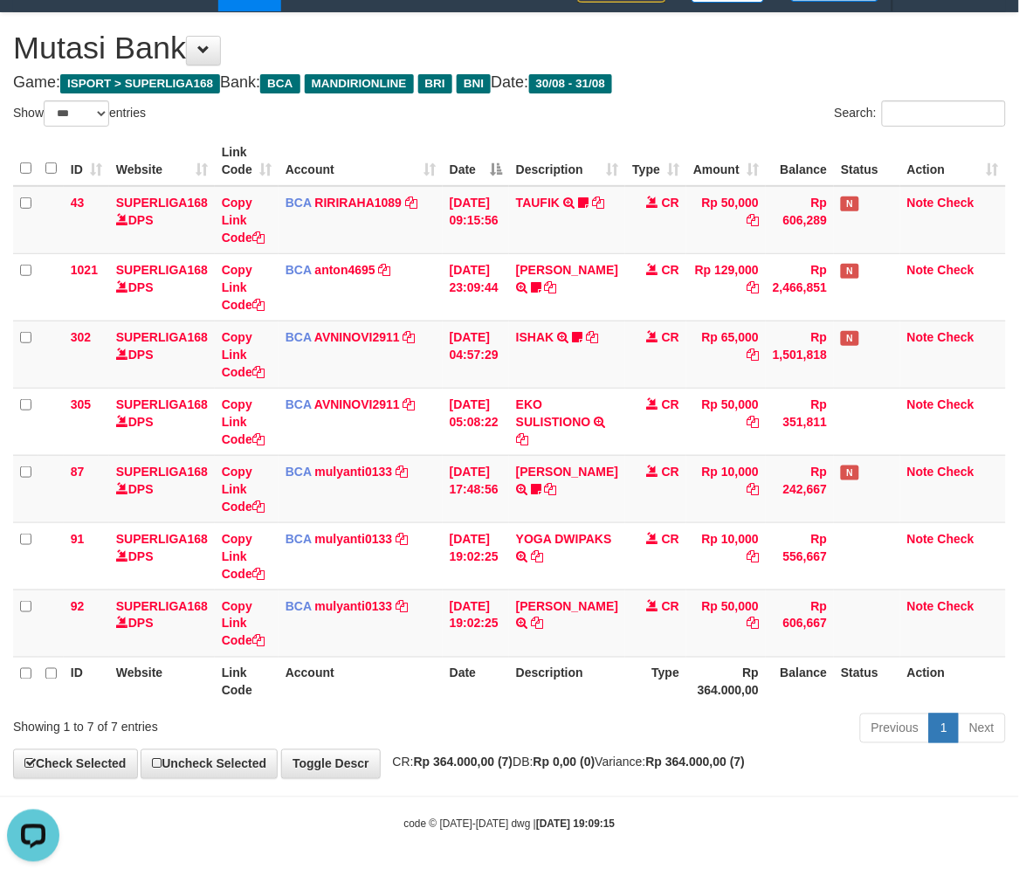
drag, startPoint x: 787, startPoint y: 609, endPoint x: 1029, endPoint y: 562, distance: 246.5
click at [814, 603] on td "Rp 606,667" at bounding box center [800, 623] width 68 height 67
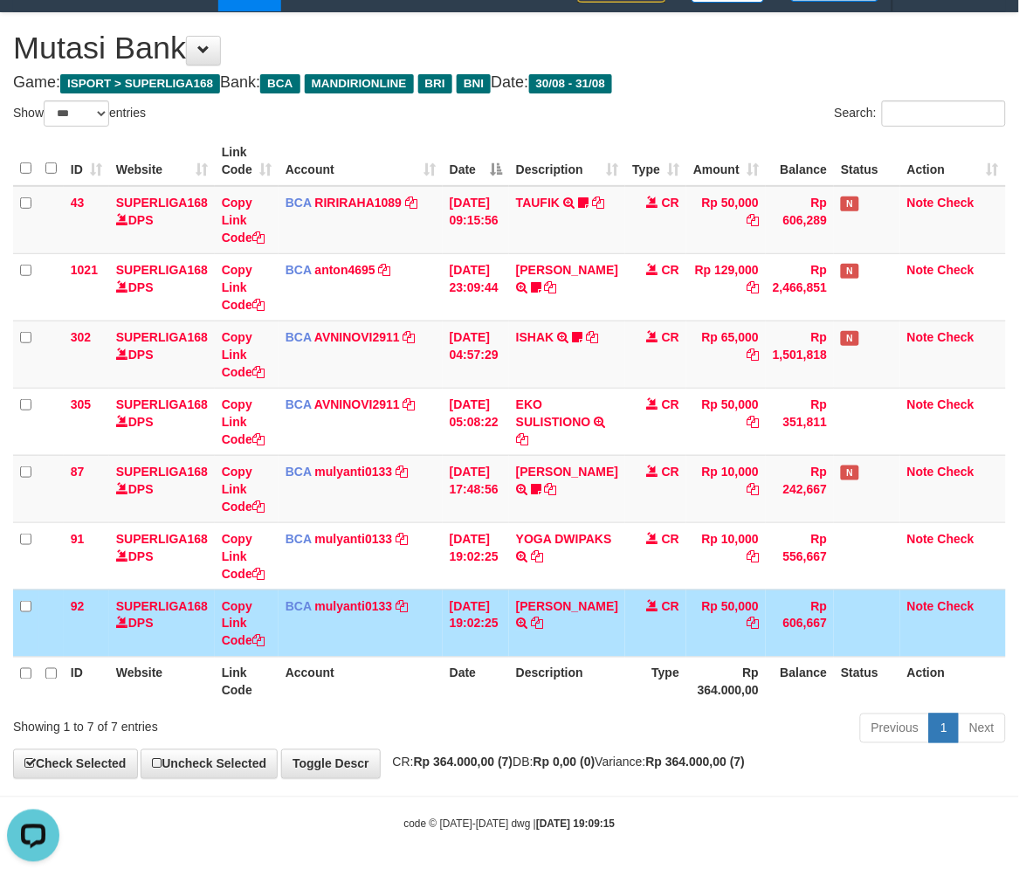
drag, startPoint x: 742, startPoint y: 594, endPoint x: 1029, endPoint y: 574, distance: 287.2
click at [753, 596] on td "Rp 50,000" at bounding box center [725, 623] width 79 height 67
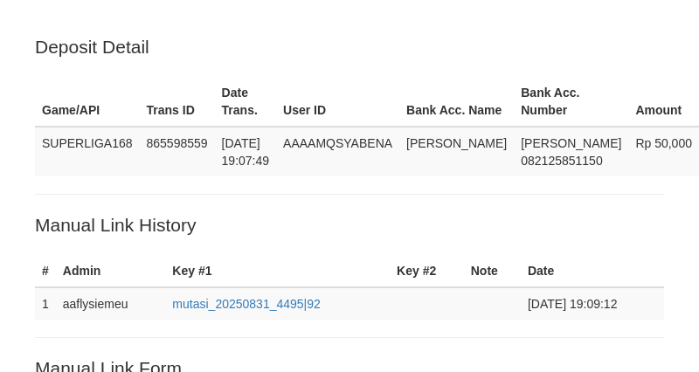
scroll to position [419, 0]
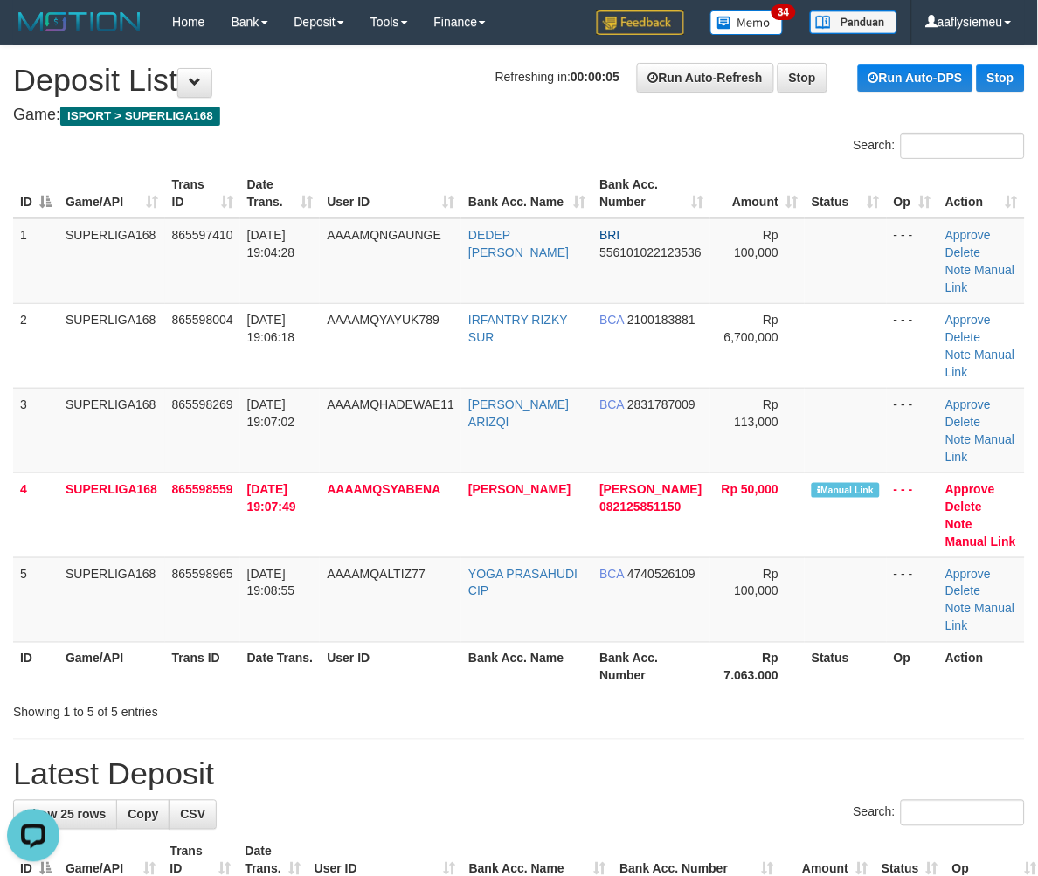
drag, startPoint x: 319, startPoint y: 441, endPoint x: 6, endPoint y: 533, distance: 325.8
click at [252, 483] on tbody "1 SUPERLIGA168 865597410 31/08/2025 19:04:28 AAAAMQNGAUNGE DEDEP SAKTIAN BRI 55…" at bounding box center [518, 430] width 1011 height 424
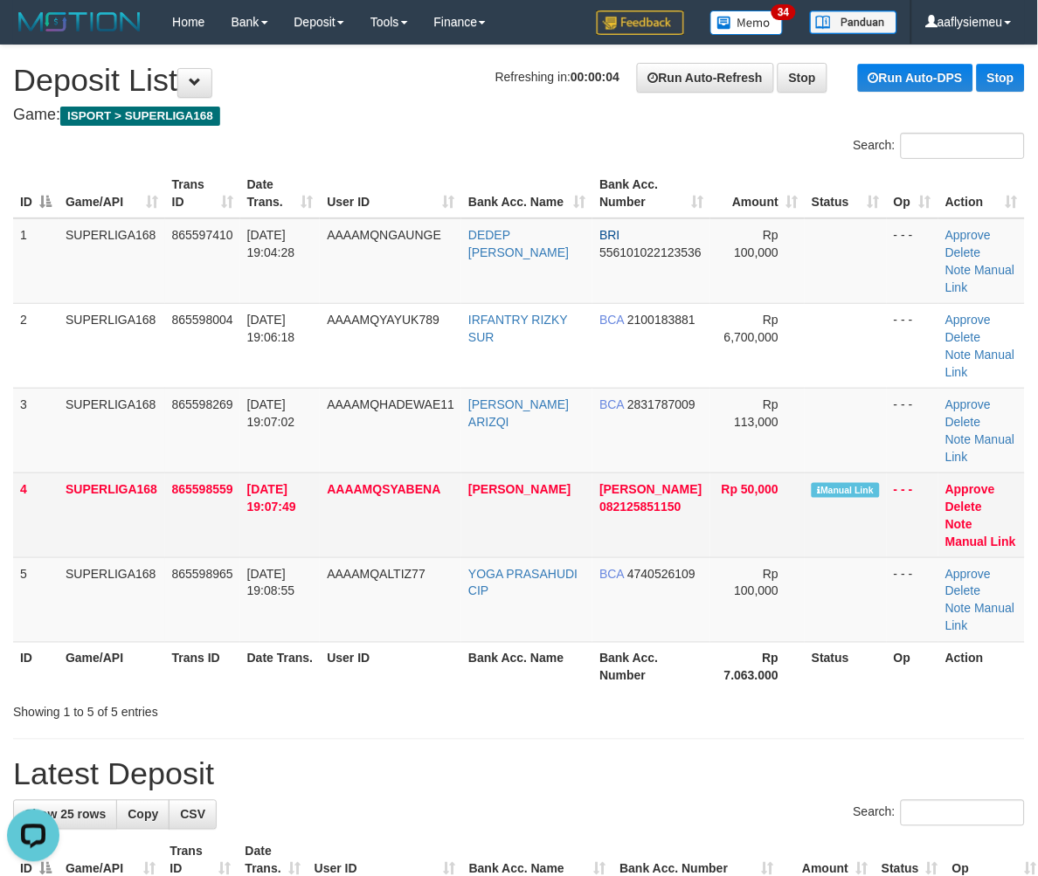
drag, startPoint x: 310, startPoint y: 511, endPoint x: 4, endPoint y: 582, distance: 313.8
click at [308, 513] on td "31/08/2025 19:07:49" at bounding box center [280, 515] width 80 height 85
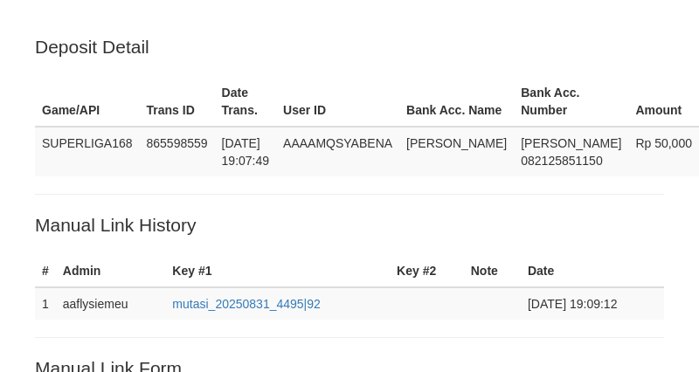
scroll to position [419, 0]
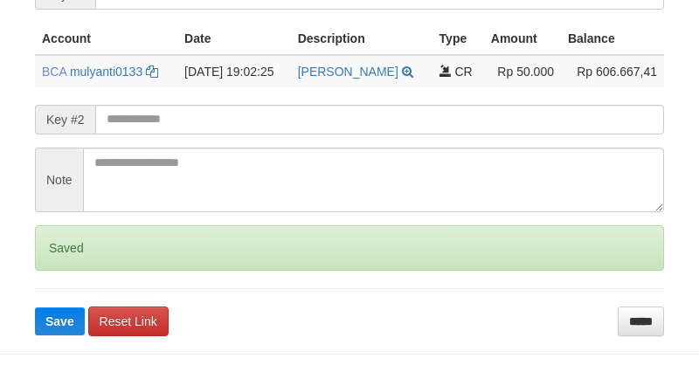
click at [56, 259] on div "Saved" at bounding box center [349, 247] width 629 height 45
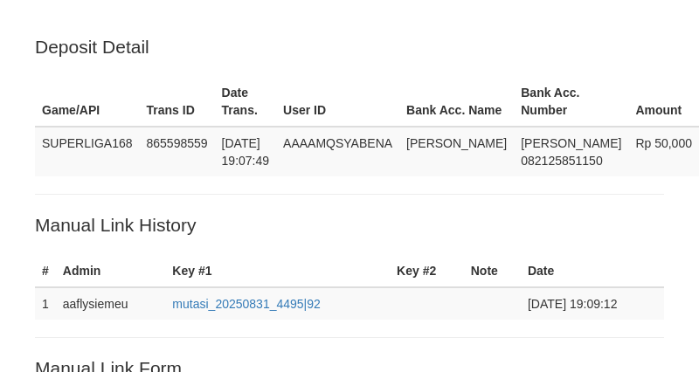
scroll to position [419, 0]
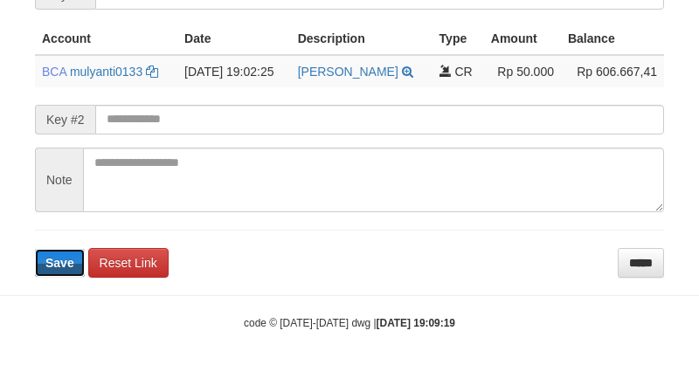
click at [56, 259] on span "Save" at bounding box center [59, 263] width 29 height 14
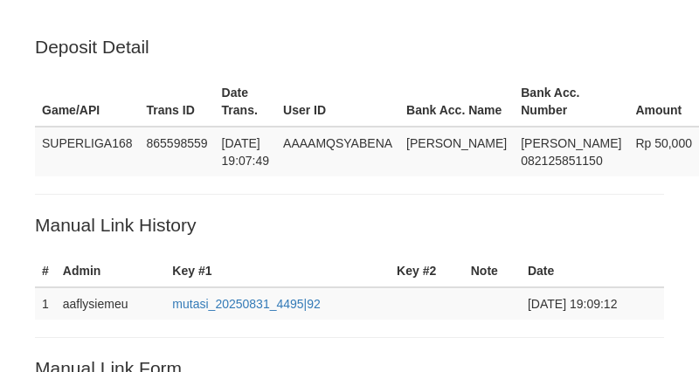
scroll to position [419, 0]
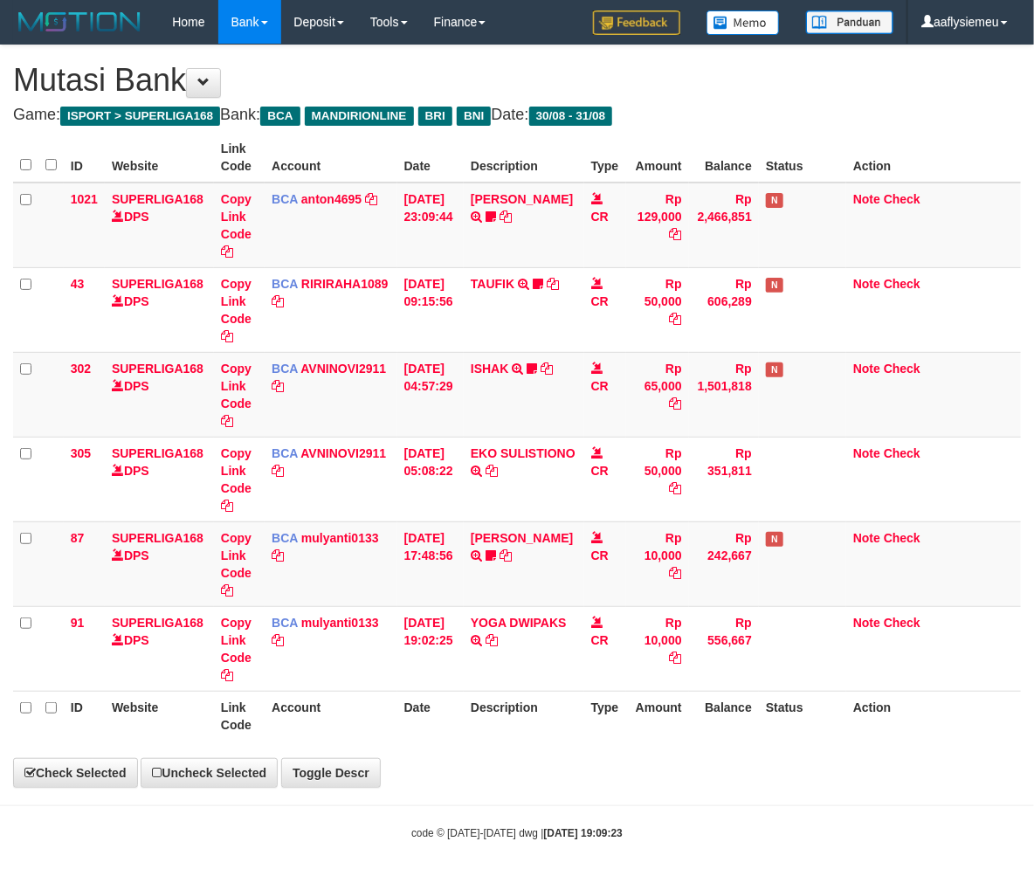
select select "***"
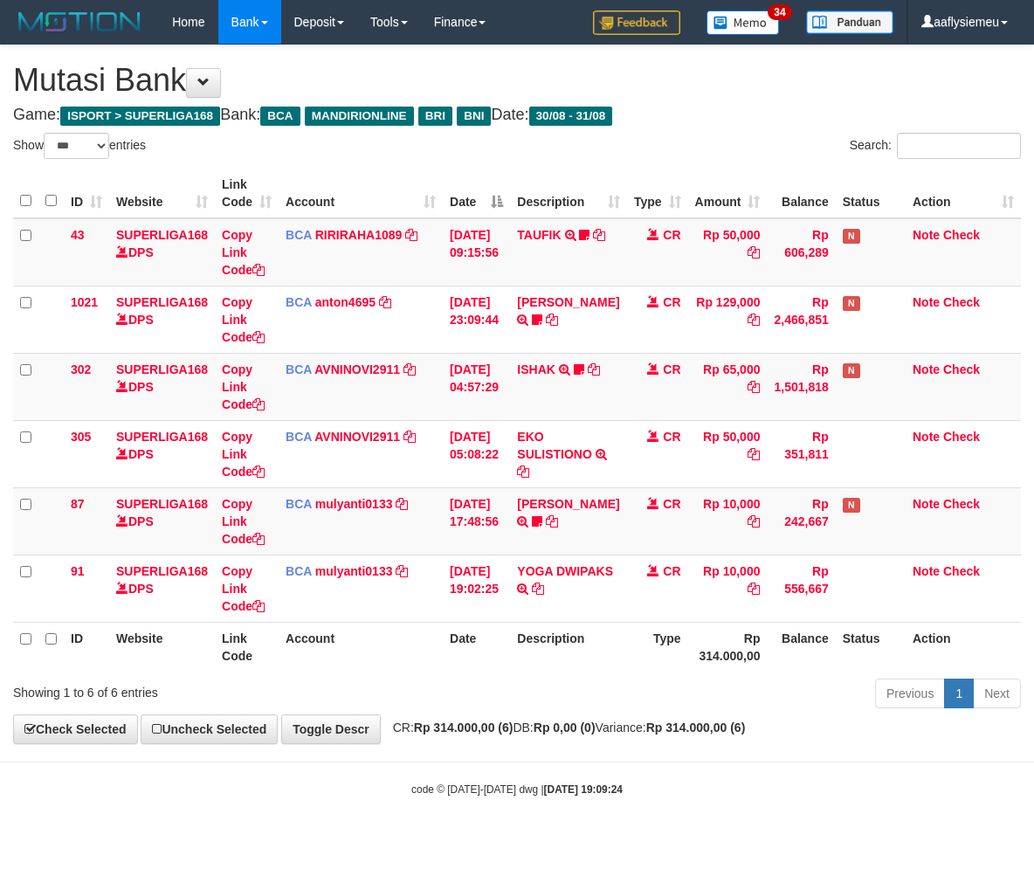
select select "***"
click at [562, 650] on th "Description" at bounding box center [568, 647] width 116 height 50
drag, startPoint x: 569, startPoint y: 638, endPoint x: 548, endPoint y: 625, distance: 25.0
click at [548, 625] on th "Description" at bounding box center [568, 647] width 116 height 50
click at [547, 625] on th "Description" at bounding box center [568, 647] width 116 height 50
